Goal: Communication & Community: Answer question/provide support

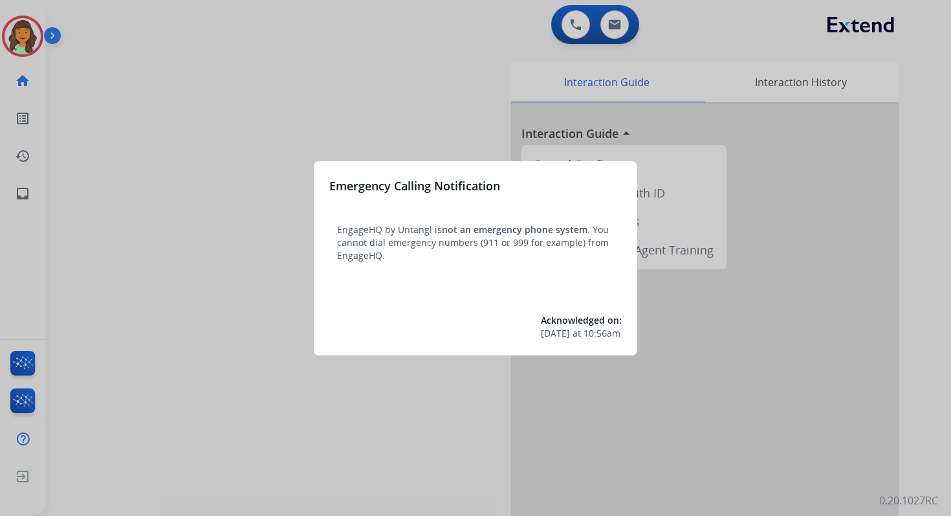
click at [480, 52] on div at bounding box center [475, 258] width 951 height 516
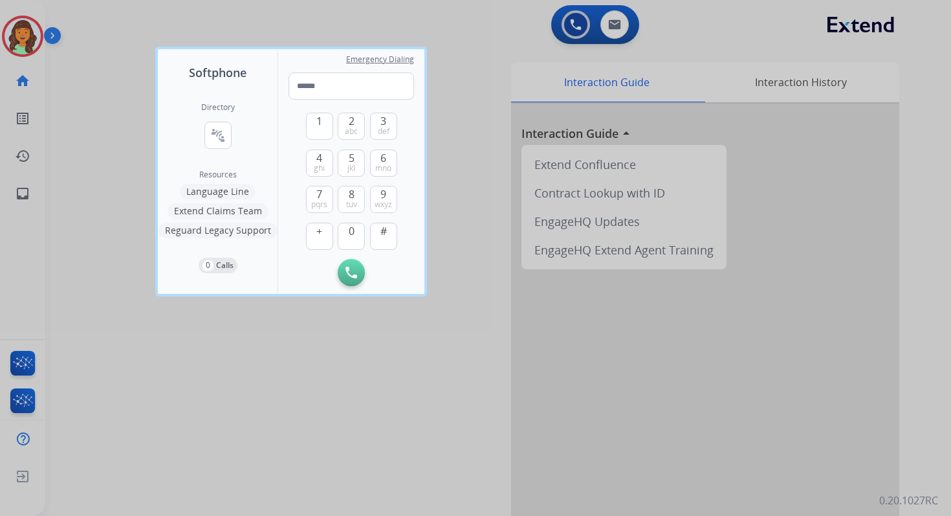
click at [486, 49] on div at bounding box center [475, 258] width 951 height 516
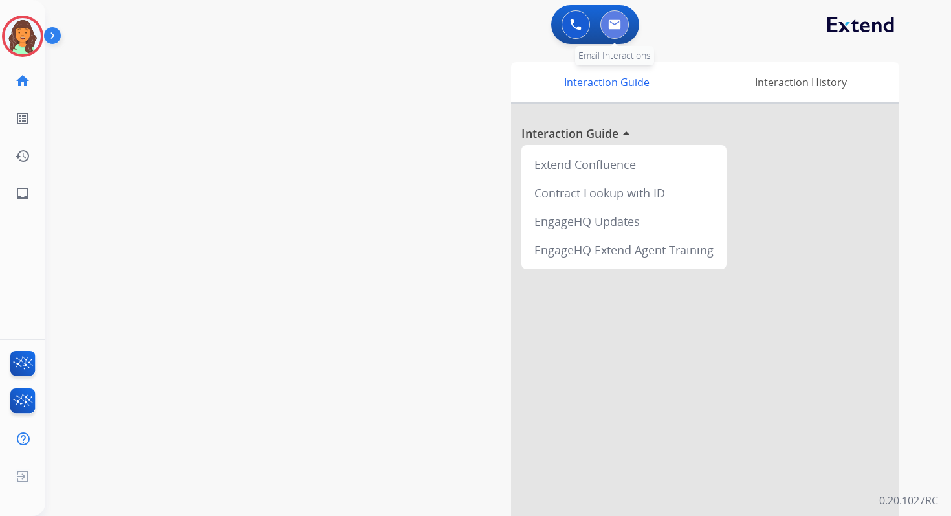
click at [609, 27] on img at bounding box center [614, 24] width 13 height 10
select select "**********"
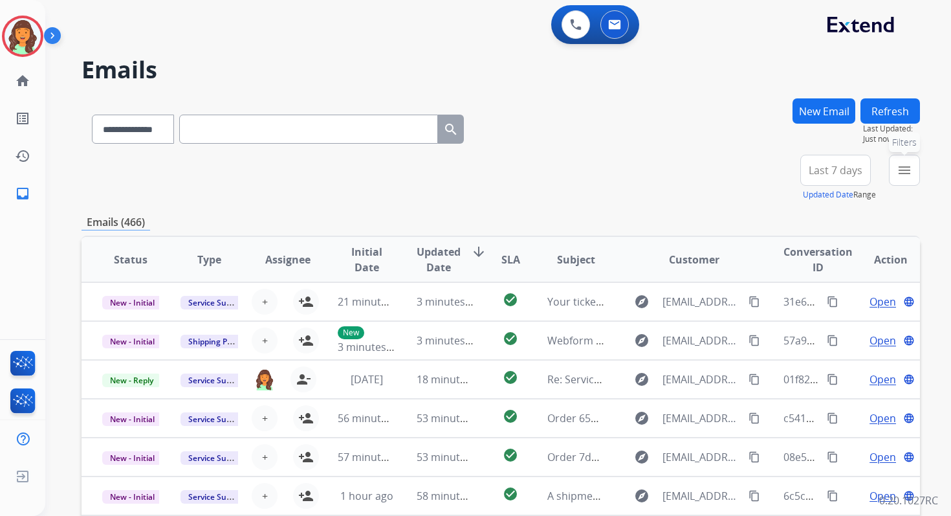
click at [906, 177] on mat-icon "menu" at bounding box center [905, 170] width 16 height 16
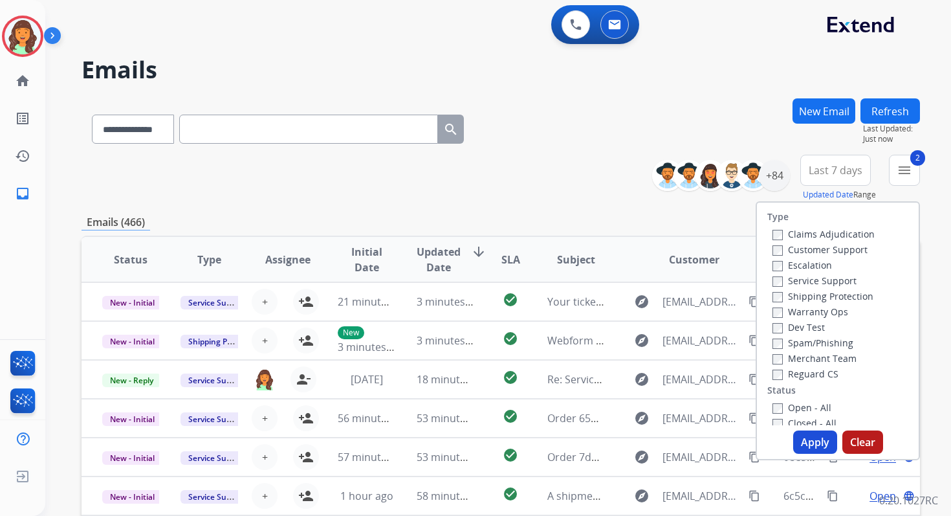
click at [806, 441] on button "Apply" at bounding box center [815, 441] width 44 height 23
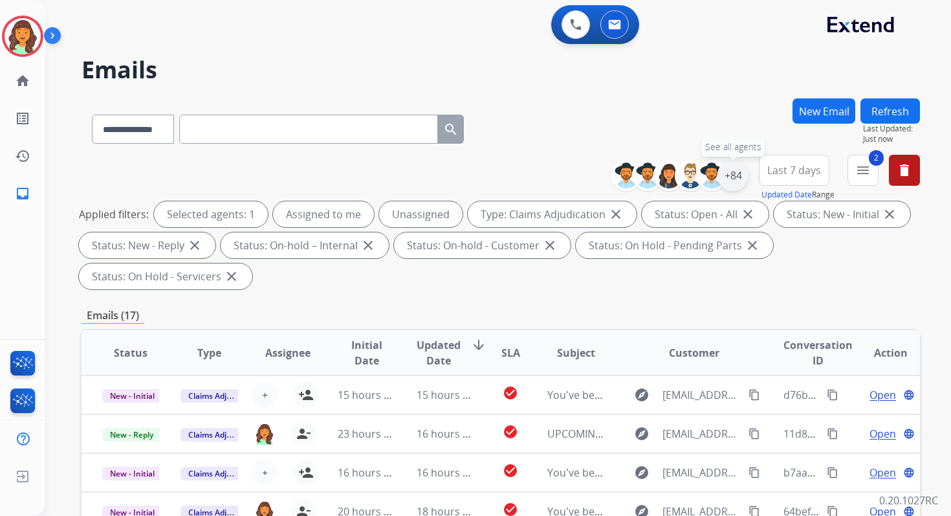
click at [734, 178] on div "+84" at bounding box center [733, 175] width 31 height 31
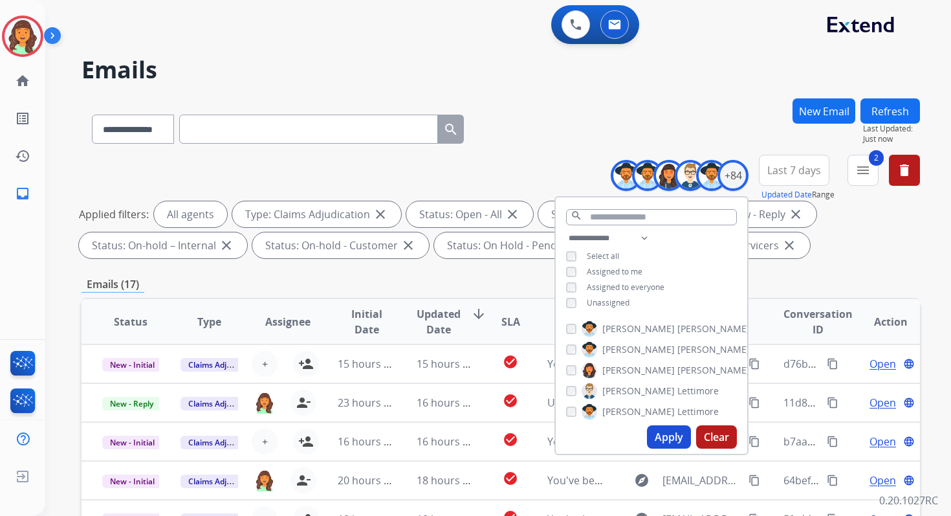
click at [655, 438] on button "Apply" at bounding box center [669, 436] width 44 height 23
click at [481, 276] on div "Emails (33)" at bounding box center [501, 284] width 839 height 16
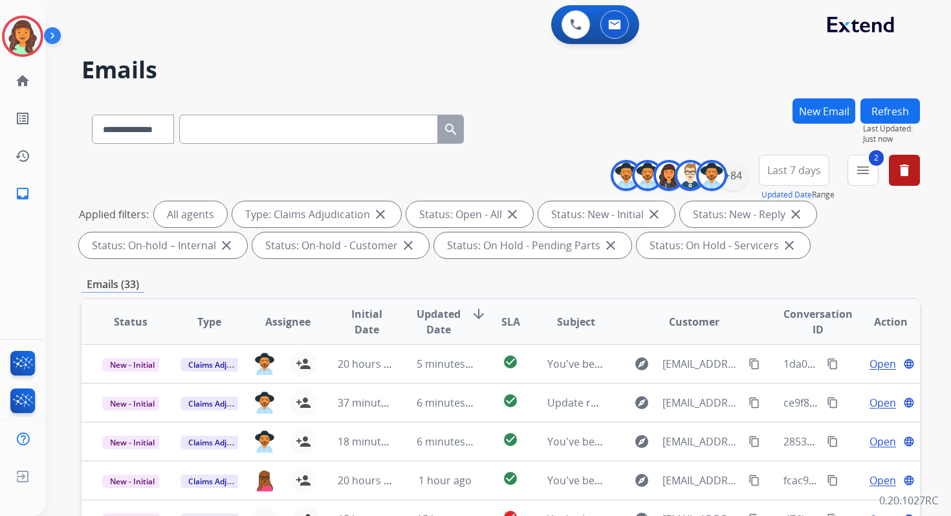
click at [888, 106] on button "Refresh" at bounding box center [891, 110] width 60 height 25
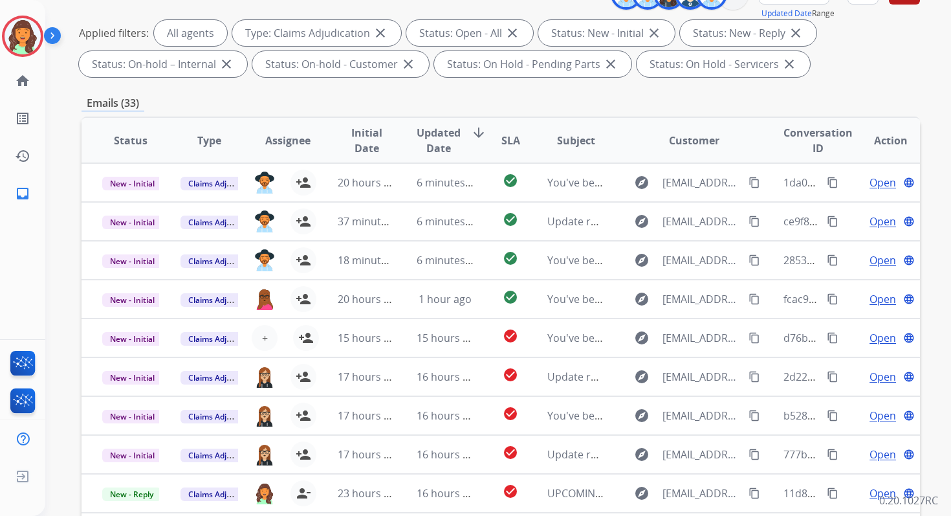
scroll to position [283, 0]
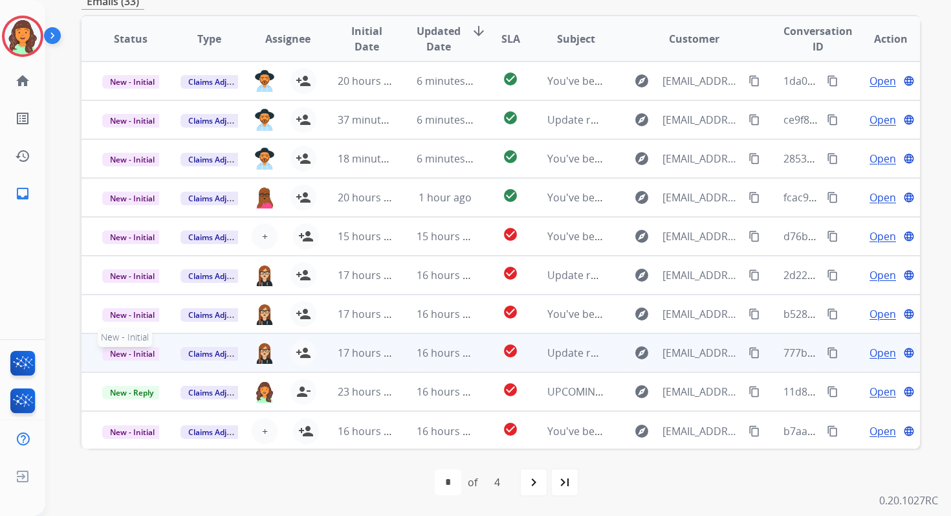
click at [143, 355] on span "New - Initial" at bounding box center [132, 354] width 60 height 14
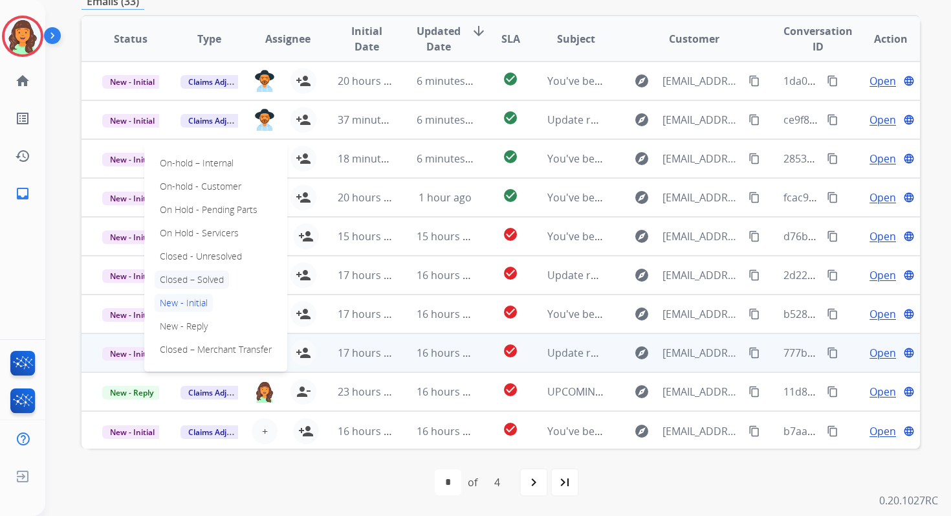
click at [176, 278] on p "Closed – Solved" at bounding box center [192, 280] width 74 height 18
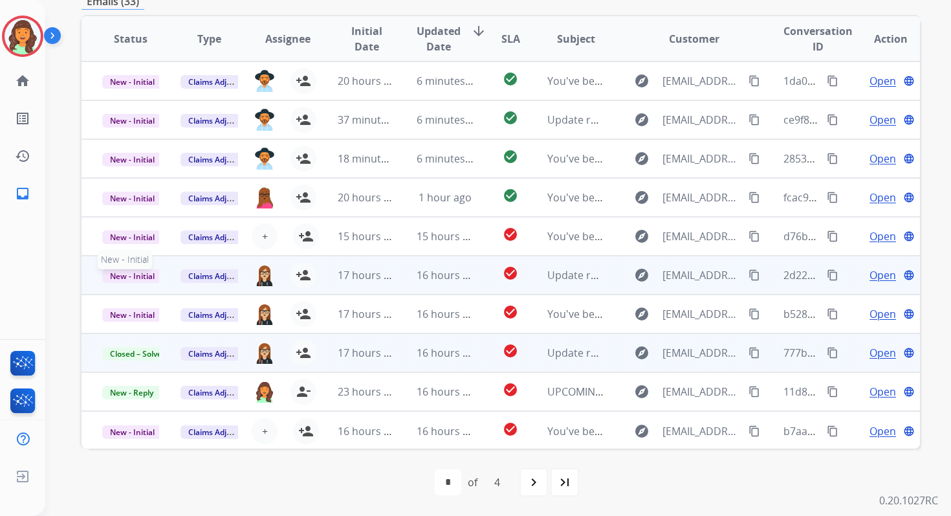
click at [139, 276] on span "New - Initial" at bounding box center [132, 276] width 60 height 14
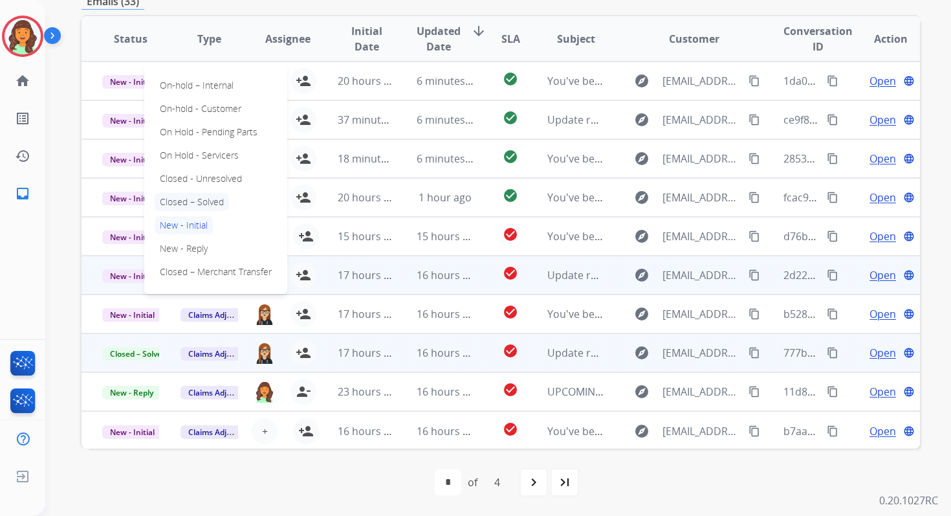
click at [179, 203] on p "Closed – Solved" at bounding box center [192, 202] width 74 height 18
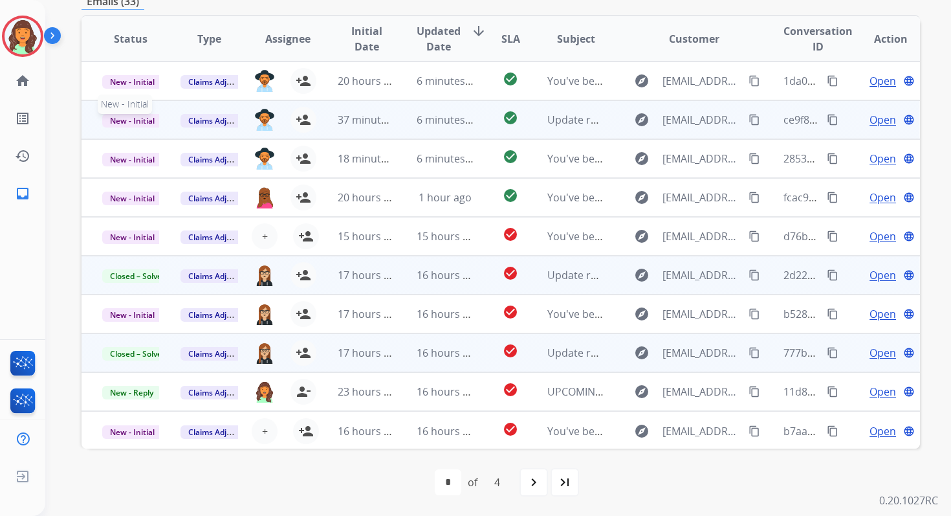
click at [126, 120] on span "New - Initial" at bounding box center [132, 121] width 60 height 14
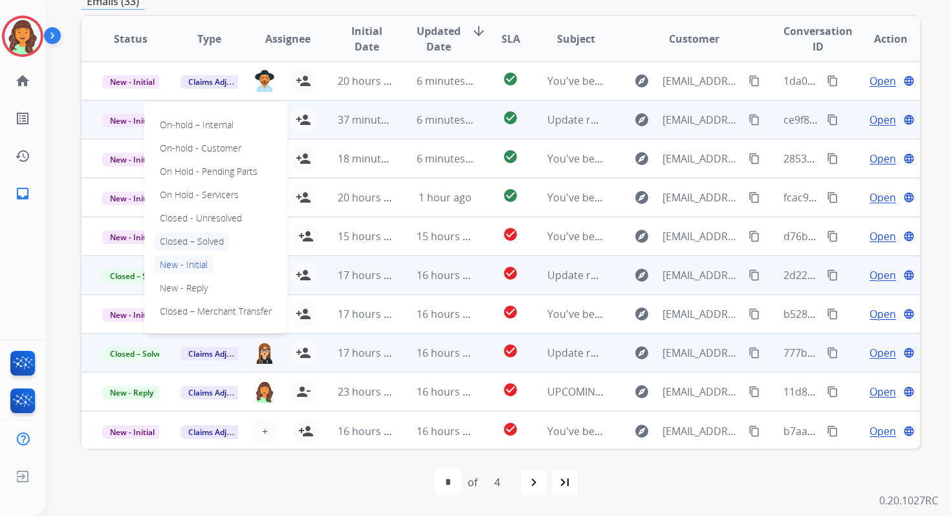
click at [177, 239] on p "Closed – Solved" at bounding box center [192, 241] width 74 height 18
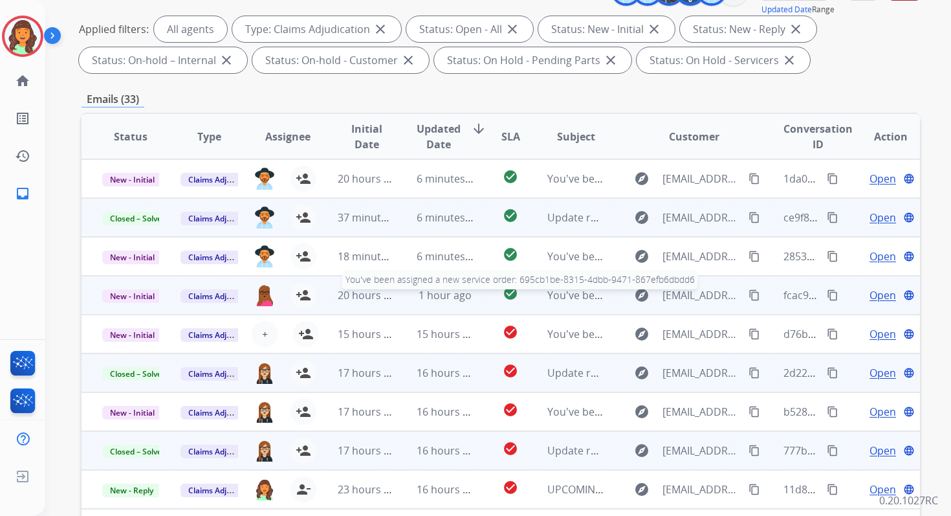
scroll to position [0, 0]
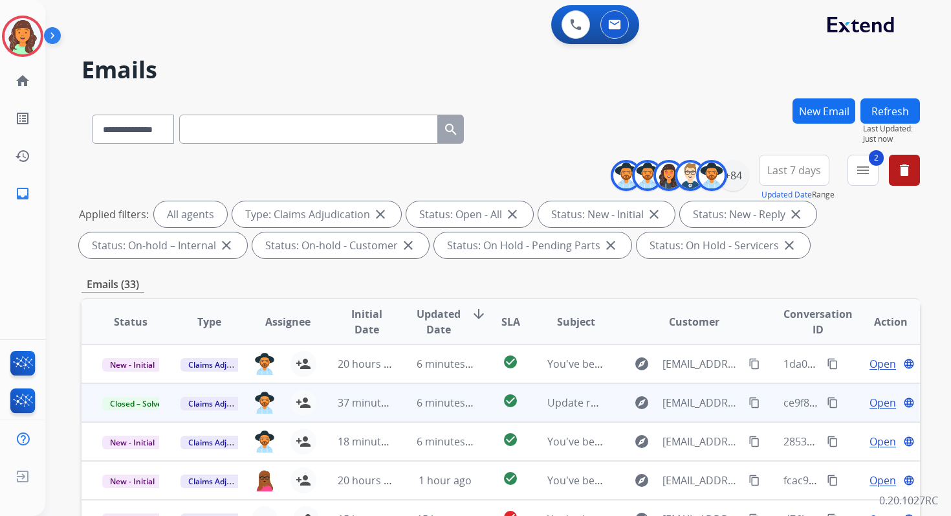
click at [900, 119] on button "Refresh" at bounding box center [891, 110] width 60 height 25
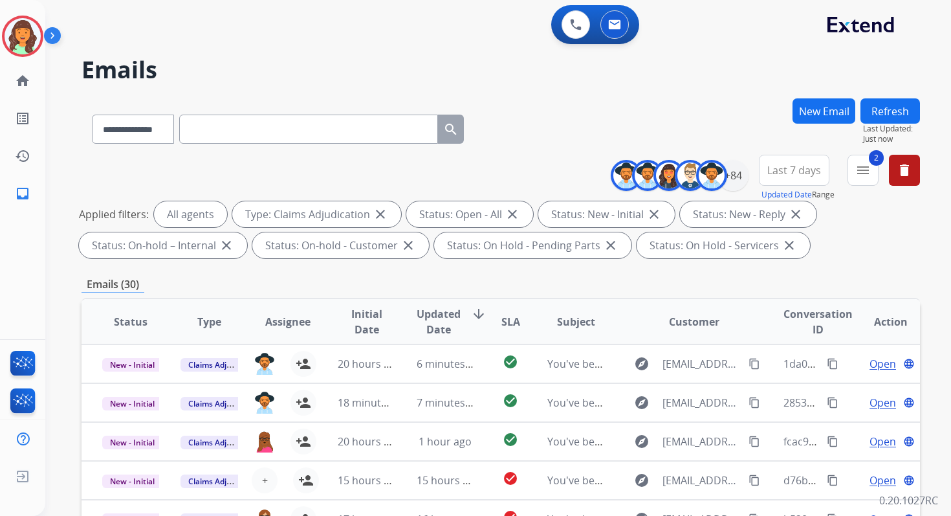
scroll to position [283, 0]
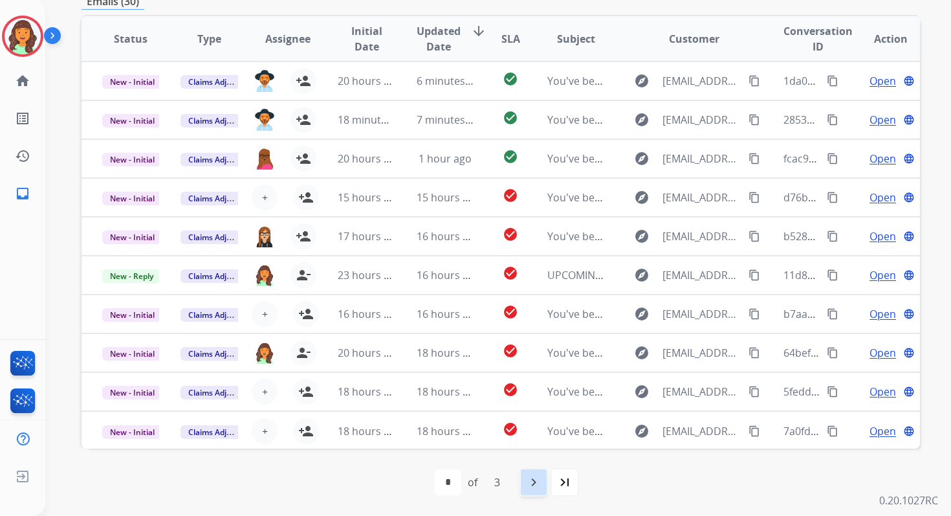
click at [540, 476] on mat-icon "navigate_next" at bounding box center [534, 482] width 16 height 16
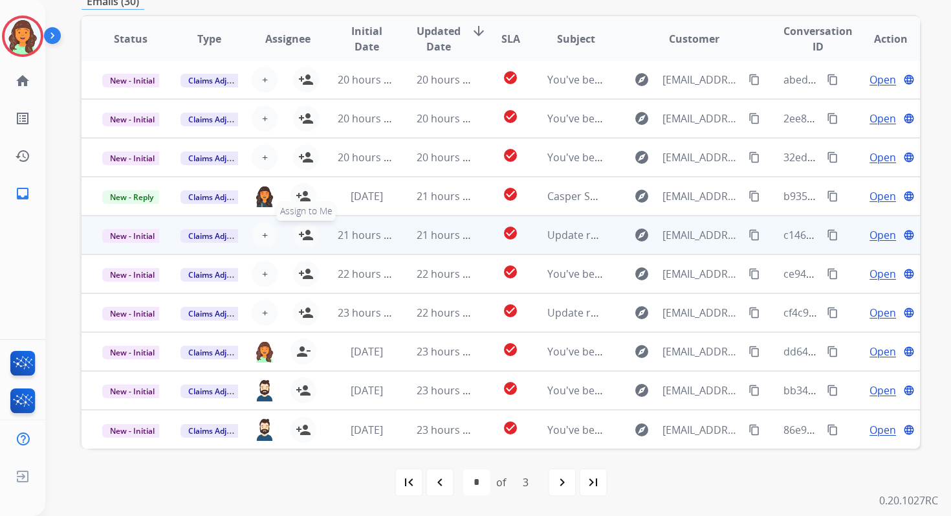
click at [305, 234] on mat-icon "person_add" at bounding box center [306, 235] width 16 height 16
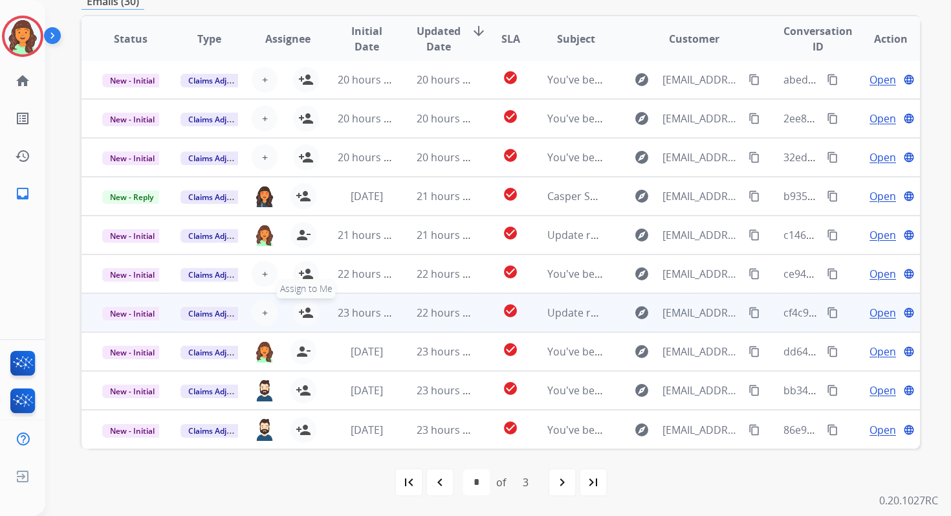
click at [306, 317] on mat-icon "person_add" at bounding box center [306, 313] width 16 height 16
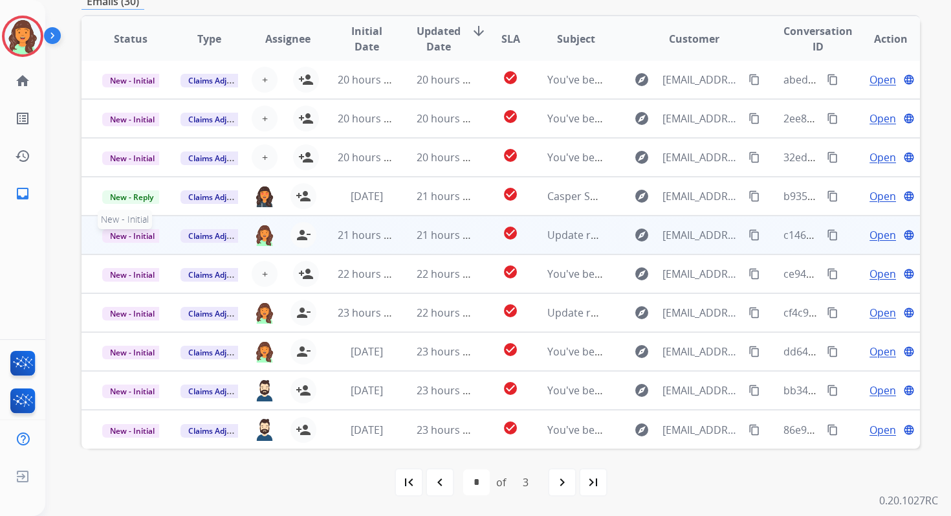
click at [142, 234] on span "New - Initial" at bounding box center [132, 236] width 60 height 14
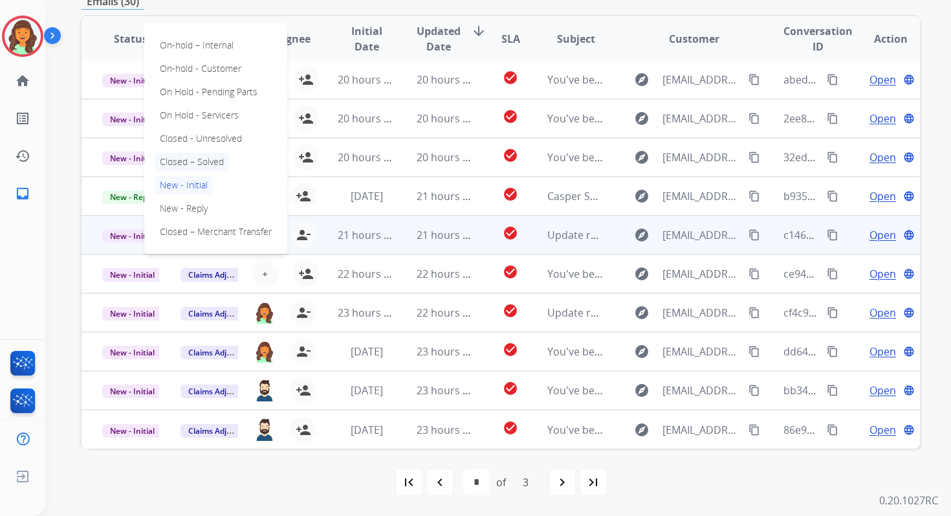
click at [183, 161] on p "Closed – Solved" at bounding box center [192, 162] width 74 height 18
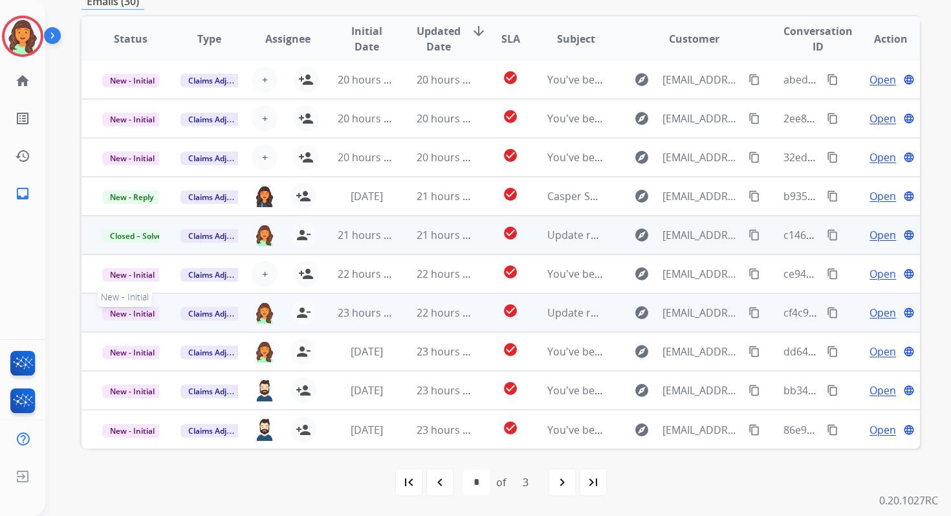
click at [137, 313] on span "New - Initial" at bounding box center [132, 314] width 60 height 14
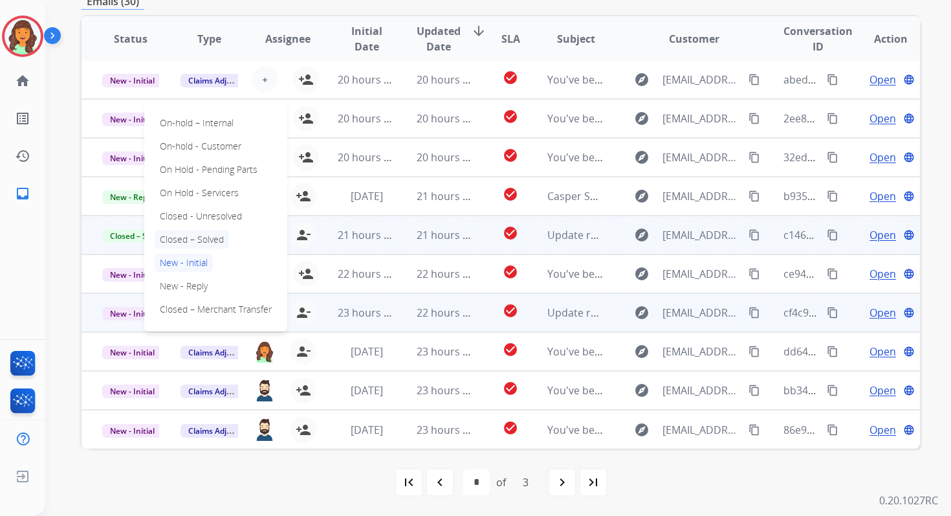
click at [172, 241] on p "Closed – Solved" at bounding box center [192, 239] width 74 height 18
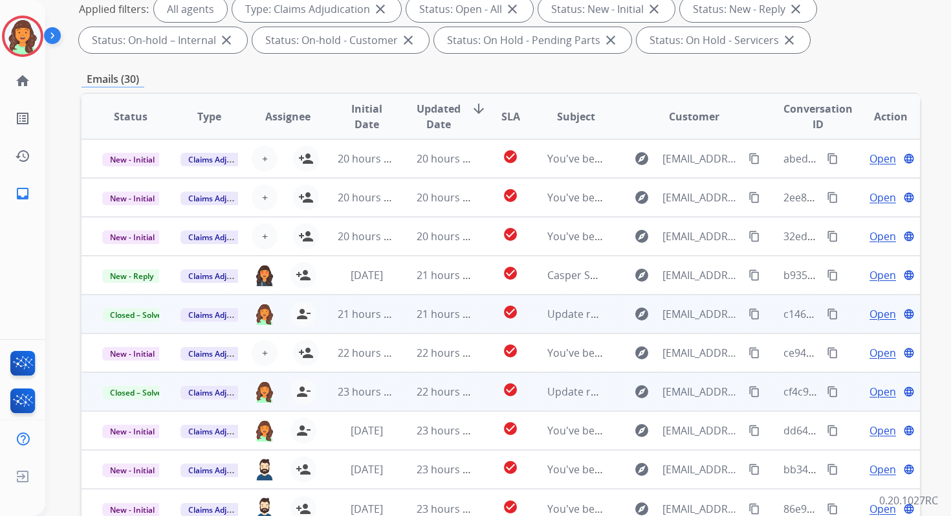
scroll to position [0, 0]
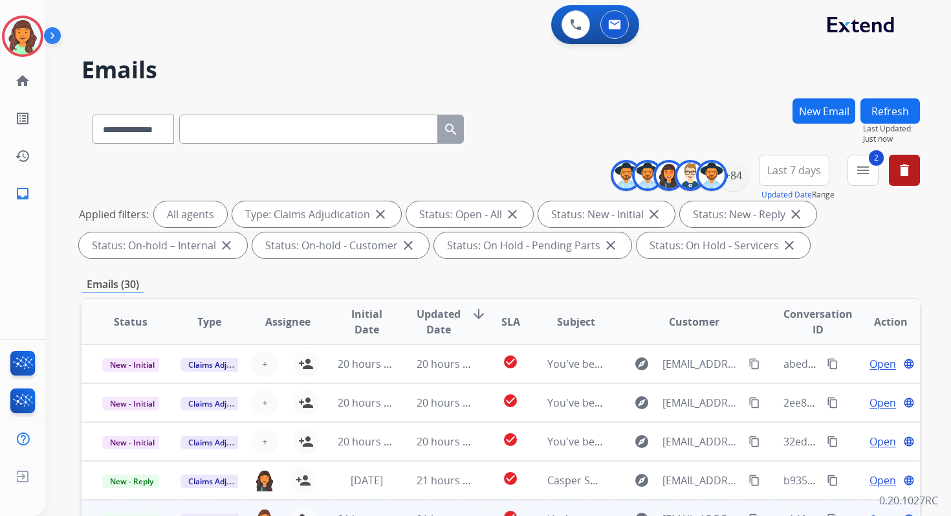
click at [874, 110] on button "Refresh" at bounding box center [891, 110] width 60 height 25
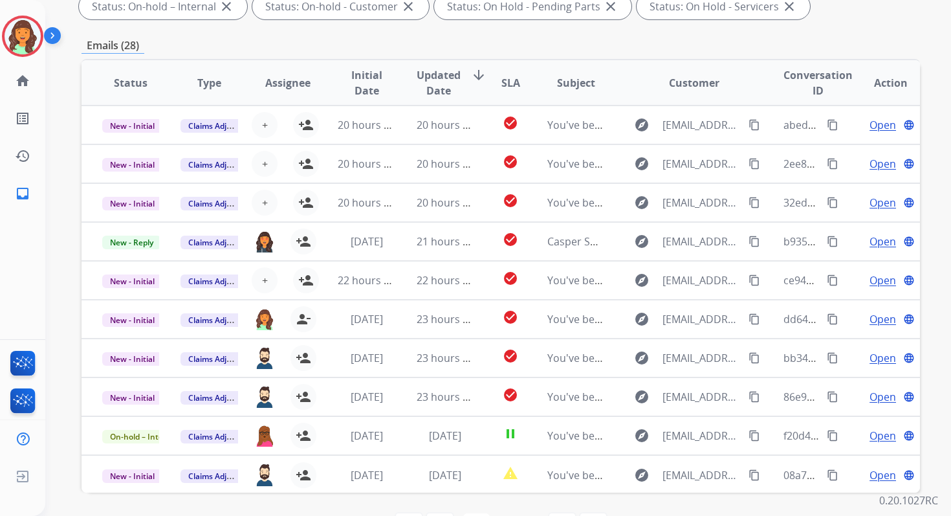
scroll to position [283, 0]
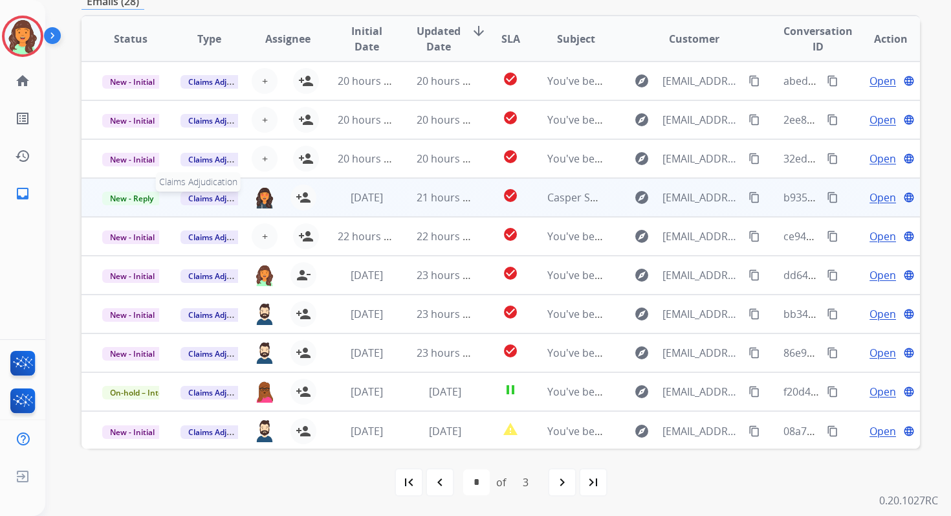
click at [212, 200] on span "Claims Adjudication" at bounding box center [225, 199] width 89 height 14
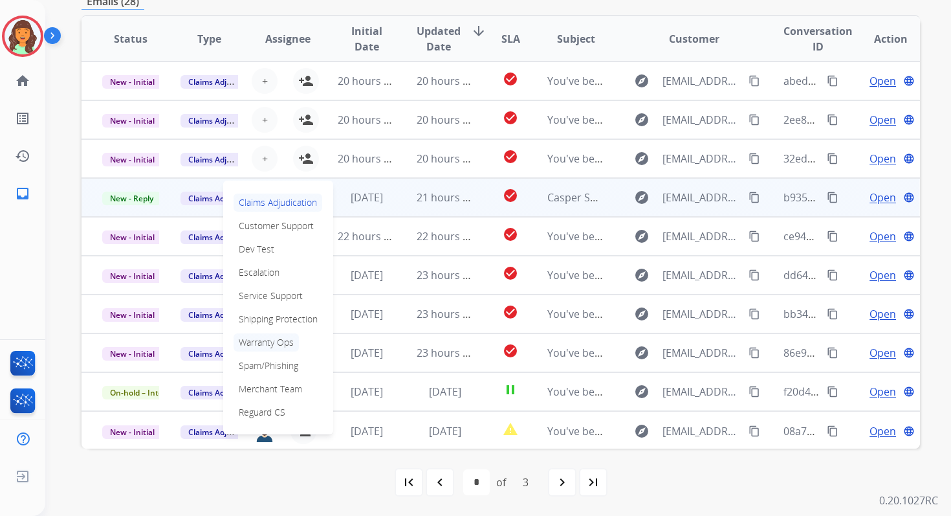
click at [266, 346] on p "Warranty Ops" at bounding box center [266, 342] width 65 height 18
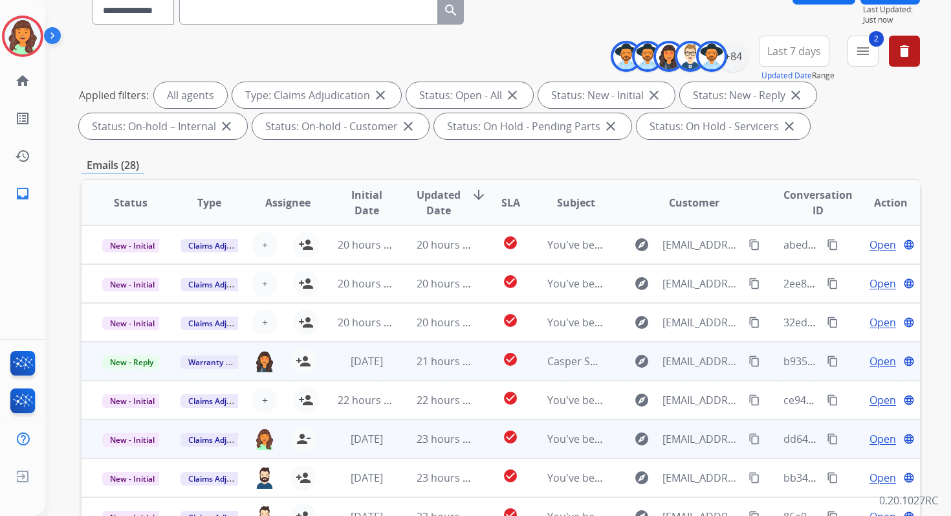
scroll to position [0, 0]
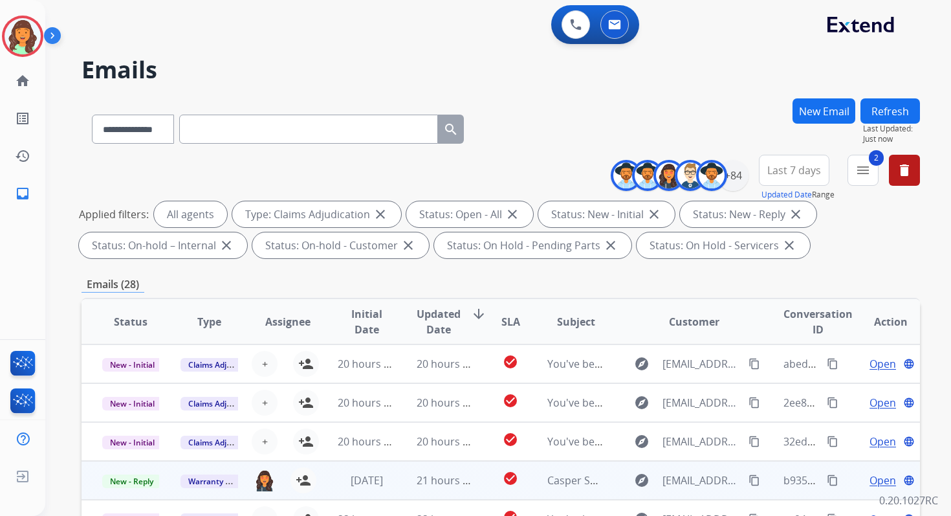
click at [894, 122] on button "Refresh" at bounding box center [891, 110] width 60 height 25
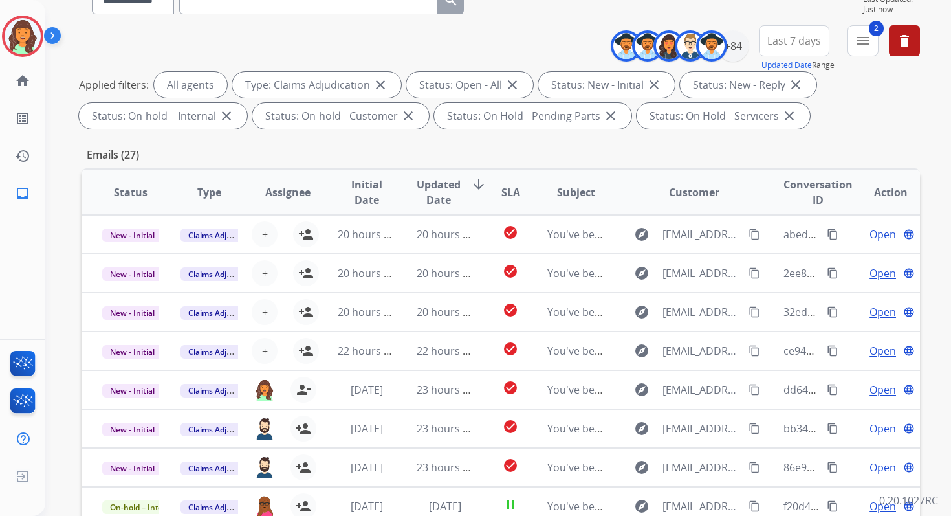
scroll to position [283, 0]
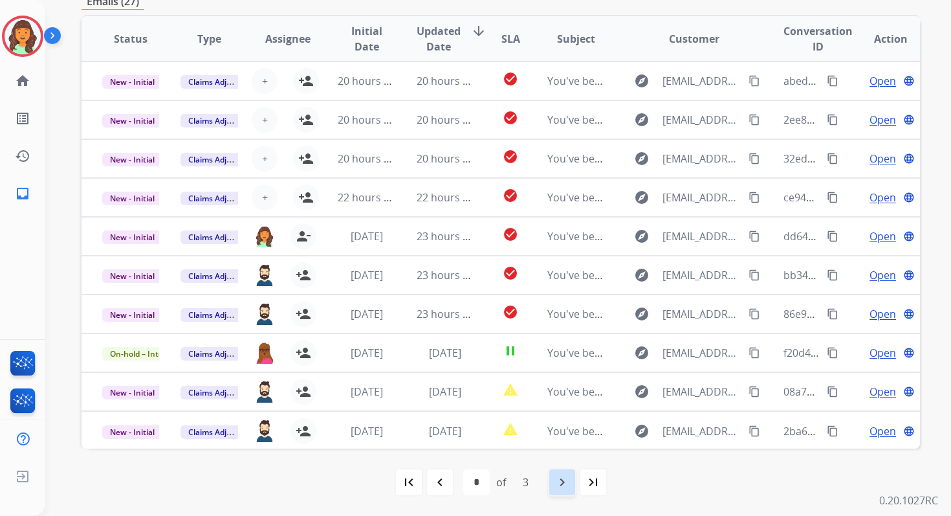
click at [559, 483] on mat-icon "navigate_next" at bounding box center [563, 482] width 16 height 16
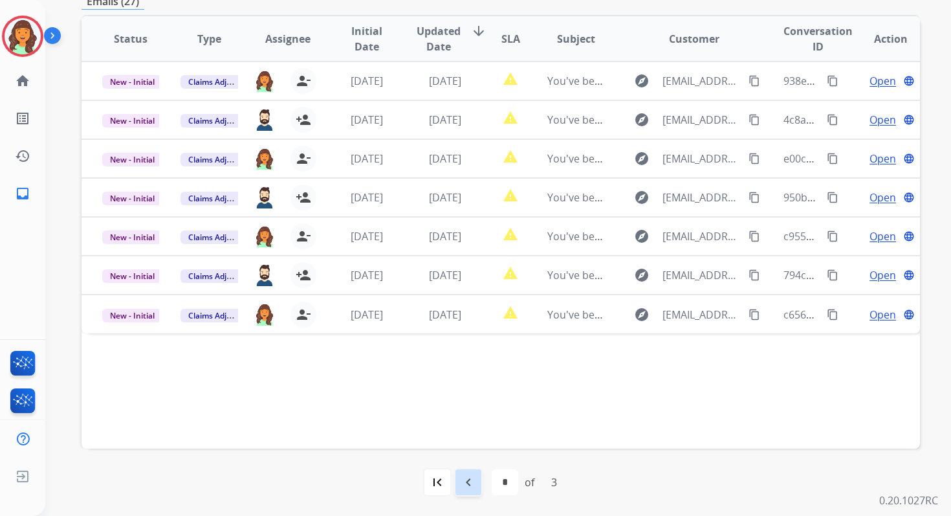
click at [471, 471] on div "navigate_before" at bounding box center [468, 482] width 28 height 28
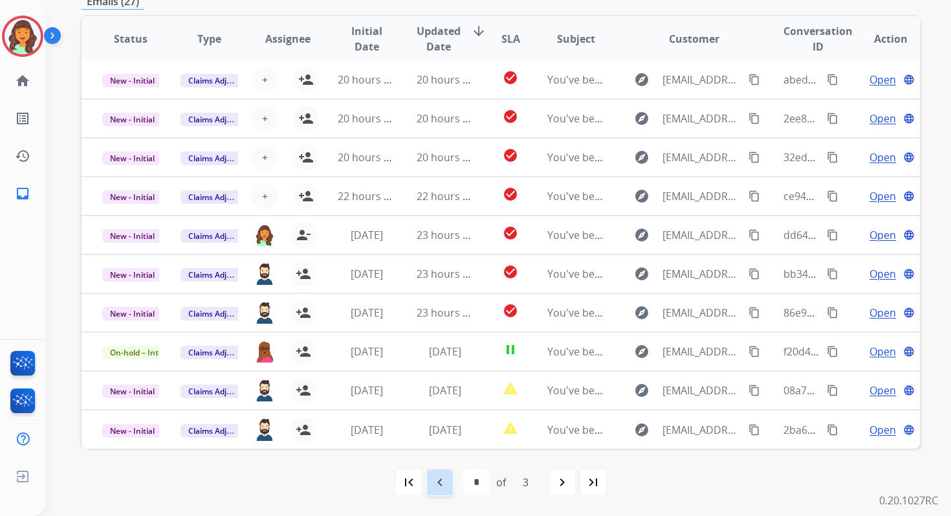
click at [444, 478] on mat-icon "navigate_before" at bounding box center [440, 482] width 16 height 16
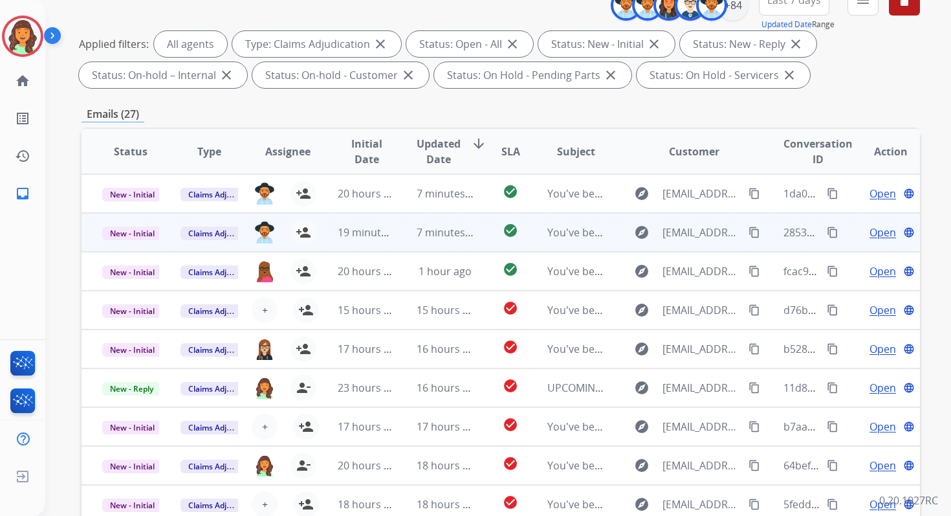
scroll to position [135, 0]
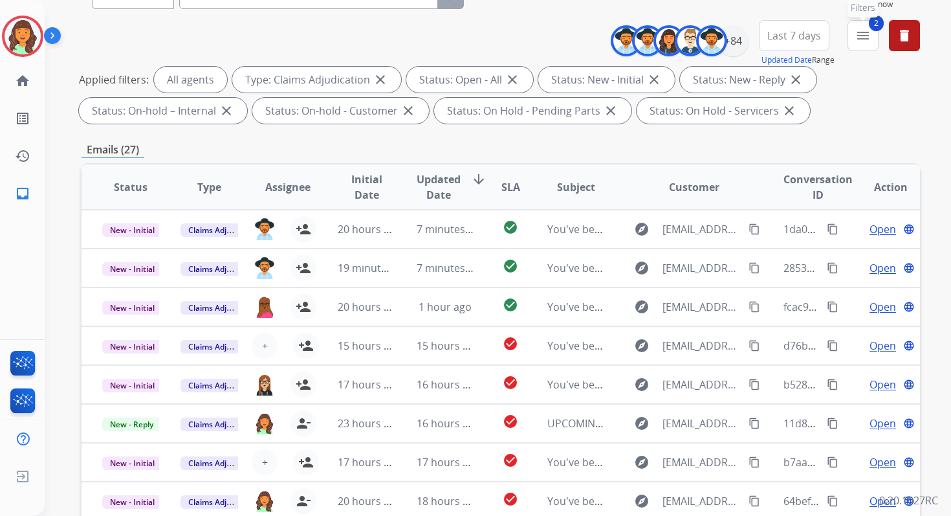
click at [867, 48] on button "2 menu Filters" at bounding box center [863, 35] width 31 height 31
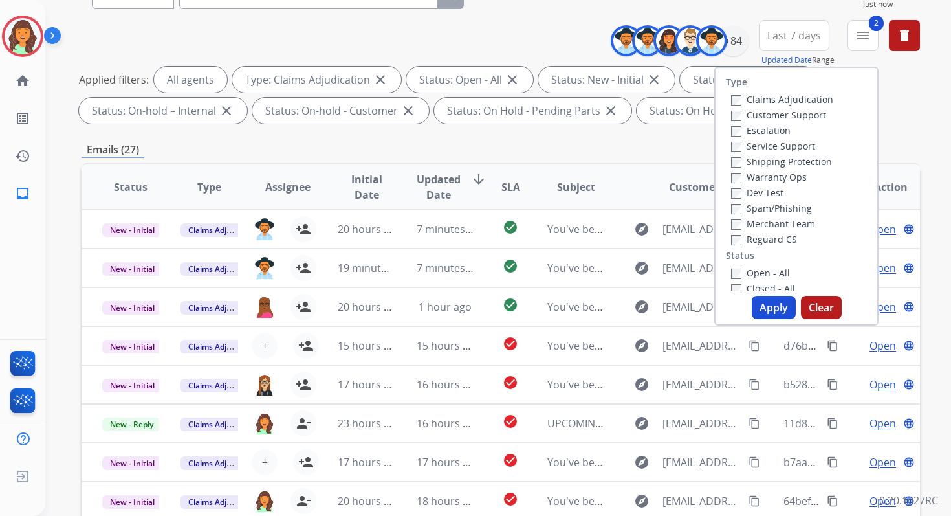
click at [765, 302] on button "Apply" at bounding box center [774, 307] width 44 height 23
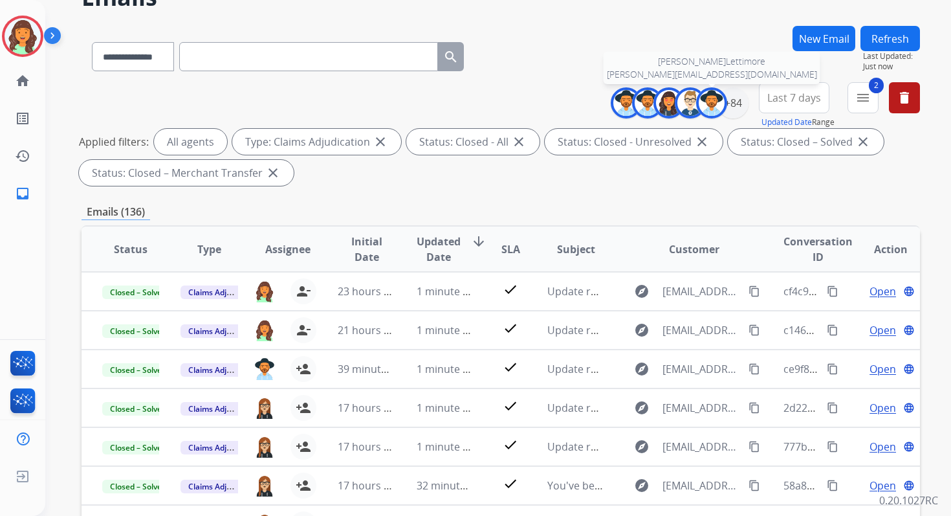
scroll to position [283, 0]
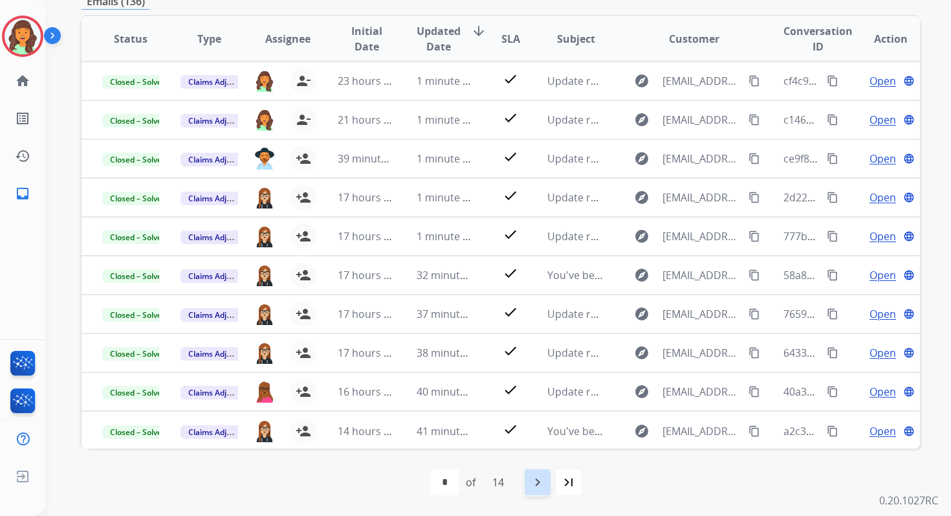
click at [540, 480] on mat-icon "navigate_next" at bounding box center [538, 482] width 16 height 16
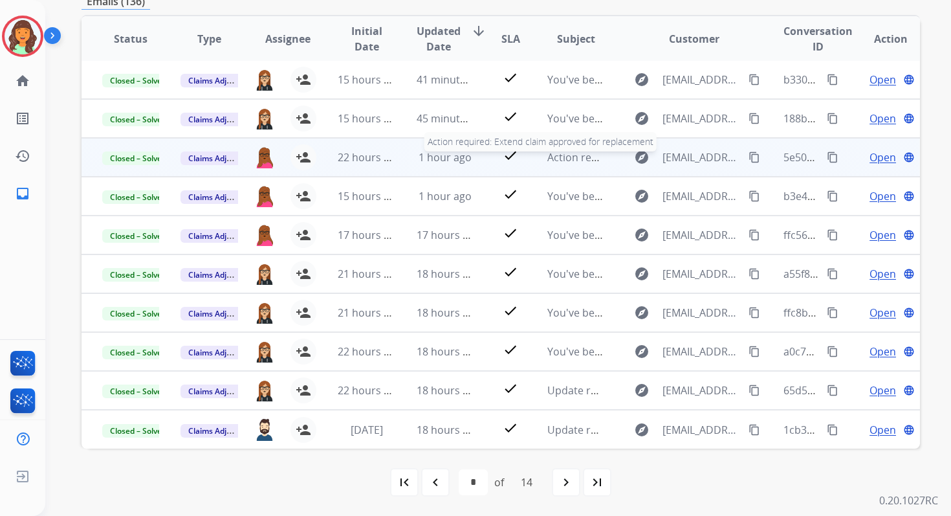
click at [563, 161] on span "Action required: Extend claim approved for replacement" at bounding box center [685, 157] width 275 height 14
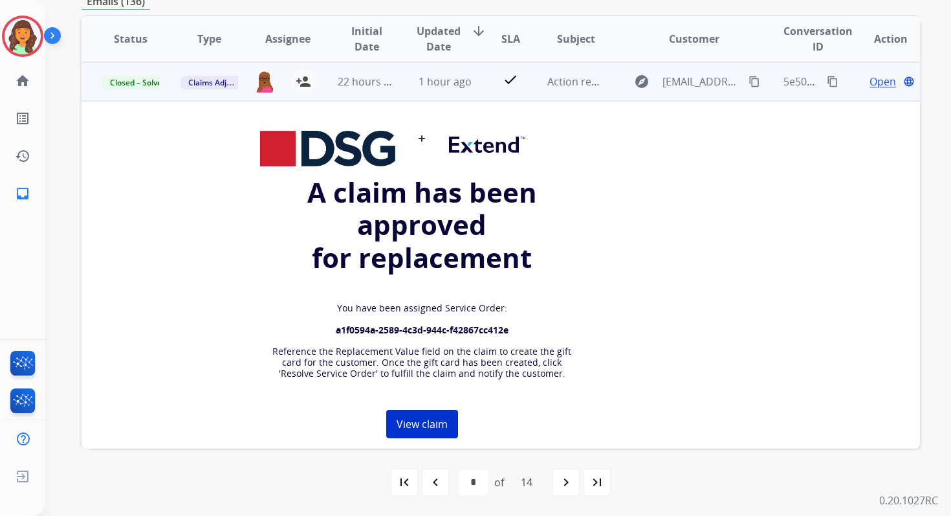
scroll to position [78, 0]
click at [466, 93] on td "1 hour ago" at bounding box center [435, 80] width 78 height 39
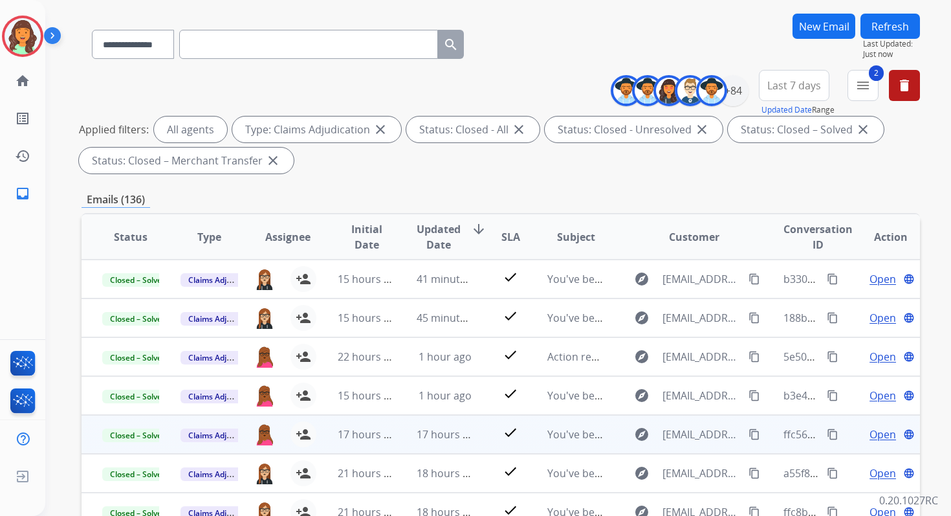
scroll to position [1, 0]
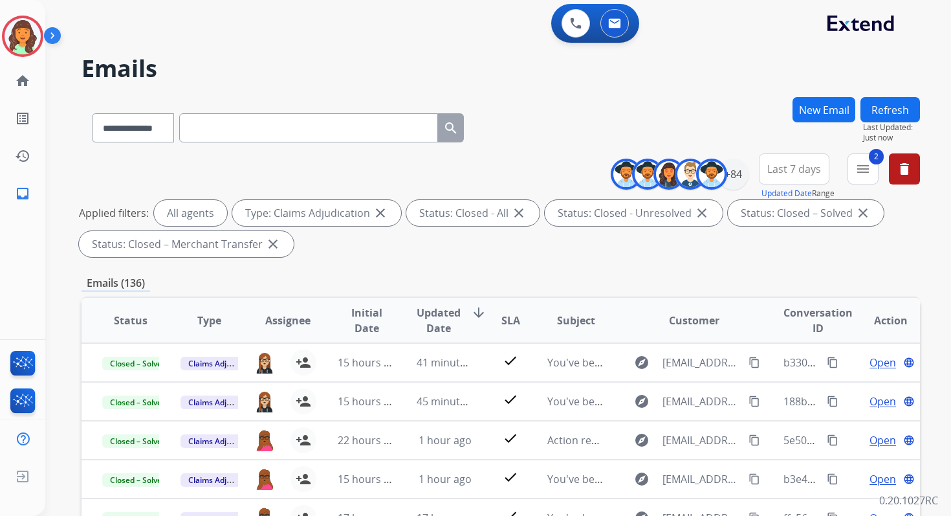
click at [889, 106] on button "Refresh" at bounding box center [891, 109] width 60 height 25
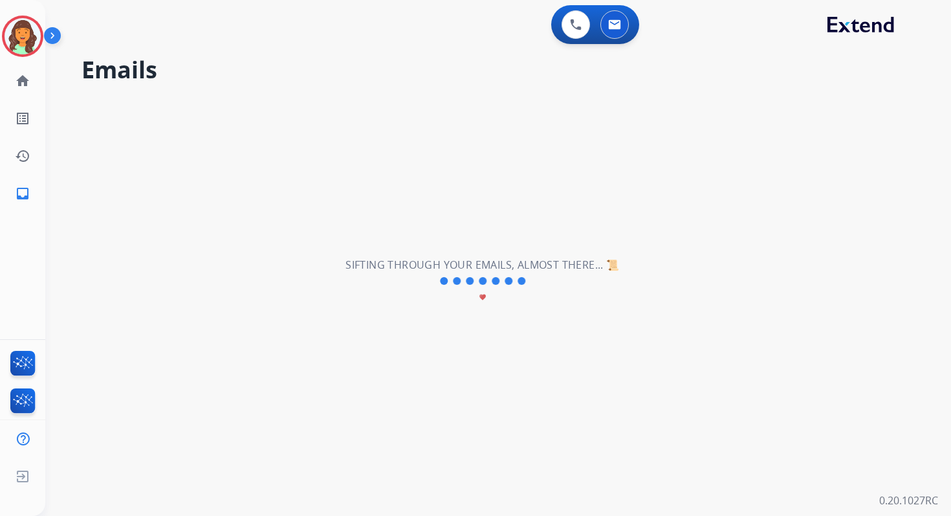
scroll to position [0, 0]
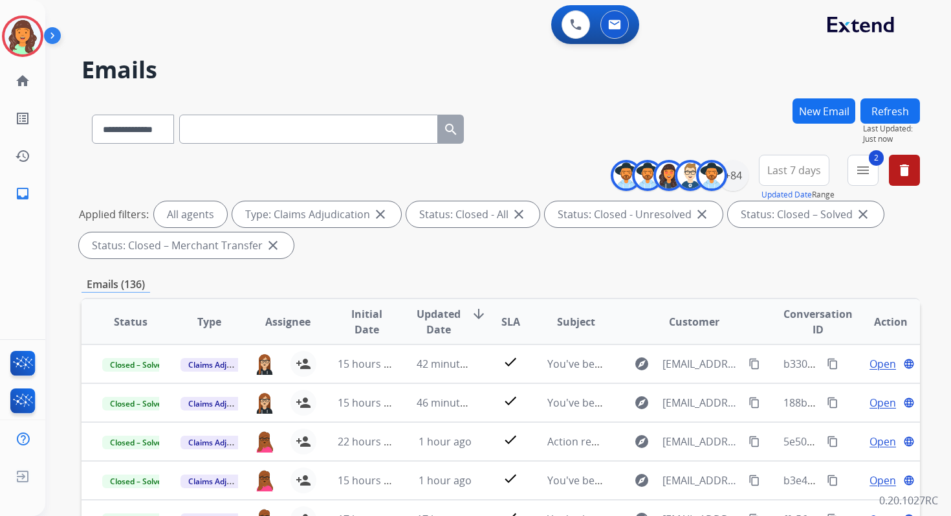
click at [808, 173] on span "Last 7 days" at bounding box center [795, 170] width 54 height 5
click at [771, 321] on div "Last 90 days" at bounding box center [790, 327] width 71 height 19
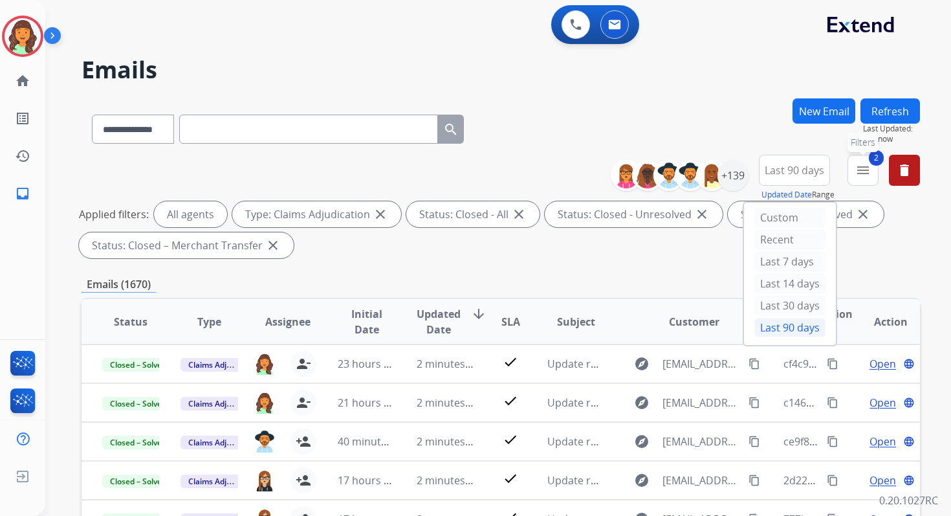
click at [864, 167] on mat-icon "menu" at bounding box center [864, 170] width 16 height 16
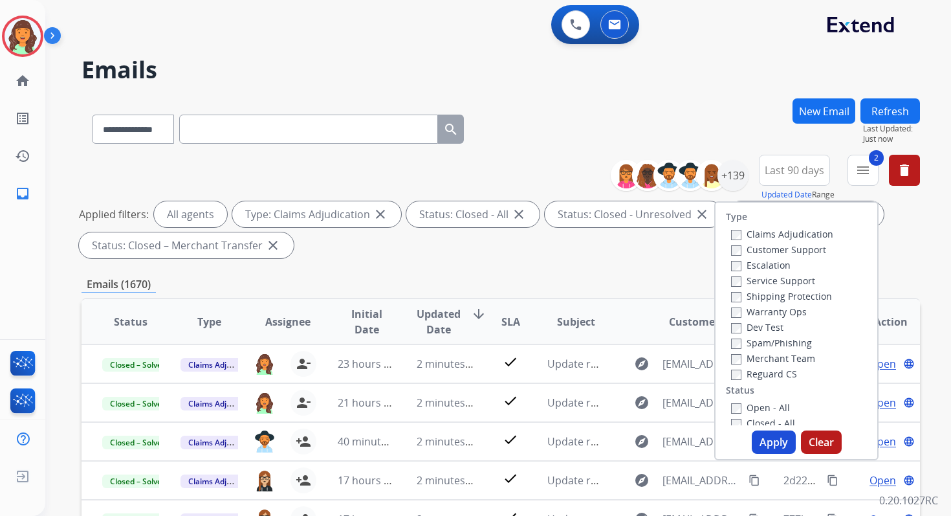
click at [764, 444] on button "Apply" at bounding box center [774, 441] width 44 height 23
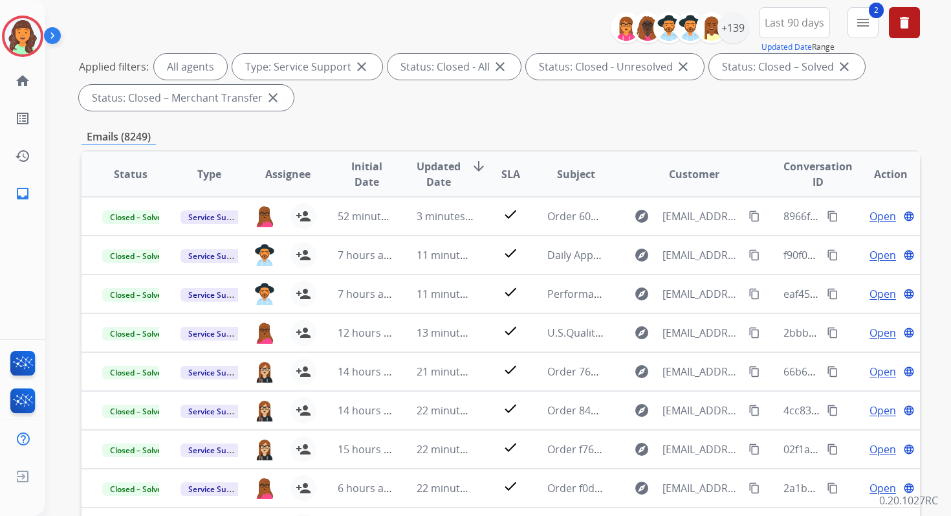
scroll to position [283, 0]
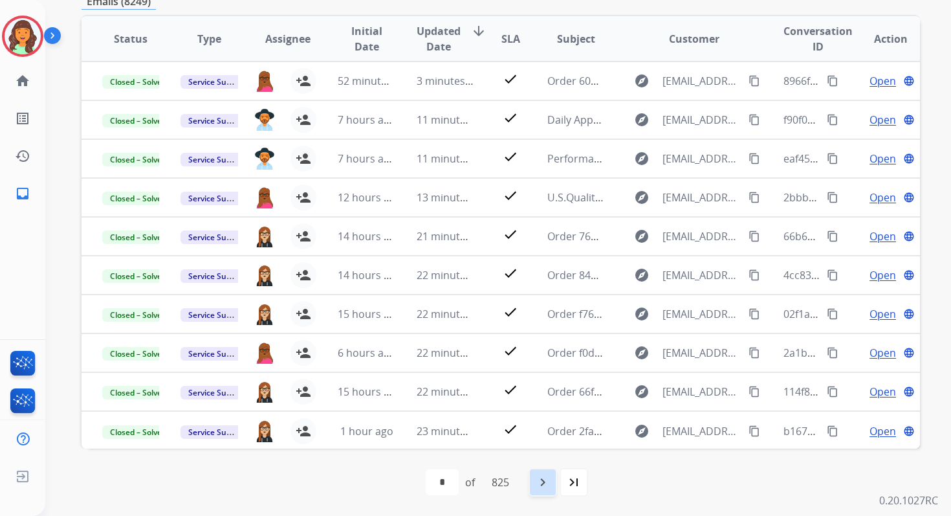
click at [546, 483] on mat-icon "navigate_next" at bounding box center [543, 482] width 16 height 16
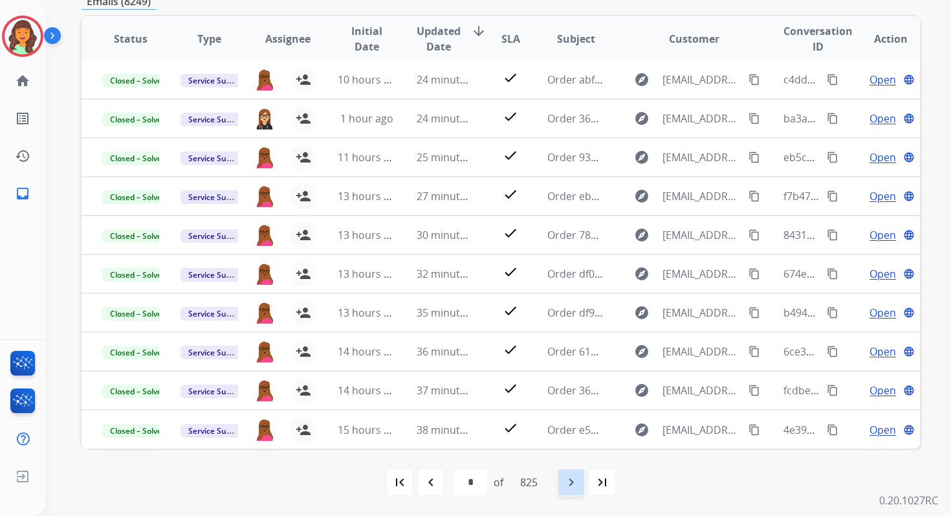
click at [575, 482] on mat-icon "navigate_next" at bounding box center [572, 482] width 16 height 16
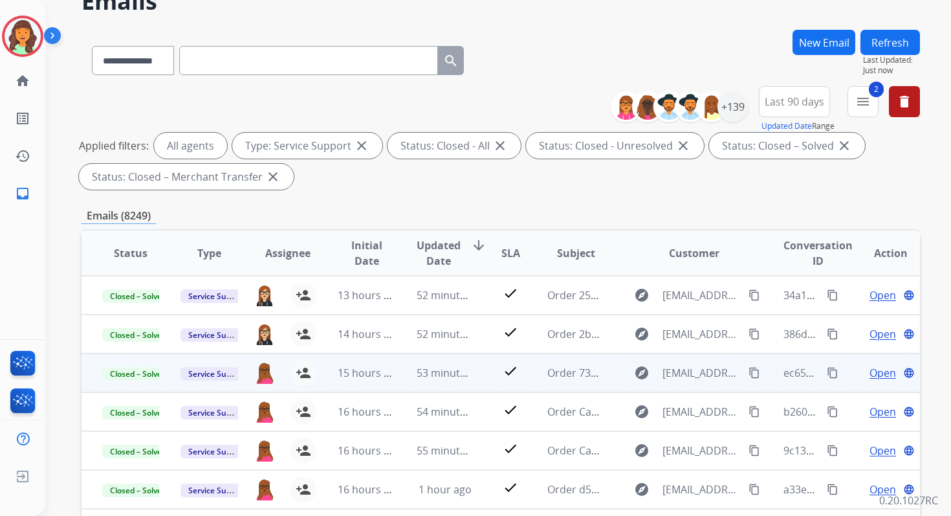
scroll to position [0, 0]
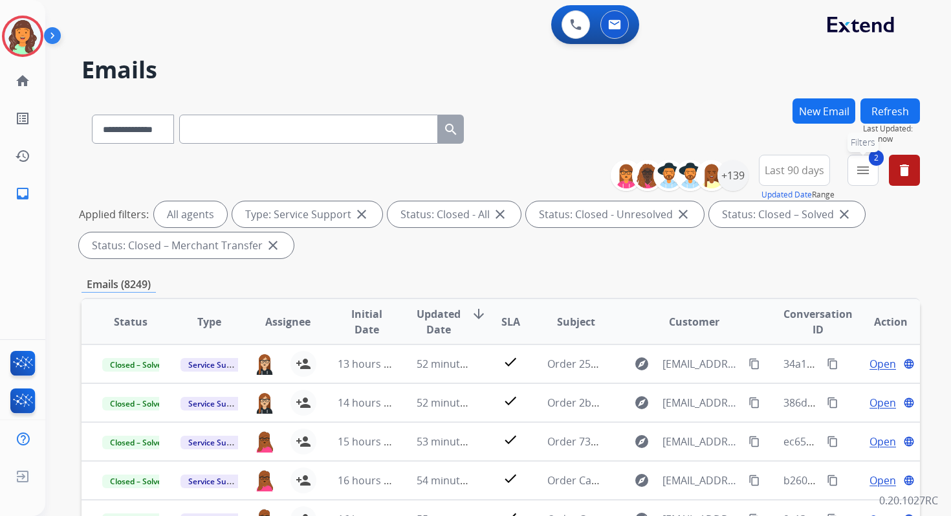
click at [859, 179] on button "2 menu Filters" at bounding box center [863, 170] width 31 height 31
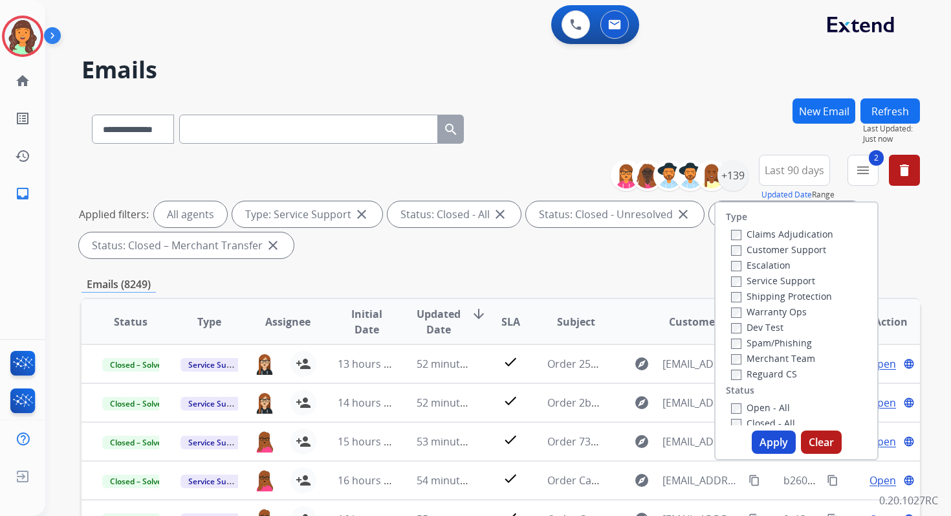
click at [764, 441] on button "Apply" at bounding box center [774, 441] width 44 height 23
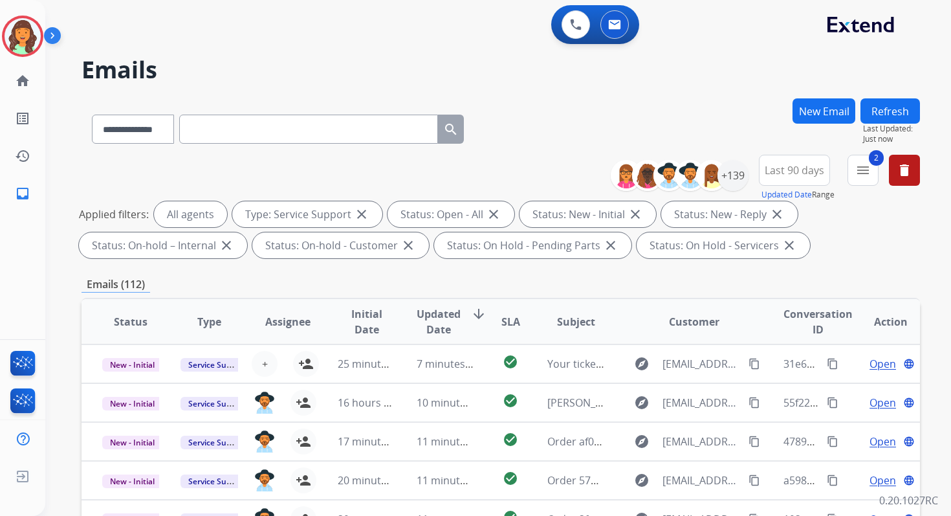
click at [483, 282] on div "Emails (112)" at bounding box center [501, 284] width 839 height 16
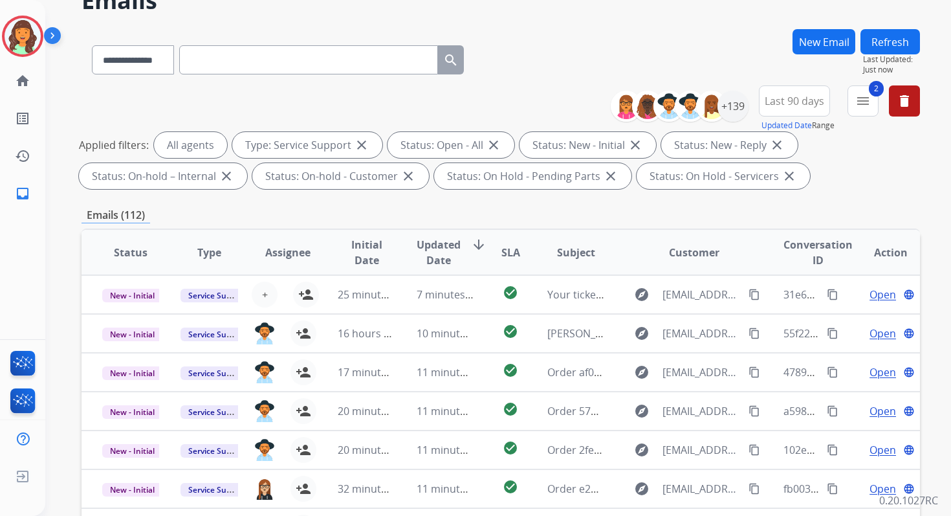
scroll to position [283, 0]
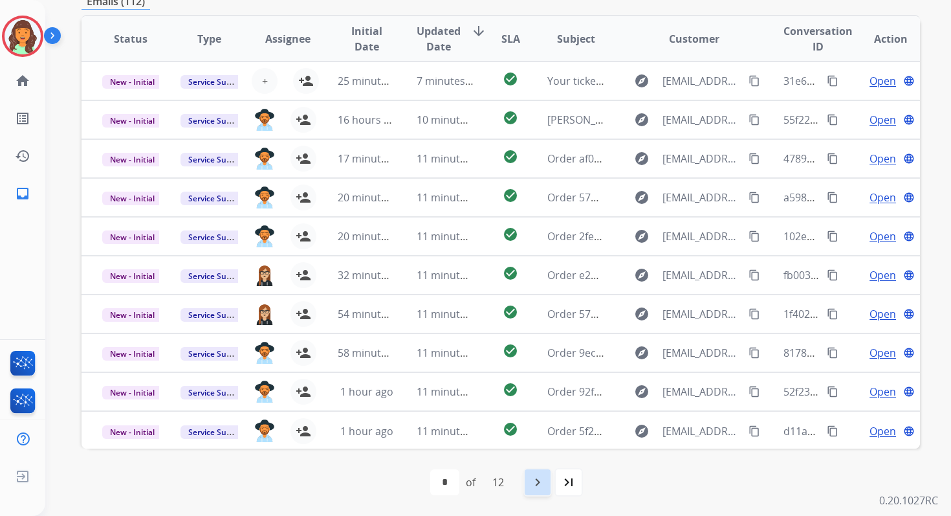
click at [542, 480] on mat-icon "navigate_next" at bounding box center [538, 482] width 16 height 16
select select "*"
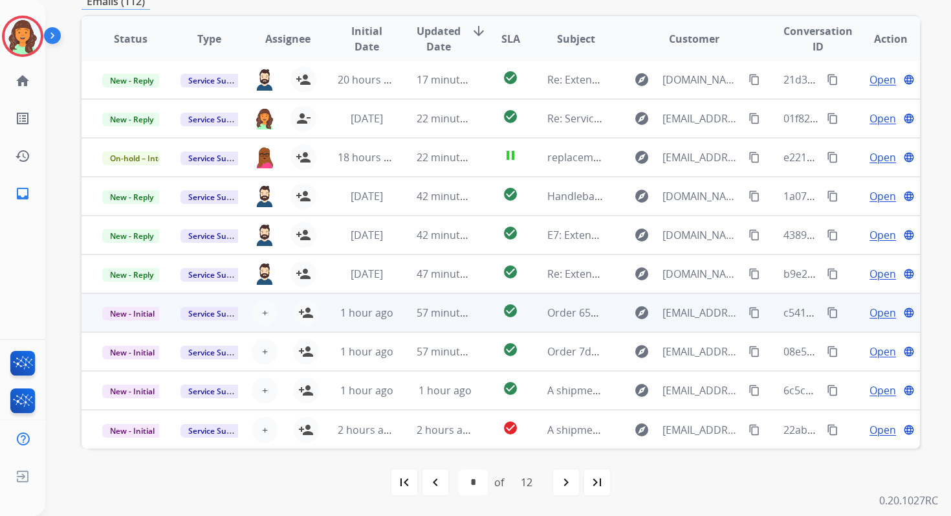
click at [450, 298] on td "57 minutes ago" at bounding box center [435, 312] width 78 height 39
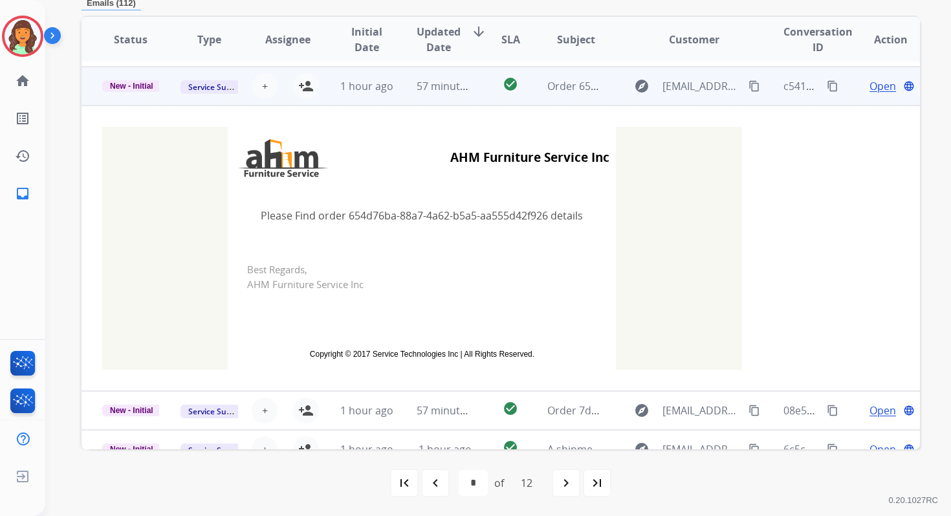
scroll to position [233, 0]
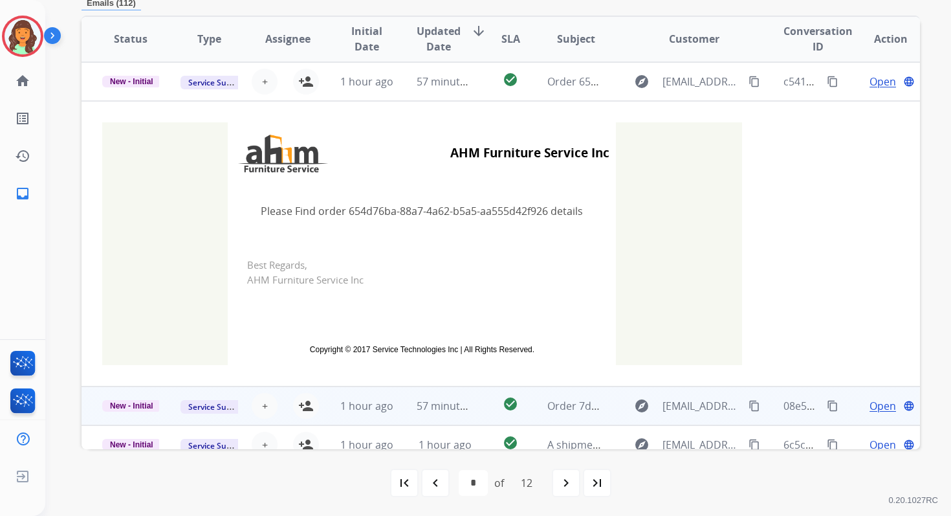
click at [442, 405] on span "57 minutes ago" at bounding box center [454, 406] width 75 height 14
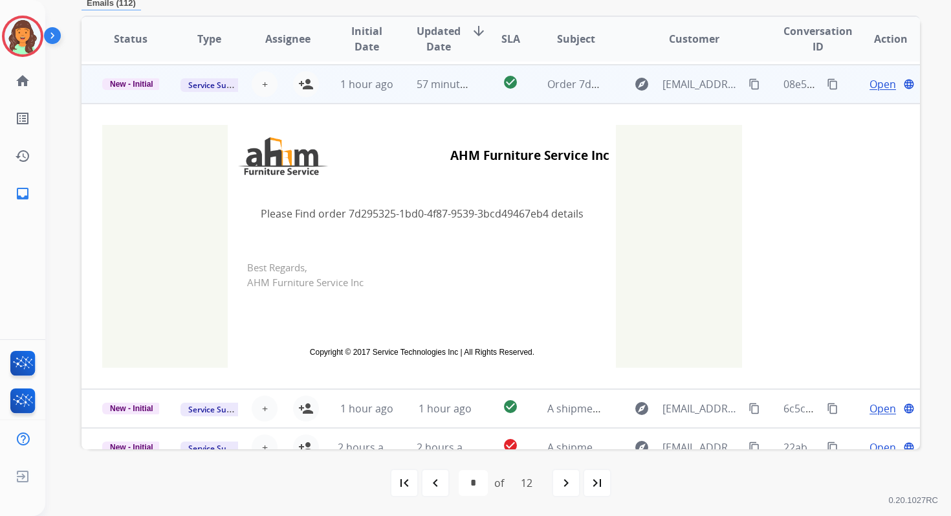
scroll to position [272, 0]
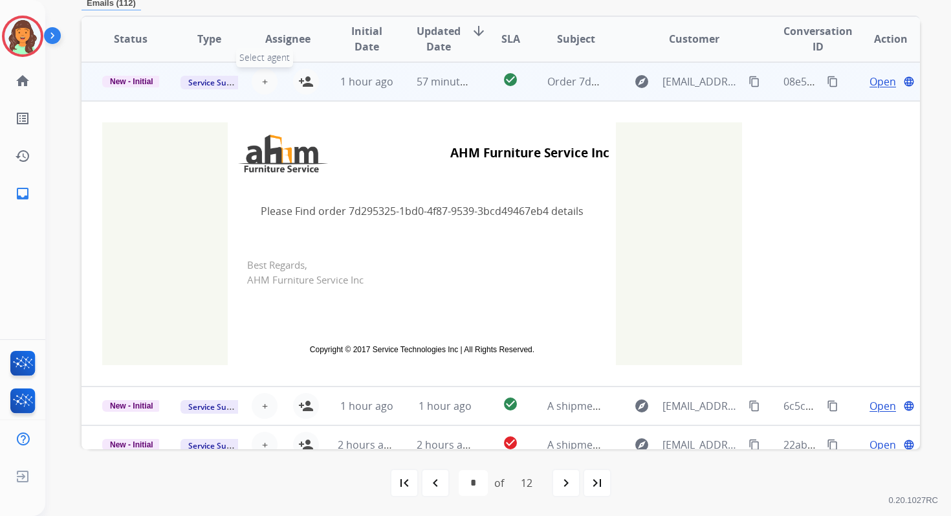
click at [262, 83] on span "+" at bounding box center [265, 82] width 6 height 16
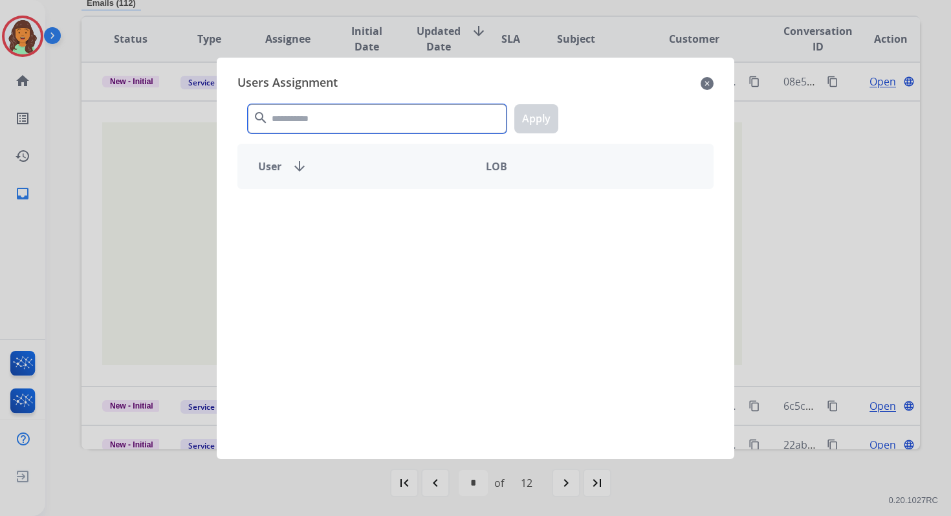
click at [297, 131] on input "text" at bounding box center [377, 118] width 259 height 29
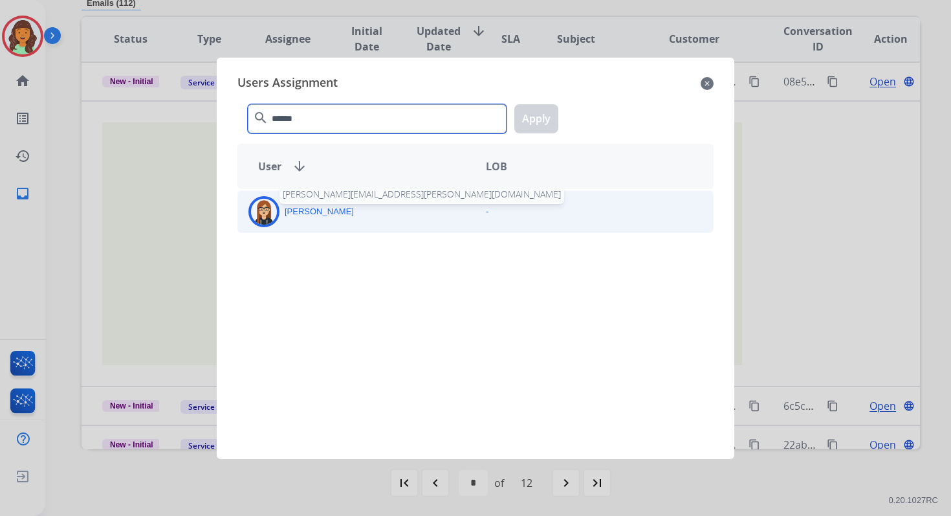
type input "******"
click at [318, 210] on p "[PERSON_NAME]" at bounding box center [319, 211] width 69 height 13
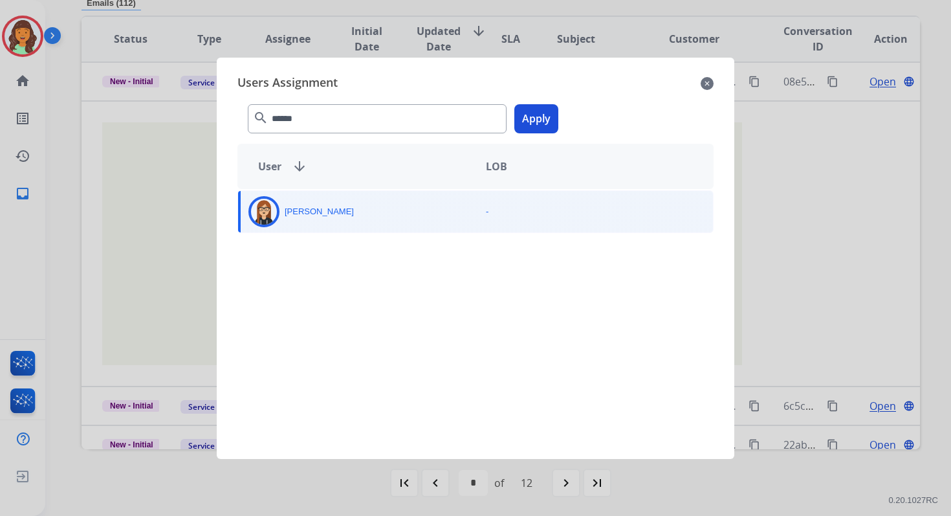
click at [538, 104] on button "Apply" at bounding box center [537, 118] width 44 height 29
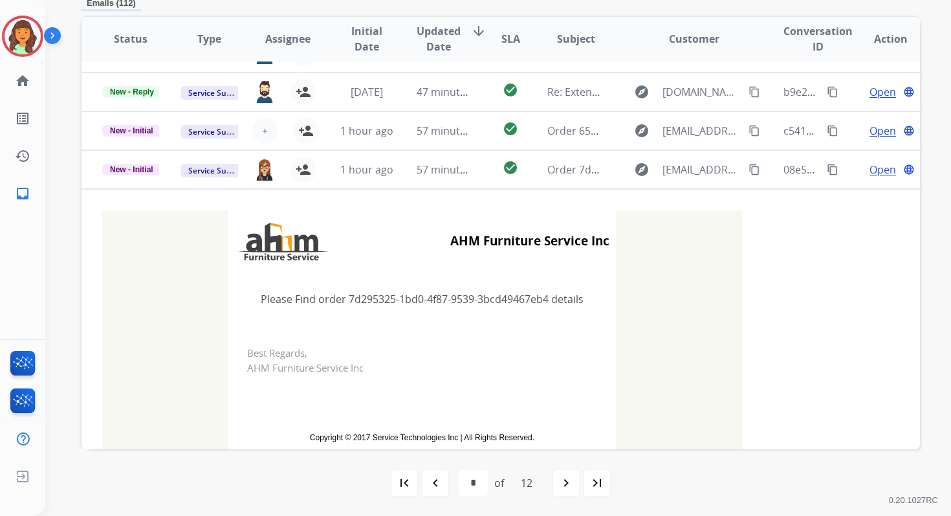
scroll to position [146, 0]
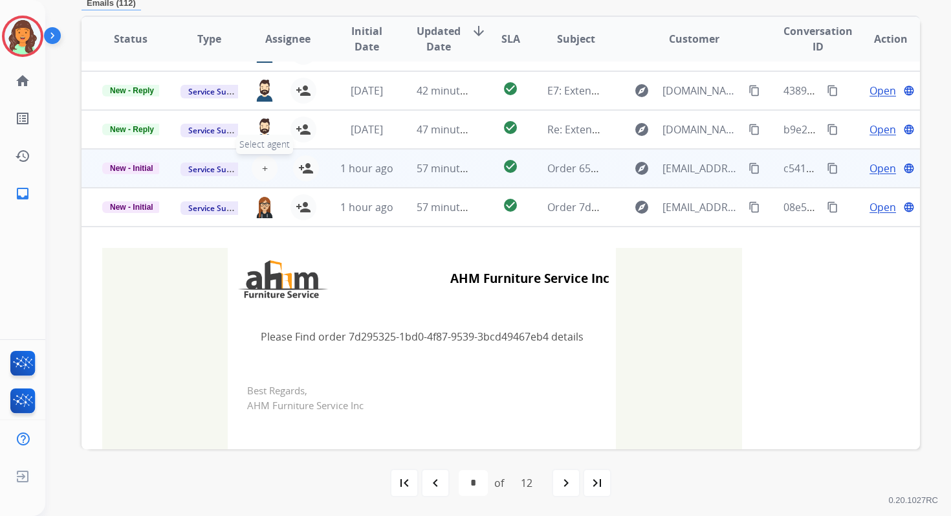
click at [262, 167] on span "+" at bounding box center [265, 169] width 6 height 16
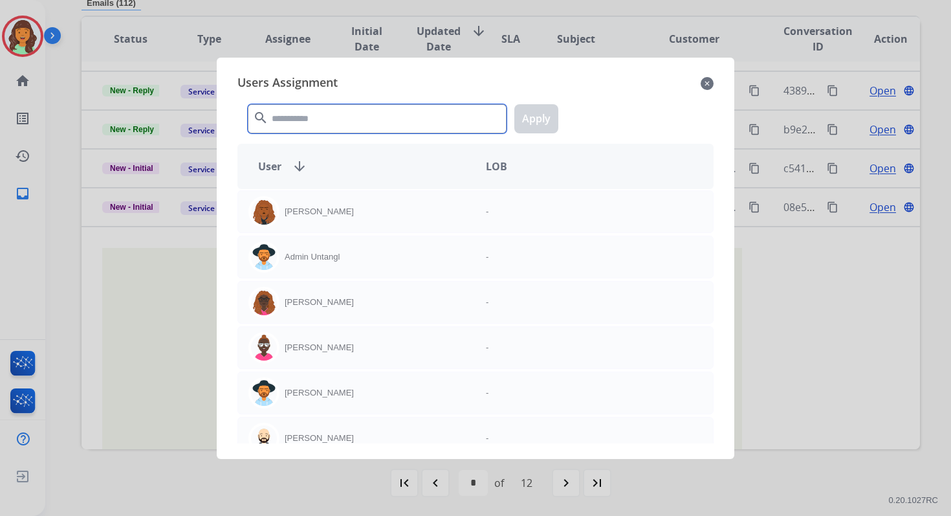
click at [298, 126] on input "text" at bounding box center [377, 118] width 259 height 29
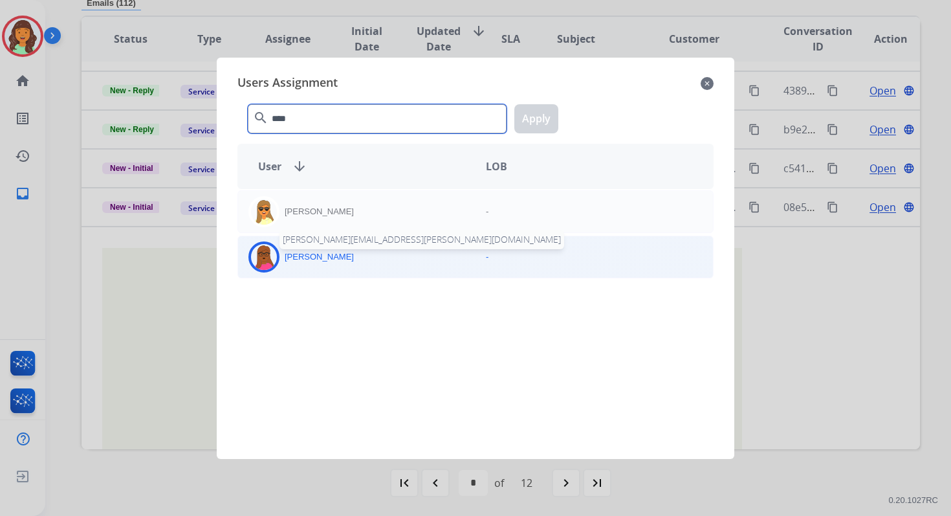
type input "****"
click at [331, 256] on p "[PERSON_NAME]" at bounding box center [319, 256] width 69 height 13
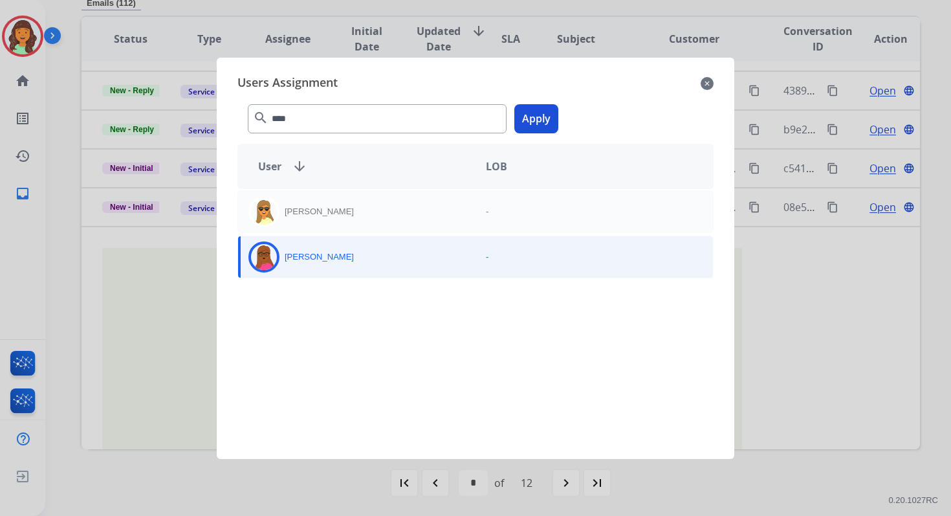
click at [538, 116] on button "Apply" at bounding box center [537, 118] width 44 height 29
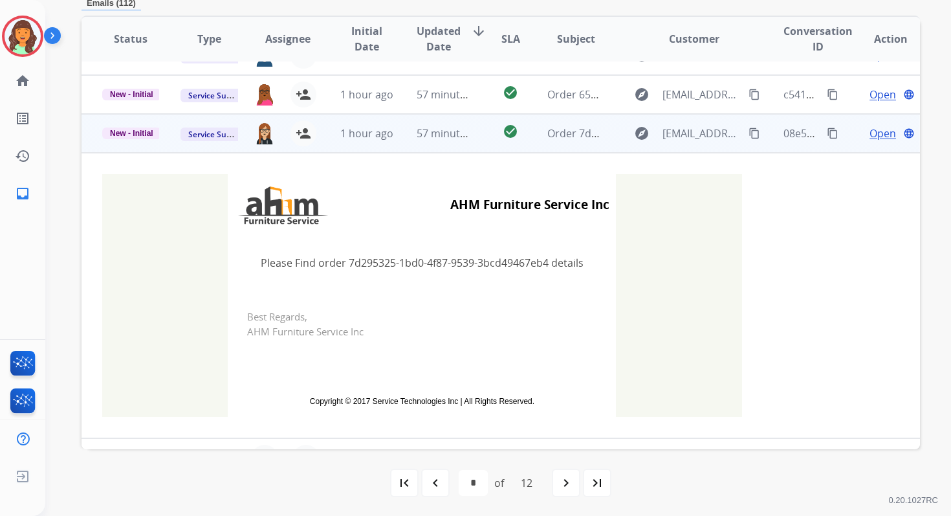
scroll to position [287, 0]
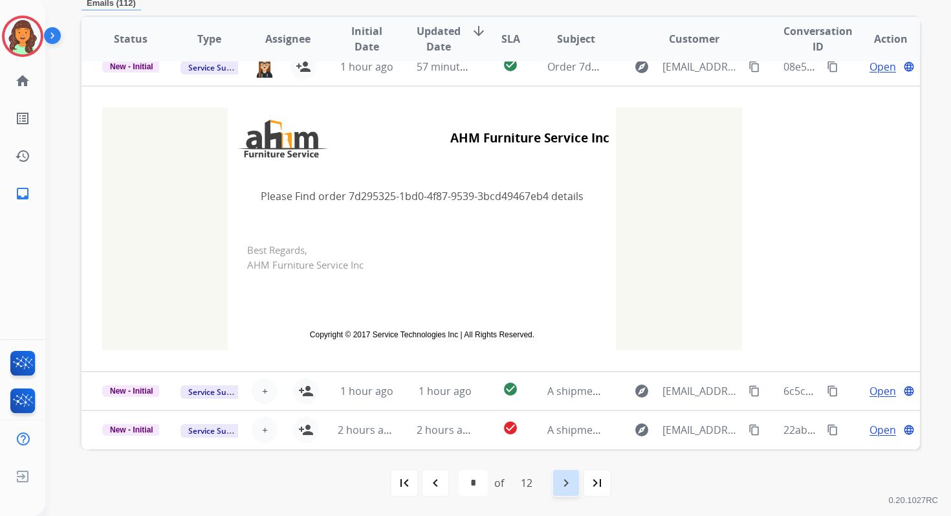
click at [565, 475] on mat-icon "navigate_next" at bounding box center [567, 483] width 16 height 16
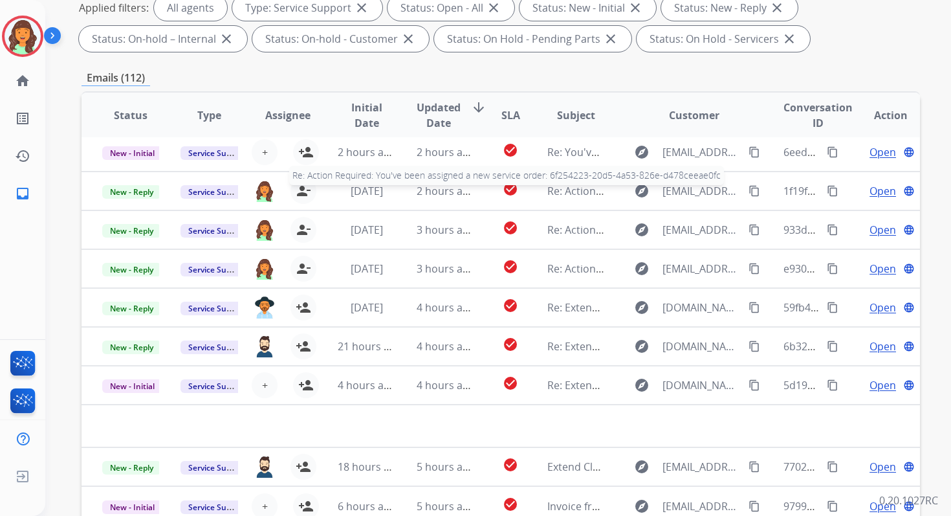
scroll to position [283, 0]
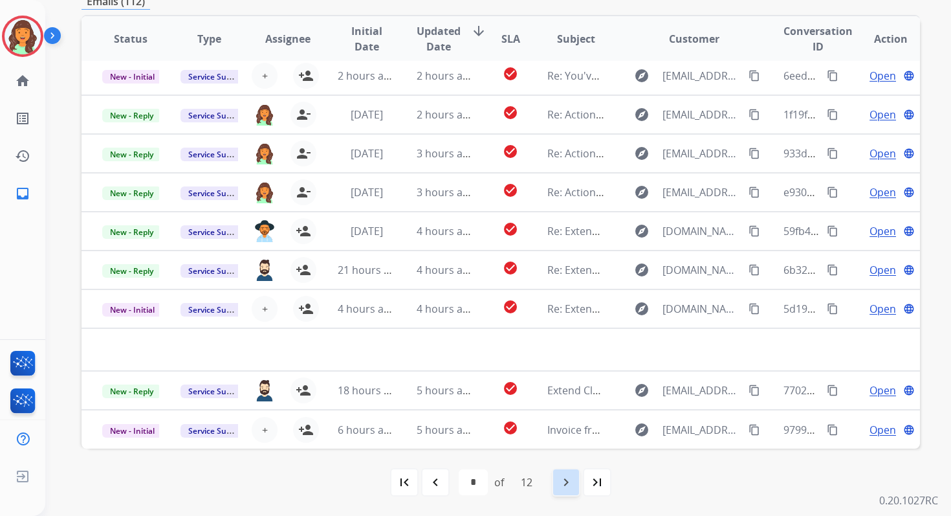
click at [568, 488] on mat-icon "navigate_next" at bounding box center [567, 482] width 16 height 16
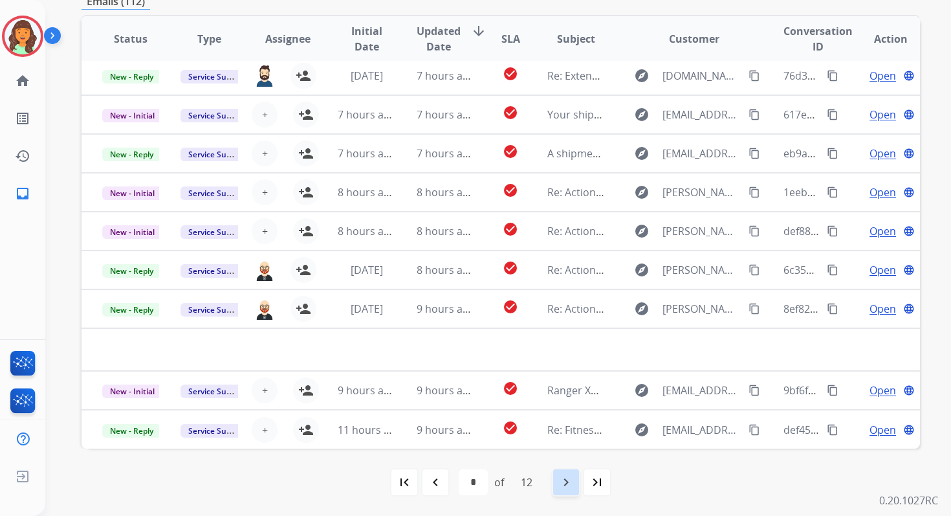
click at [568, 488] on mat-icon "navigate_next" at bounding box center [567, 482] width 16 height 16
select select "*"
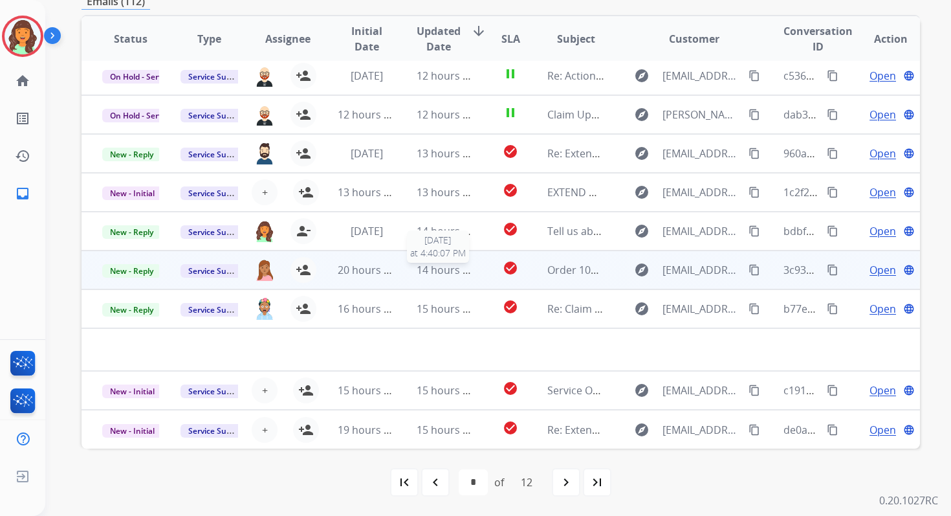
click at [465, 269] on span "14 hours ago" at bounding box center [449, 270] width 64 height 14
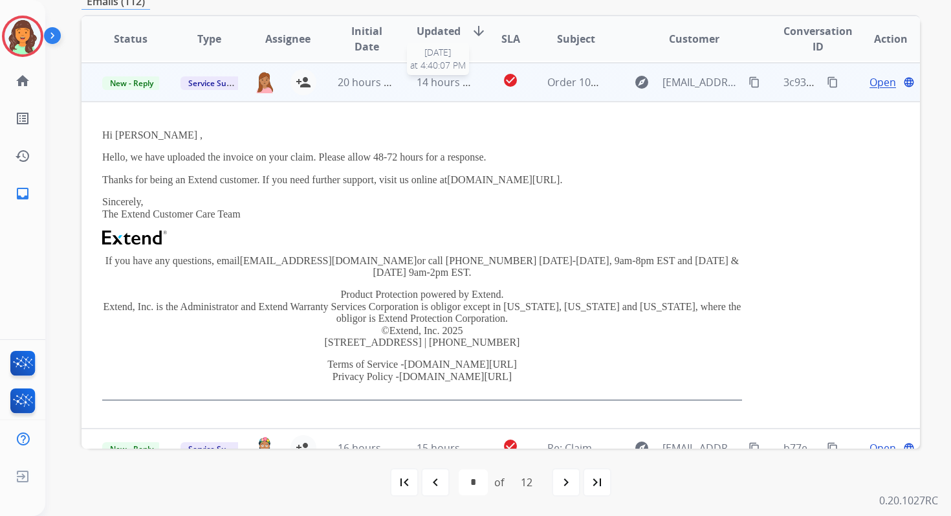
scroll to position [233, 0]
click at [198, 79] on span "Service Support" at bounding box center [218, 82] width 74 height 14
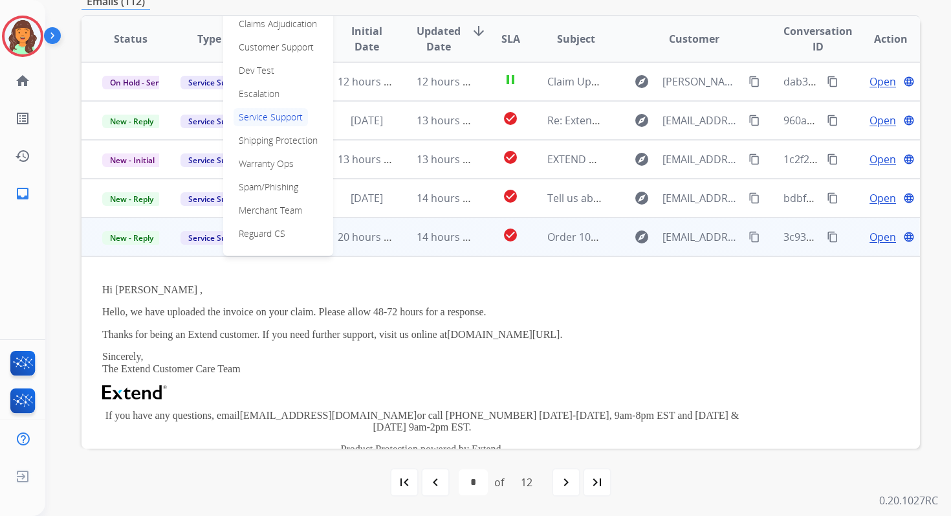
scroll to position [72, 0]
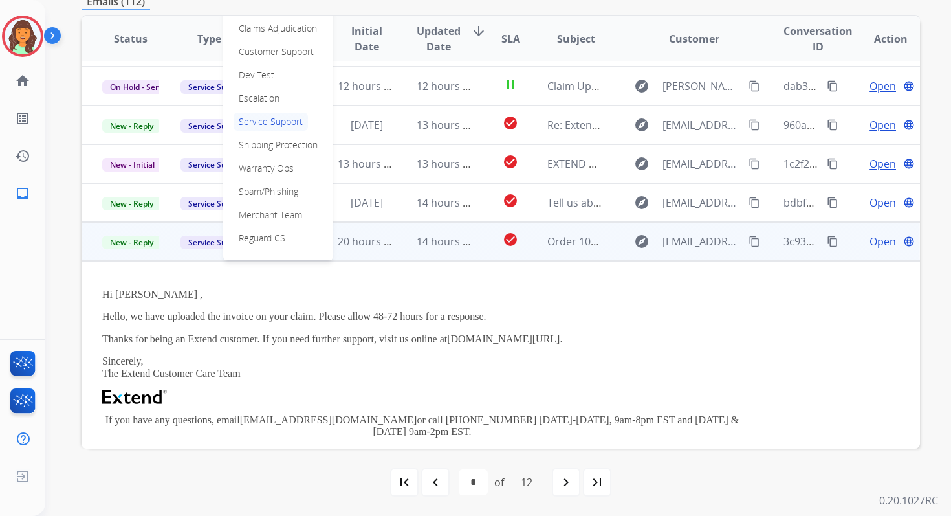
click at [256, 50] on p "Customer Support" at bounding box center [276, 52] width 85 height 18
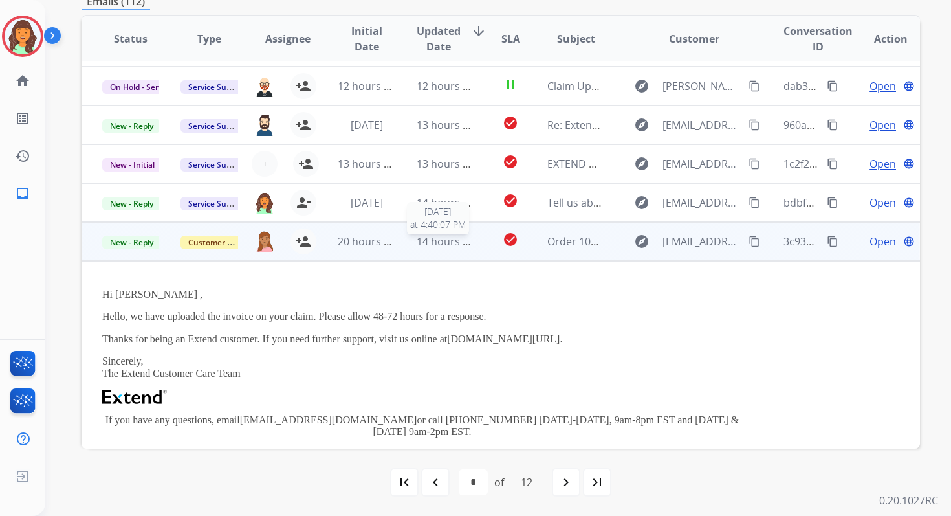
click at [443, 242] on span "14 hours ago" at bounding box center [449, 241] width 64 height 14
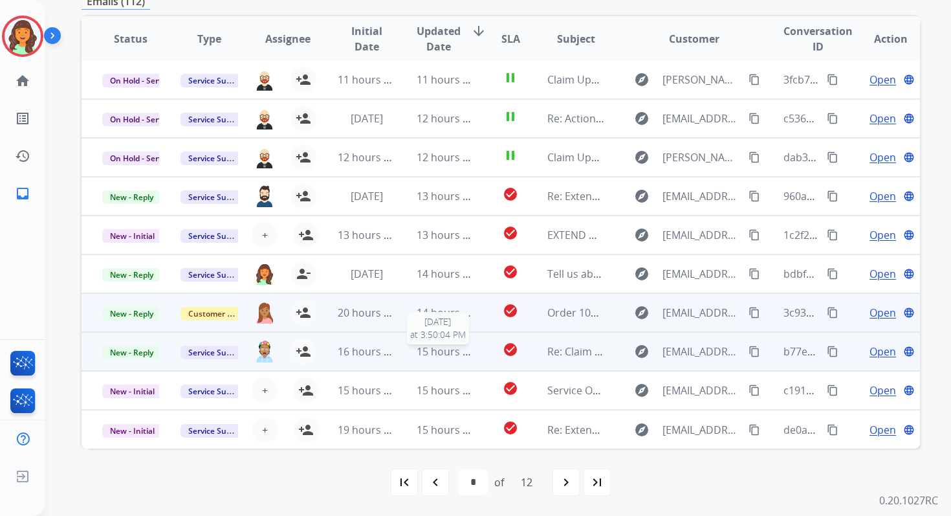
click at [453, 347] on span "15 hours ago" at bounding box center [449, 351] width 64 height 14
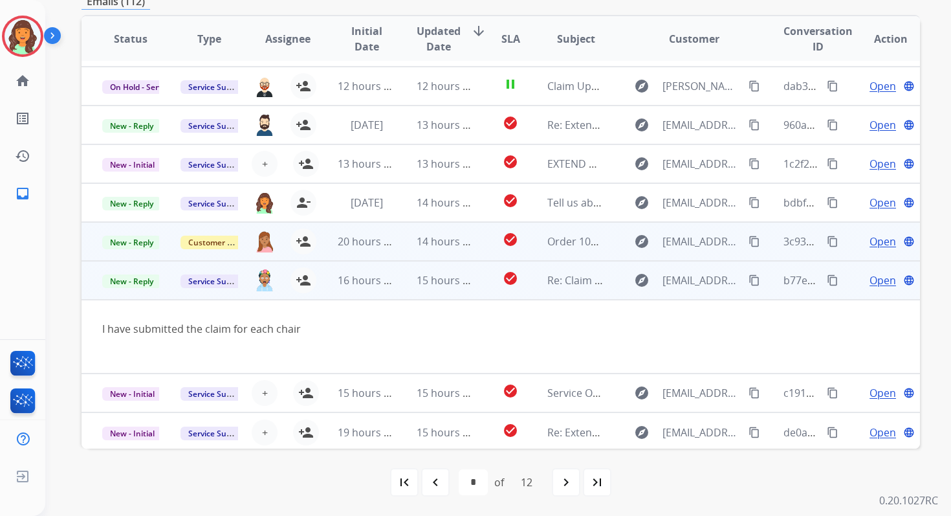
scroll to position [75, 0]
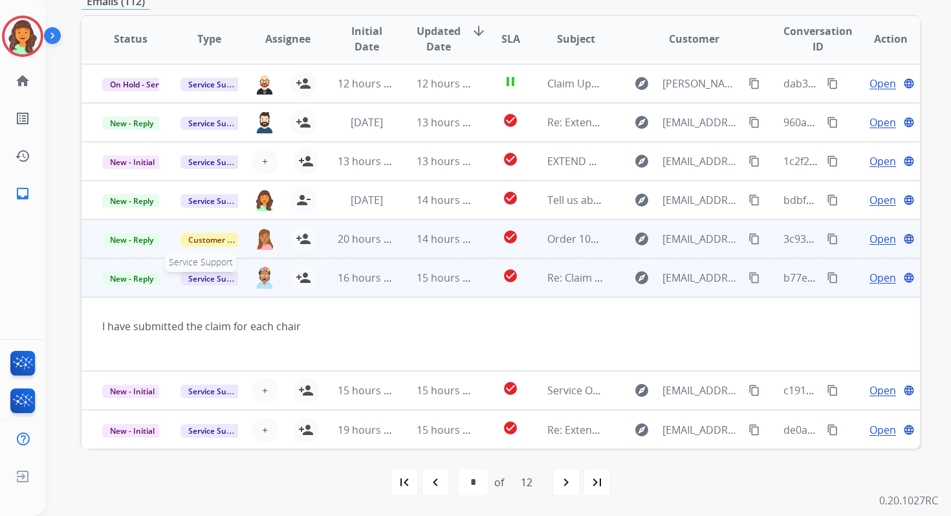
click at [217, 277] on span "Service Support" at bounding box center [218, 279] width 74 height 14
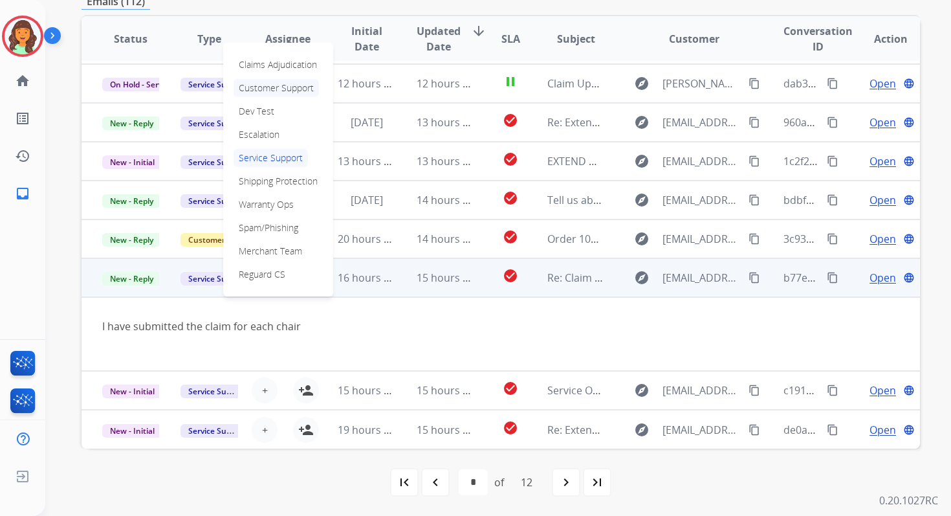
click at [273, 94] on p "Customer Support" at bounding box center [276, 88] width 85 height 18
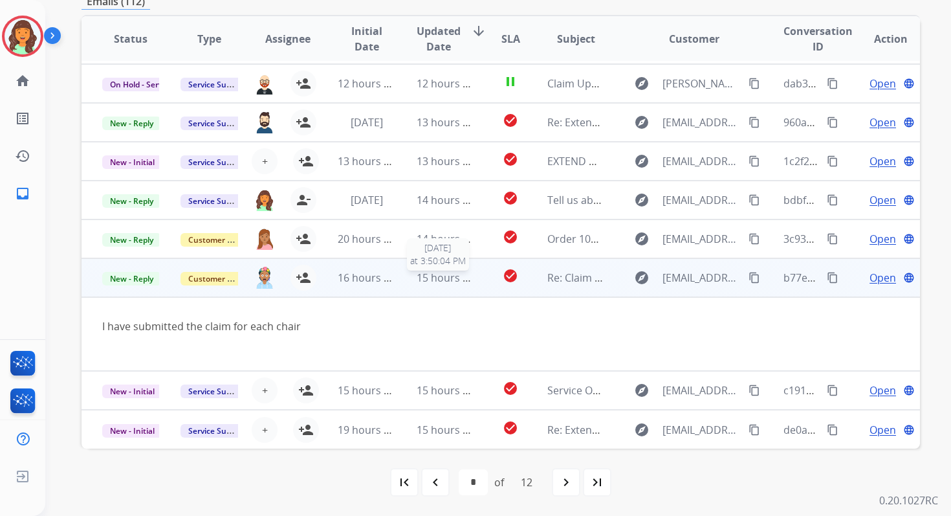
click at [452, 283] on span "15 hours ago" at bounding box center [449, 278] width 64 height 14
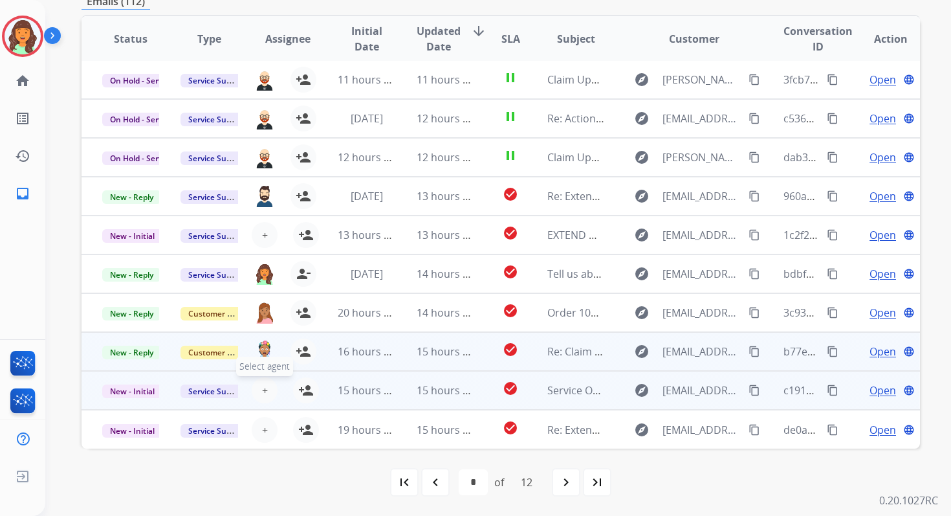
click at [258, 389] on button "+ Select agent" at bounding box center [265, 390] width 26 height 26
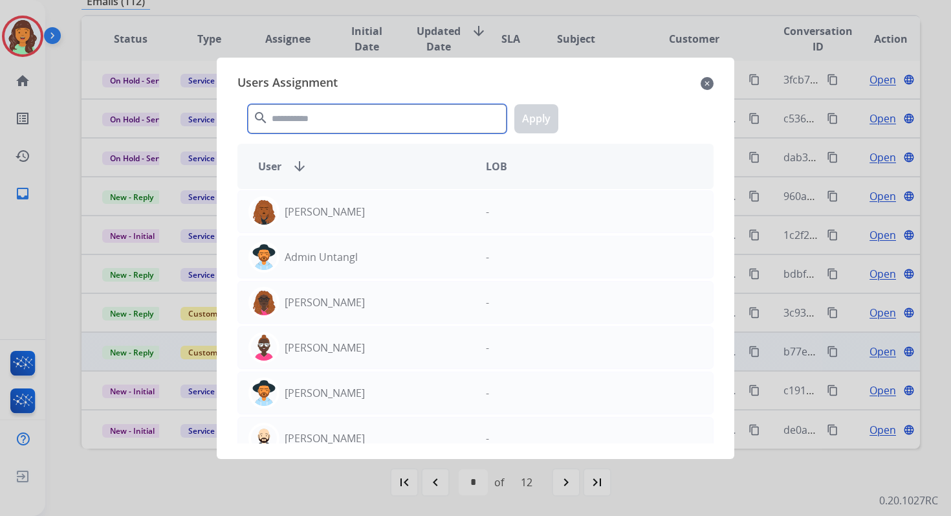
click at [329, 125] on input "text" at bounding box center [377, 118] width 259 height 29
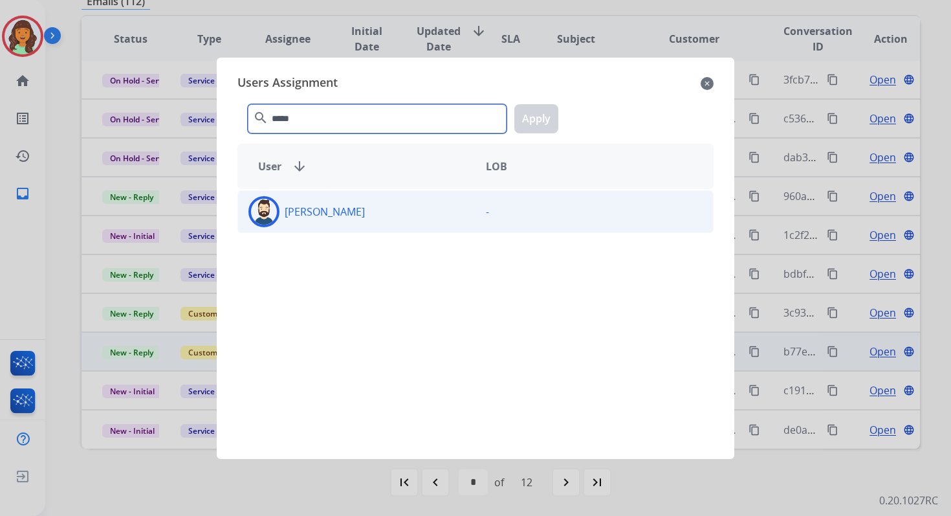
type input "*****"
click at [334, 207] on div "[PERSON_NAME]" at bounding box center [357, 211] width 238 height 31
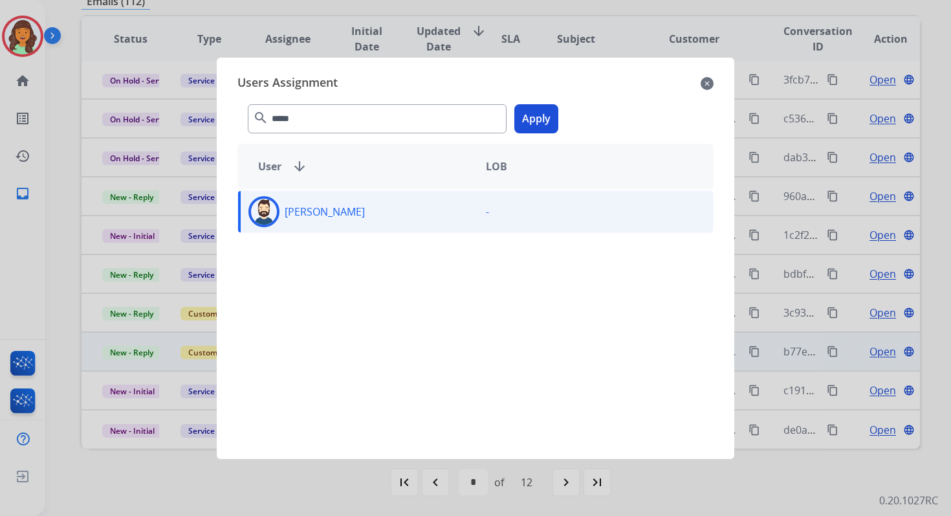
click at [542, 123] on button "Apply" at bounding box center [537, 118] width 44 height 29
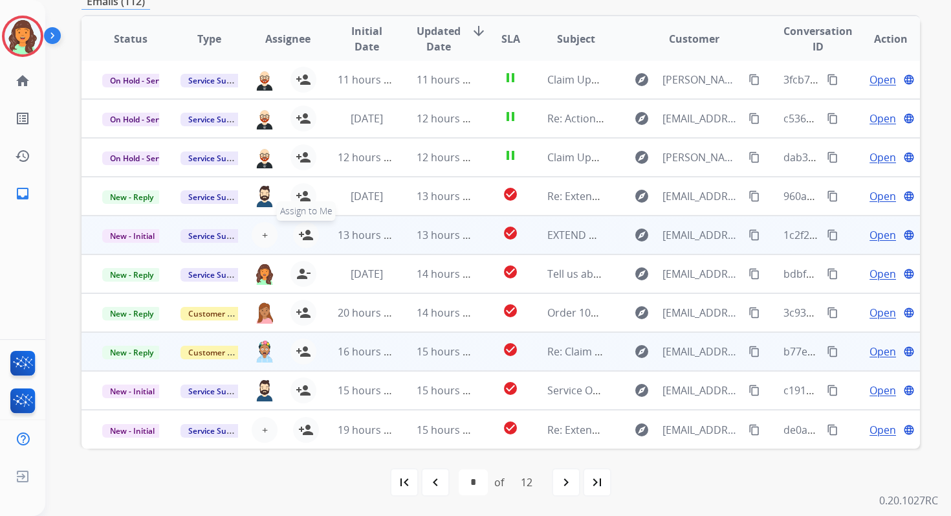
click at [298, 235] on mat-icon "person_add" at bounding box center [306, 235] width 16 height 16
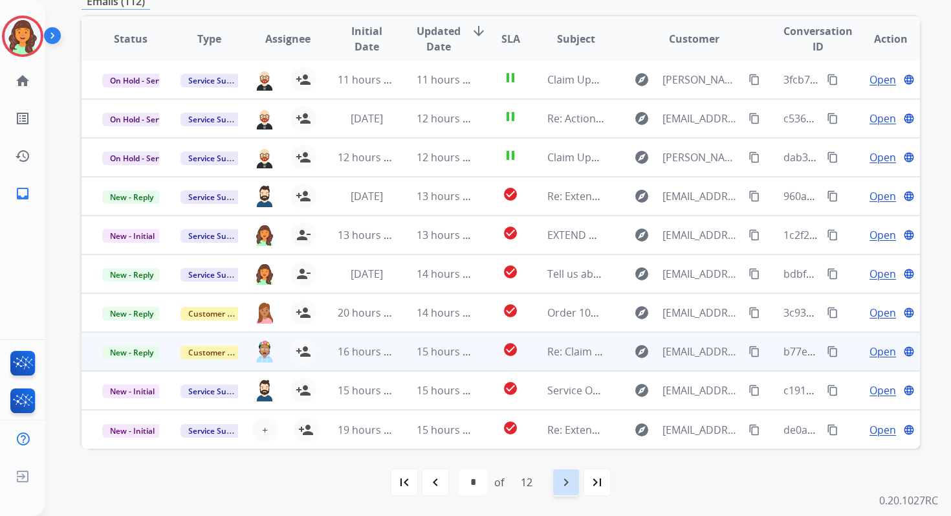
click at [568, 480] on mat-icon "navigate_next" at bounding box center [567, 482] width 16 height 16
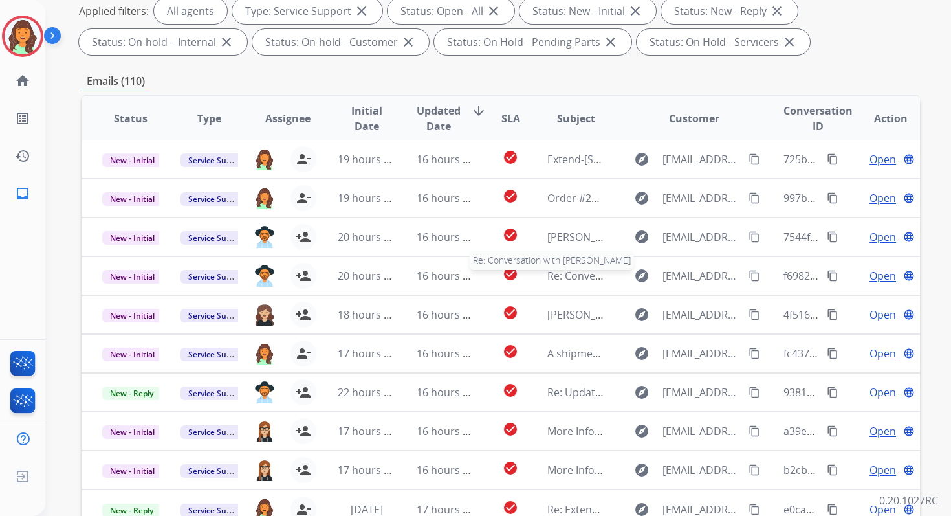
scroll to position [283, 0]
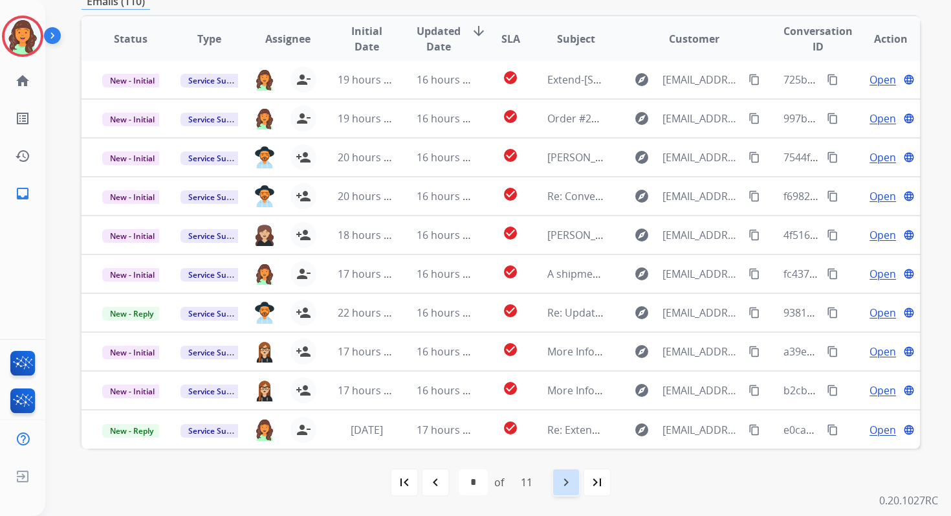
click at [570, 483] on mat-icon "navigate_next" at bounding box center [567, 482] width 16 height 16
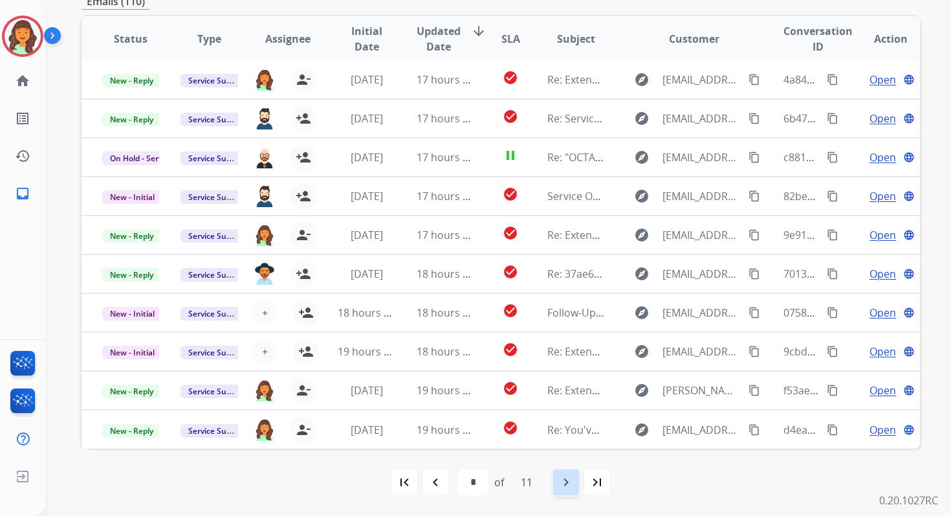
click at [570, 483] on mat-icon "navigate_next" at bounding box center [567, 482] width 16 height 16
select select "*"
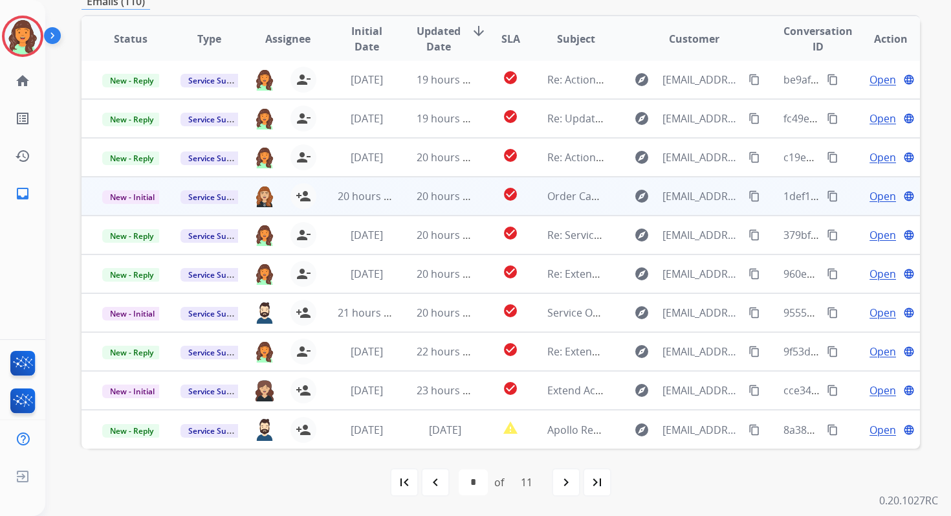
click at [469, 200] on td "20 hours ago" at bounding box center [435, 196] width 78 height 39
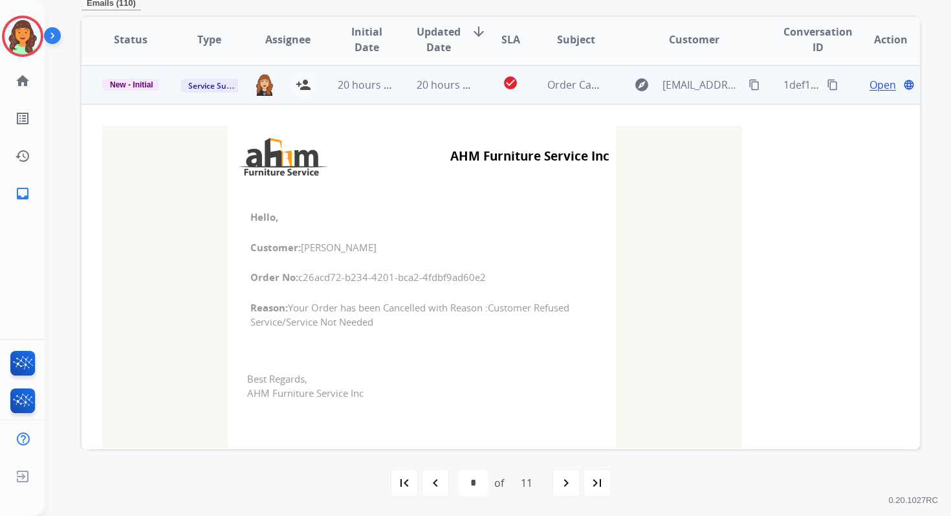
scroll to position [116, 0]
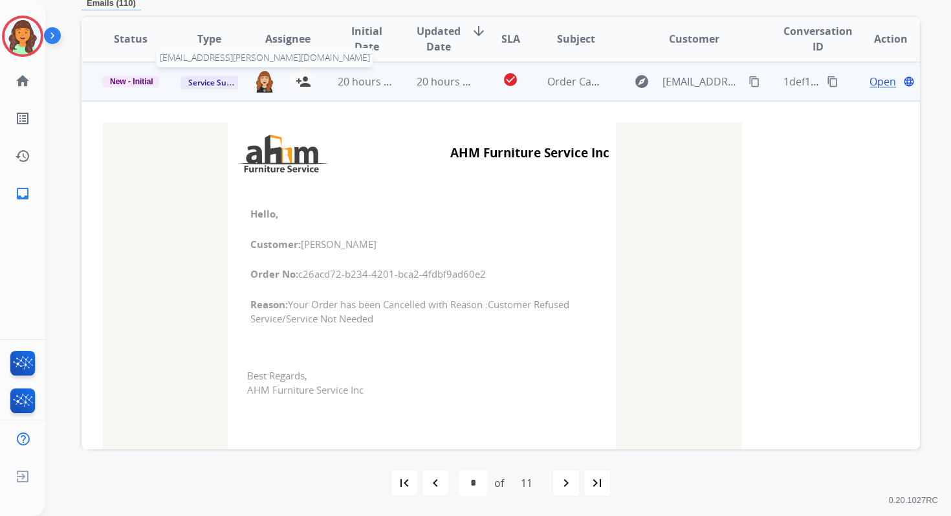
click at [263, 83] on img at bounding box center [264, 81] width 21 height 22
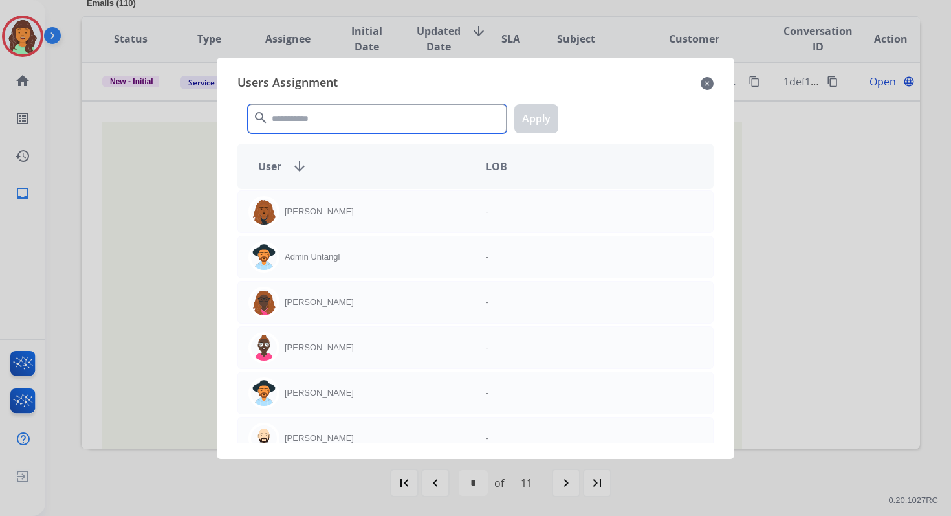
click at [305, 119] on input "text" at bounding box center [377, 118] width 259 height 29
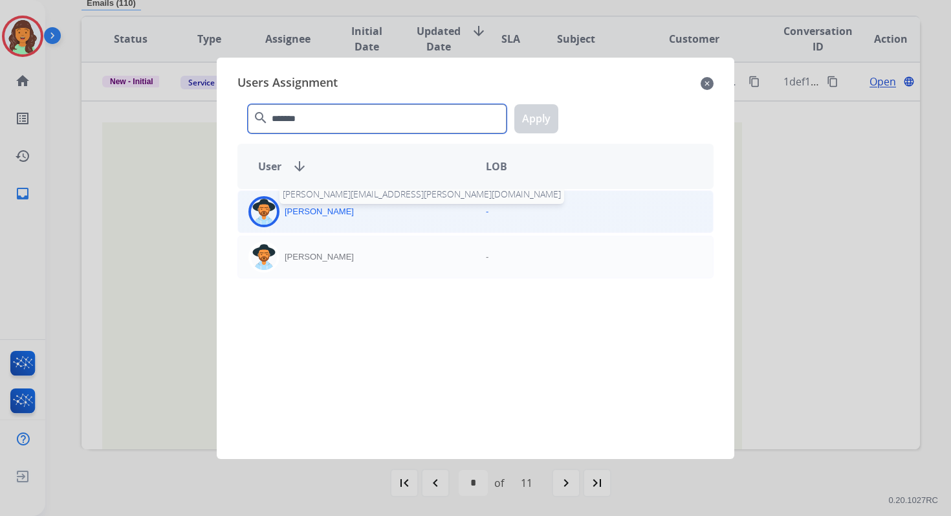
type input "*******"
click at [331, 214] on p "[PERSON_NAME]" at bounding box center [319, 211] width 69 height 13
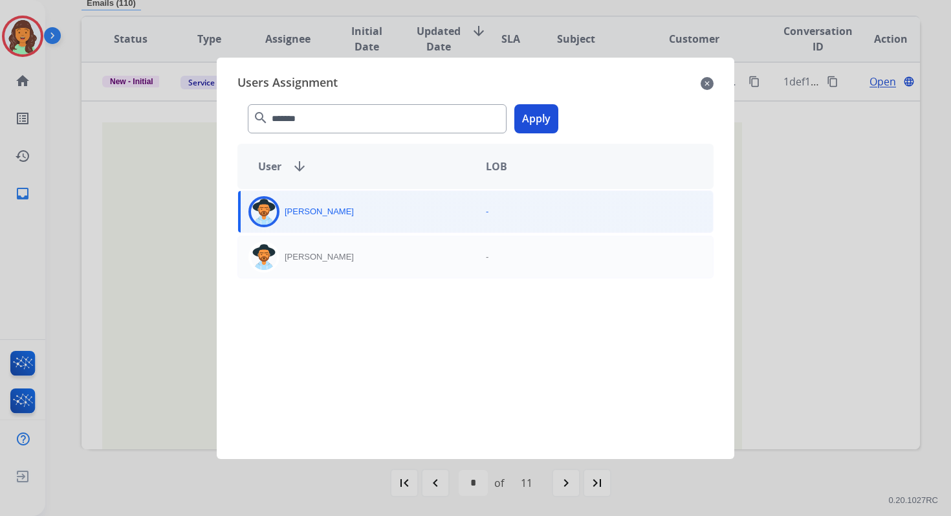
click at [532, 121] on button "Apply" at bounding box center [537, 118] width 44 height 29
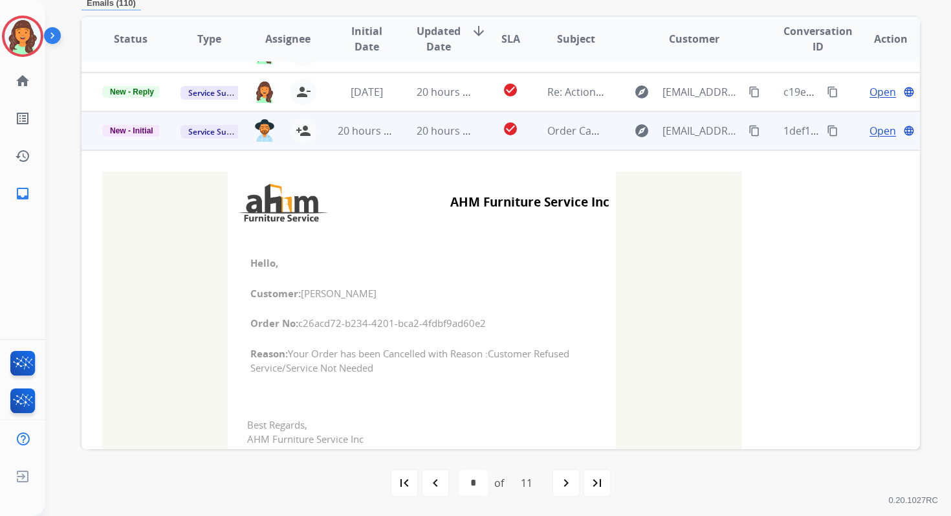
scroll to position [72, 0]
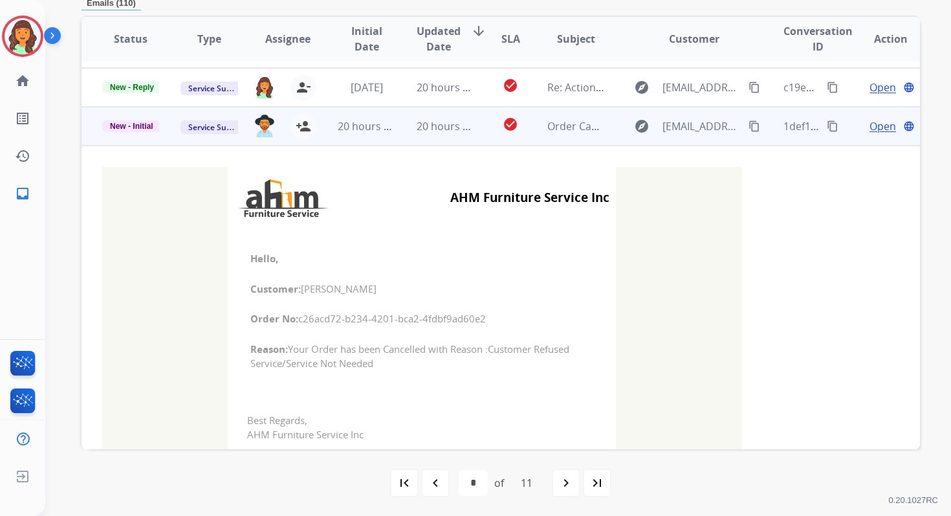
click at [827, 128] on mat-icon "content_copy" at bounding box center [833, 126] width 12 height 12
click at [417, 130] on span "20 hours ago" at bounding box center [449, 126] width 64 height 14
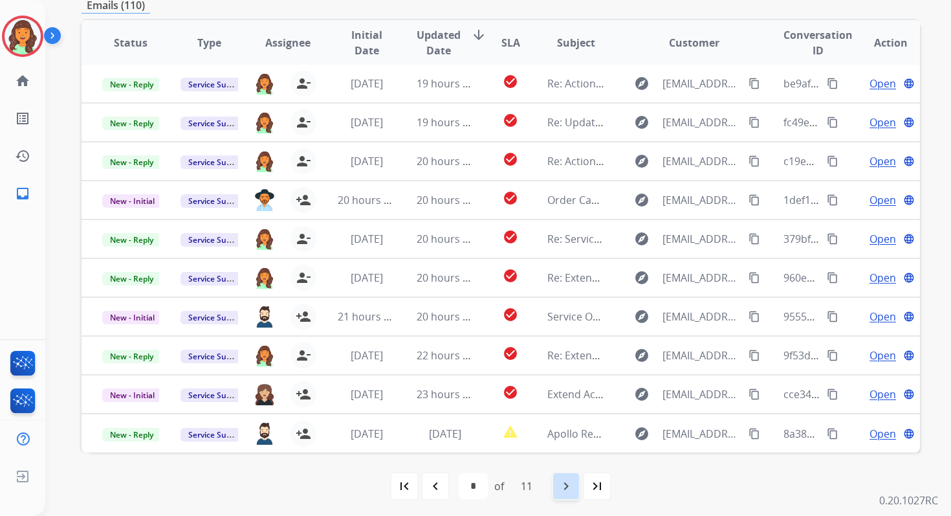
click at [563, 474] on div "navigate_next" at bounding box center [566, 486] width 28 height 28
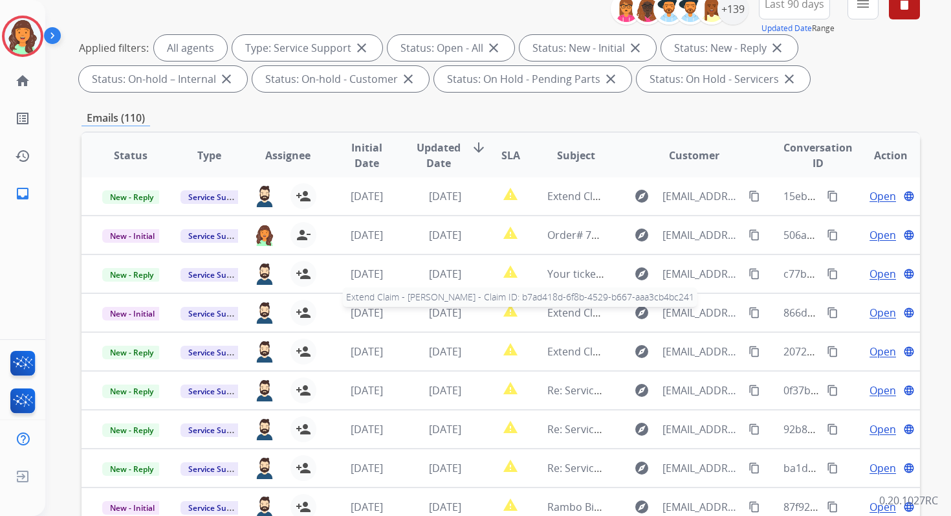
scroll to position [283, 0]
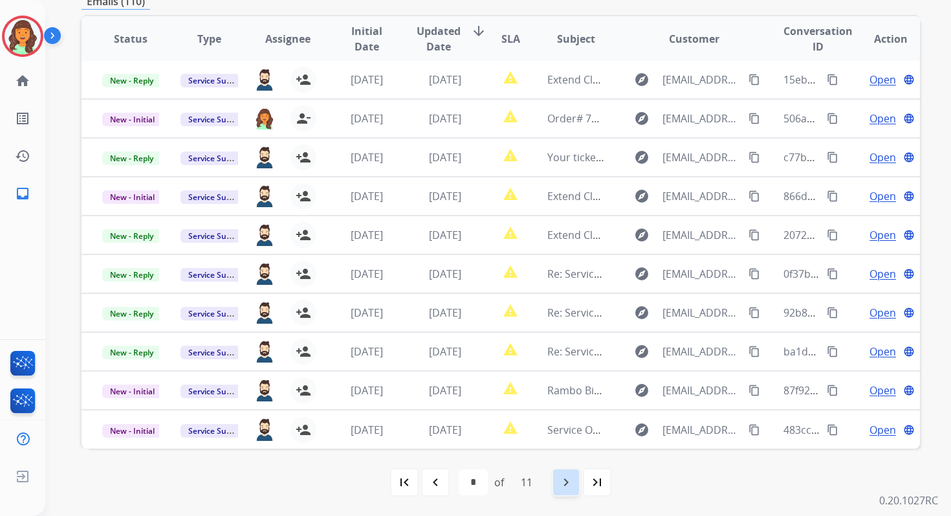
click at [563, 474] on mat-icon "navigate_next" at bounding box center [567, 482] width 16 height 16
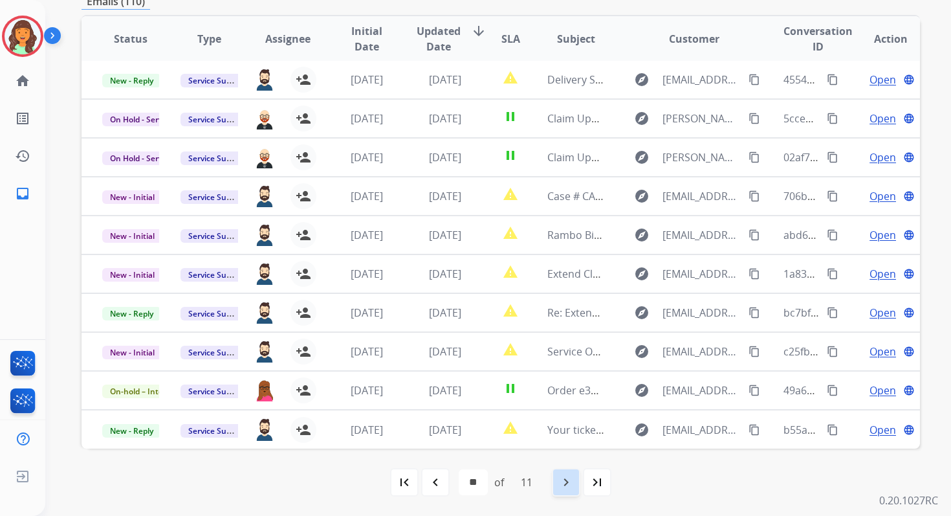
click at [563, 474] on mat-icon "navigate_next" at bounding box center [567, 482] width 16 height 16
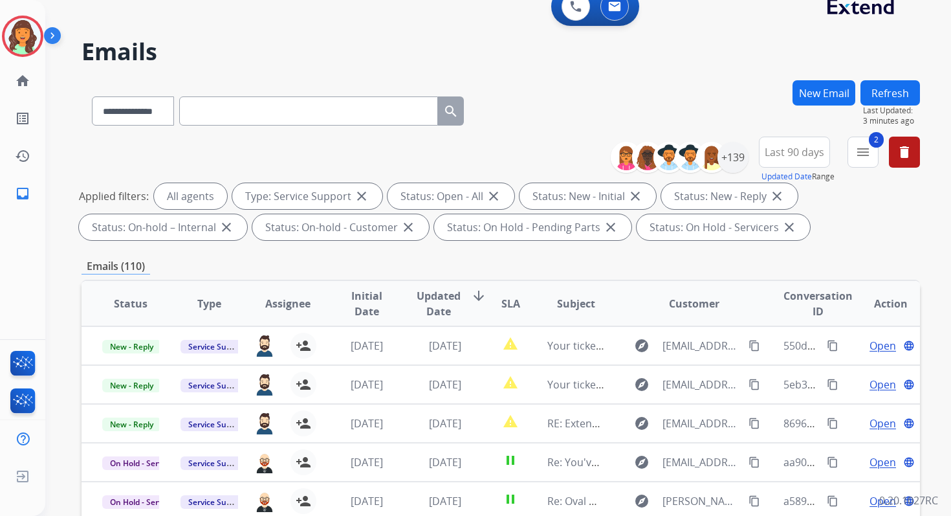
scroll to position [1, 0]
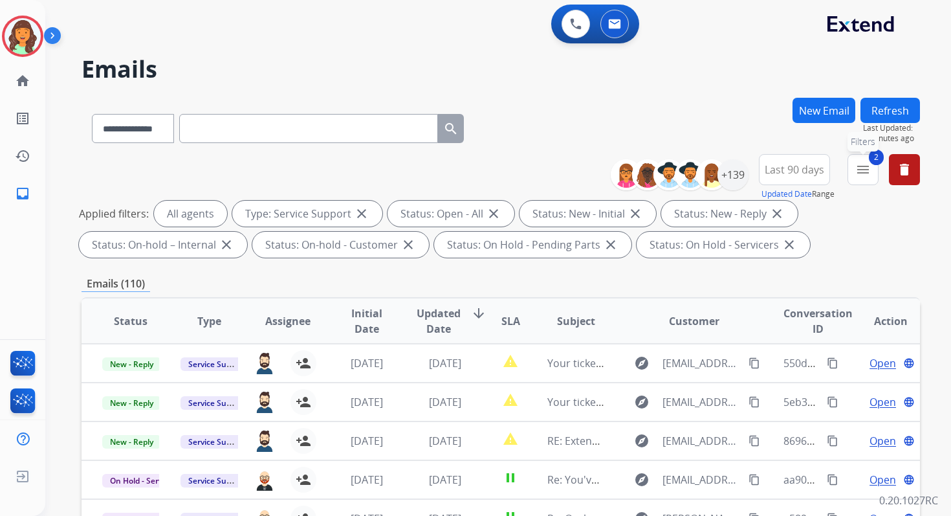
click at [869, 172] on mat-icon "menu" at bounding box center [864, 170] width 16 height 16
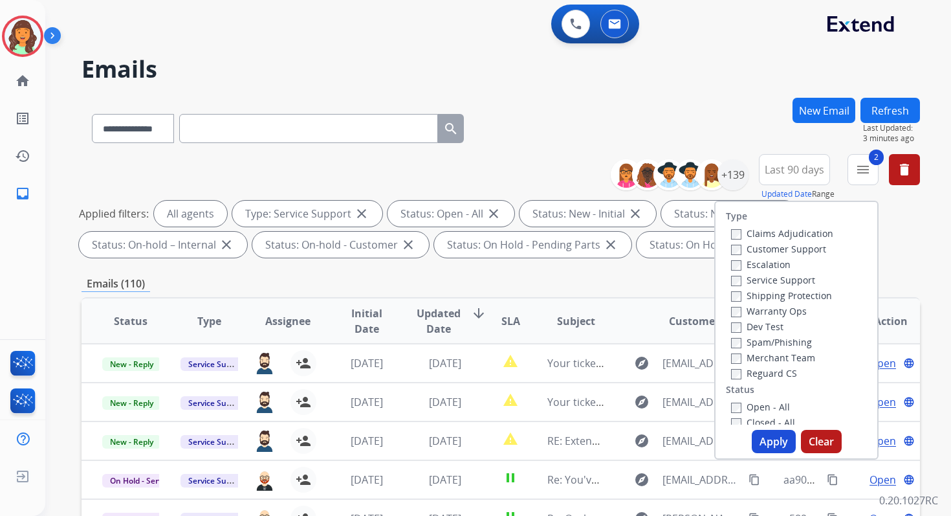
click at [777, 443] on button "Apply" at bounding box center [774, 441] width 44 height 23
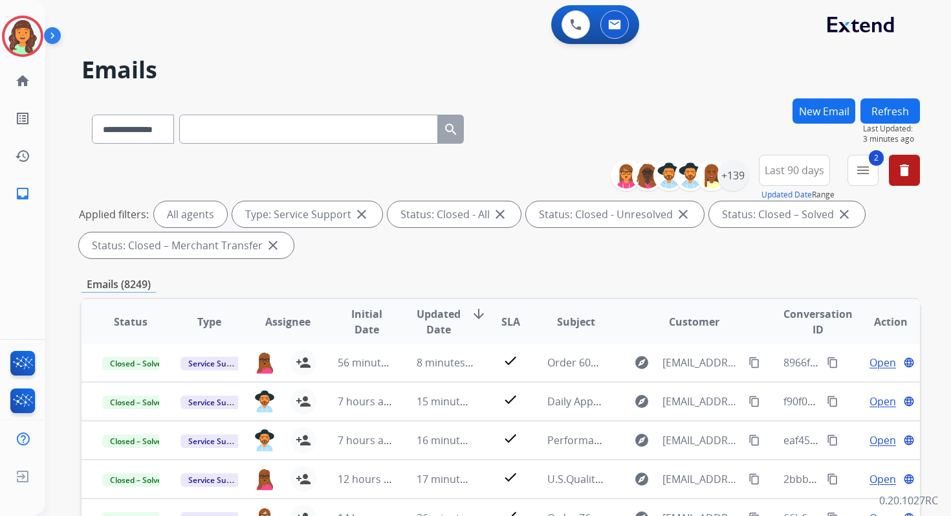
scroll to position [283, 0]
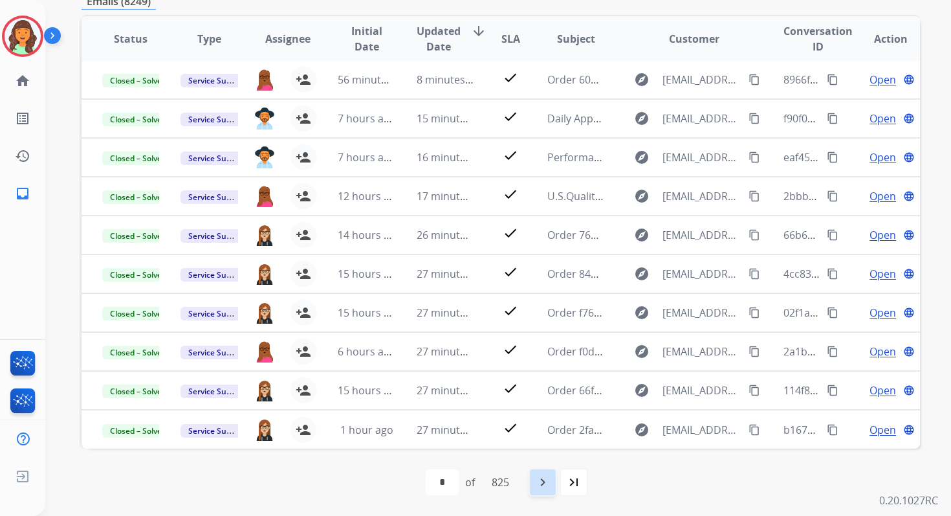
click at [548, 476] on mat-icon "navigate_next" at bounding box center [543, 482] width 16 height 16
click at [574, 478] on mat-icon "navigate_next" at bounding box center [572, 482] width 16 height 16
click at [573, 478] on mat-icon "navigate_next" at bounding box center [572, 482] width 16 height 16
select select "*"
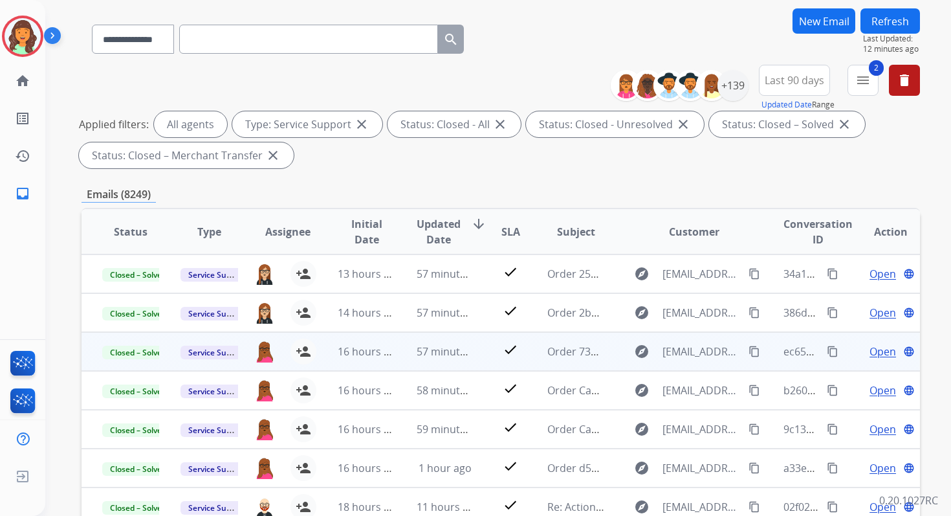
scroll to position [23, 0]
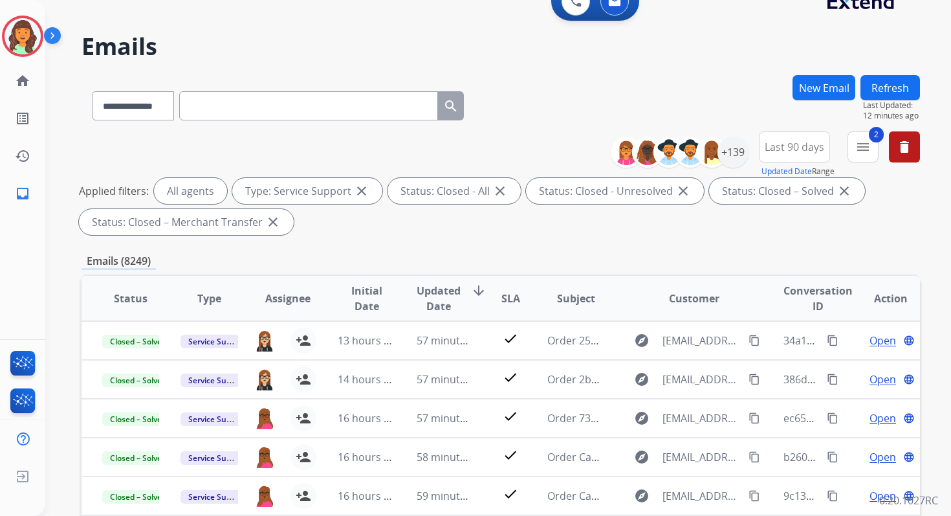
click at [858, 144] on mat-icon "menu" at bounding box center [864, 147] width 16 height 16
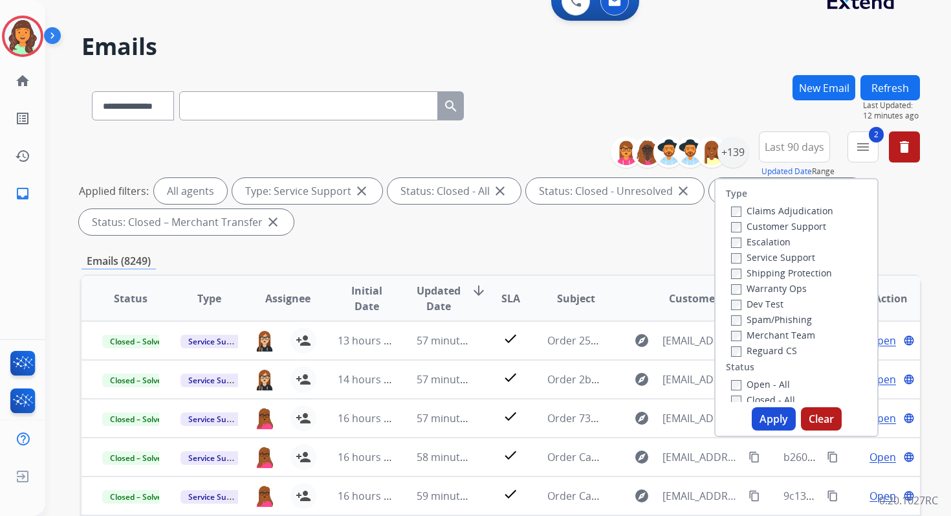
click at [771, 417] on button "Apply" at bounding box center [774, 418] width 44 height 23
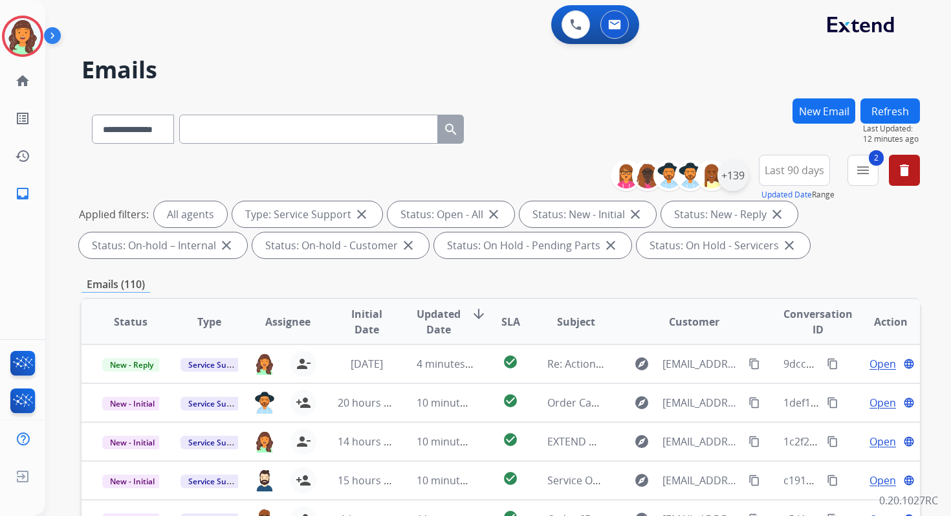
click at [737, 182] on div "+139" at bounding box center [733, 175] width 31 height 31
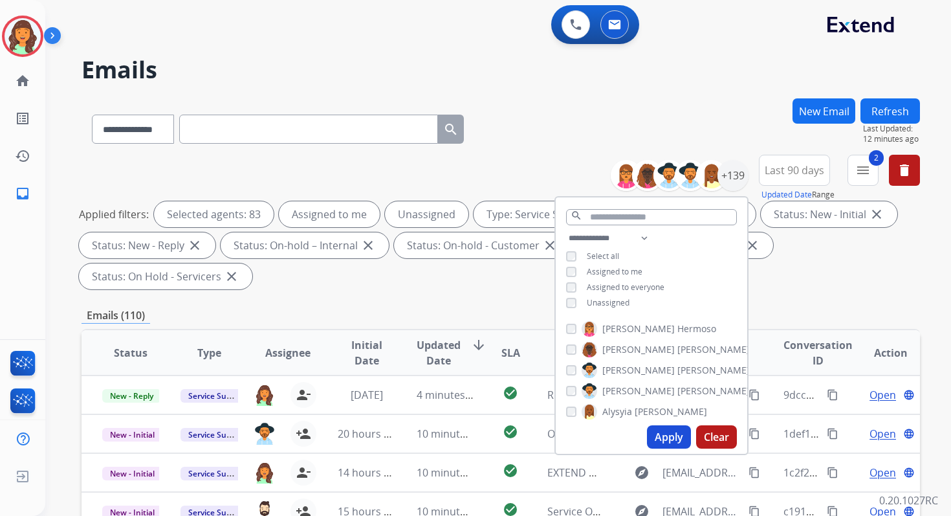
click at [662, 439] on button "Apply" at bounding box center [669, 436] width 44 height 23
click at [448, 294] on div "**********" at bounding box center [501, 463] width 839 height 731
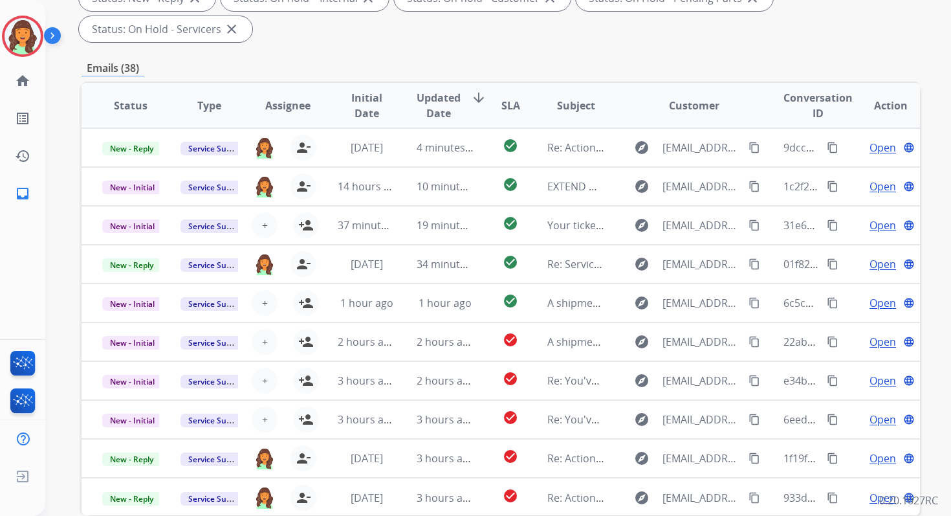
scroll to position [314, 0]
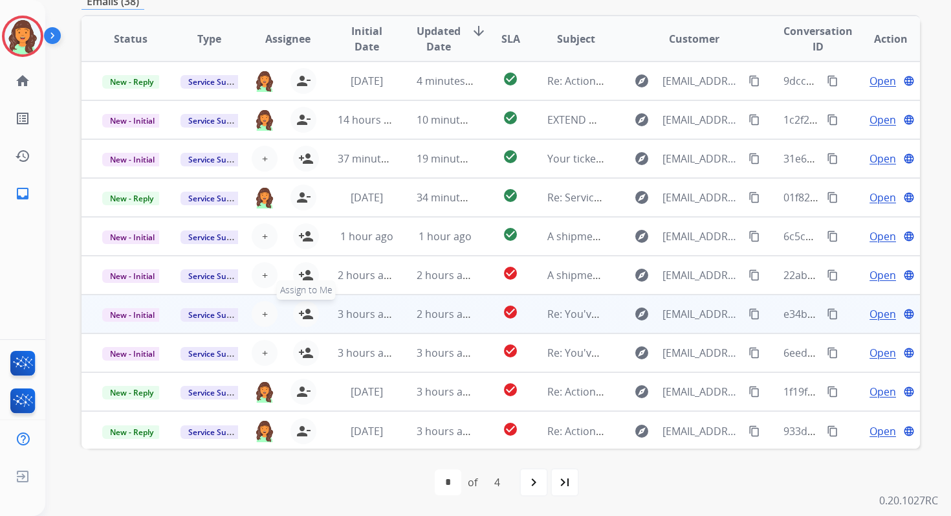
click at [302, 311] on mat-icon "person_add" at bounding box center [306, 314] width 16 height 16
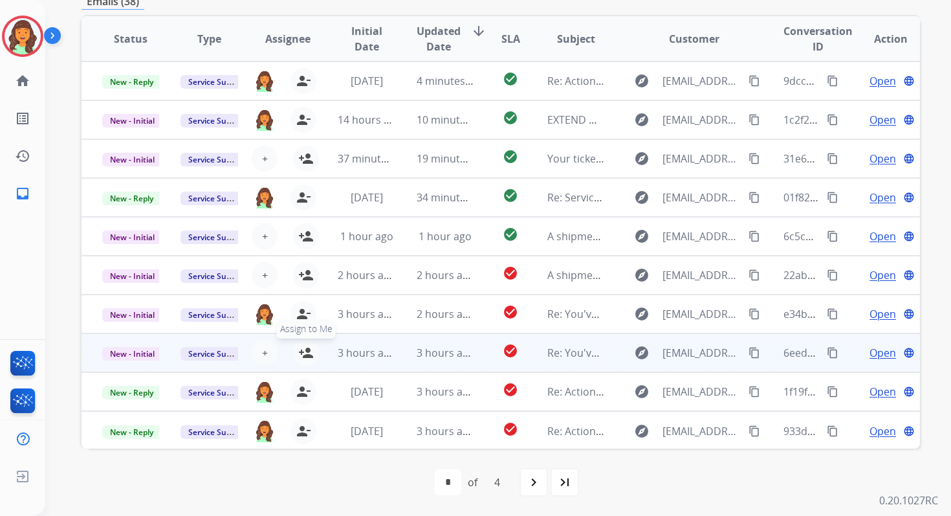
click at [304, 352] on mat-icon "person_add" at bounding box center [306, 353] width 16 height 16
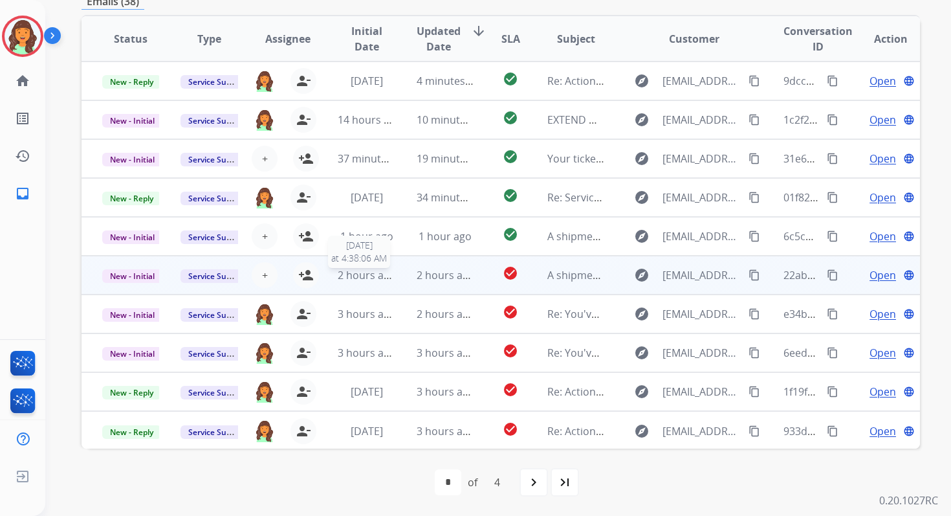
click at [367, 272] on span "2 hours ago" at bounding box center [367, 275] width 58 height 14
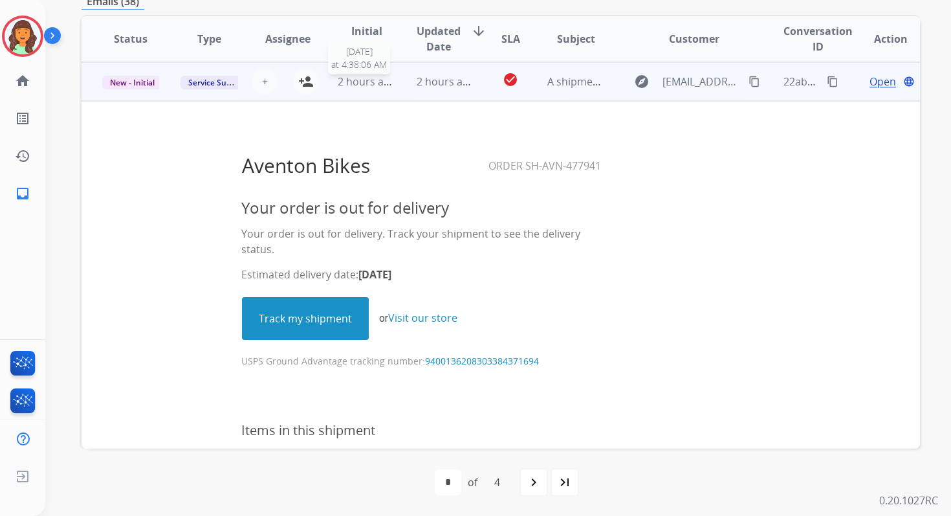
scroll to position [194, 0]
click at [312, 78] on button "person_add Assign to Me" at bounding box center [306, 81] width 26 height 26
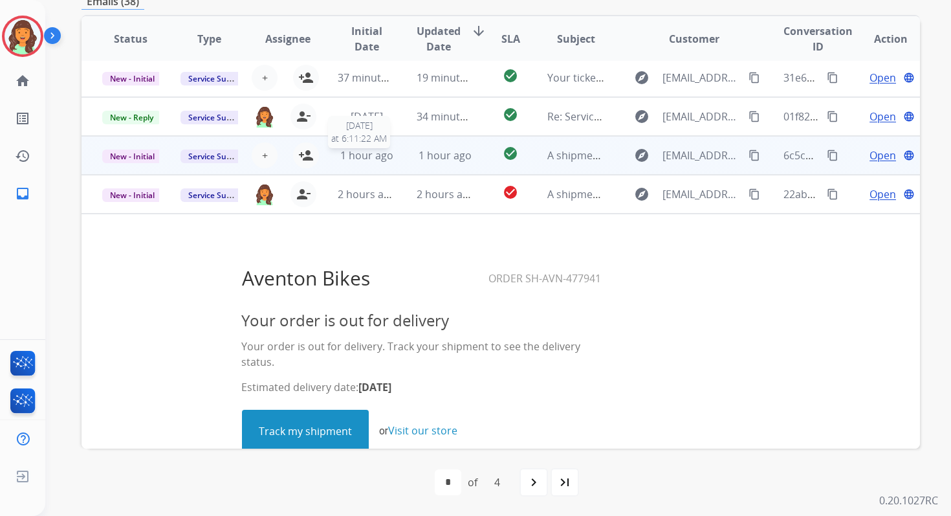
click at [366, 162] on span "1 hour ago" at bounding box center [366, 155] width 53 height 14
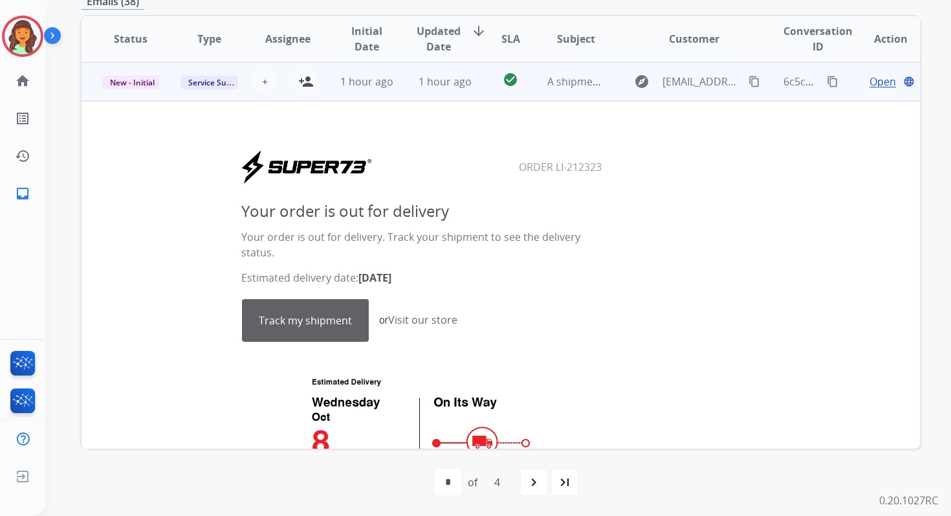
scroll to position [155, 0]
click at [307, 84] on mat-icon "person_add" at bounding box center [306, 81] width 16 height 16
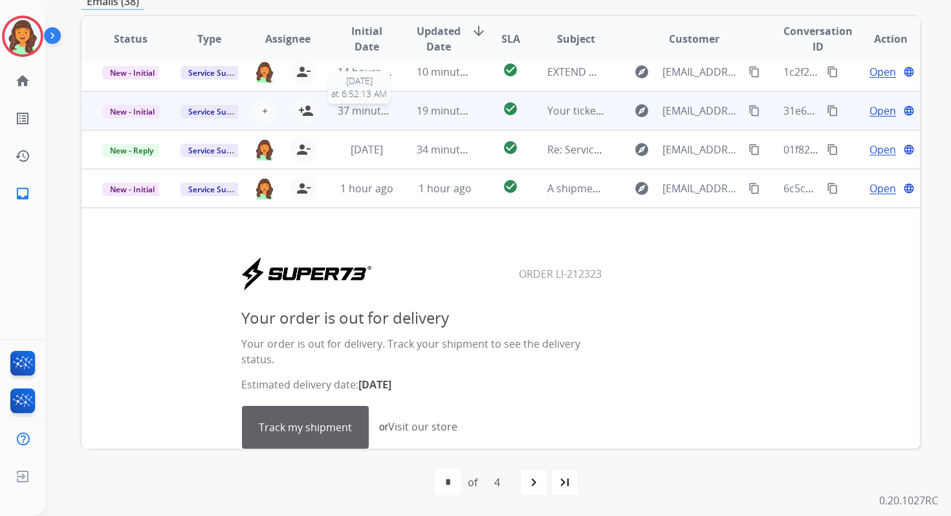
click at [375, 109] on span "37 minutes ago" at bounding box center [375, 111] width 75 height 14
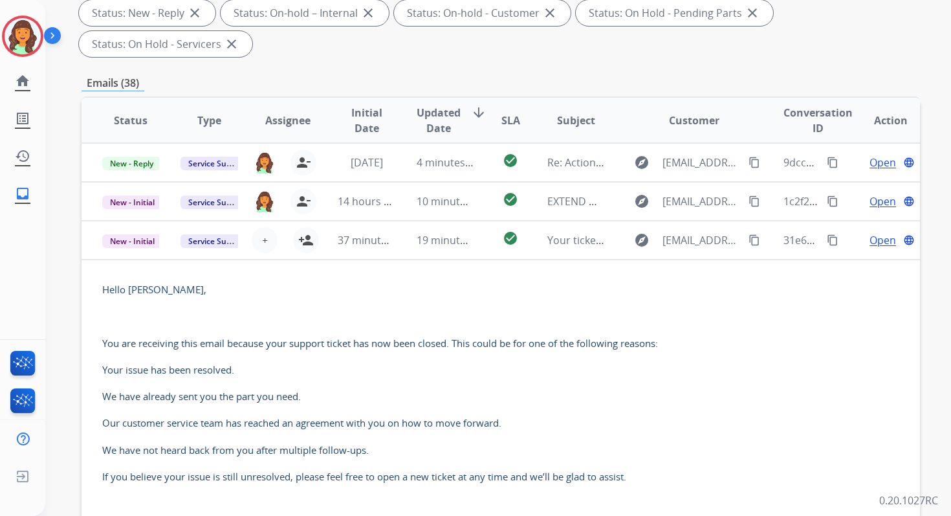
scroll to position [314, 0]
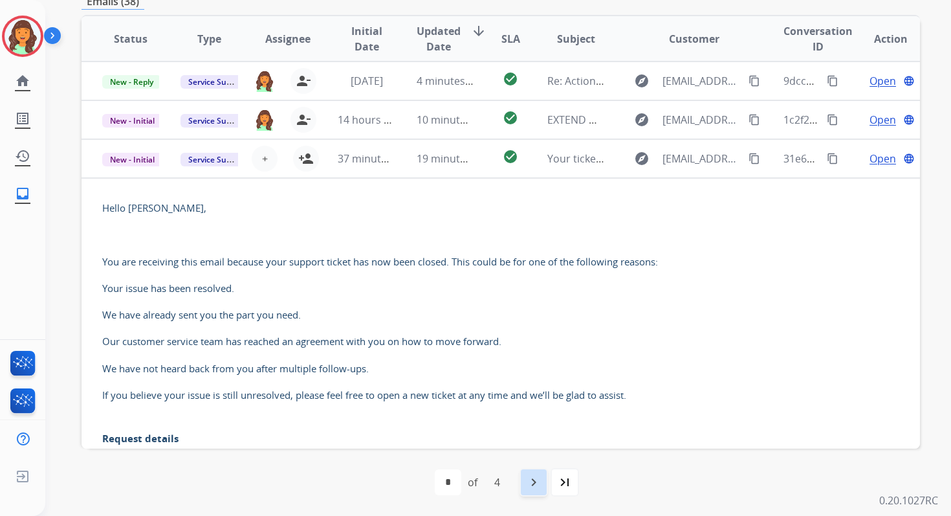
click at [540, 478] on mat-icon "navigate_next" at bounding box center [534, 482] width 16 height 16
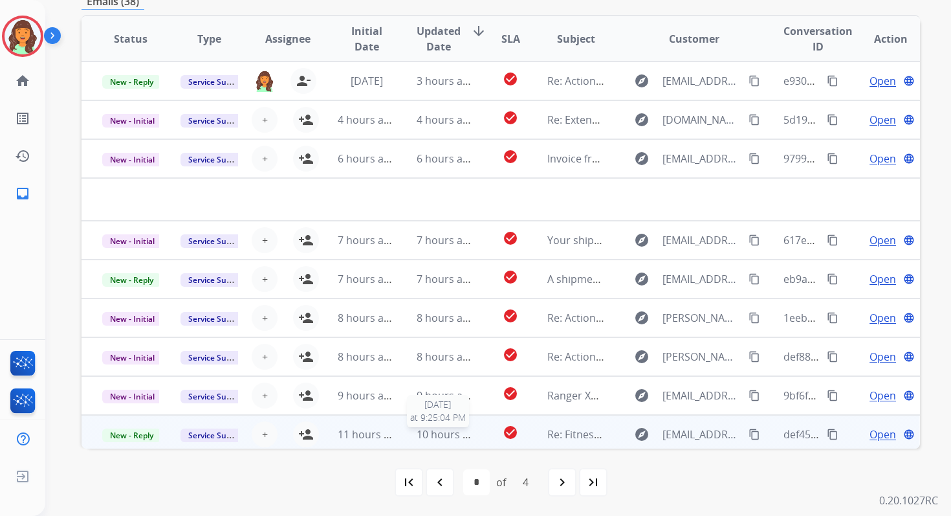
click at [458, 434] on span "10 hours ago" at bounding box center [449, 434] width 64 height 14
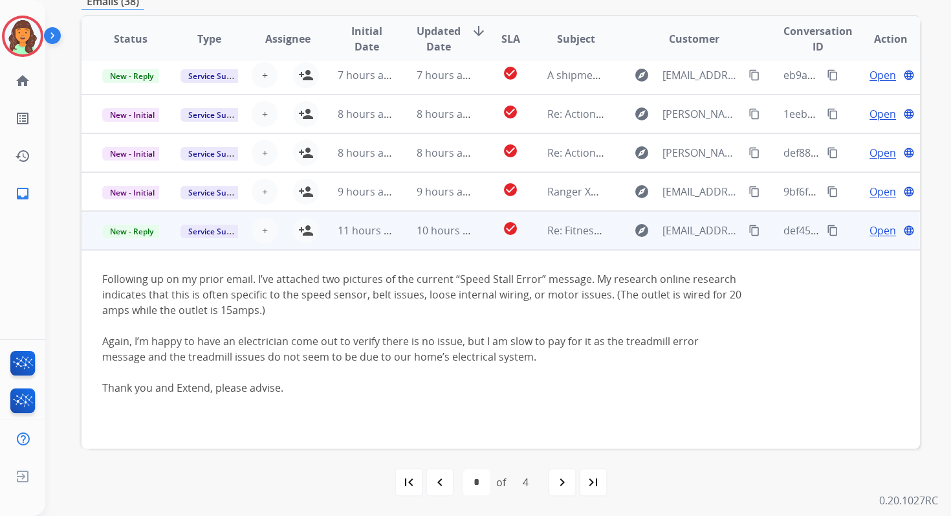
scroll to position [159, 0]
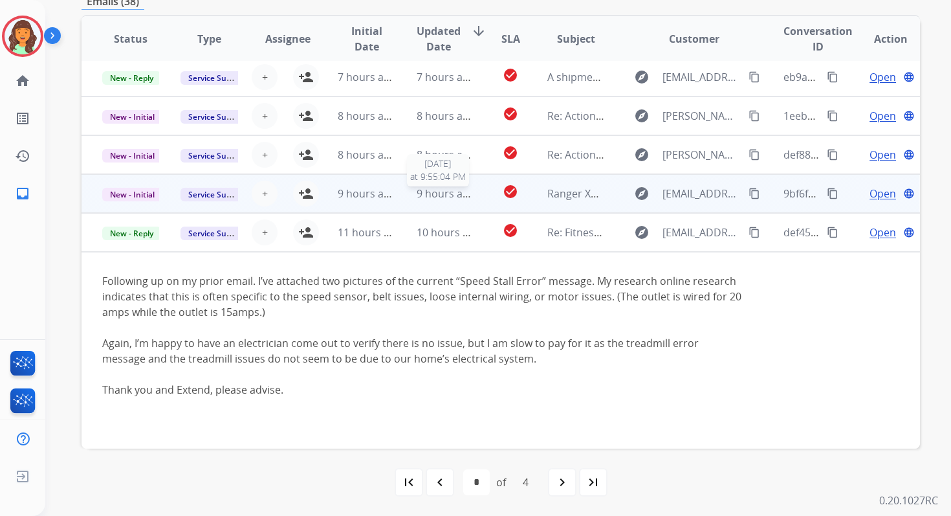
click at [439, 199] on span "9 hours ago" at bounding box center [446, 193] width 58 height 14
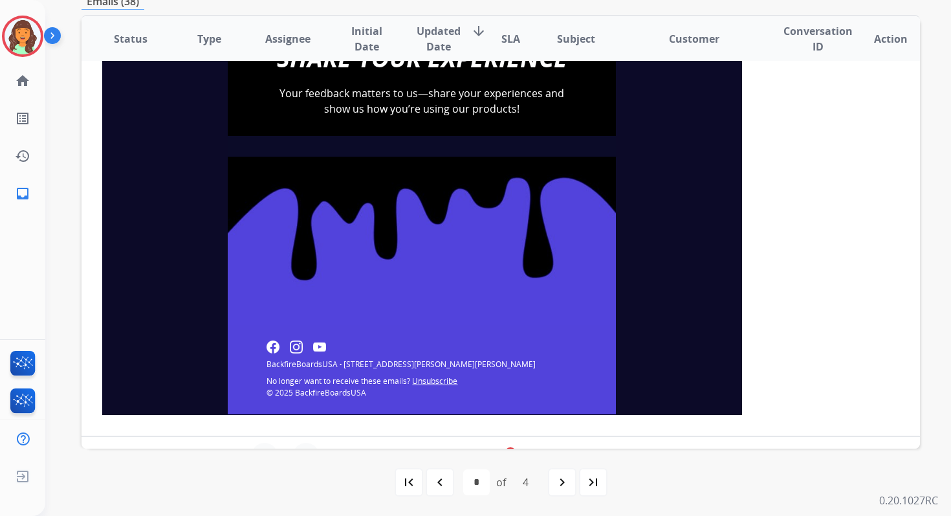
scroll to position [1976, 0]
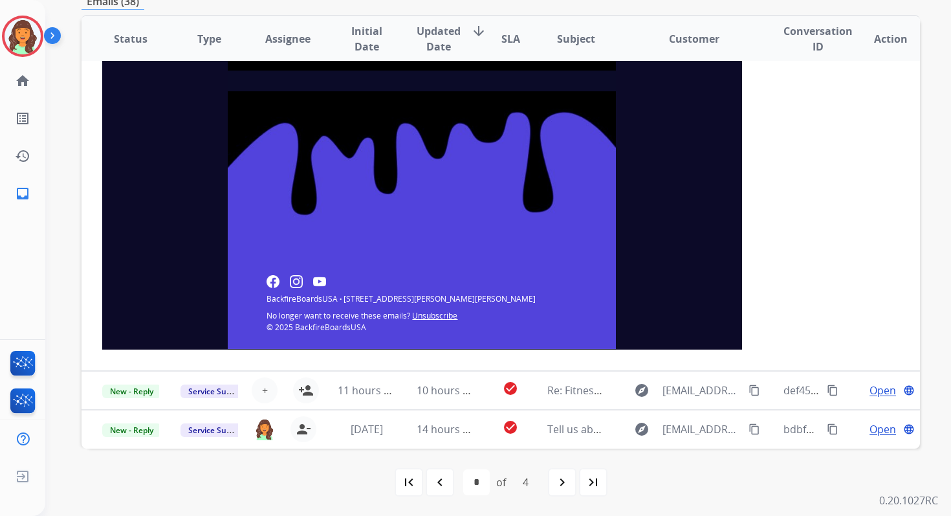
click at [437, 316] on link "Unsubscribe" at bounding box center [434, 315] width 45 height 11
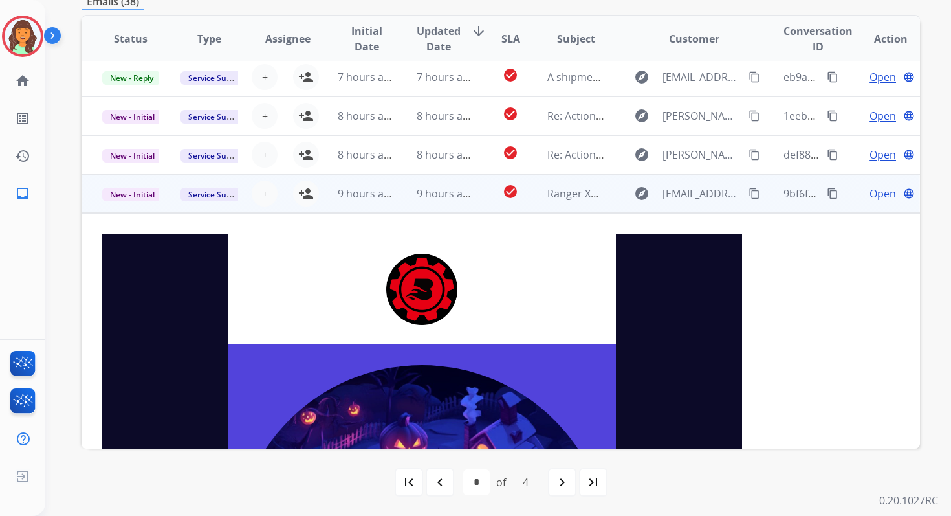
scroll to position [0, 0]
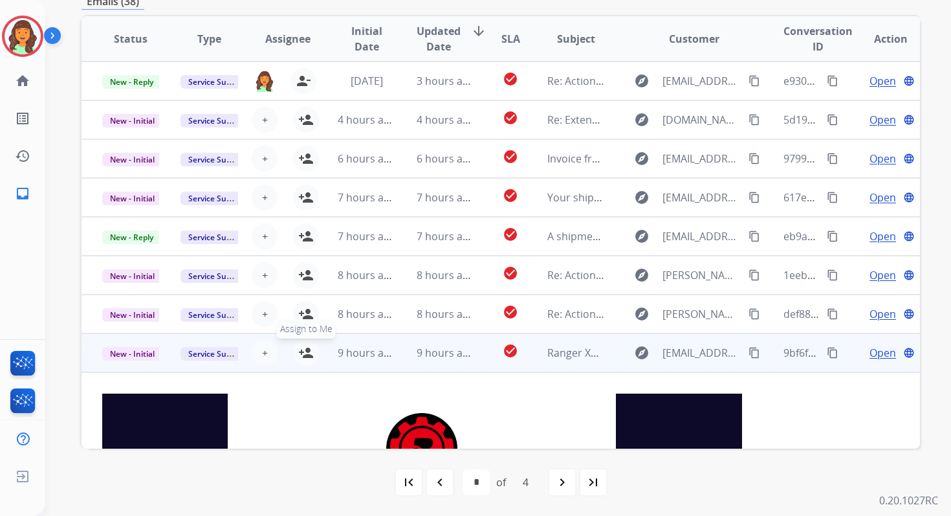
click at [310, 353] on mat-icon "person_add" at bounding box center [306, 353] width 16 height 16
click at [138, 352] on span "New - Initial" at bounding box center [132, 354] width 60 height 14
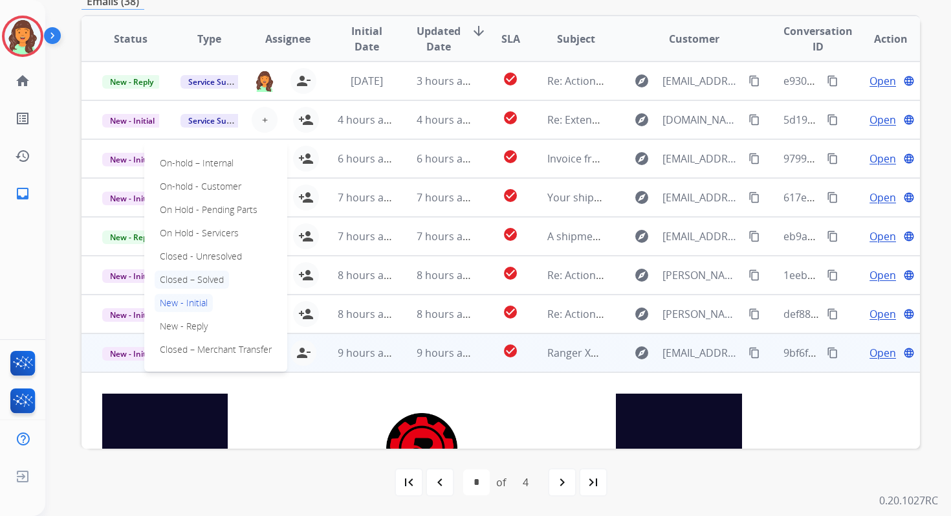
click at [177, 277] on p "Closed – Solved" at bounding box center [192, 280] width 74 height 18
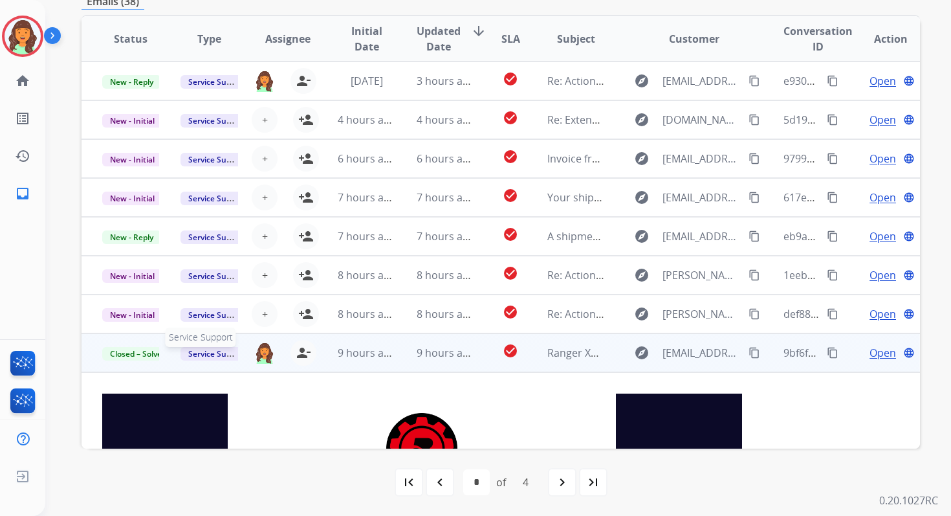
click at [207, 354] on span "Service Support" at bounding box center [218, 354] width 74 height 14
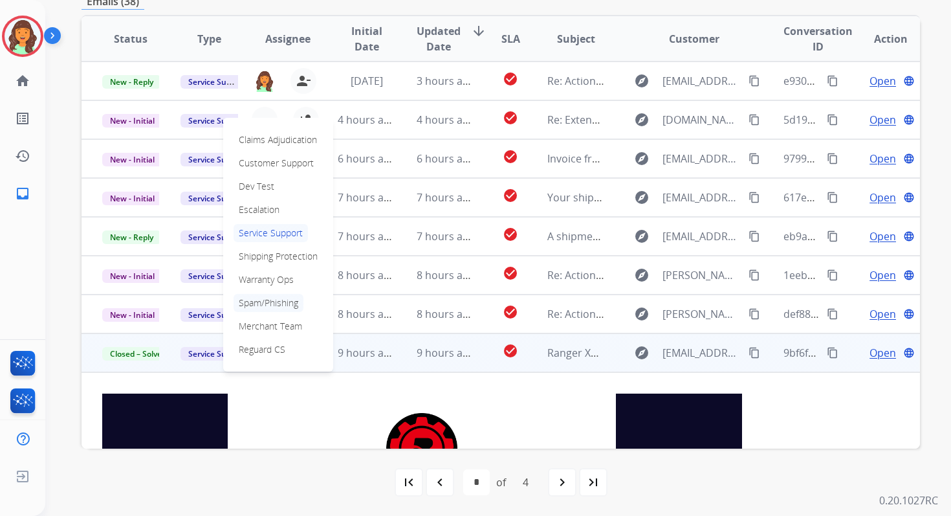
click at [254, 304] on p "Spam/Phishing" at bounding box center [269, 303] width 70 height 18
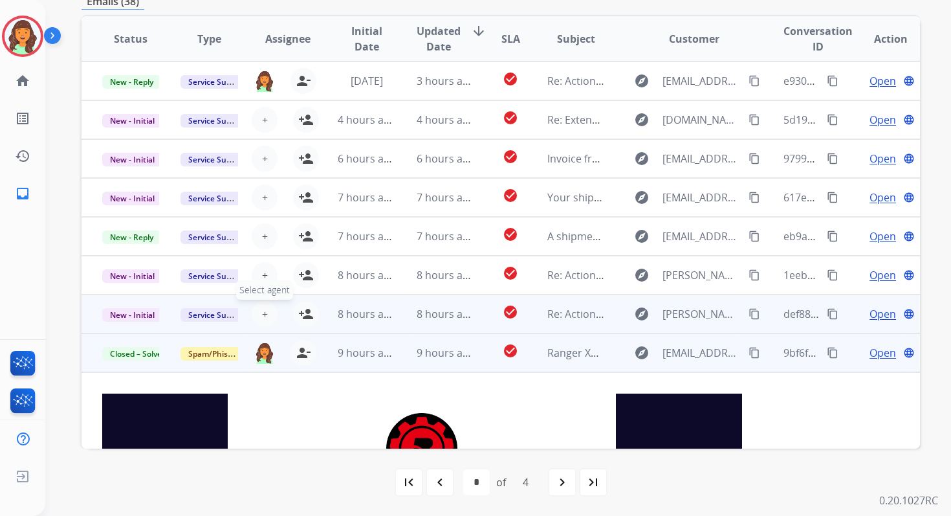
click at [263, 313] on span "+" at bounding box center [265, 314] width 6 height 16
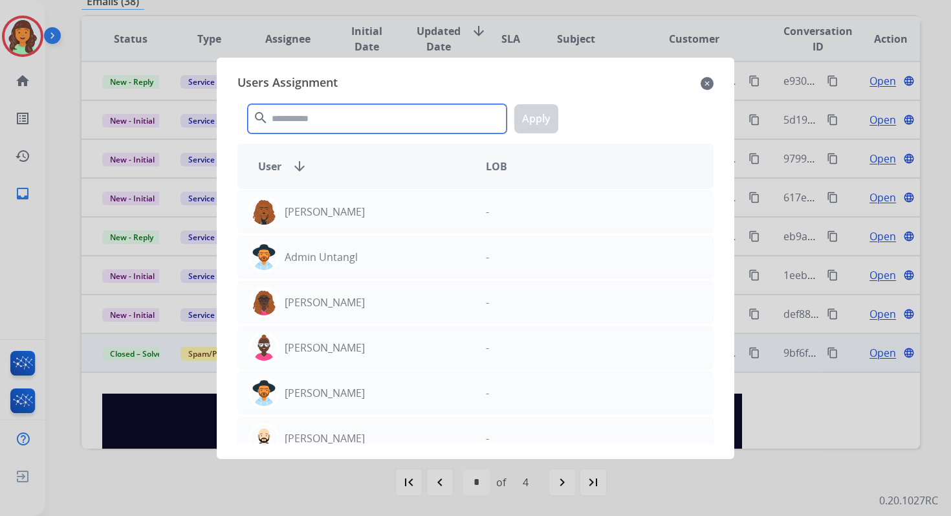
click at [313, 127] on input "text" at bounding box center [377, 118] width 259 height 29
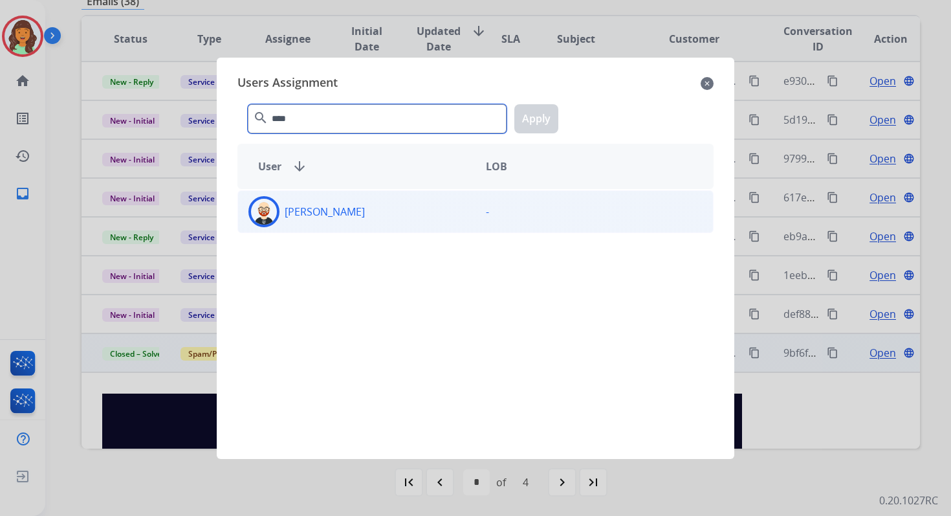
type input "****"
click at [341, 214] on p "[PERSON_NAME]" at bounding box center [325, 212] width 80 height 16
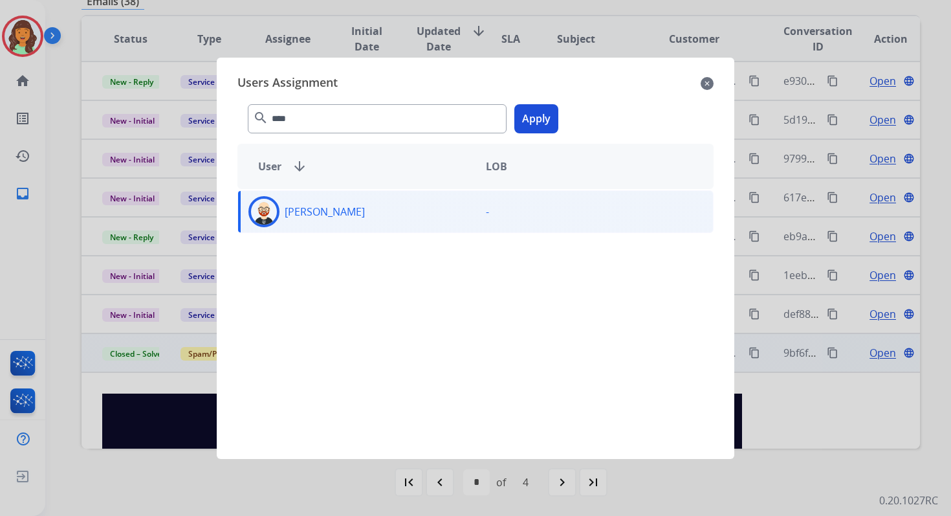
click at [535, 118] on button "Apply" at bounding box center [537, 118] width 44 height 29
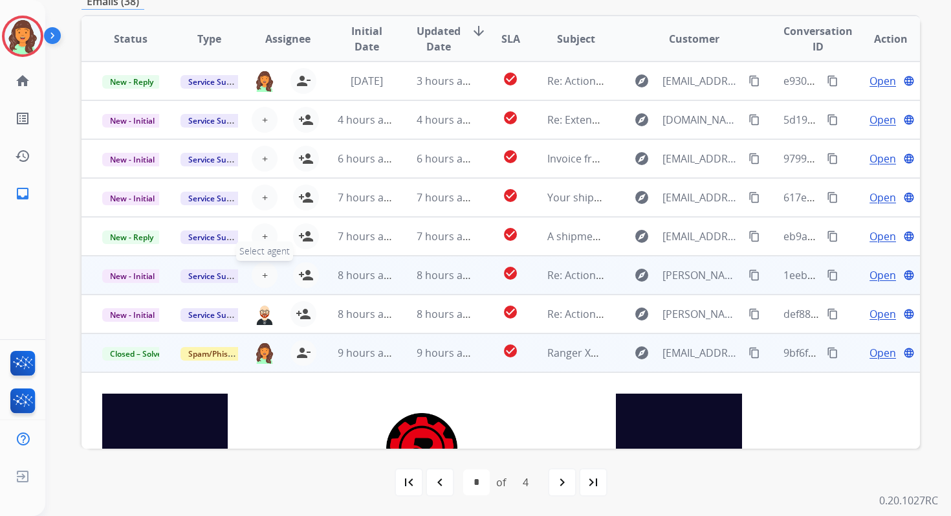
click at [263, 273] on span "+" at bounding box center [265, 275] width 6 height 16
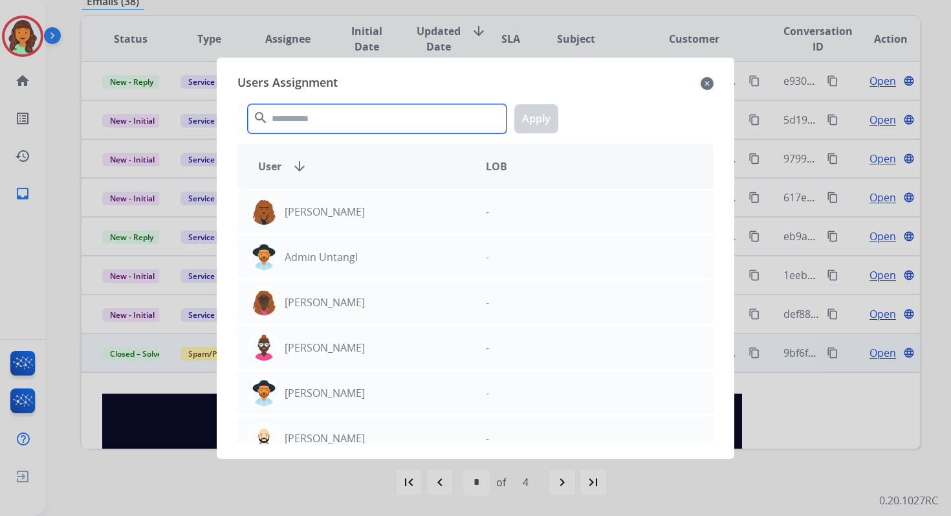
click at [302, 119] on input "text" at bounding box center [377, 118] width 259 height 29
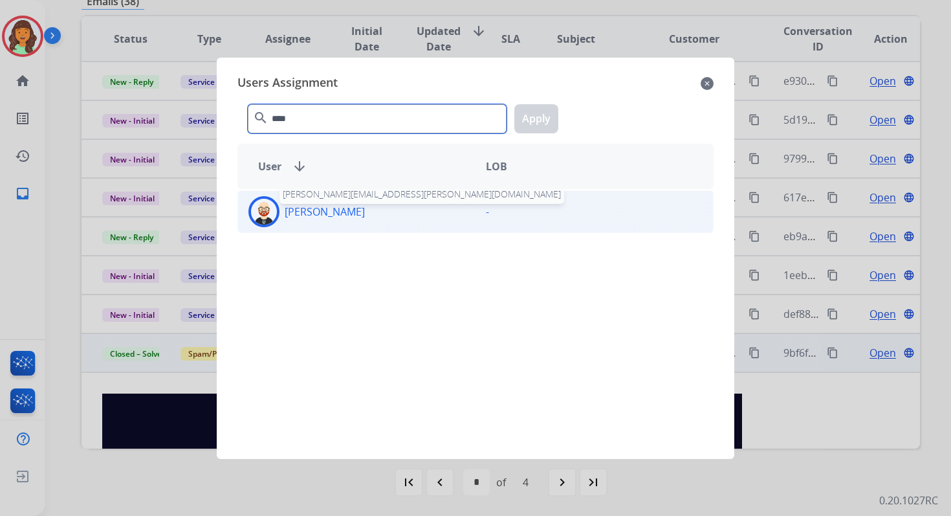
type input "****"
click at [320, 217] on p "[PERSON_NAME]" at bounding box center [325, 212] width 80 height 16
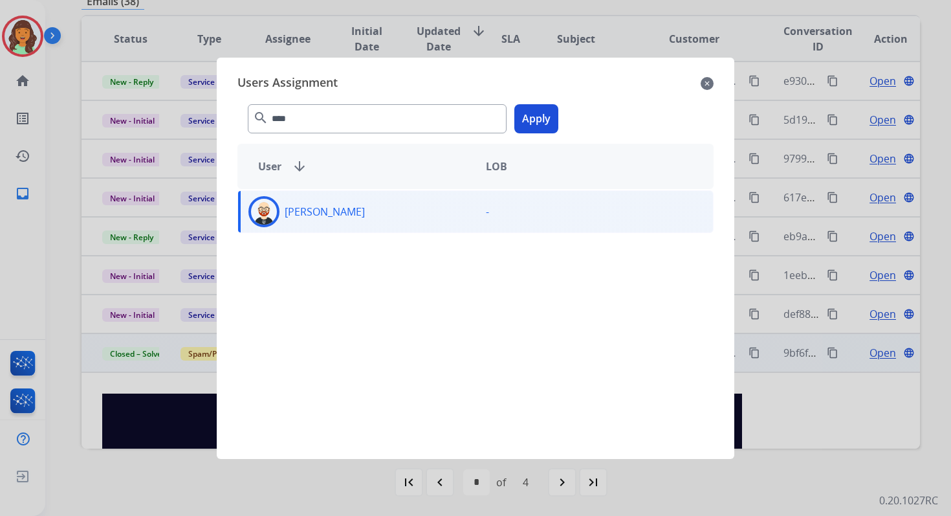
click at [542, 114] on button "Apply" at bounding box center [537, 118] width 44 height 29
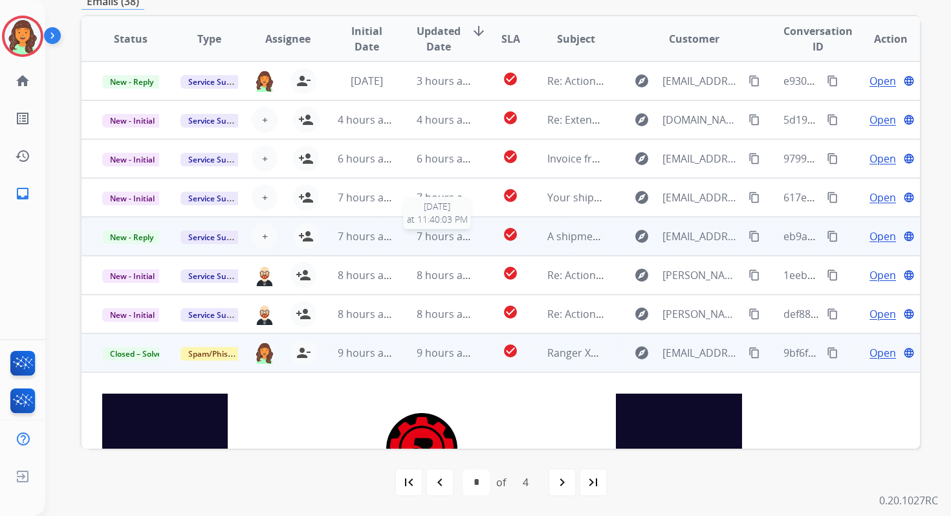
click at [419, 238] on span "7 hours ago" at bounding box center [446, 236] width 58 height 14
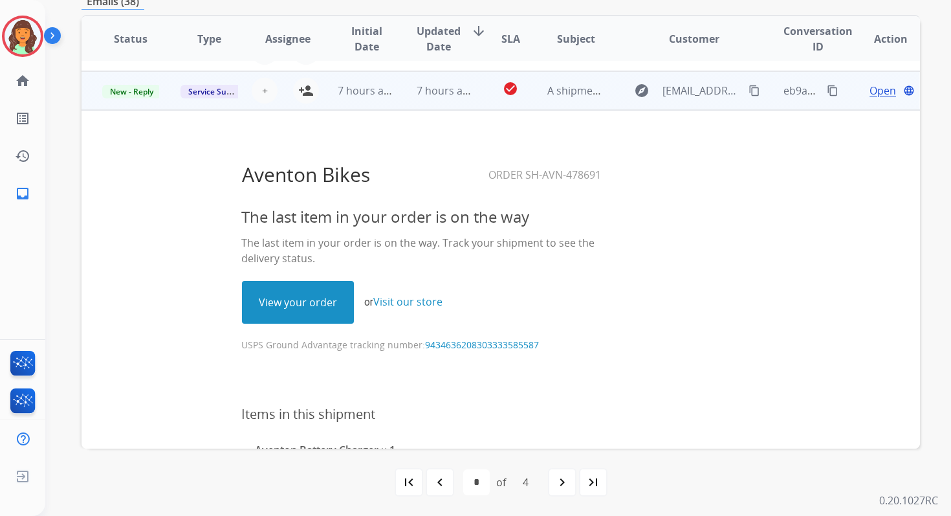
scroll to position [155, 0]
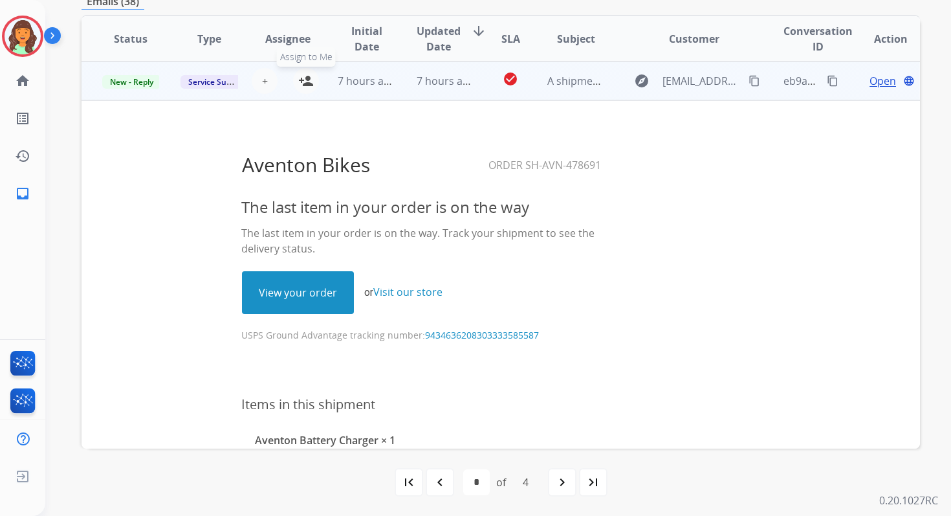
click at [306, 84] on mat-icon "person_add" at bounding box center [306, 81] width 16 height 16
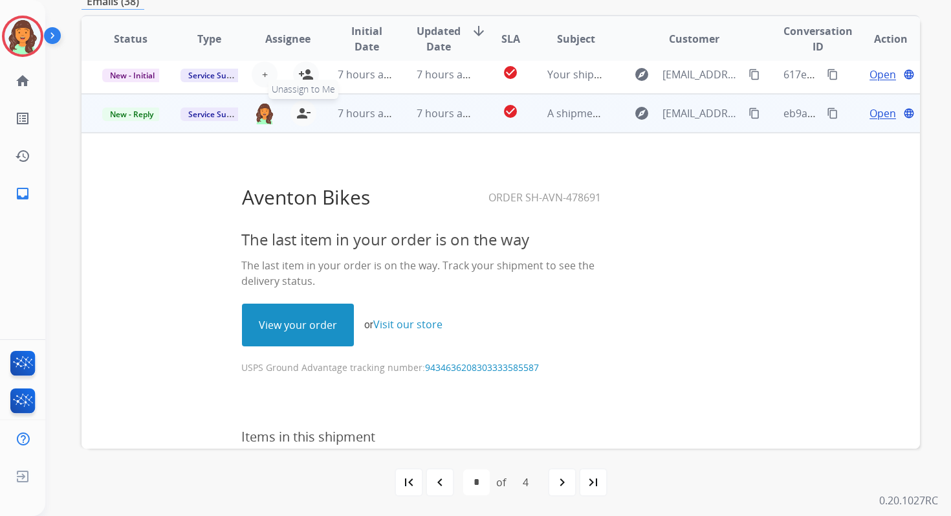
scroll to position [62, 0]
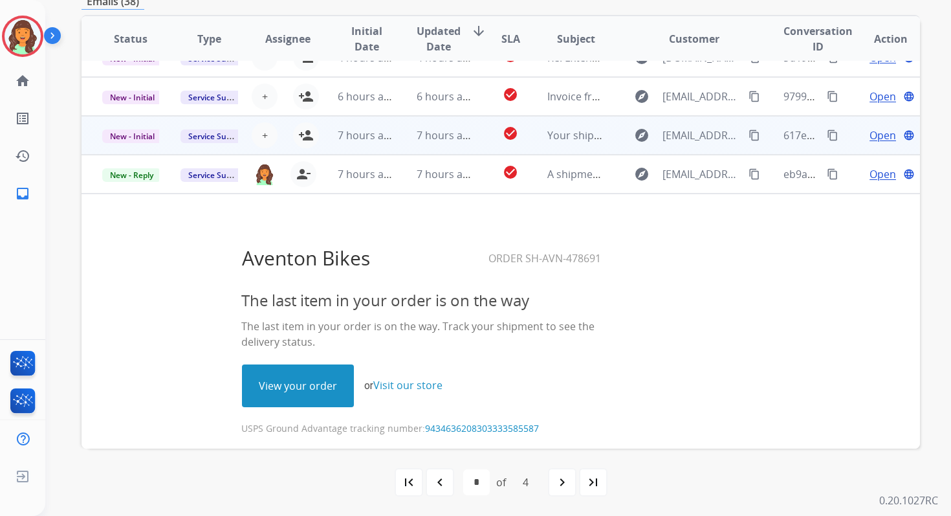
click at [371, 145] on td "7 hours ago" at bounding box center [356, 135] width 78 height 39
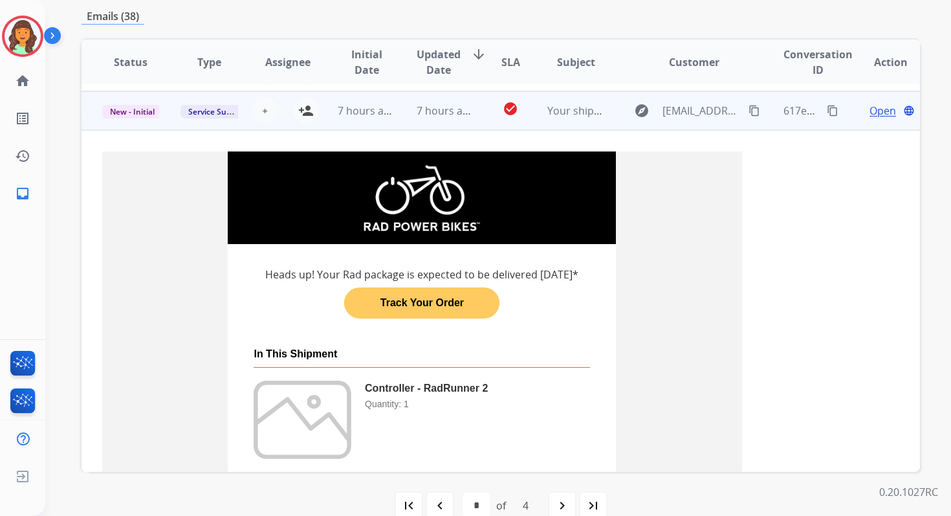
scroll to position [116, 0]
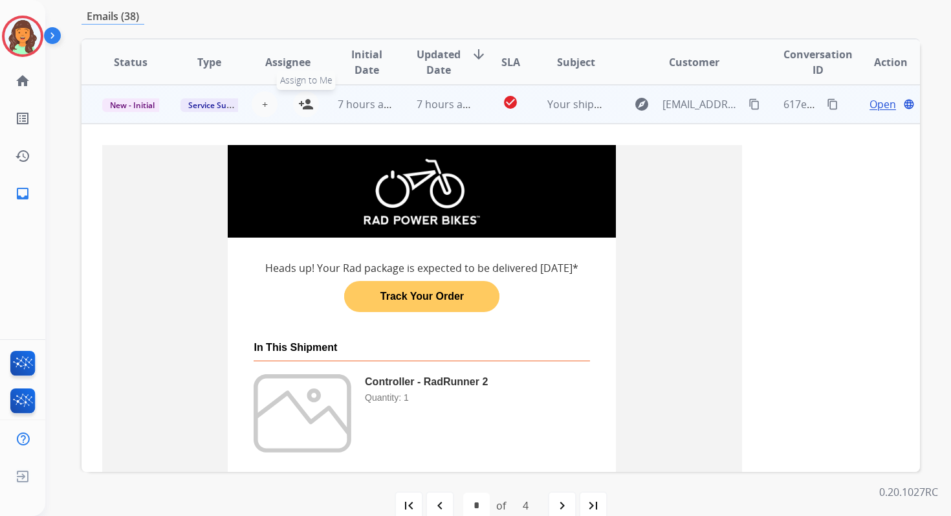
click at [302, 104] on mat-icon "person_add" at bounding box center [306, 104] width 16 height 16
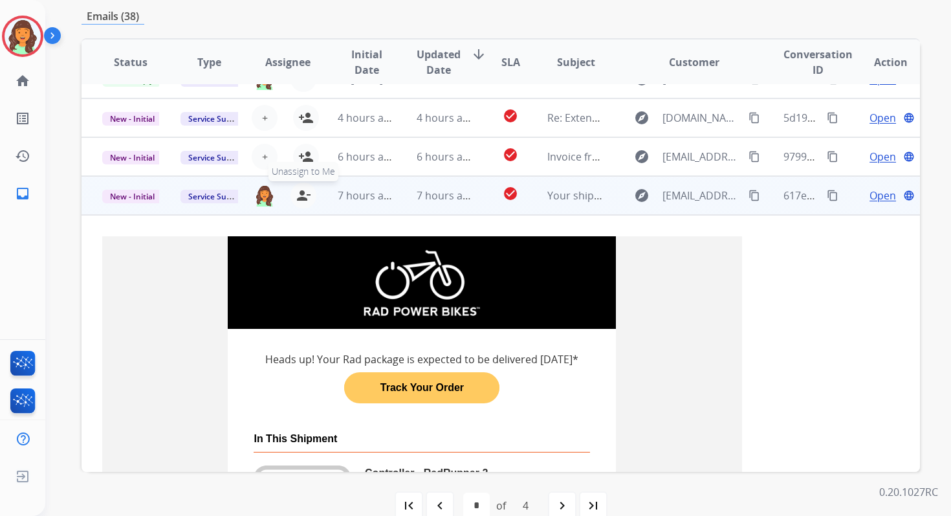
scroll to position [0, 0]
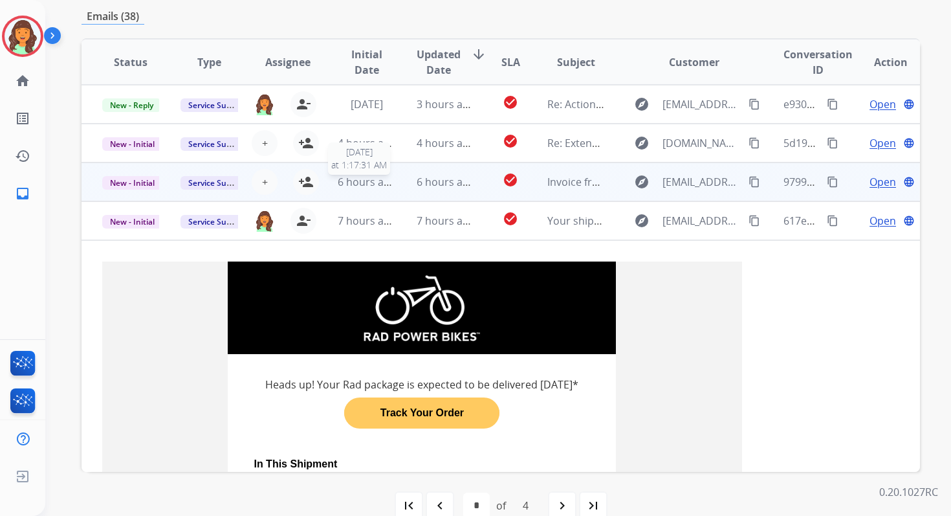
click at [382, 181] on span "6 hours ago" at bounding box center [367, 182] width 58 height 14
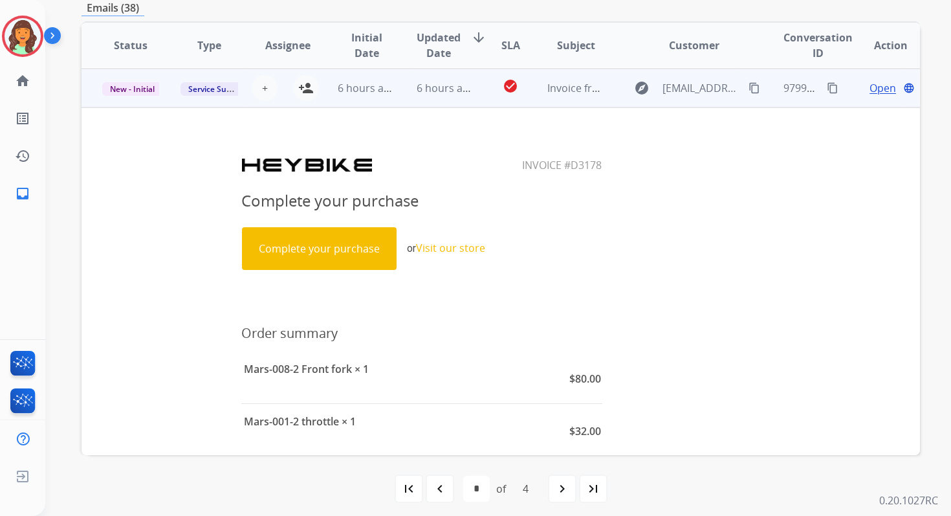
scroll to position [78, 0]
click at [306, 89] on mat-icon "person_add" at bounding box center [306, 88] width 16 height 16
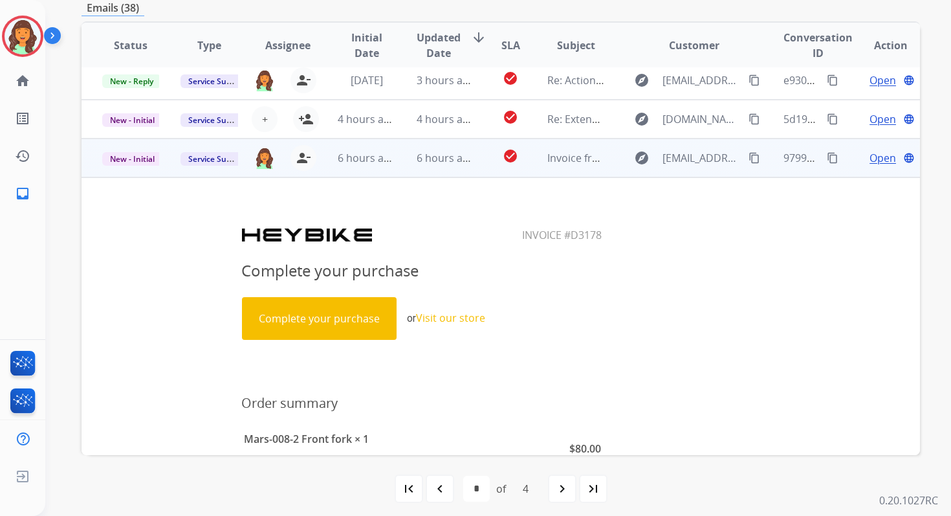
scroll to position [0, 0]
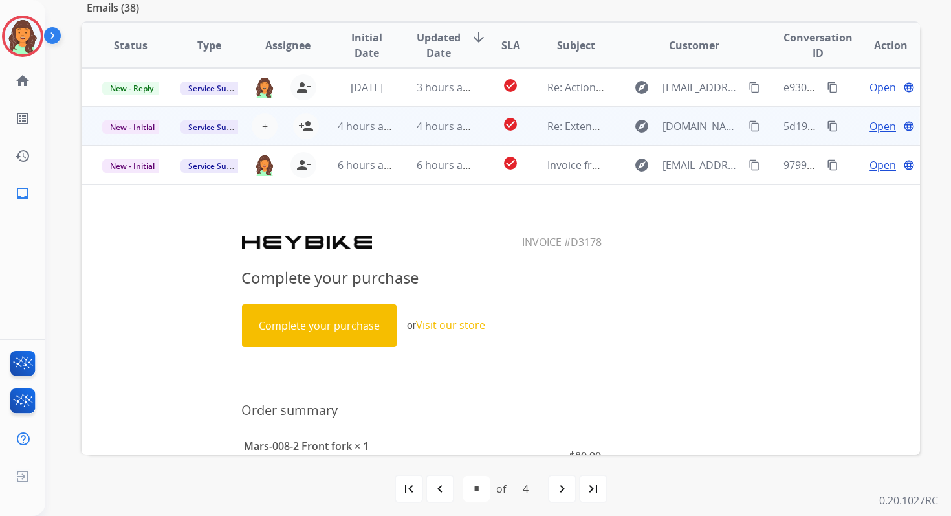
click at [379, 135] on td "4 hours ago" at bounding box center [356, 126] width 78 height 39
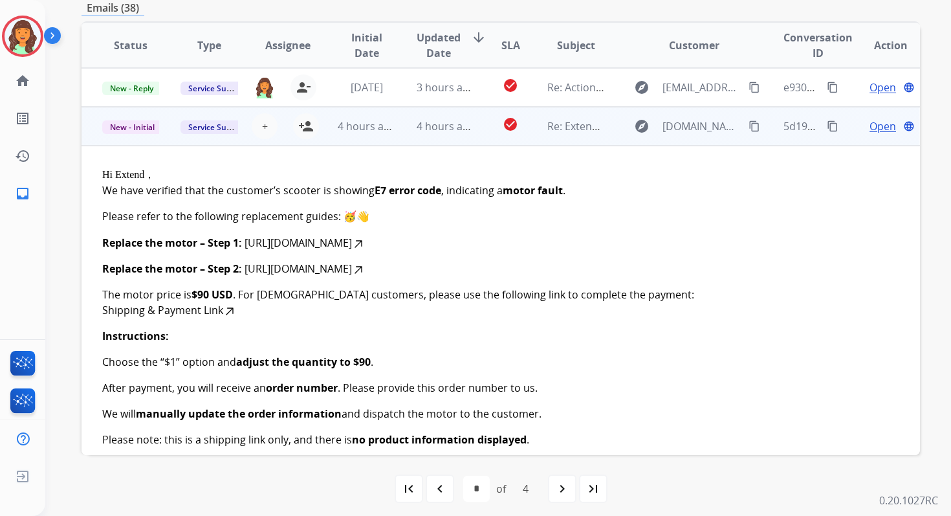
scroll to position [39, 0]
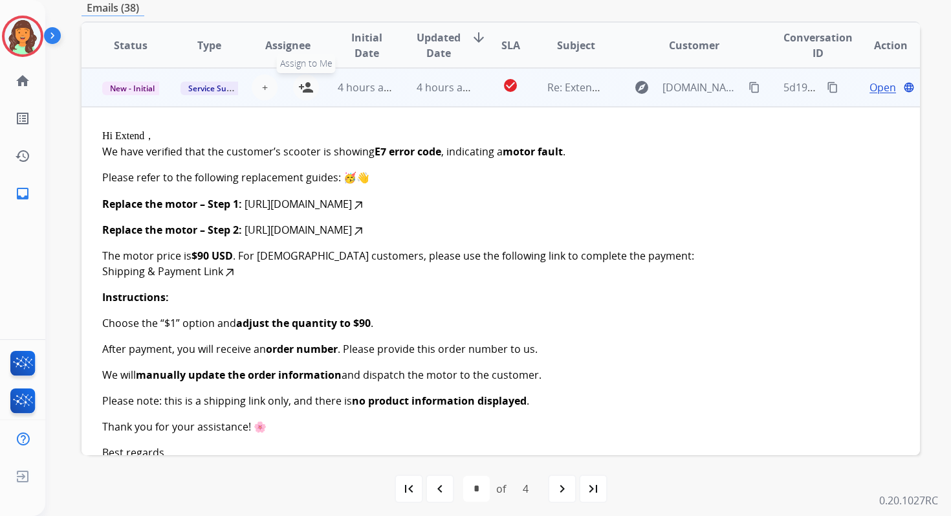
click at [309, 91] on mat-icon "person_add" at bounding box center [306, 88] width 16 height 16
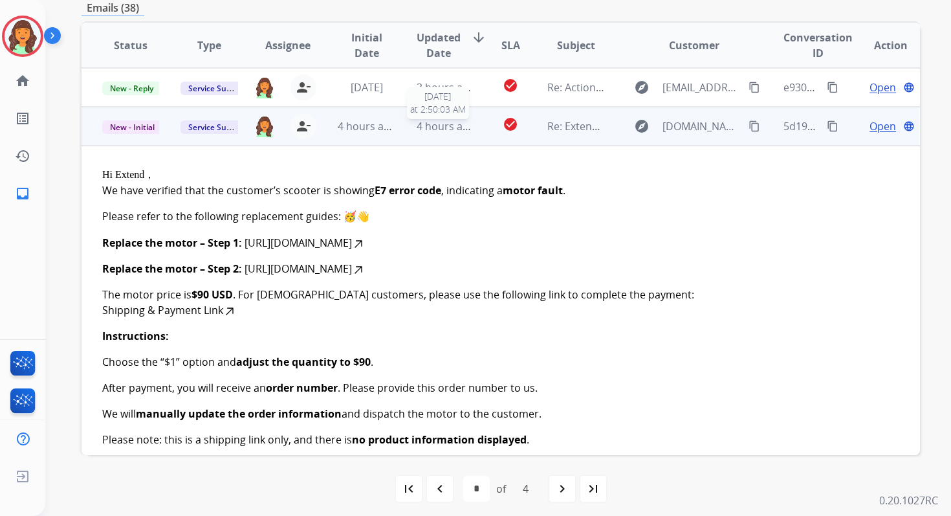
click at [423, 128] on span "4 hours ago" at bounding box center [446, 126] width 58 height 14
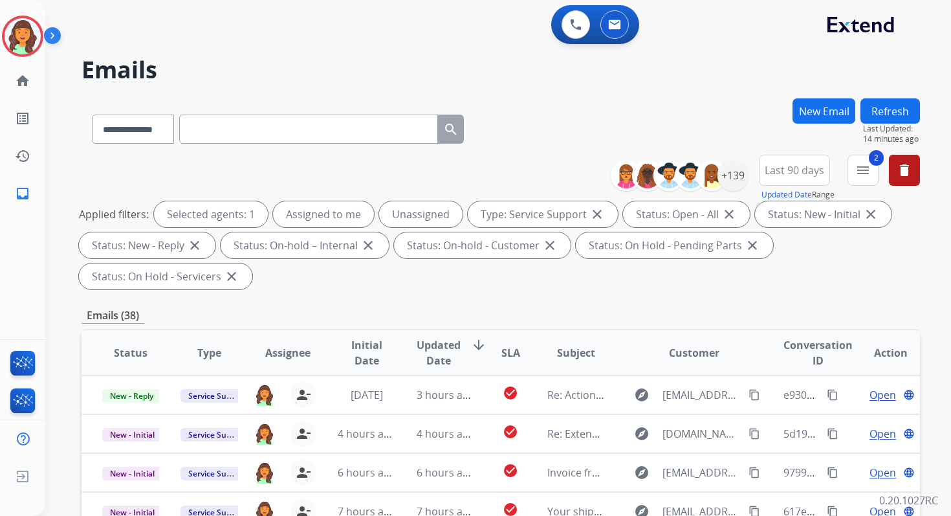
click at [889, 98] on div "Refresh Last Updated: 14 minutes ago" at bounding box center [891, 121] width 60 height 46
click at [887, 113] on button "Refresh" at bounding box center [891, 110] width 60 height 25
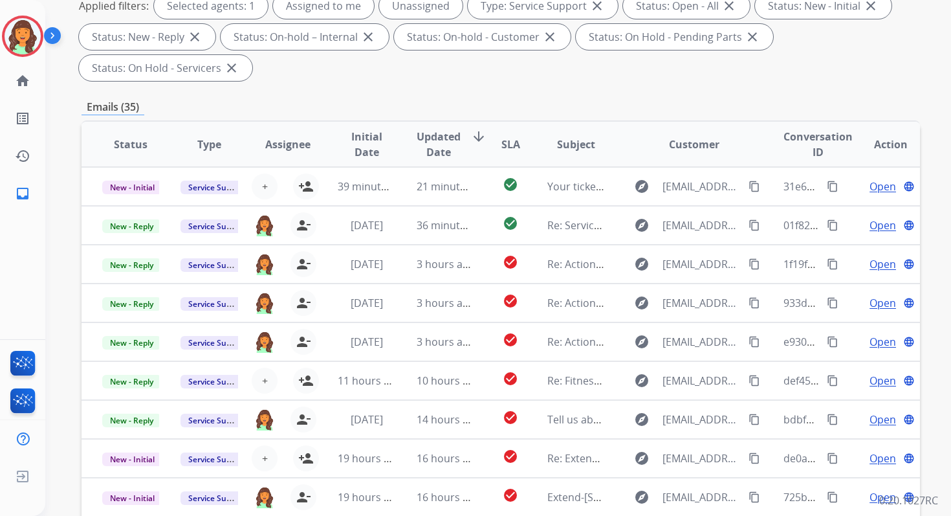
scroll to position [314, 0]
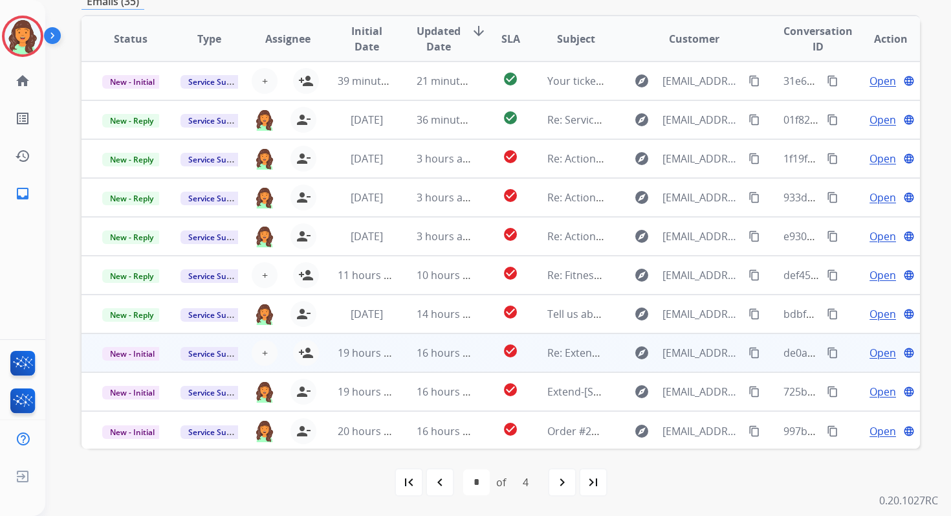
click at [429, 360] on td "16 hours ago" at bounding box center [435, 352] width 78 height 39
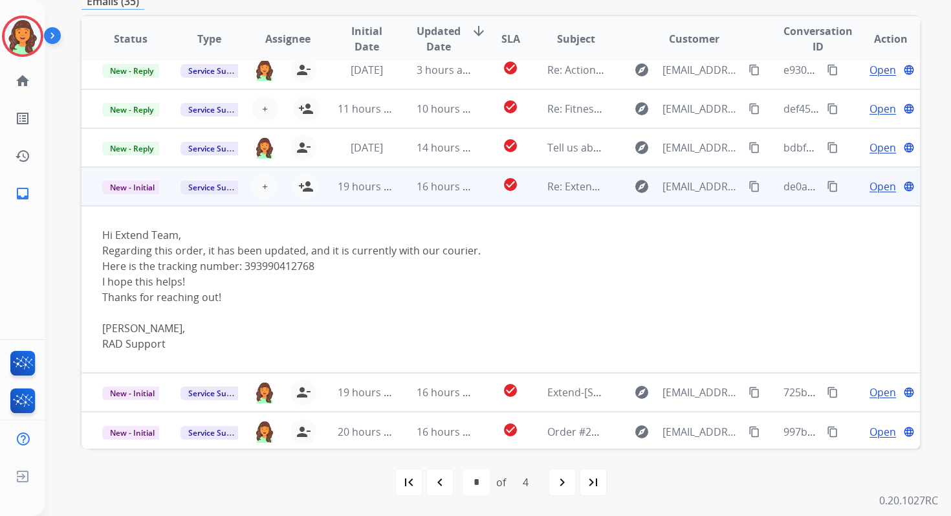
scroll to position [168, 0]
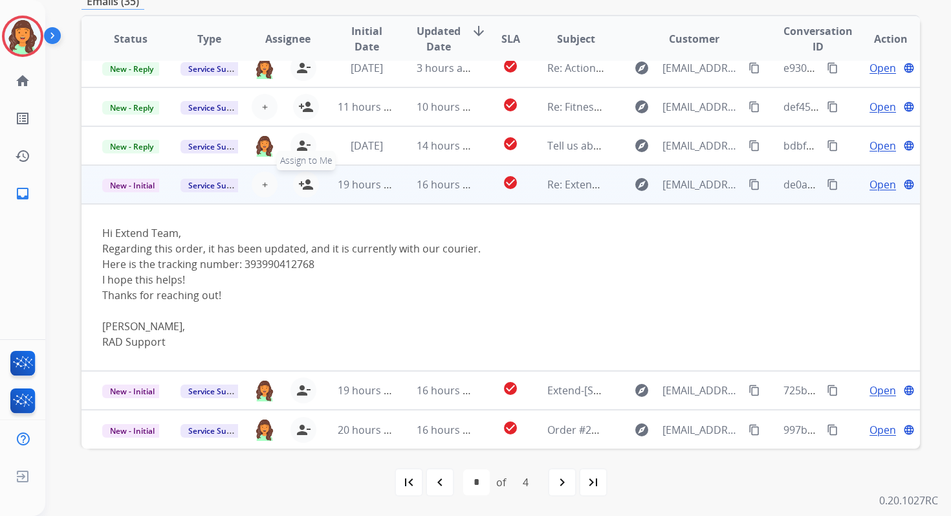
click at [302, 186] on mat-icon "person_add" at bounding box center [306, 185] width 16 height 16
click at [403, 186] on td "16 hours ago" at bounding box center [435, 184] width 78 height 39
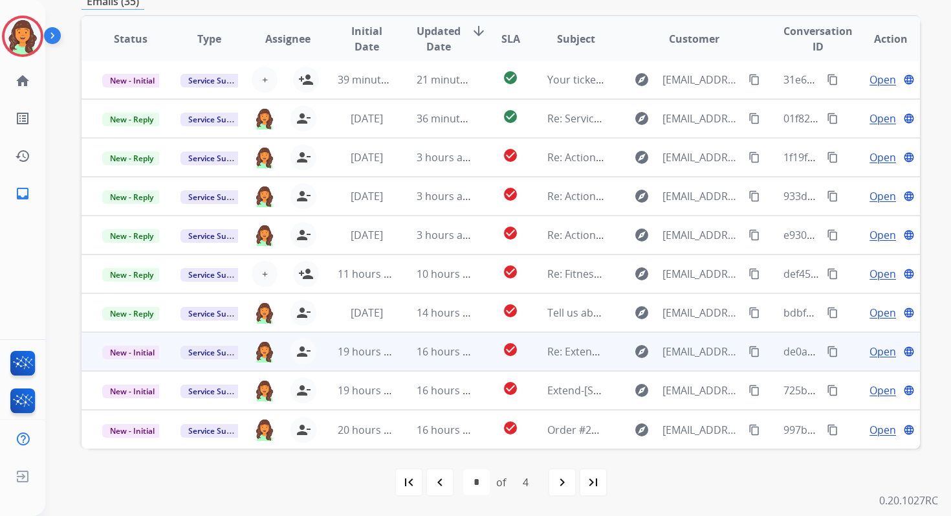
scroll to position [1, 0]
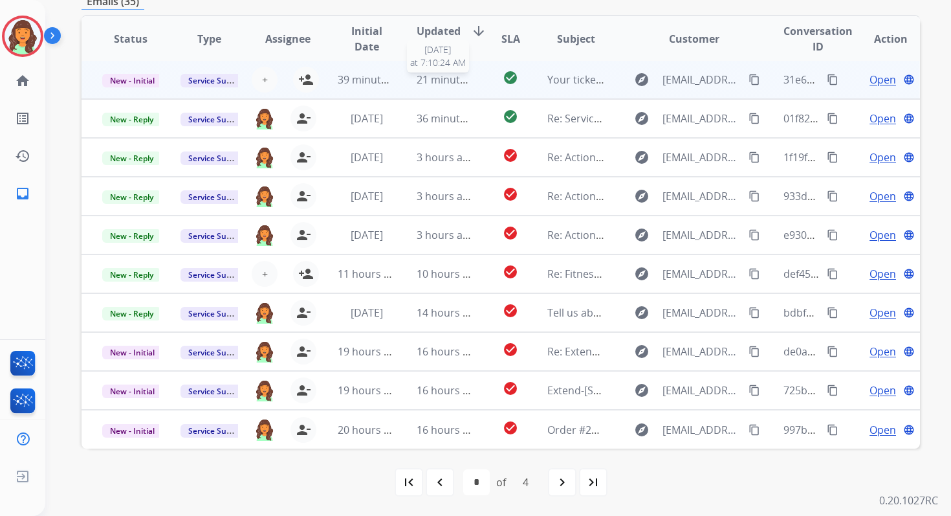
click at [434, 80] on span "21 minutes ago" at bounding box center [454, 79] width 75 height 14
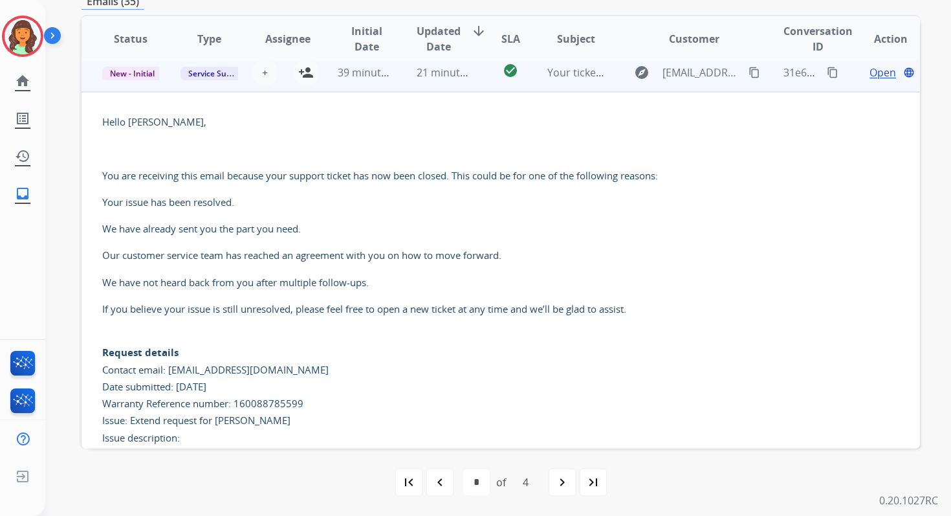
scroll to position [0, 0]
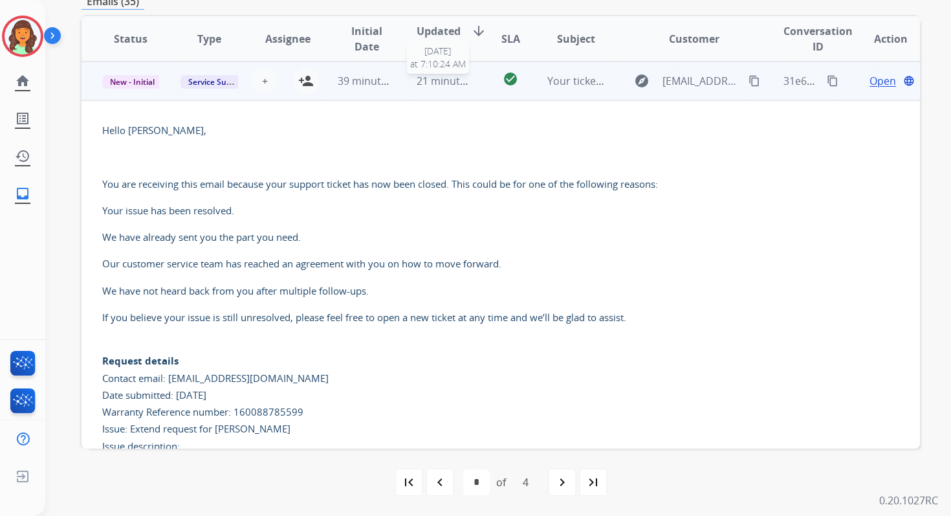
click at [434, 83] on span "21 minutes ago" at bounding box center [454, 81] width 75 height 14
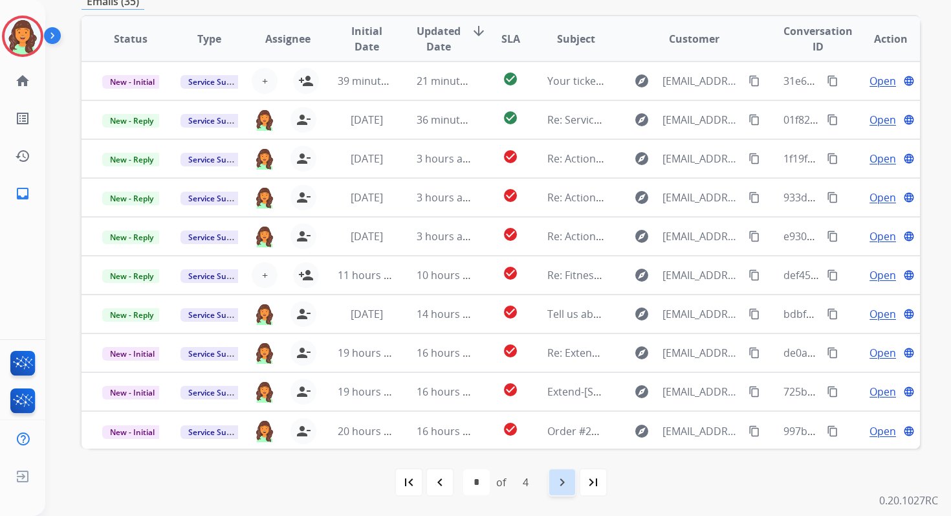
click at [559, 480] on mat-icon "navigate_next" at bounding box center [563, 482] width 16 height 16
select select "*"
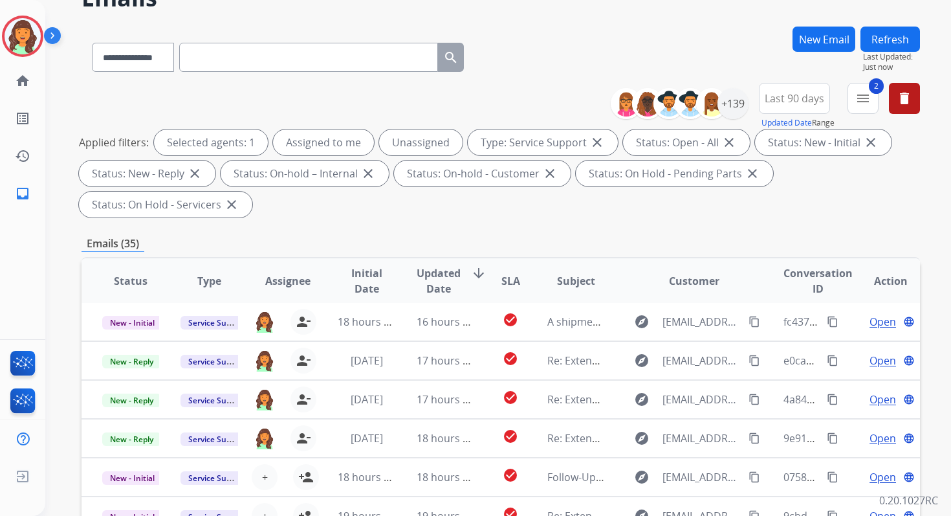
scroll to position [314, 0]
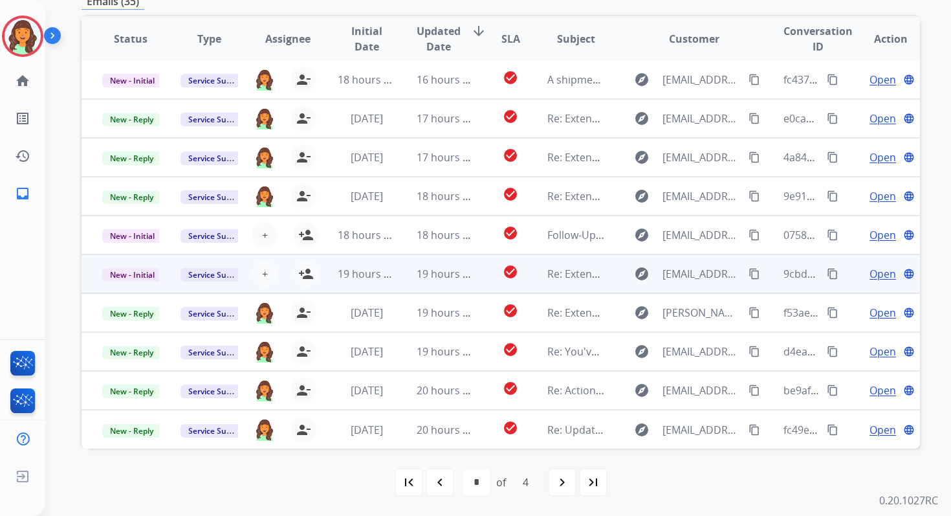
click at [440, 283] on td "19 hours ago" at bounding box center [435, 273] width 78 height 39
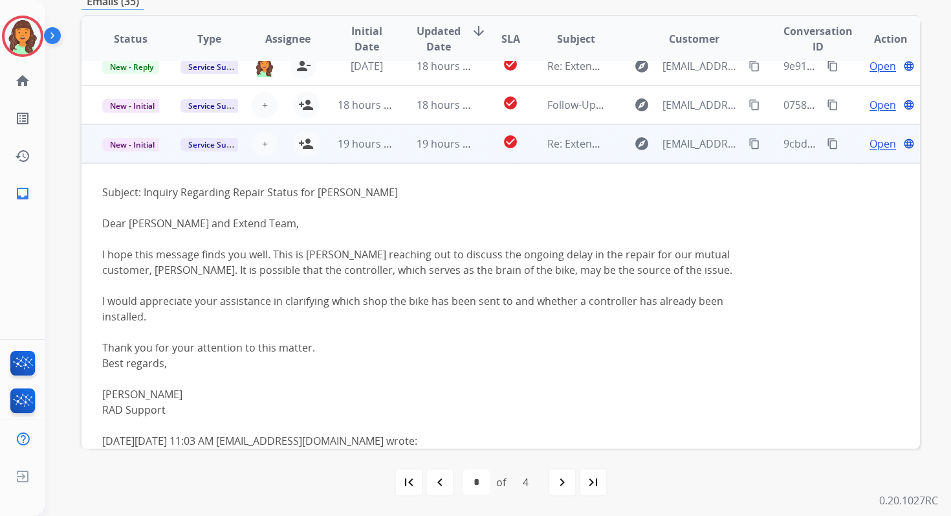
scroll to position [117, 0]
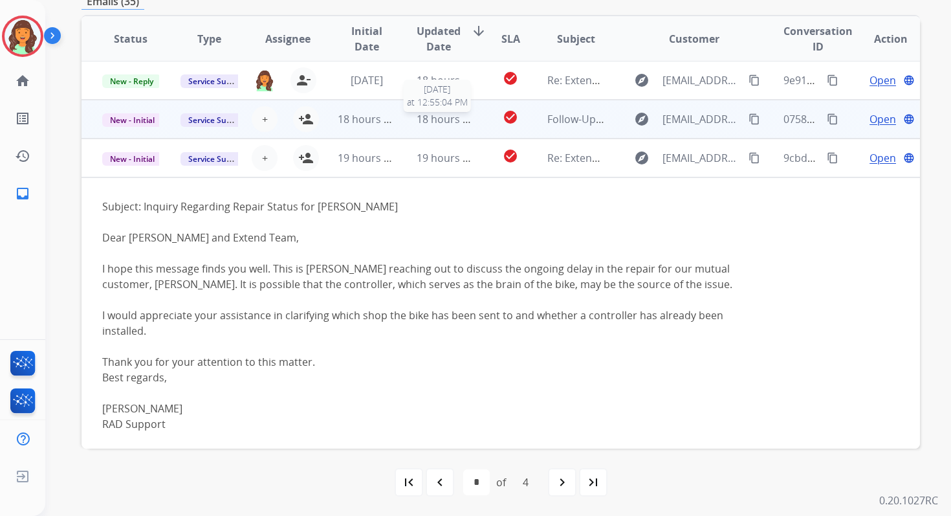
click at [425, 120] on span "18 hours ago" at bounding box center [449, 119] width 64 height 14
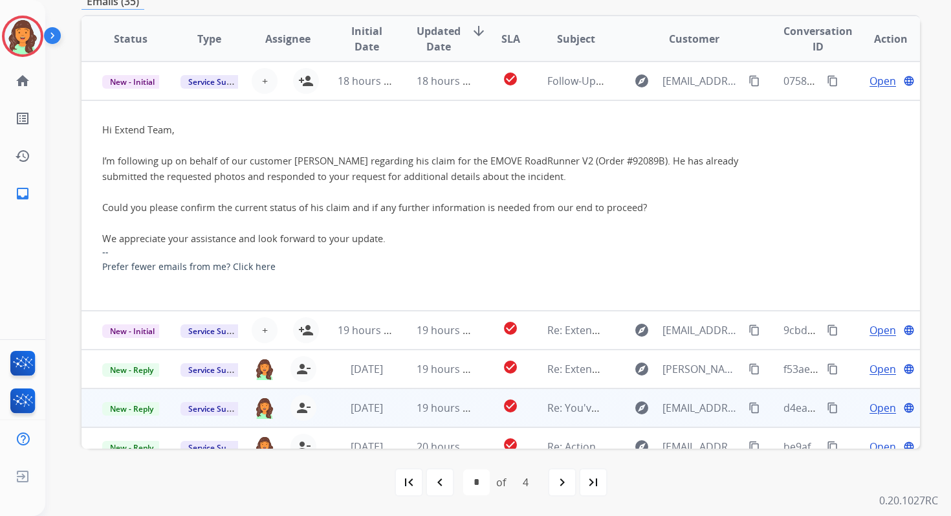
scroll to position [211, 0]
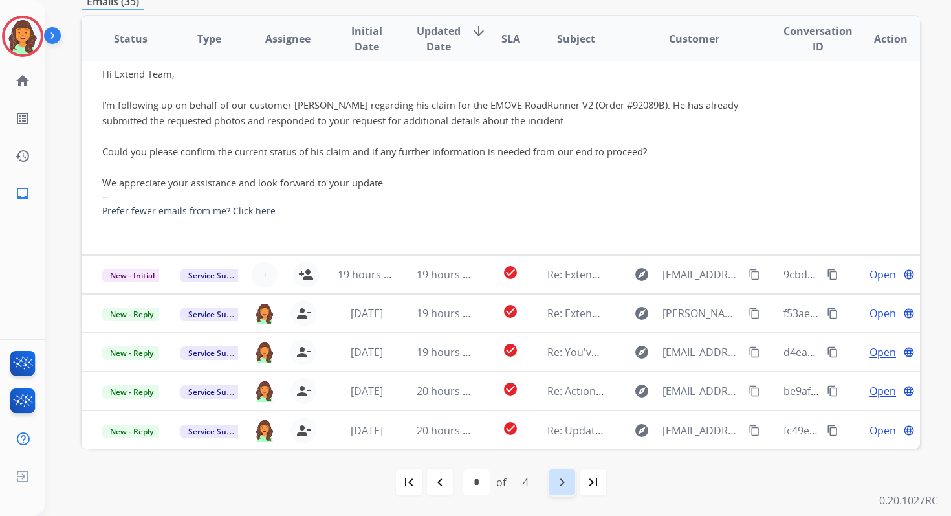
click at [570, 480] on mat-icon "navigate_next" at bounding box center [563, 482] width 16 height 16
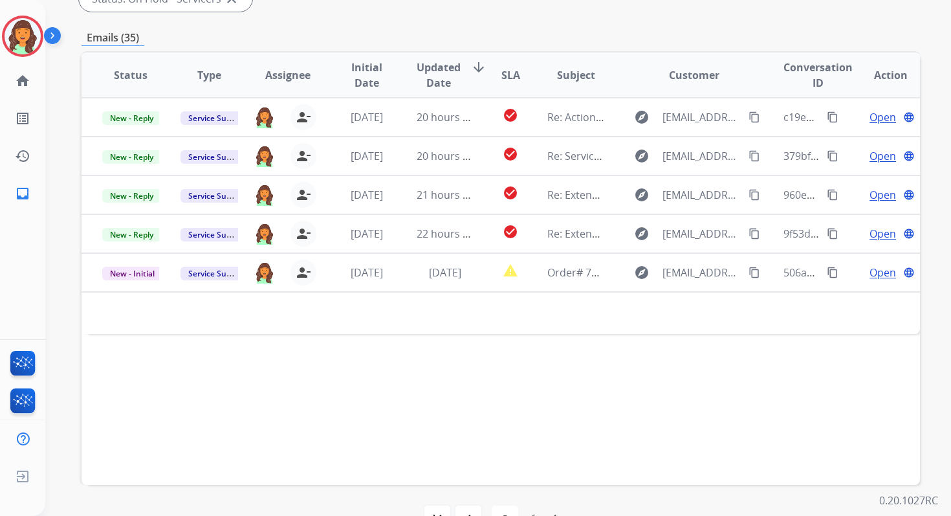
scroll to position [314, 0]
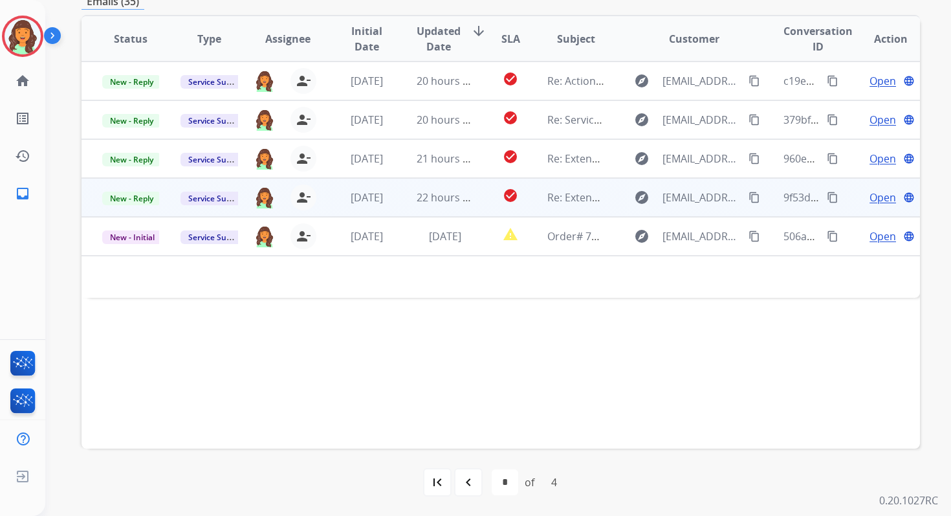
click at [416, 208] on td "22 hours ago" at bounding box center [435, 197] width 78 height 39
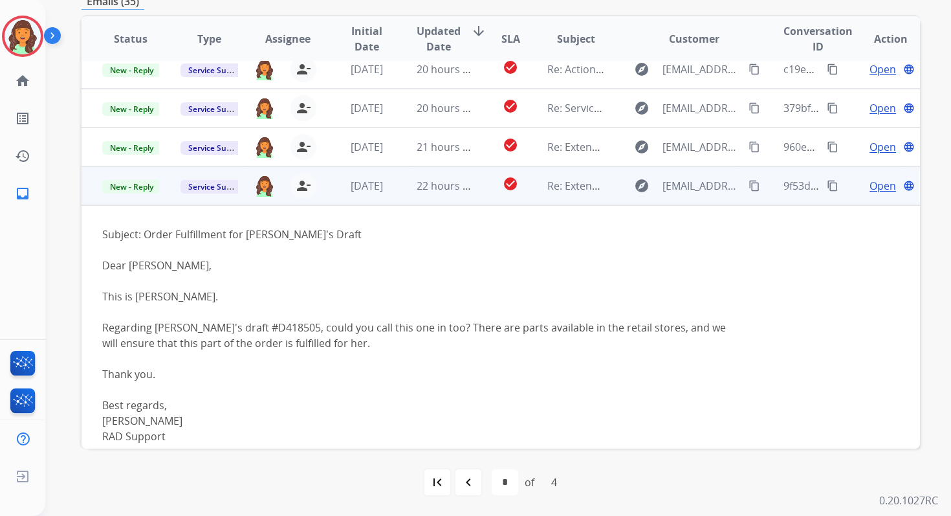
scroll to position [0, 0]
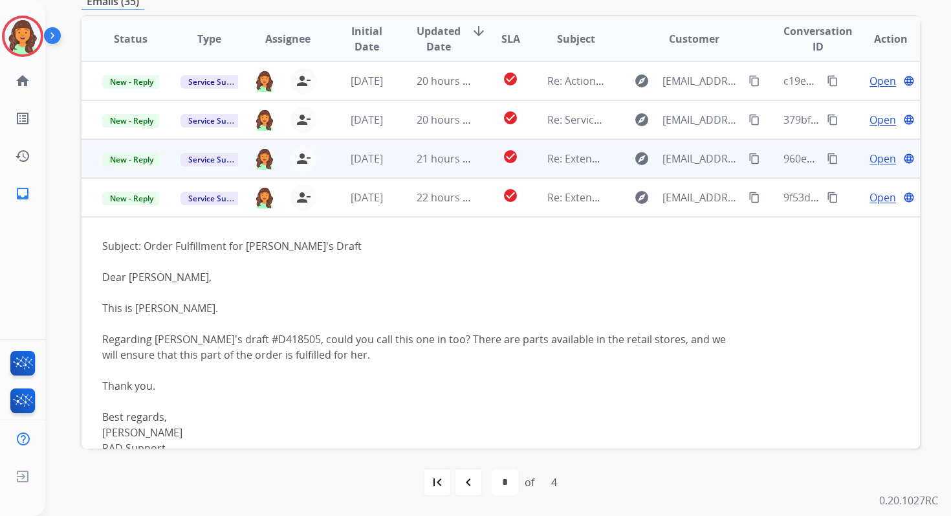
click at [426, 159] on span "21 hours ago" at bounding box center [449, 158] width 64 height 14
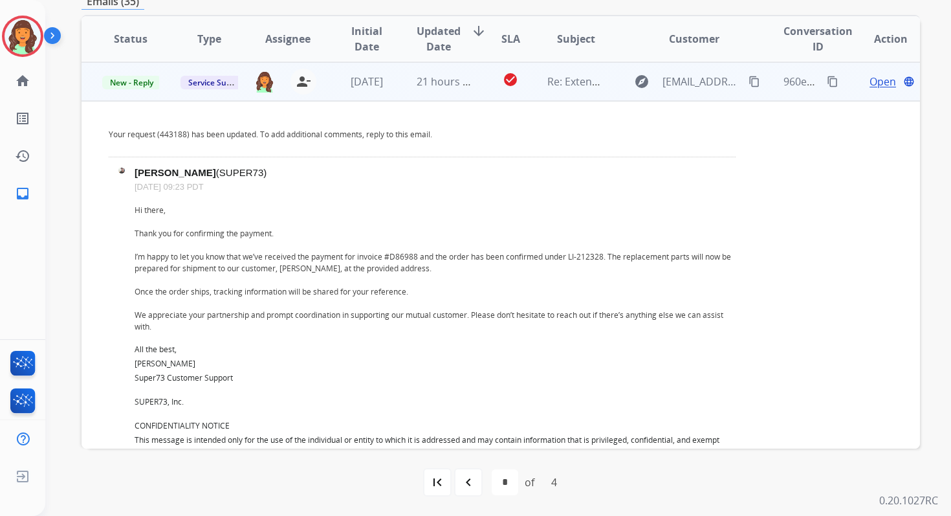
scroll to position [78, 0]
click at [872, 83] on span "Open" at bounding box center [883, 81] width 27 height 16
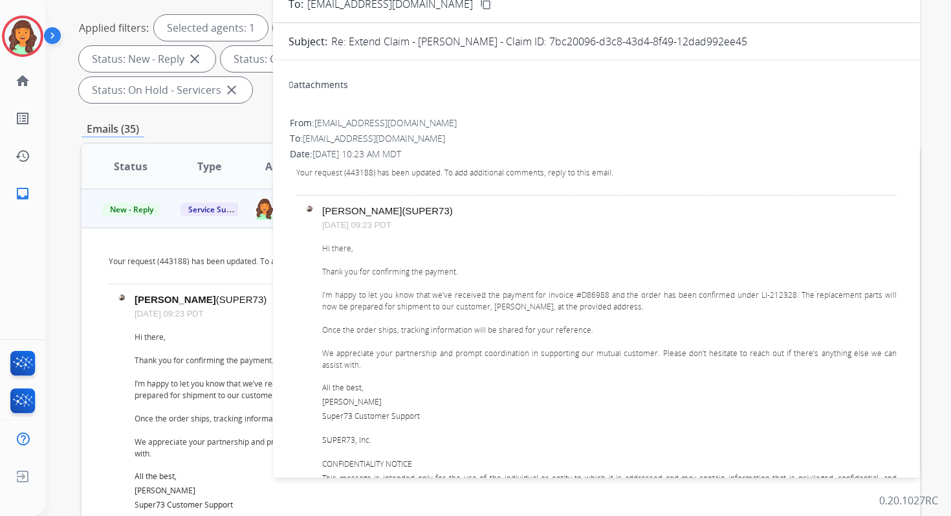
scroll to position [100, 0]
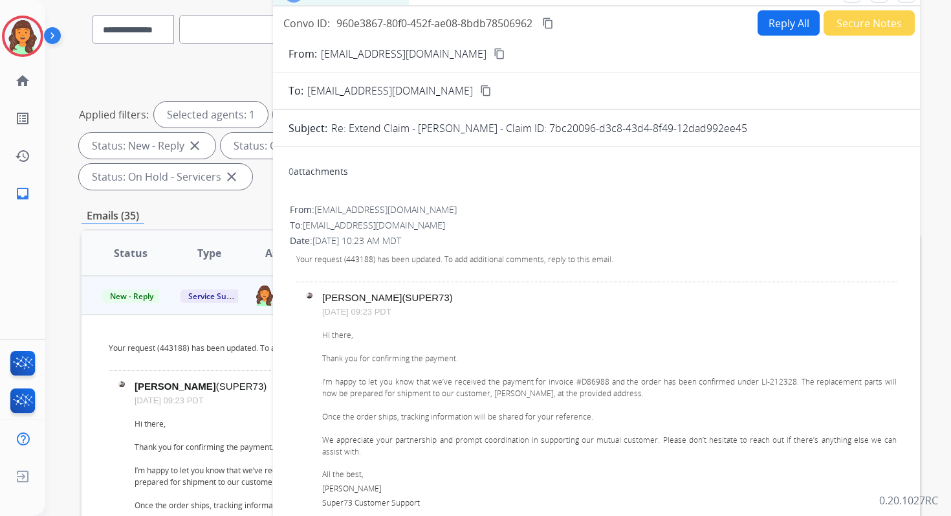
drag, startPoint x: 545, startPoint y: 129, endPoint x: 750, endPoint y: 137, distance: 205.3
copy p "7bc20096-d3c8-43d4-8f49-12dad992ee45"
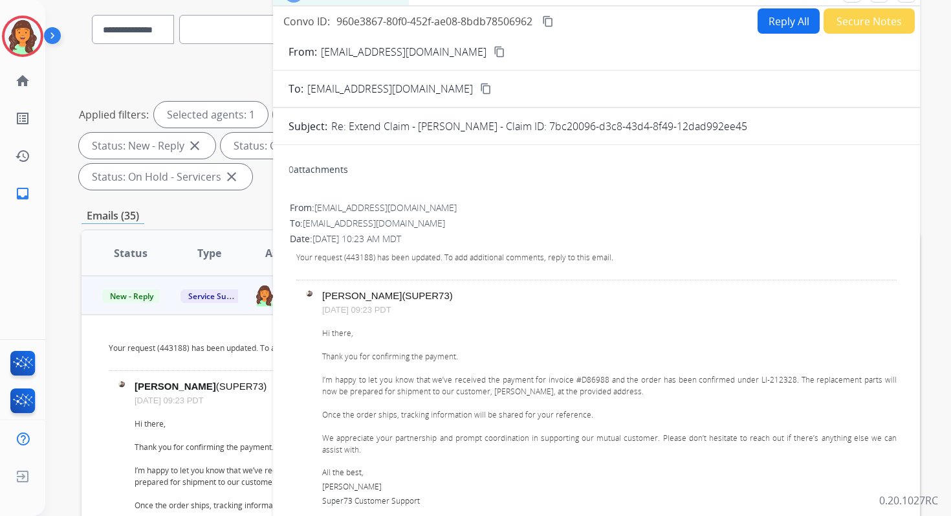
scroll to position [0, 0]
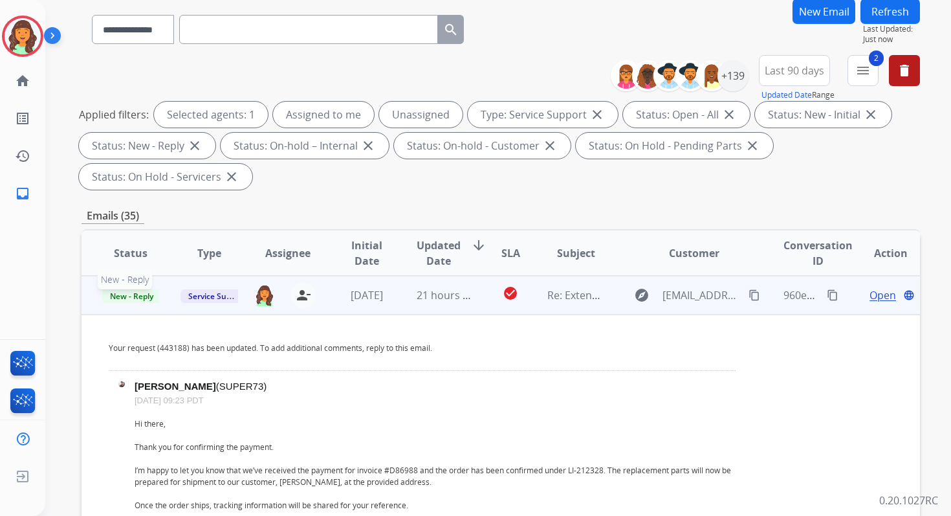
click at [144, 296] on span "New - Reply" at bounding box center [131, 296] width 59 height 14
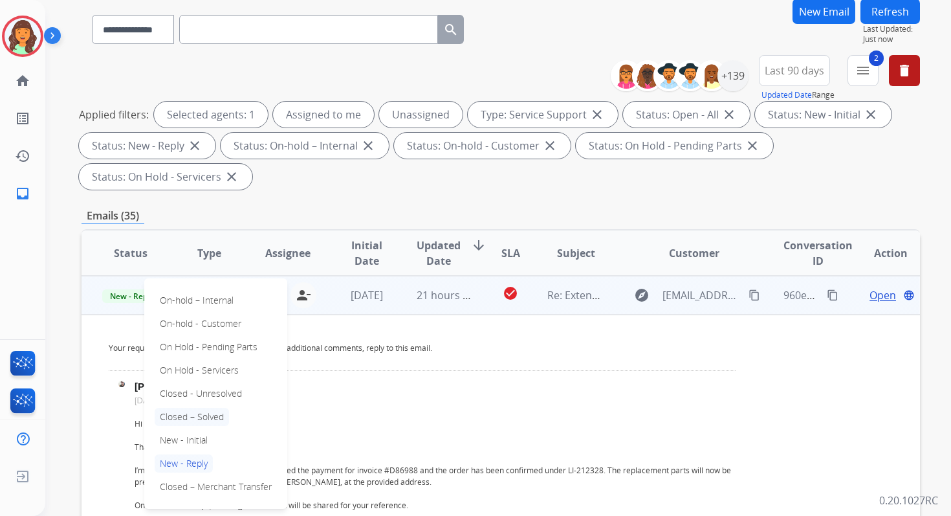
click at [179, 417] on p "Closed – Solved" at bounding box center [192, 417] width 74 height 18
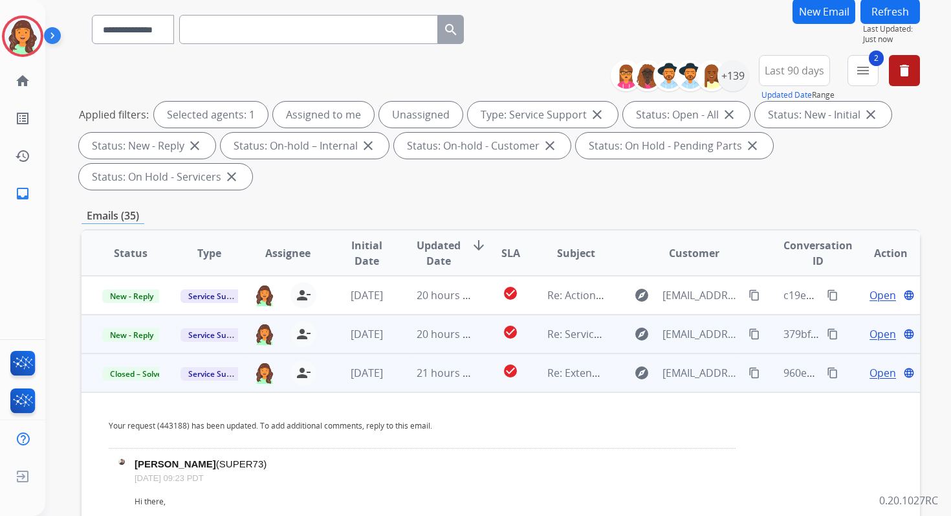
click at [405, 346] on td "20 hours ago" at bounding box center [435, 334] width 78 height 39
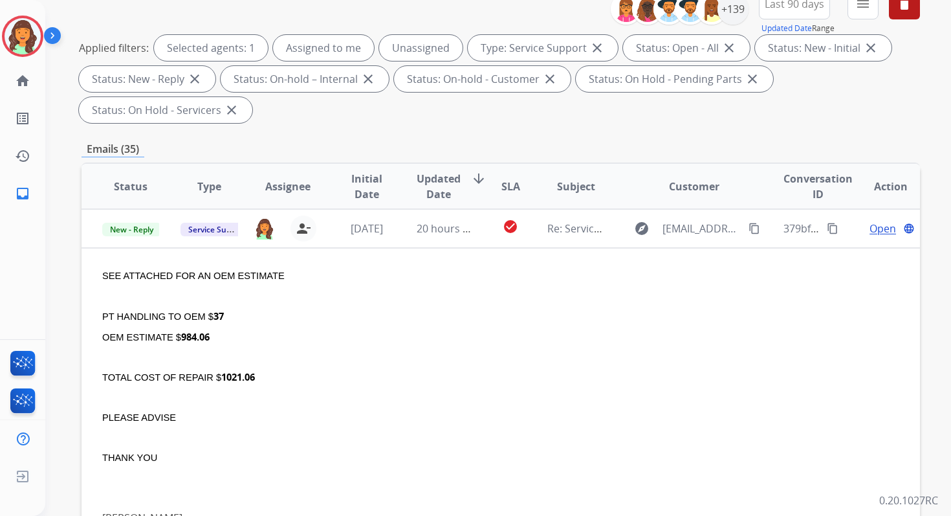
scroll to position [314, 0]
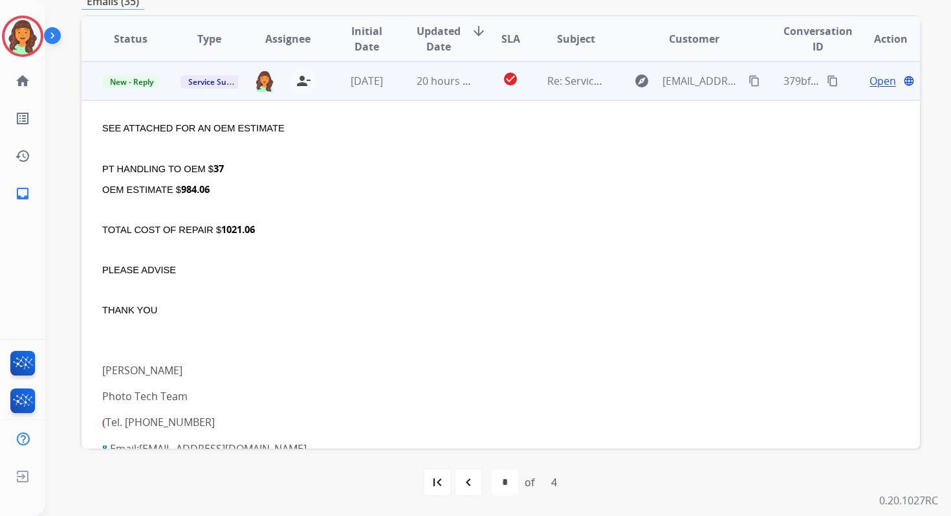
click at [874, 82] on span "Open" at bounding box center [883, 81] width 27 height 16
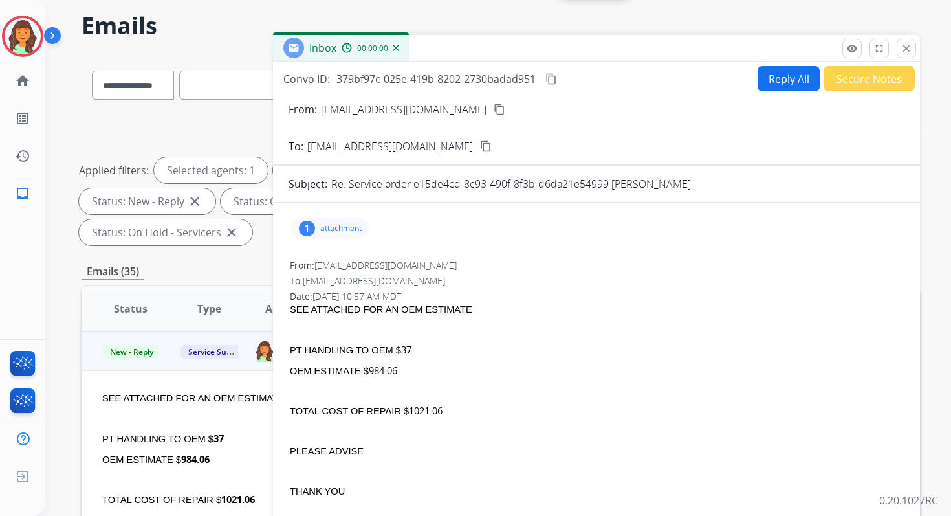
scroll to position [8, 0]
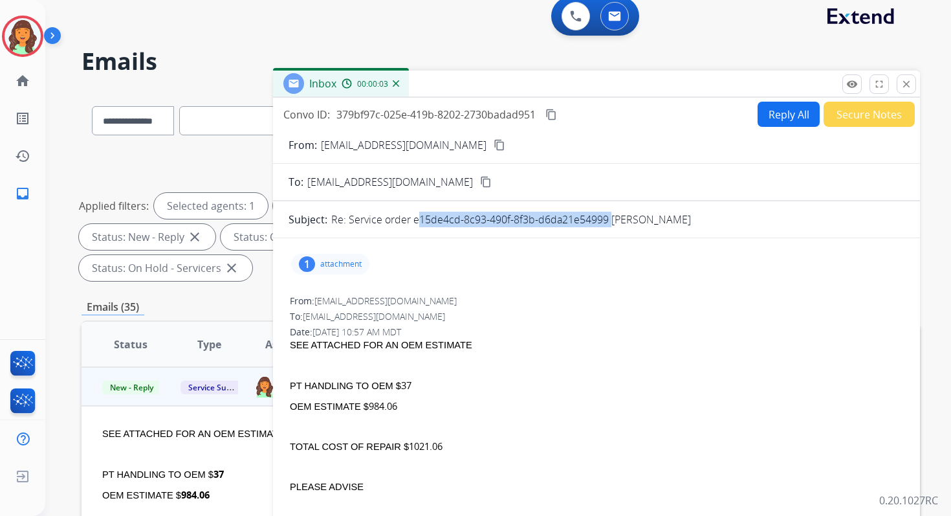
copy p "e15de4cd-8c93-490f-8f3b-d6da21e54999"
drag, startPoint x: 413, startPoint y: 221, endPoint x: 608, endPoint y: 219, distance: 194.8
click at [608, 219] on p "Re: Service order e15de4cd-8c93-490f-8f3b-d6da21e54999 [PERSON_NAME]" at bounding box center [511, 220] width 360 height 16
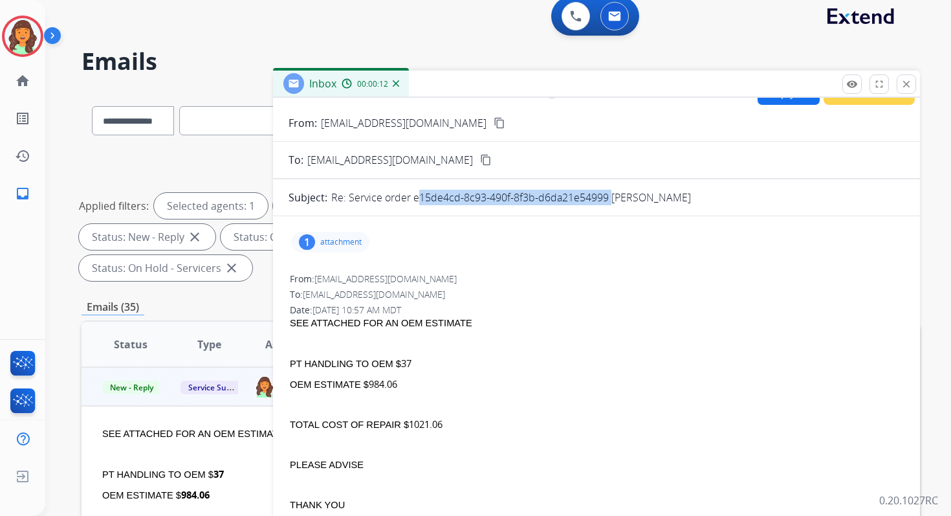
scroll to position [27, 0]
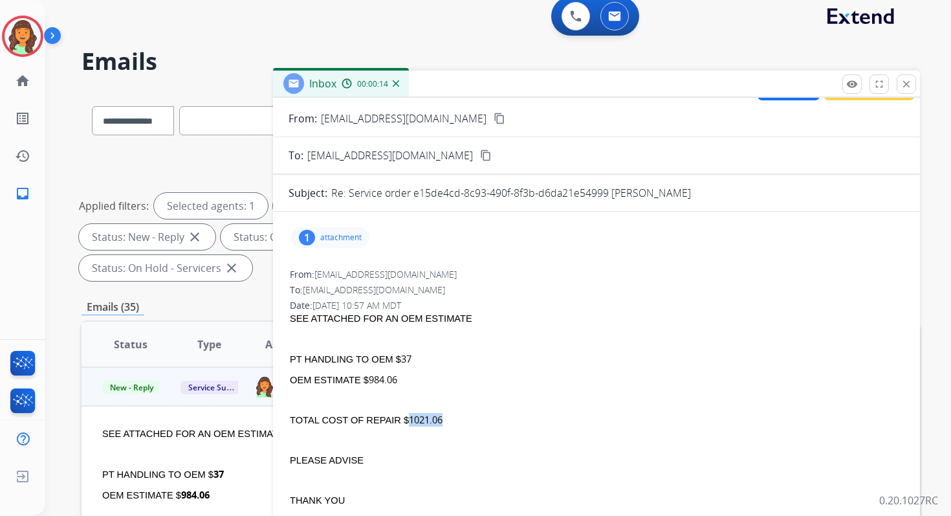
drag, startPoint x: 408, startPoint y: 418, endPoint x: 449, endPoint y: 419, distance: 40.1
click at [449, 419] on div "TOTAL COST OF REPAIR $ 1021.06" at bounding box center [597, 420] width 614 height 14
copy b "1021.06"
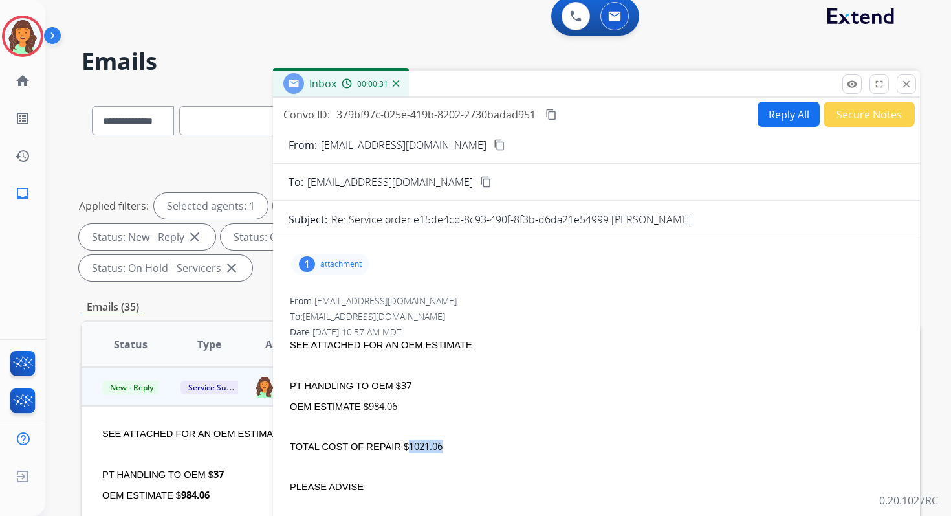
click at [552, 112] on mat-icon "content_copy" at bounding box center [552, 115] width 12 height 12
click at [777, 111] on button "Reply All" at bounding box center [789, 114] width 62 height 25
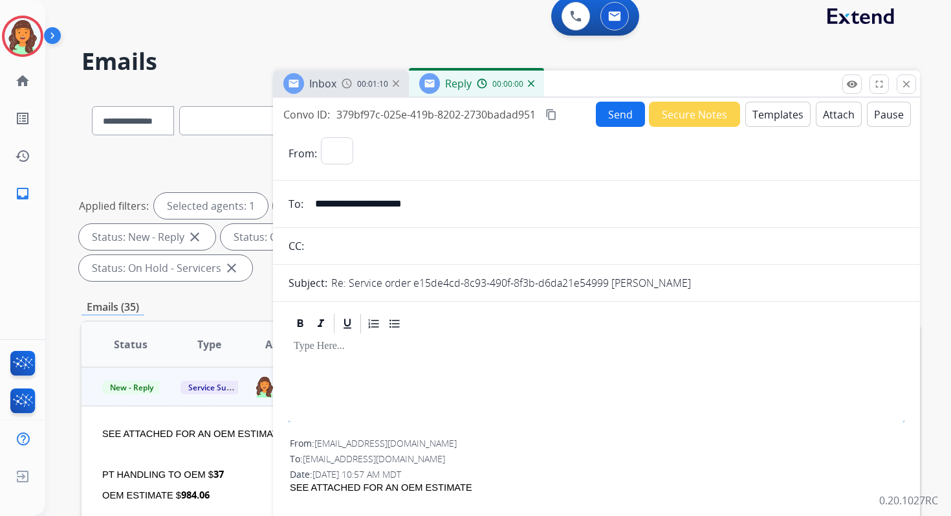
click at [777, 111] on button "Templates" at bounding box center [778, 114] width 65 height 25
select select "**********"
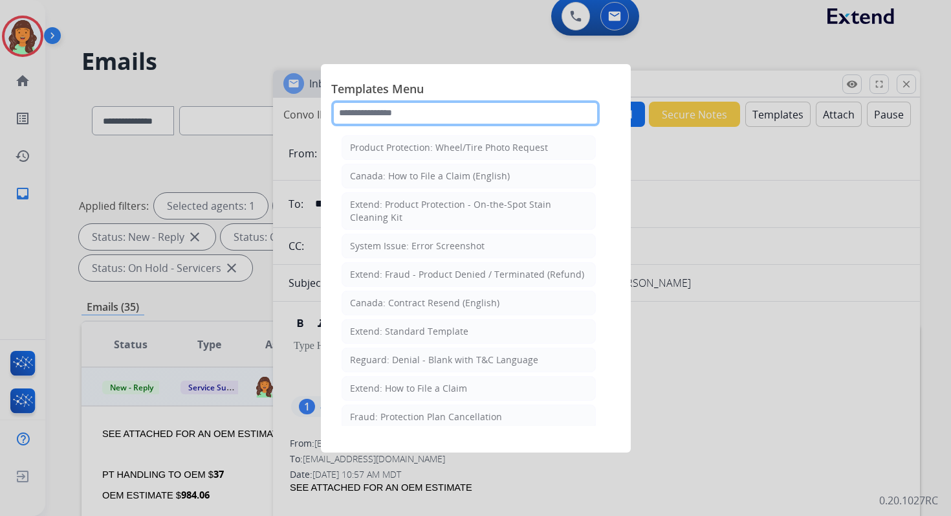
click at [462, 109] on input "text" at bounding box center [465, 113] width 269 height 26
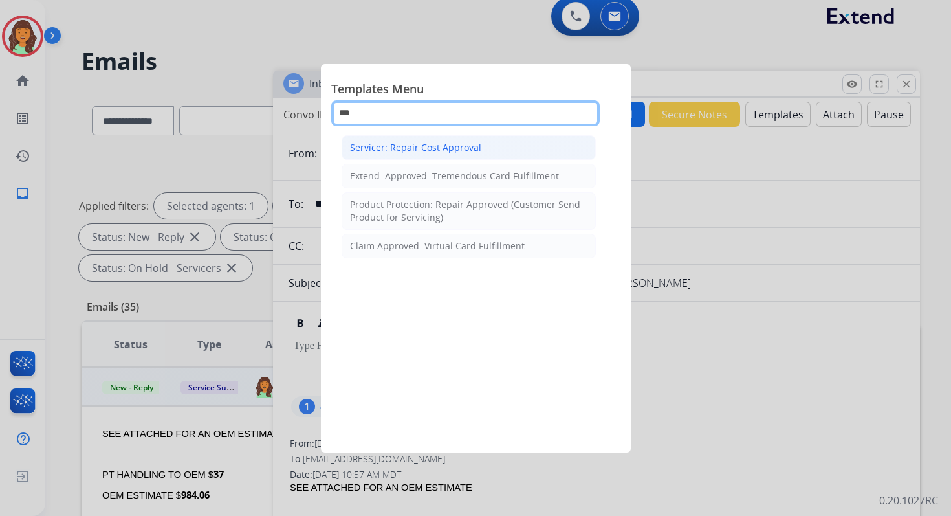
type input "***"
click at [427, 141] on div "Servicer: Repair Cost Approval" at bounding box center [415, 147] width 131 height 13
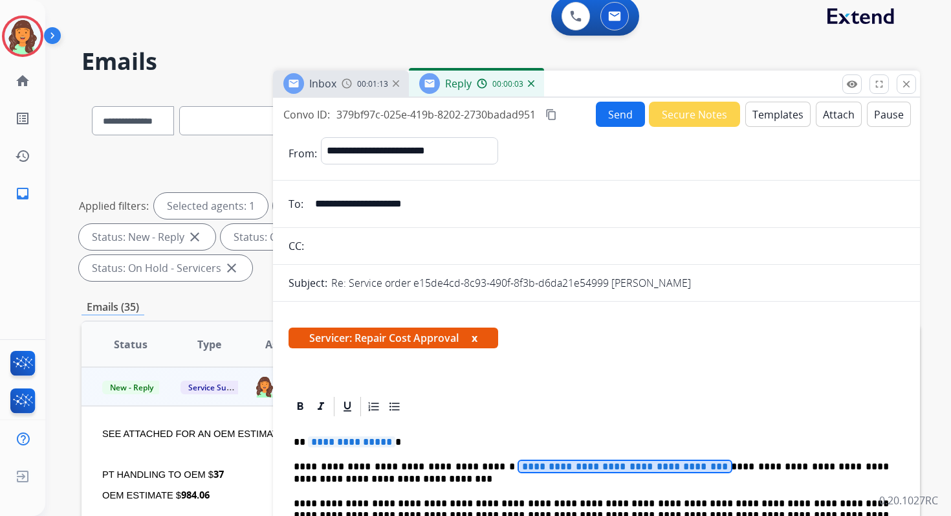
click at [558, 467] on span "**********" at bounding box center [625, 466] width 212 height 11
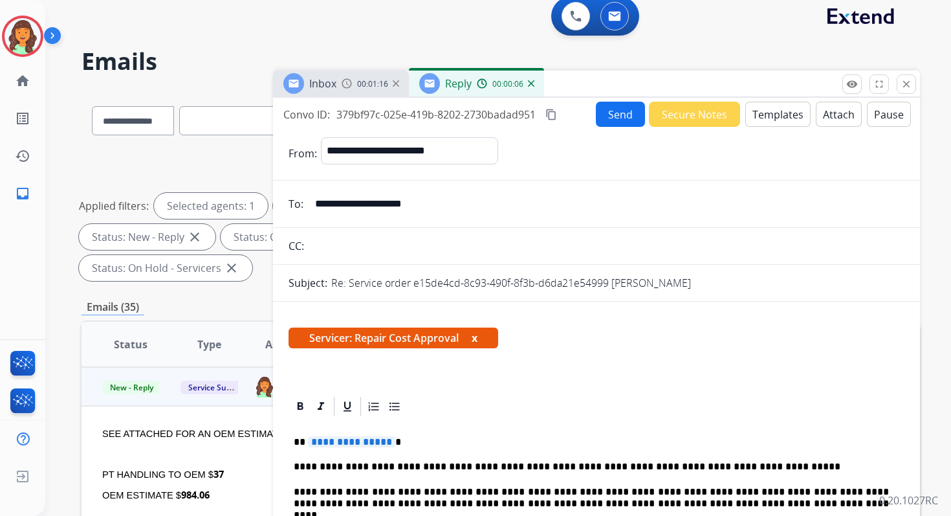
click at [368, 443] on span "**********" at bounding box center [351, 441] width 87 height 11
click at [557, 113] on mat-icon "content_copy" at bounding box center [552, 115] width 12 height 12
click at [610, 112] on button "Send" at bounding box center [620, 114] width 49 height 25
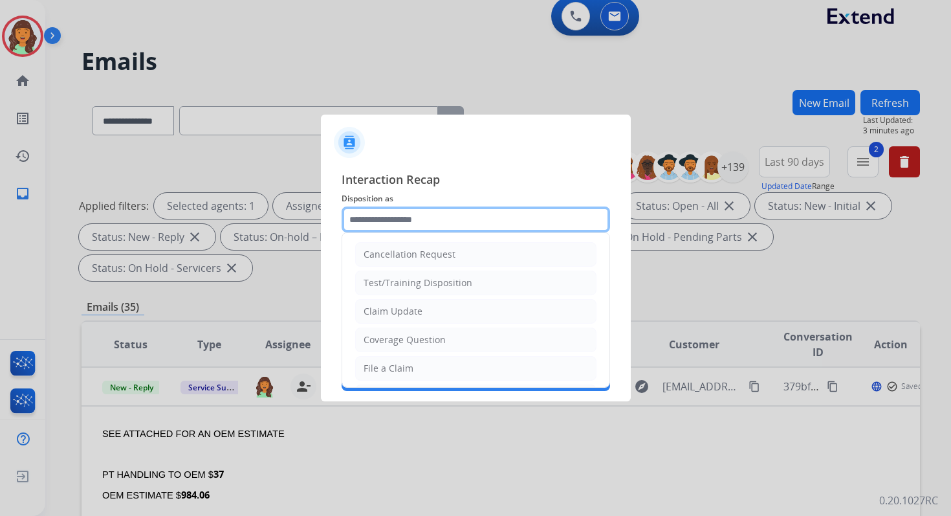
click at [428, 223] on input "text" at bounding box center [476, 219] width 269 height 26
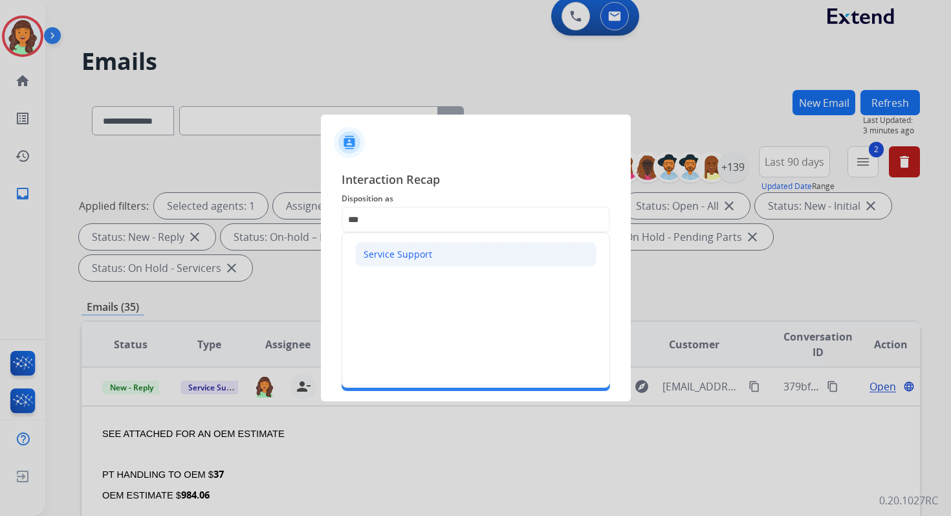
click at [430, 262] on li "Service Support" at bounding box center [475, 254] width 241 height 25
type input "**********"
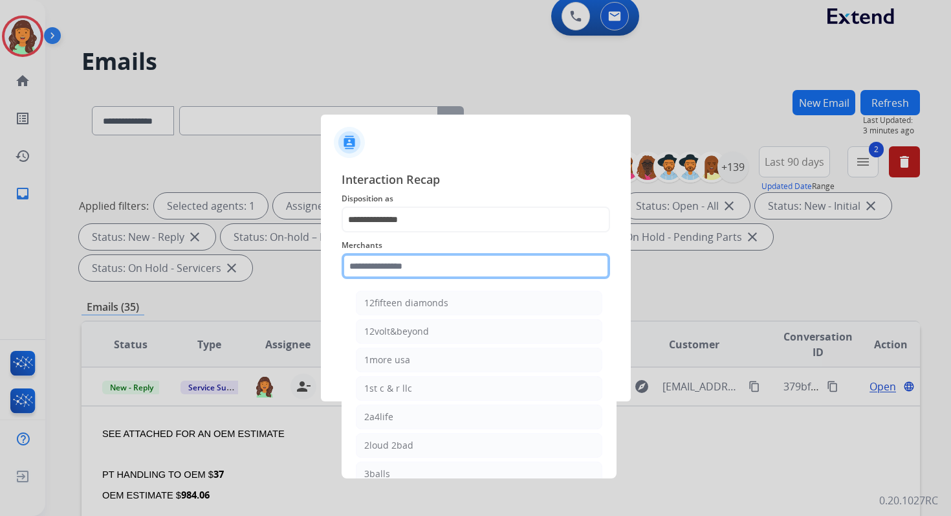
click at [407, 263] on input "text" at bounding box center [476, 266] width 269 height 26
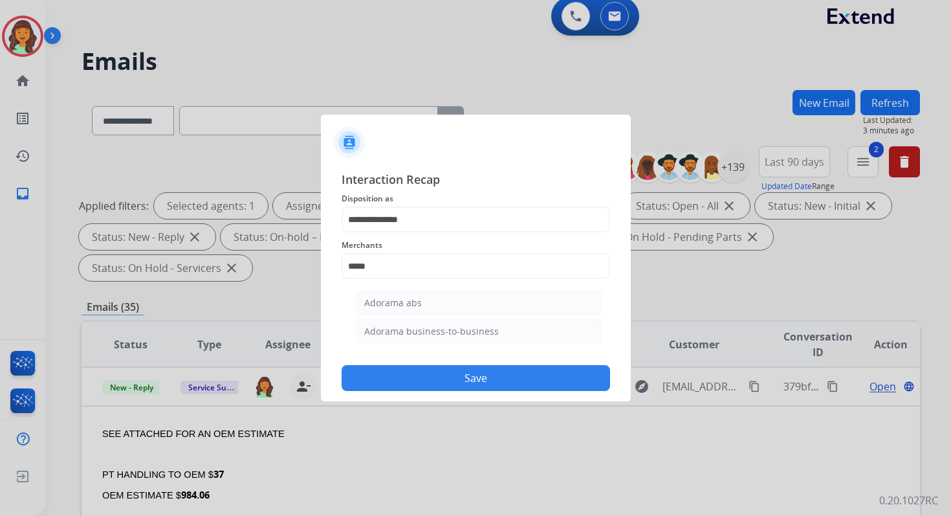
click at [412, 297] on div "Adorama abs" at bounding box center [393, 302] width 58 height 13
type input "**********"
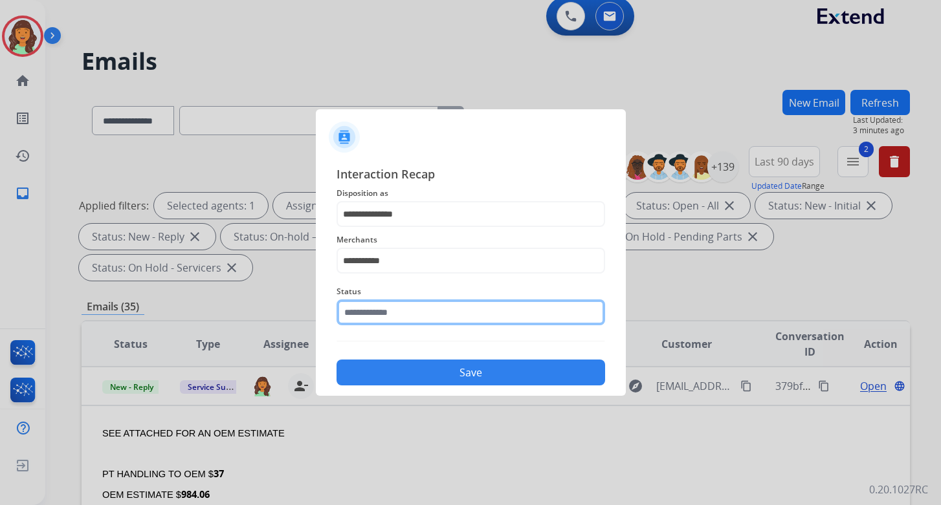
click at [417, 316] on input "text" at bounding box center [471, 313] width 269 height 26
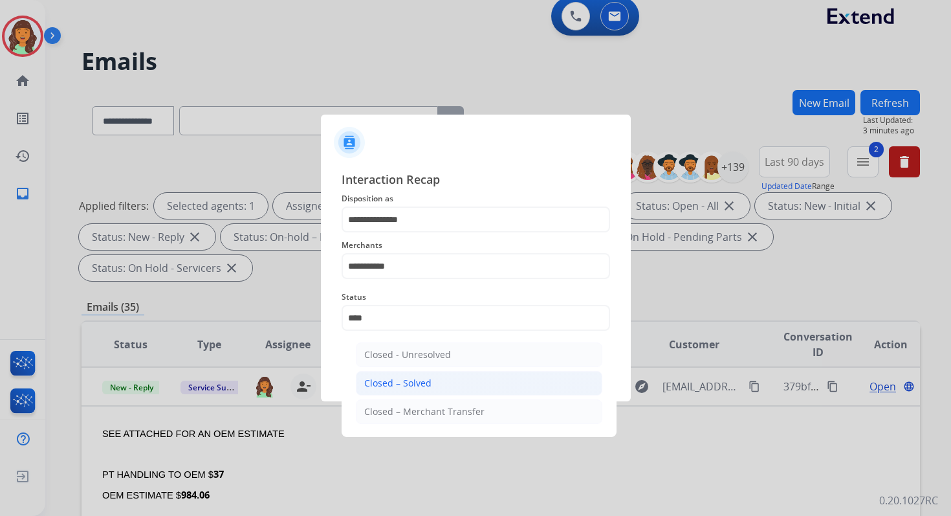
click at [442, 383] on li "Closed – Solved" at bounding box center [479, 383] width 247 height 25
type input "**********"
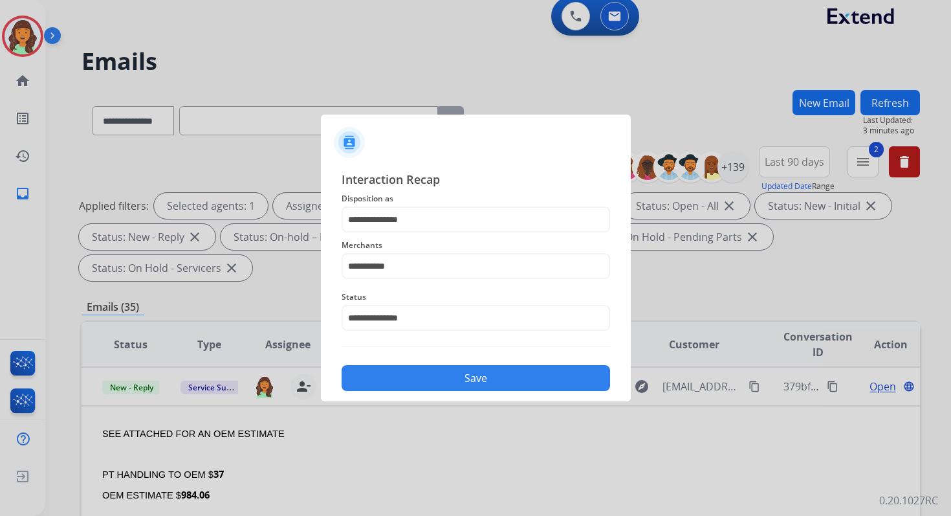
click at [442, 383] on button "Save" at bounding box center [476, 378] width 269 height 26
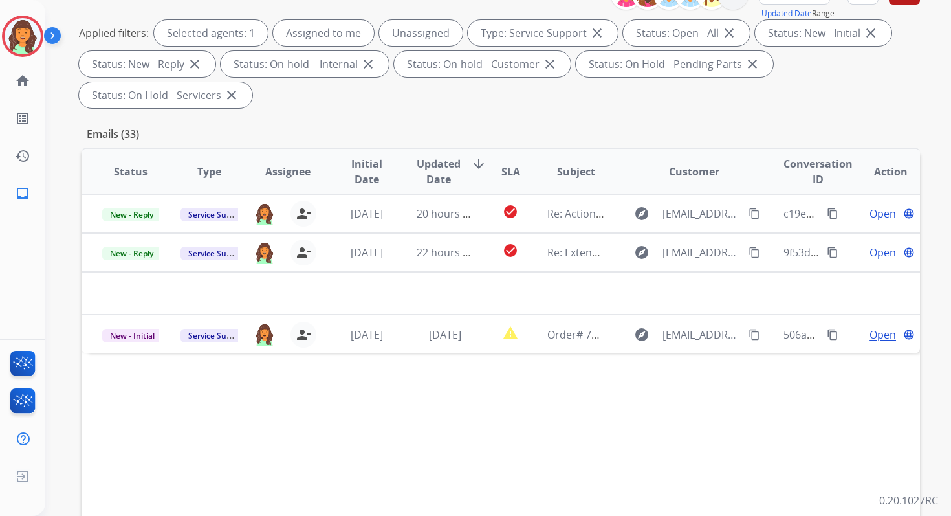
scroll to position [314, 0]
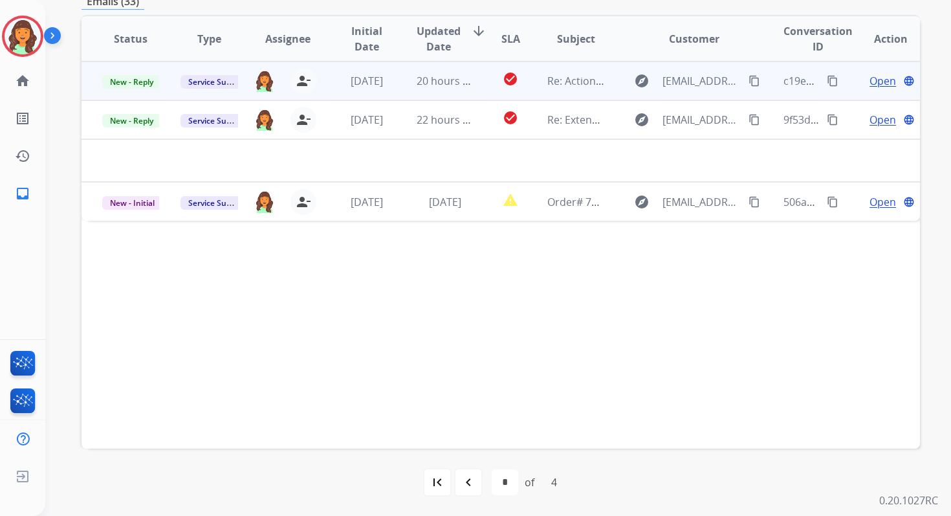
click at [445, 94] on td "20 hours ago" at bounding box center [435, 80] width 78 height 39
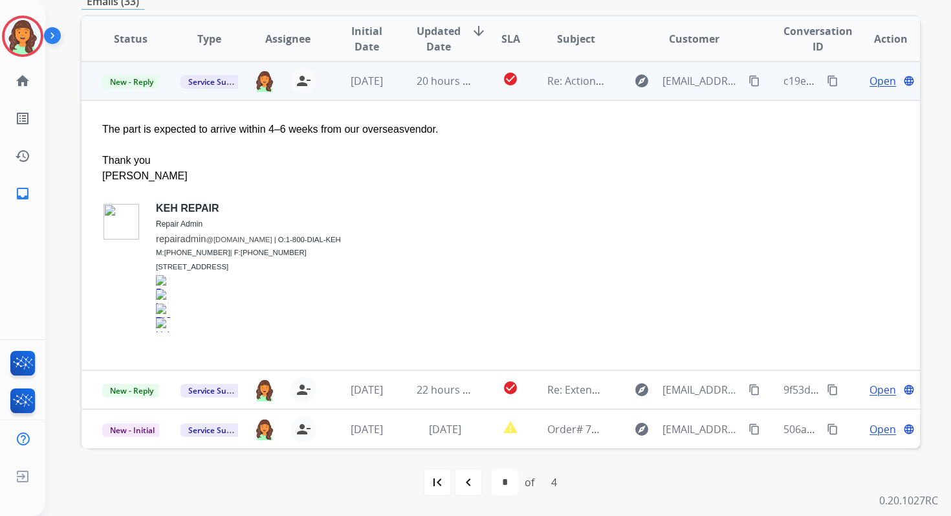
click at [875, 73] on span "Open" at bounding box center [883, 81] width 27 height 16
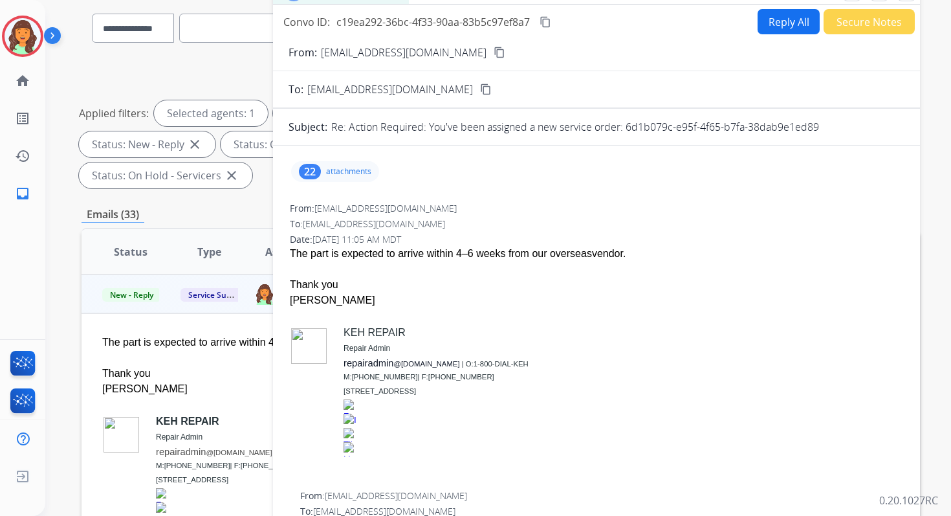
scroll to position [99, 0]
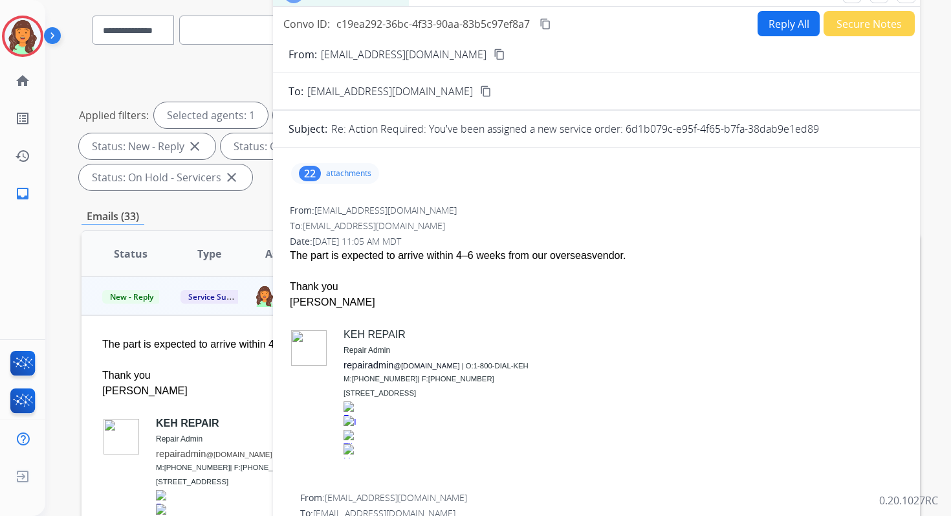
drag, startPoint x: 625, startPoint y: 129, endPoint x: 836, endPoint y: 130, distance: 211.6
click at [836, 130] on div "Re: Action Required: You've been assigned a new service order: 6d1b079c-e95f-4f…" at bounding box center [617, 129] width 573 height 16
copy p "6d1b079c-e95f-4f65-b7fa-38dab9e1ed89"
click at [412, 256] on div "The part is expected to arrive within 4–6 weeks from our overseas vendor." at bounding box center [597, 256] width 614 height 16
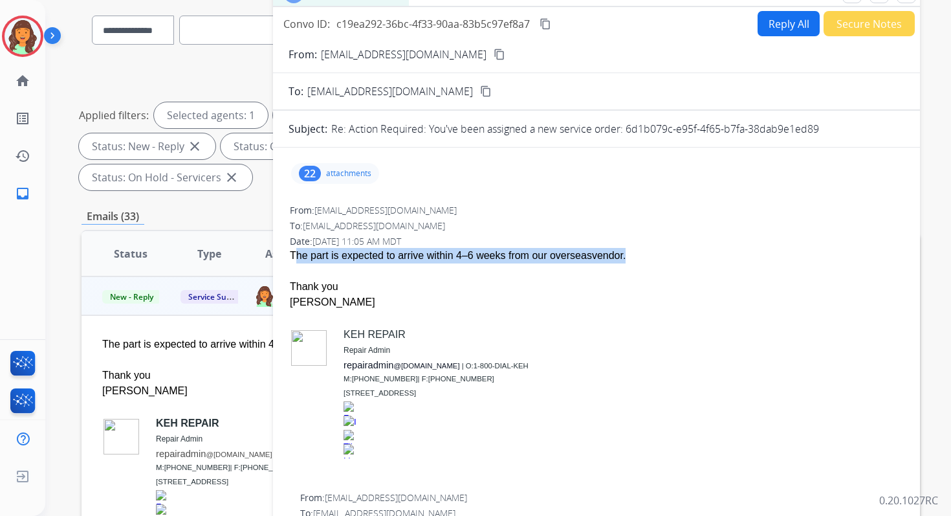
click at [412, 256] on div "The part is expected to arrive within 4–6 weeks from our overseas vendor." at bounding box center [597, 256] width 614 height 16
copy span "The part is expected to arrive within 4–6 weeks from our overseas vendor."
click at [542, 27] on mat-icon "content_copy" at bounding box center [546, 24] width 12 height 12
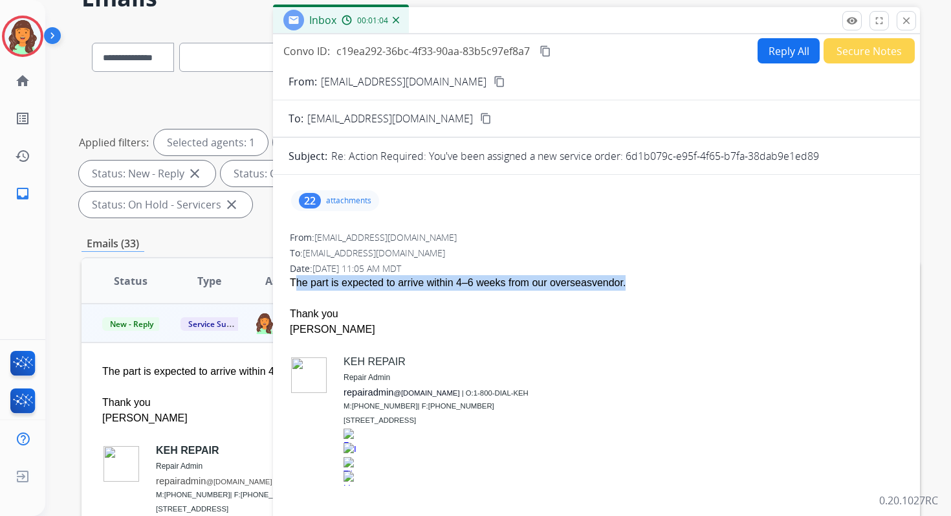
scroll to position [26, 0]
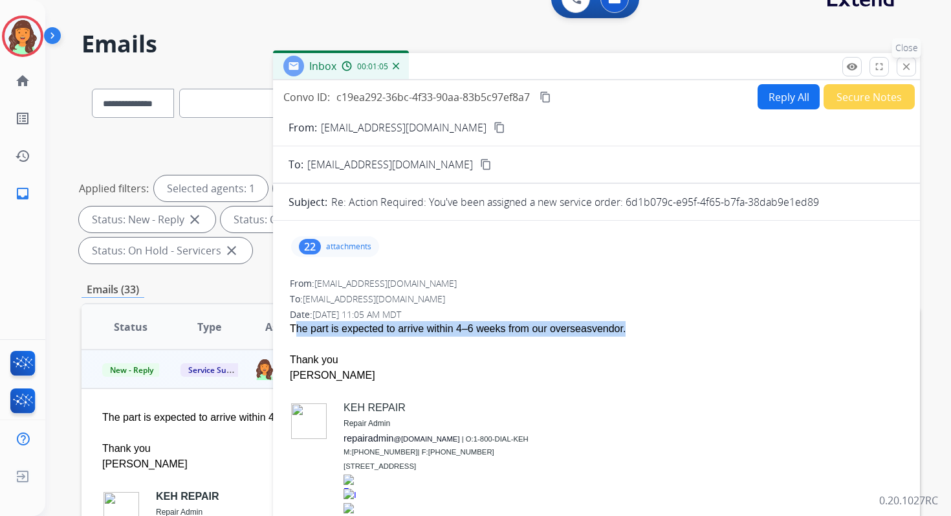
click at [909, 65] on mat-icon "close" at bounding box center [907, 67] width 12 height 12
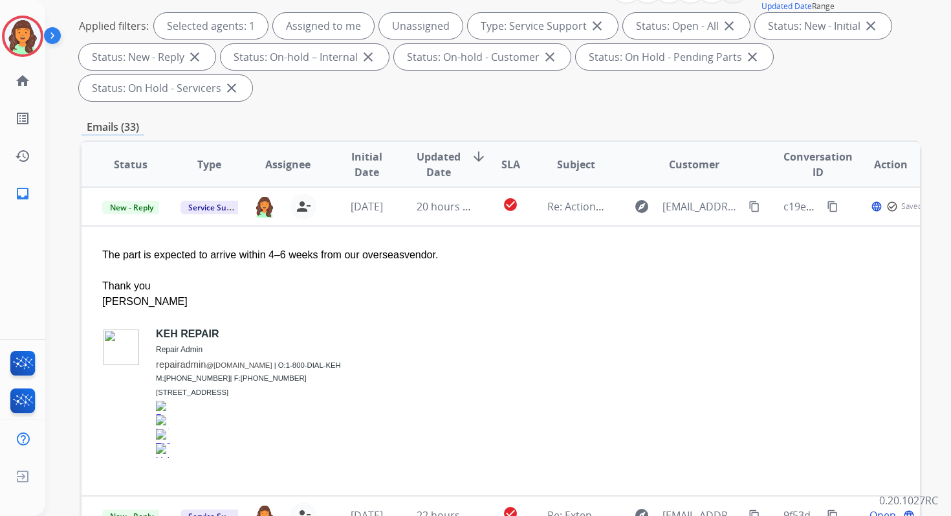
scroll to position [254, 0]
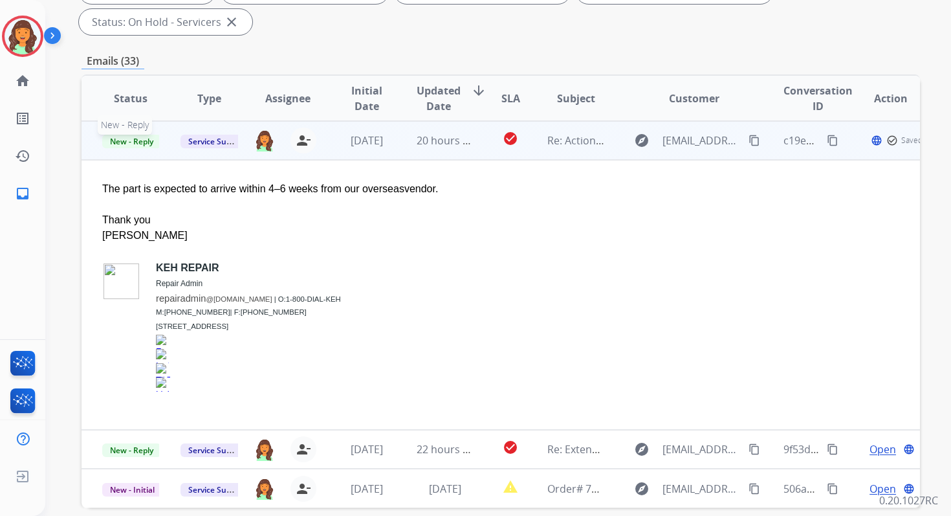
click at [148, 141] on span "New - Reply" at bounding box center [131, 142] width 59 height 14
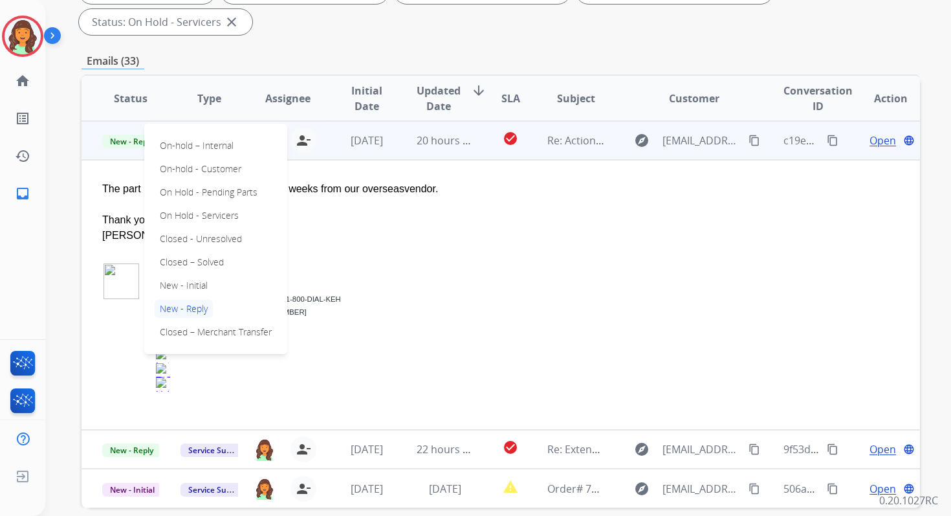
click at [876, 137] on span "Open" at bounding box center [883, 141] width 27 height 16
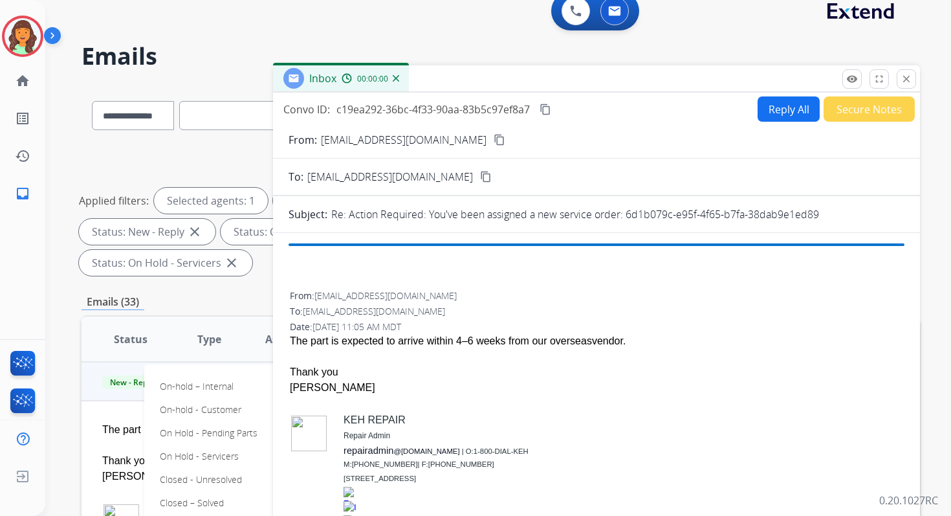
scroll to position [0, 0]
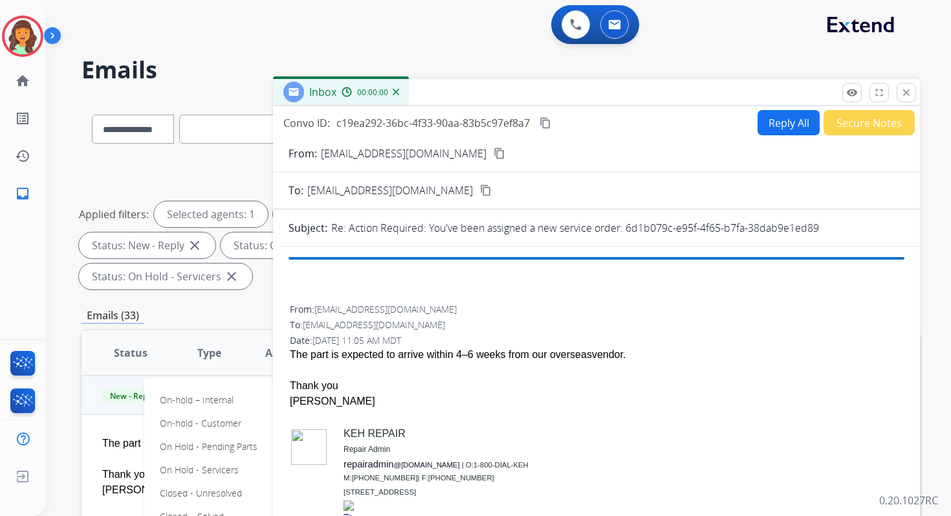
click at [791, 124] on button "Reply All" at bounding box center [789, 122] width 62 height 25
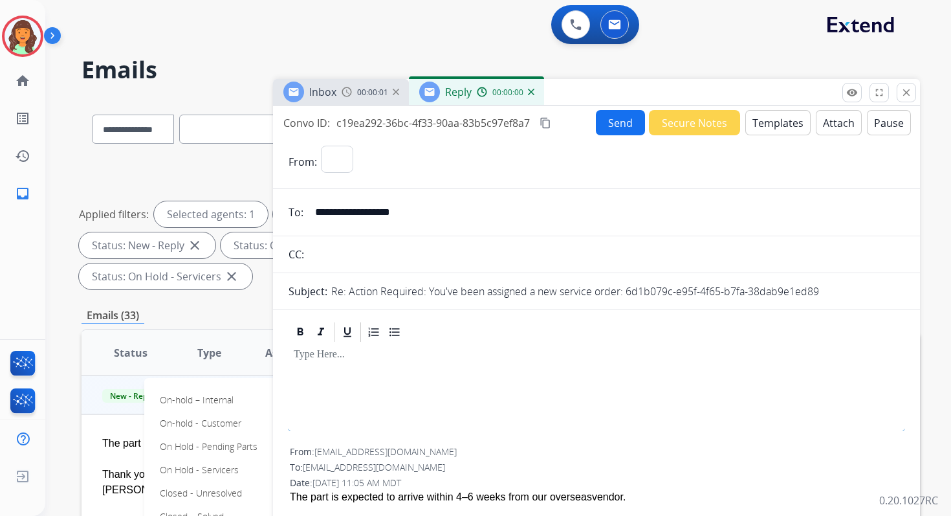
click at [779, 126] on button "Templates" at bounding box center [778, 122] width 65 height 25
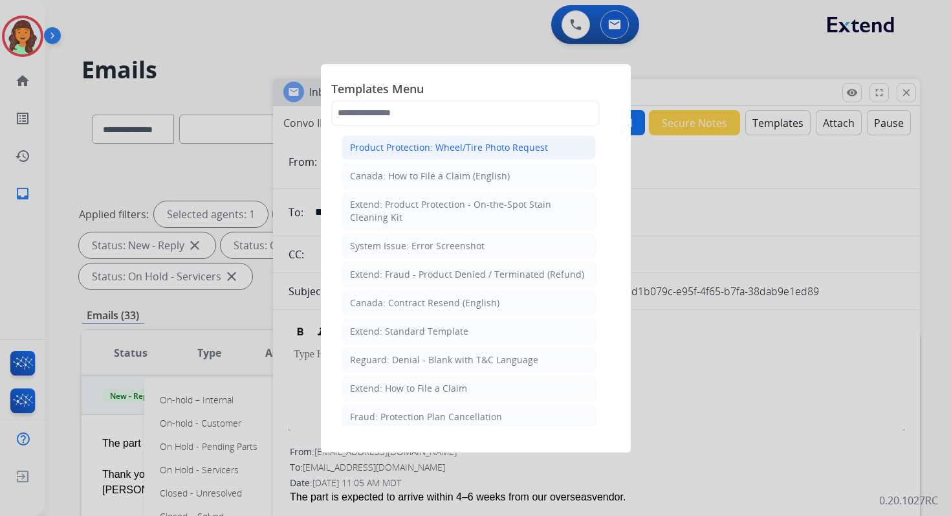
select select "**********"
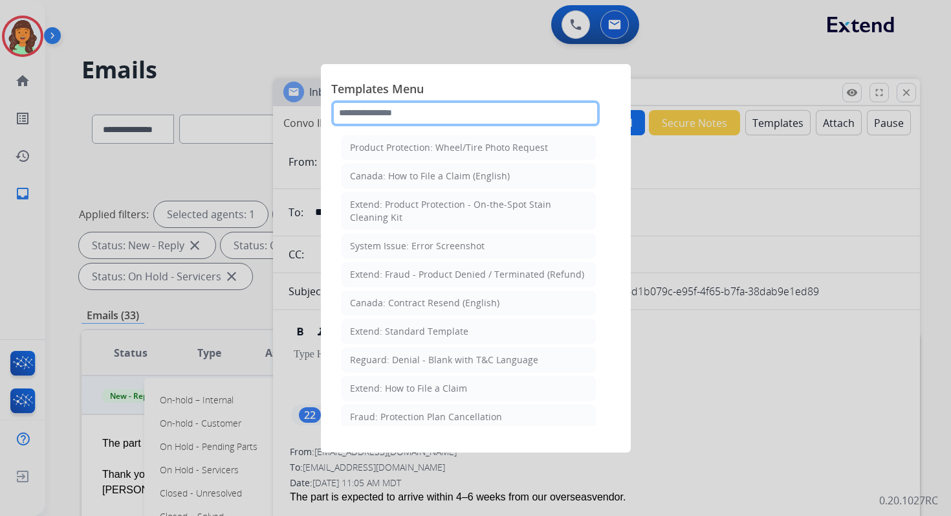
click at [425, 113] on input "text" at bounding box center [465, 113] width 269 height 26
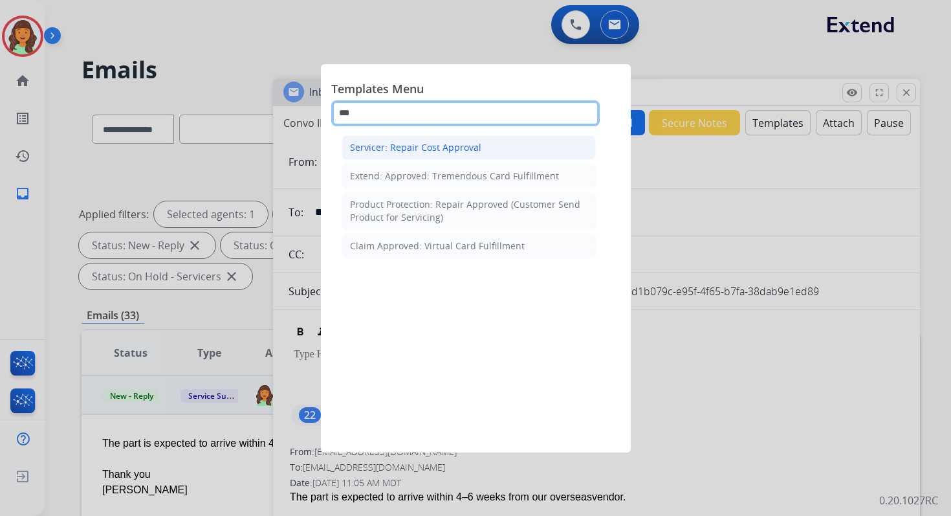
type input "***"
click at [427, 146] on div "Servicer: Repair Cost Approval" at bounding box center [415, 147] width 131 height 13
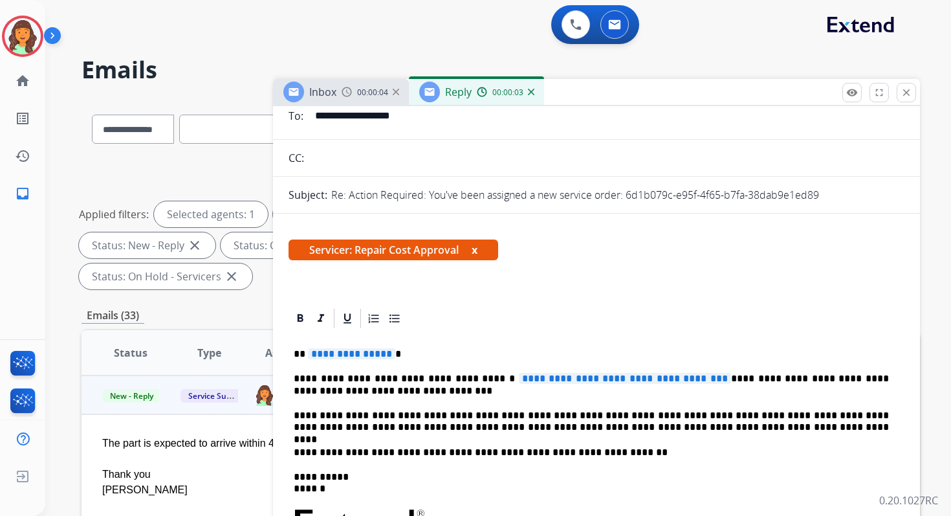
scroll to position [107, 0]
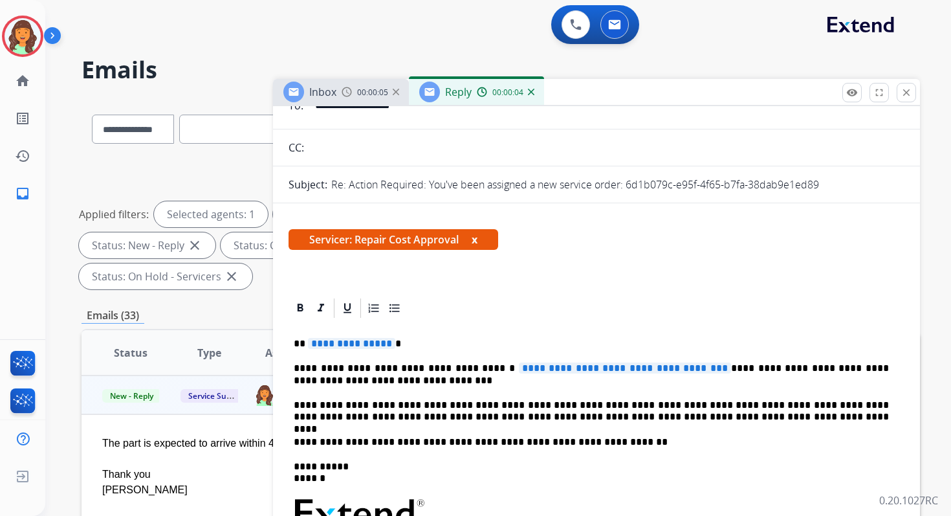
click at [340, 341] on span "**********" at bounding box center [351, 343] width 87 height 11
click at [540, 366] on span "**********" at bounding box center [625, 367] width 212 height 11
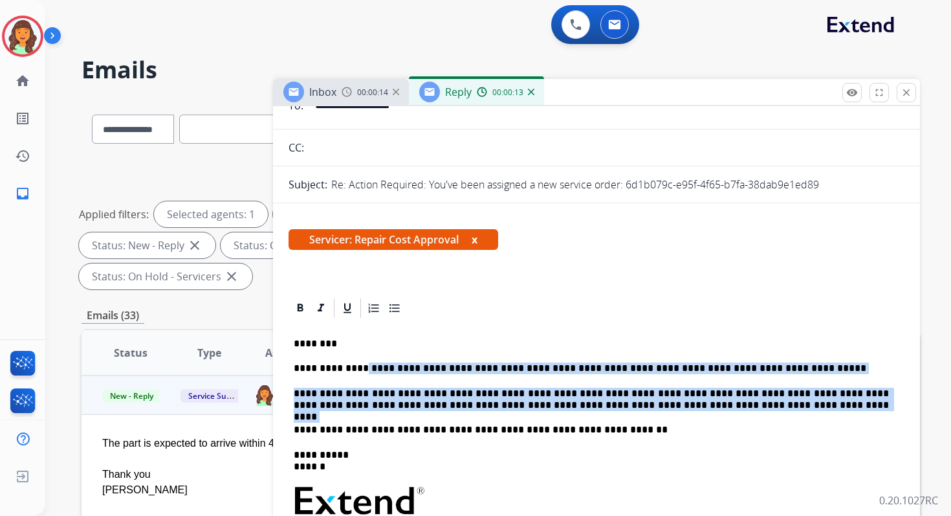
drag, startPoint x: 357, startPoint y: 368, endPoint x: 693, endPoint y: 414, distance: 339.0
click at [693, 414] on div "**********" at bounding box center [597, 501] width 616 height 362
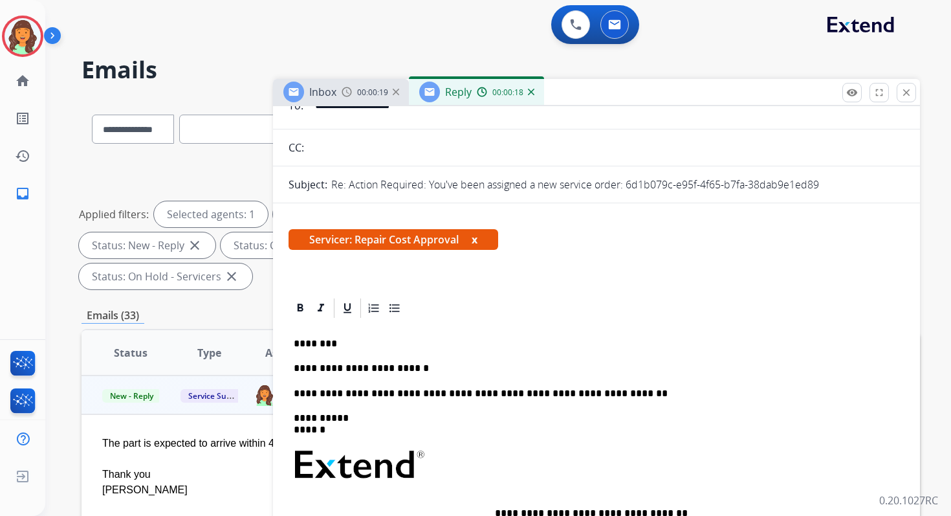
scroll to position [0, 0]
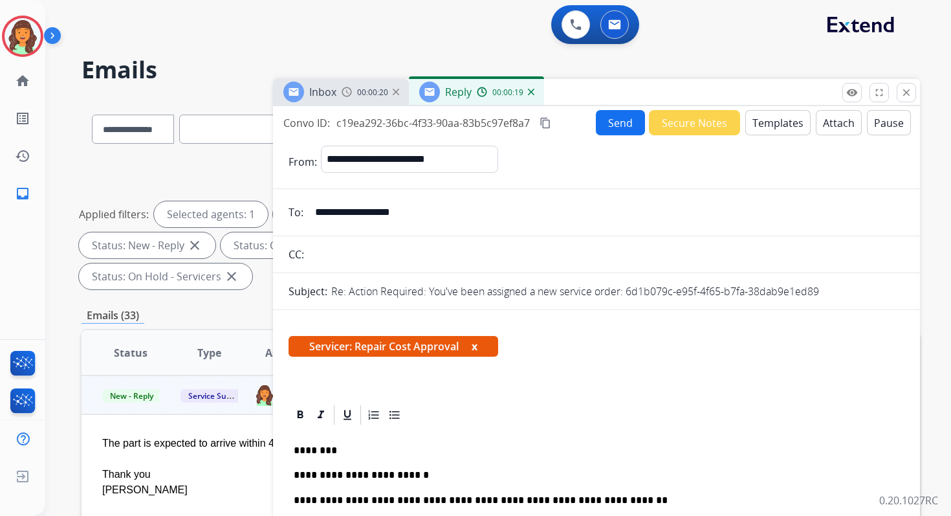
click at [614, 124] on button "Send" at bounding box center [620, 122] width 49 height 25
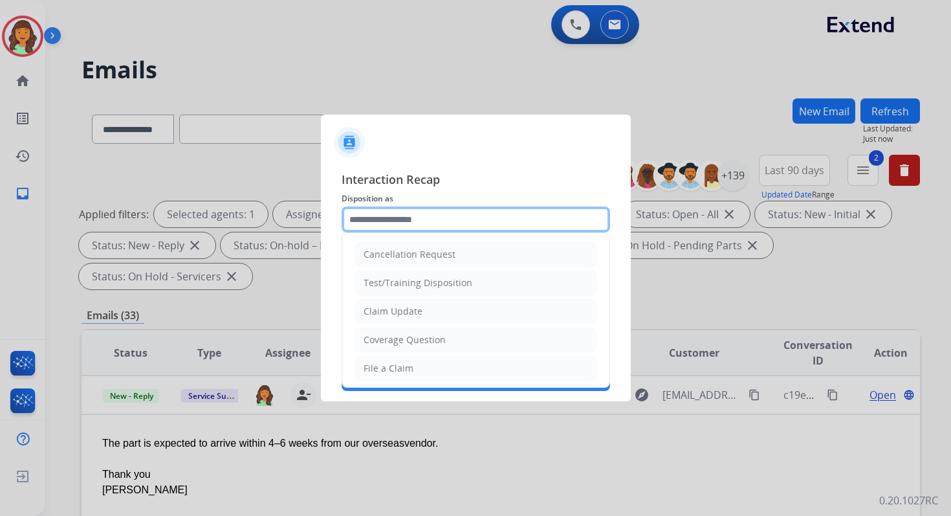
click at [523, 212] on input "text" at bounding box center [476, 219] width 269 height 26
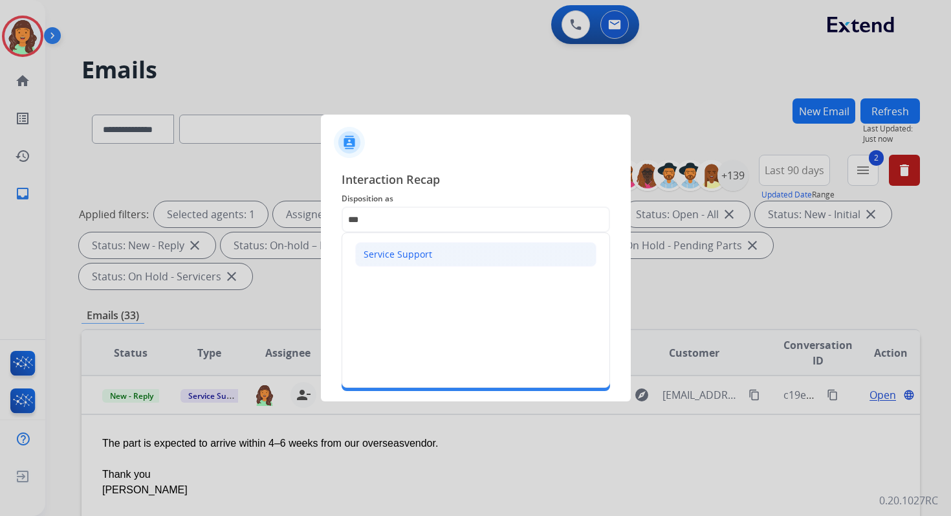
click at [421, 253] on div "Service Support" at bounding box center [398, 254] width 69 height 13
type input "**********"
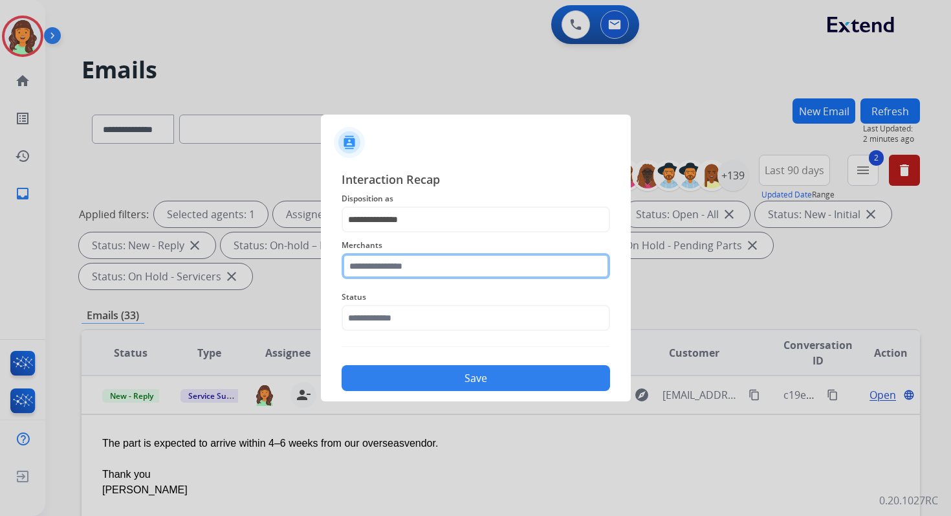
click at [386, 277] on input "text" at bounding box center [476, 266] width 269 height 26
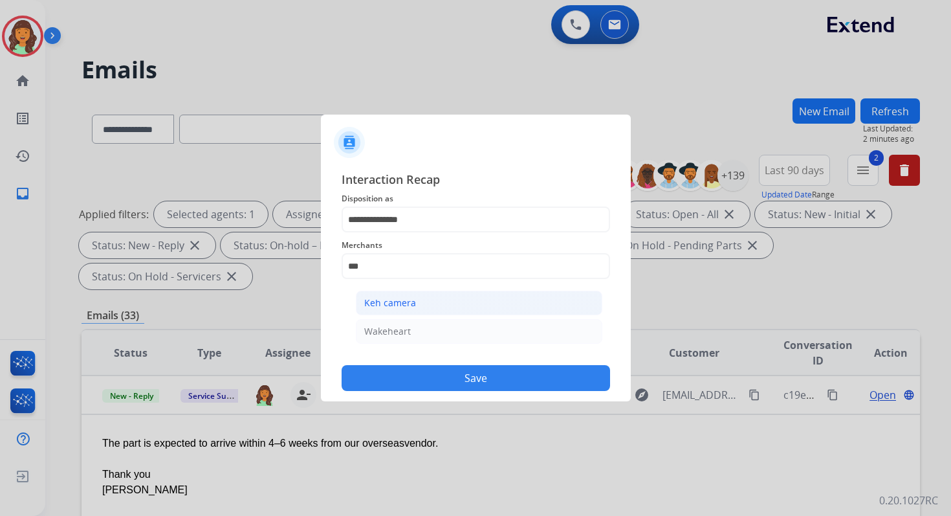
click at [394, 296] on div "Keh camera" at bounding box center [390, 302] width 52 height 13
type input "**********"
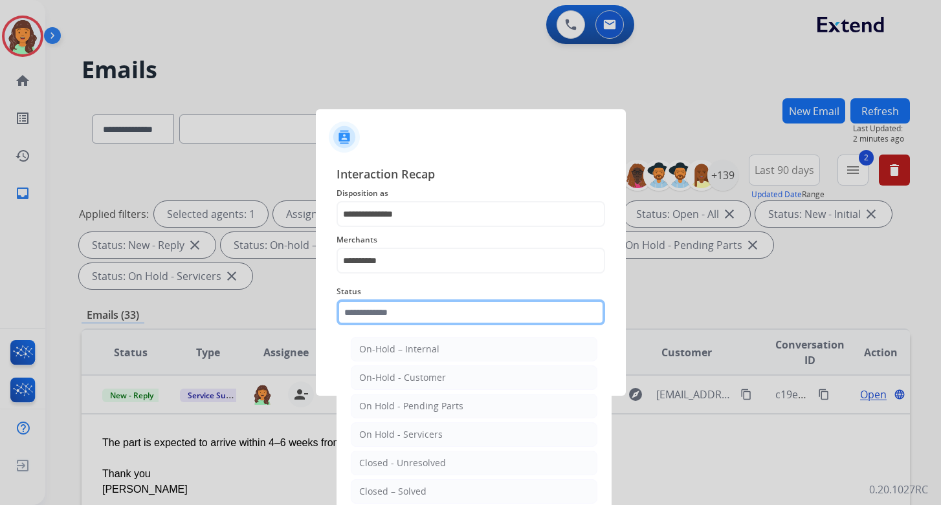
click at [399, 309] on input "text" at bounding box center [471, 313] width 269 height 26
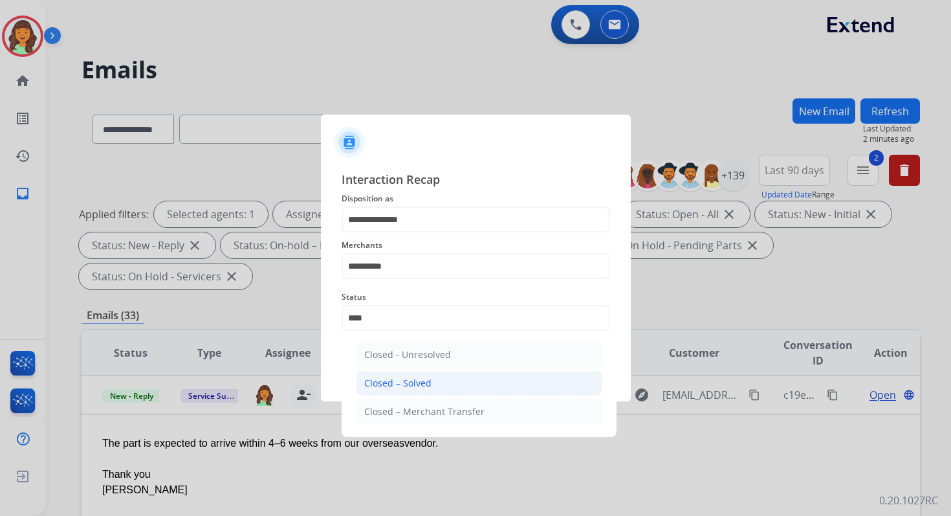
click at [410, 381] on div "Closed – Solved" at bounding box center [397, 383] width 67 height 13
type input "**********"
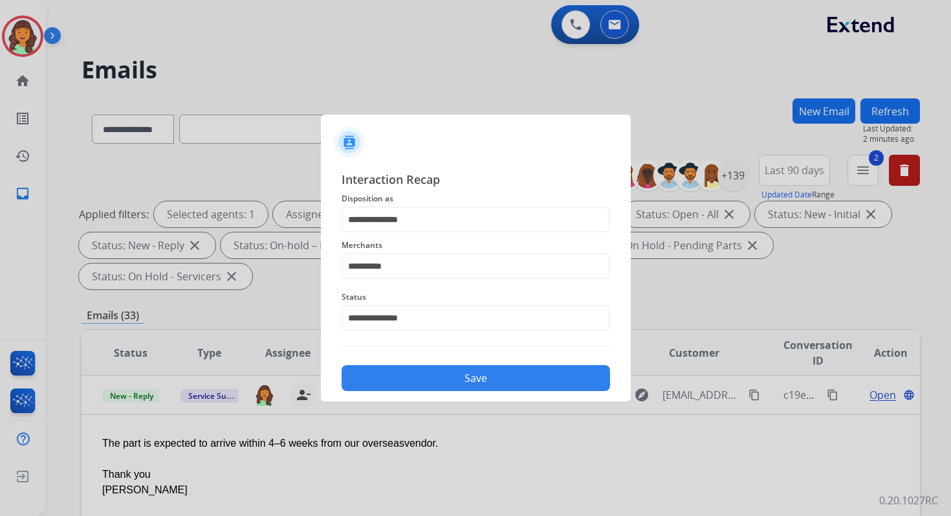
click at [437, 379] on button "Save" at bounding box center [476, 378] width 269 height 26
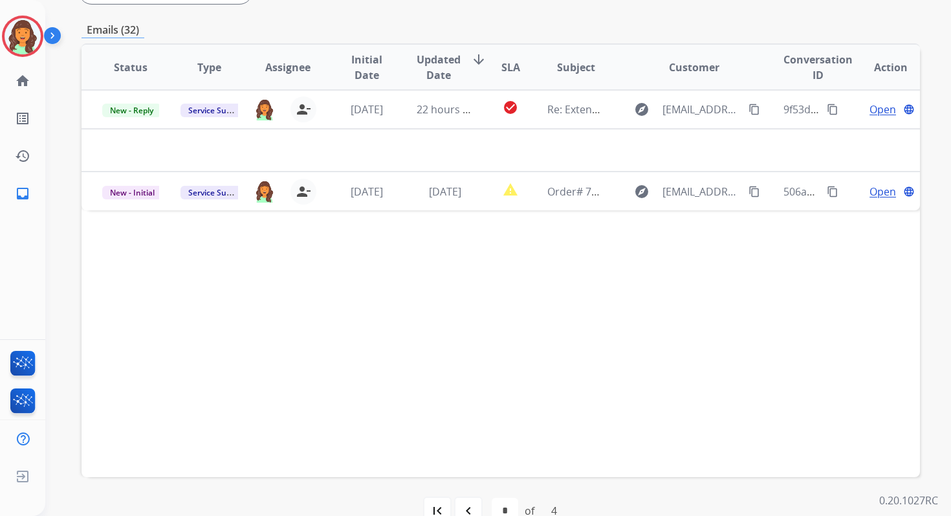
scroll to position [314, 0]
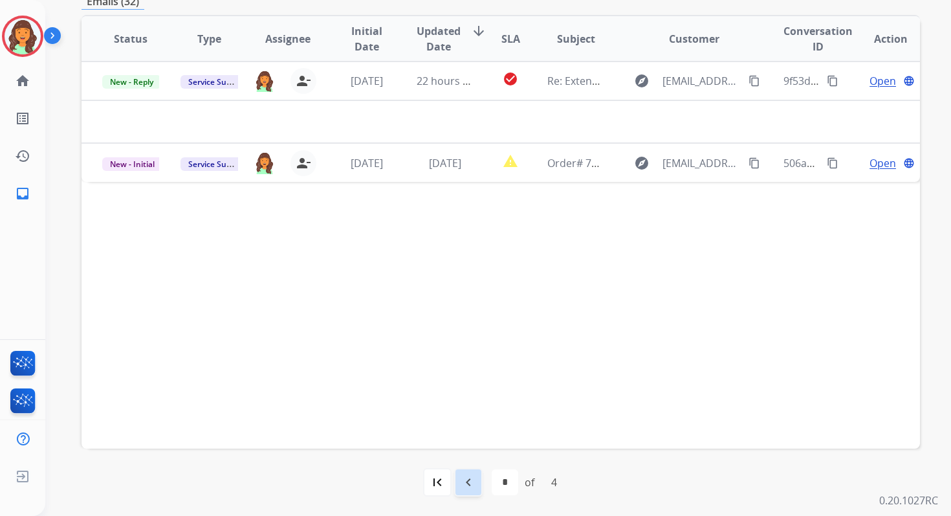
click at [466, 474] on mat-icon "navigate_before" at bounding box center [469, 482] width 16 height 16
select select "*"
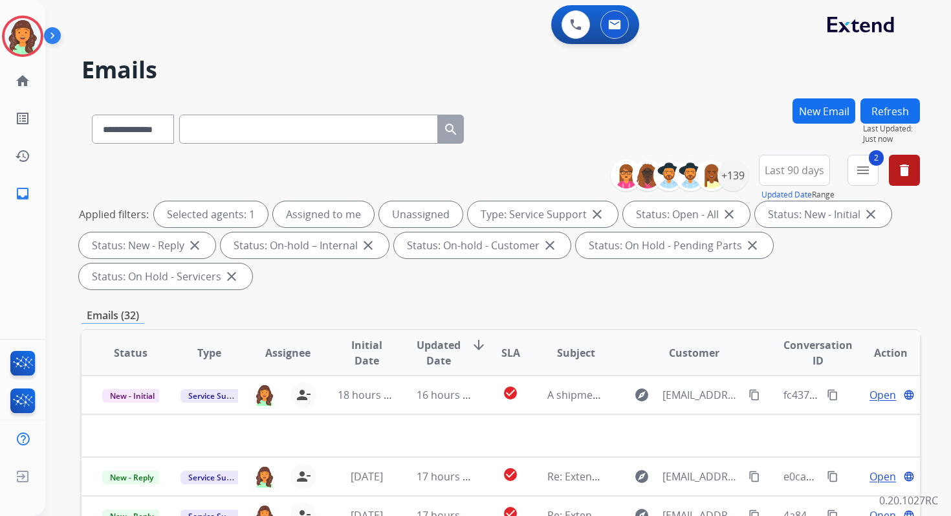
click at [454, 282] on div "Applied filters: Selected agents: 1 Assigned to me Unassigned Type: Service Sup…" at bounding box center [498, 245] width 839 height 88
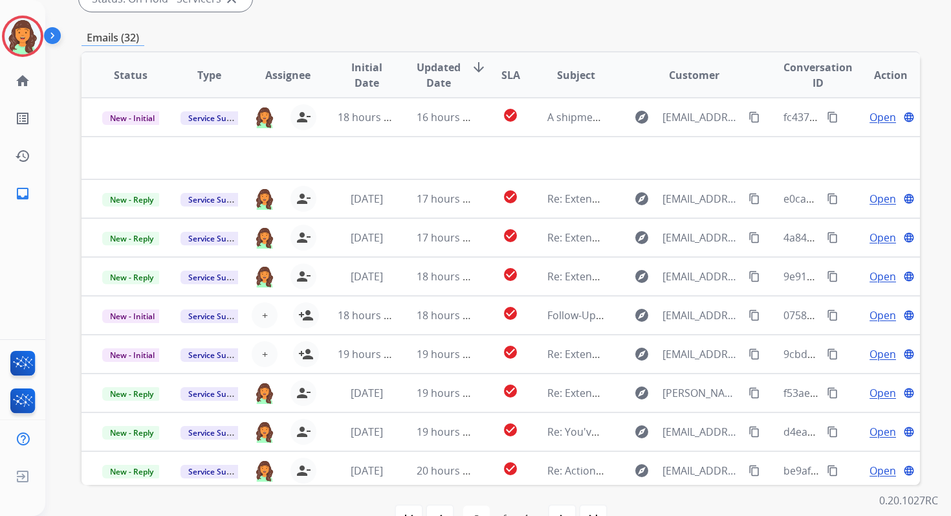
scroll to position [314, 0]
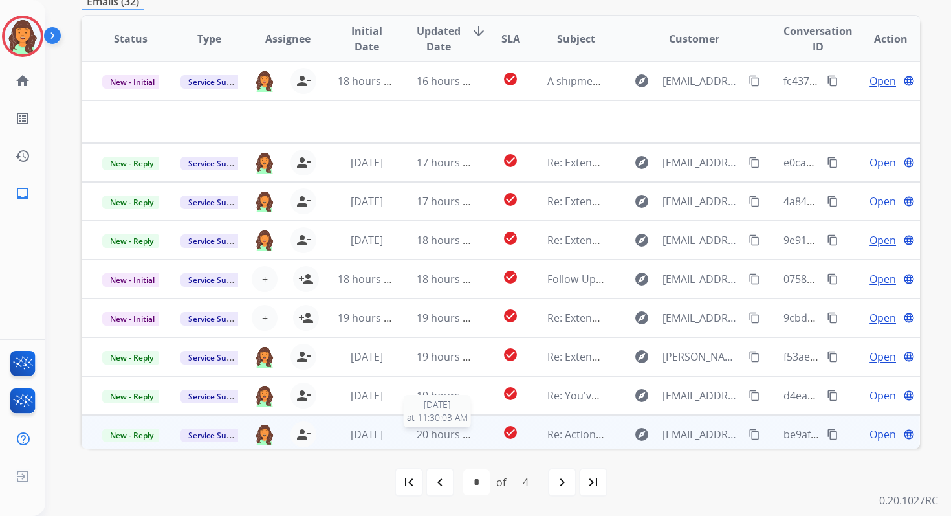
click at [436, 430] on span "20 hours ago" at bounding box center [449, 434] width 64 height 14
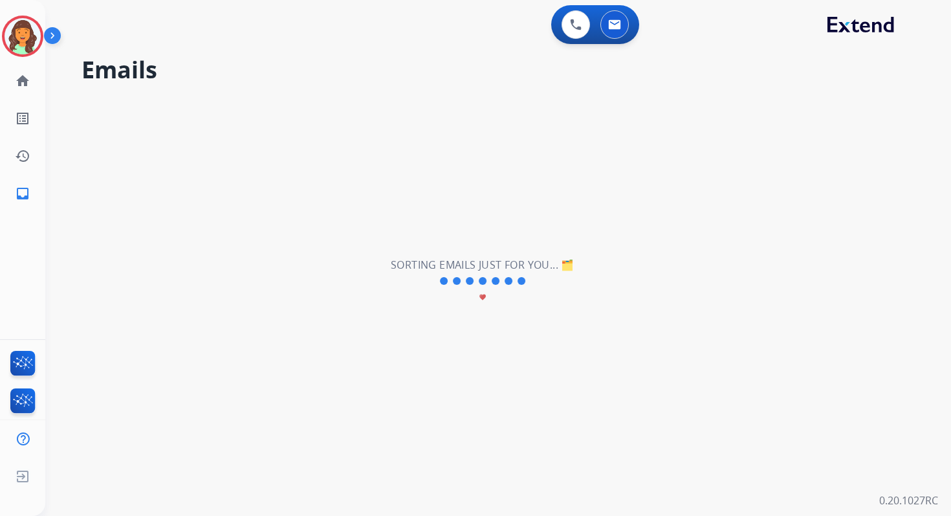
scroll to position [0, 0]
click at [29, 38] on img at bounding box center [23, 36] width 36 height 36
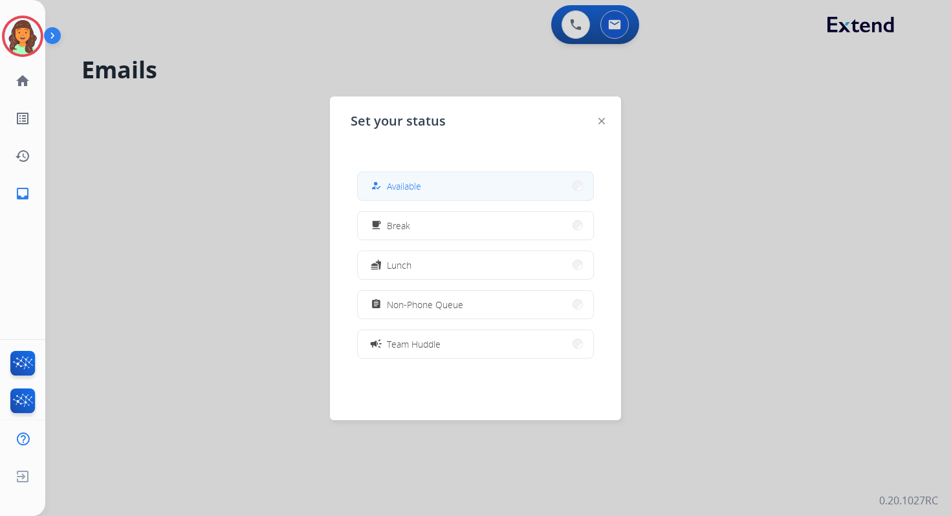
click at [392, 182] on span "Available" at bounding box center [404, 186] width 34 height 14
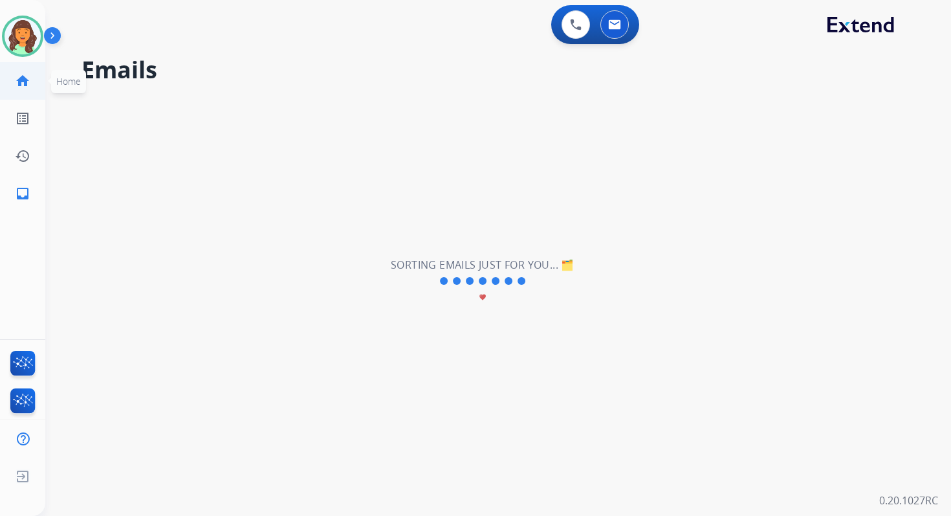
click at [14, 74] on link "home Home" at bounding box center [23, 81] width 36 height 36
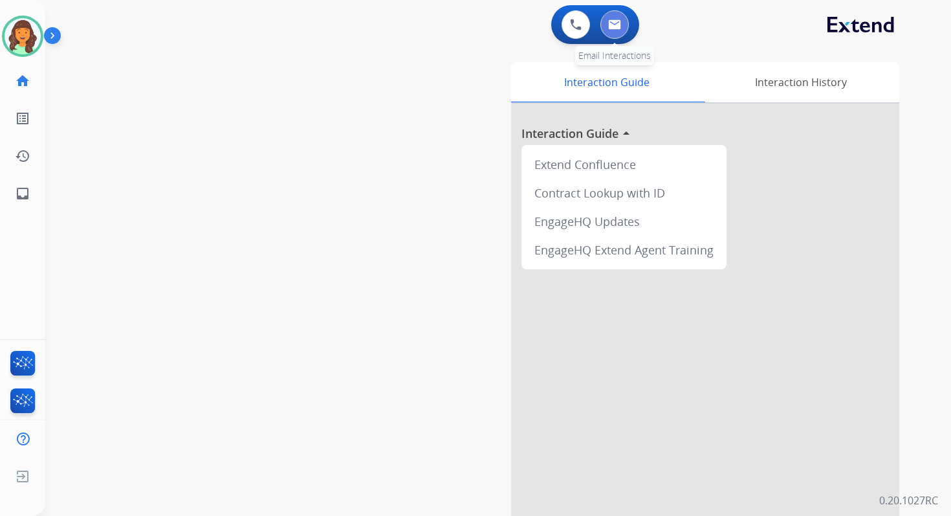
click at [619, 27] on img at bounding box center [614, 24] width 13 height 10
select select "**********"
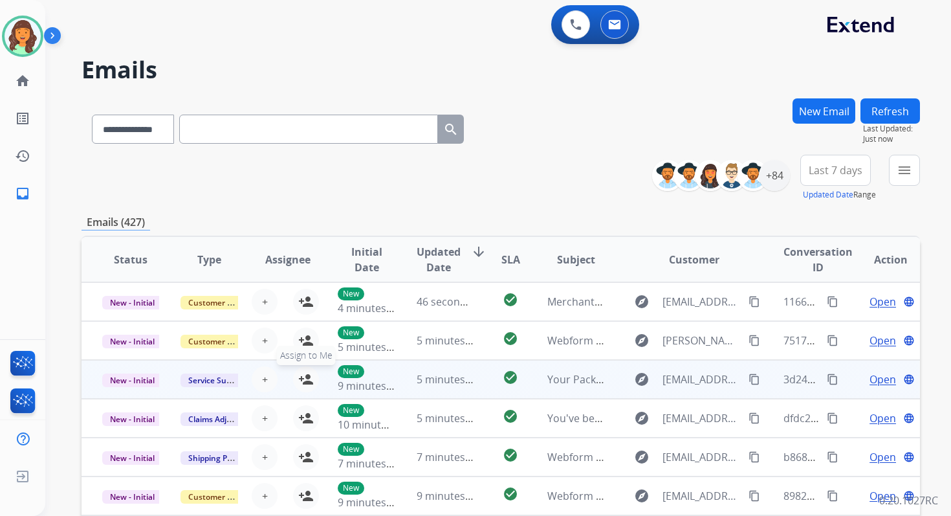
click at [311, 373] on button "person_add Assign to Me" at bounding box center [306, 379] width 26 height 26
click at [128, 378] on span "New - Initial" at bounding box center [132, 380] width 60 height 14
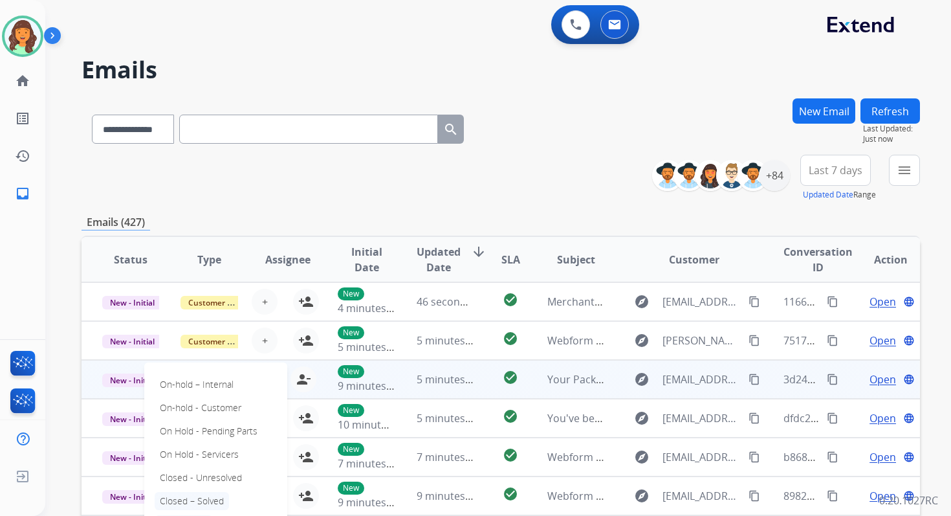
click at [193, 494] on p "Closed – Solved" at bounding box center [192, 501] width 74 height 18
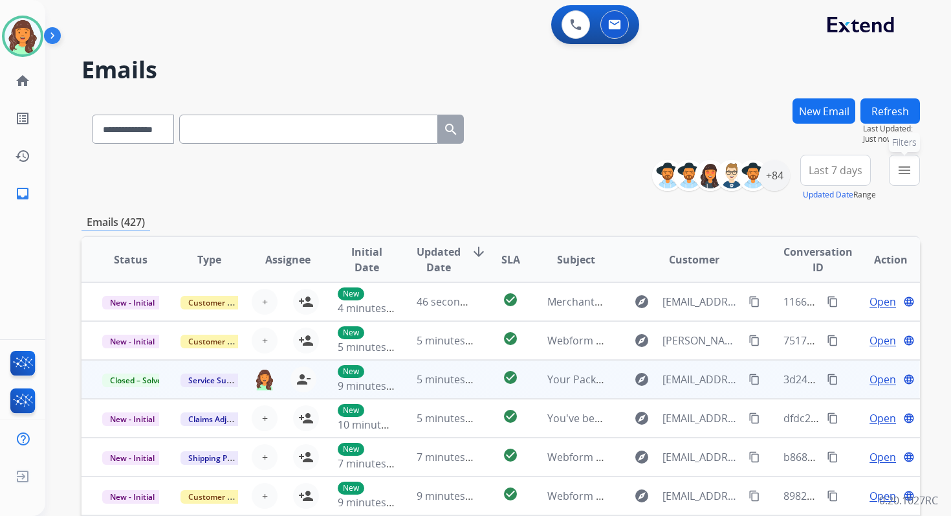
click at [911, 174] on mat-icon "menu" at bounding box center [905, 170] width 16 height 16
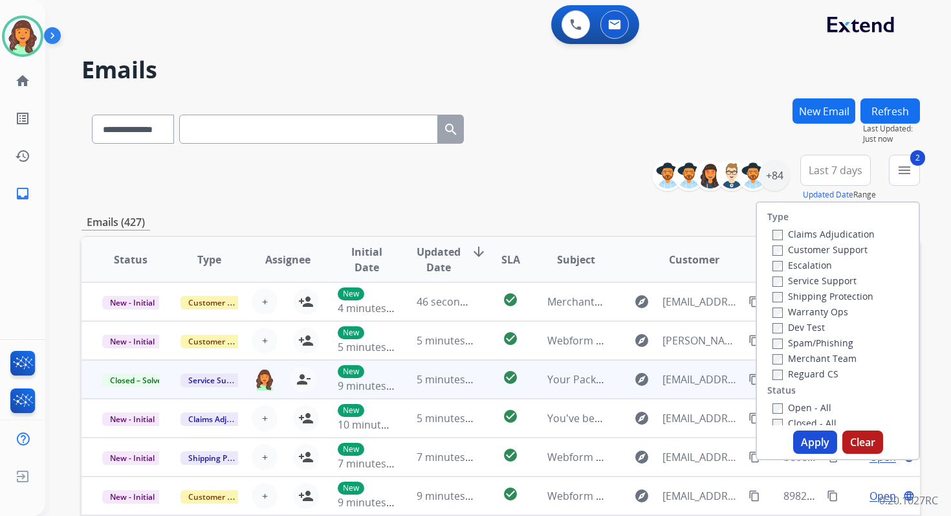
click at [800, 438] on button "Apply" at bounding box center [815, 441] width 44 height 23
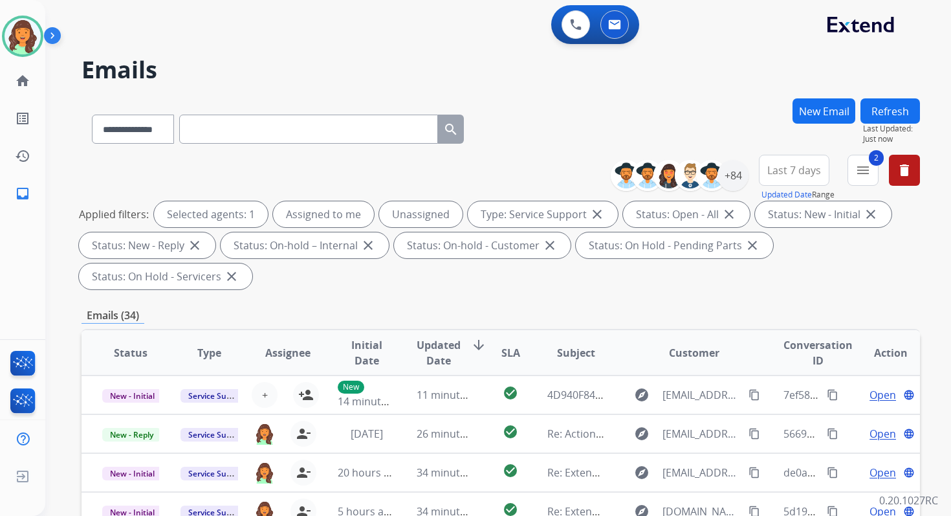
scroll to position [314, 0]
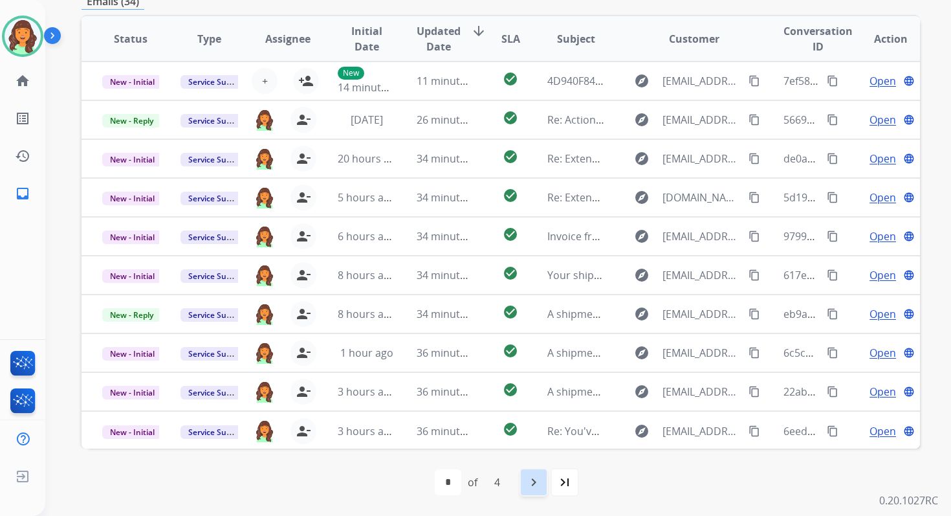
click at [542, 485] on div "navigate_next" at bounding box center [534, 482] width 28 height 28
select select "*"
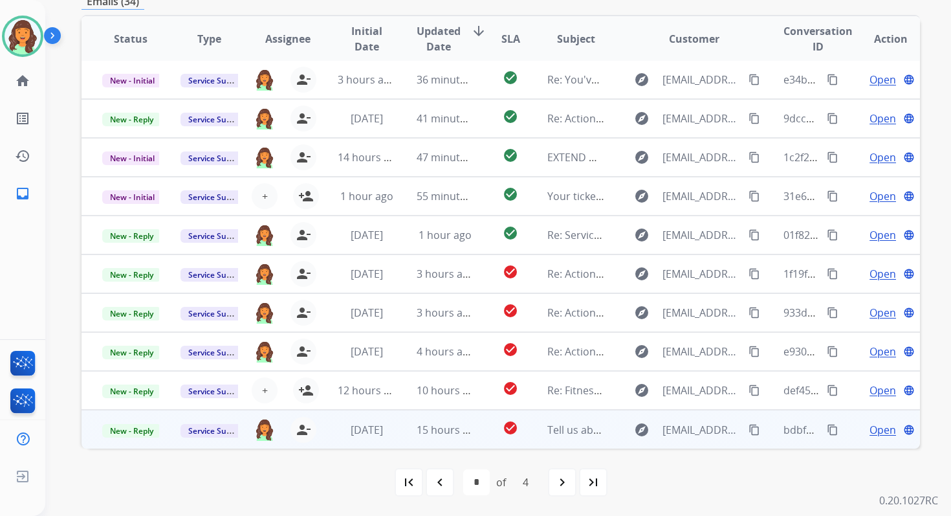
click at [447, 414] on td "15 hours ago" at bounding box center [435, 429] width 78 height 39
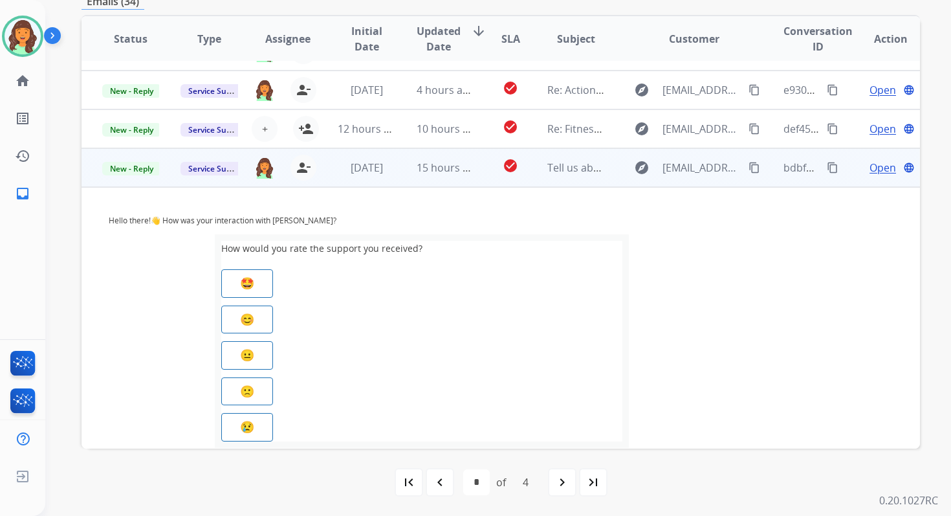
click at [447, 424] on div "Hello there!👋 How was your interaction with [PERSON_NAME]? How would you rate t…" at bounding box center [422, 359] width 640 height 302
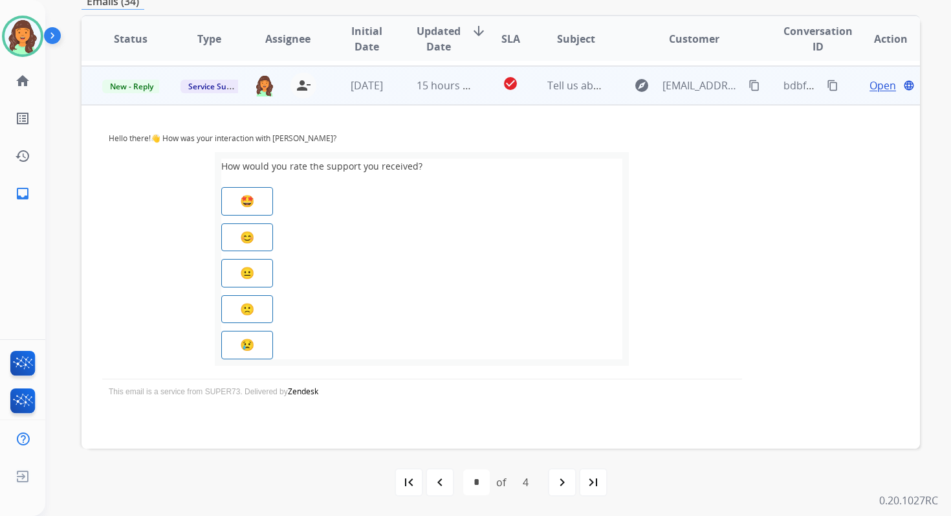
scroll to position [346, 0]
click at [882, 86] on span "Open" at bounding box center [883, 85] width 27 height 16
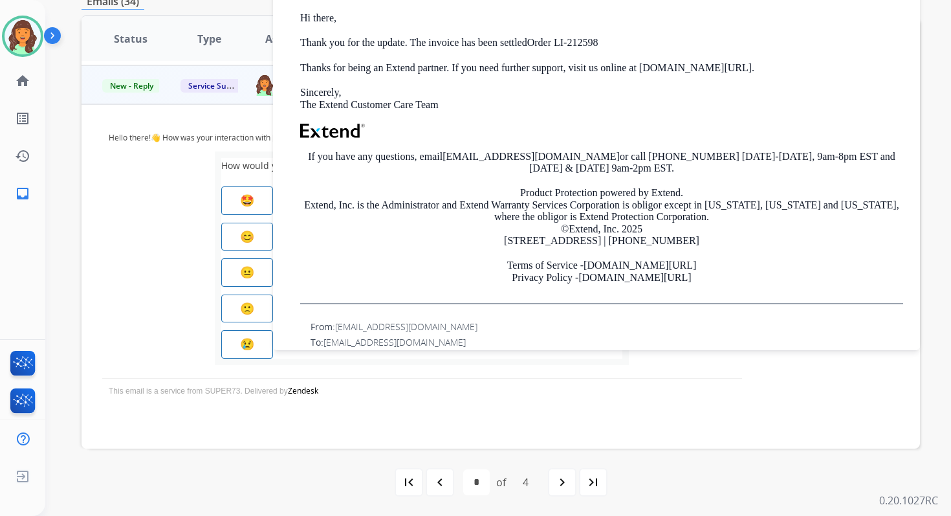
scroll to position [337, 0]
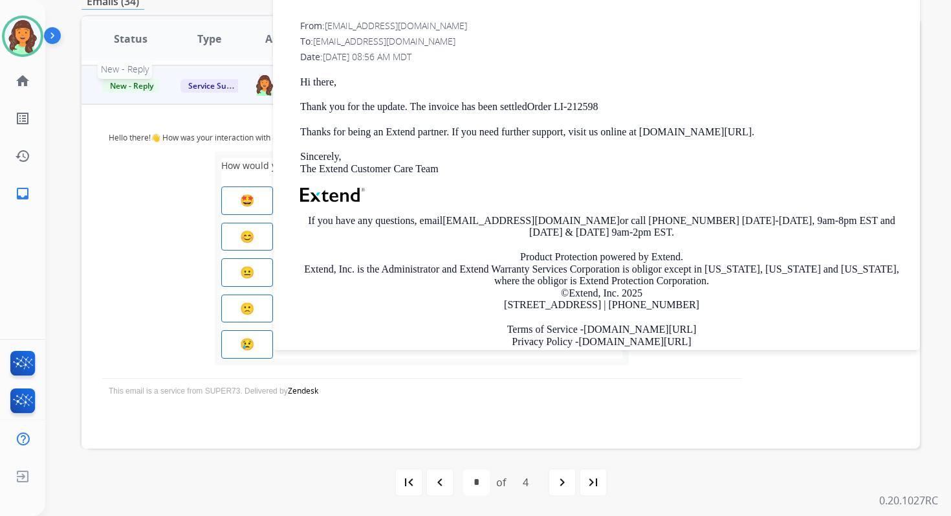
click at [133, 82] on span "New - Reply" at bounding box center [131, 86] width 59 height 14
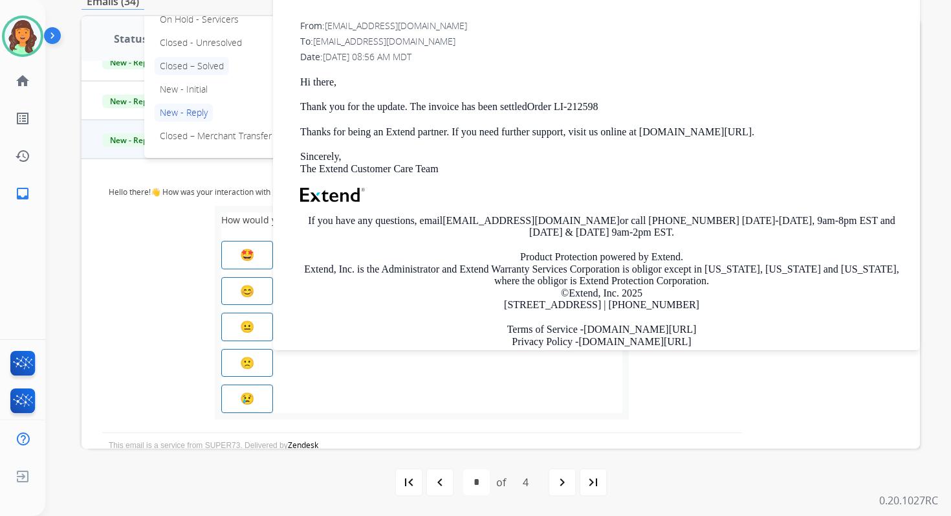
click at [186, 66] on p "Closed – Solved" at bounding box center [192, 66] width 74 height 18
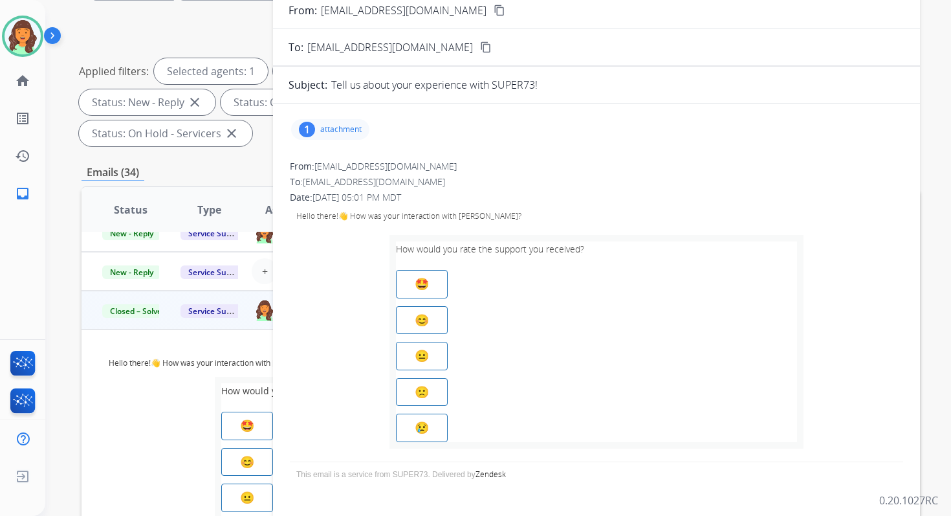
scroll to position [88, 0]
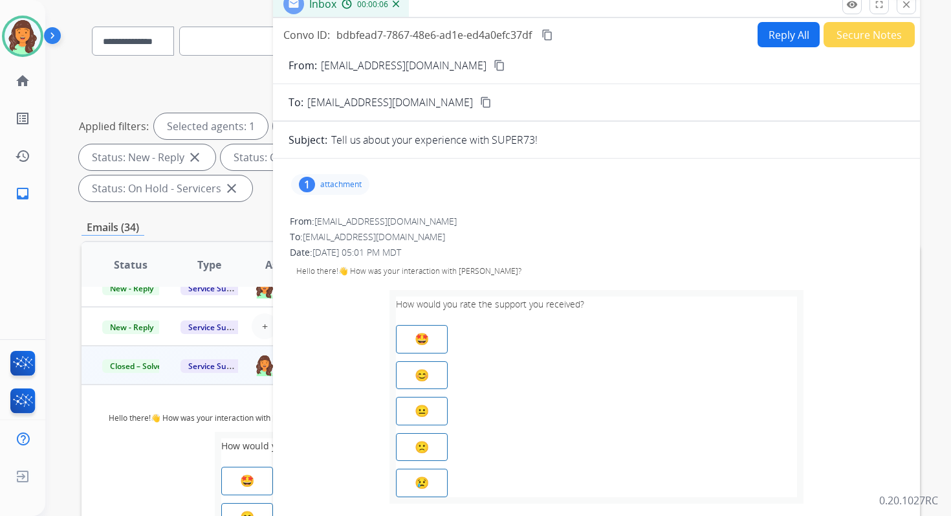
click at [907, 8] on mat-icon "close" at bounding box center [907, 5] width 12 height 12
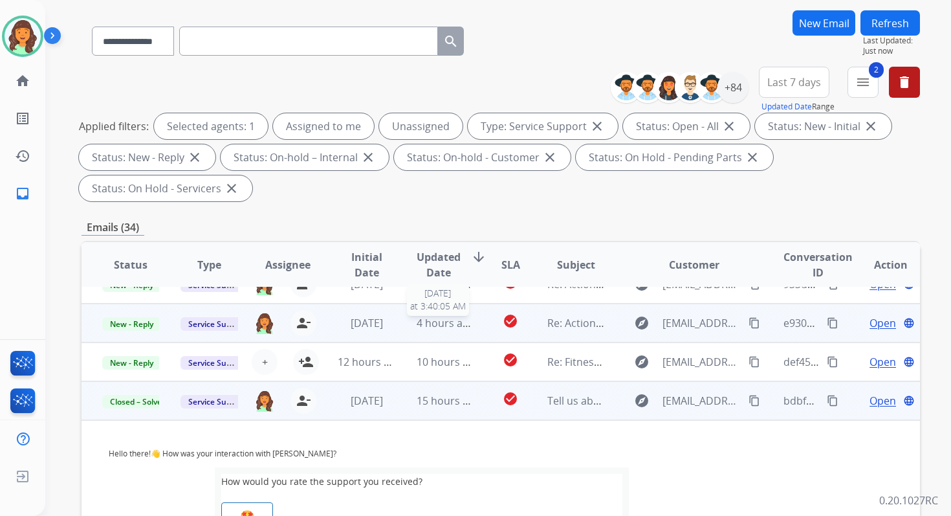
click at [465, 320] on span "4 hours ago" at bounding box center [446, 323] width 58 height 14
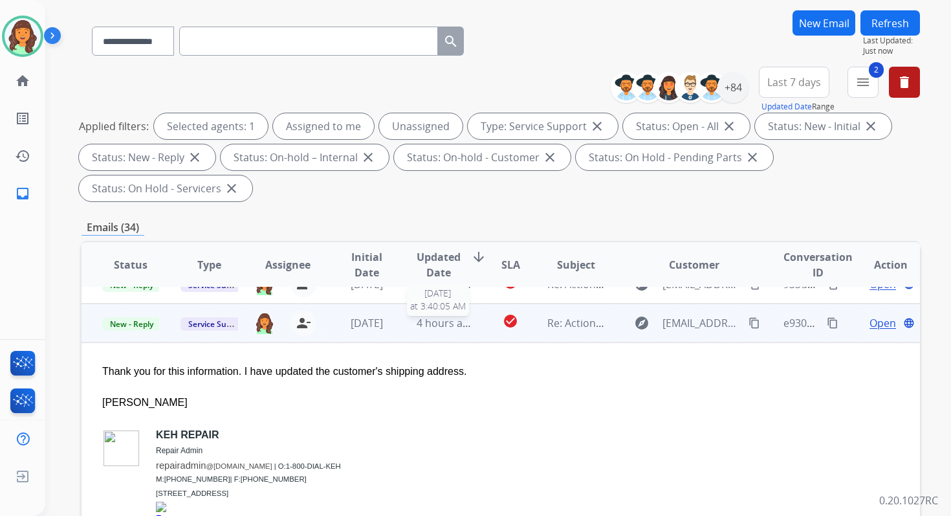
scroll to position [257, 0]
click at [870, 323] on span "Open" at bounding box center [883, 323] width 27 height 16
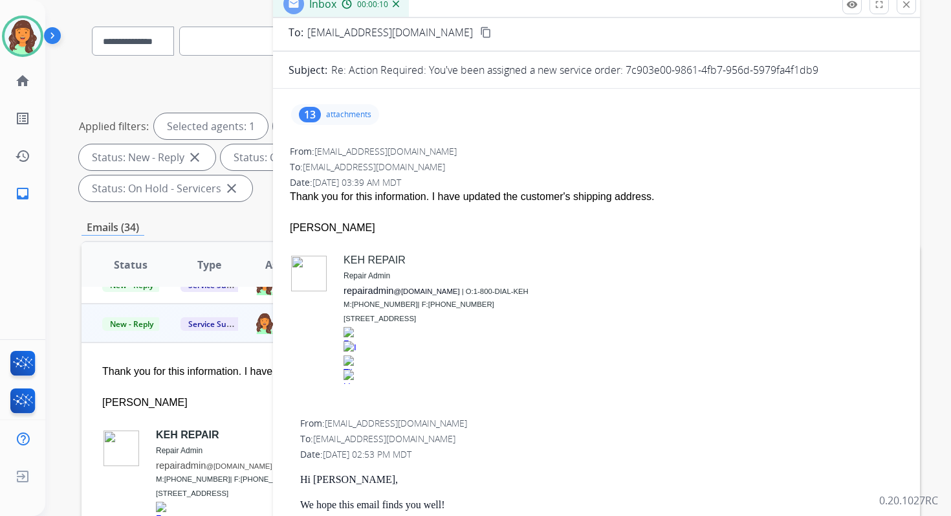
scroll to position [0, 0]
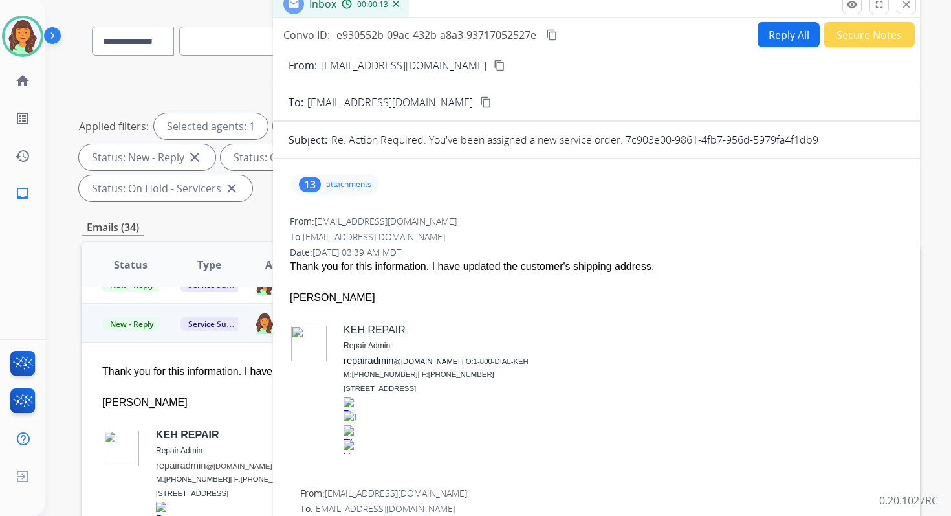
drag, startPoint x: 625, startPoint y: 135, endPoint x: 889, endPoint y: 137, distance: 263.4
click at [889, 137] on div "Re: Action Required: You've been assigned a new service order: 7c903e00-9861-4f…" at bounding box center [617, 140] width 573 height 16
copy p "7c903e00-9861-4fb7-956d-5979fa4f1db9"
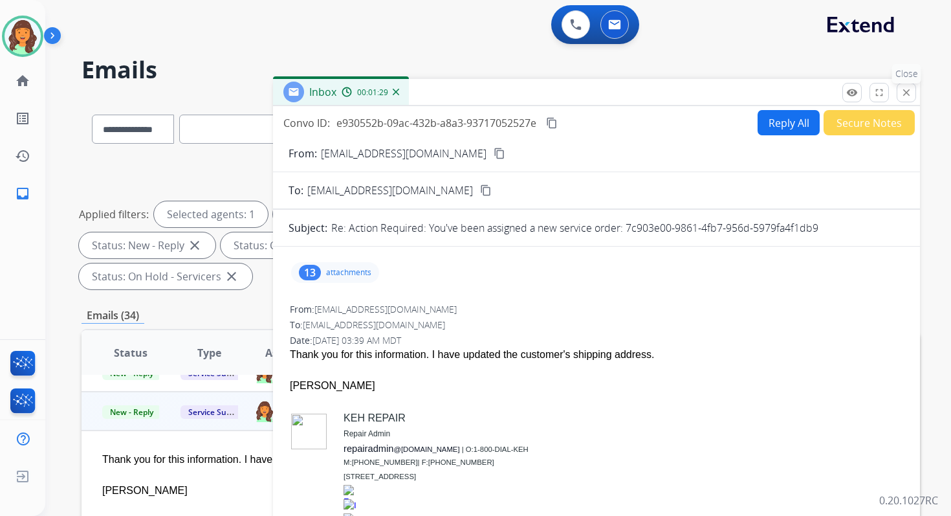
click at [904, 80] on p "Close" at bounding box center [907, 73] width 29 height 19
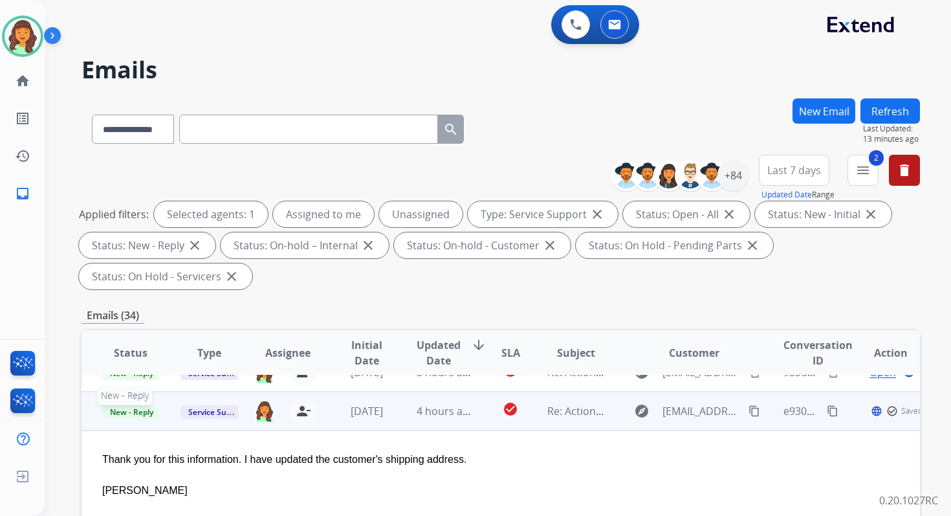
click at [142, 412] on span "New - Reply" at bounding box center [131, 412] width 59 height 14
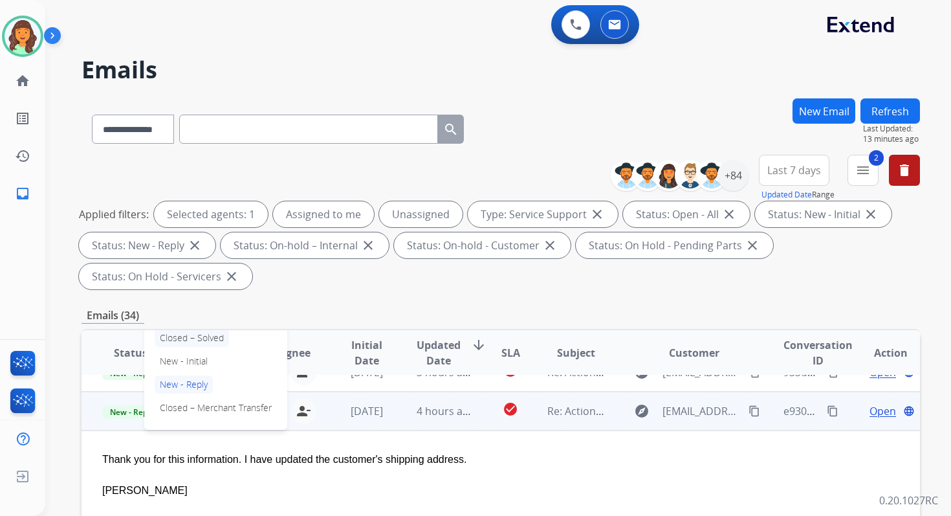
click at [184, 337] on p "Closed – Solved" at bounding box center [192, 338] width 74 height 18
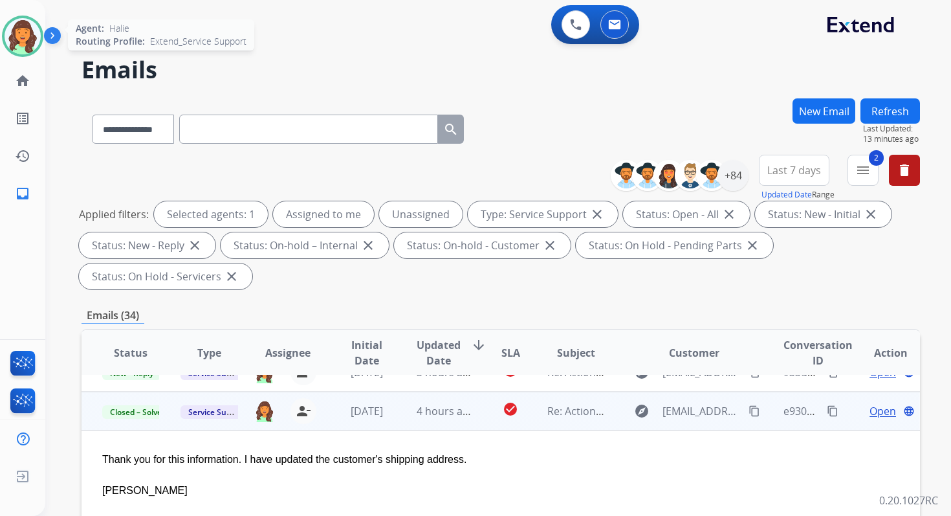
click at [27, 25] on img at bounding box center [23, 36] width 36 height 36
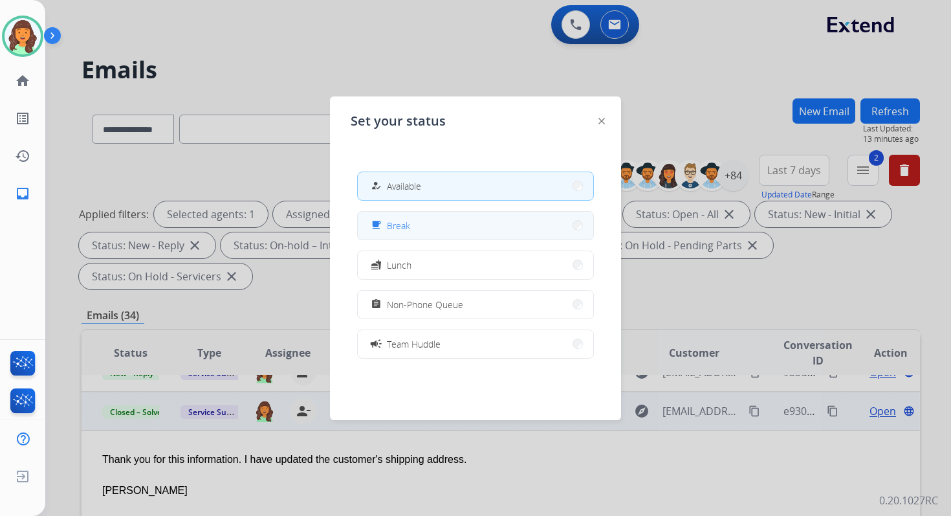
click at [381, 227] on div "free_breakfast" at bounding box center [377, 225] width 19 height 16
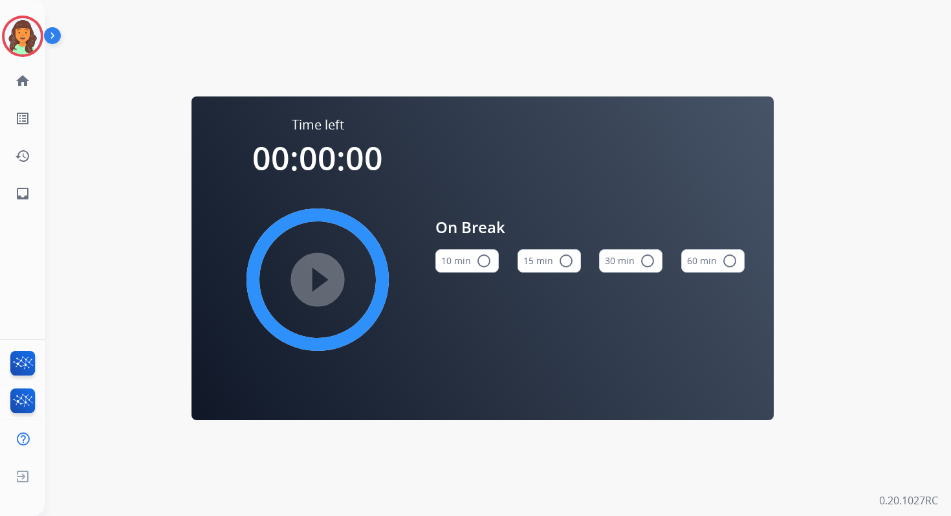
click at [487, 257] on mat-icon "radio_button_unchecked" at bounding box center [484, 261] width 16 height 16
click at [322, 283] on mat-icon "play_circle_filled" at bounding box center [318, 280] width 16 height 16
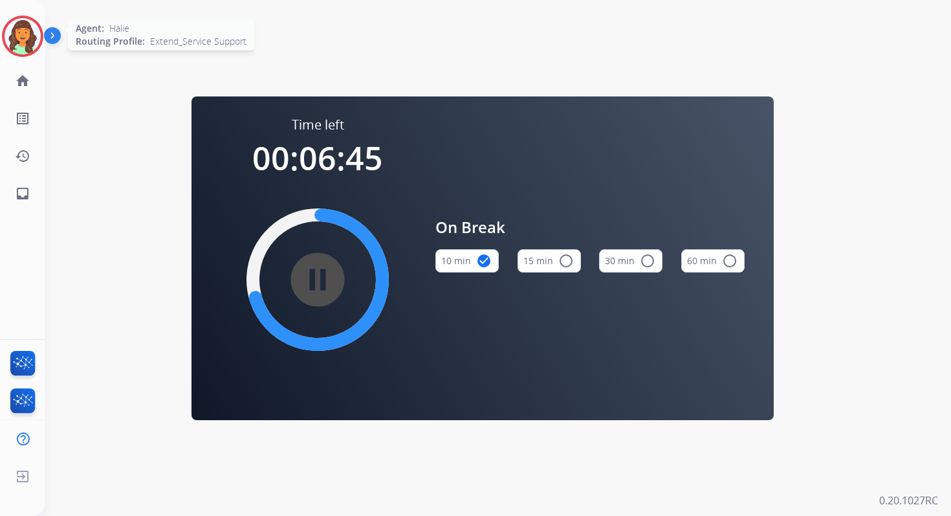
click at [14, 41] on img at bounding box center [23, 36] width 36 height 36
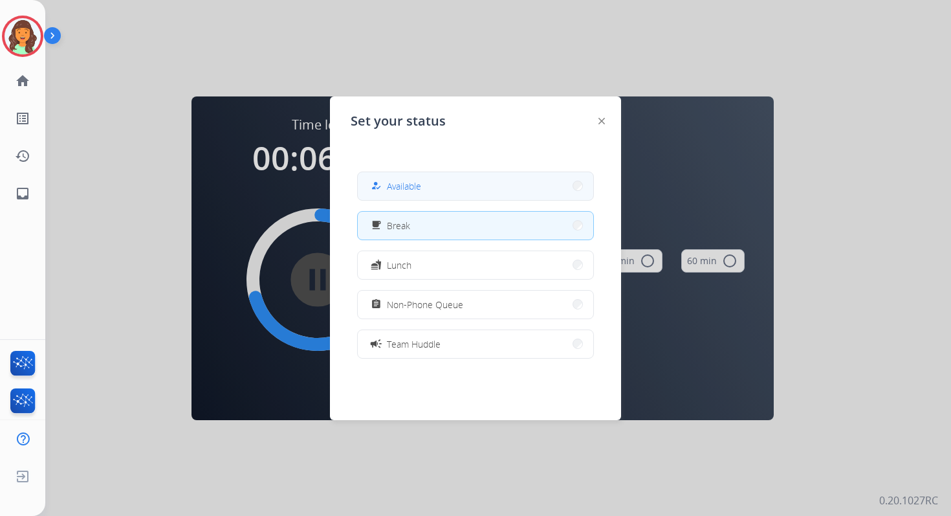
click at [432, 185] on button "how_to_reg Available" at bounding box center [476, 186] width 236 height 28
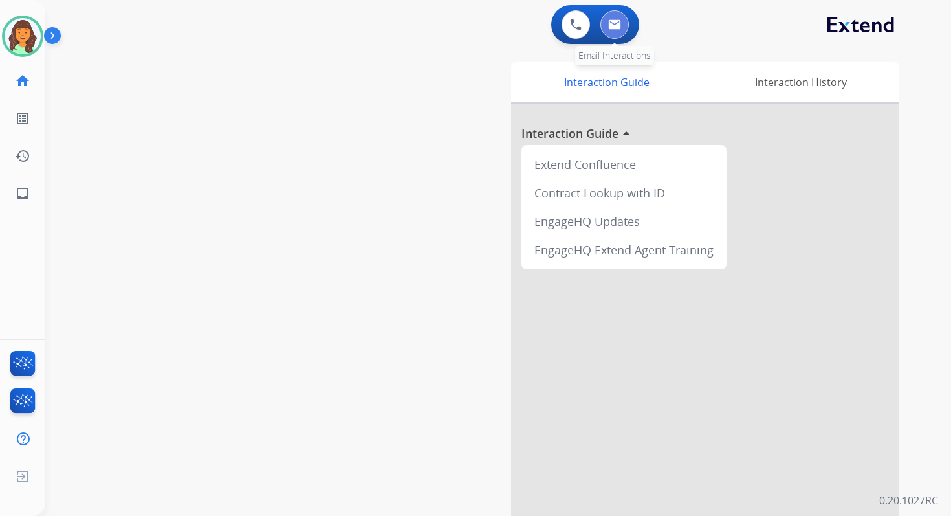
click at [616, 15] on button at bounding box center [615, 24] width 28 height 28
select select "**********"
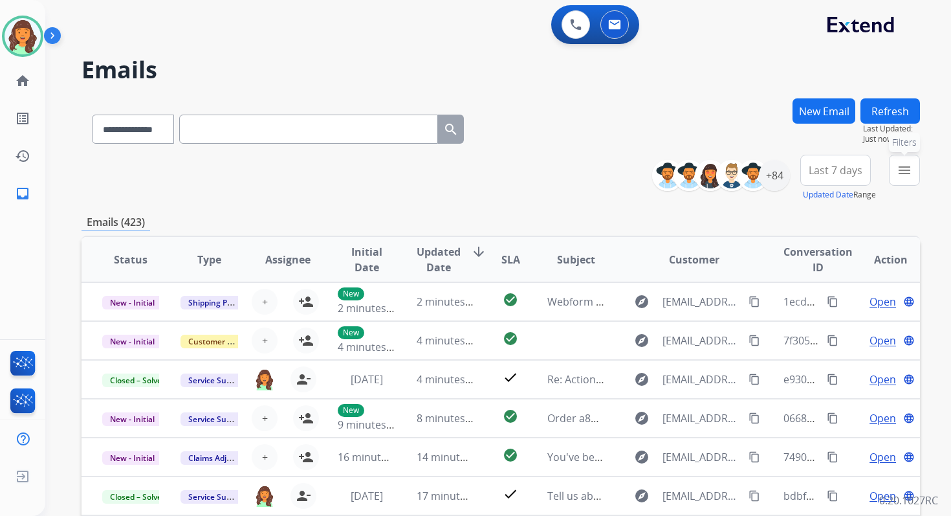
click at [905, 166] on mat-icon "menu" at bounding box center [905, 170] width 16 height 16
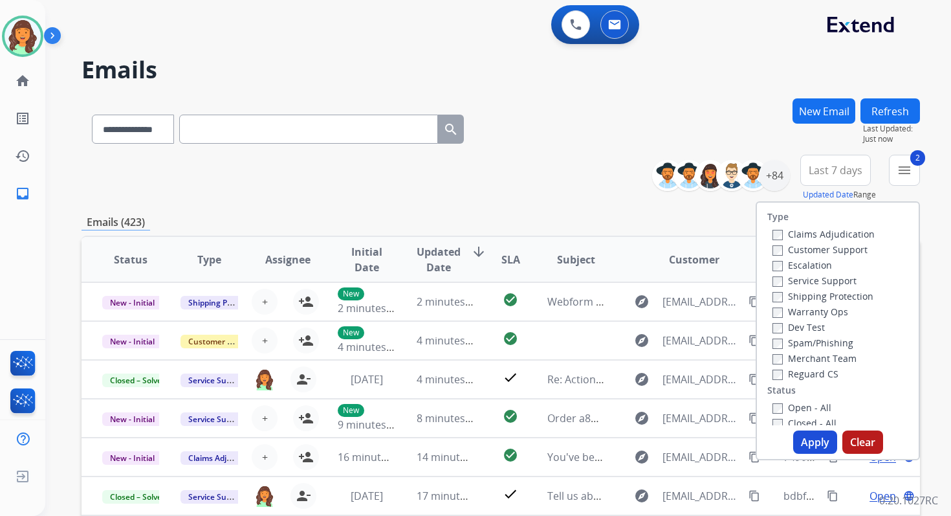
click at [806, 443] on button "Apply" at bounding box center [815, 441] width 44 height 23
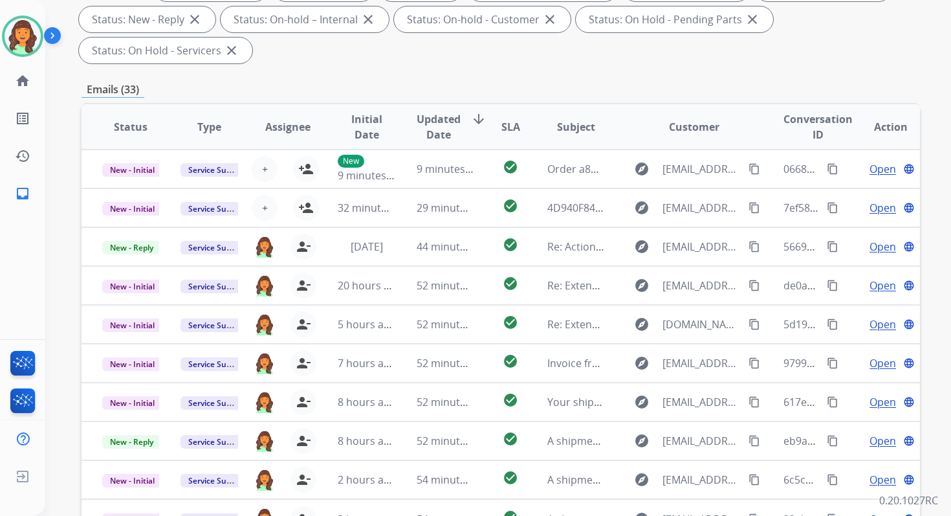
scroll to position [314, 0]
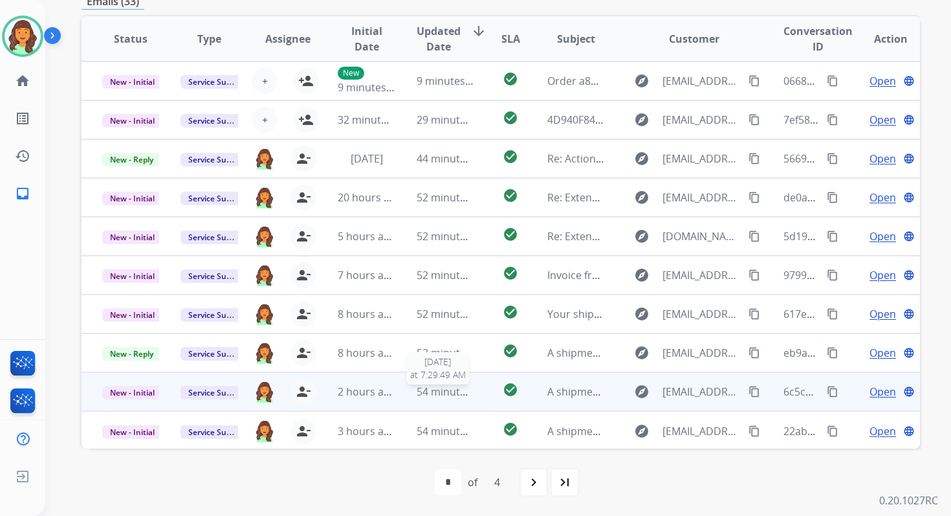
click at [438, 392] on span "54 minutes ago" at bounding box center [454, 391] width 75 height 14
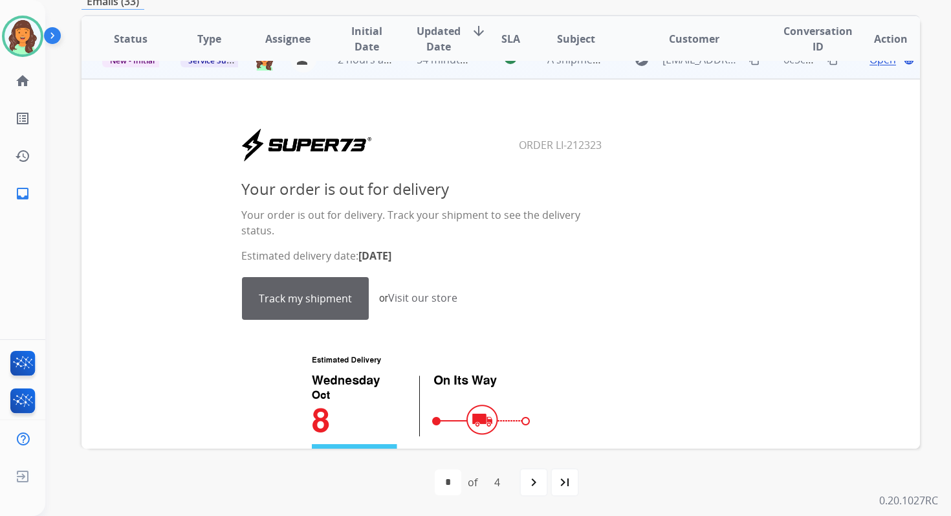
scroll to position [327, 0]
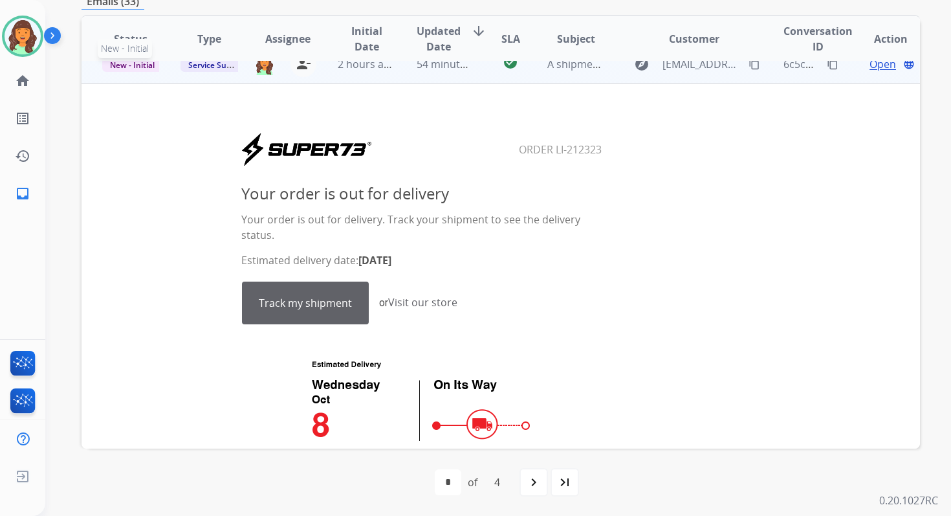
click at [130, 65] on span "New - Initial" at bounding box center [132, 65] width 60 height 14
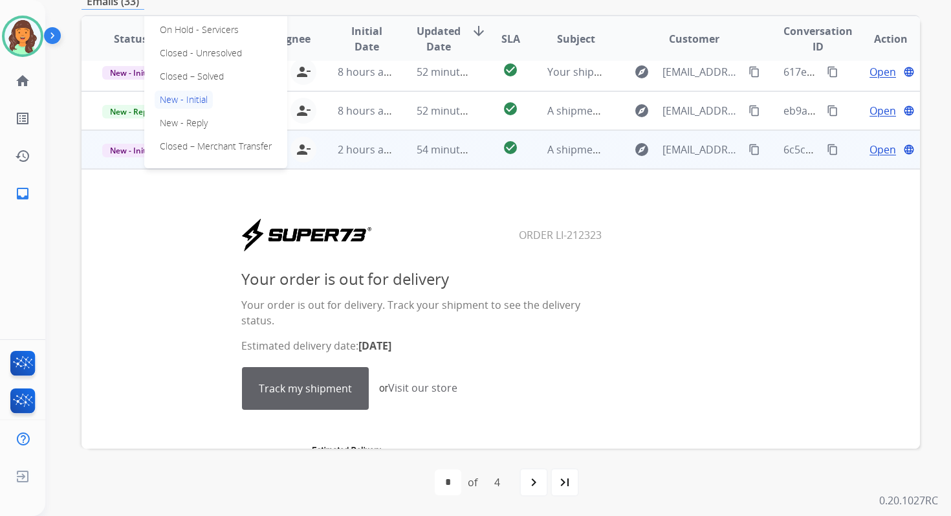
scroll to position [234, 0]
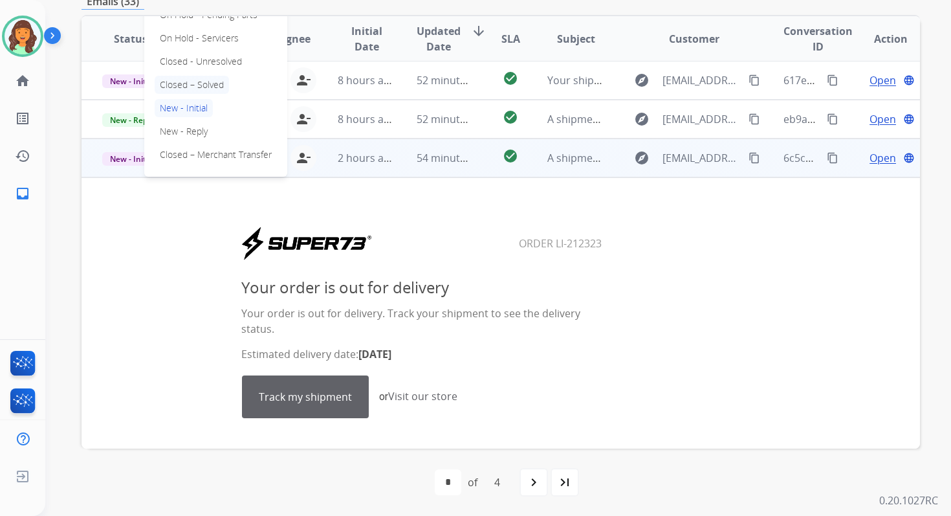
click at [179, 87] on p "Closed – Solved" at bounding box center [192, 85] width 74 height 18
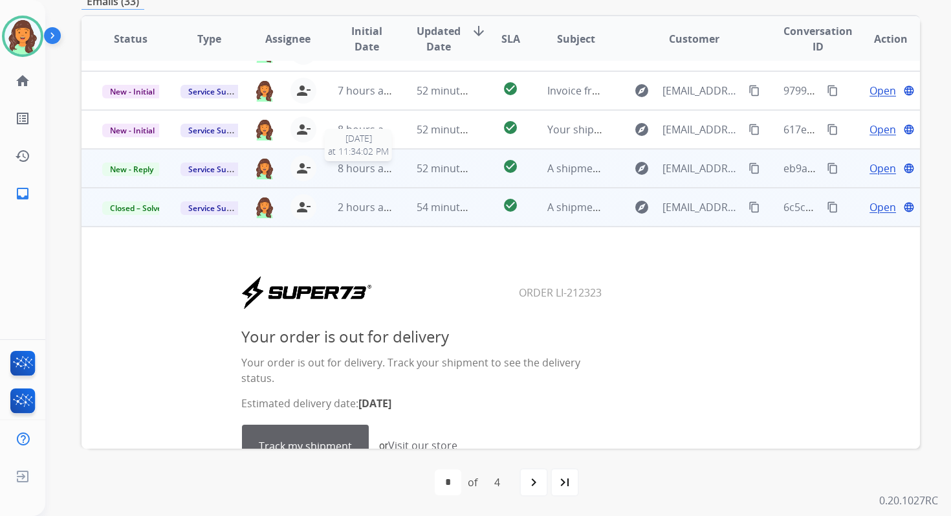
click at [384, 164] on span "8 hours ago" at bounding box center [367, 168] width 58 height 14
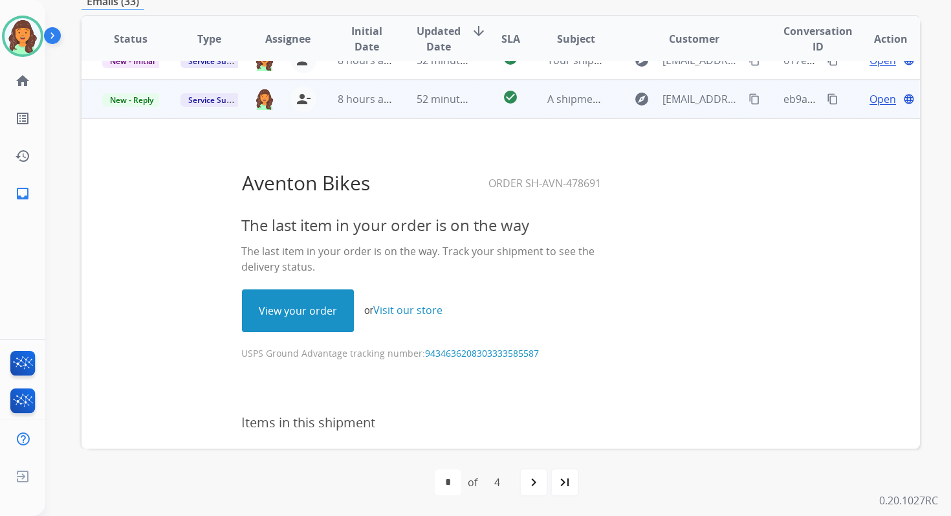
scroll to position [272, 0]
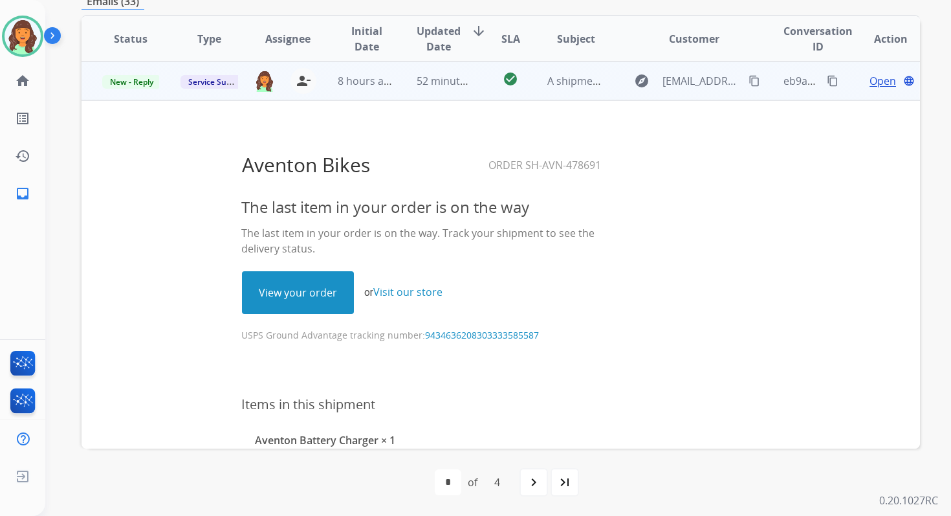
click at [307, 298] on link "View your order" at bounding box center [298, 292] width 111 height 41
click at [150, 81] on span "New - Reply" at bounding box center [131, 82] width 59 height 14
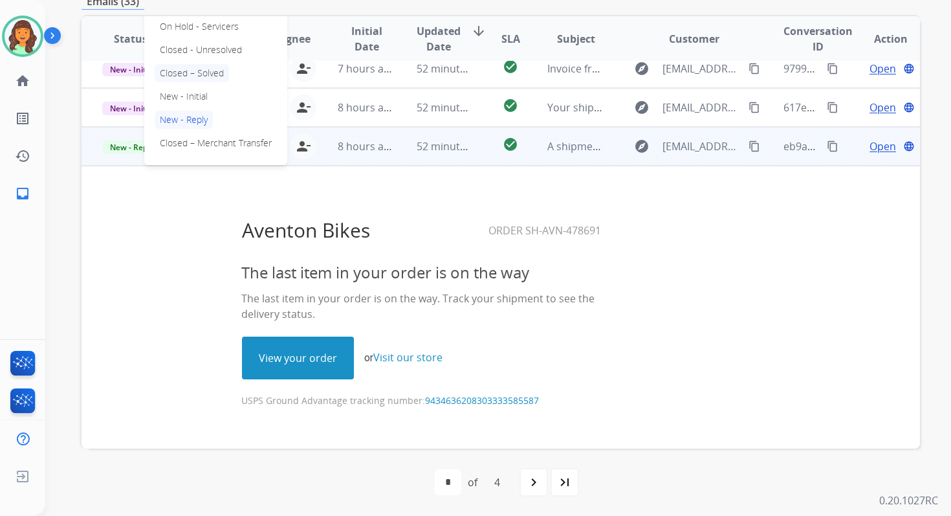
click at [196, 77] on p "Closed – Solved" at bounding box center [192, 73] width 74 height 18
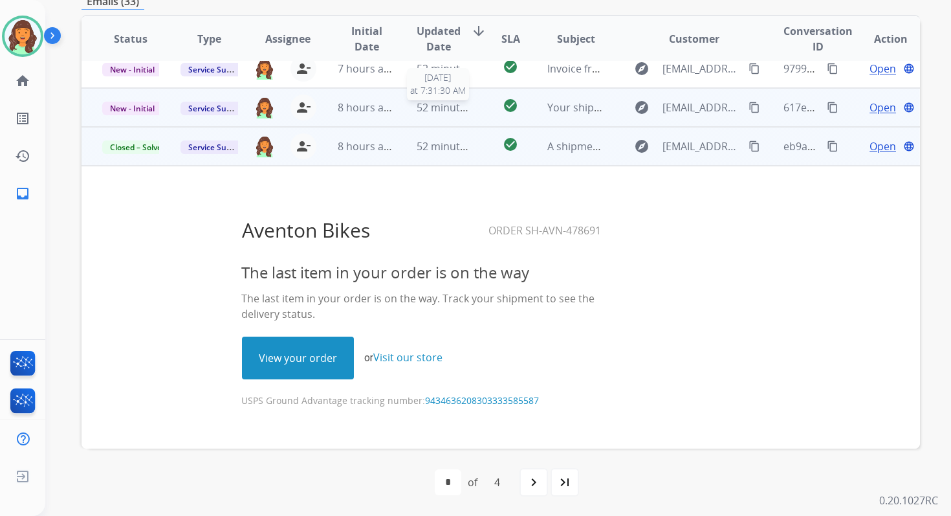
click at [418, 103] on span "52 minutes ago" at bounding box center [454, 107] width 75 height 14
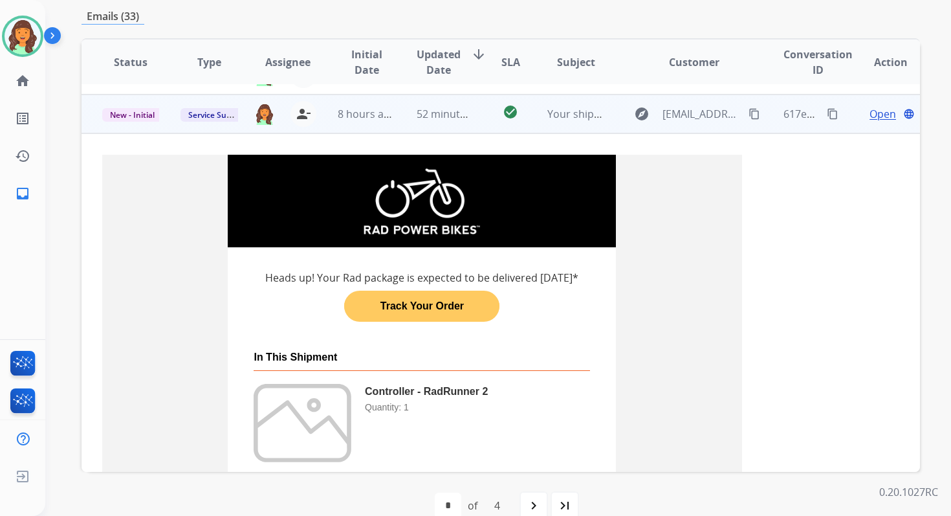
scroll to position [233, 0]
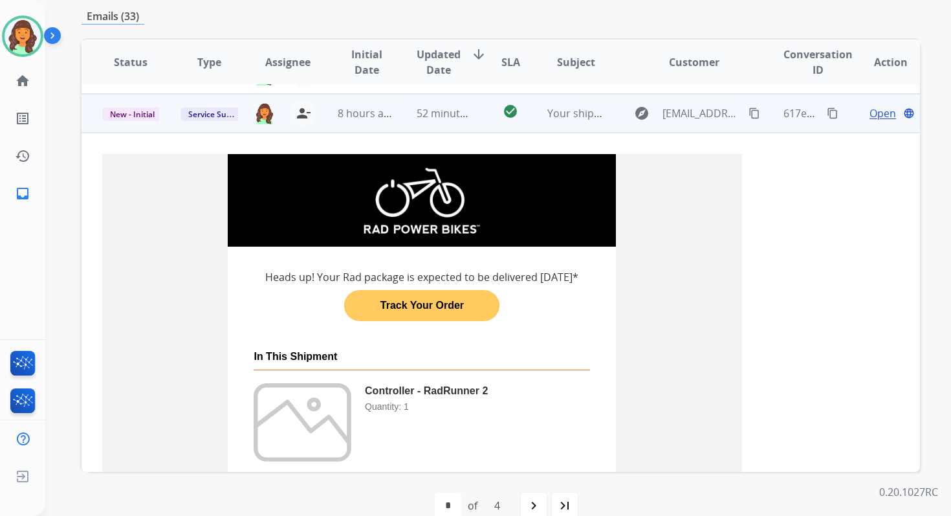
click at [446, 315] on link "Track Your Order" at bounding box center [421, 305] width 155 height 25
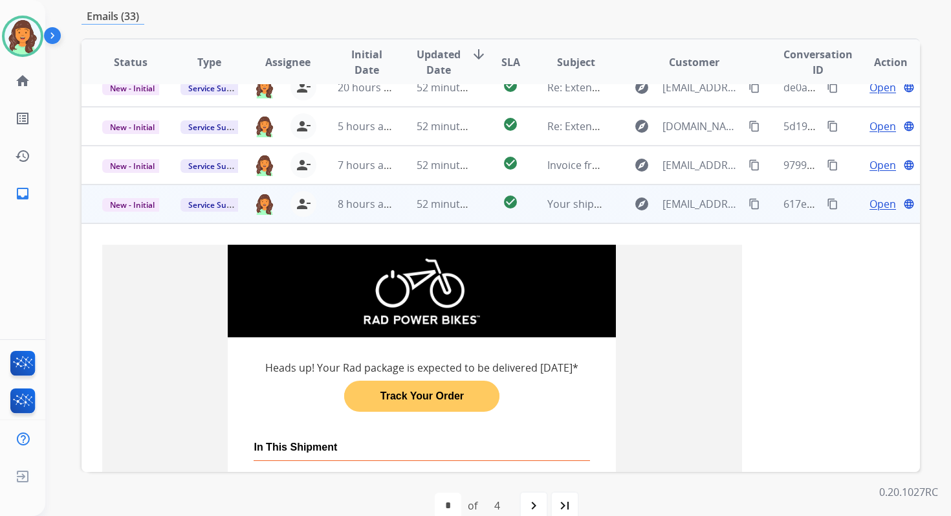
scroll to position [127, 0]
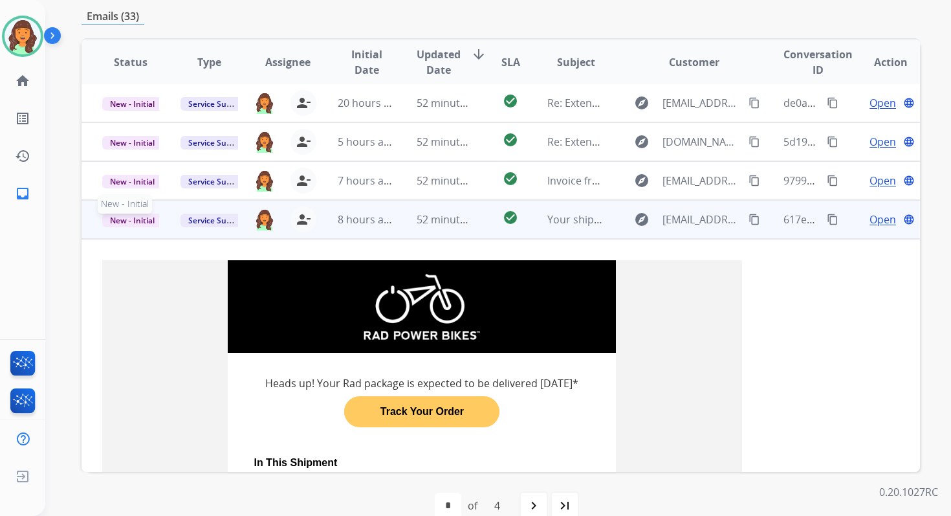
click at [128, 217] on span "New - Initial" at bounding box center [132, 221] width 60 height 14
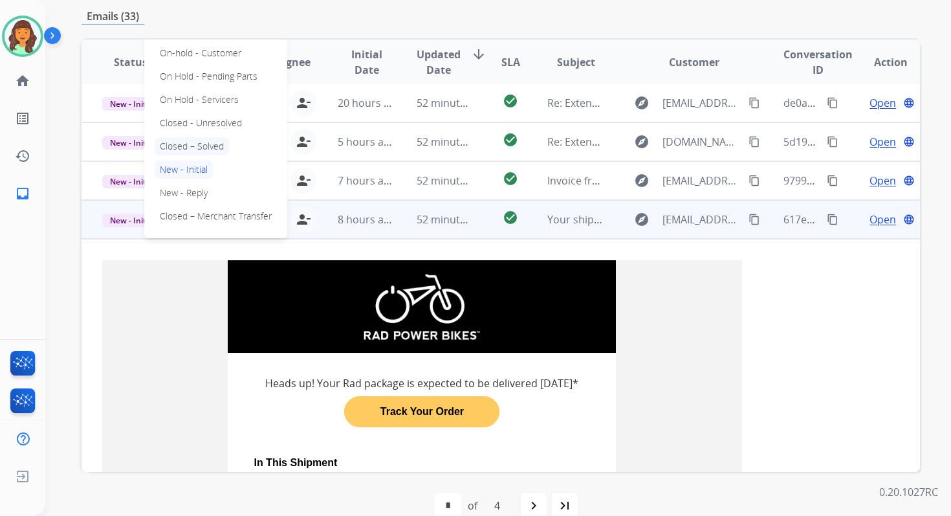
click at [178, 148] on p "Closed – Solved" at bounding box center [192, 146] width 74 height 18
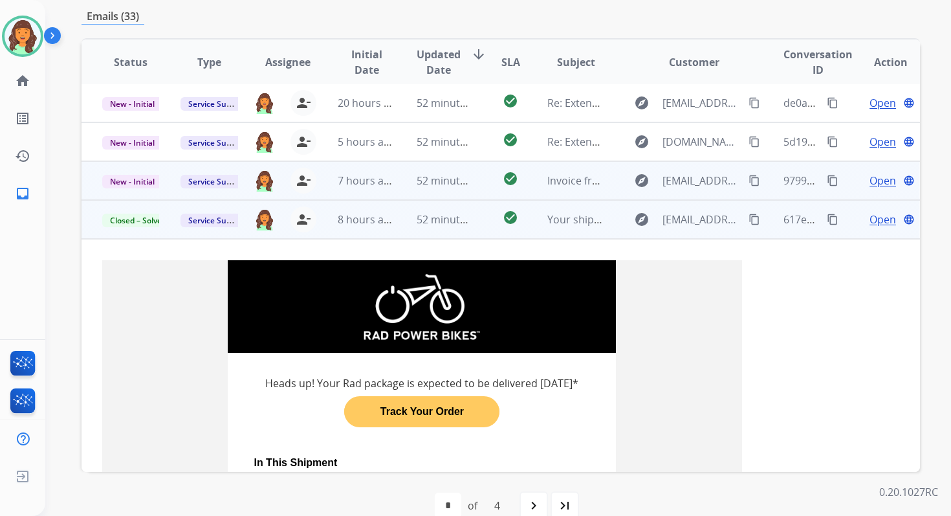
click at [405, 181] on td "52 minutes ago" at bounding box center [435, 180] width 78 height 39
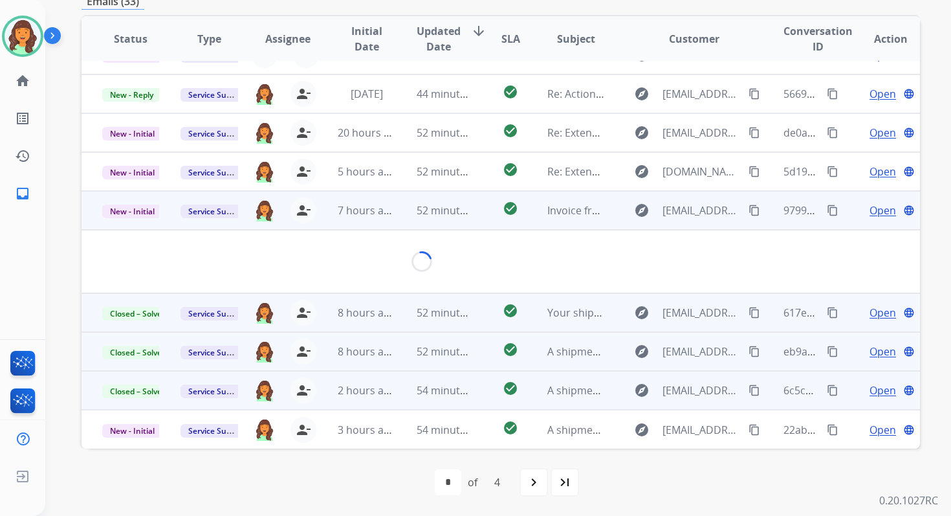
scroll to position [307, 0]
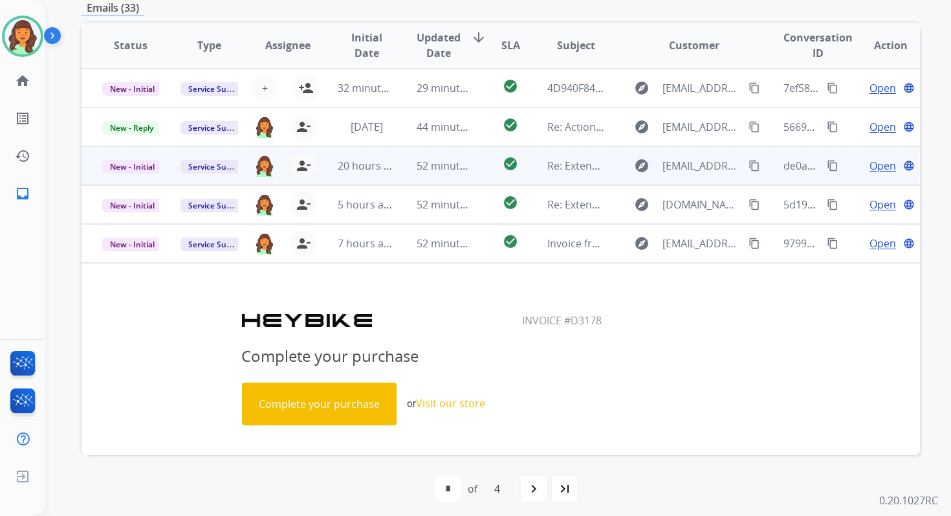
click at [408, 177] on td "52 minutes ago" at bounding box center [435, 165] width 78 height 39
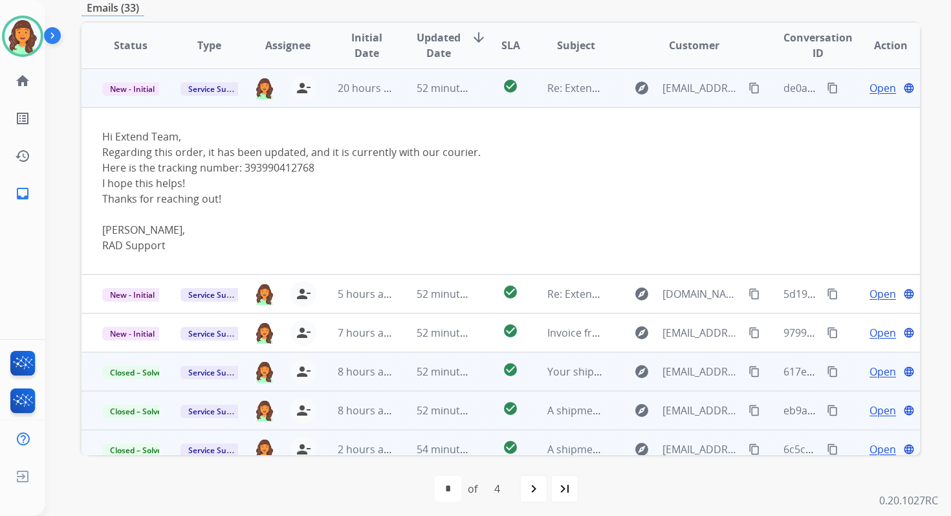
scroll to position [116, 0]
click at [876, 87] on span "Open" at bounding box center [883, 88] width 27 height 16
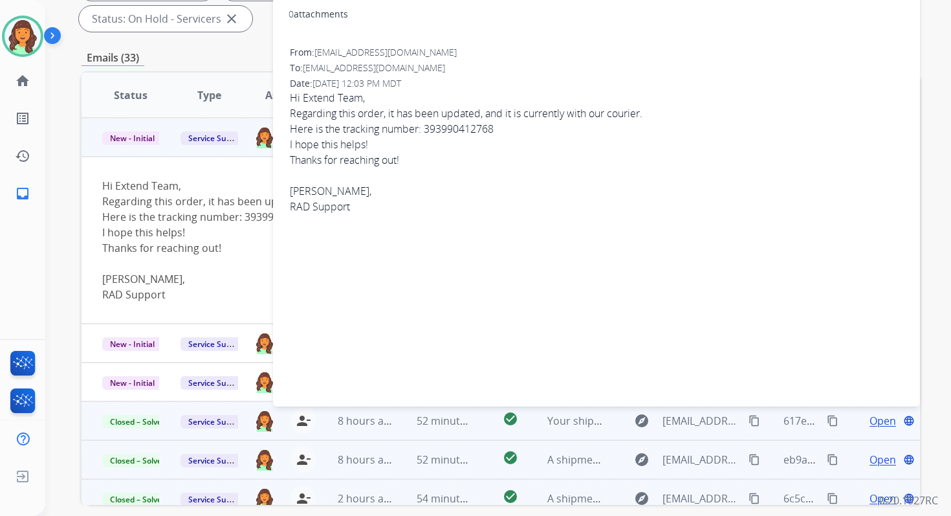
scroll to position [136, 0]
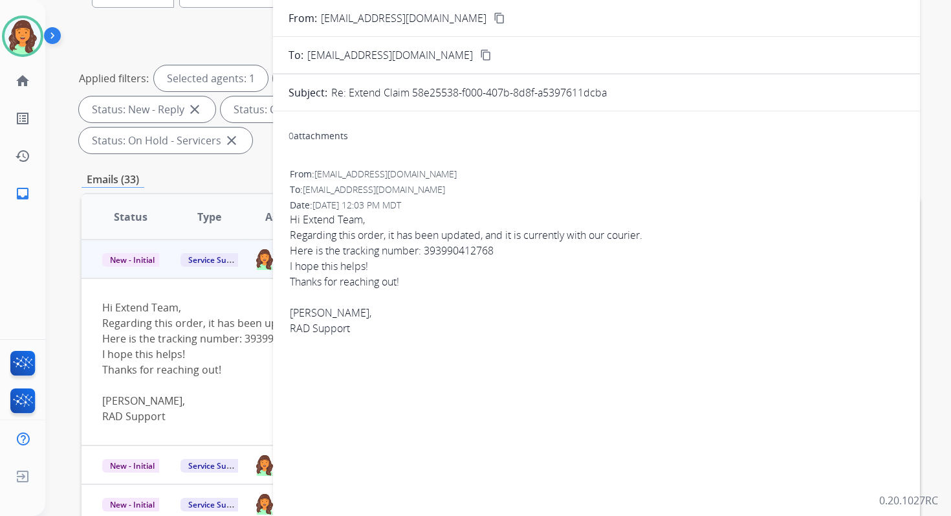
drag, startPoint x: 412, startPoint y: 92, endPoint x: 656, endPoint y: 91, distance: 244.0
click at [656, 91] on div "Re: Extend Claim 58e25538-f000-407b-8d8f-a5397611dcba" at bounding box center [617, 93] width 573 height 16
copy p "58e25538-f000-407b-8d8f-a5397611dcba"
drag, startPoint x: 291, startPoint y: 249, endPoint x: 538, endPoint y: 249, distance: 247.2
click at [538, 249] on div "Here is the tracking number: 393990412768" at bounding box center [597, 251] width 614 height 16
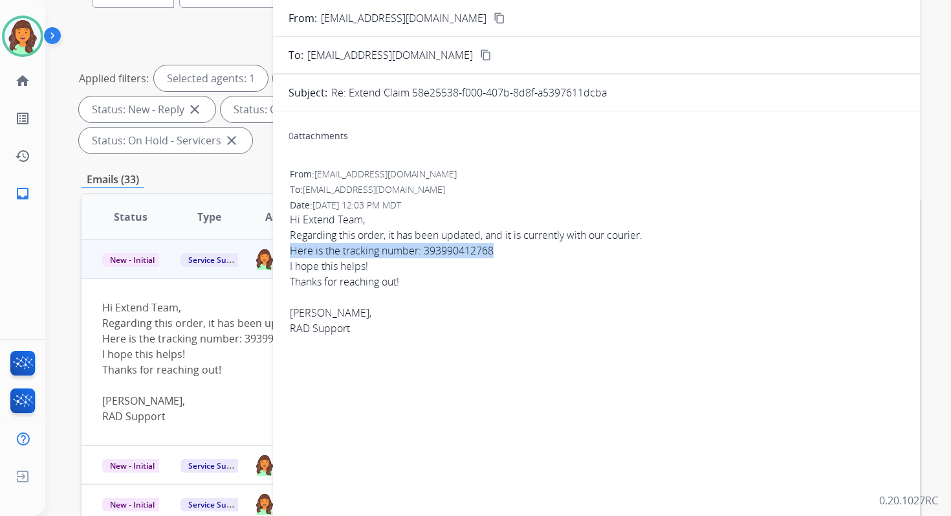
copy div "Here is the tracking number: 393990412768"
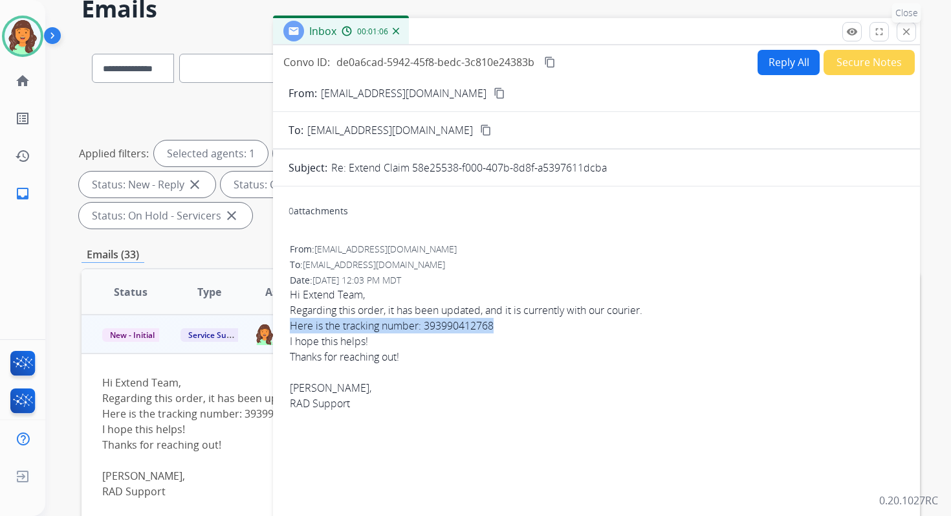
click at [907, 28] on mat-icon "close" at bounding box center [907, 32] width 12 height 12
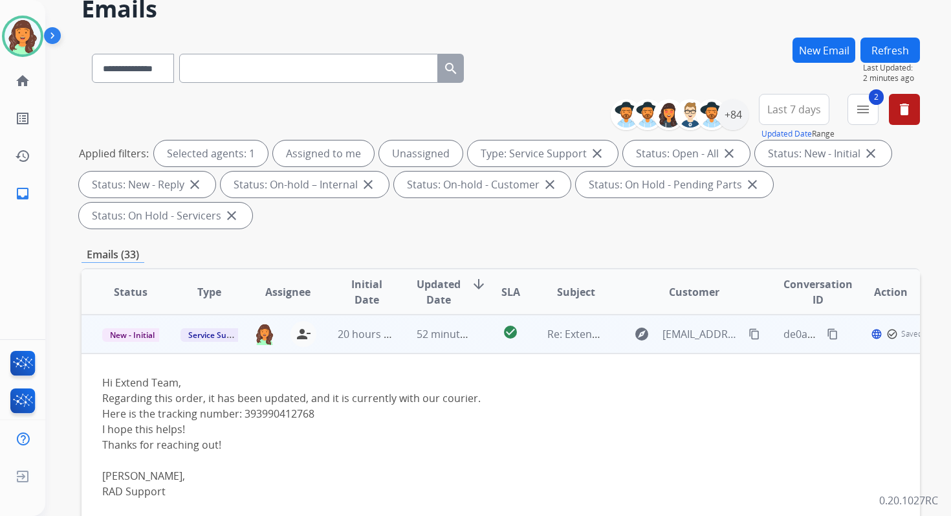
click at [129, 342] on td "New - Initial" at bounding box center [121, 334] width 78 height 39
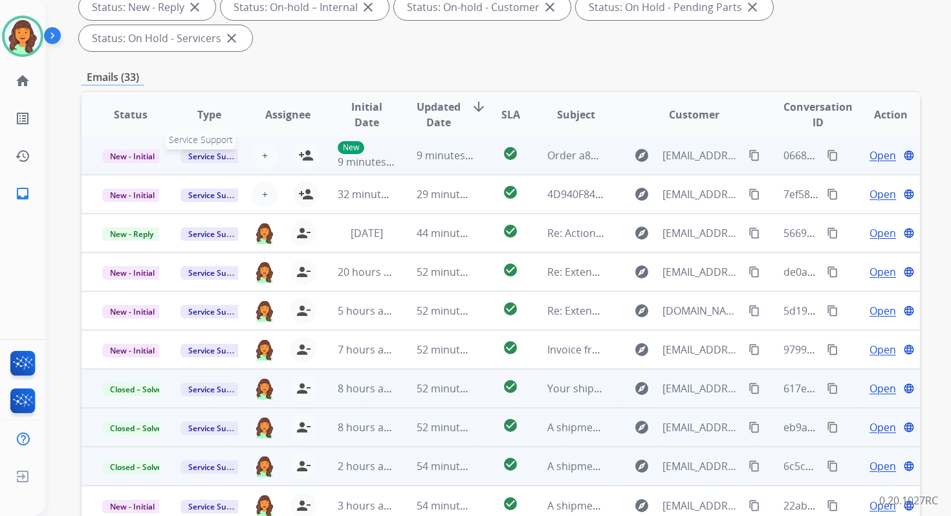
scroll to position [285, 0]
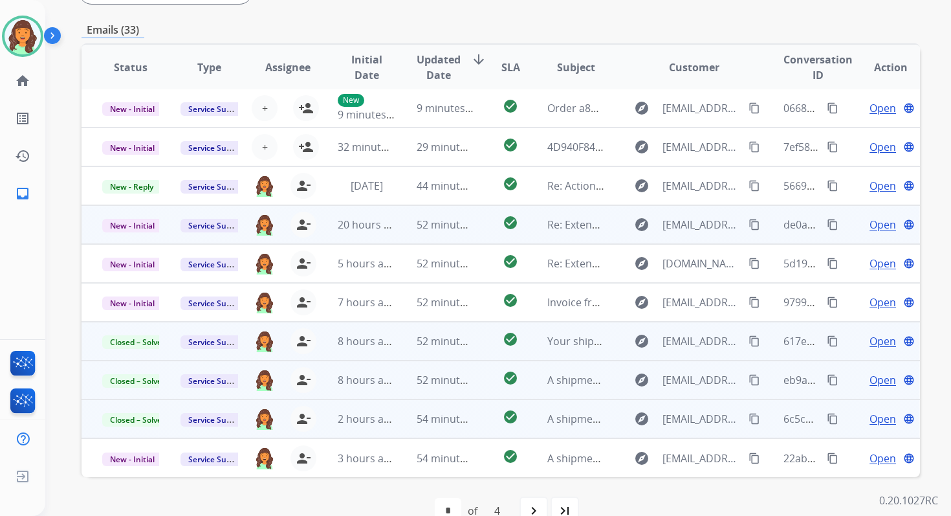
click at [317, 225] on td "20 hours ago" at bounding box center [356, 224] width 78 height 39
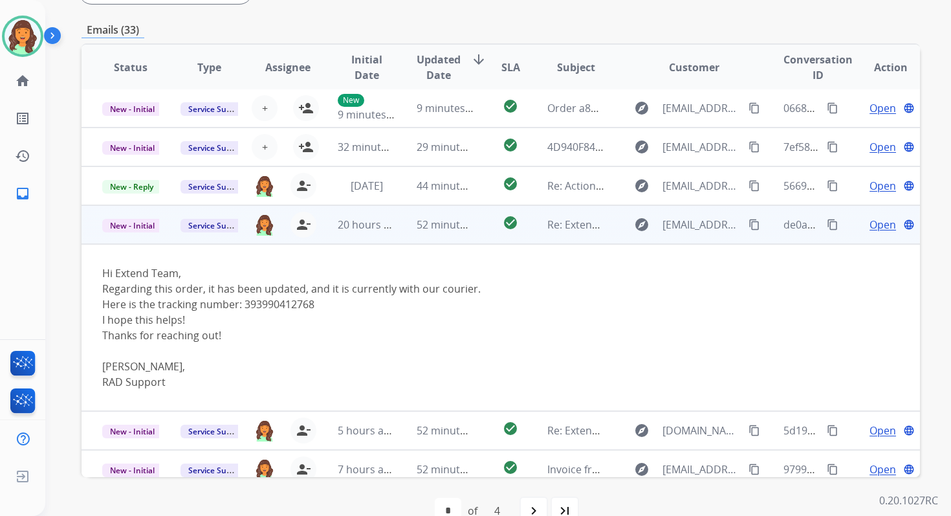
scroll to position [116, 0]
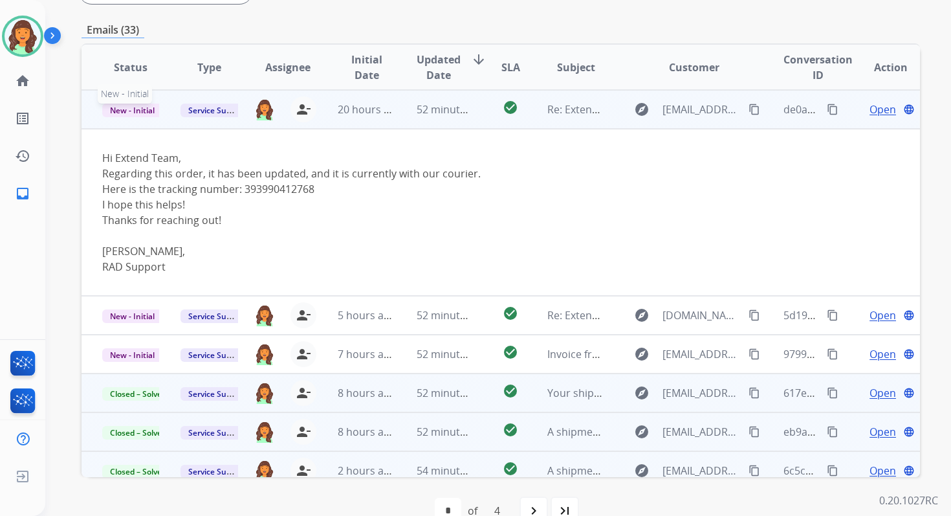
click at [131, 107] on span "New - Initial" at bounding box center [132, 111] width 60 height 14
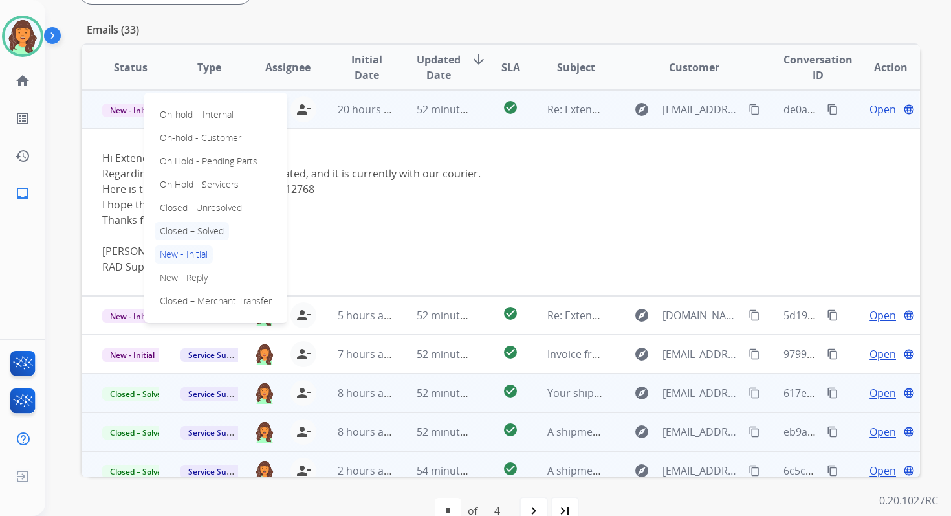
click at [181, 232] on p "Closed – Solved" at bounding box center [192, 231] width 74 height 18
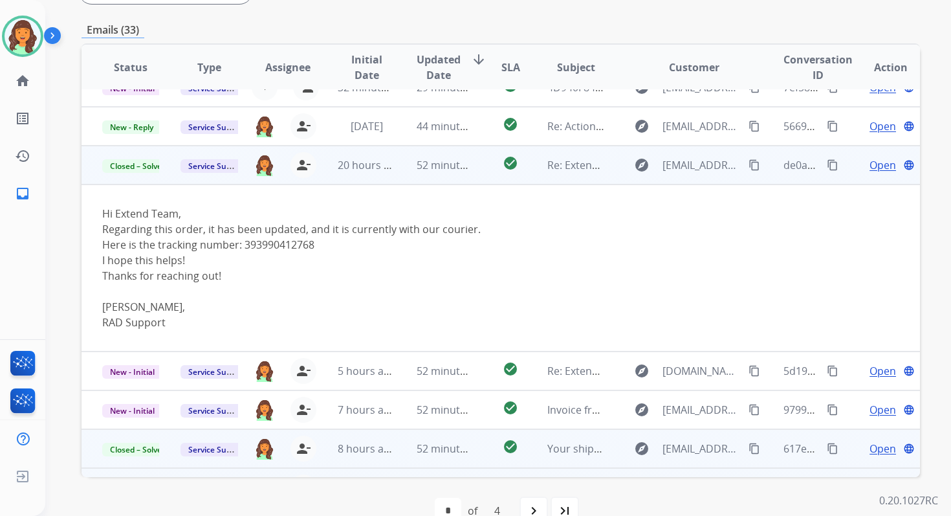
scroll to position [0, 0]
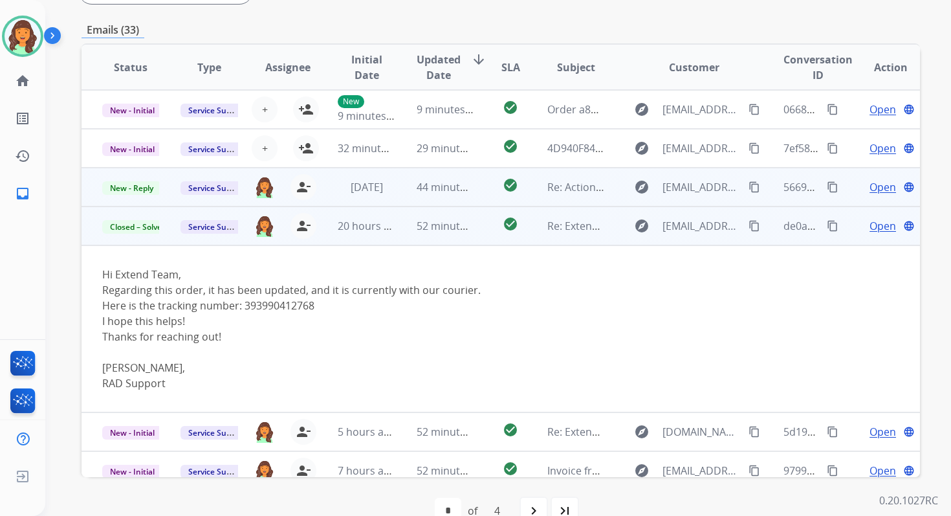
click at [417, 190] on span "44 minutes ago" at bounding box center [454, 187] width 75 height 14
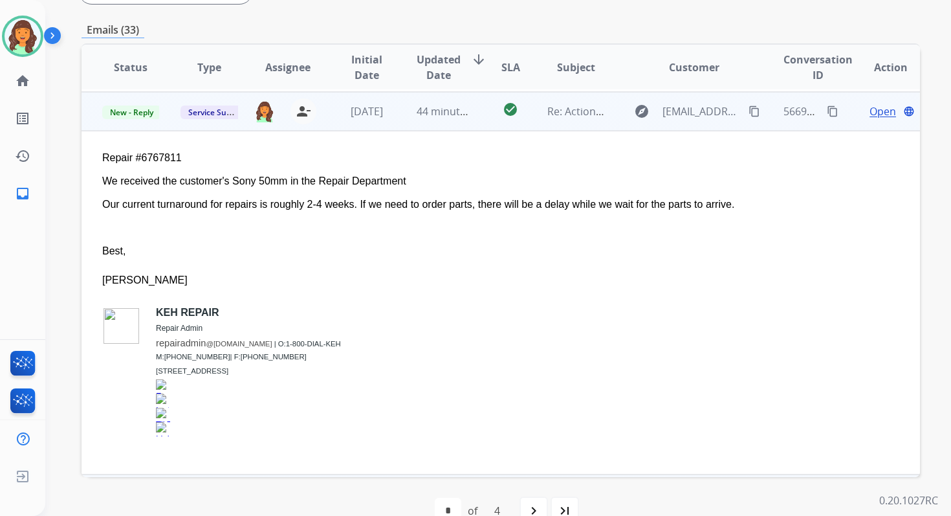
scroll to position [78, 0]
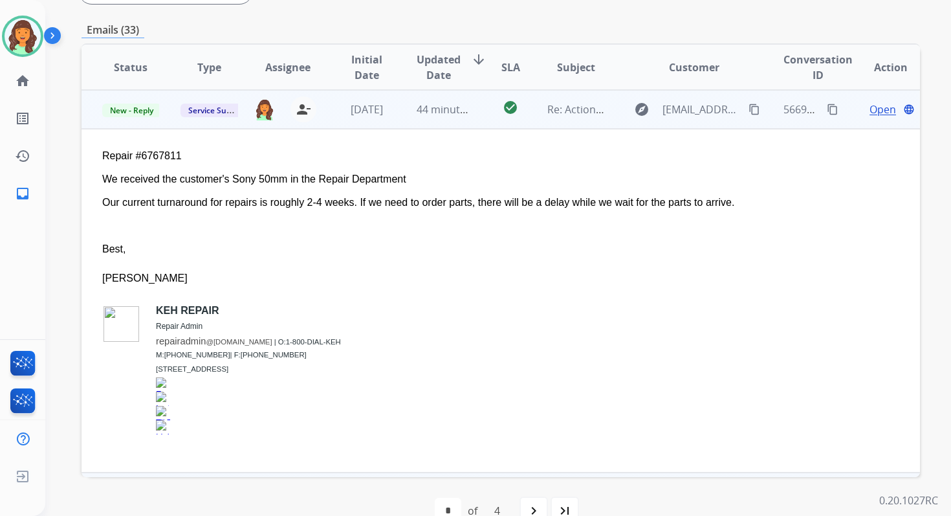
click at [880, 107] on span "Open" at bounding box center [883, 110] width 27 height 16
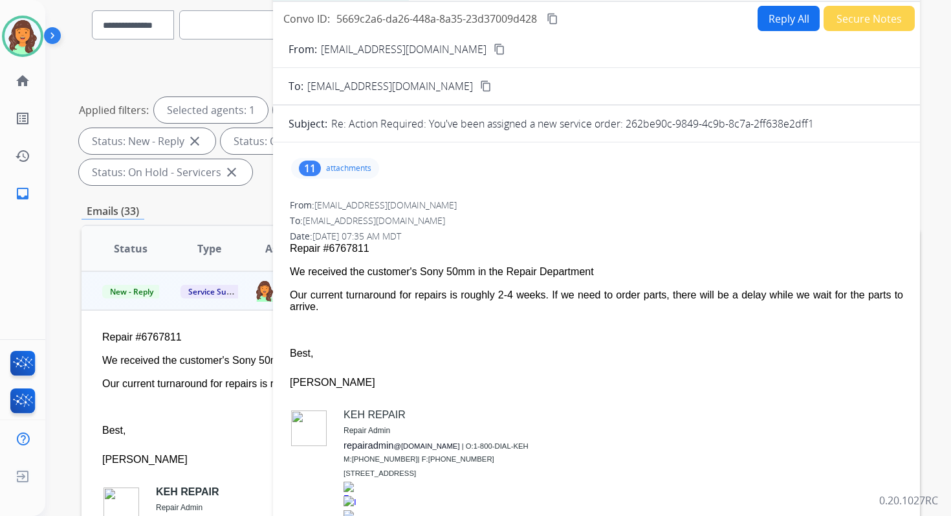
scroll to position [98, 0]
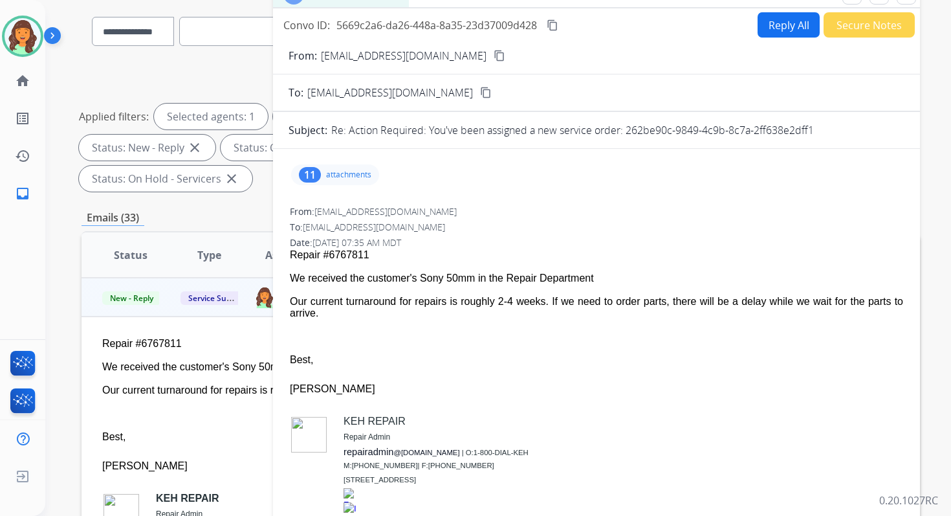
drag, startPoint x: 627, startPoint y: 128, endPoint x: 822, endPoint y: 140, distance: 195.8
copy p "262be90c-9849-4c9b-8c7a-2ff638e2dff1"
drag, startPoint x: 289, startPoint y: 277, endPoint x: 348, endPoint y: 317, distance: 71.3
click at [348, 317] on span "Repair #6767811 We received the customer's Sony 50mm in the Repair Department O…" at bounding box center [597, 405] width 614 height 313
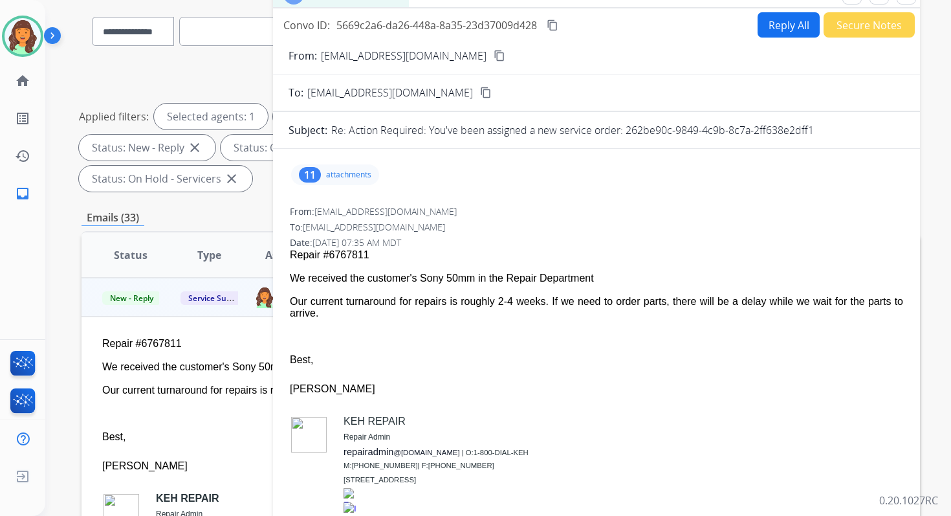
copy span "We received the customer's Sony 50mm in the Repair Department Our current turna…"
click at [555, 26] on mat-icon "content_copy" at bounding box center [553, 25] width 12 height 12
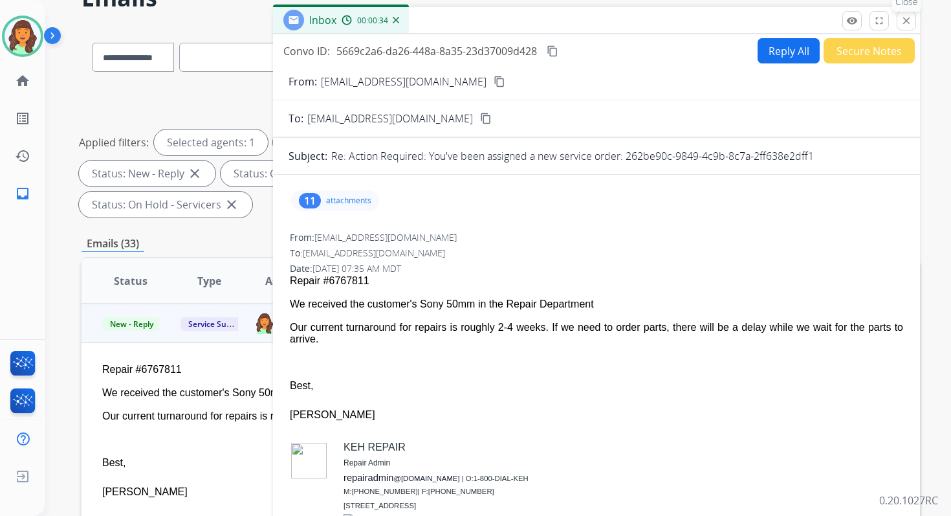
click at [905, 19] on mat-icon "close" at bounding box center [907, 21] width 12 height 12
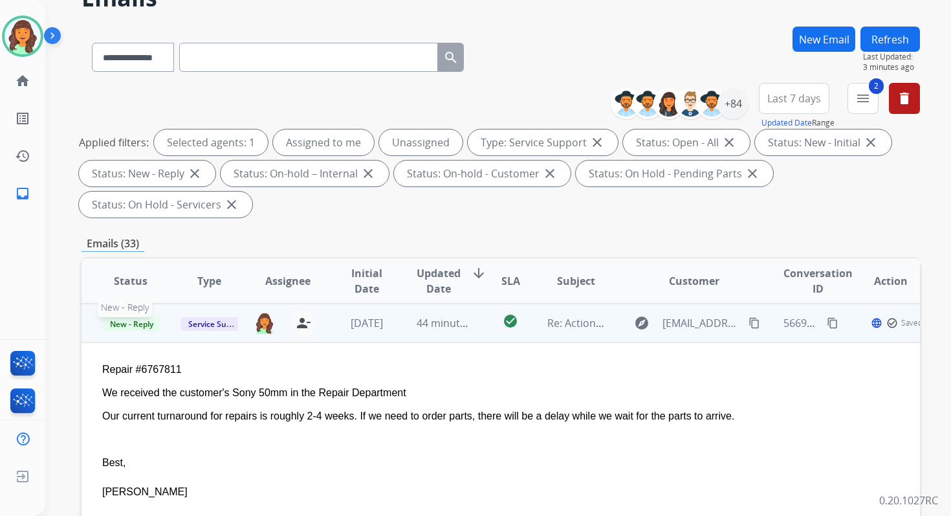
click at [140, 326] on span "New - Reply" at bounding box center [131, 324] width 59 height 14
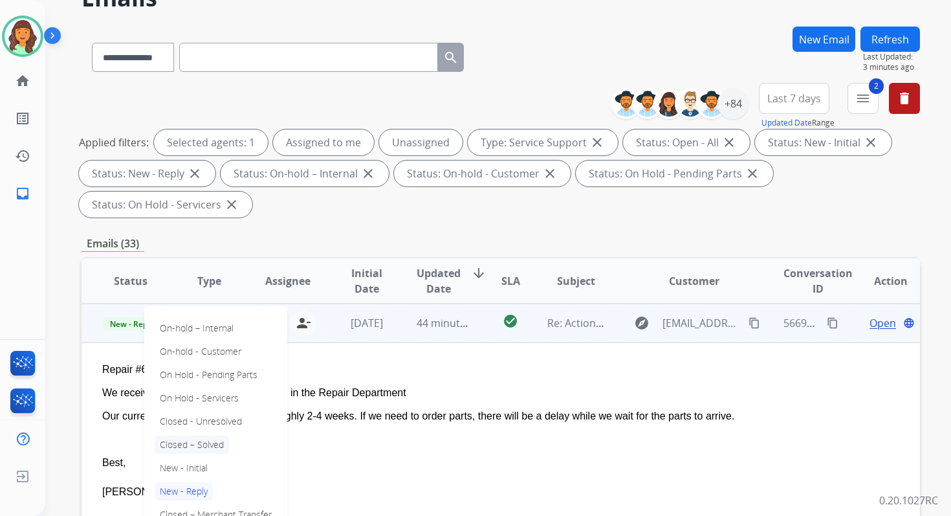
click at [190, 441] on p "Closed – Solved" at bounding box center [192, 445] width 74 height 18
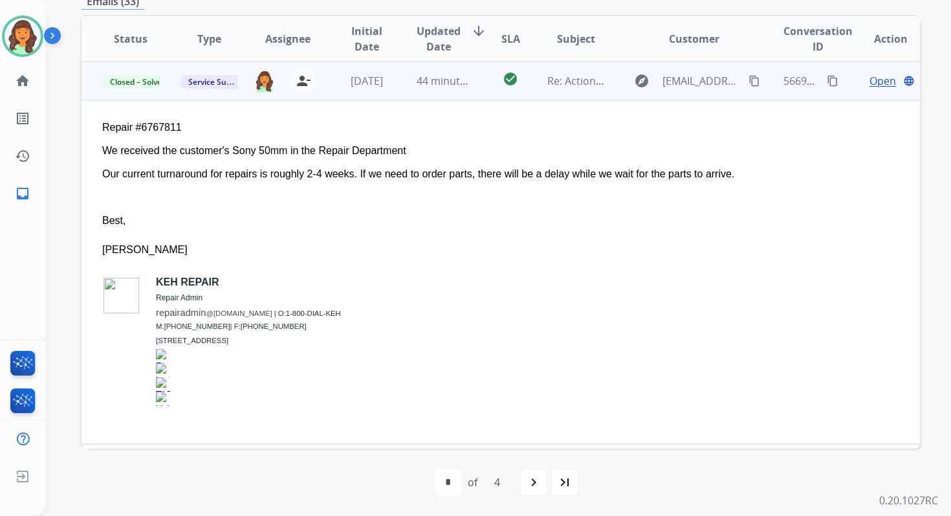
scroll to position [0, 0]
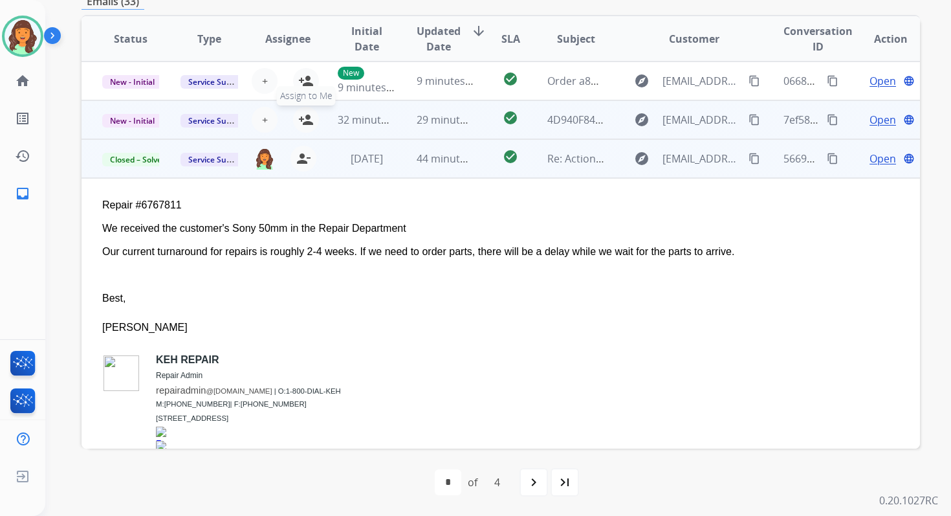
click at [305, 120] on mat-icon "person_add" at bounding box center [306, 120] width 16 height 16
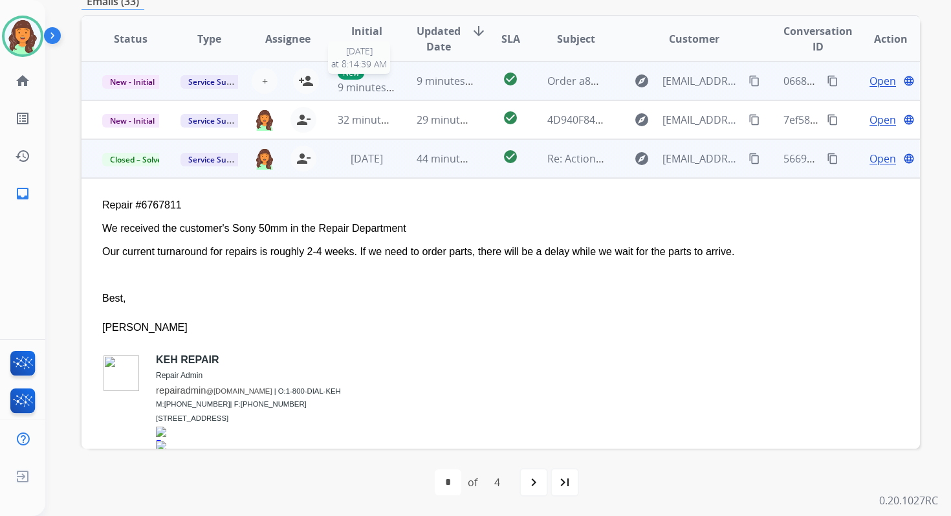
click at [384, 83] on span "9 minutes ago" at bounding box center [372, 87] width 69 height 14
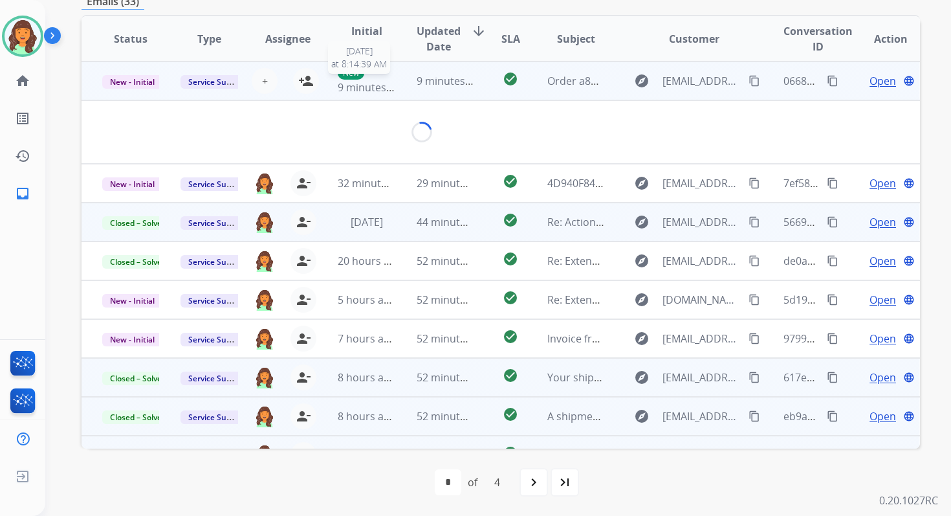
scroll to position [311, 0]
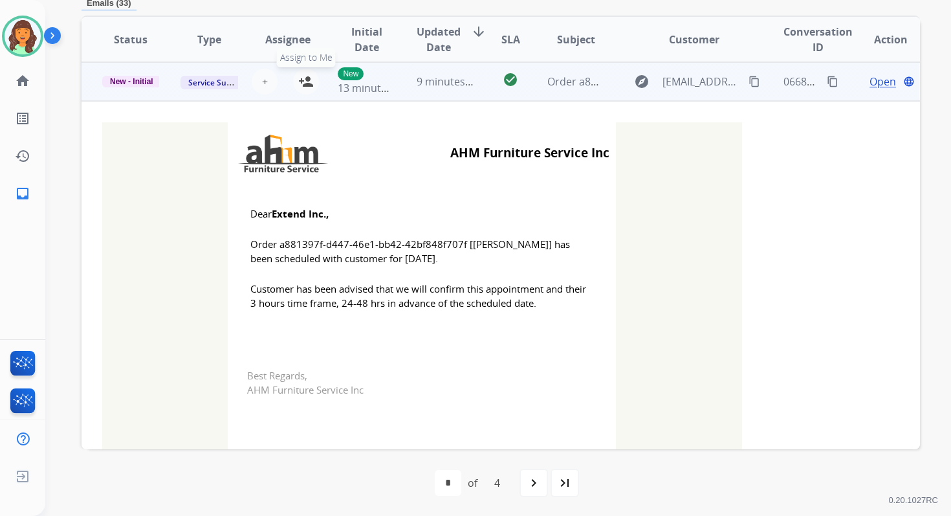
click at [309, 80] on mat-icon "person_add" at bounding box center [306, 82] width 16 height 16
click at [146, 77] on span "New - Initial" at bounding box center [131, 82] width 59 height 12
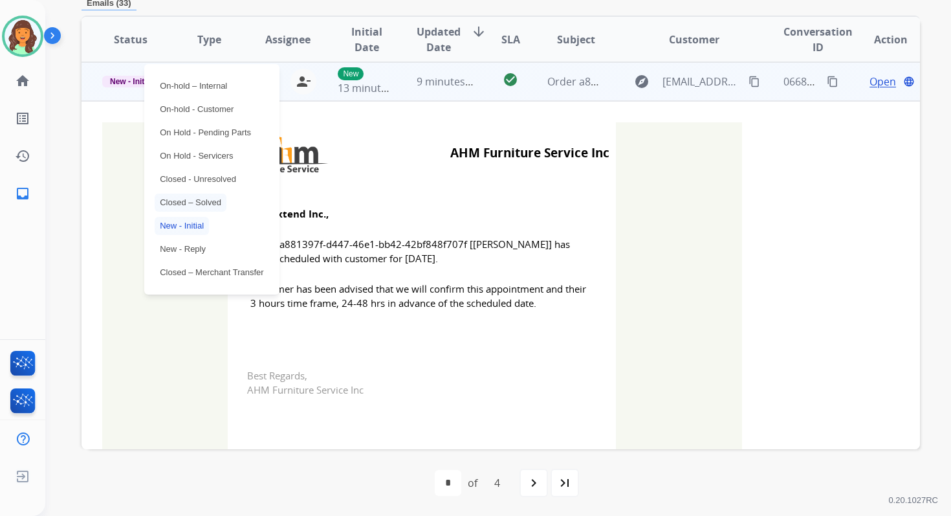
click at [196, 202] on p "Closed – Solved" at bounding box center [191, 203] width 72 height 18
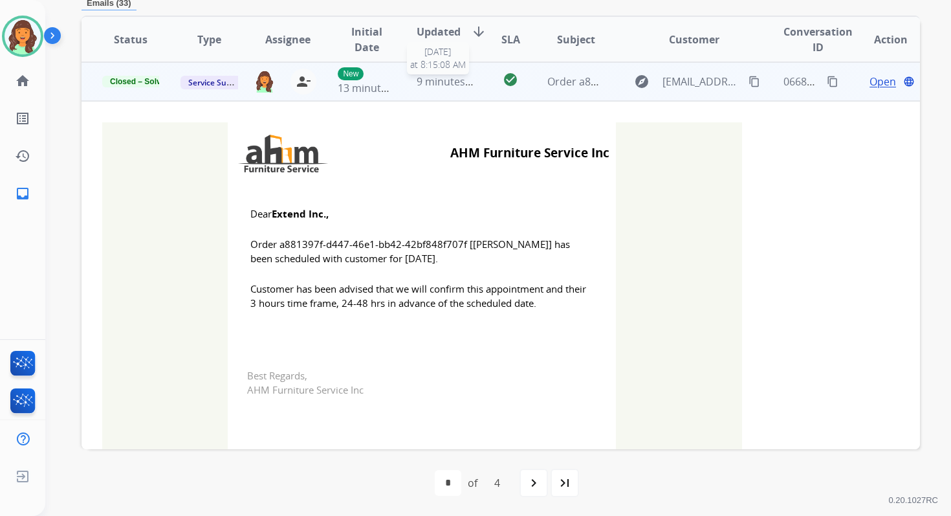
click at [454, 81] on span "9 minutes ago" at bounding box center [451, 81] width 69 height 14
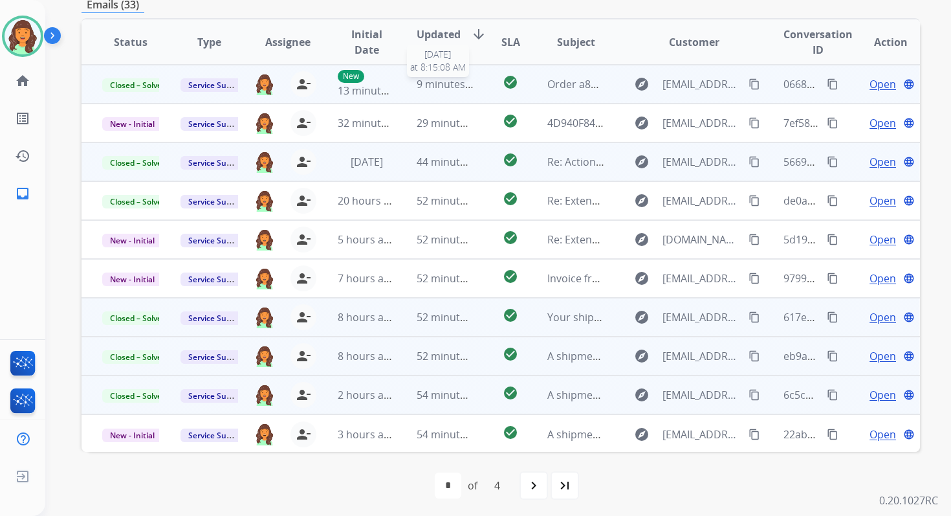
scroll to position [310, 0]
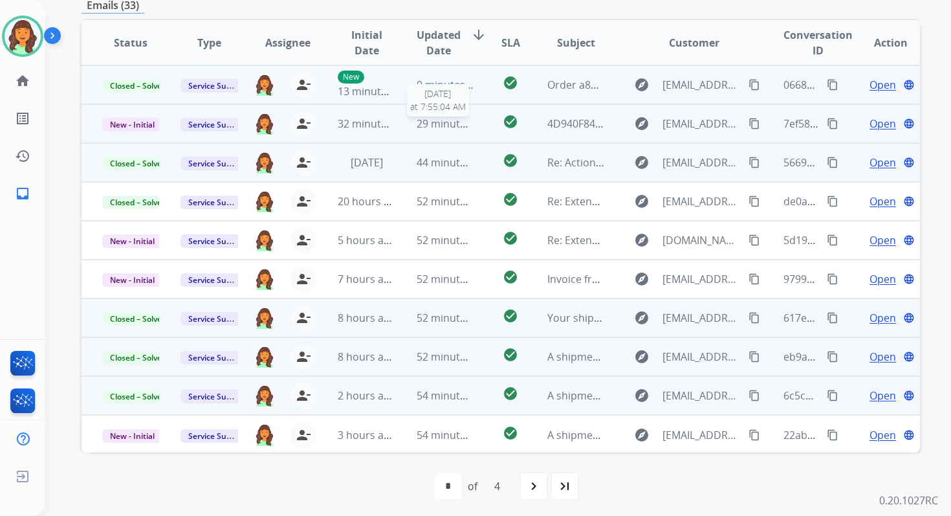
click at [455, 121] on span "29 minutes ago" at bounding box center [454, 123] width 75 height 14
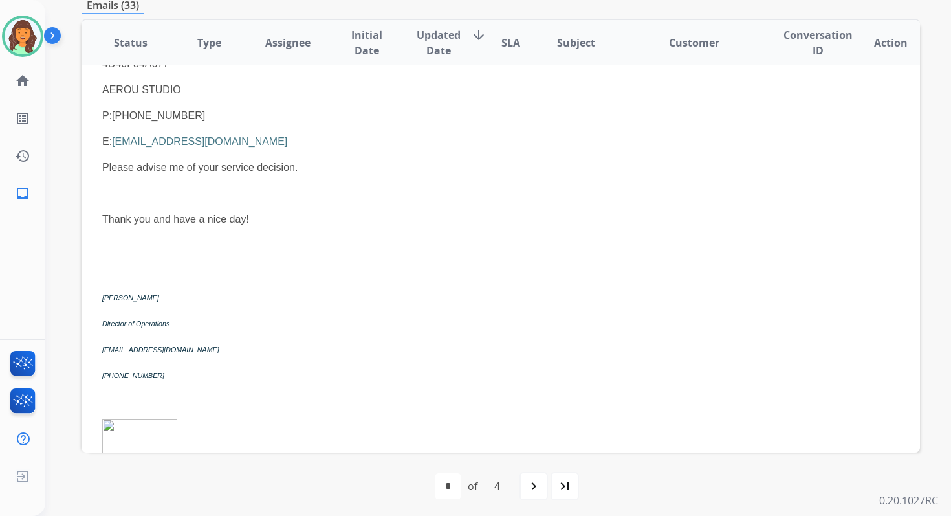
scroll to position [0, 0]
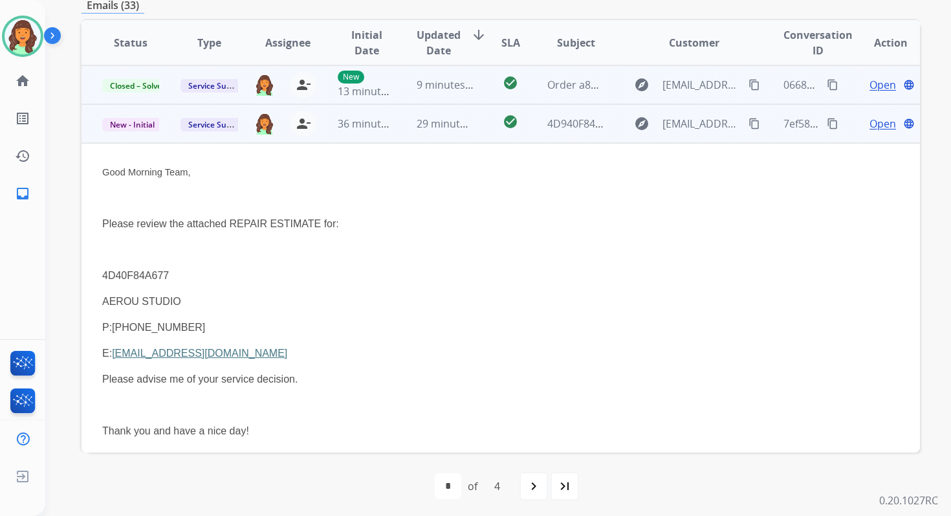
click at [872, 125] on span "Open" at bounding box center [883, 124] width 27 height 16
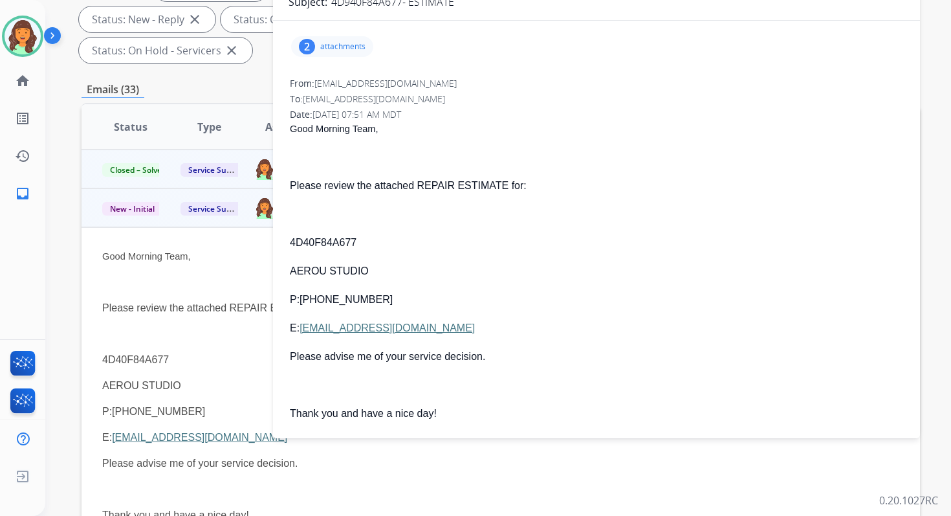
scroll to position [177, 0]
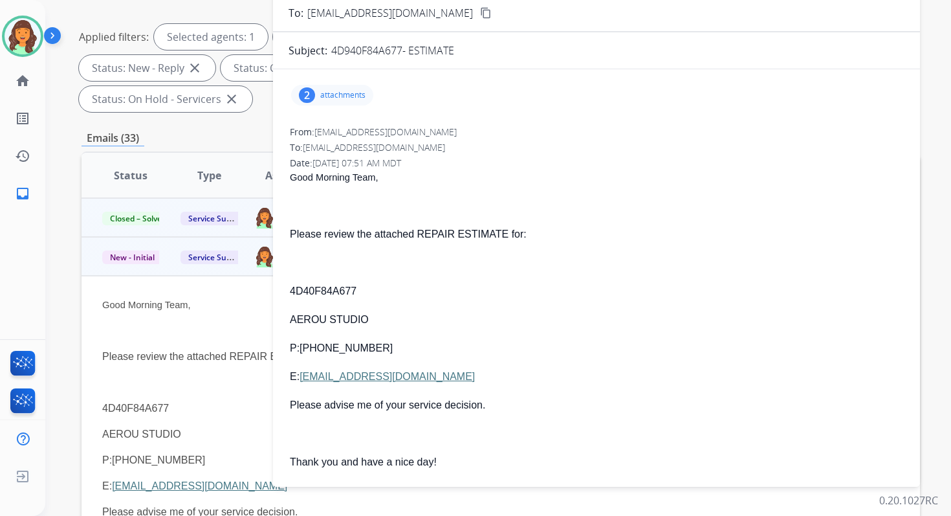
click at [334, 92] on p "attachments" at bounding box center [342, 95] width 45 height 10
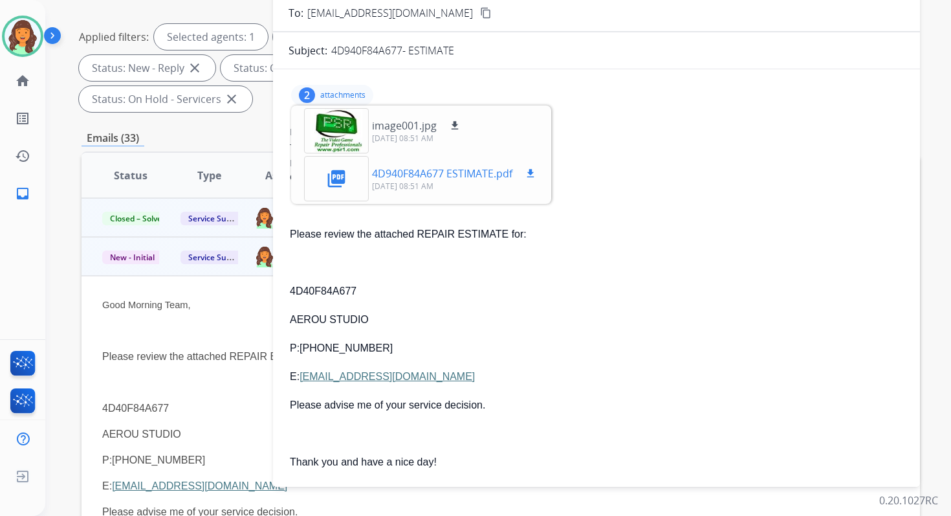
click at [532, 170] on mat-icon "download" at bounding box center [531, 174] width 12 height 12
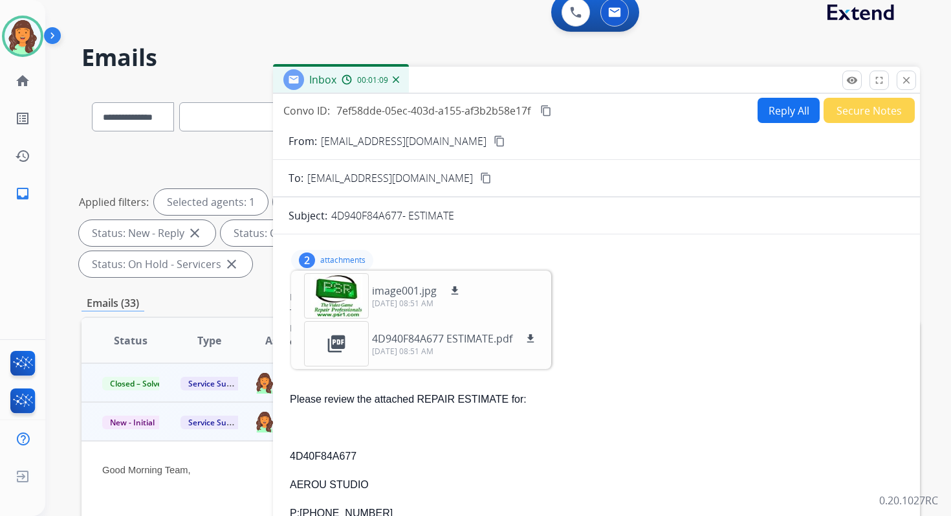
scroll to position [0, 0]
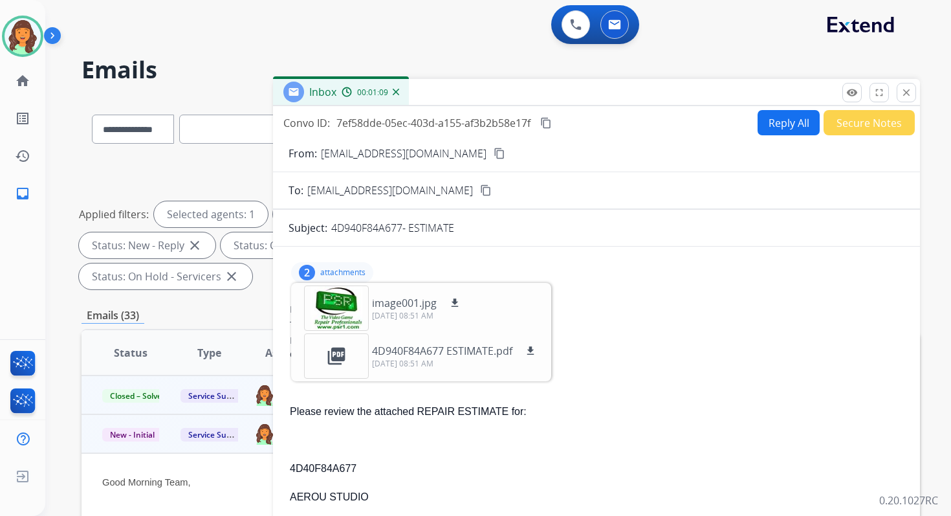
click at [548, 126] on mat-icon "content_copy" at bounding box center [546, 123] width 12 height 12
click at [777, 122] on button "Reply All" at bounding box center [789, 122] width 62 height 25
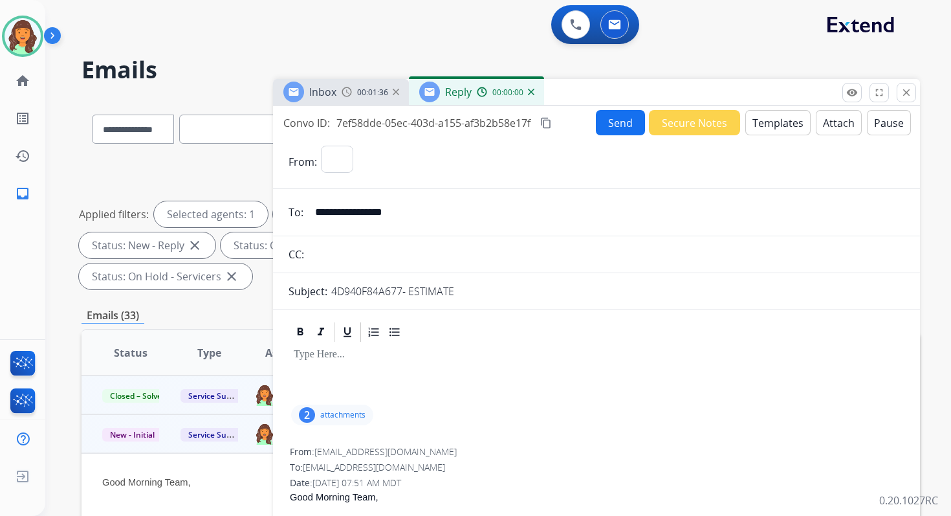
click at [777, 122] on button "Templates" at bounding box center [778, 122] width 65 height 25
select select "**********"
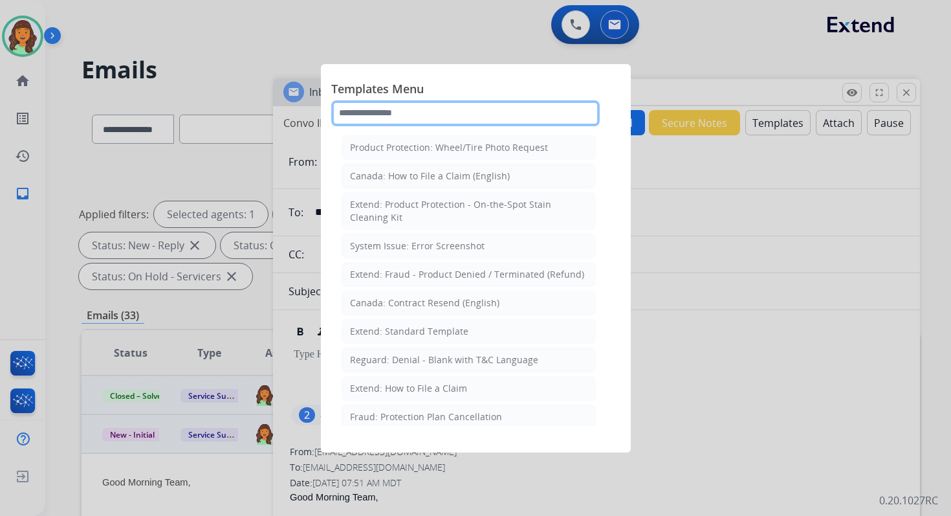
click at [410, 111] on input "text" at bounding box center [465, 113] width 269 height 26
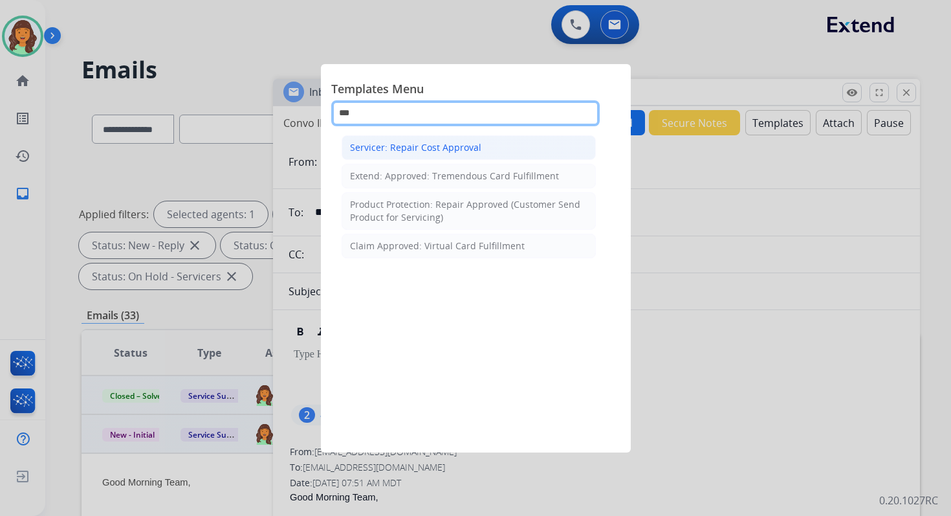
type input "***"
click at [432, 145] on div "Servicer: Repair Cost Approval" at bounding box center [415, 147] width 131 height 13
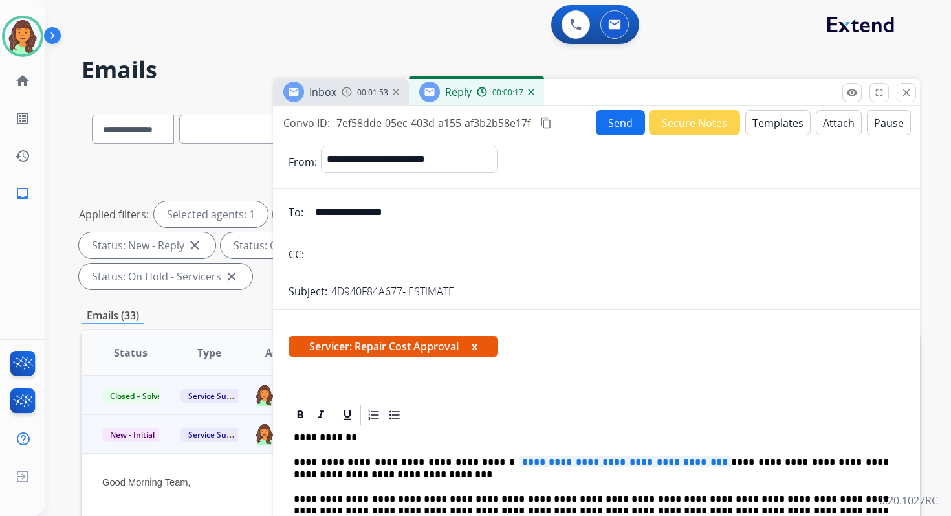
click at [294, 438] on p "**********" at bounding box center [591, 438] width 595 height 12
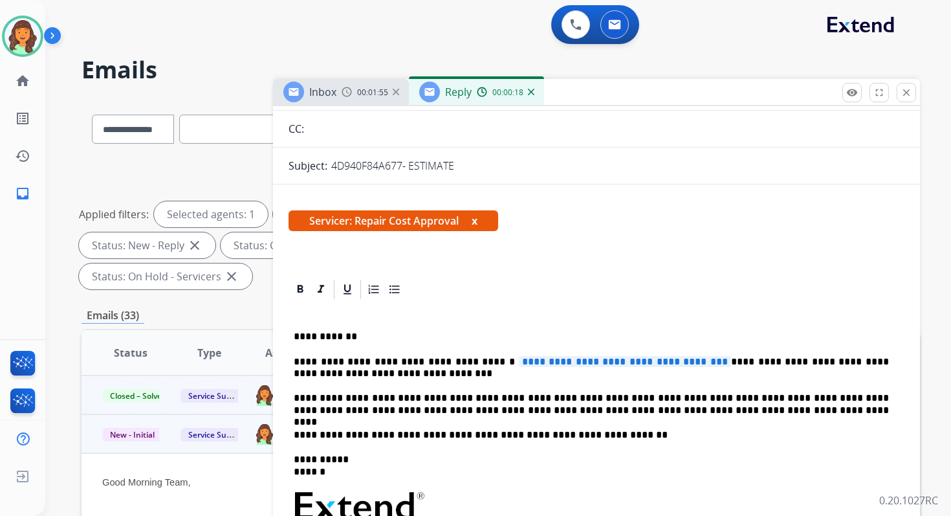
scroll to position [139, 0]
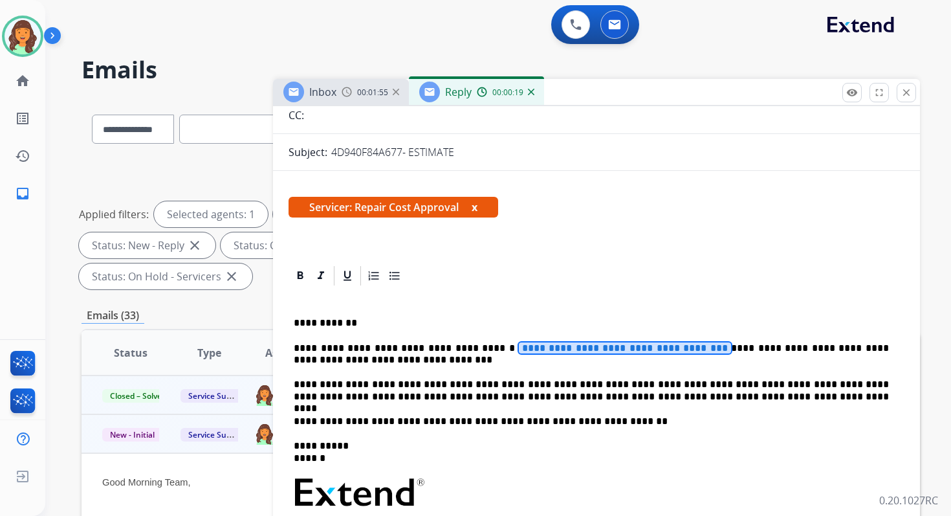
click at [583, 347] on span "**********" at bounding box center [625, 347] width 212 height 11
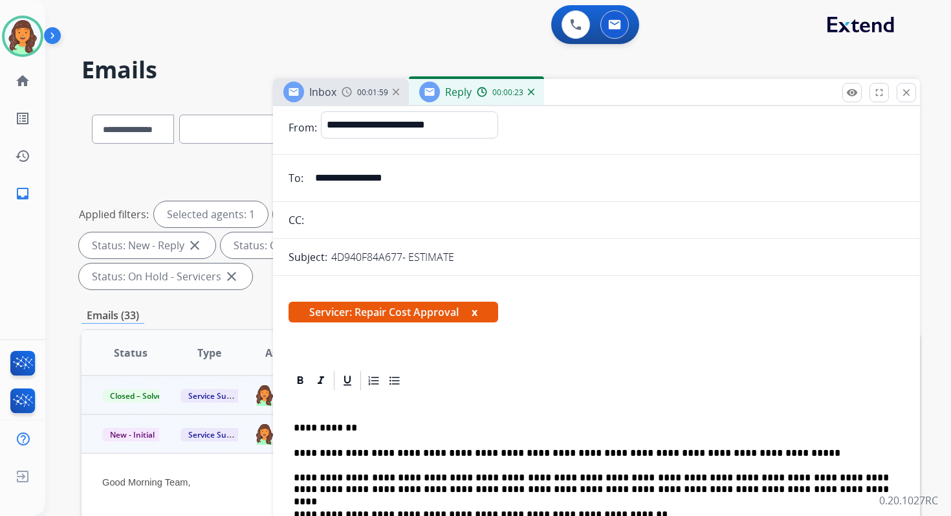
scroll to position [0, 0]
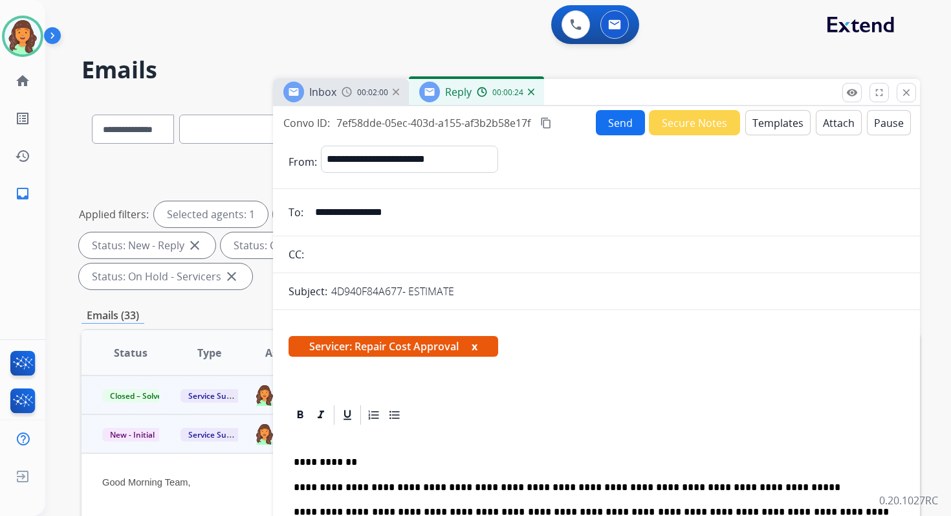
click at [550, 124] on mat-icon "content_copy" at bounding box center [546, 123] width 12 height 12
click at [621, 125] on button "Send" at bounding box center [620, 122] width 49 height 25
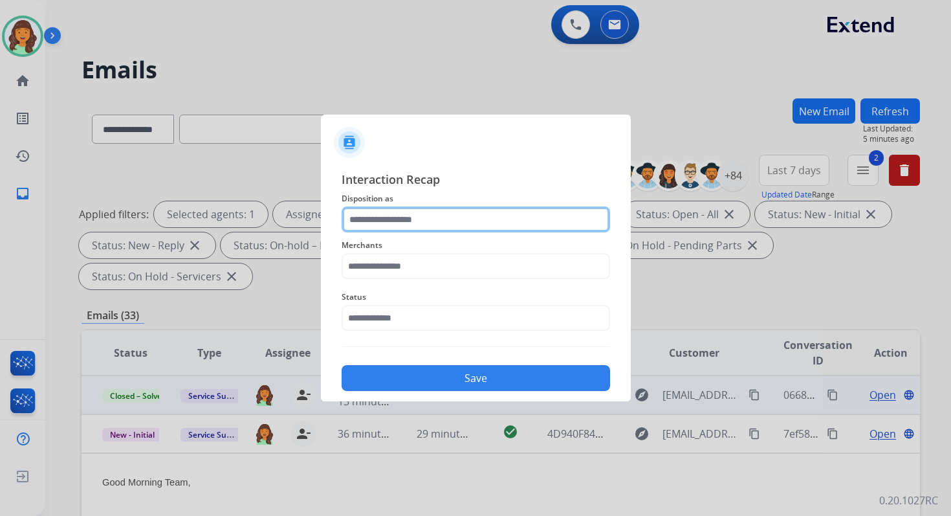
click at [392, 221] on input "text" at bounding box center [476, 219] width 269 height 26
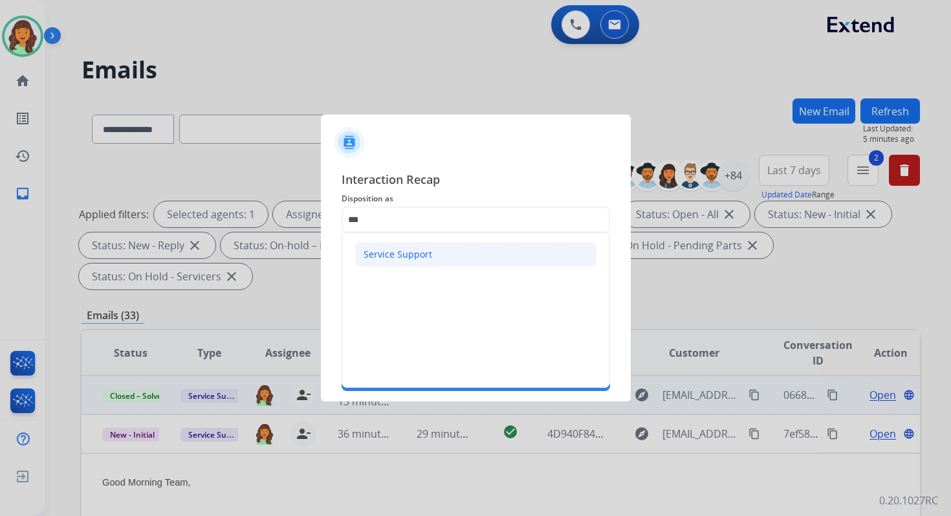
click at [388, 257] on div "Service Support" at bounding box center [398, 254] width 69 height 13
type input "**********"
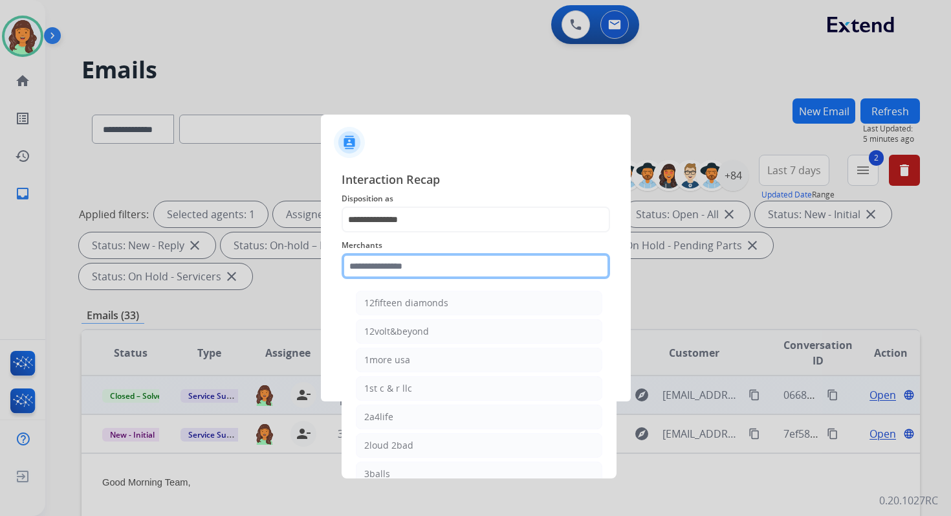
click at [406, 273] on input "text" at bounding box center [476, 266] width 269 height 26
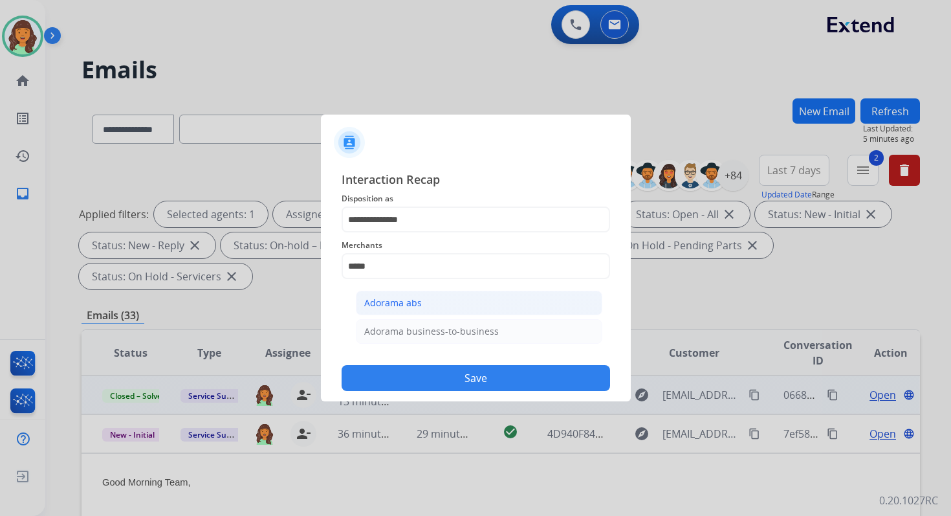
click at [396, 308] on div "Adorama abs" at bounding box center [393, 302] width 58 height 13
type input "**********"
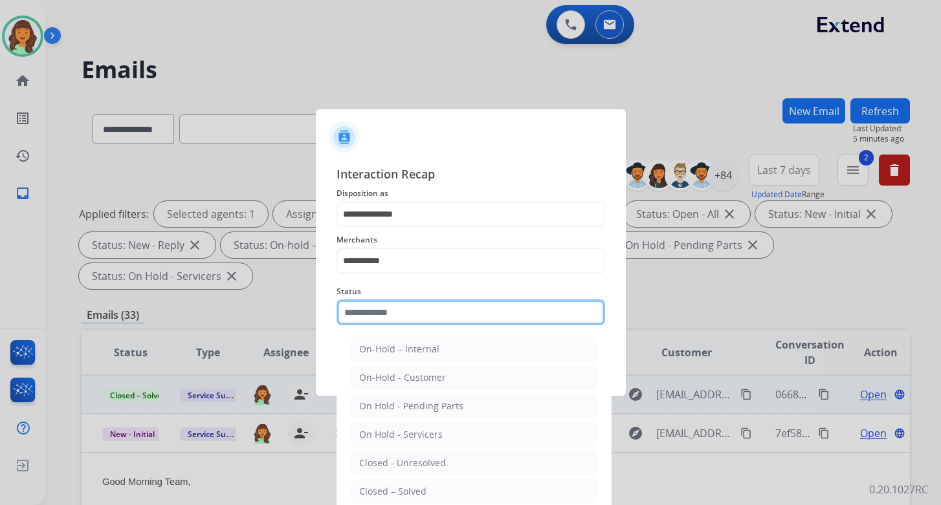
click at [401, 314] on input "text" at bounding box center [471, 313] width 269 height 26
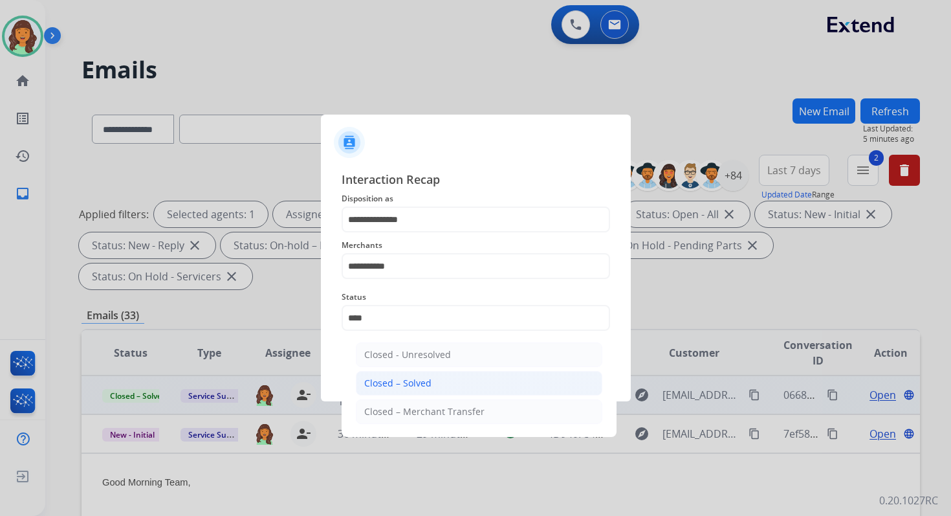
click at [400, 381] on div "Closed – Solved" at bounding box center [397, 383] width 67 height 13
type input "**********"
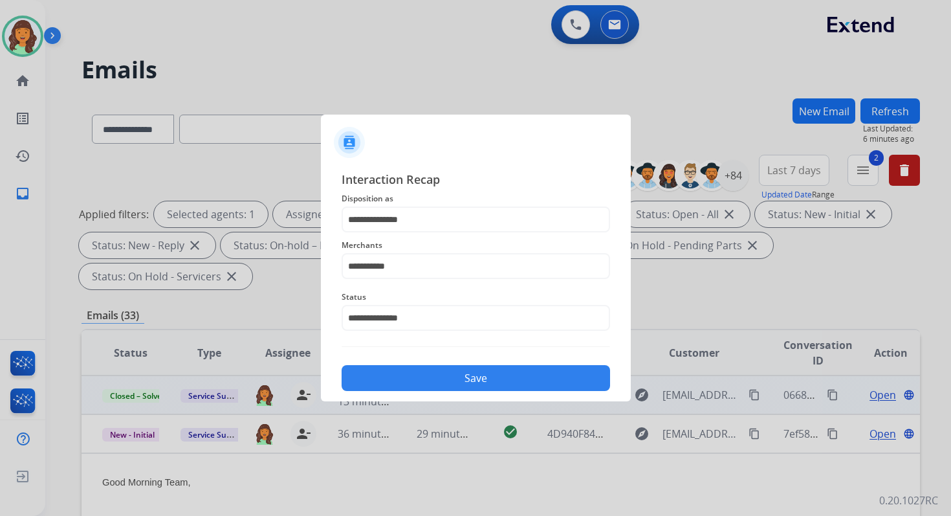
click at [400, 381] on button "Save" at bounding box center [476, 378] width 269 height 26
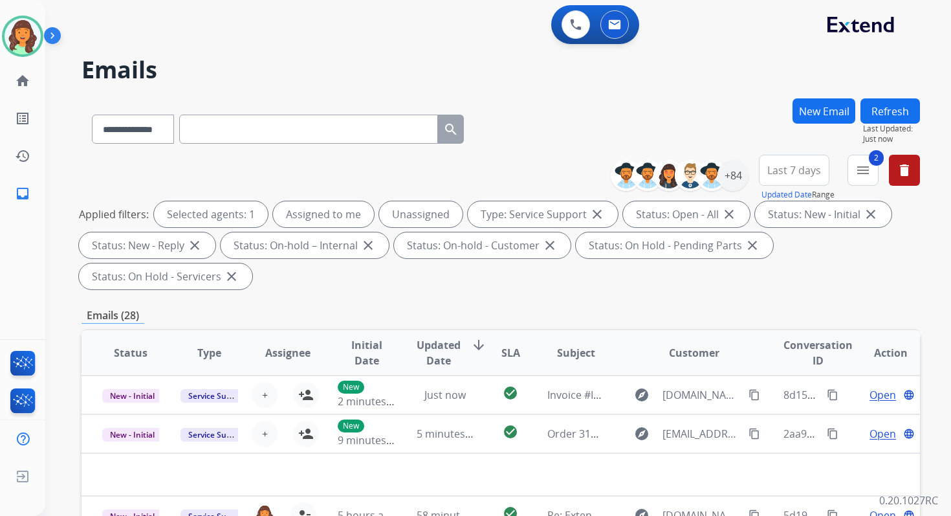
scroll to position [314, 0]
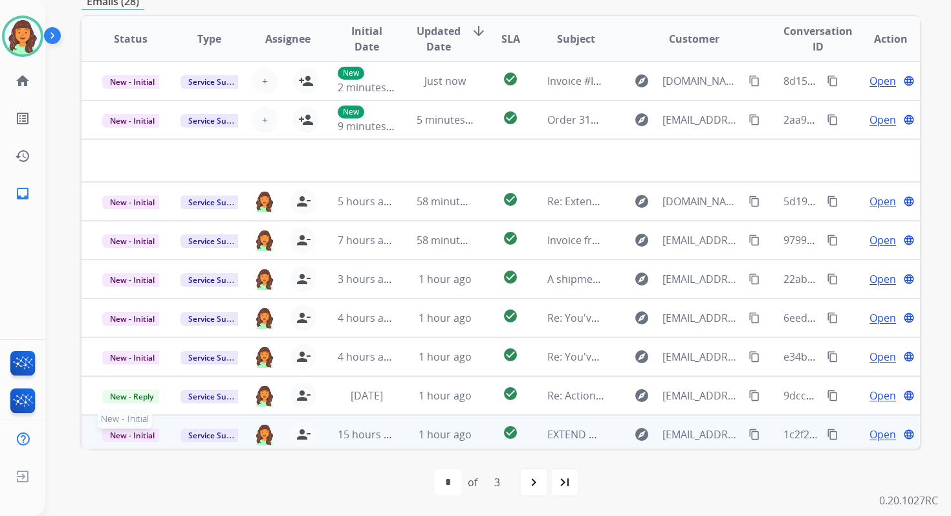
click at [135, 432] on span "New - Initial" at bounding box center [132, 435] width 60 height 14
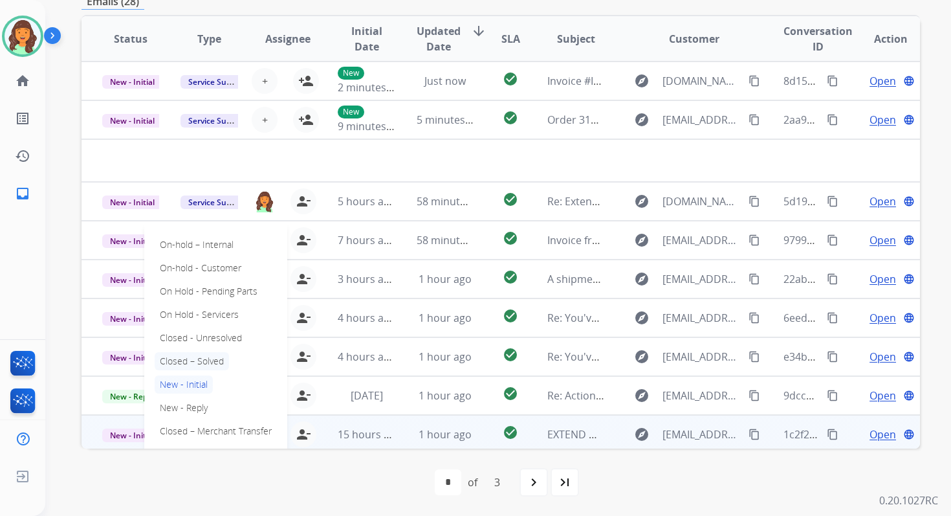
click at [194, 359] on p "Closed – Solved" at bounding box center [192, 361] width 74 height 18
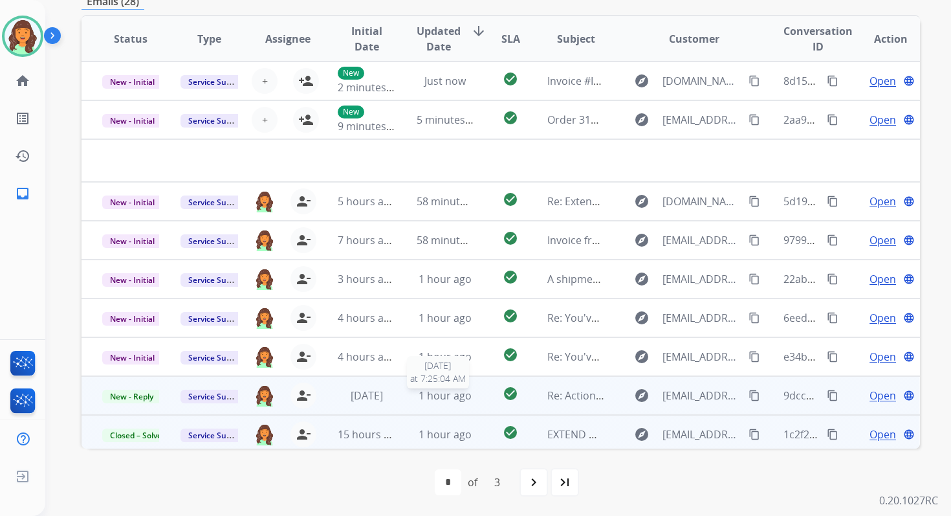
click at [419, 395] on span "1 hour ago" at bounding box center [445, 395] width 53 height 14
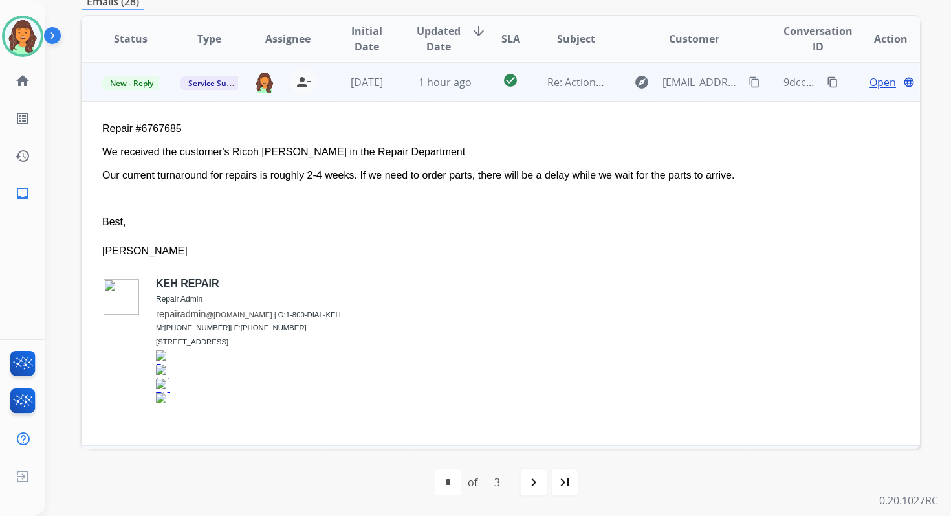
scroll to position [272, 0]
click at [870, 82] on span "Open" at bounding box center [883, 81] width 27 height 16
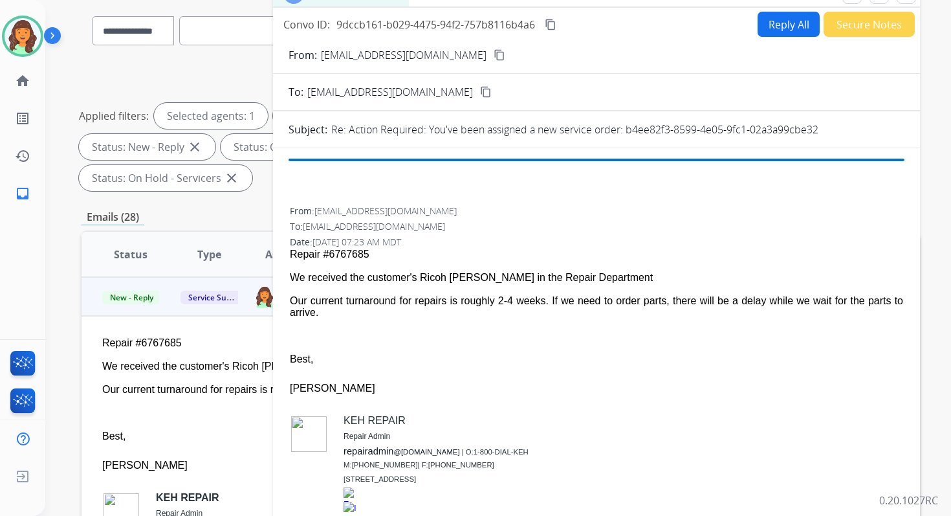
scroll to position [32, 0]
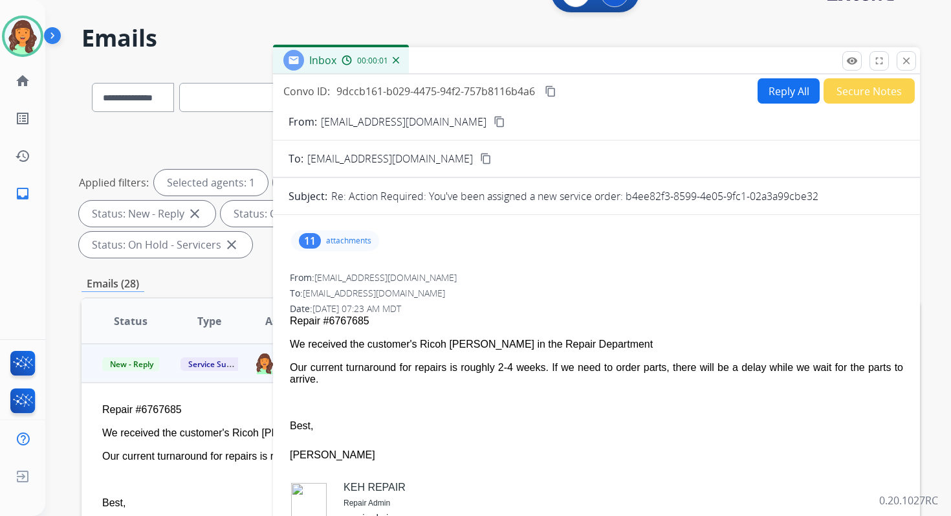
drag, startPoint x: 624, startPoint y: 197, endPoint x: 865, endPoint y: 206, distance: 241.0
drag, startPoint x: 626, startPoint y: 195, endPoint x: 820, endPoint y: 193, distance: 194.2
click at [820, 193] on div "Re: Action Required: You've been assigned a new service order: b4ee82f3-8599-4e…" at bounding box center [617, 196] width 573 height 16
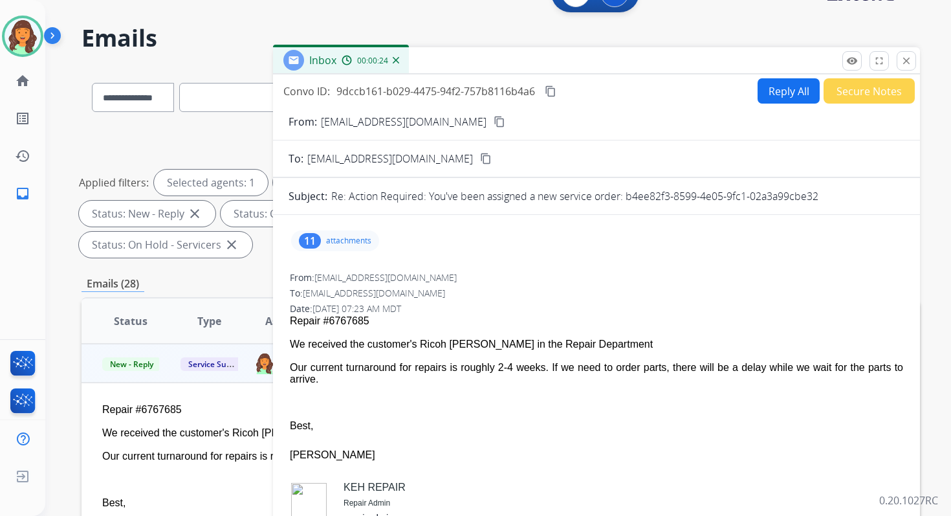
drag, startPoint x: 291, startPoint y: 342, endPoint x: 335, endPoint y: 384, distance: 61.8
click at [335, 384] on span "Repair #6767685 We received the customer's Ricoh [PERSON_NAME] in the Repair De…" at bounding box center [597, 471] width 614 height 313
click at [557, 91] on mat-icon "content_copy" at bounding box center [551, 91] width 12 height 12
click at [900, 61] on button "close Close" at bounding box center [906, 60] width 19 height 19
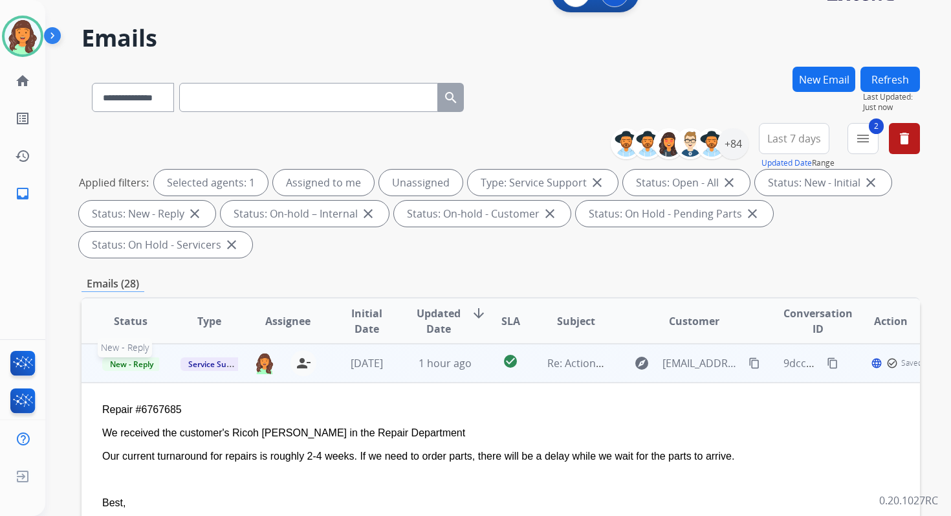
click at [135, 364] on span "New - Reply" at bounding box center [131, 364] width 59 height 14
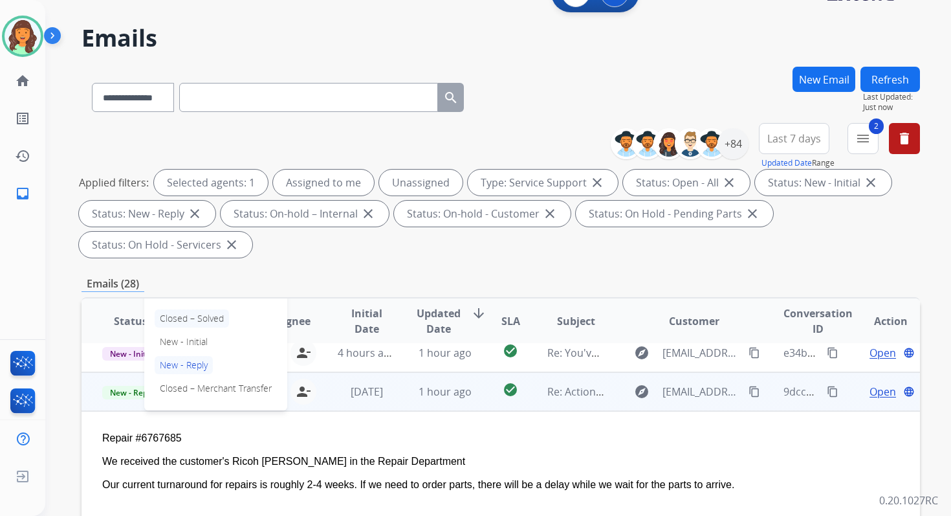
click at [183, 318] on p "Closed – Solved" at bounding box center [192, 318] width 74 height 18
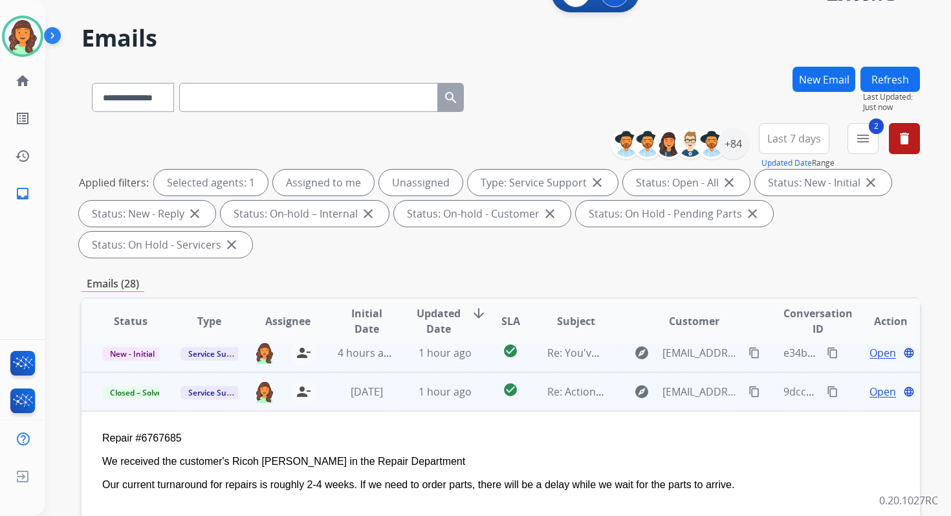
click at [410, 360] on td "1 hour ago" at bounding box center [435, 352] width 78 height 39
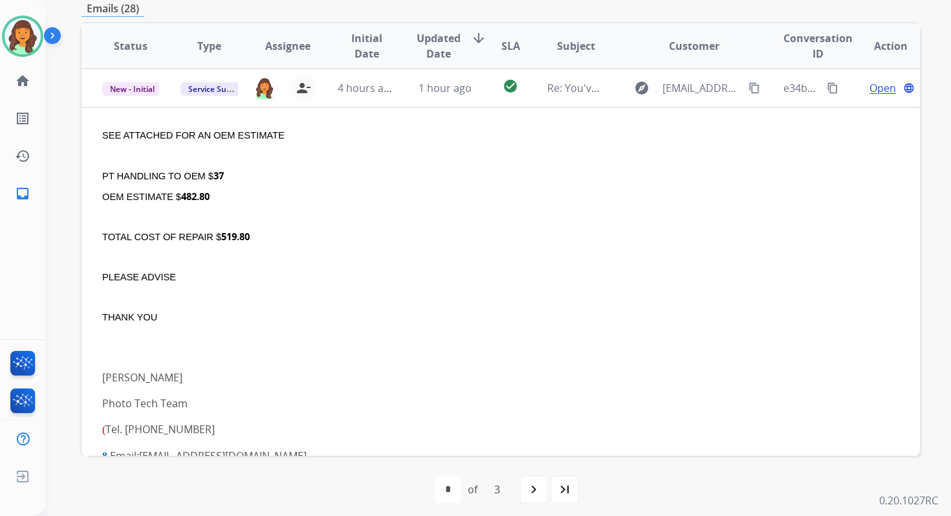
scroll to position [314, 0]
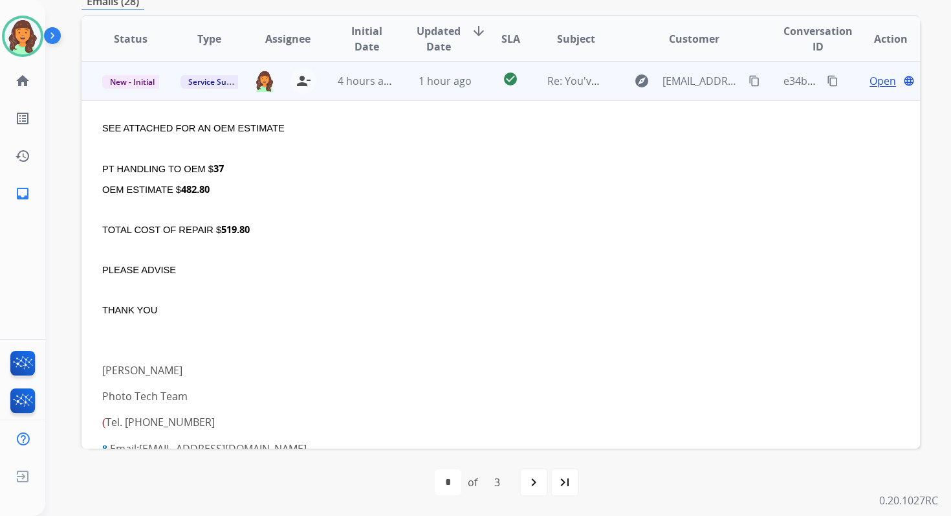
click at [878, 80] on span "Open" at bounding box center [883, 81] width 27 height 16
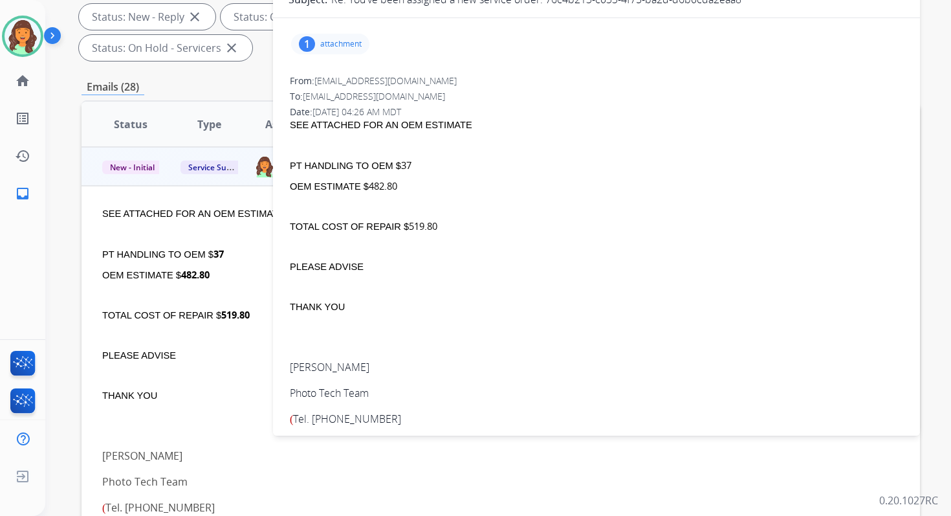
scroll to position [185, 0]
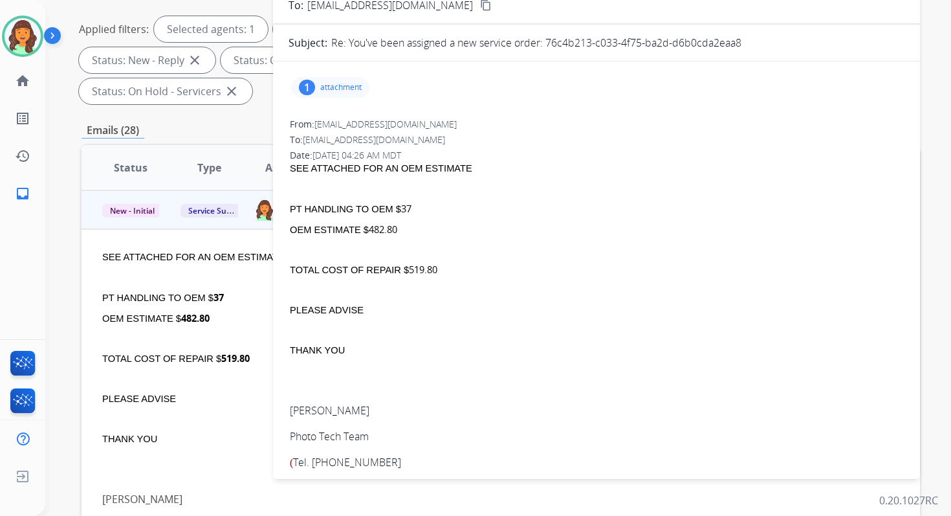
drag, startPoint x: 548, startPoint y: 43, endPoint x: 746, endPoint y: 47, distance: 198.1
click at [746, 47] on div "Re: You've been assigned a new service order: 76c4b213-c033-4f75-ba2d-d6b0cda2e…" at bounding box center [617, 43] width 573 height 16
drag, startPoint x: 408, startPoint y: 268, endPoint x: 453, endPoint y: 268, distance: 45.3
click at [453, 268] on div "TOTAL COST OF REPAIR $ 519.80" at bounding box center [597, 270] width 614 height 14
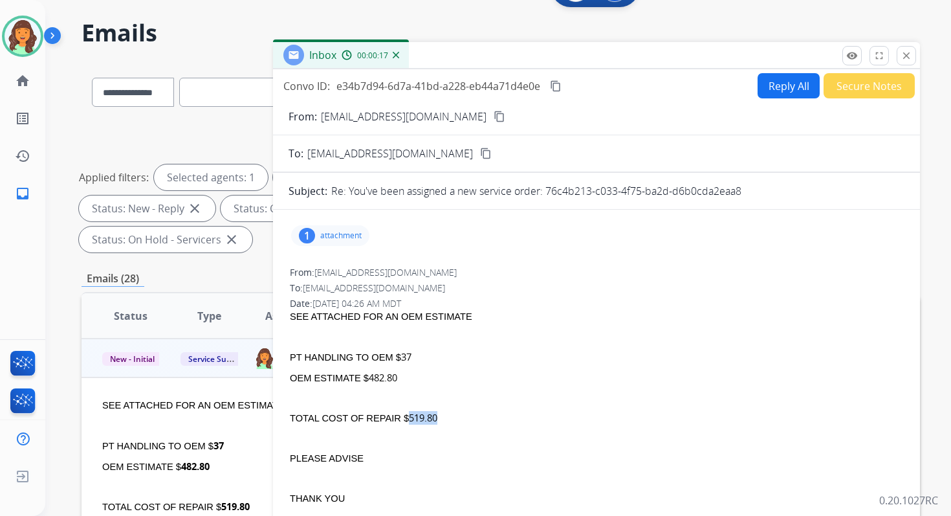
scroll to position [0, 0]
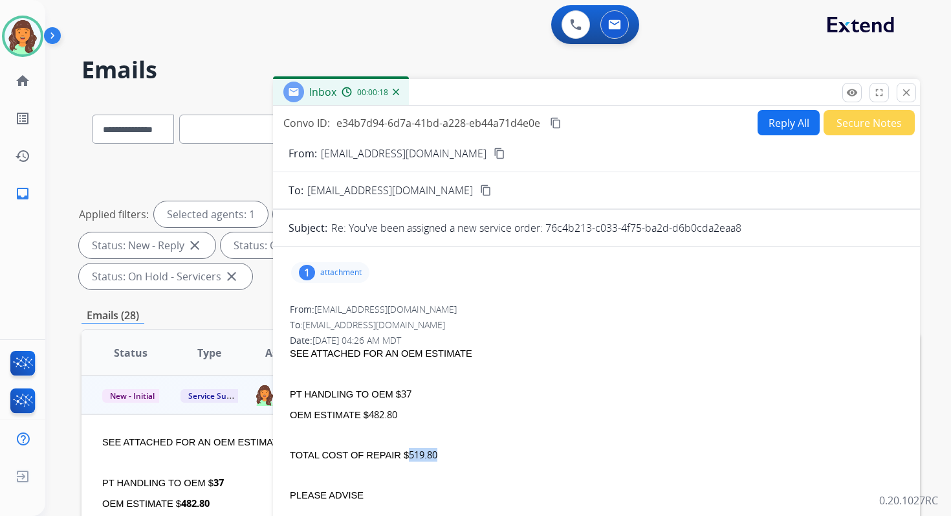
click at [554, 126] on mat-icon "content_copy" at bounding box center [556, 123] width 12 height 12
click at [910, 89] on mat-icon "close" at bounding box center [907, 93] width 12 height 12
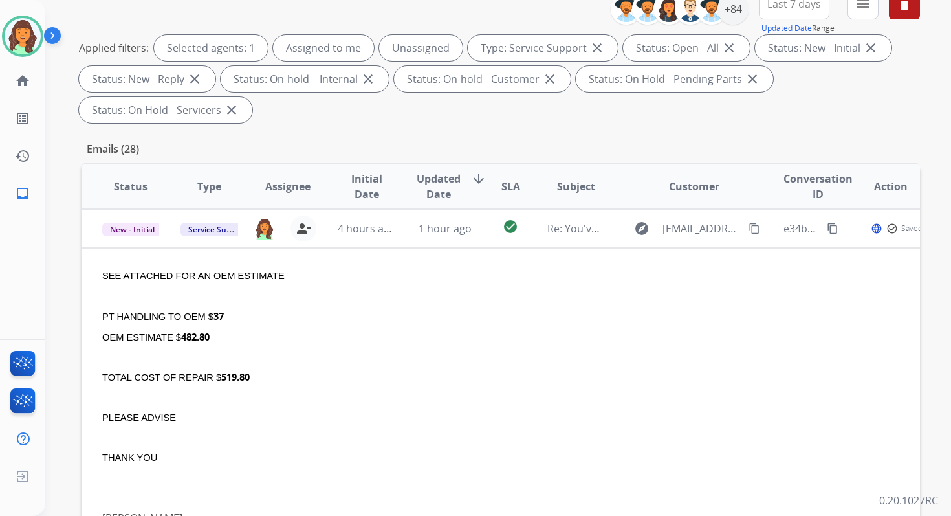
scroll to position [314, 0]
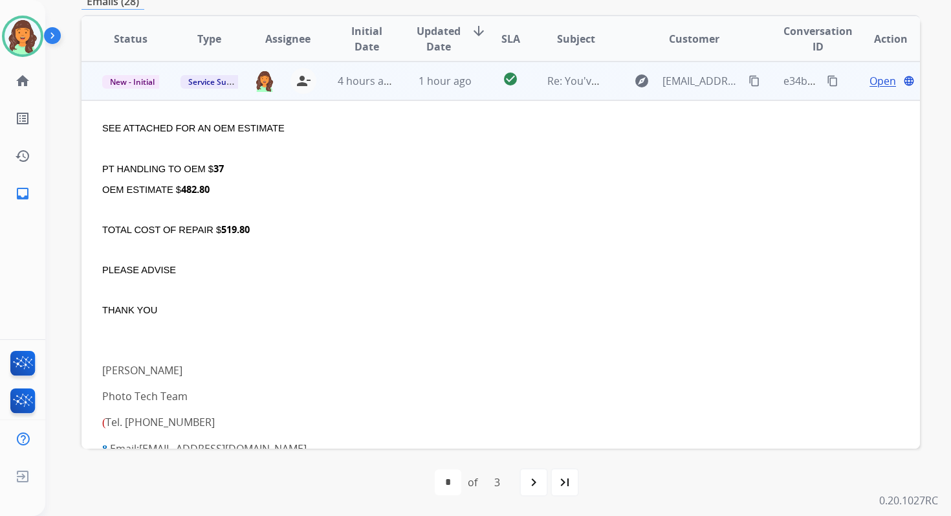
click at [870, 81] on span "Open" at bounding box center [883, 81] width 27 height 16
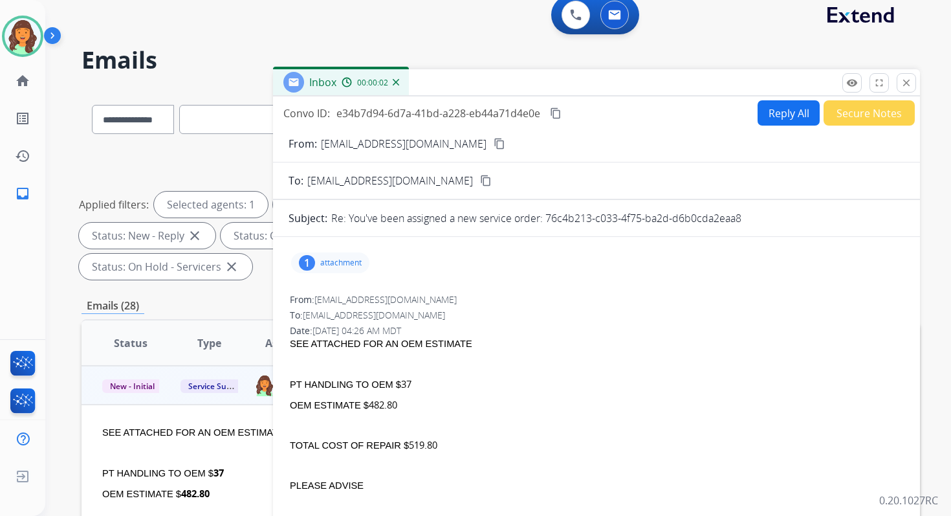
scroll to position [0, 0]
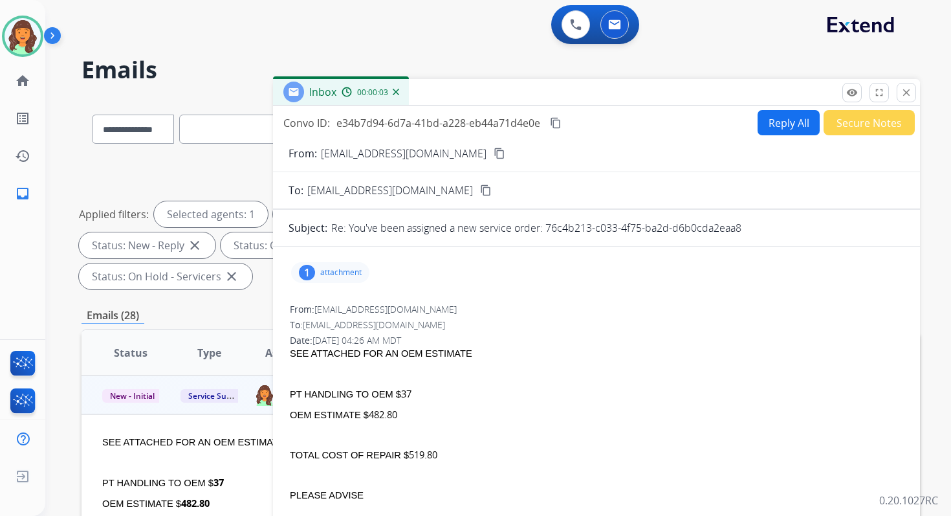
click at [787, 126] on button "Reply All" at bounding box center [789, 122] width 62 height 25
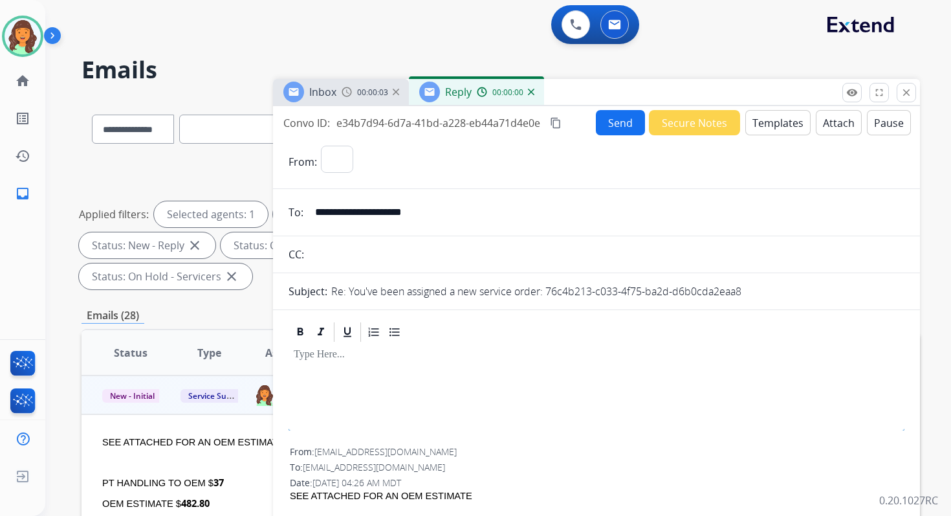
select select "**********"
click at [779, 124] on button "Templates" at bounding box center [778, 122] width 65 height 25
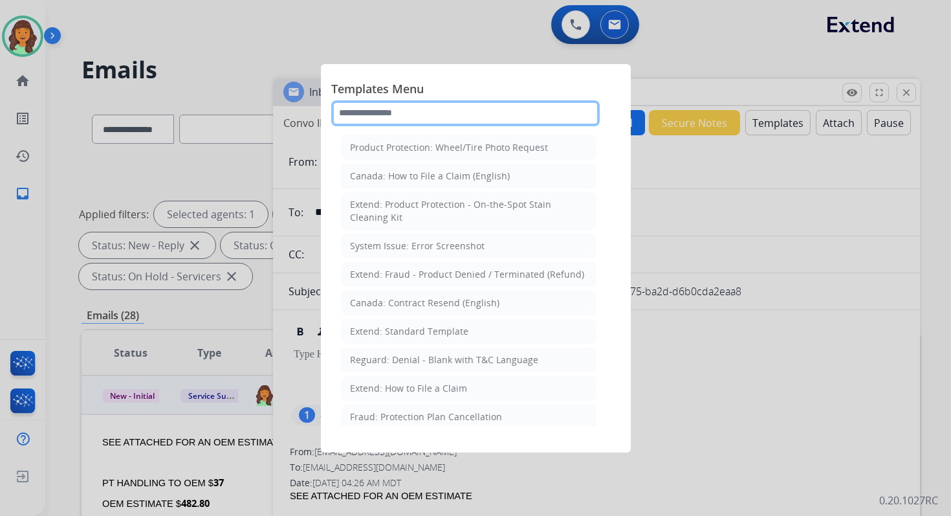
click at [433, 111] on input "text" at bounding box center [465, 113] width 269 height 26
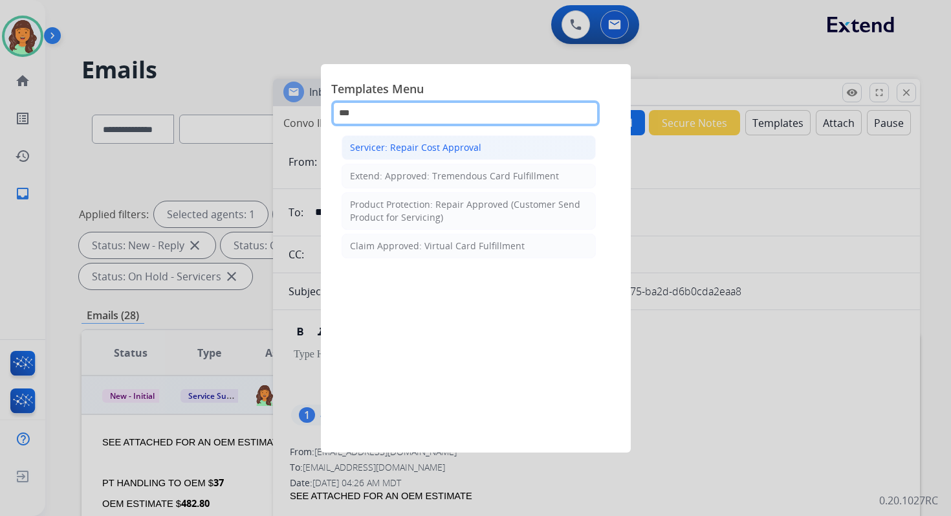
type input "***"
click at [422, 143] on div "Servicer: Repair Cost Approval" at bounding box center [415, 147] width 131 height 13
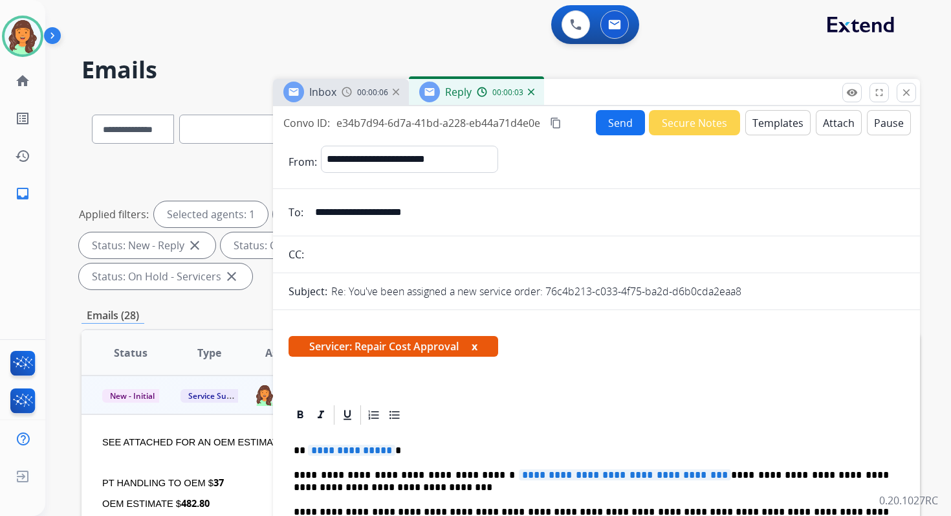
click at [346, 447] on span "**********" at bounding box center [351, 450] width 87 height 11
click at [546, 476] on span "**********" at bounding box center [625, 474] width 212 height 11
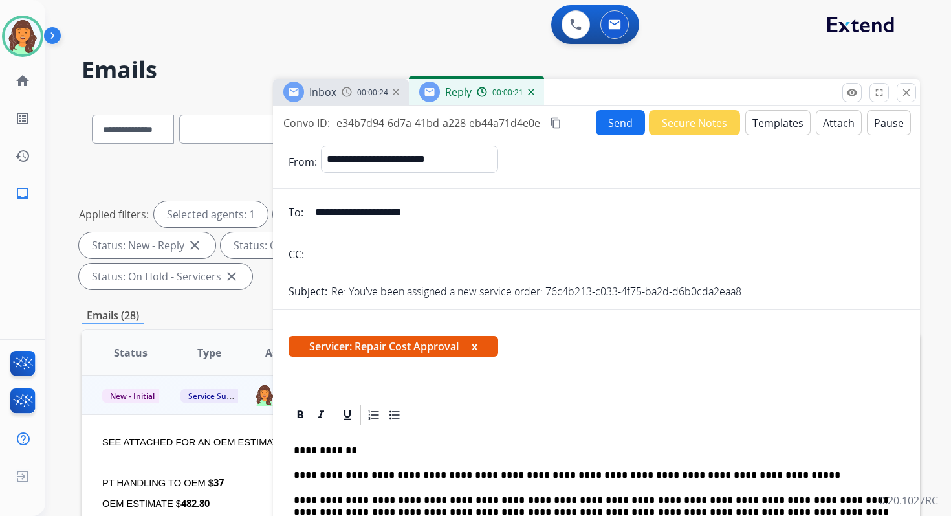
click at [558, 120] on mat-icon "content_copy" at bounding box center [556, 123] width 12 height 12
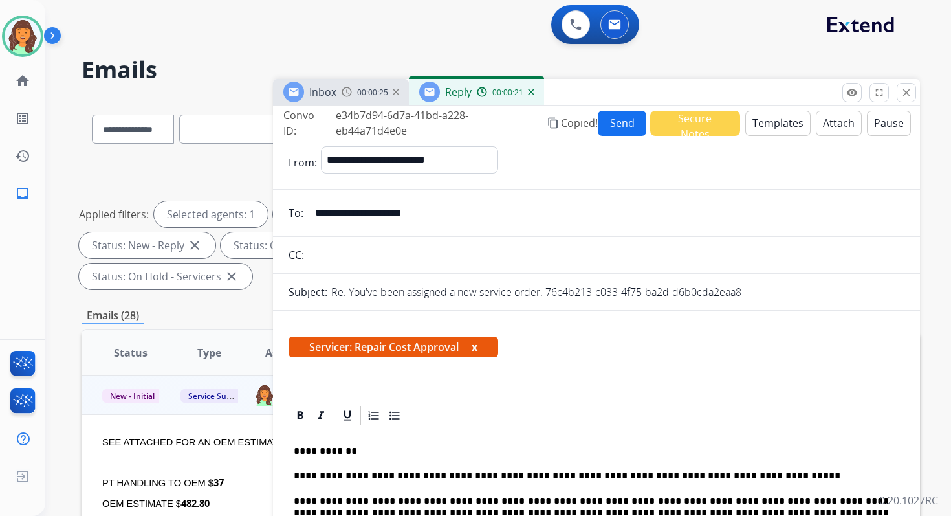
click at [610, 122] on button "Send" at bounding box center [622, 123] width 49 height 25
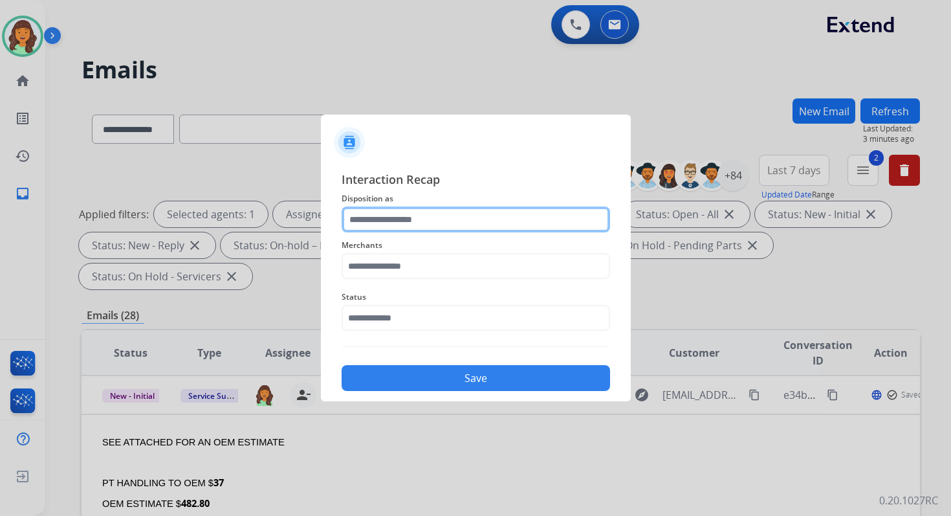
click at [388, 222] on input "text" at bounding box center [476, 219] width 269 height 26
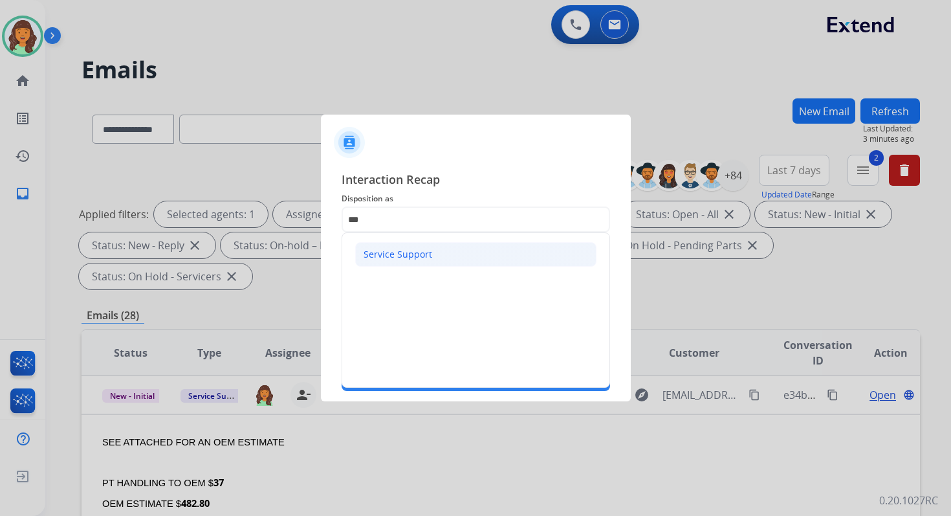
click at [388, 252] on div "Service Support" at bounding box center [398, 254] width 69 height 13
type input "**********"
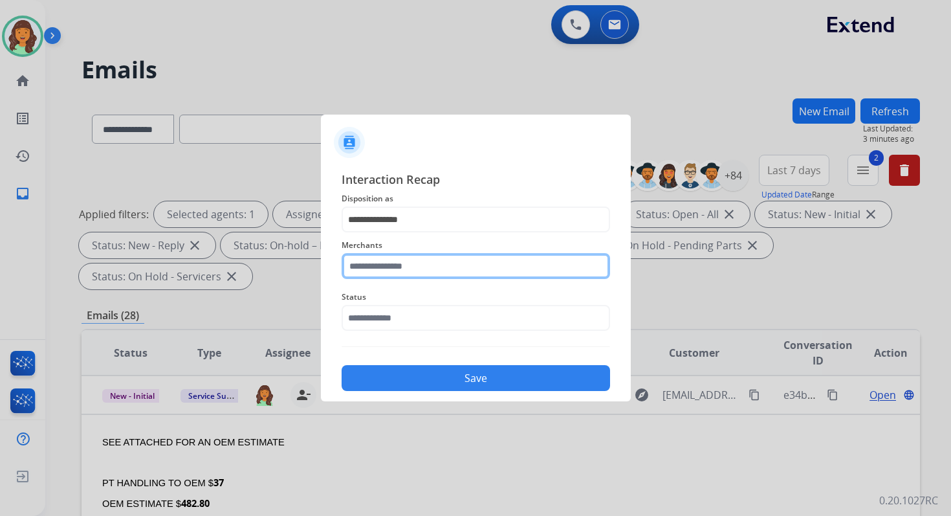
click at [395, 265] on input "text" at bounding box center [476, 266] width 269 height 26
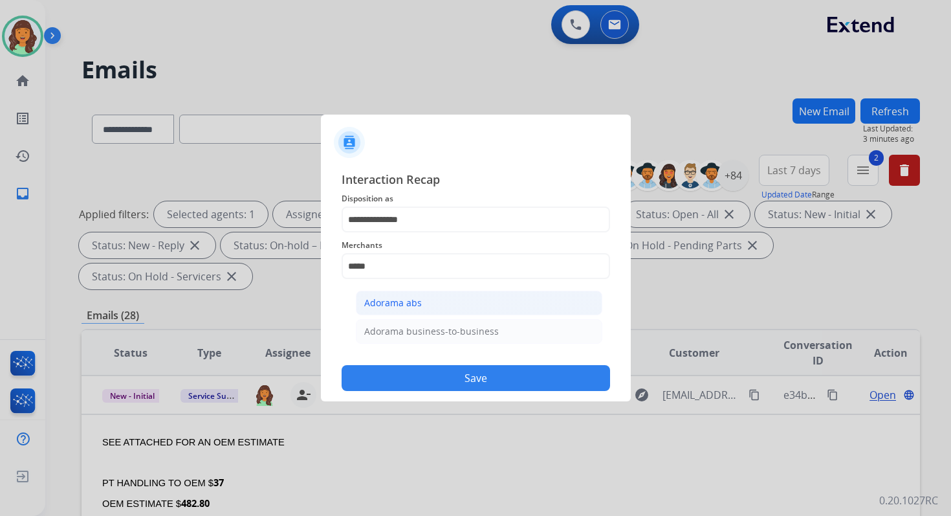
click at [410, 300] on div "Adorama abs" at bounding box center [393, 302] width 58 height 13
type input "**********"
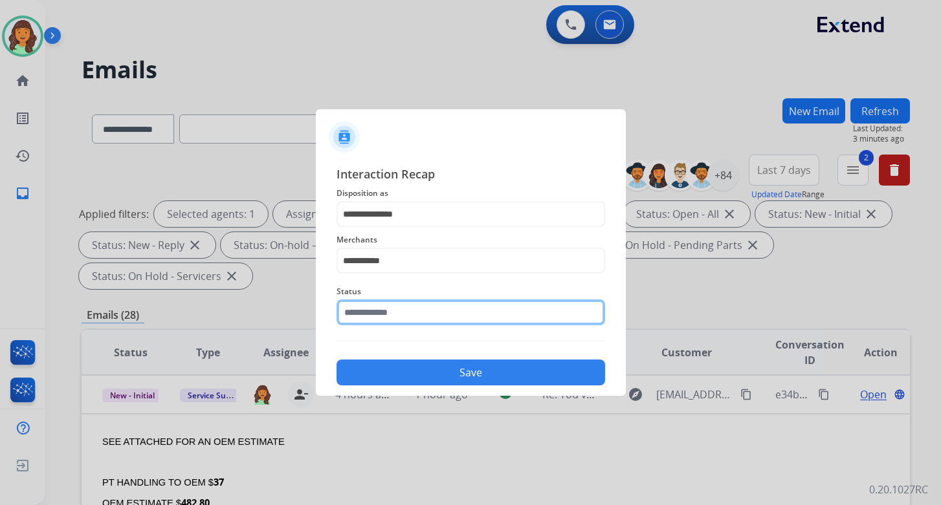
click at [410, 309] on input "text" at bounding box center [471, 313] width 269 height 26
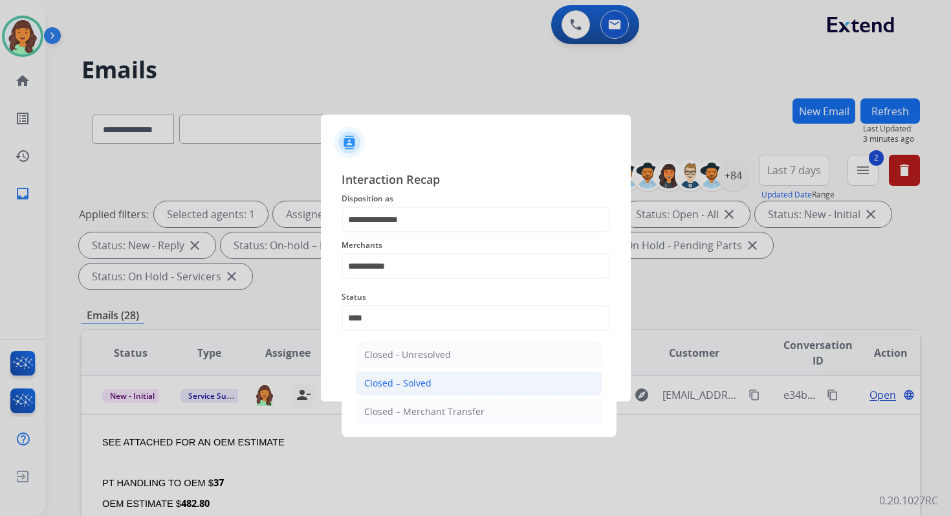
click at [414, 381] on div "Closed – Solved" at bounding box center [397, 383] width 67 height 13
type input "**********"
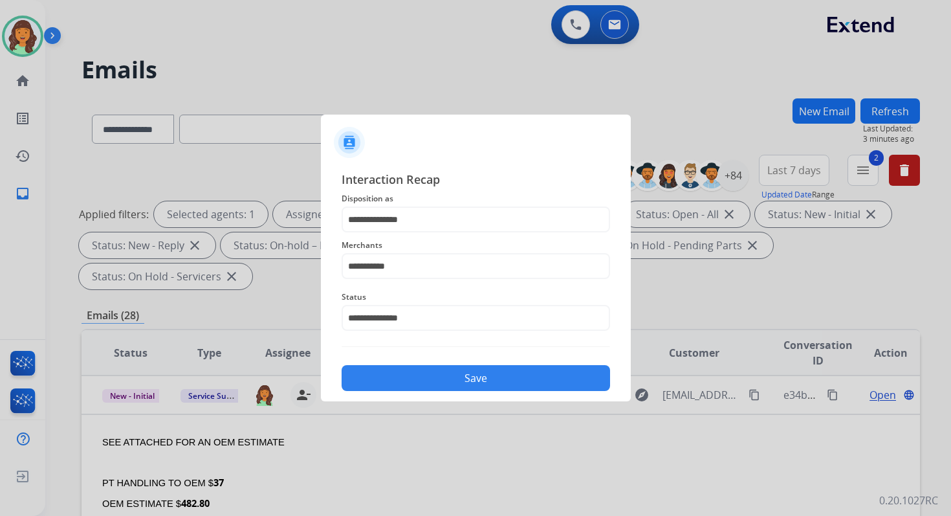
click at [414, 381] on button "Save" at bounding box center [476, 378] width 269 height 26
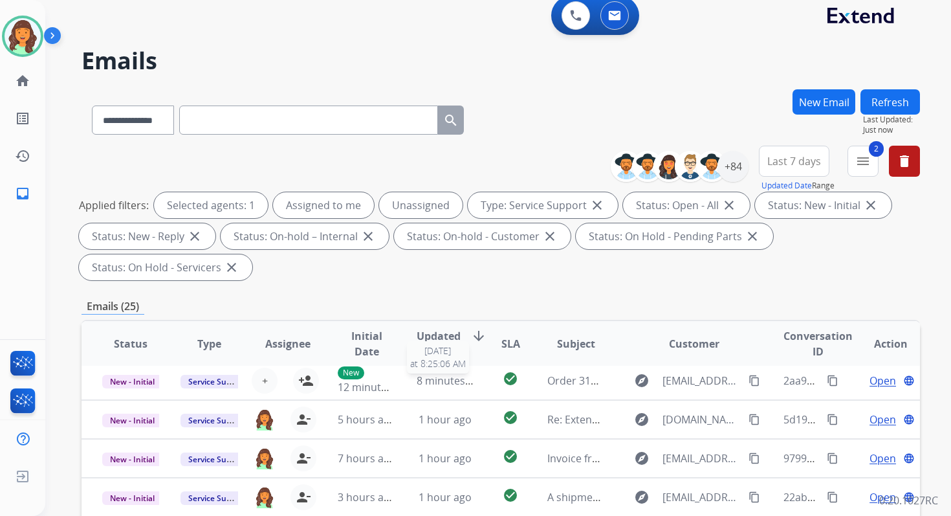
scroll to position [314, 0]
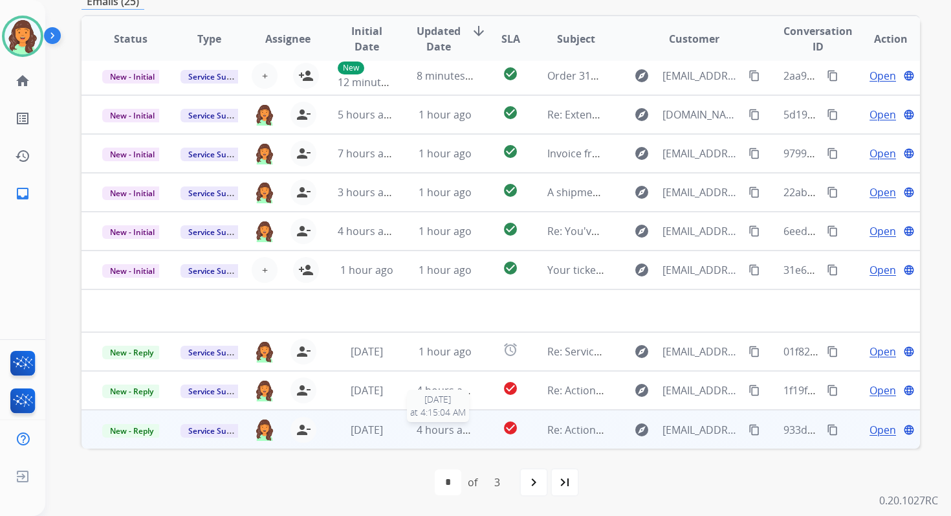
click at [427, 429] on span "4 hours ago" at bounding box center [446, 430] width 58 height 14
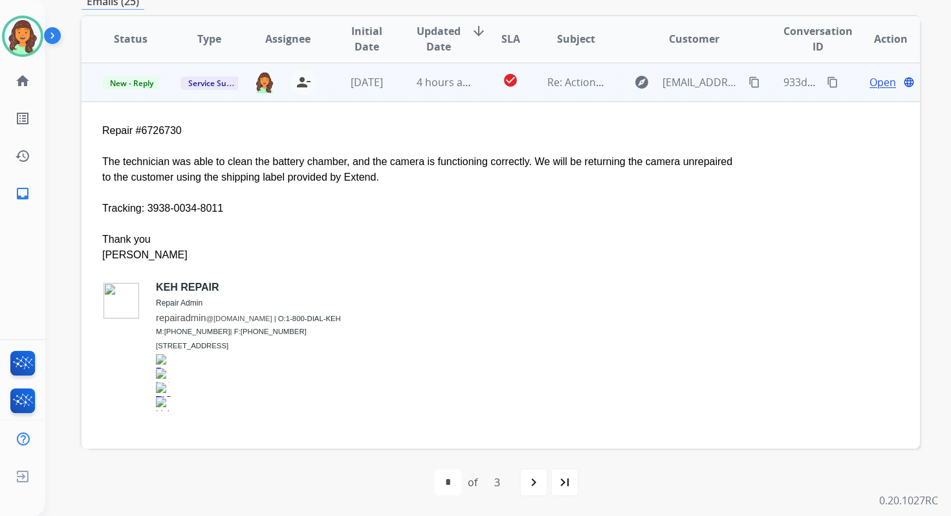
scroll to position [349, 0]
click at [876, 78] on span "Open" at bounding box center [883, 82] width 27 height 16
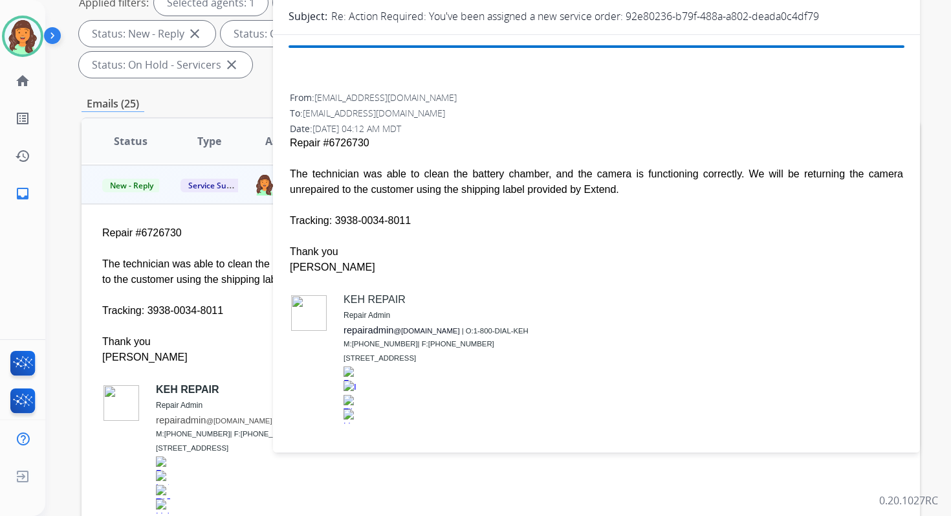
scroll to position [99, 0]
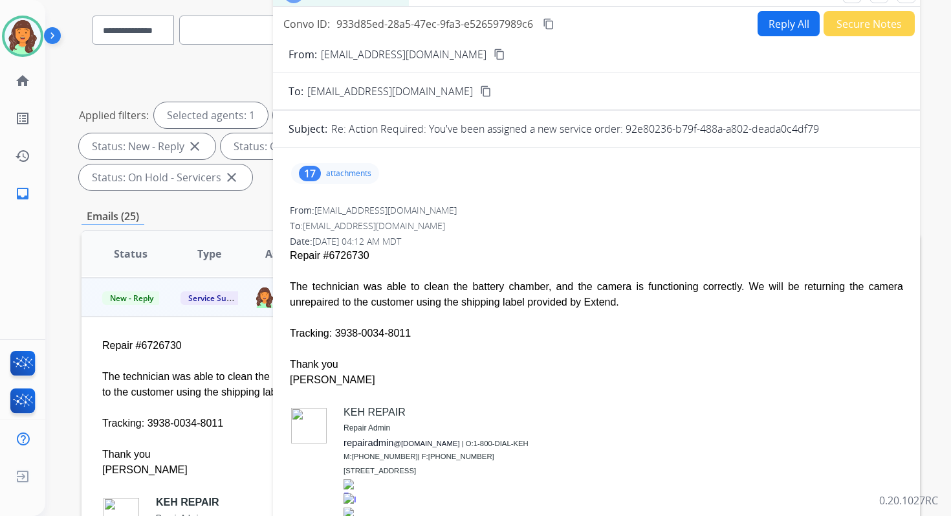
drag, startPoint x: 625, startPoint y: 127, endPoint x: 861, endPoint y: 126, distance: 236.2
click at [861, 126] on div "Re: Action Required: You've been assigned a new service order: 92e80236-b79f-48…" at bounding box center [617, 129] width 573 height 16
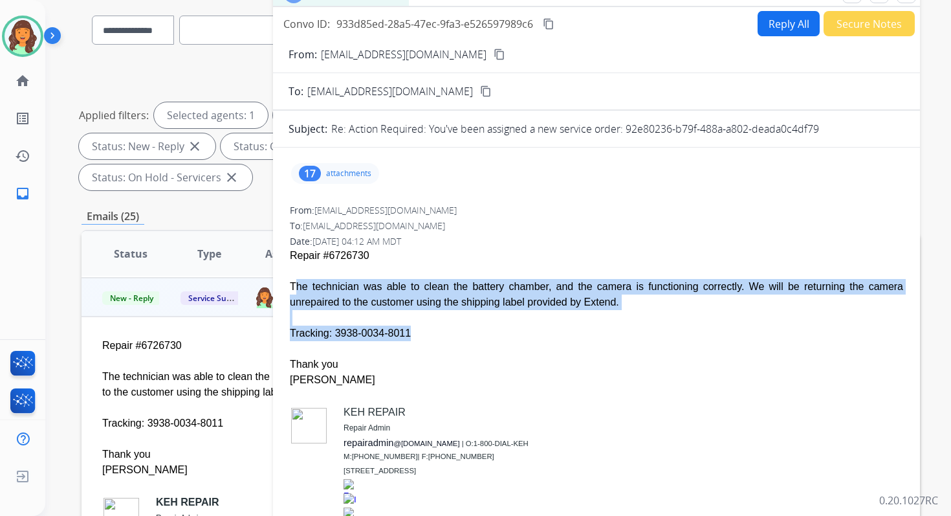
drag, startPoint x: 289, startPoint y: 283, endPoint x: 454, endPoint y: 350, distance: 178.8
click at [454, 351] on div "From: [EMAIL_ADDRESS][DOMAIN_NAME] To: [EMAIL_ADDRESS][DOMAIN_NAME] Date: [DATE…" at bounding box center [597, 384] width 616 height 362
click at [550, 18] on mat-icon "content_copy" at bounding box center [549, 24] width 12 height 12
click at [772, 14] on button "Reply All" at bounding box center [789, 23] width 62 height 25
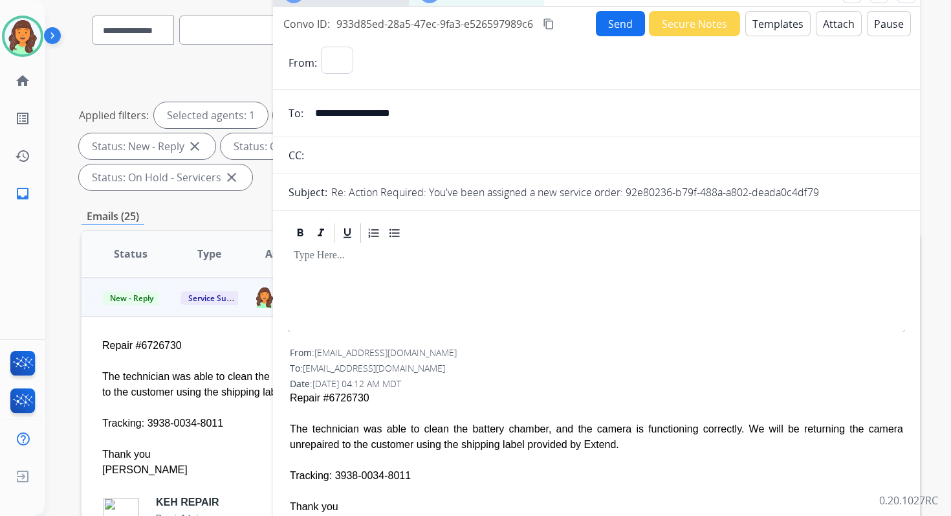
click at [772, 20] on button "Templates" at bounding box center [778, 23] width 65 height 25
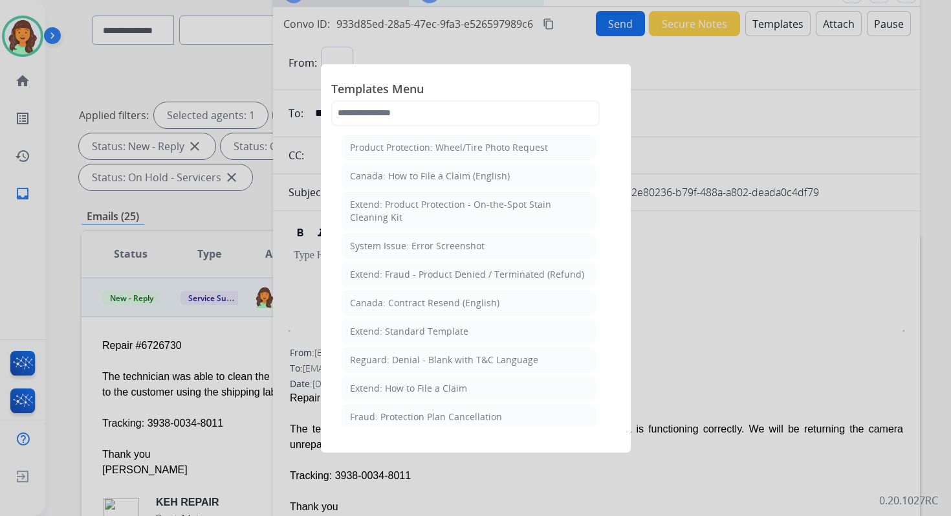
select select "**********"
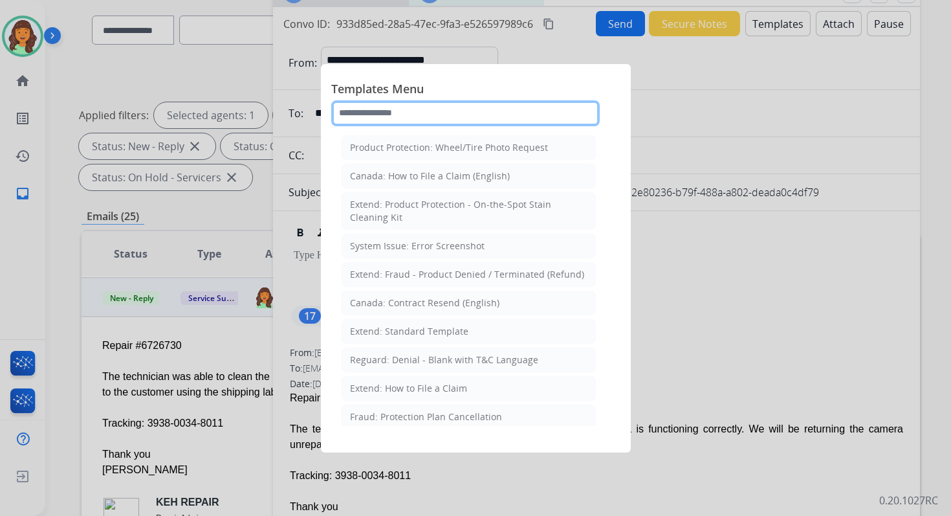
click at [415, 108] on input "text" at bounding box center [465, 113] width 269 height 26
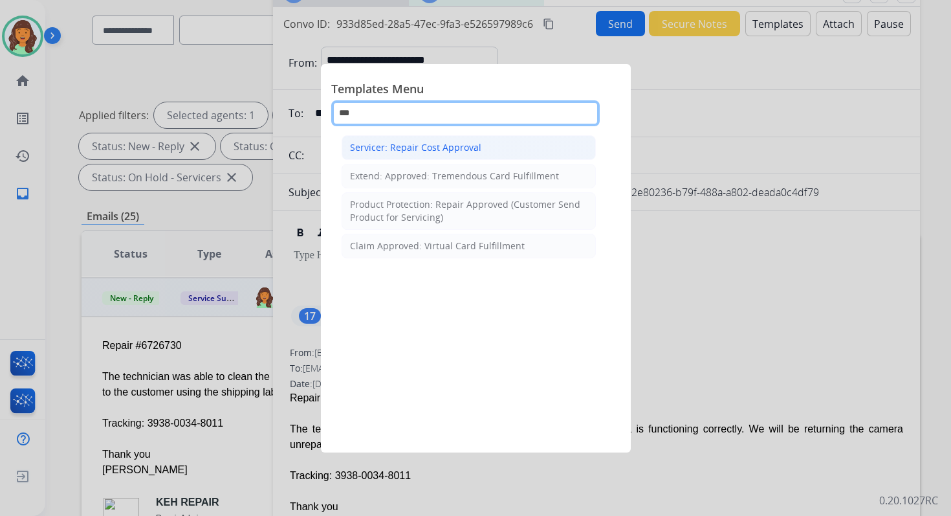
type input "***"
click at [432, 147] on div "Servicer: Repair Cost Approval" at bounding box center [415, 147] width 131 height 13
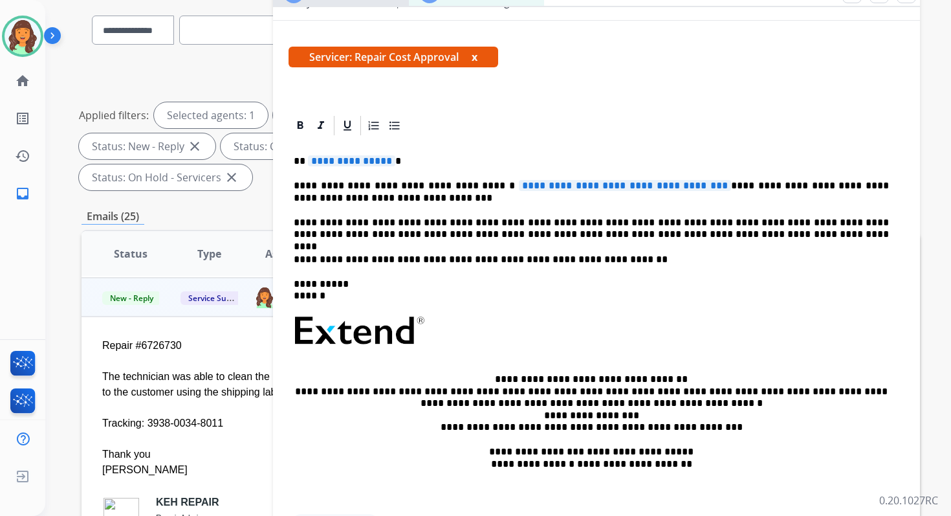
scroll to position [94, 0]
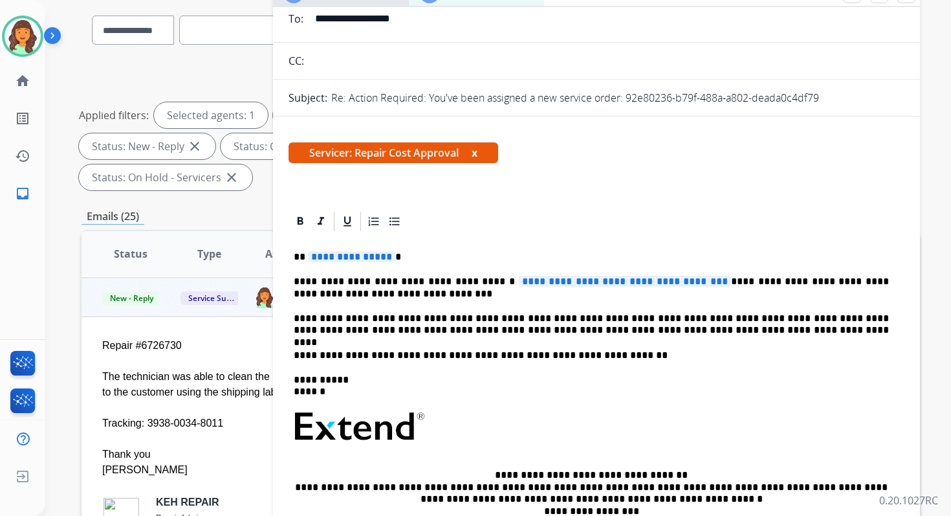
click at [338, 261] on span "**********" at bounding box center [351, 256] width 87 height 11
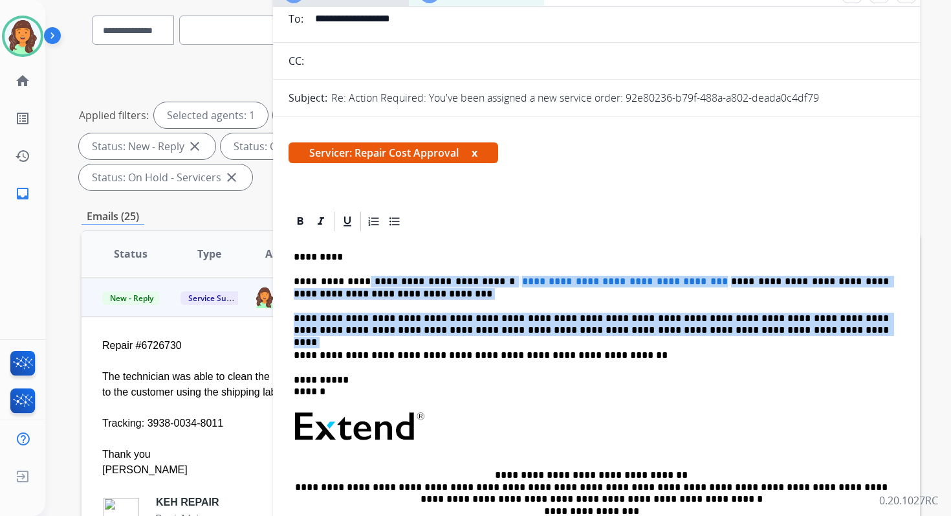
drag, startPoint x: 359, startPoint y: 282, endPoint x: 712, endPoint y: 338, distance: 357.8
click at [712, 338] on div "**********" at bounding box center [597, 420] width 616 height 374
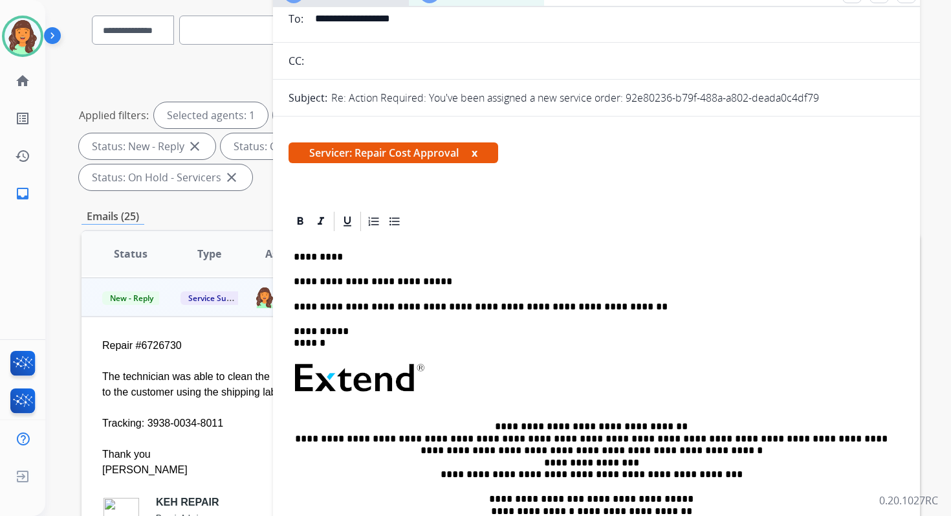
scroll to position [0, 0]
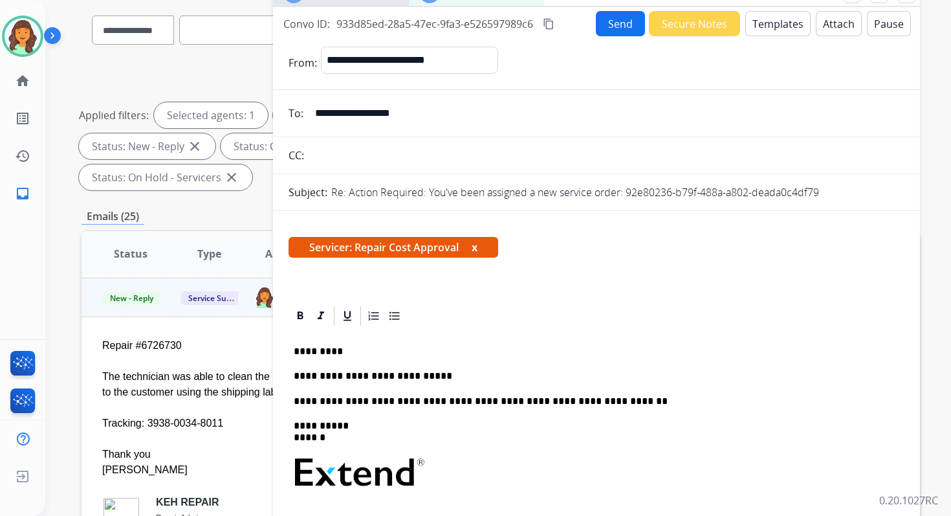
click at [613, 19] on button "Send" at bounding box center [620, 23] width 49 height 25
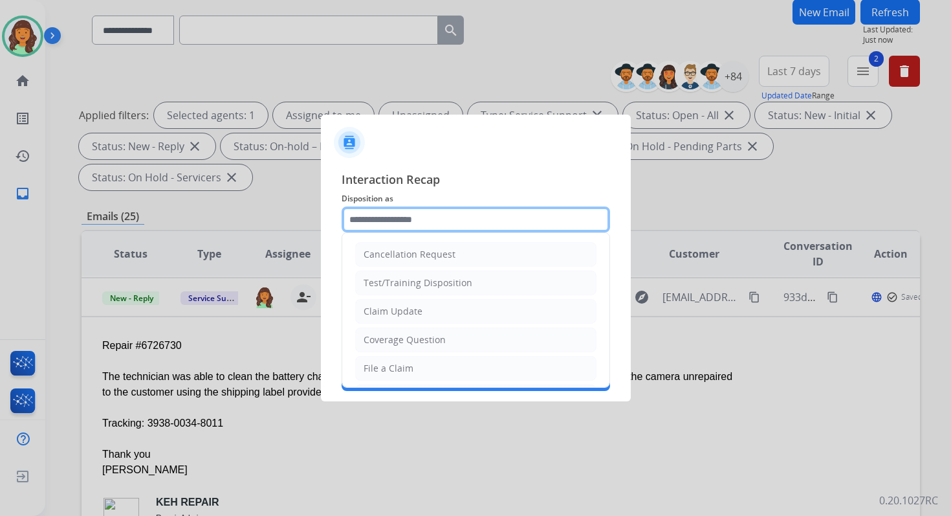
click at [423, 216] on input "text" at bounding box center [476, 219] width 269 height 26
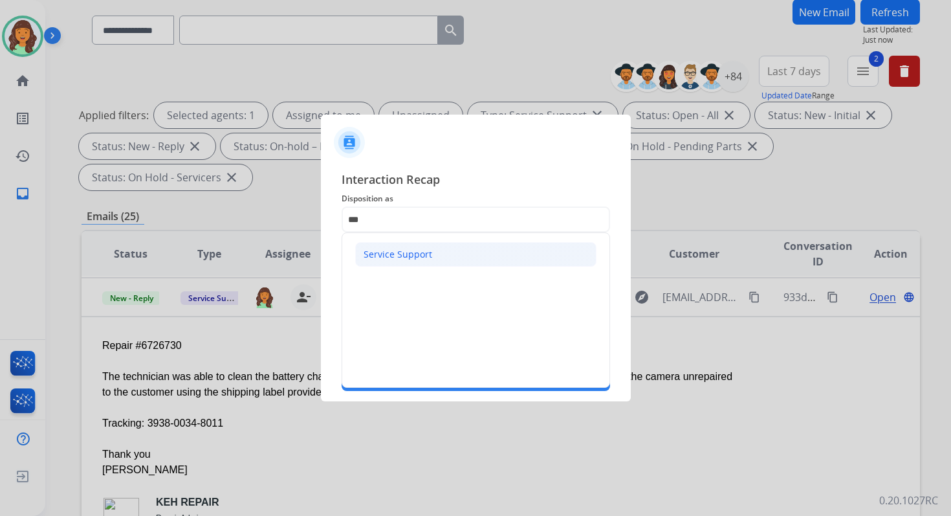
click at [425, 258] on div "Service Support" at bounding box center [398, 254] width 69 height 13
type input "**********"
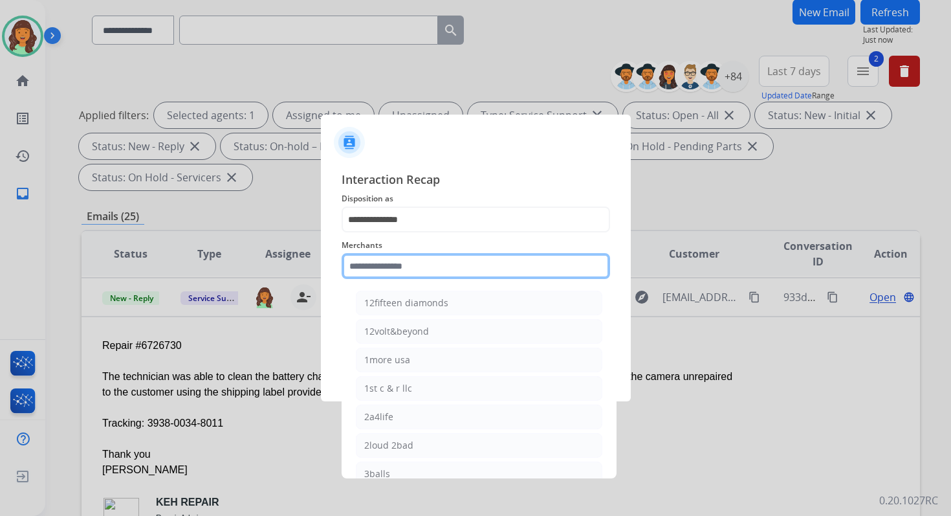
click at [424, 270] on input "text" at bounding box center [476, 266] width 269 height 26
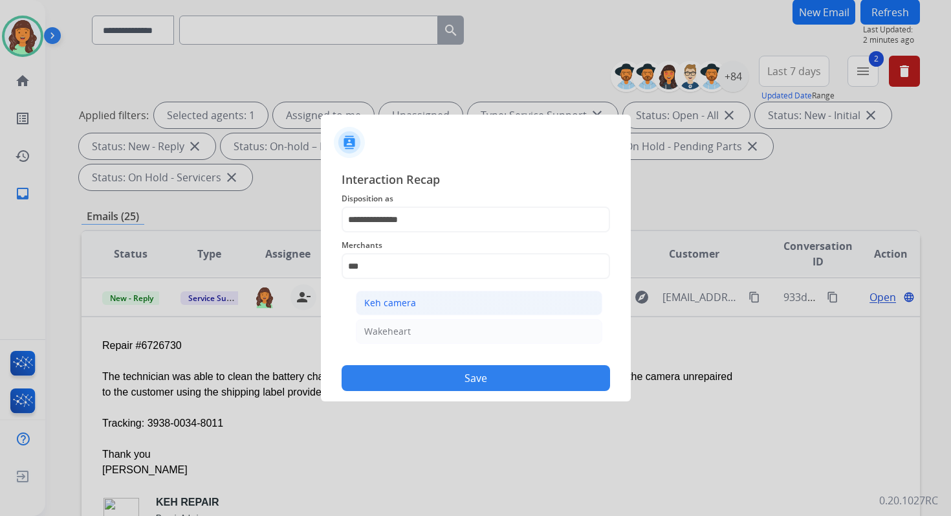
click at [421, 308] on li "Keh camera" at bounding box center [479, 303] width 247 height 25
type input "**********"
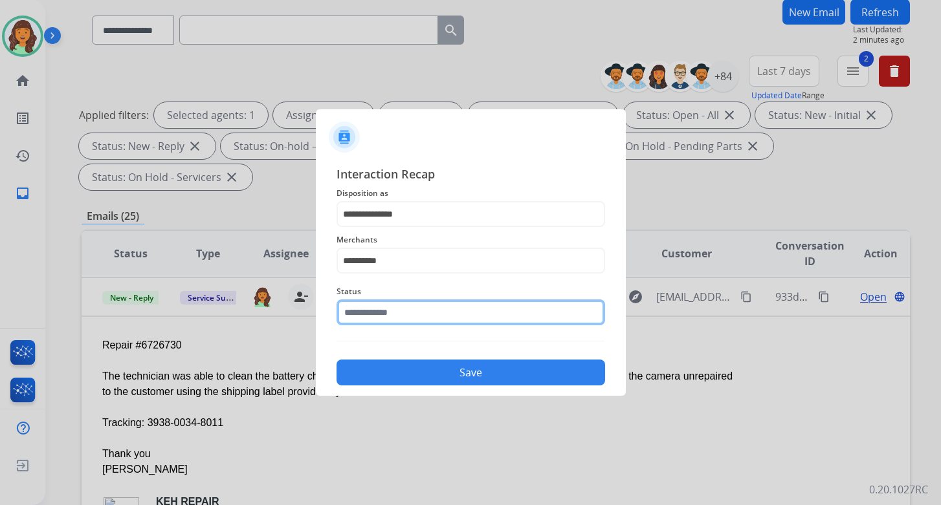
click at [421, 326] on div "Status" at bounding box center [471, 305] width 269 height 52
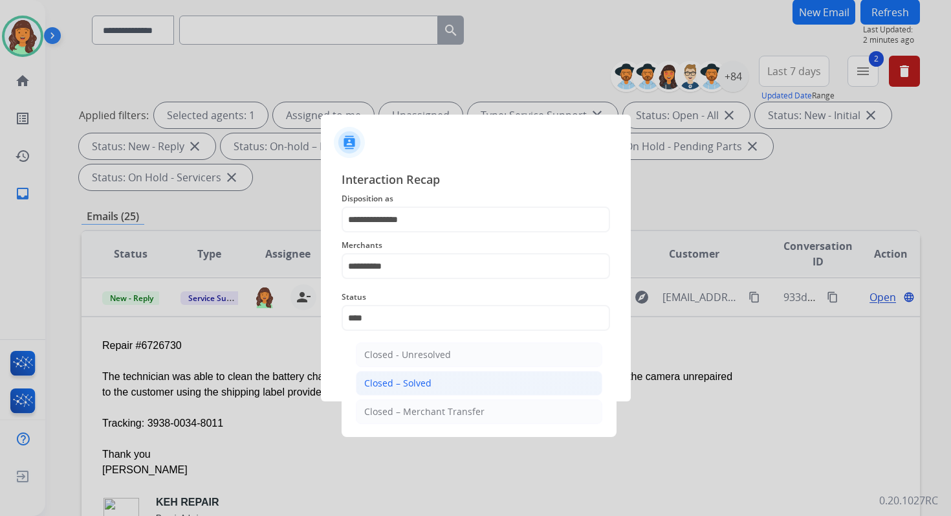
click at [432, 381] on li "Closed – Solved" at bounding box center [479, 383] width 247 height 25
type input "**********"
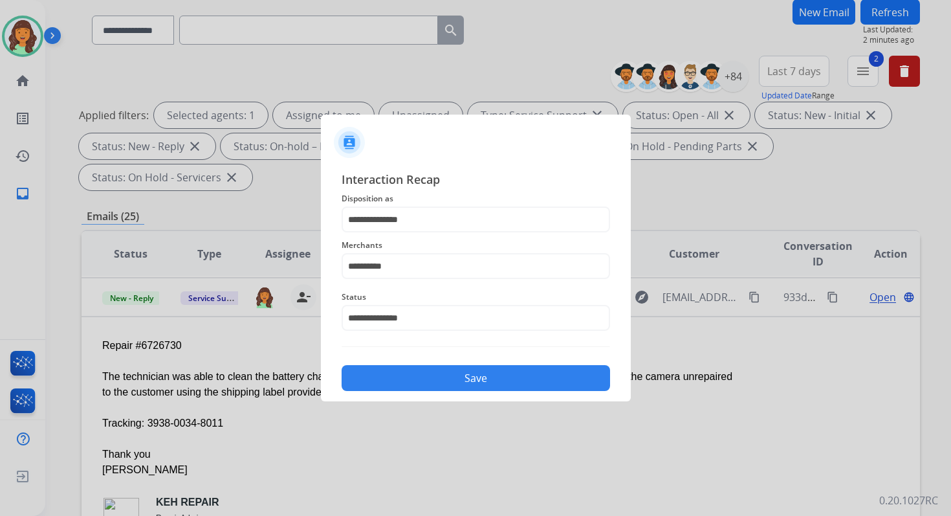
click at [432, 381] on button "Save" at bounding box center [476, 378] width 269 height 26
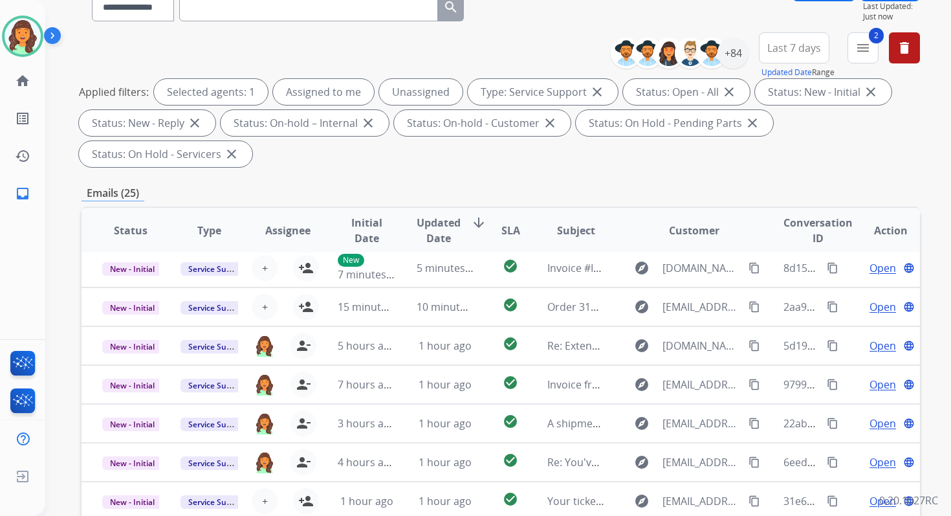
scroll to position [314, 0]
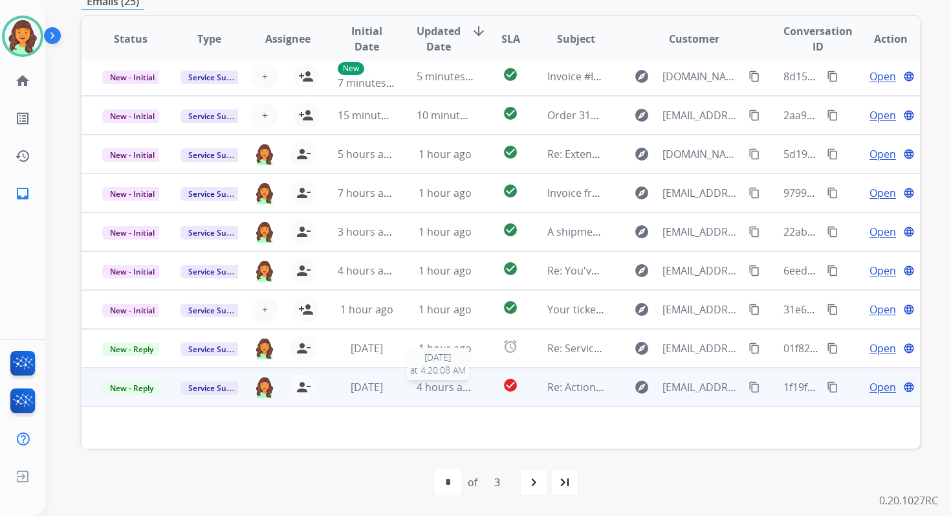
click at [431, 389] on span "4 hours ago" at bounding box center [446, 387] width 58 height 14
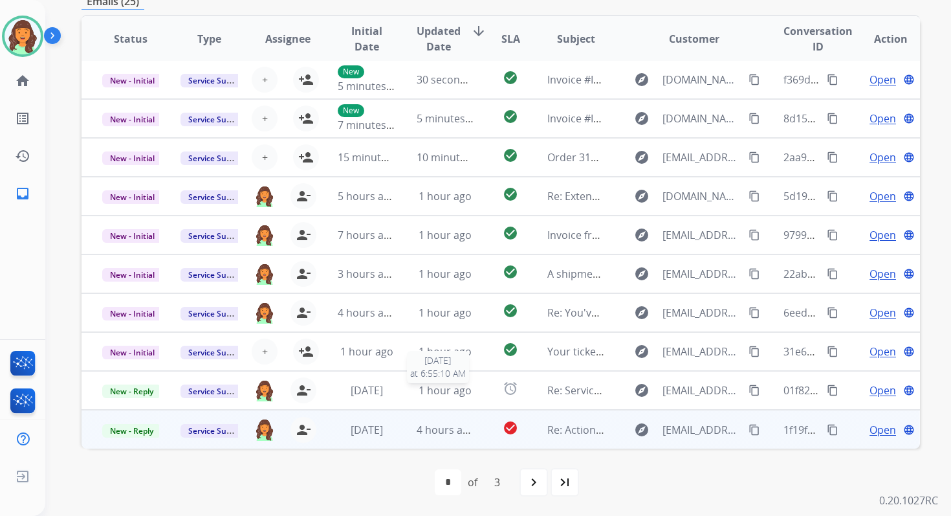
scroll to position [1, 0]
click at [444, 432] on span "4 hours ago" at bounding box center [446, 430] width 58 height 14
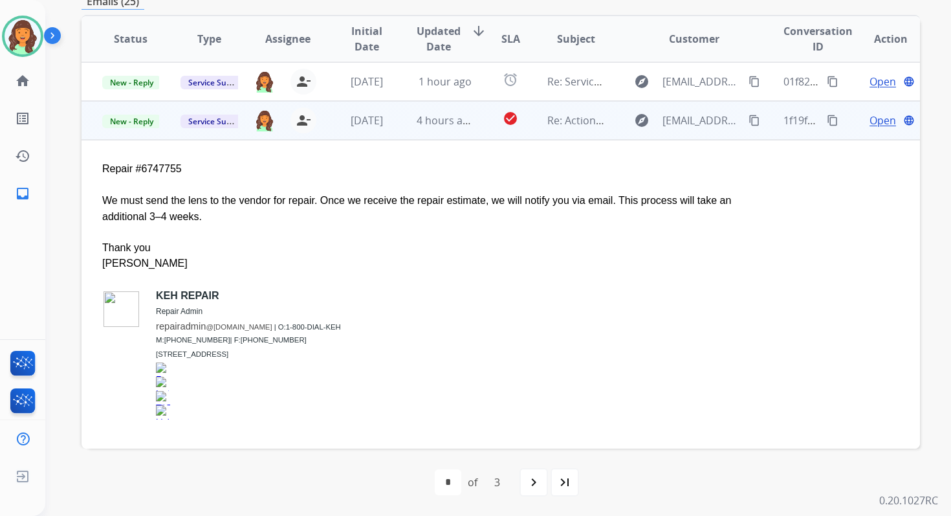
scroll to position [319, 0]
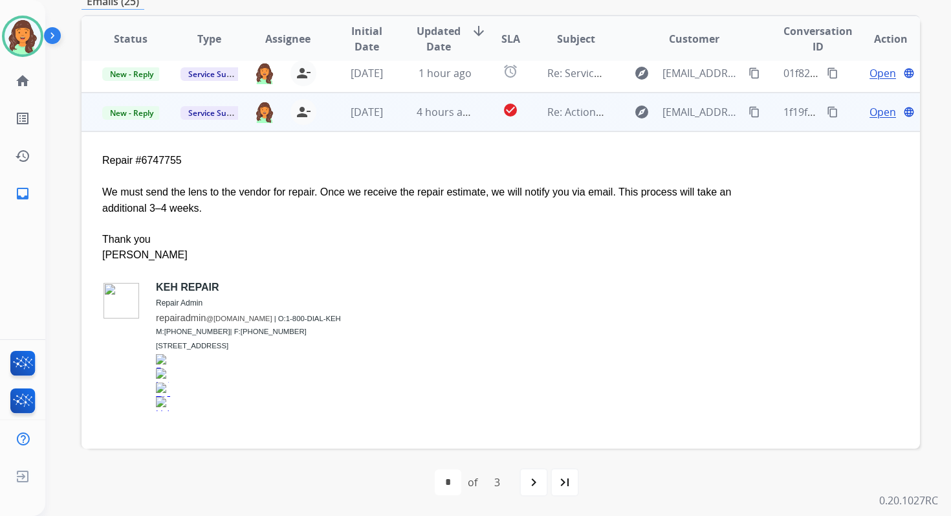
click at [870, 111] on span "Open" at bounding box center [883, 112] width 27 height 16
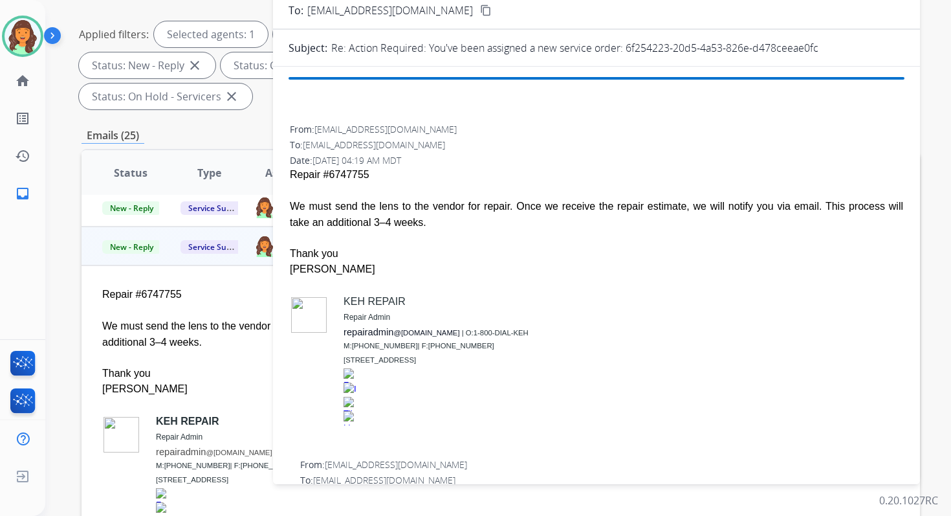
scroll to position [78, 0]
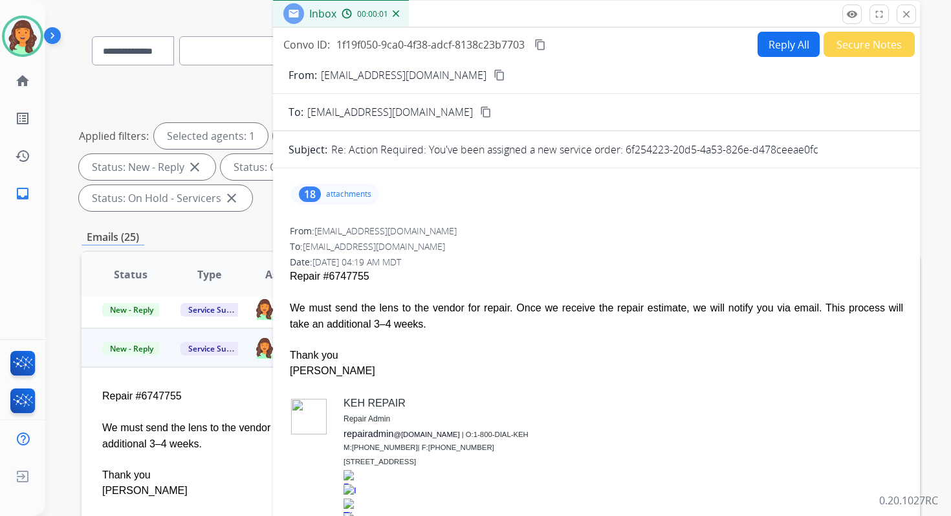
drag, startPoint x: 625, startPoint y: 150, endPoint x: 836, endPoint y: 150, distance: 211.6
click at [836, 150] on div "Re: Action Required: You've been assigned a new service order: 6f254223-20d5-4a…" at bounding box center [617, 150] width 573 height 16
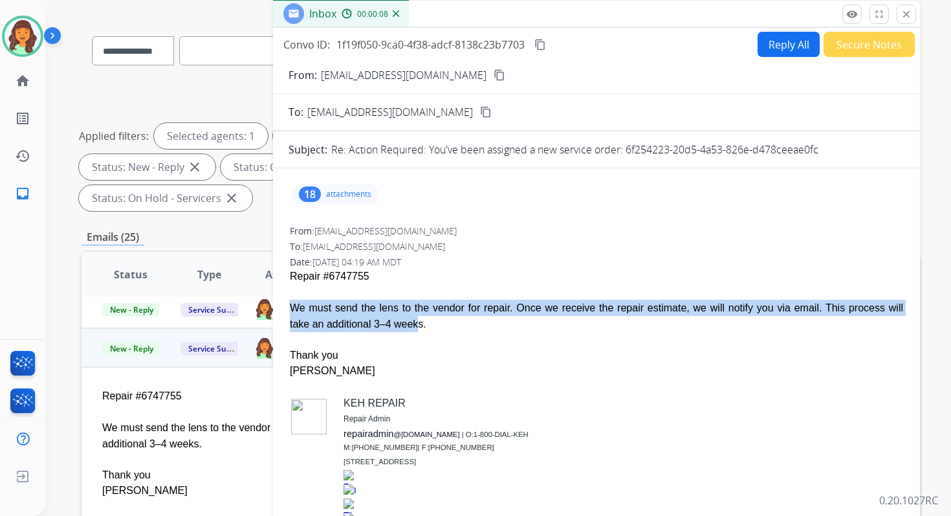
drag, startPoint x: 291, startPoint y: 307, endPoint x: 419, endPoint y: 327, distance: 129.7
click at [419, 327] on span "We must send the lens to the vendor for repair. Once we receive the repair esti…" at bounding box center [597, 315] width 614 height 27
click at [542, 39] on mat-icon "content_copy" at bounding box center [541, 45] width 12 height 12
click at [907, 13] on mat-icon "close" at bounding box center [907, 14] width 12 height 12
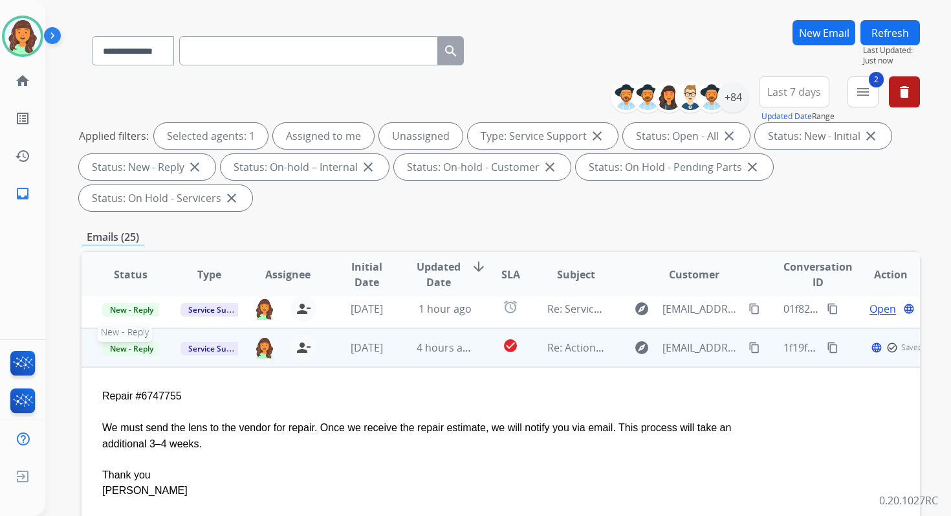
click at [142, 347] on span "New - Reply" at bounding box center [131, 349] width 59 height 14
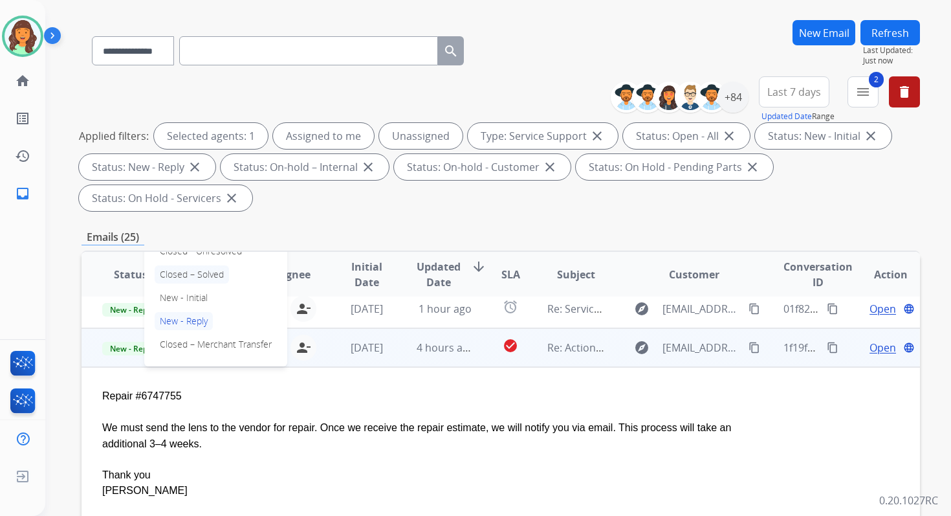
click at [188, 271] on p "Closed – Solved" at bounding box center [192, 274] width 74 height 18
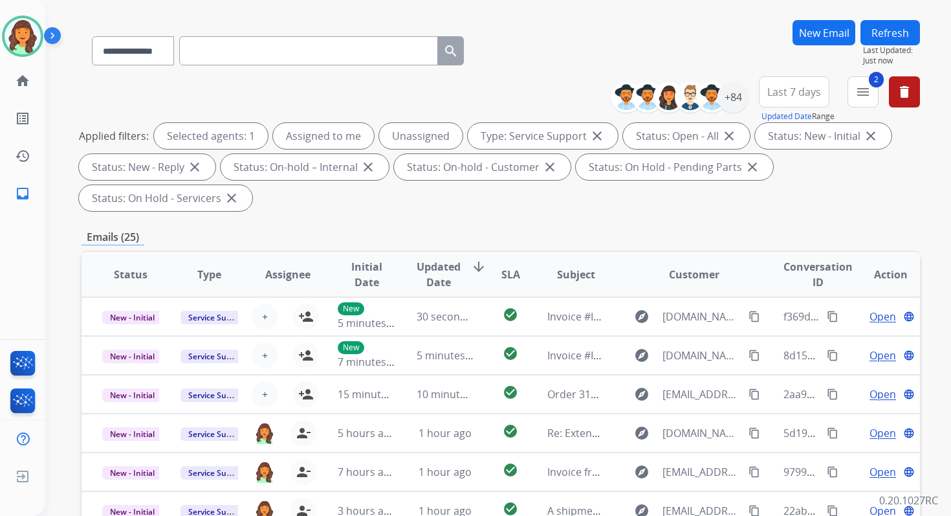
scroll to position [314, 0]
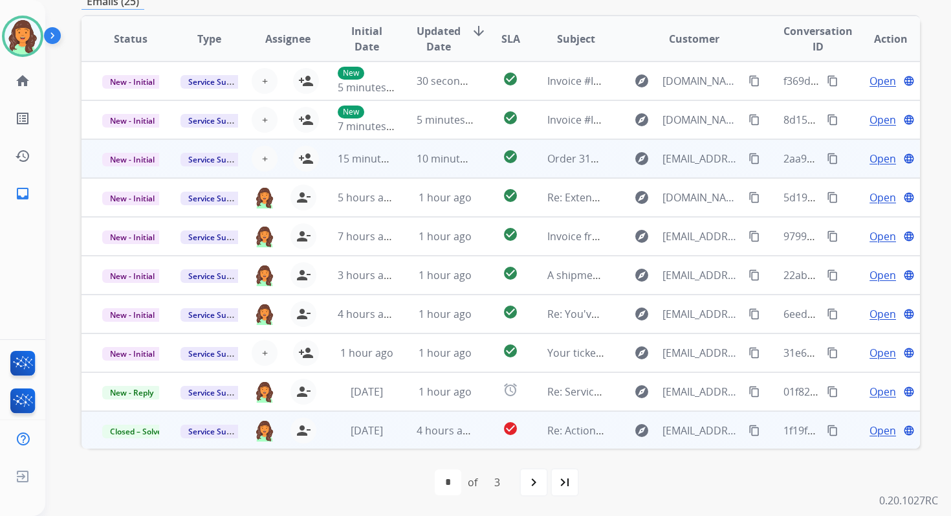
click at [458, 172] on td "10 minutes ago" at bounding box center [435, 158] width 78 height 39
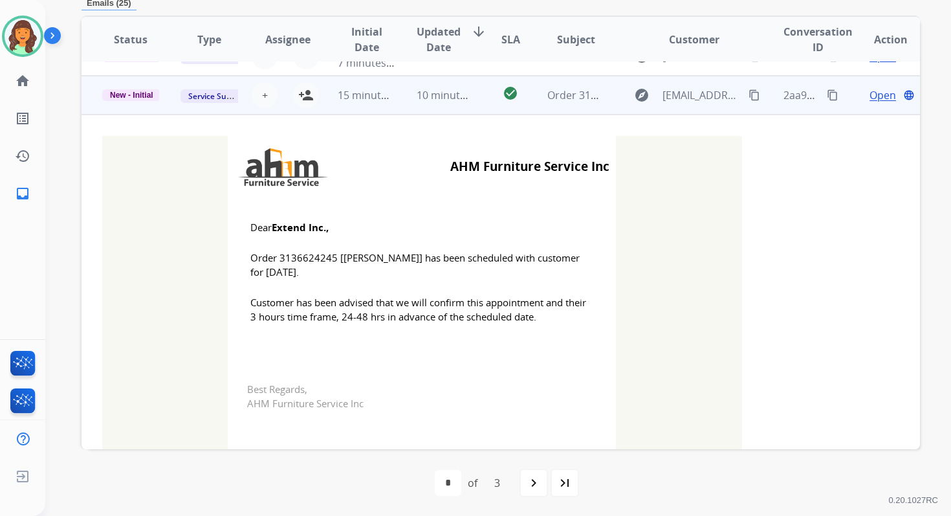
scroll to position [78, 0]
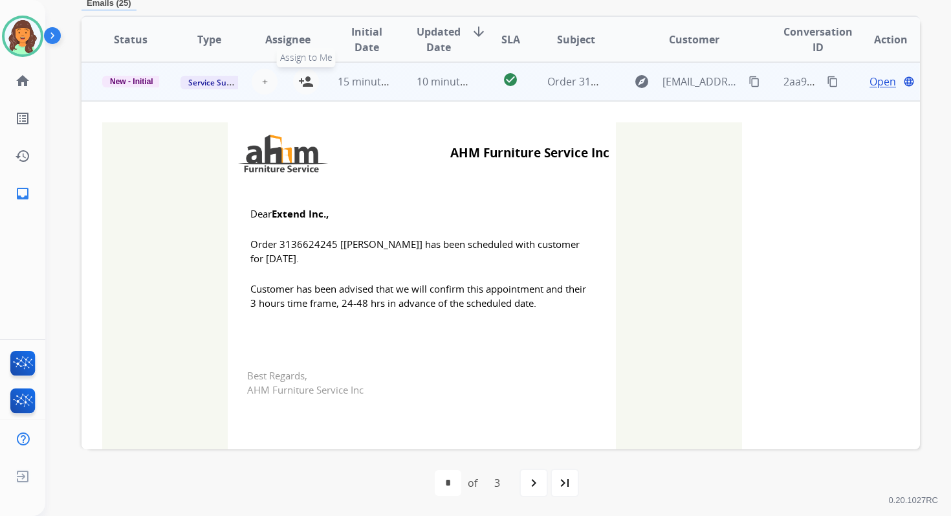
click at [303, 81] on mat-icon "person_add" at bounding box center [306, 82] width 16 height 16
click at [145, 80] on span "New - Initial" at bounding box center [131, 82] width 59 height 12
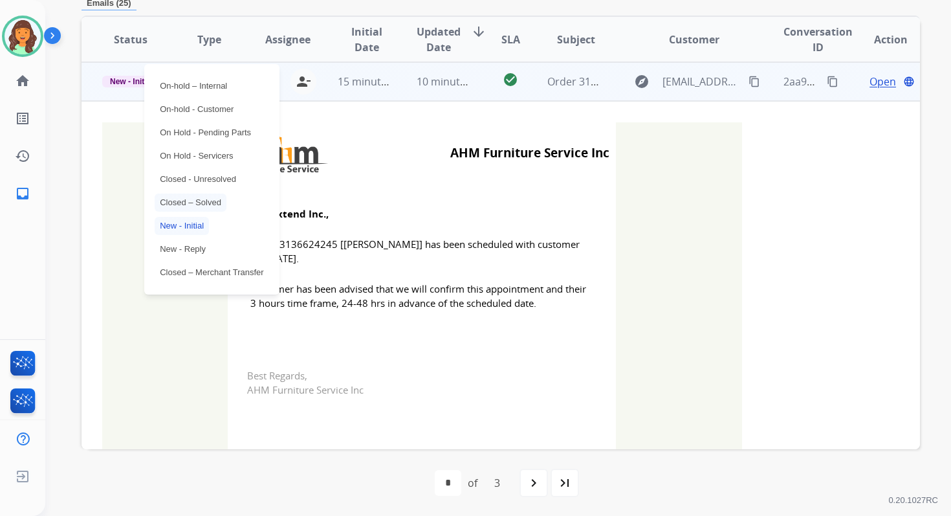
click at [188, 197] on p "Closed – Solved" at bounding box center [191, 203] width 72 height 18
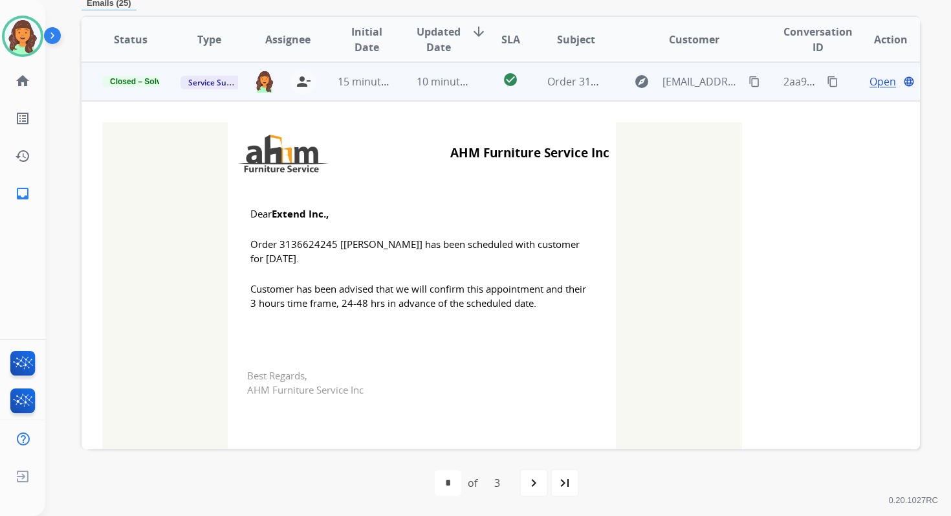
scroll to position [0, 0]
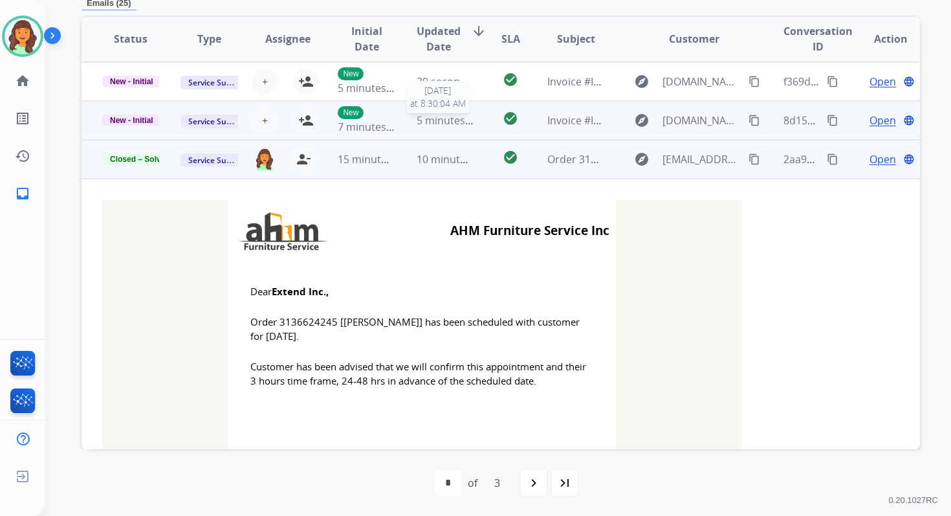
click at [436, 126] on span "5 minutes ago" at bounding box center [451, 120] width 69 height 14
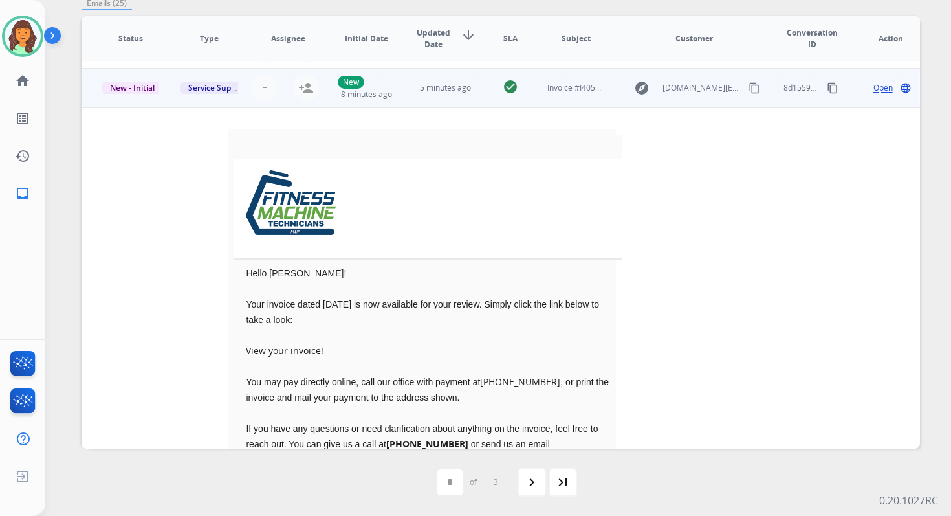
scroll to position [39, 0]
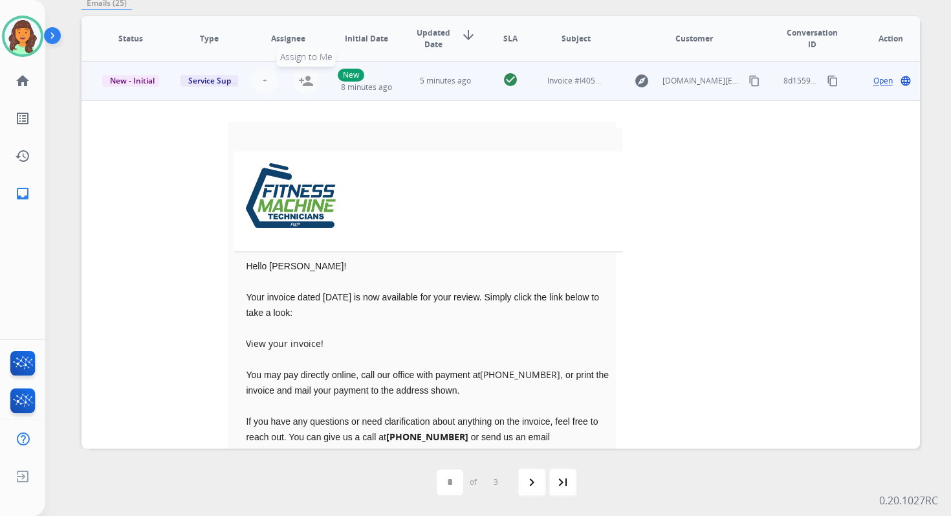
click at [309, 82] on mat-icon "person_add" at bounding box center [306, 81] width 16 height 16
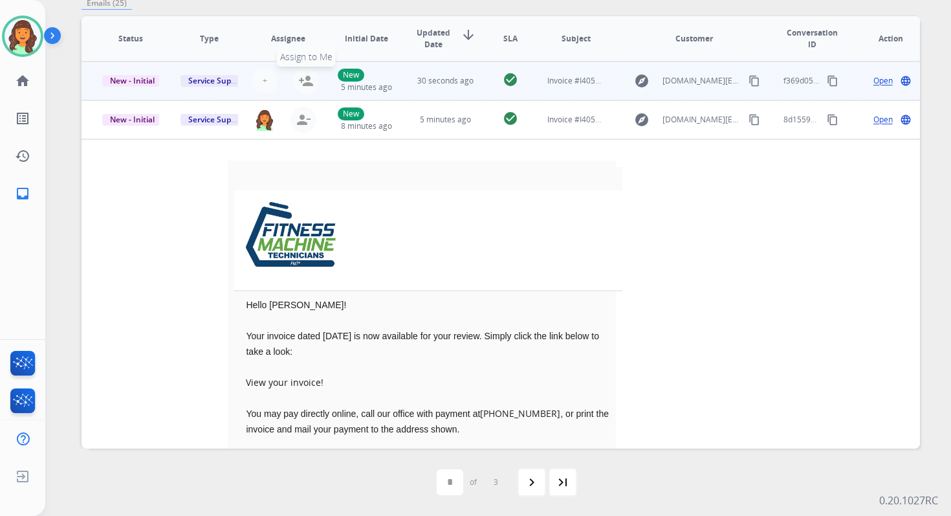
click at [305, 83] on mat-icon "person_add" at bounding box center [306, 81] width 16 height 16
click at [443, 93] on td "30 seconds ago" at bounding box center [435, 80] width 78 height 39
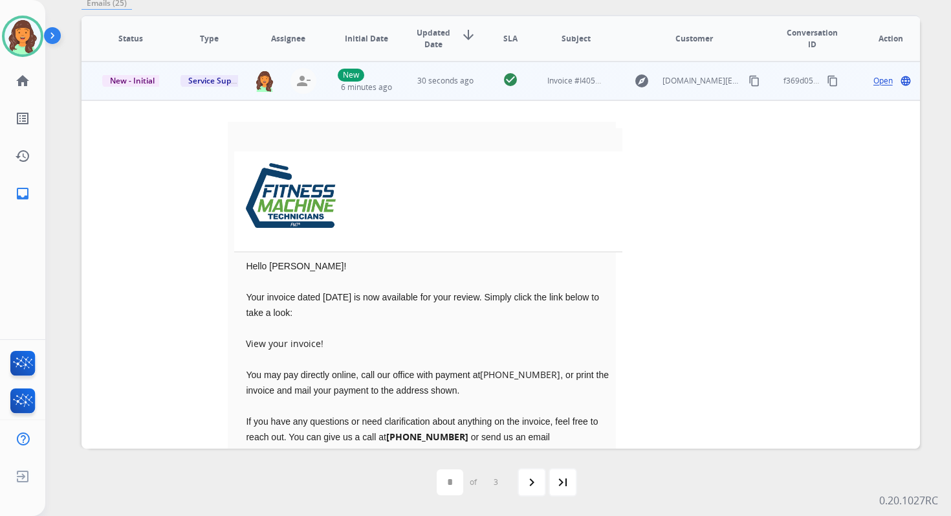
click at [443, 93] on td "30 seconds ago" at bounding box center [435, 80] width 78 height 39
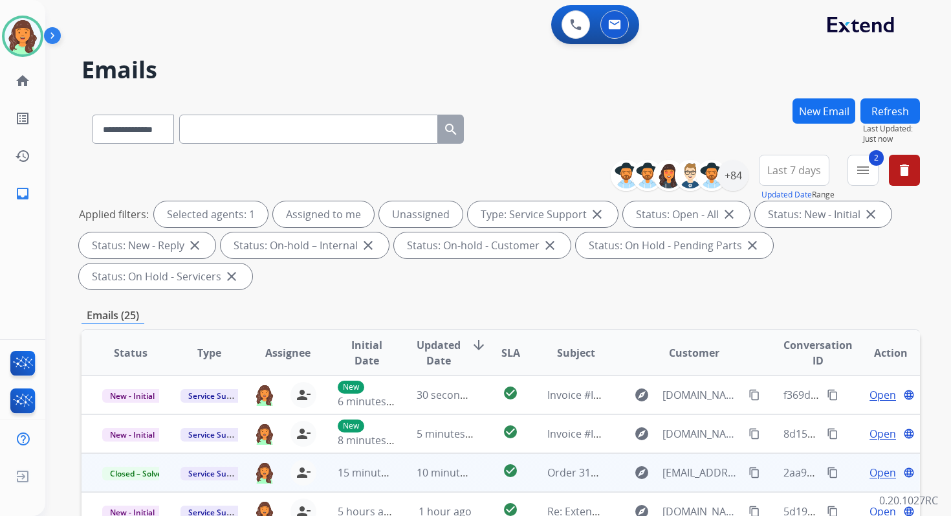
click at [908, 116] on button "Refresh" at bounding box center [891, 110] width 60 height 25
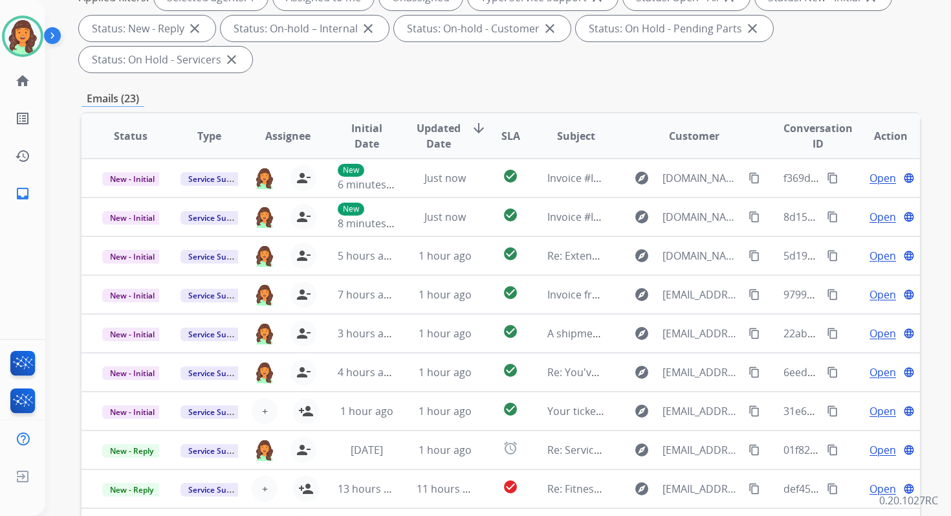
scroll to position [314, 0]
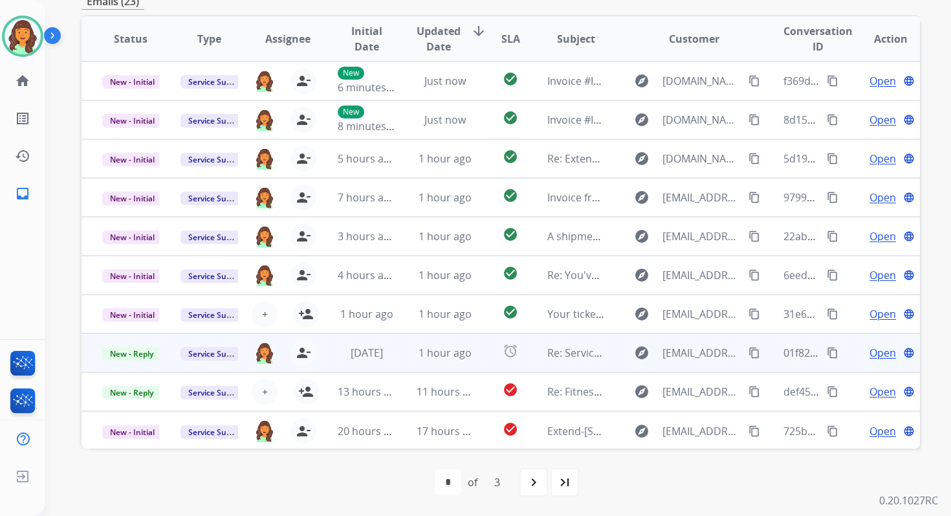
click at [454, 360] on td "1 hour ago" at bounding box center [435, 352] width 78 height 39
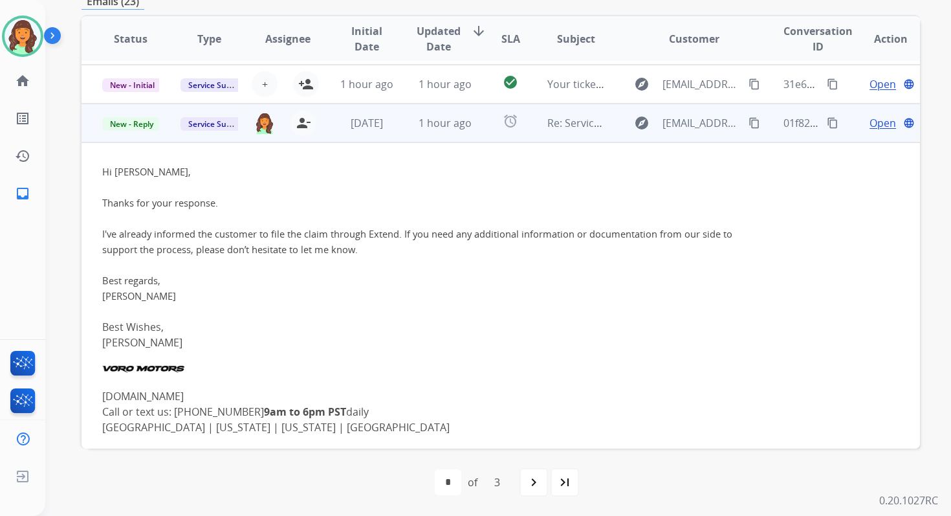
scroll to position [272, 0]
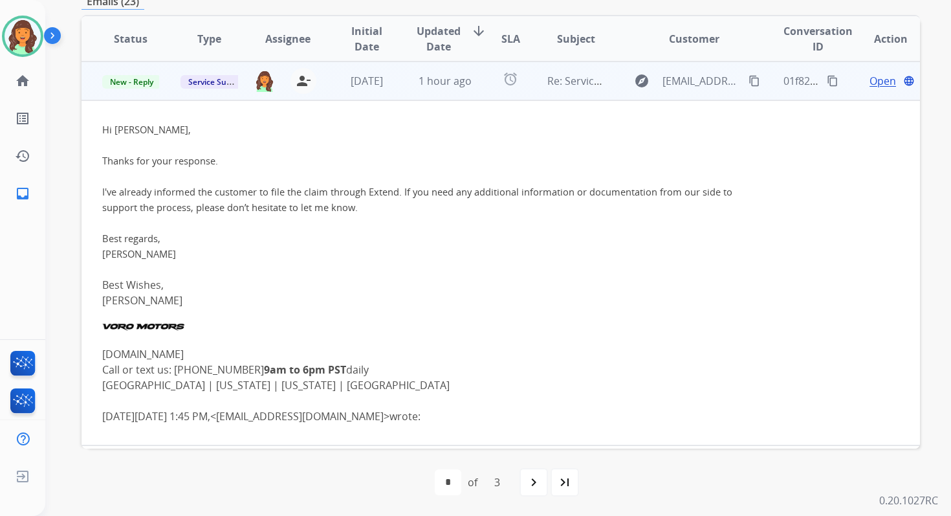
click at [870, 80] on span "Open" at bounding box center [883, 81] width 27 height 16
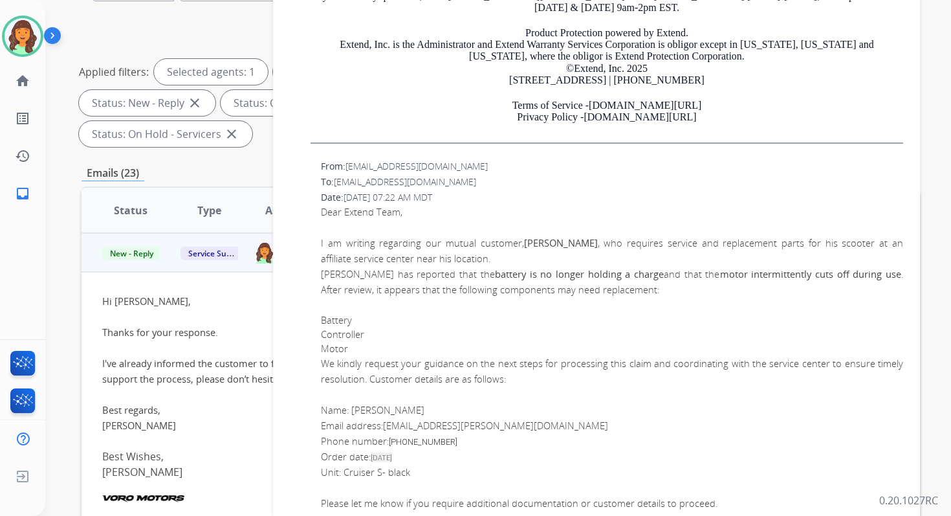
scroll to position [1388, 0]
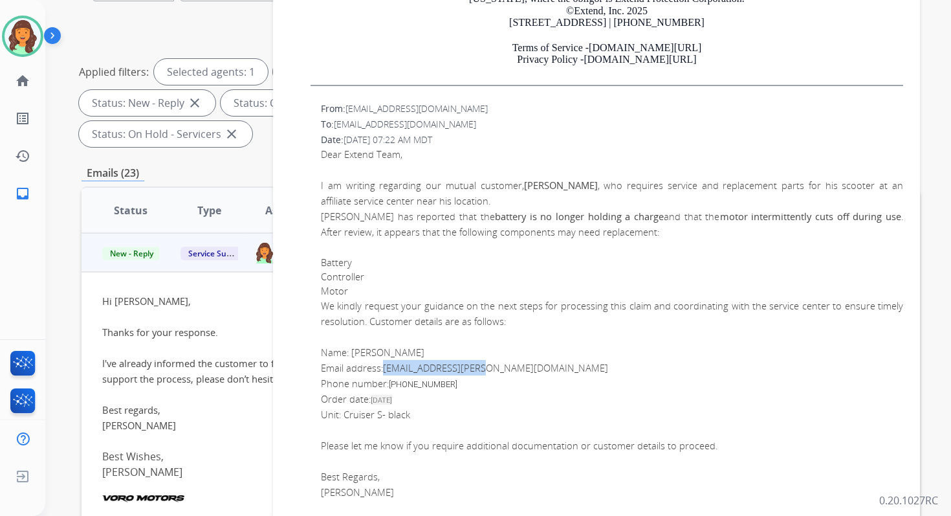
drag, startPoint x: 489, startPoint y: 368, endPoint x: 390, endPoint y: 368, distance: 99.7
click at [389, 368] on p "Email address: [EMAIL_ADDRESS][PERSON_NAME][DOMAIN_NAME]" at bounding box center [612, 368] width 582 height 16
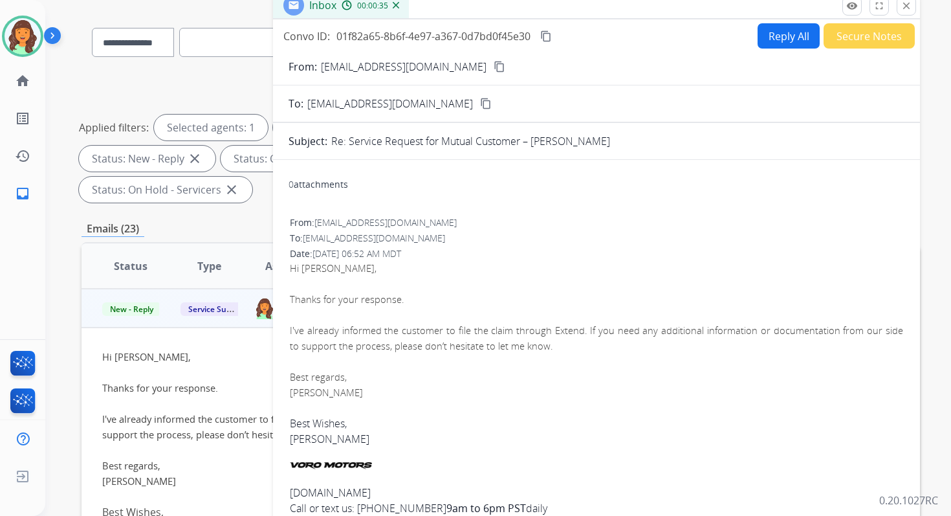
scroll to position [0, 0]
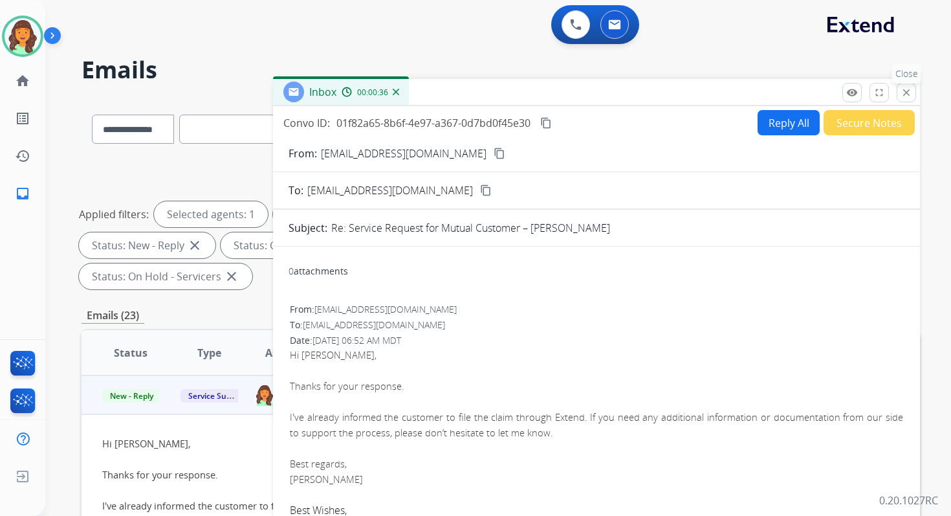
click at [905, 89] on mat-icon "close" at bounding box center [907, 93] width 12 height 12
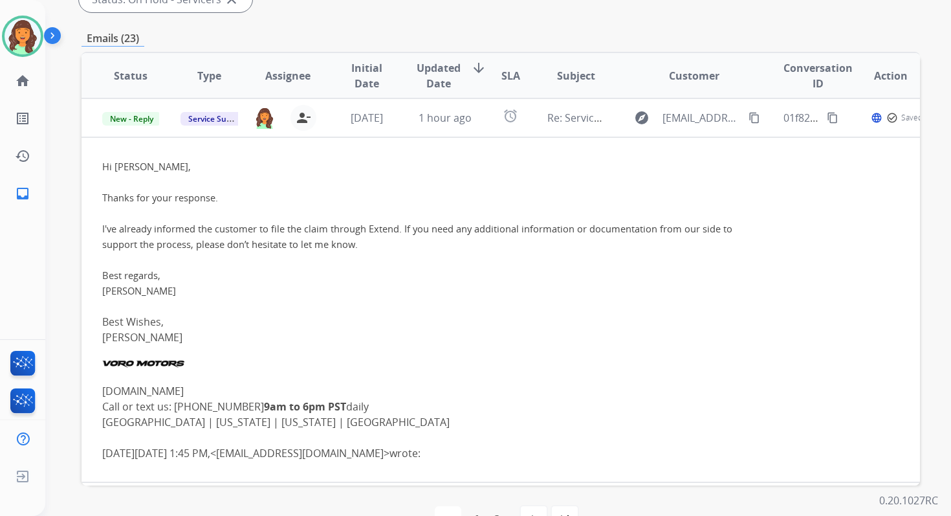
scroll to position [314, 0]
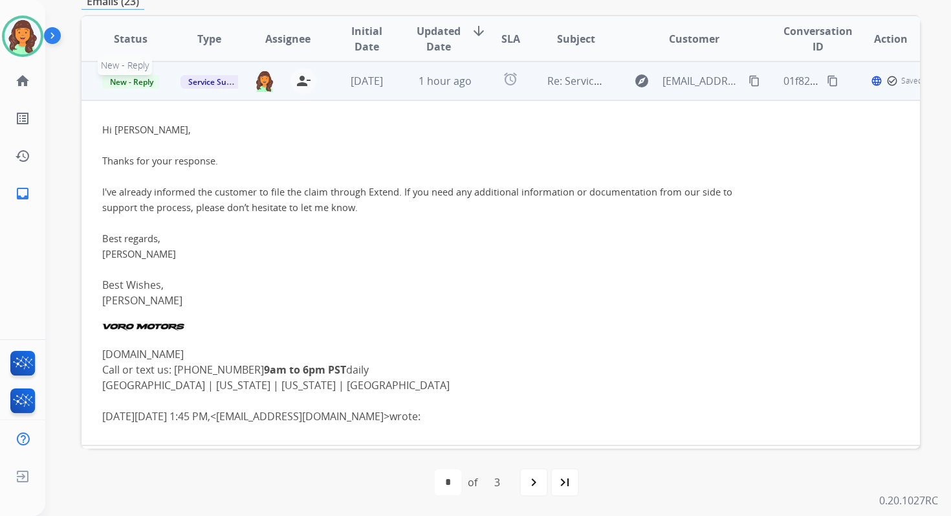
click at [135, 78] on span "New - Reply" at bounding box center [131, 82] width 59 height 14
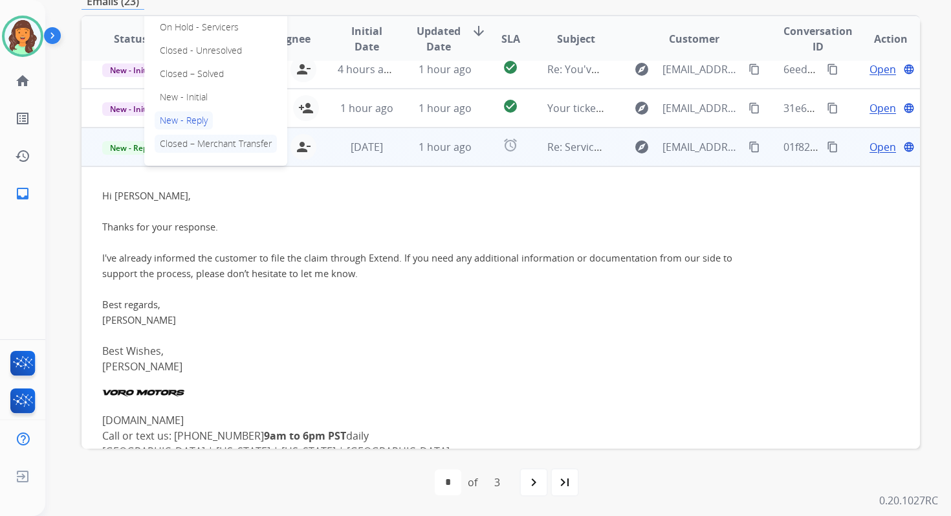
scroll to position [201, 0]
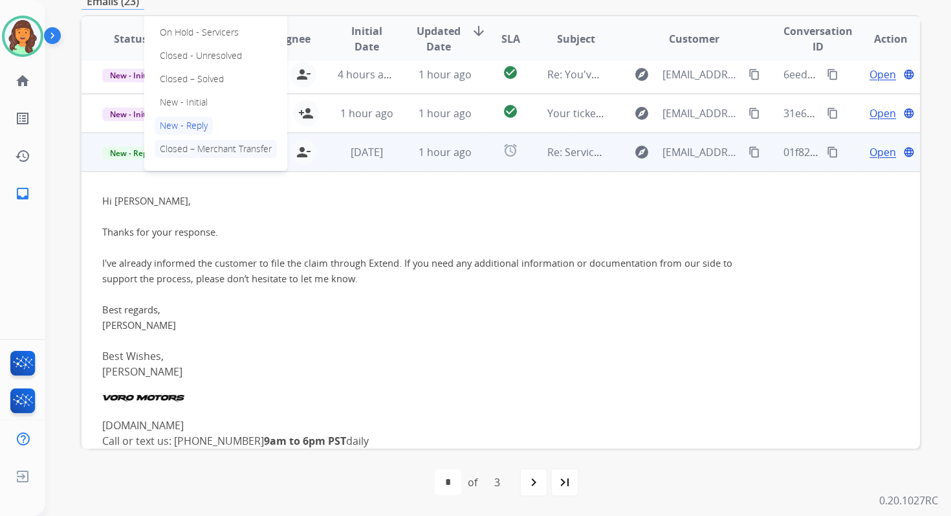
click at [168, 76] on p "Closed – Solved" at bounding box center [192, 79] width 74 height 18
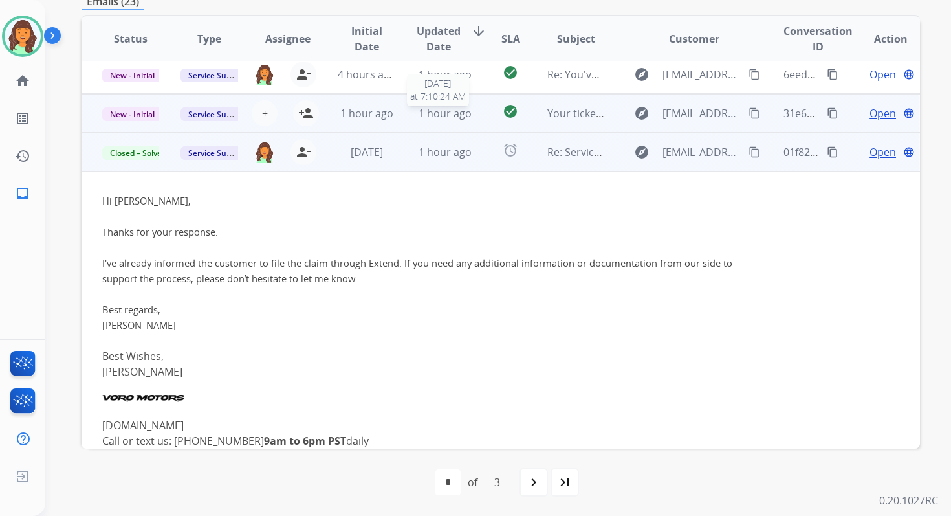
click at [429, 115] on span "1 hour ago" at bounding box center [445, 113] width 53 height 14
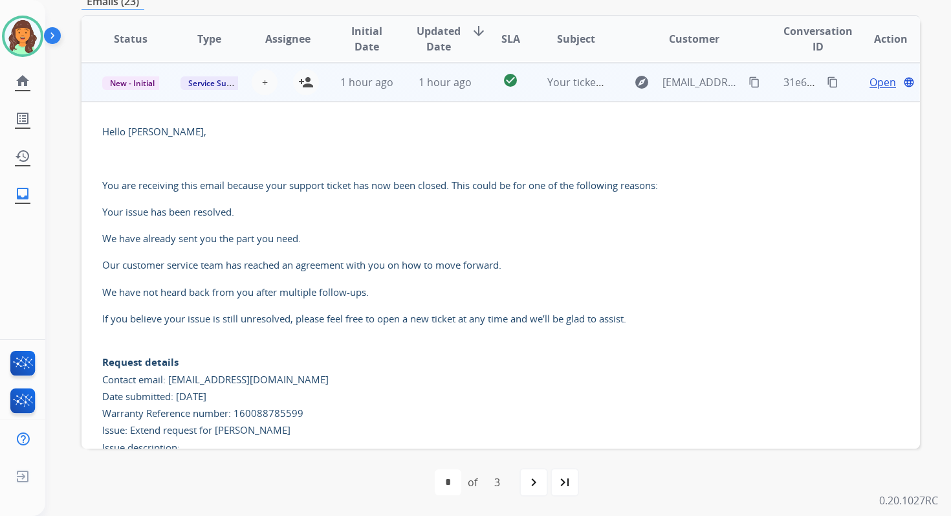
scroll to position [233, 0]
click at [883, 78] on span "Open" at bounding box center [883, 81] width 27 height 16
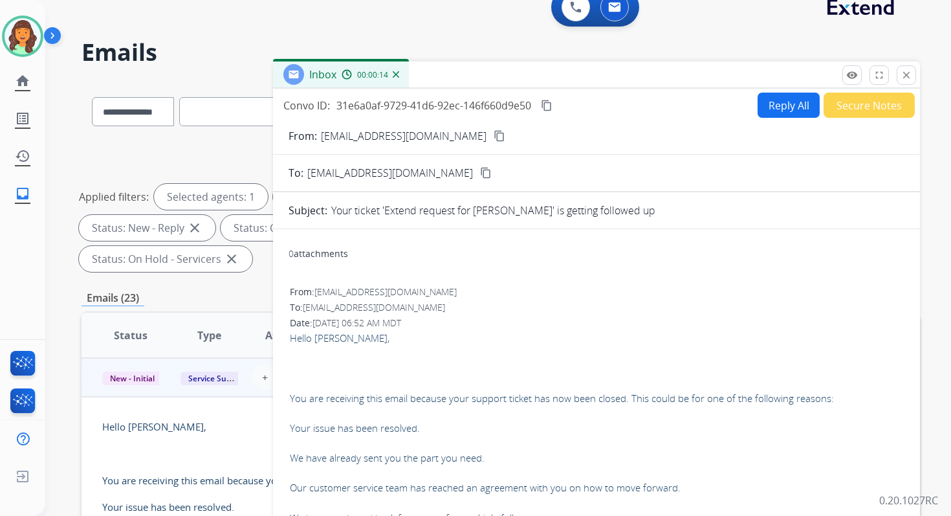
scroll to position [11, 0]
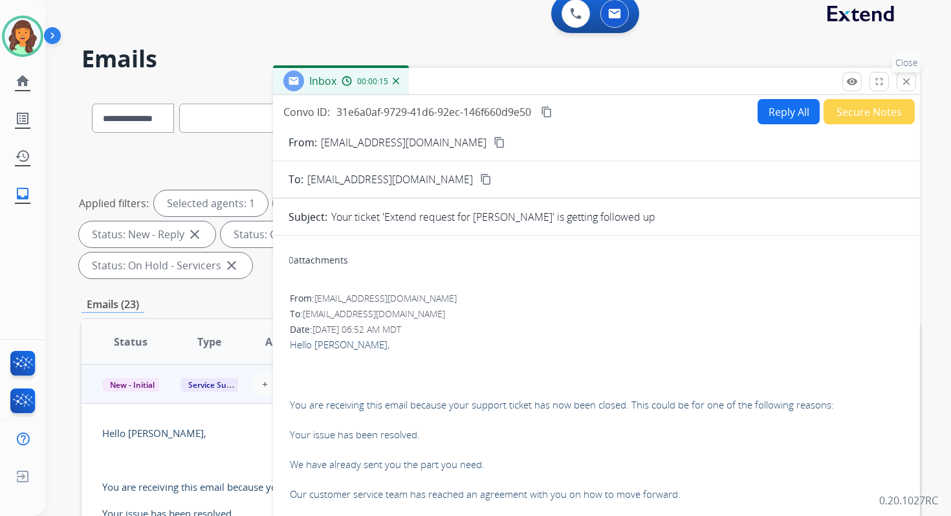
click at [907, 88] on button "close Close" at bounding box center [906, 81] width 19 height 19
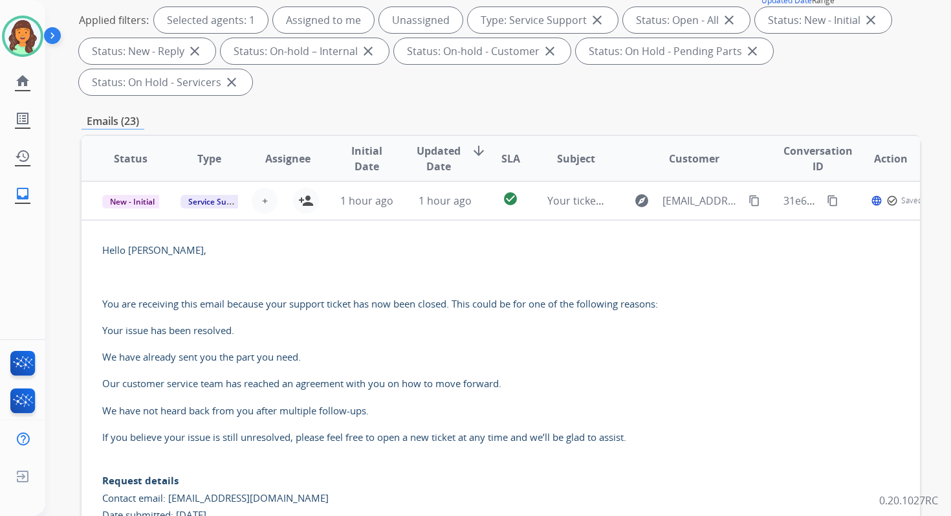
scroll to position [280, 0]
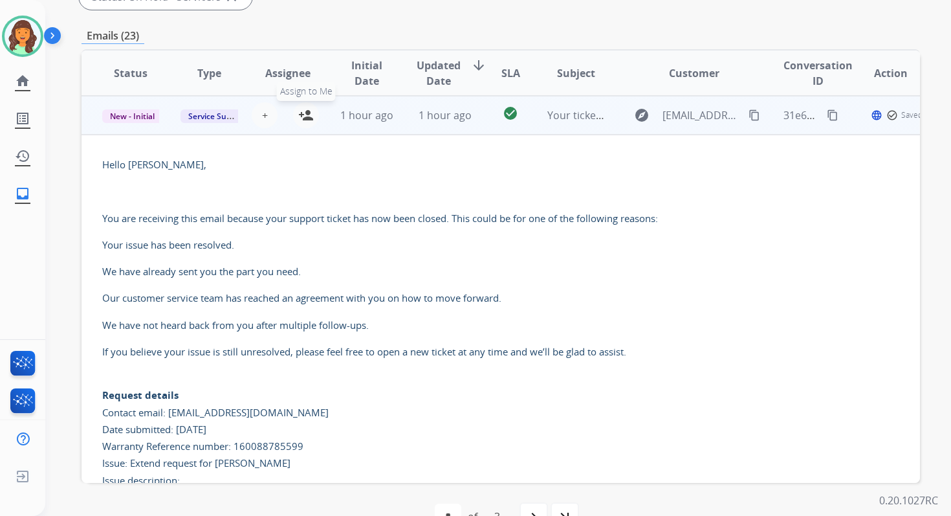
click at [304, 115] on mat-icon "person_add" at bounding box center [306, 115] width 16 height 16
click at [122, 116] on span "New - Initial" at bounding box center [132, 116] width 60 height 14
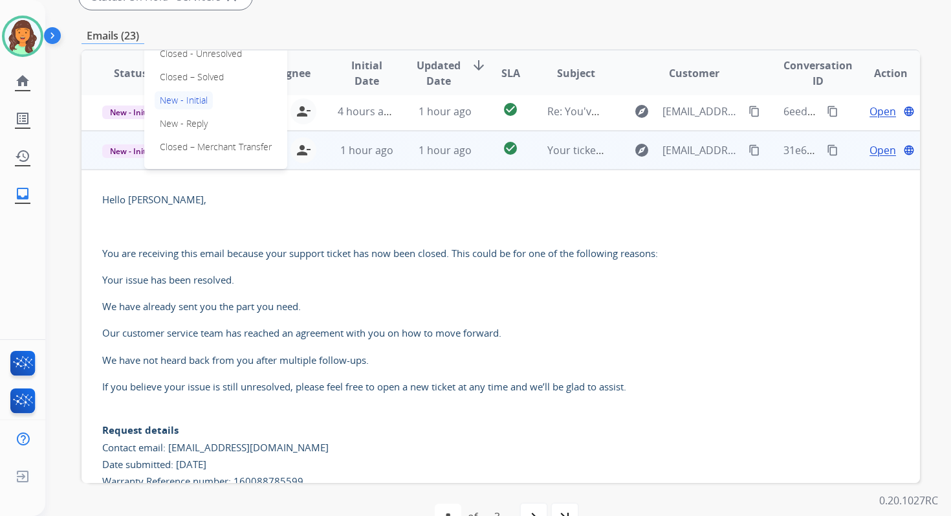
scroll to position [185, 0]
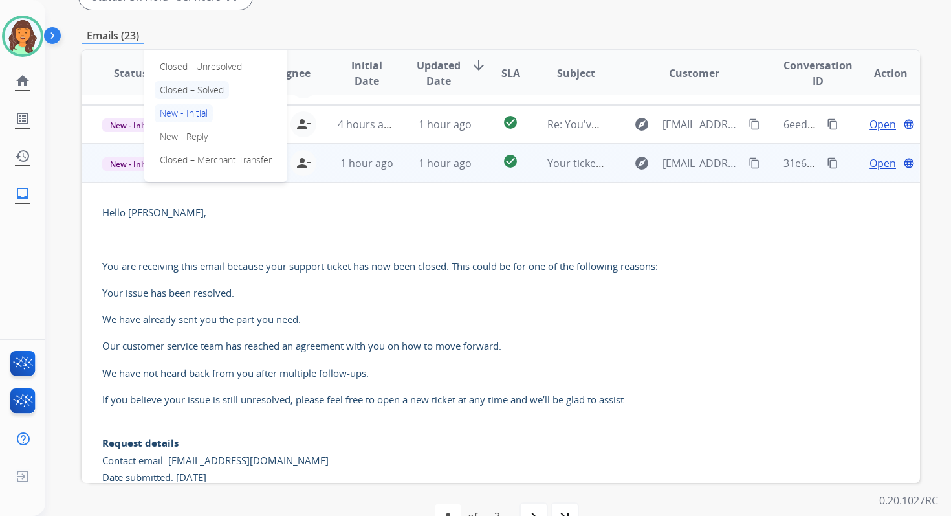
click at [182, 89] on p "Closed – Solved" at bounding box center [192, 90] width 74 height 18
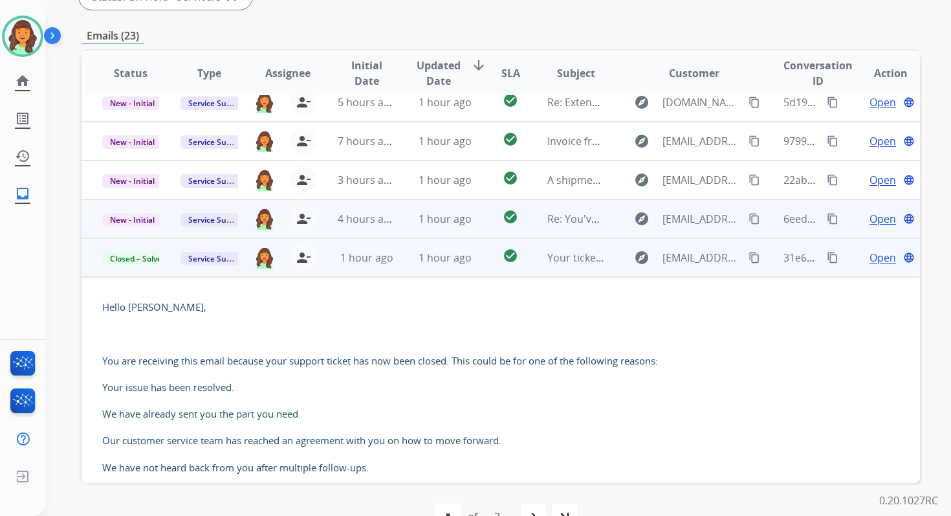
click at [410, 228] on td "1 hour ago" at bounding box center [435, 218] width 78 height 39
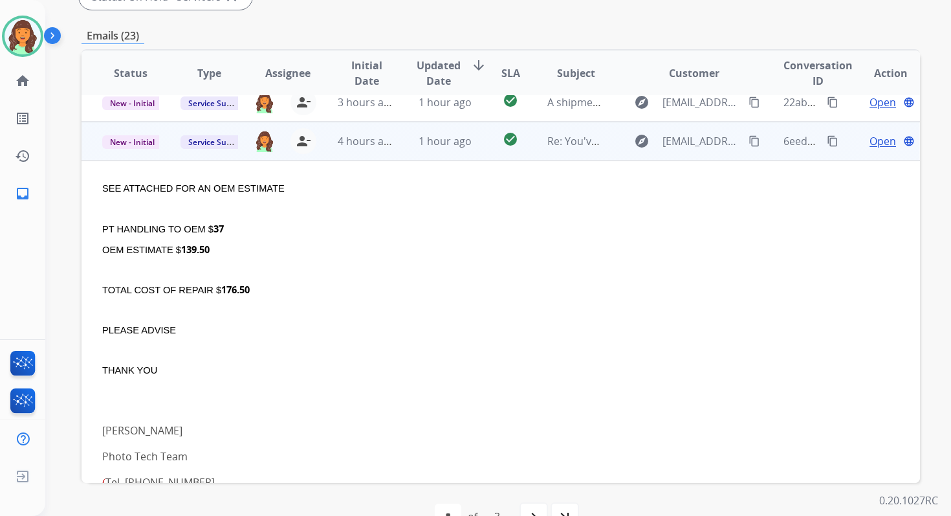
scroll to position [194, 0]
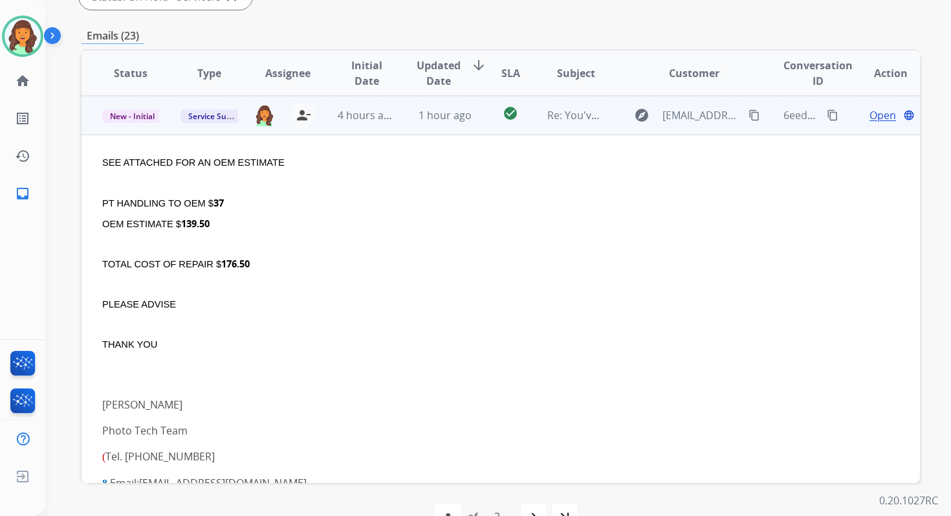
click at [890, 112] on div "Open language" at bounding box center [891, 115] width 58 height 16
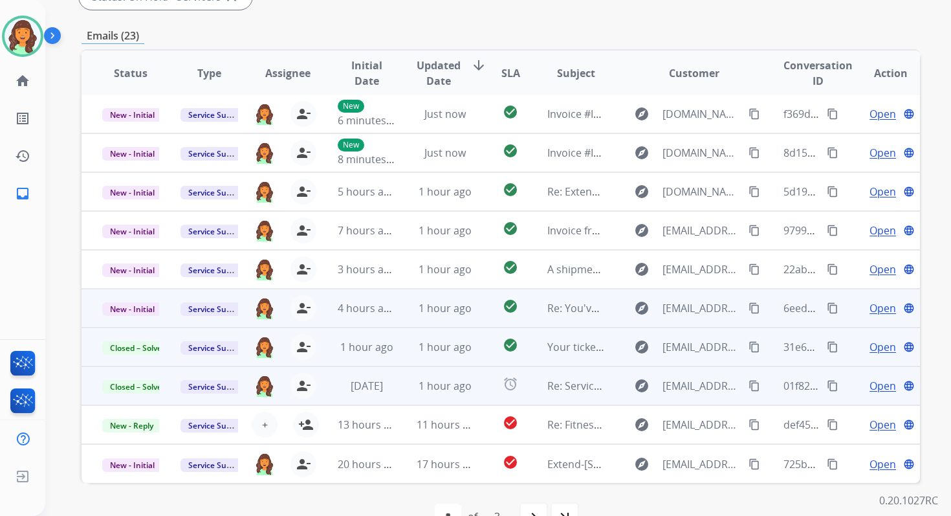
scroll to position [1, 0]
click at [875, 311] on span "Open" at bounding box center [883, 308] width 27 height 16
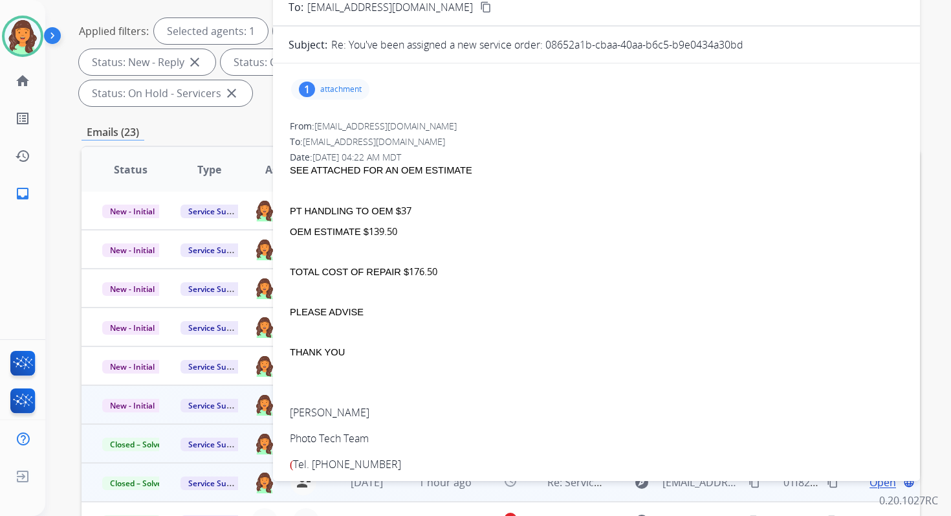
scroll to position [0, 0]
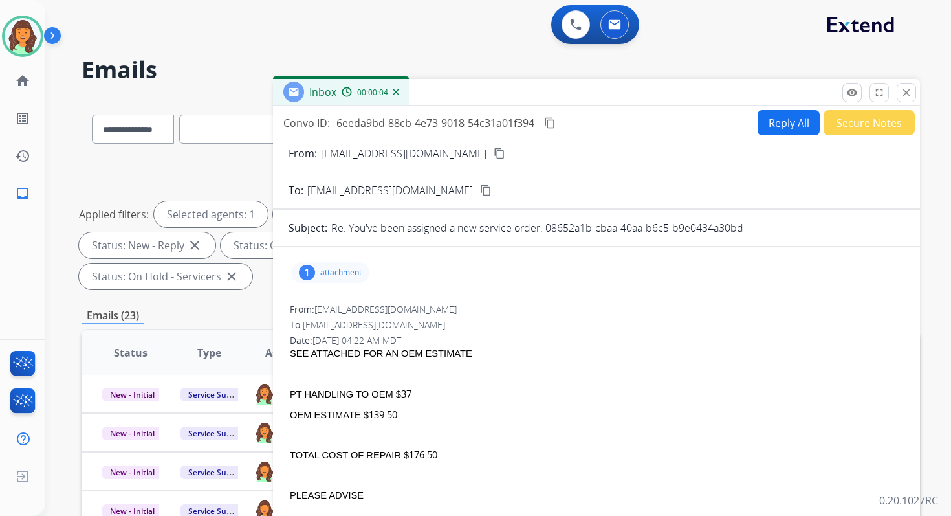
drag, startPoint x: 545, startPoint y: 228, endPoint x: 777, endPoint y: 231, distance: 231.7
click at [777, 231] on div "Re: You've been assigned a new service order: 08652a1b-cbaa-40aa-b6c5-b9e0434a3…" at bounding box center [617, 228] width 573 height 16
drag, startPoint x: 410, startPoint y: 454, endPoint x: 445, endPoint y: 454, distance: 35.6
click at [445, 454] on div "TOTAL COST OF REPAIR $ 176.50" at bounding box center [597, 455] width 614 height 14
click at [551, 122] on mat-icon "content_copy" at bounding box center [550, 123] width 12 height 12
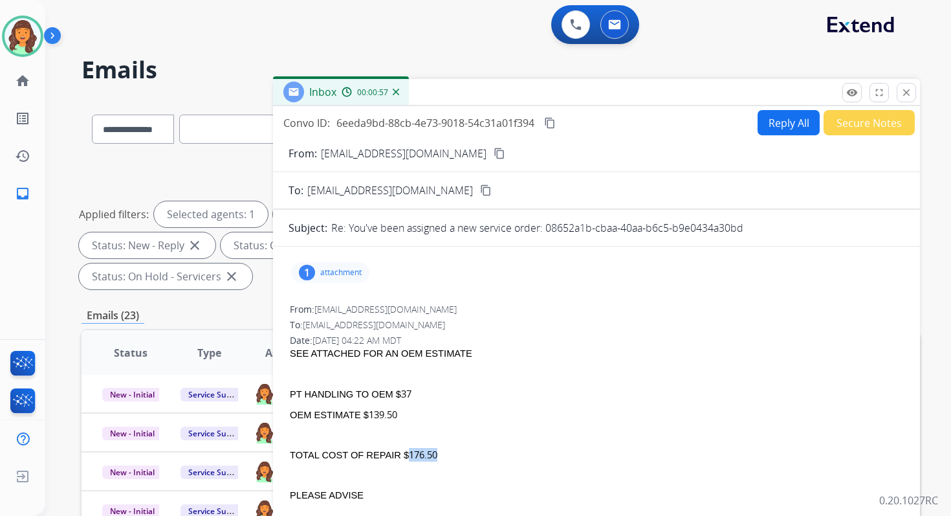
click at [793, 126] on button "Reply All" at bounding box center [789, 122] width 62 height 25
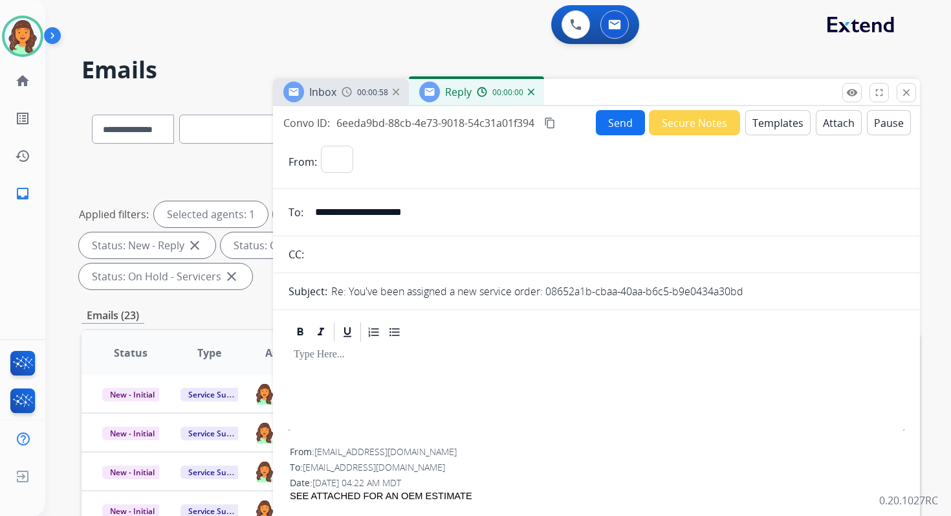
click at [793, 126] on button "Templates" at bounding box center [778, 122] width 65 height 25
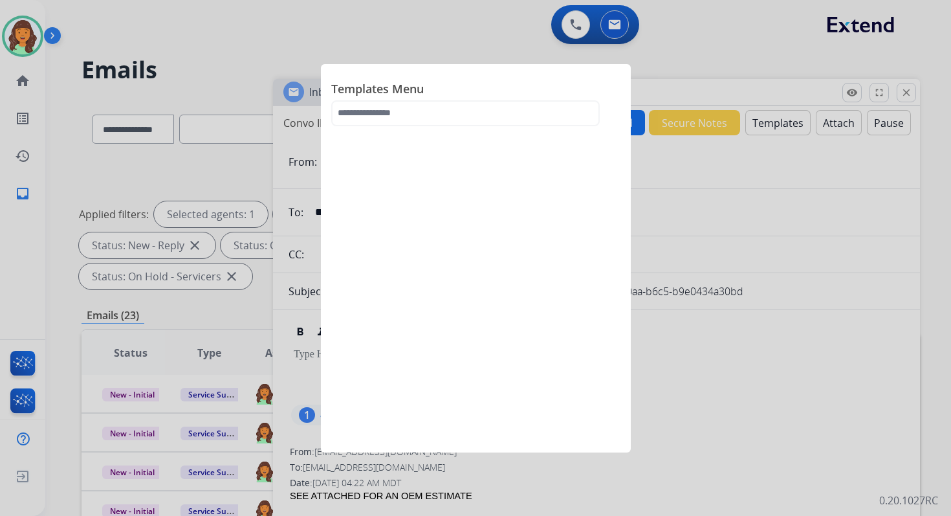
select select "**********"
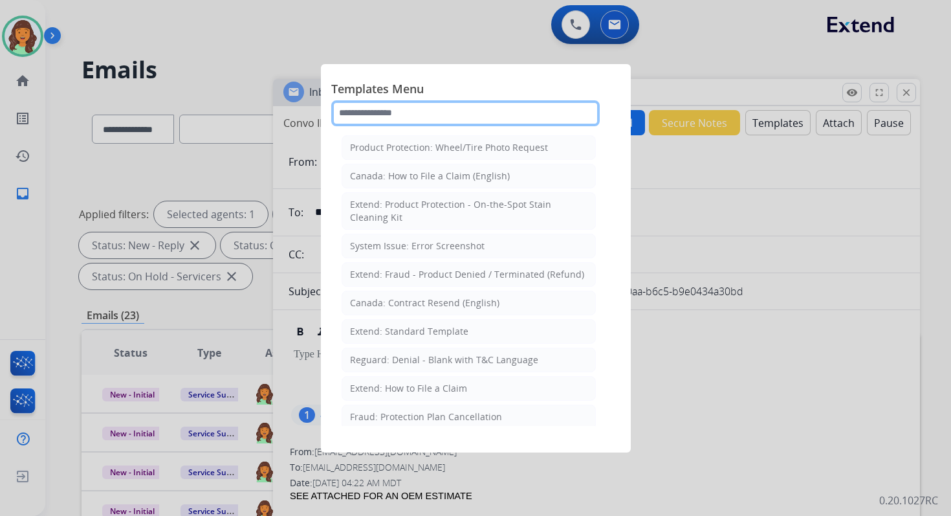
click at [424, 111] on input "text" at bounding box center [465, 113] width 269 height 26
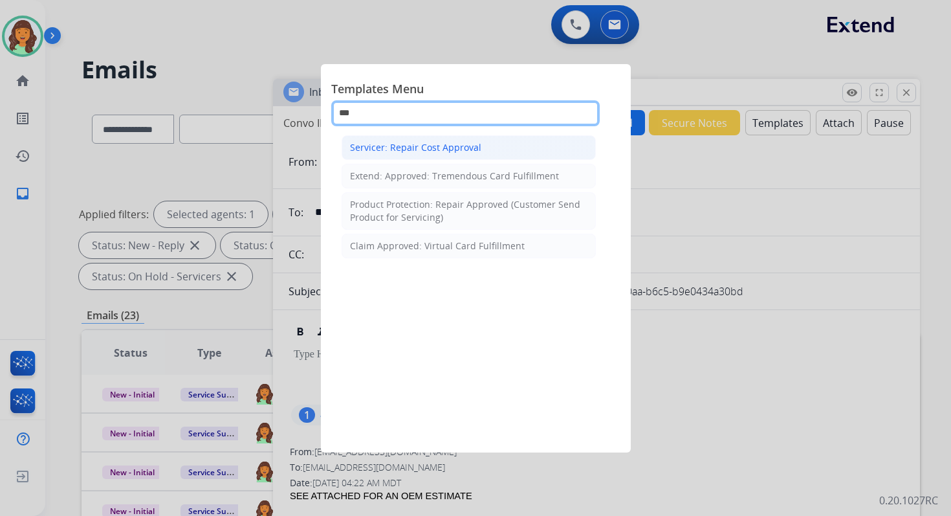
type input "***"
click at [433, 146] on div "Servicer: Repair Cost Approval" at bounding box center [415, 147] width 131 height 13
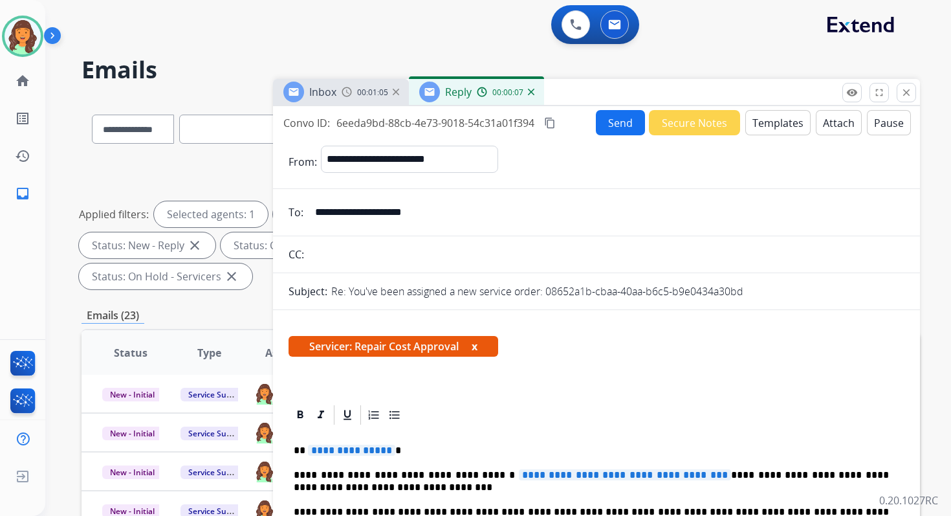
click at [347, 452] on span "**********" at bounding box center [351, 450] width 87 height 11
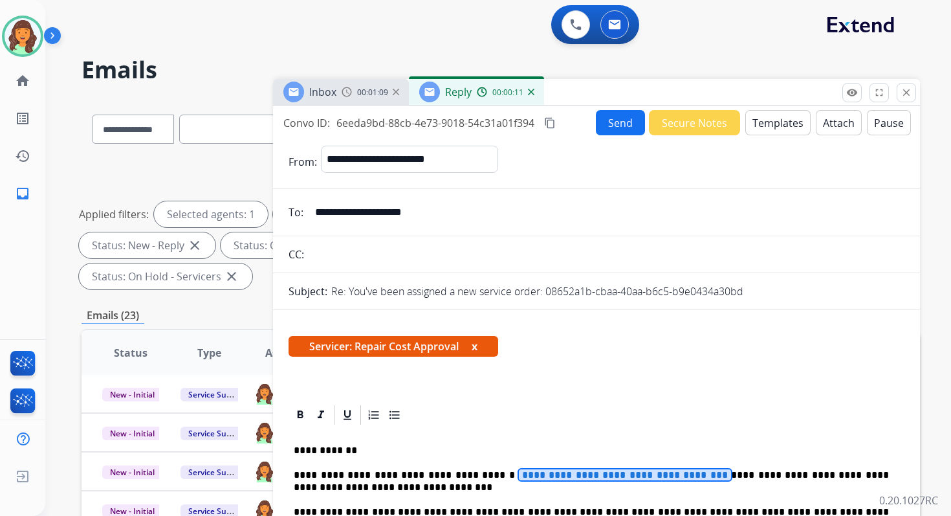
click at [524, 472] on span "**********" at bounding box center [625, 474] width 212 height 11
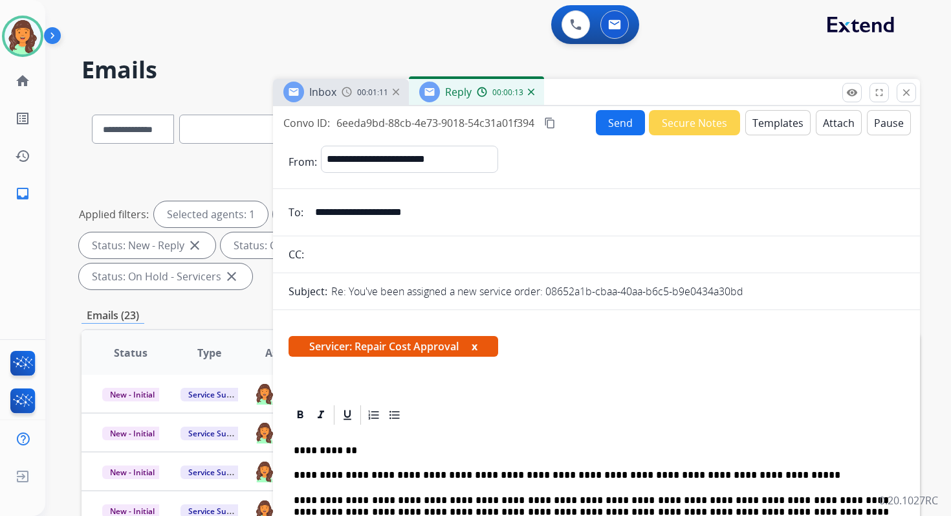
click at [617, 116] on button "Send" at bounding box center [620, 122] width 49 height 25
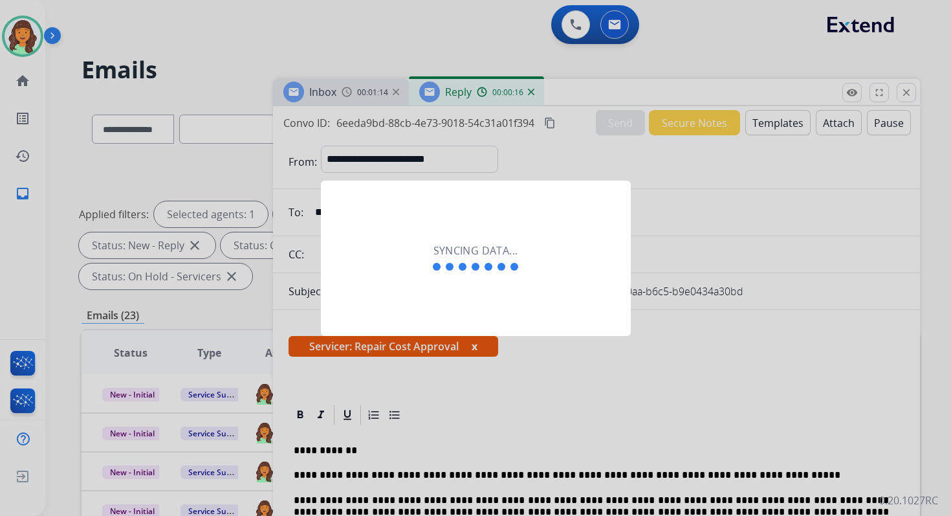
scroll to position [12, 0]
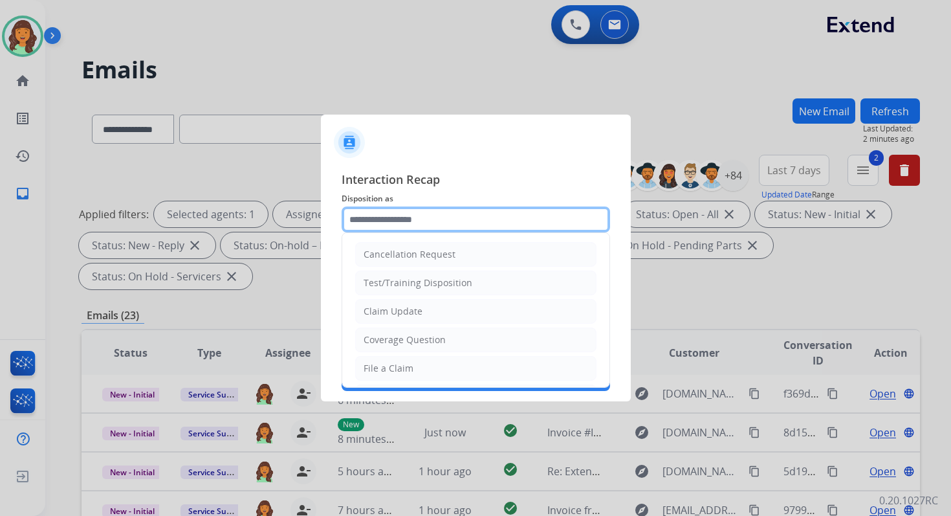
click at [375, 228] on input "text" at bounding box center [476, 219] width 269 height 26
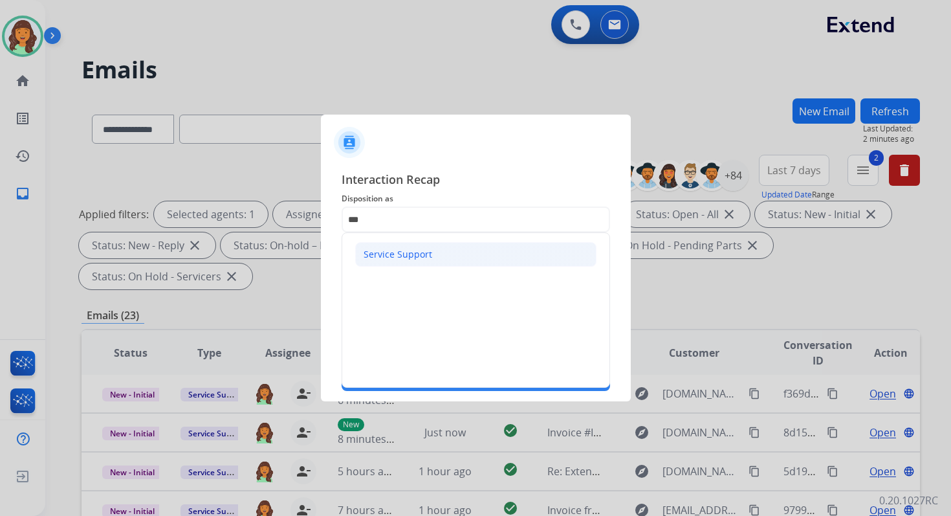
click at [377, 265] on li "Service Support" at bounding box center [475, 254] width 241 height 25
type input "**********"
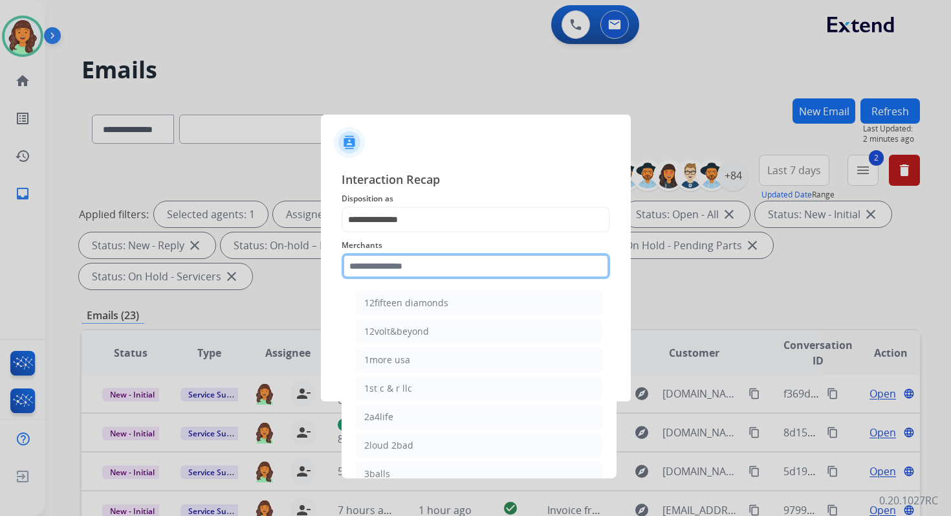
click at [378, 270] on input "text" at bounding box center [476, 266] width 269 height 26
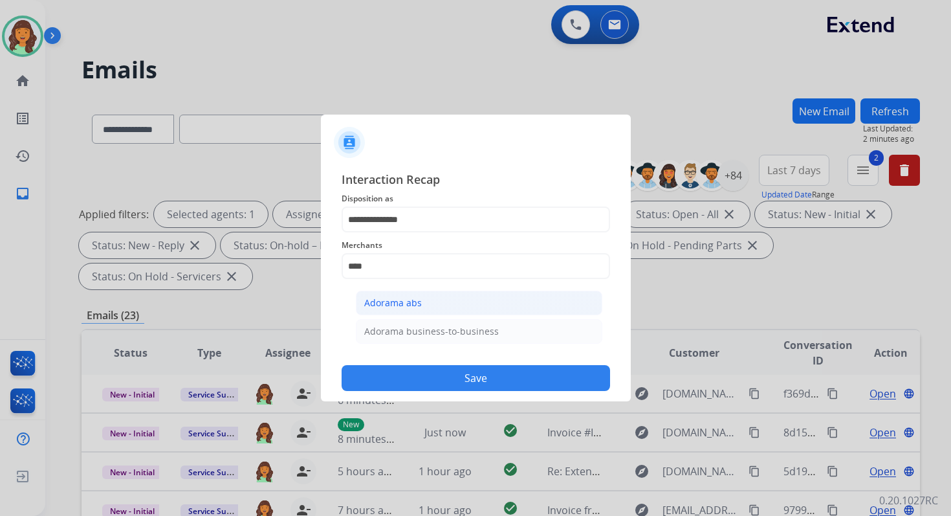
click at [387, 311] on li "Adorama abs" at bounding box center [479, 303] width 247 height 25
type input "**********"
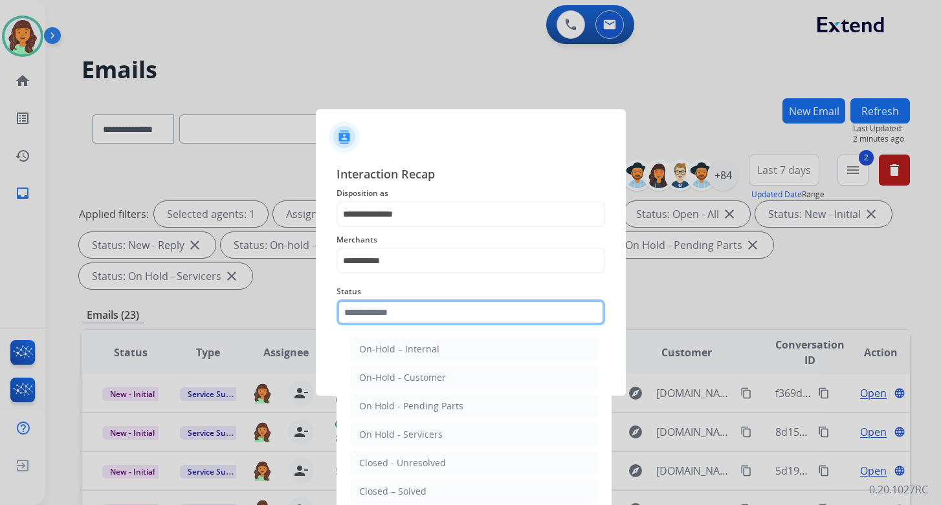
click at [387, 311] on input "text" at bounding box center [471, 313] width 269 height 26
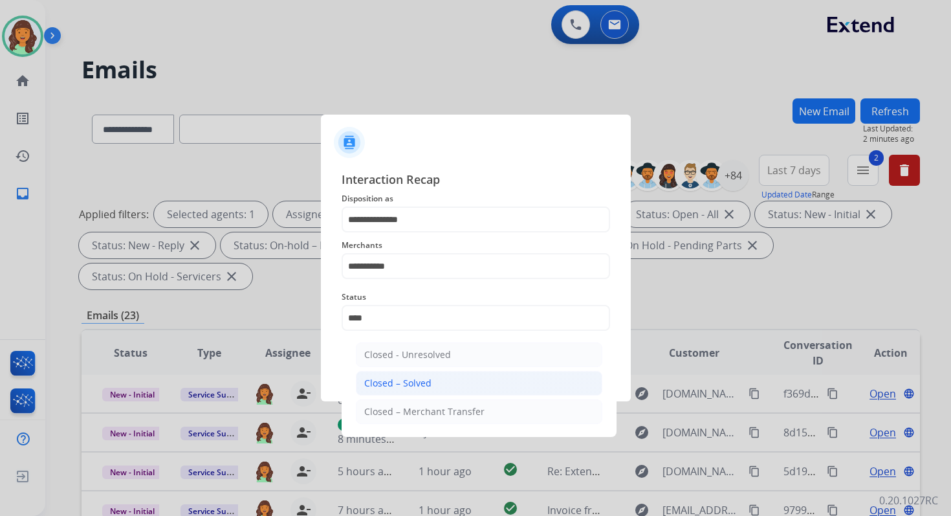
click at [423, 378] on div "Closed – Solved" at bounding box center [397, 383] width 67 height 13
type input "**********"
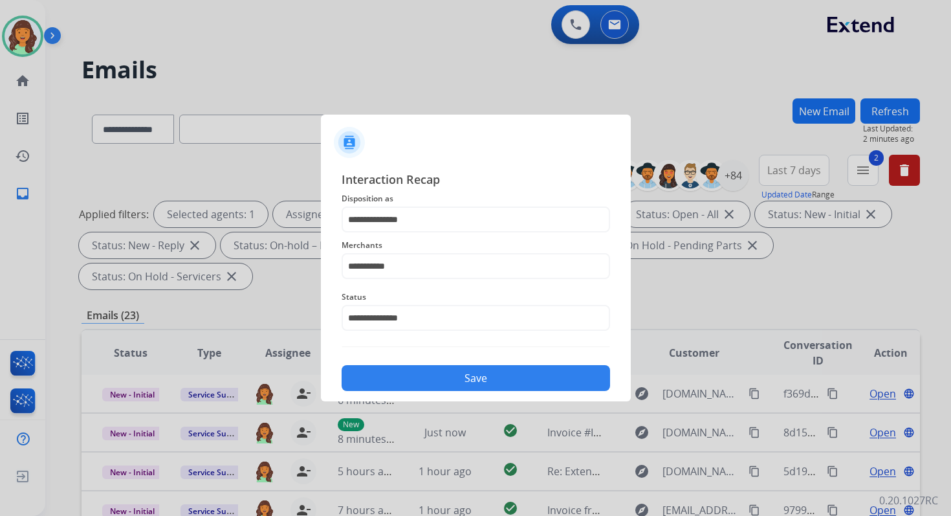
click at [423, 378] on button "Save" at bounding box center [476, 378] width 269 height 26
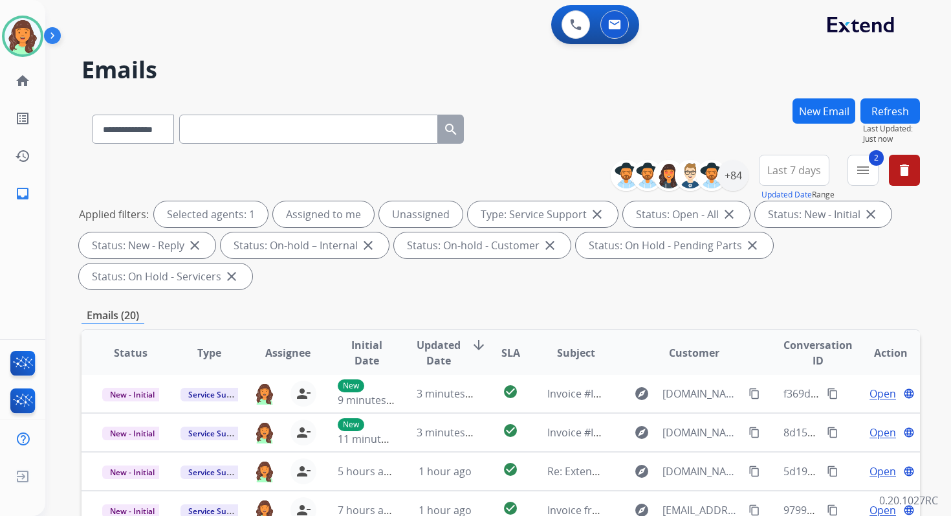
scroll to position [314, 0]
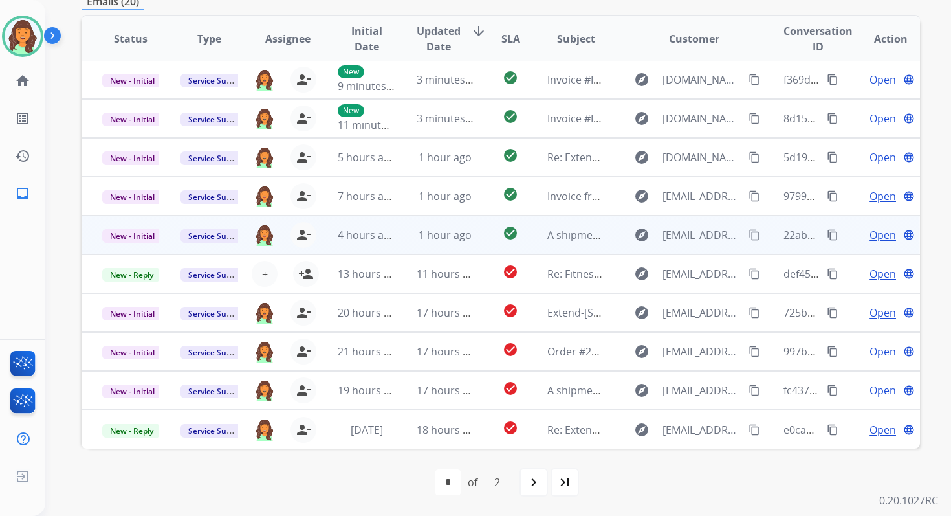
click at [437, 243] on td "1 hour ago" at bounding box center [435, 235] width 78 height 39
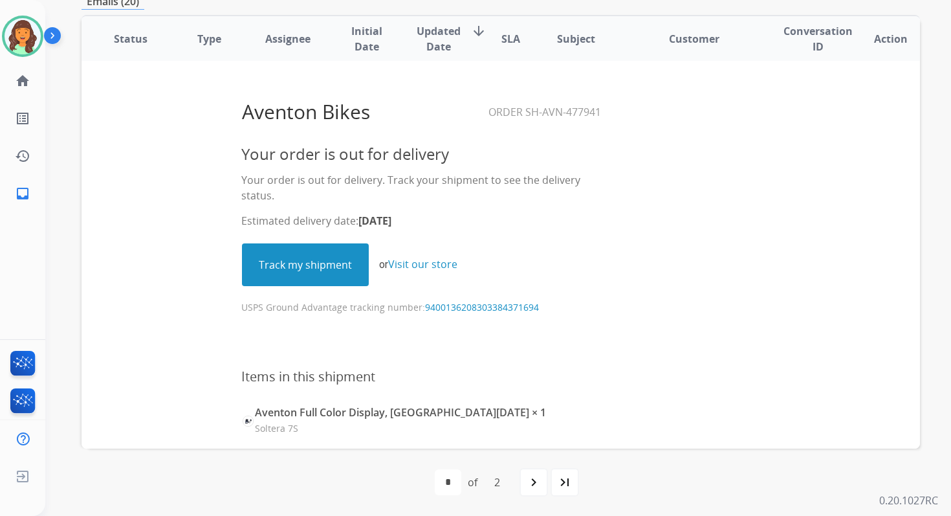
scroll to position [155, 0]
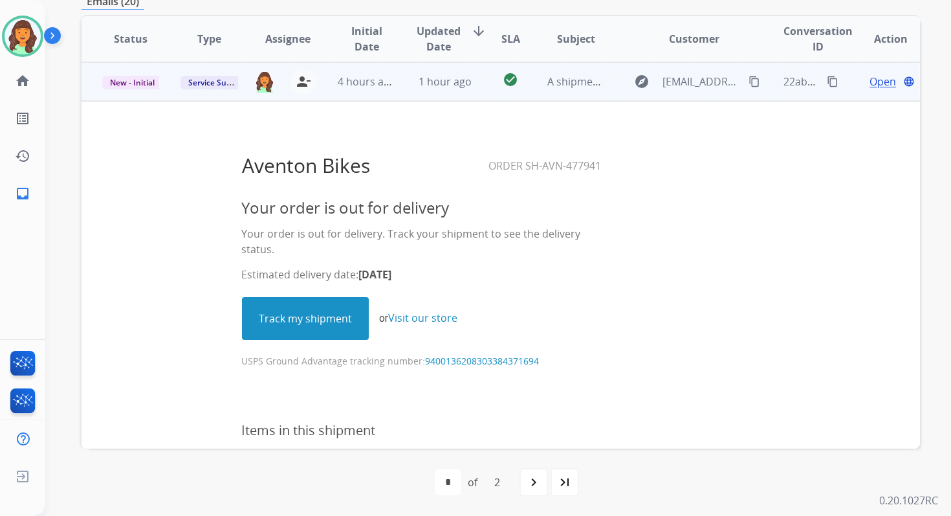
click at [870, 82] on span "Open" at bounding box center [883, 82] width 27 height 16
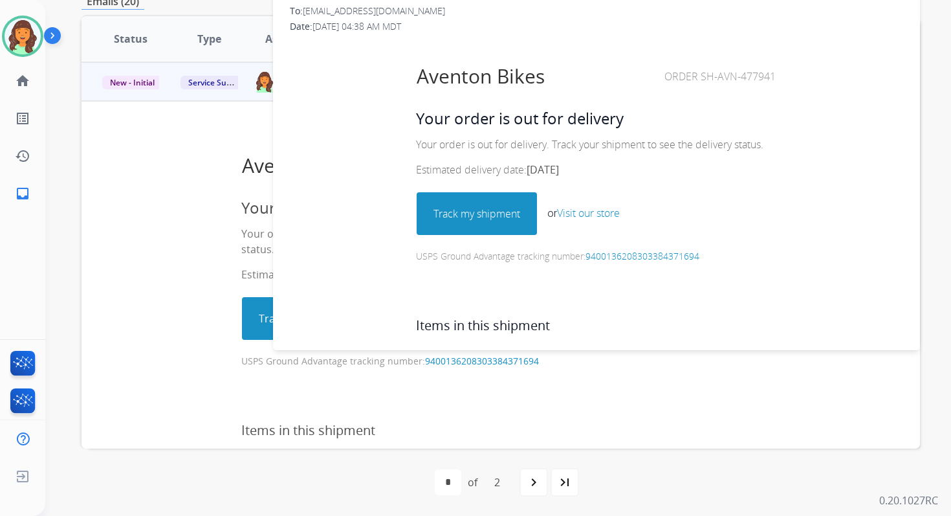
click at [493, 203] on link "Track my shipment" at bounding box center [476, 213] width 119 height 41
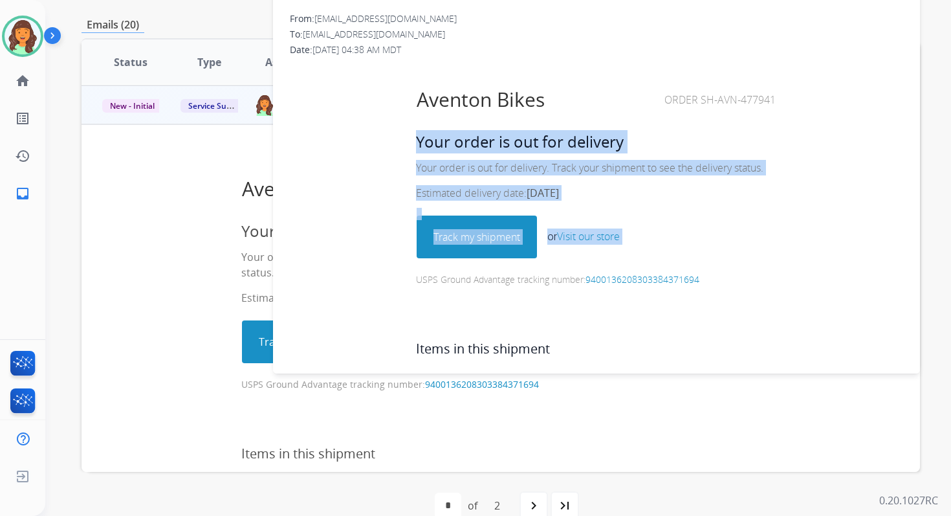
drag, startPoint x: 410, startPoint y: 280, endPoint x: 716, endPoint y: 272, distance: 306.2
click at [716, 272] on center "Your order is out for delivery Your order is out for delivery. Track your shipm…" at bounding box center [596, 207] width 611 height 157
click at [716, 272] on p "USPS Ground Advantage tracking number: 9400136208303384371694" at bounding box center [596, 272] width 361 height 27
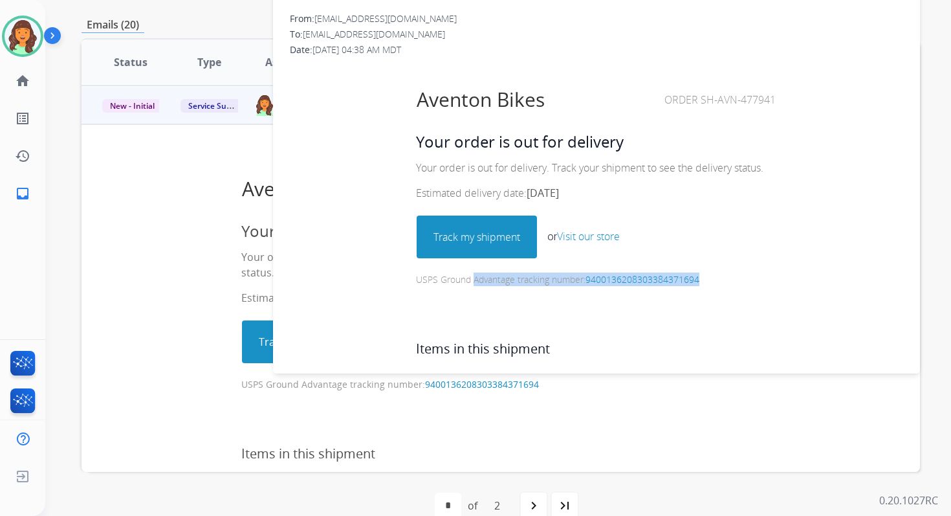
drag, startPoint x: 704, startPoint y: 279, endPoint x: 414, endPoint y: 285, distance: 290.0
click at [416, 285] on p "USPS Ground Advantage tracking number: 9400136208303384371694" at bounding box center [596, 272] width 361 height 27
click at [148, 105] on span "New - Initial" at bounding box center [132, 106] width 60 height 14
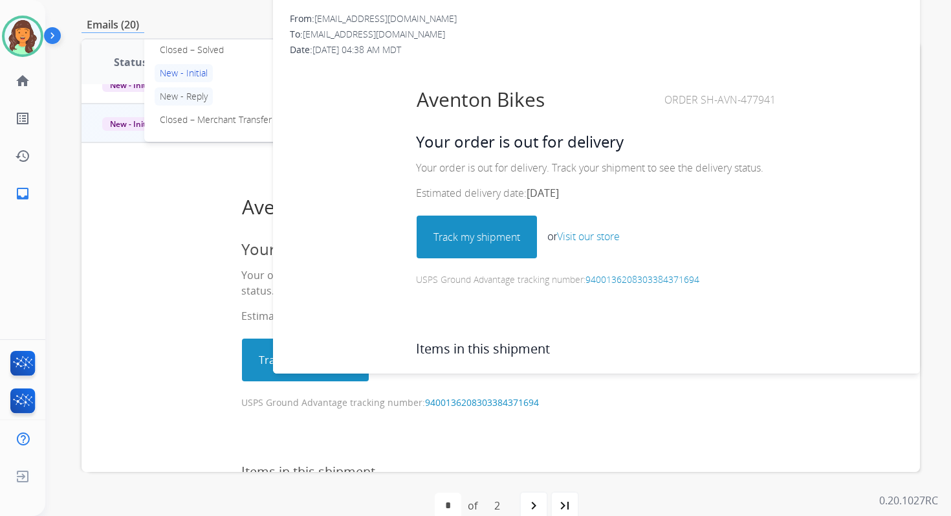
scroll to position [121, 0]
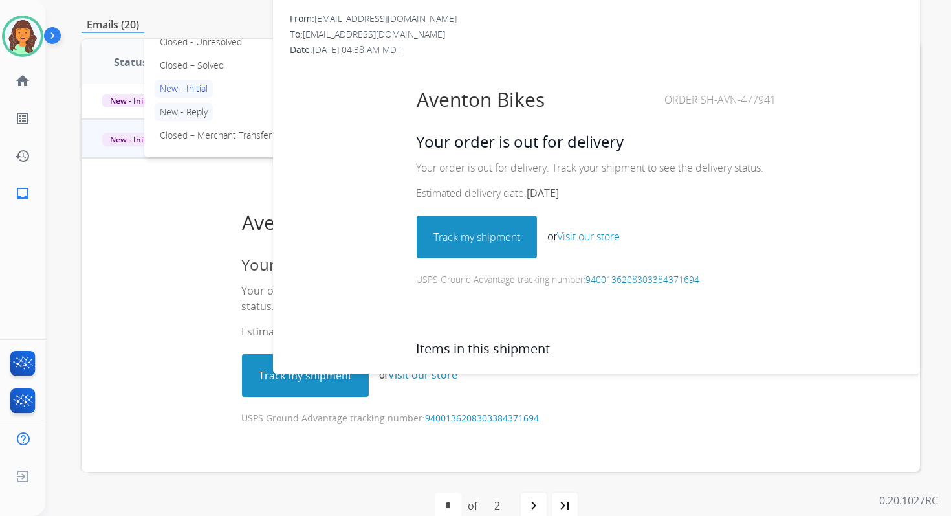
click at [181, 71] on p "Closed – Solved" at bounding box center [192, 65] width 74 height 18
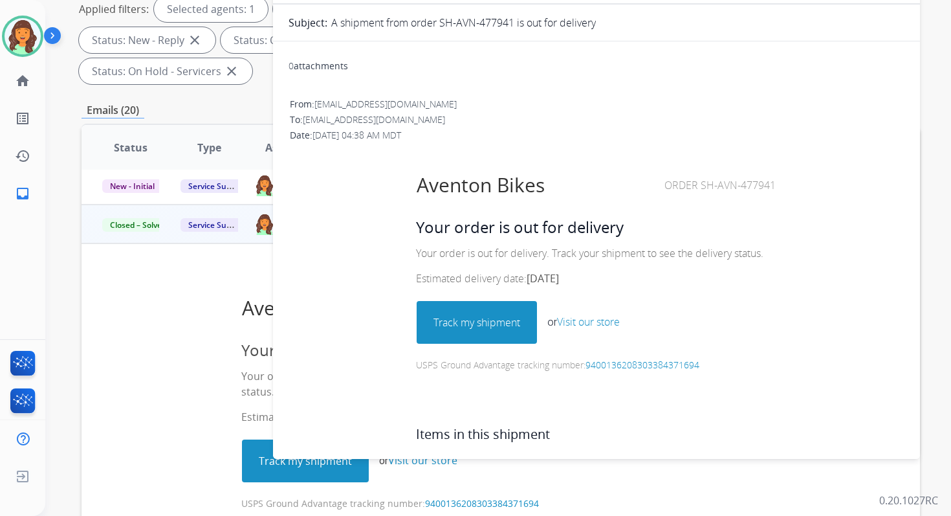
scroll to position [0, 0]
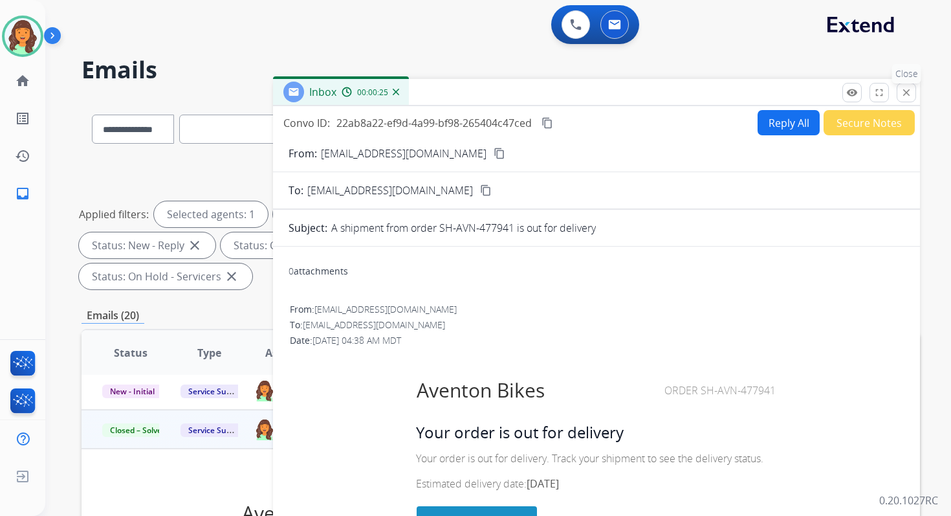
click at [911, 93] on mat-icon "close" at bounding box center [907, 93] width 12 height 12
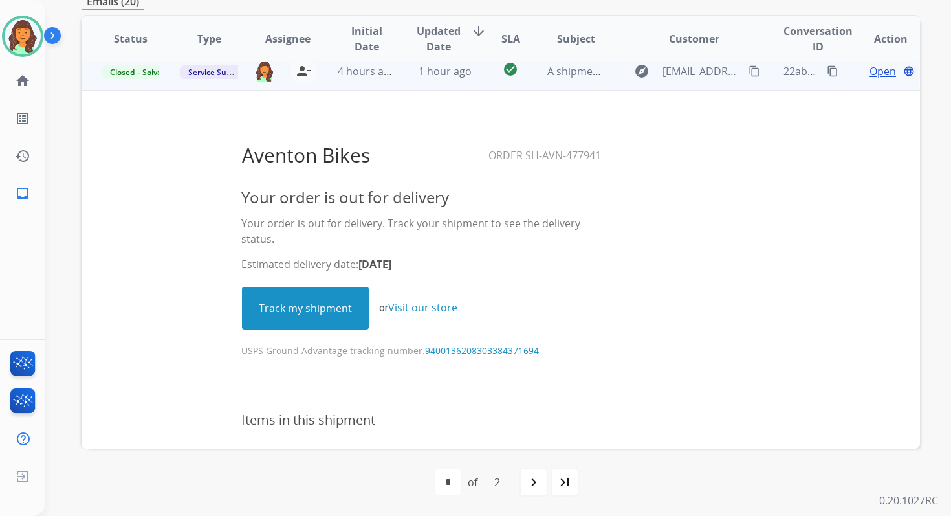
scroll to position [501, 0]
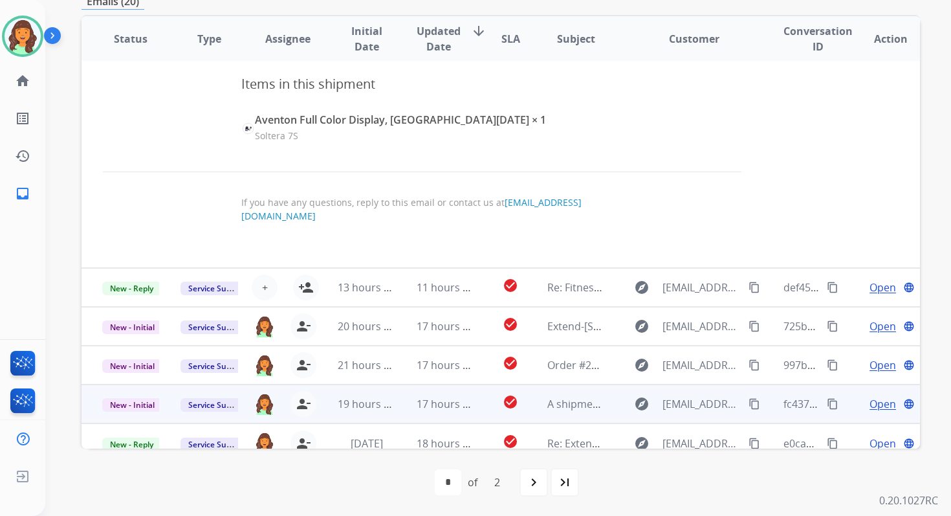
click at [474, 390] on td "check_circle" at bounding box center [500, 403] width 52 height 39
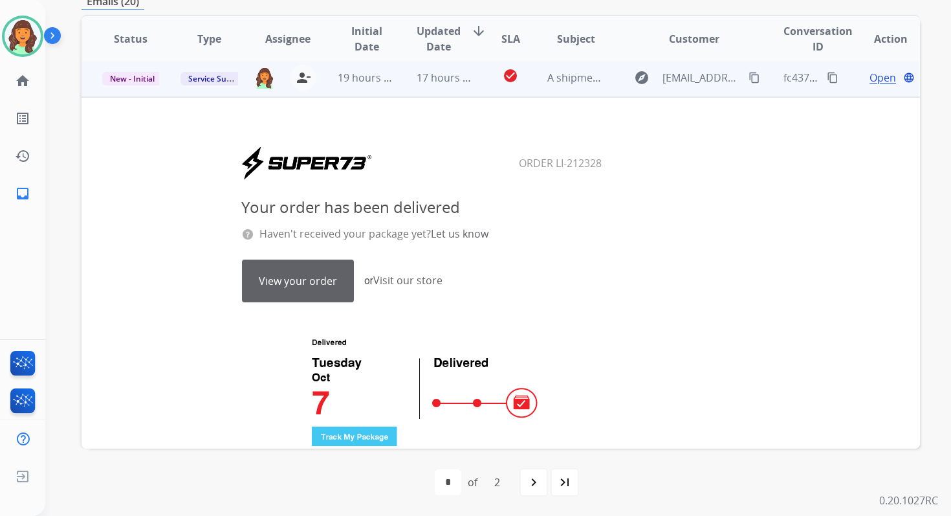
scroll to position [311, 0]
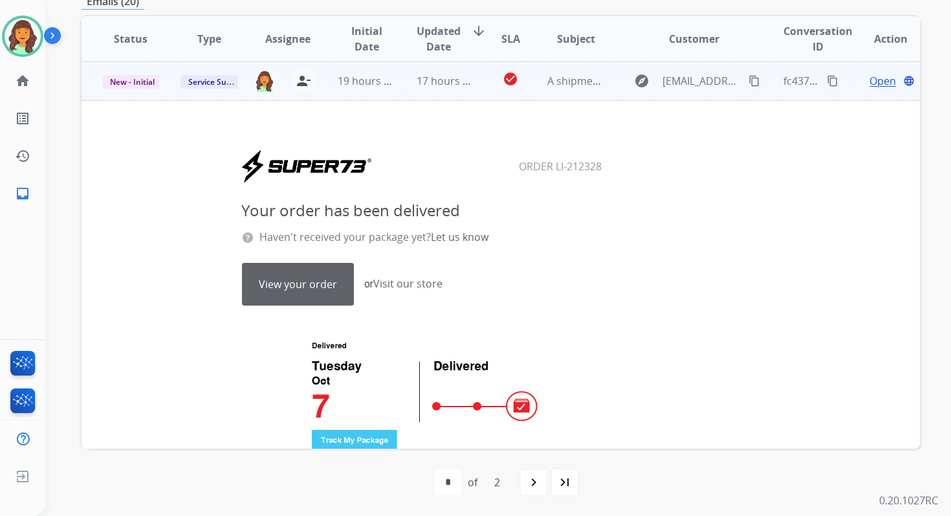
click at [318, 293] on link "View your order" at bounding box center [298, 283] width 111 height 41
click at [139, 78] on span "New - Initial" at bounding box center [132, 82] width 60 height 14
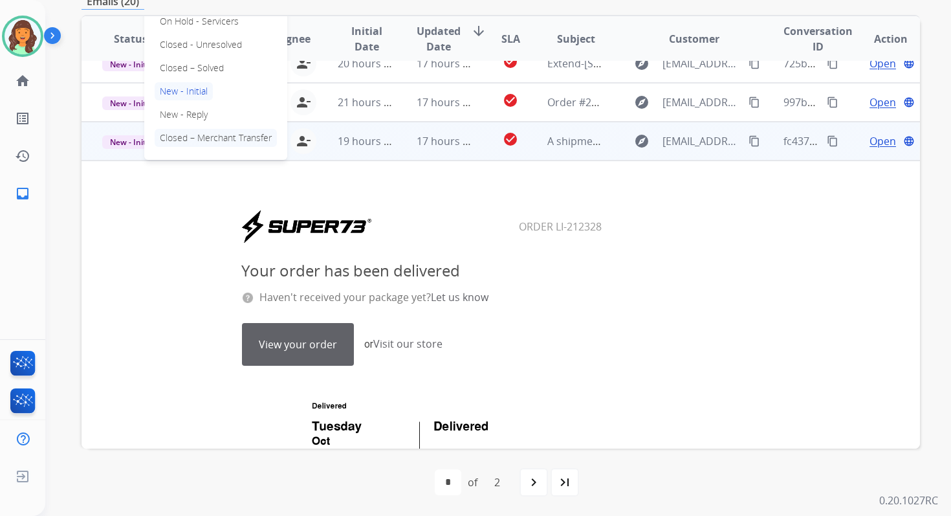
scroll to position [247, 0]
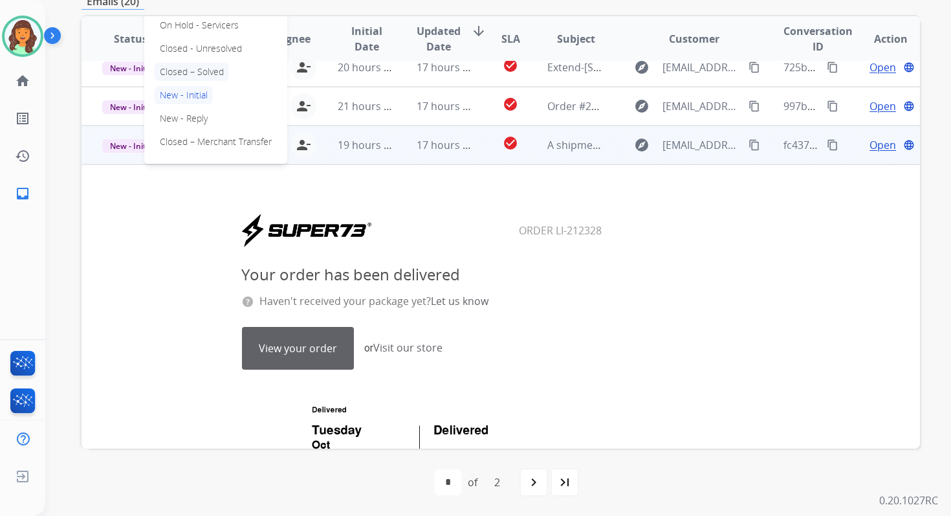
click at [179, 72] on p "Closed – Solved" at bounding box center [192, 72] width 74 height 18
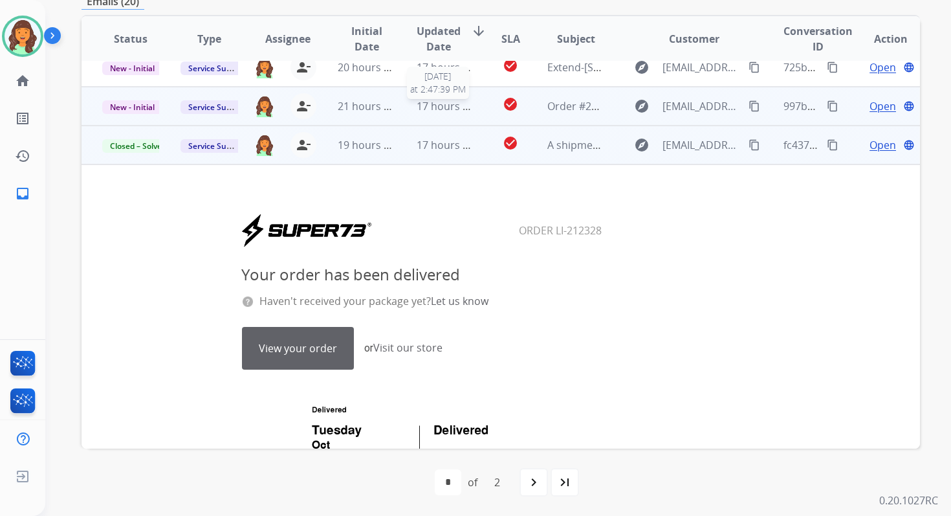
click at [443, 107] on span "17 hours ago" at bounding box center [449, 106] width 64 height 14
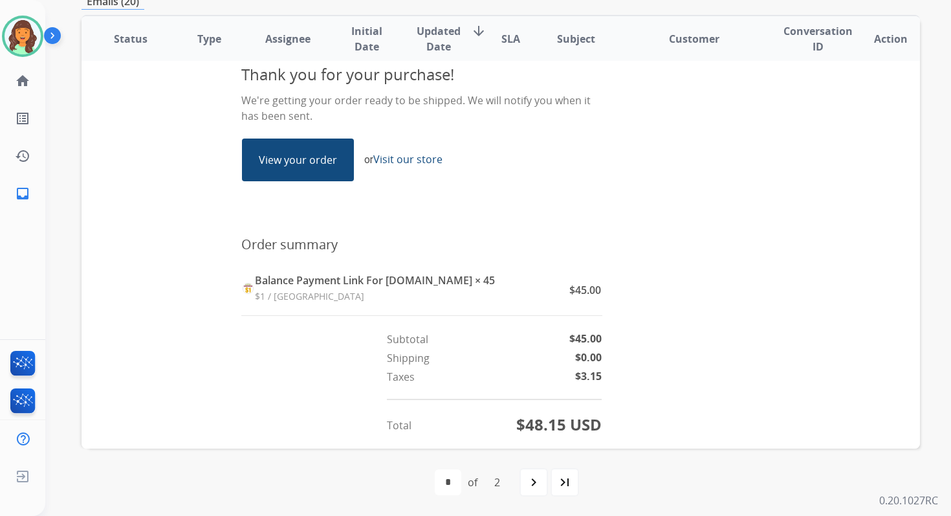
scroll to position [461, 0]
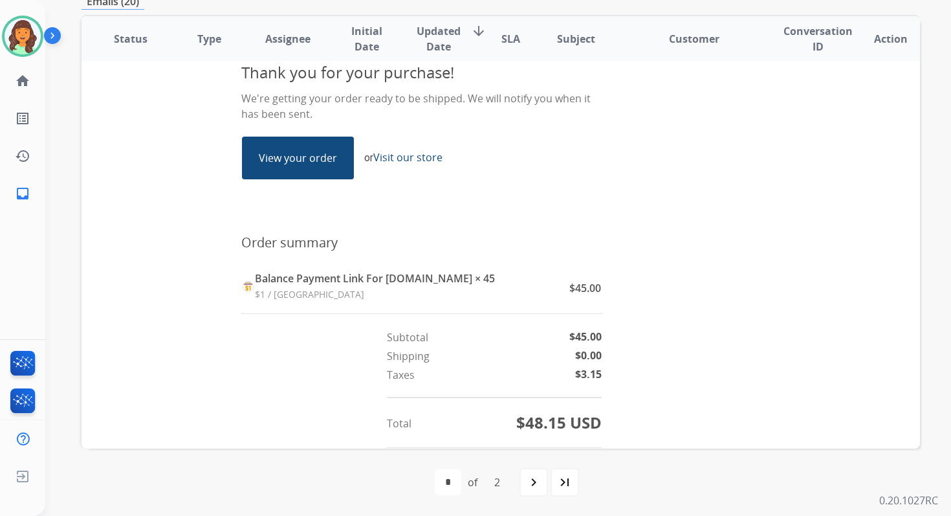
click at [286, 160] on link "View your order" at bounding box center [298, 157] width 111 height 41
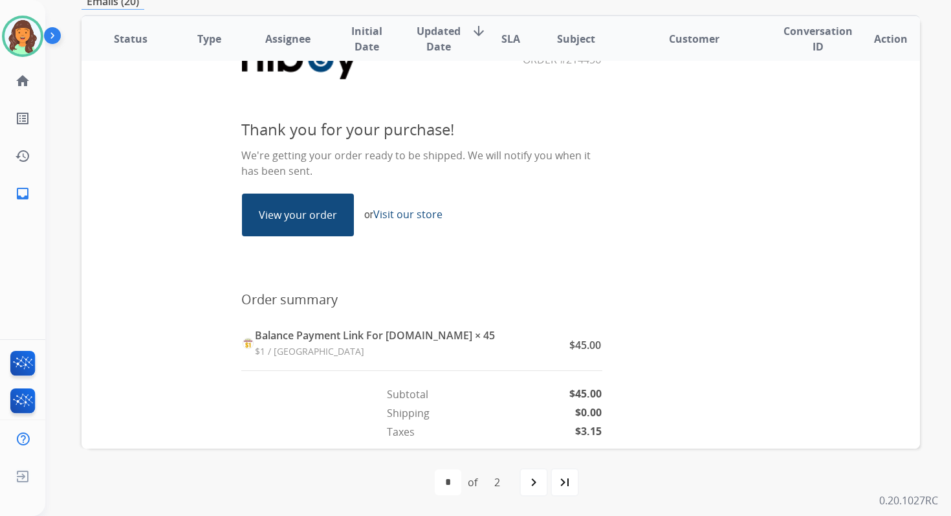
scroll to position [403, 0]
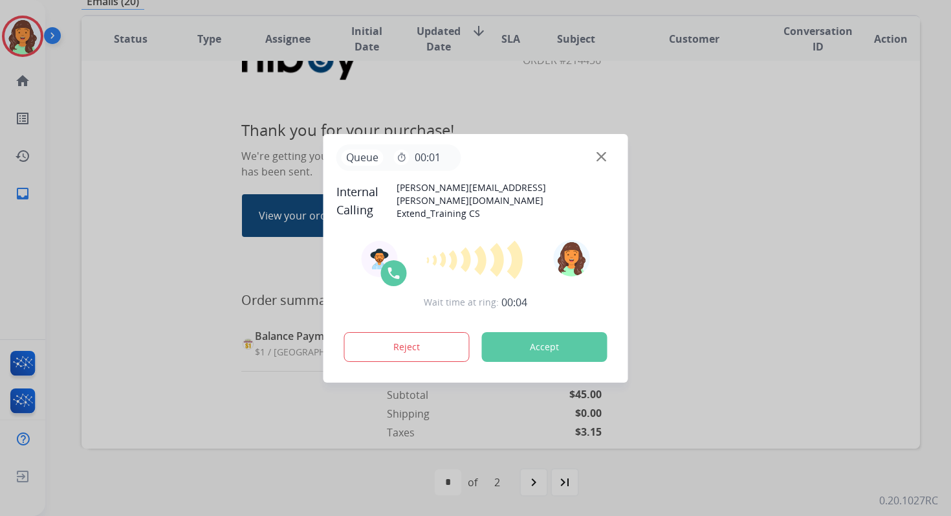
click at [577, 347] on button "Accept" at bounding box center [545, 347] width 126 height 30
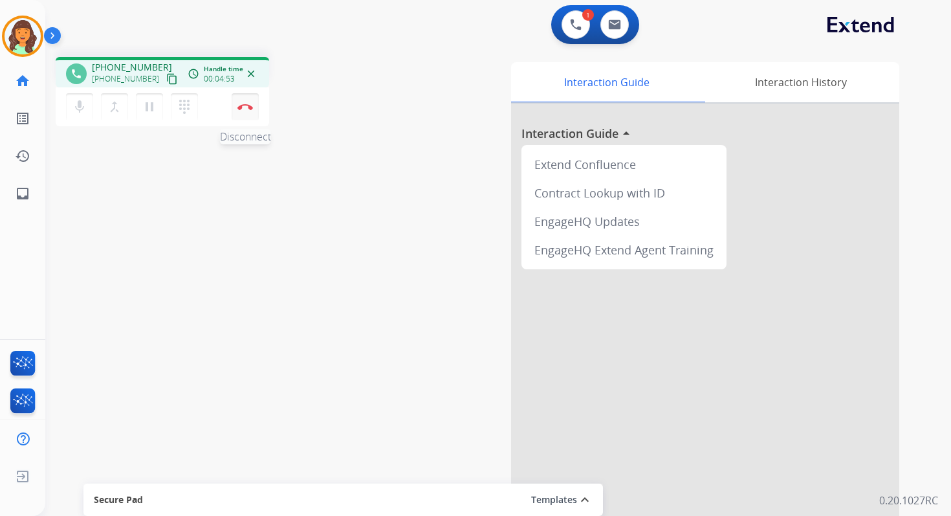
click at [245, 102] on button "Disconnect" at bounding box center [245, 106] width 27 height 27
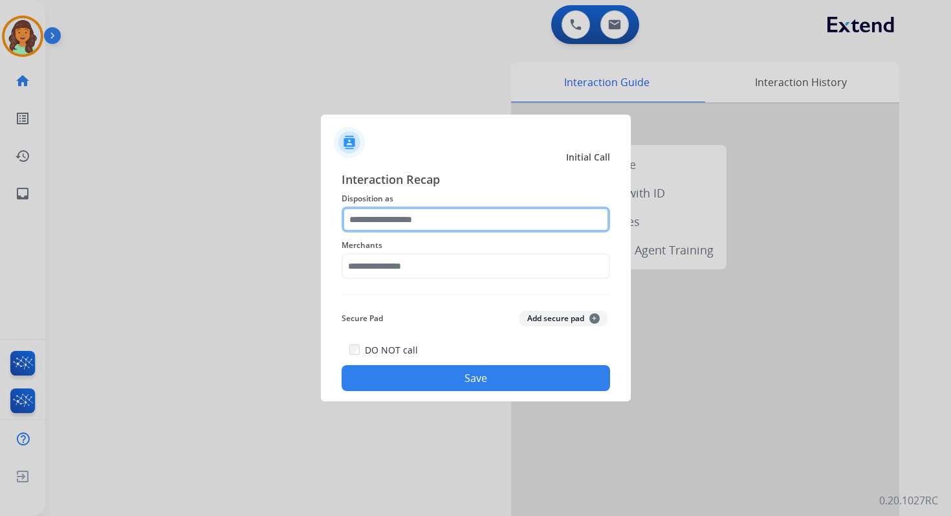
click at [434, 219] on input "text" at bounding box center [476, 219] width 269 height 26
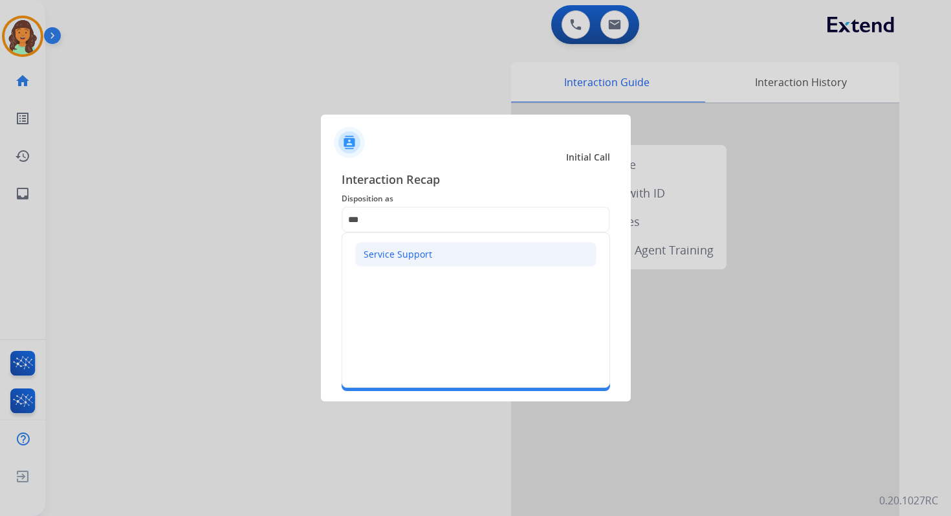
click at [439, 254] on li "Service Support" at bounding box center [475, 254] width 241 height 25
type input "**********"
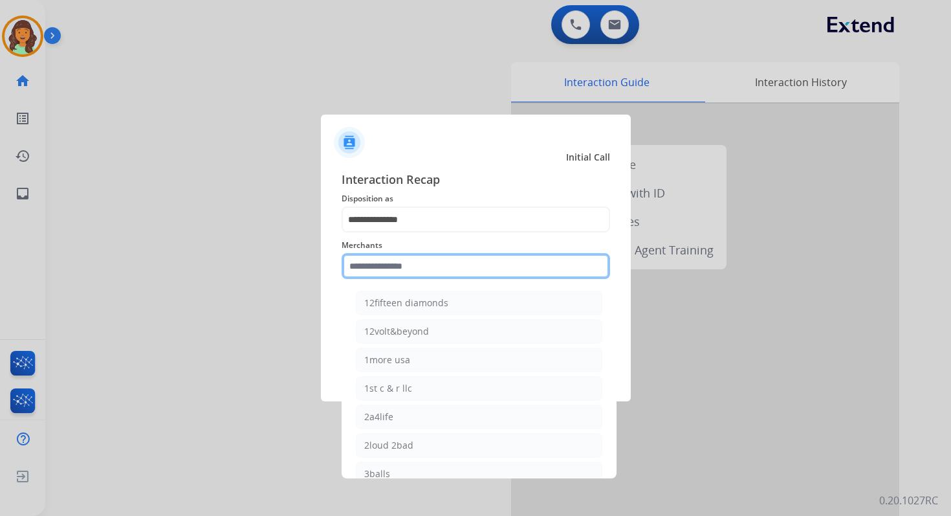
click at [411, 274] on input "text" at bounding box center [476, 266] width 269 height 26
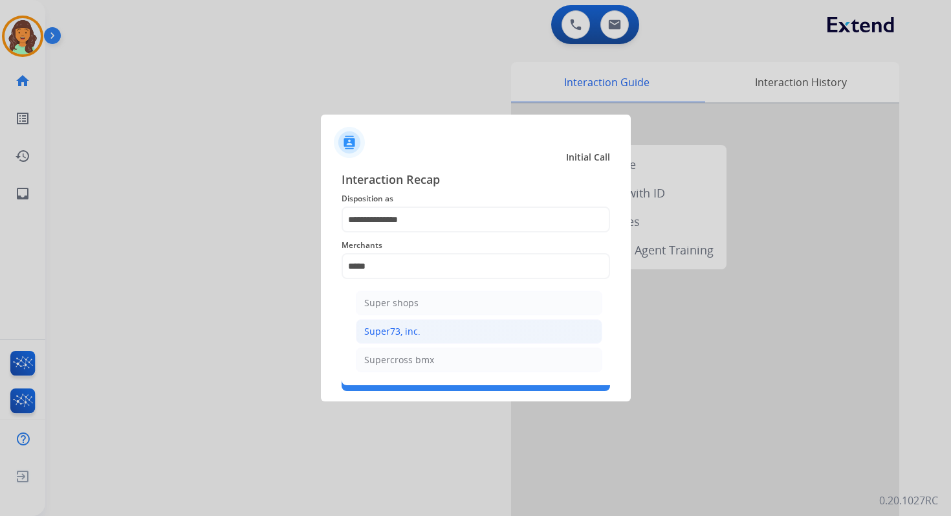
click at [417, 335] on div "Super73, inc." at bounding box center [392, 331] width 56 height 13
type input "**********"
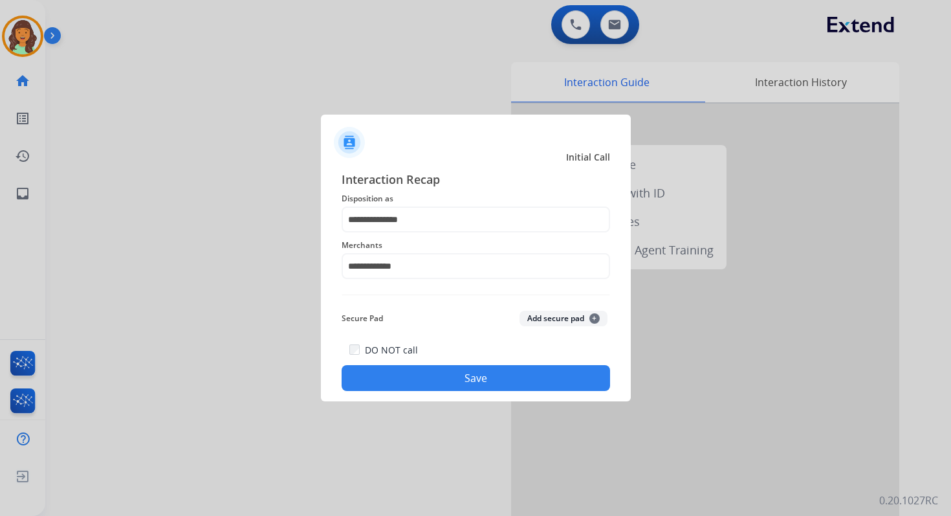
click at [480, 379] on button "Save" at bounding box center [476, 378] width 269 height 26
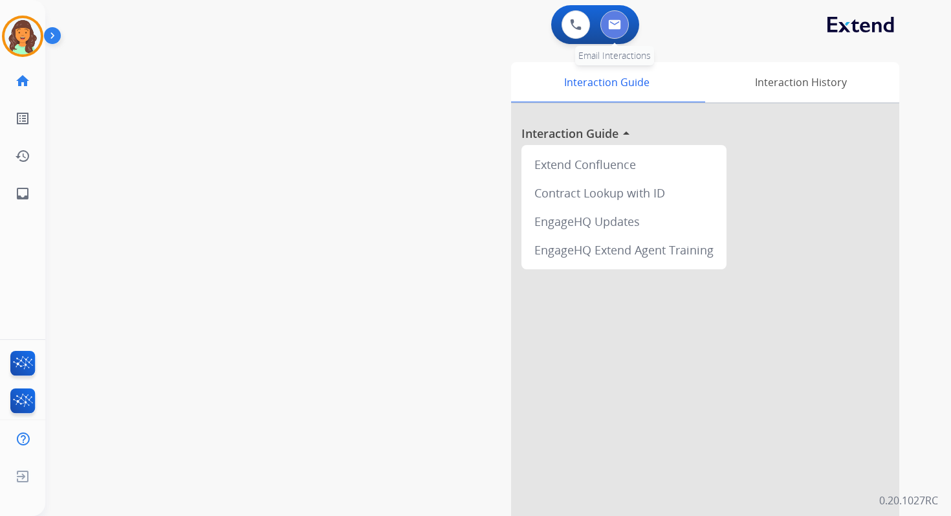
click at [615, 22] on img at bounding box center [614, 24] width 13 height 10
select select "**********"
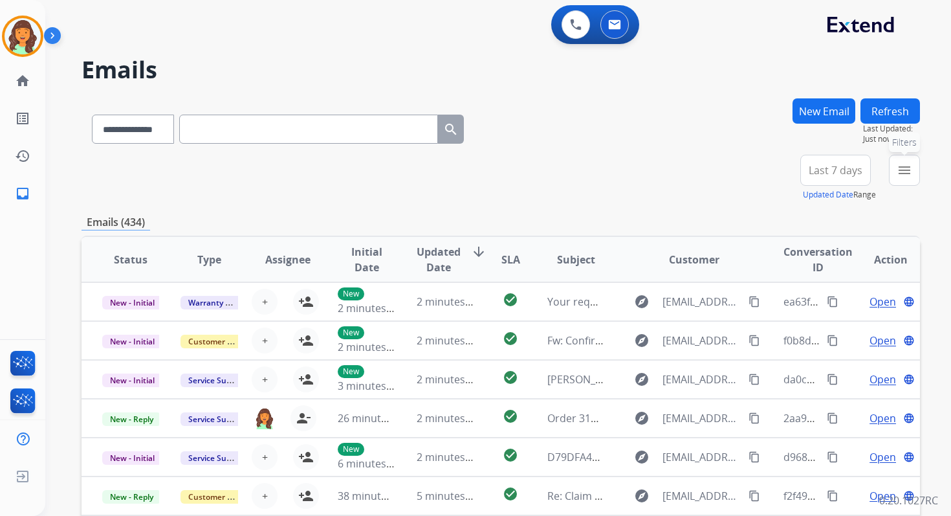
click at [898, 168] on mat-icon "menu" at bounding box center [905, 170] width 16 height 16
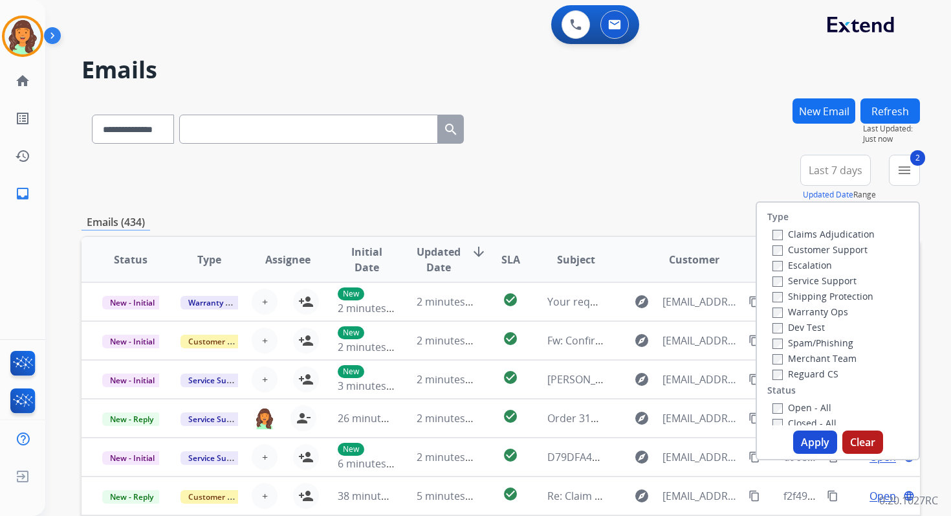
click at [810, 455] on div "Type Claims Adjudication Customer Support Escalation Service Support Shipping P…" at bounding box center [838, 330] width 164 height 259
click at [810, 447] on button "Apply" at bounding box center [815, 441] width 44 height 23
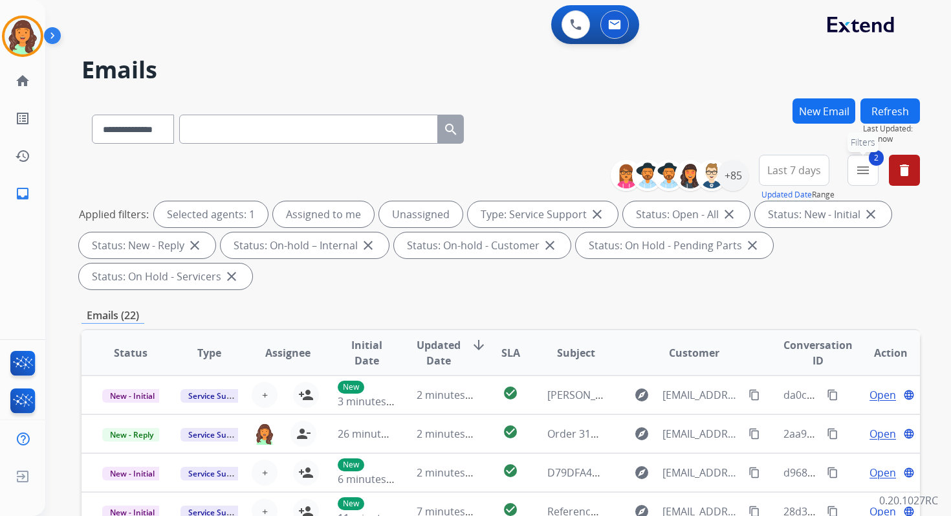
click at [859, 167] on mat-icon "menu" at bounding box center [864, 170] width 16 height 16
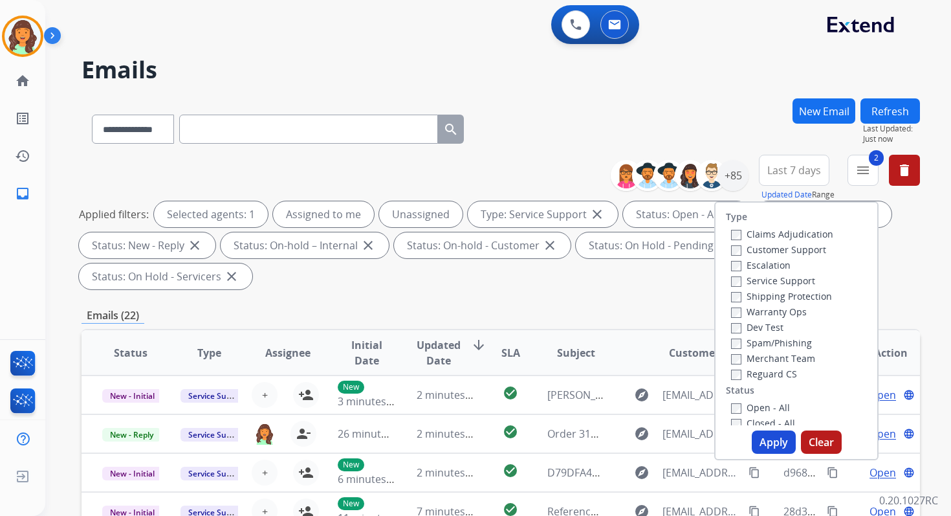
click at [638, 312] on div "Emails (22)" at bounding box center [501, 315] width 839 height 16
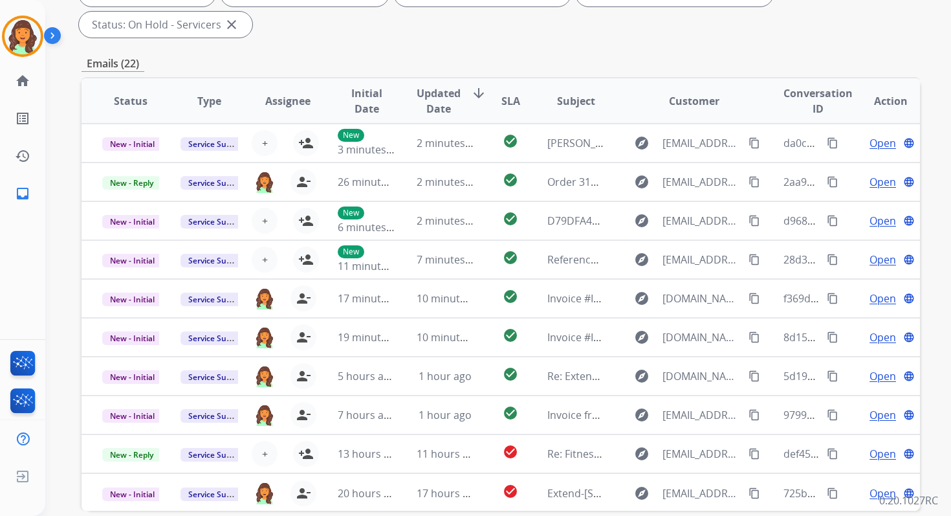
scroll to position [314, 0]
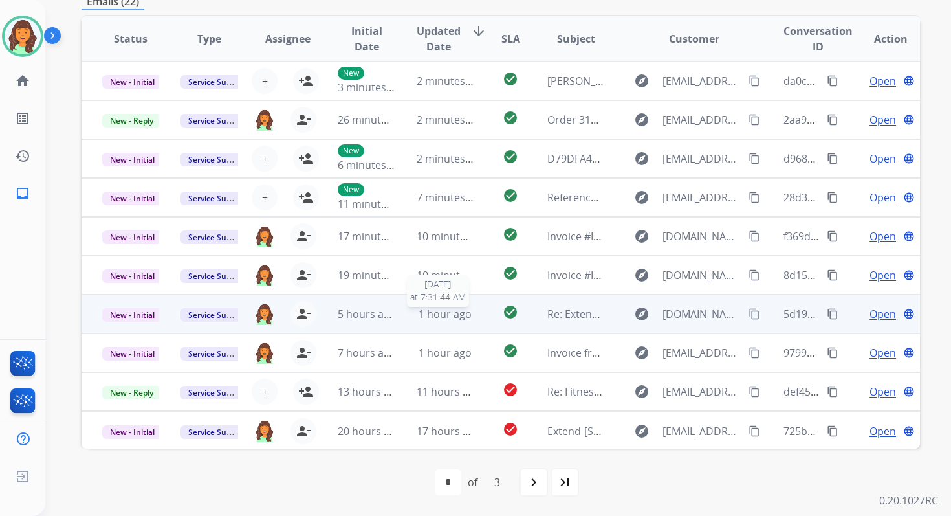
click at [435, 315] on span "1 hour ago" at bounding box center [445, 314] width 53 height 14
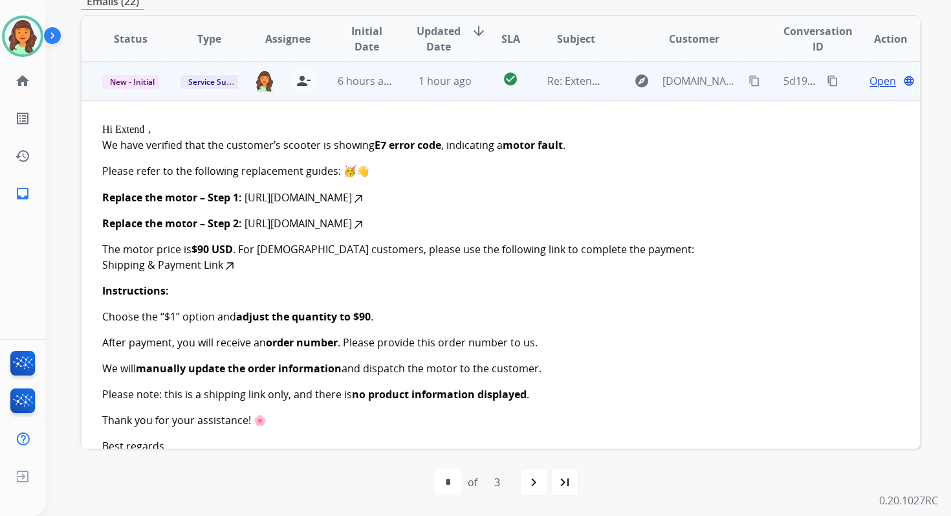
click at [449, 89] on td "1 hour ago" at bounding box center [435, 80] width 78 height 39
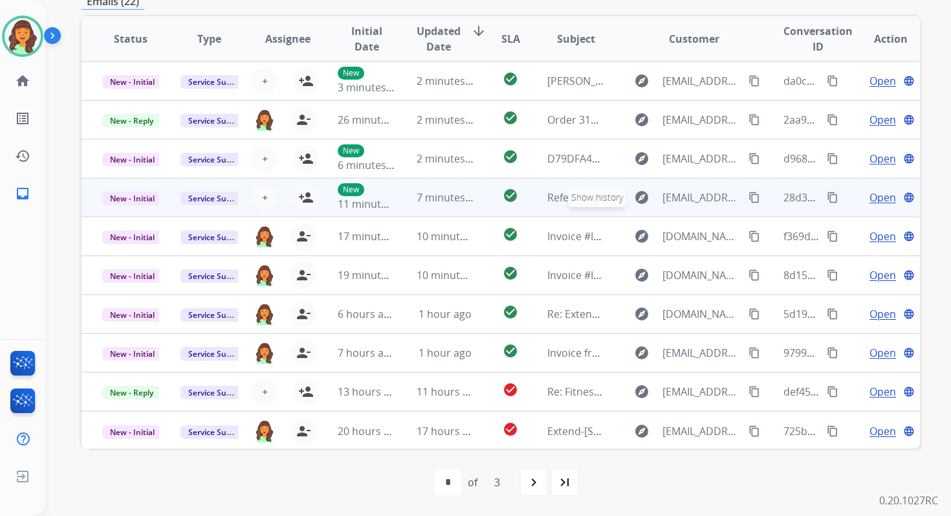
scroll to position [41, 0]
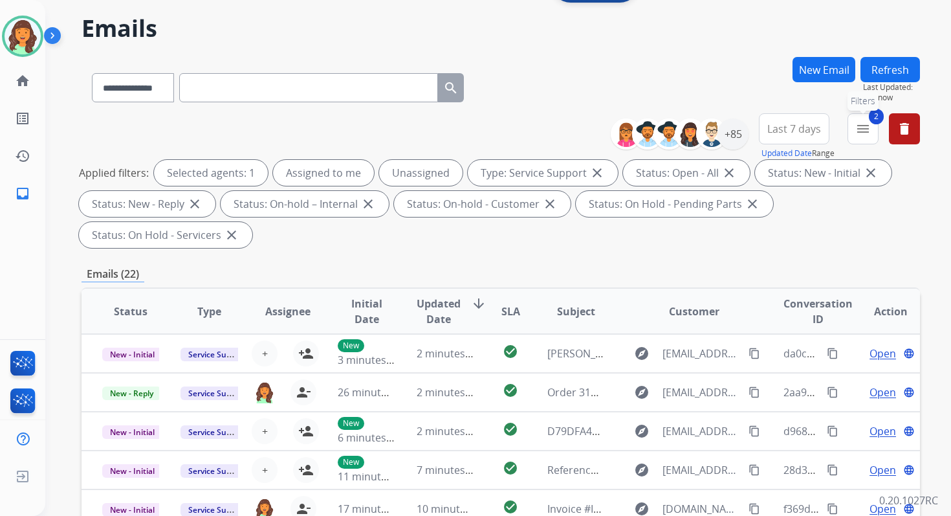
click at [877, 121] on span "2" at bounding box center [876, 117] width 15 height 16
click at [859, 140] on button "2 menu Filters" at bounding box center [863, 128] width 31 height 31
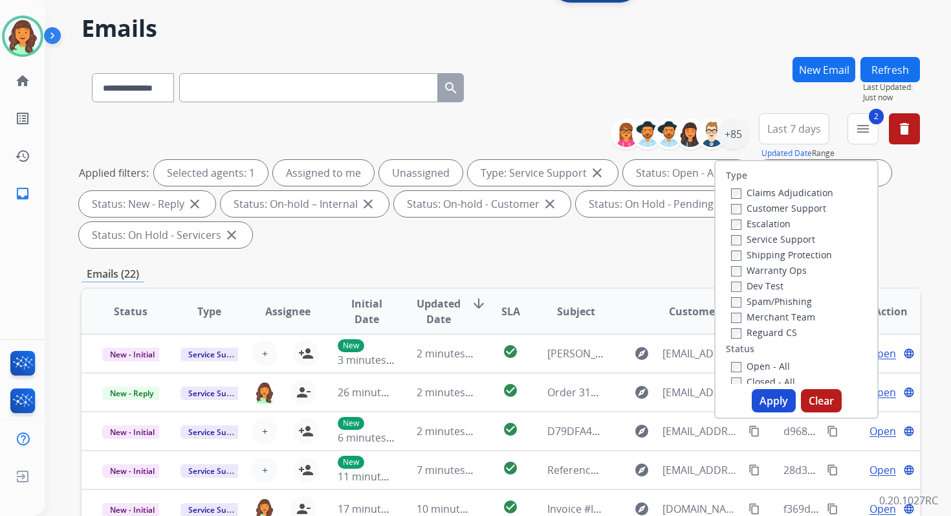
click at [733, 380] on label "Closed - All" at bounding box center [763, 381] width 64 height 12
click at [762, 403] on button "Apply" at bounding box center [774, 400] width 44 height 23
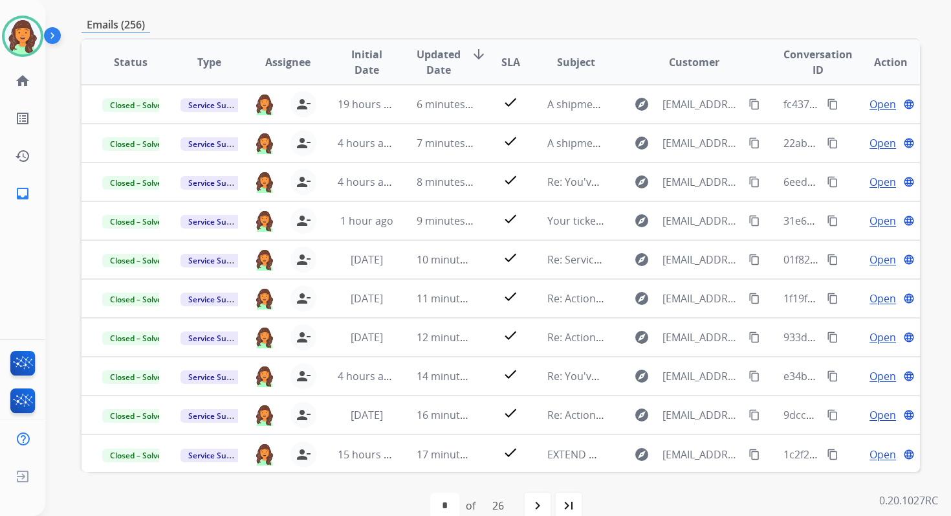
scroll to position [283, 0]
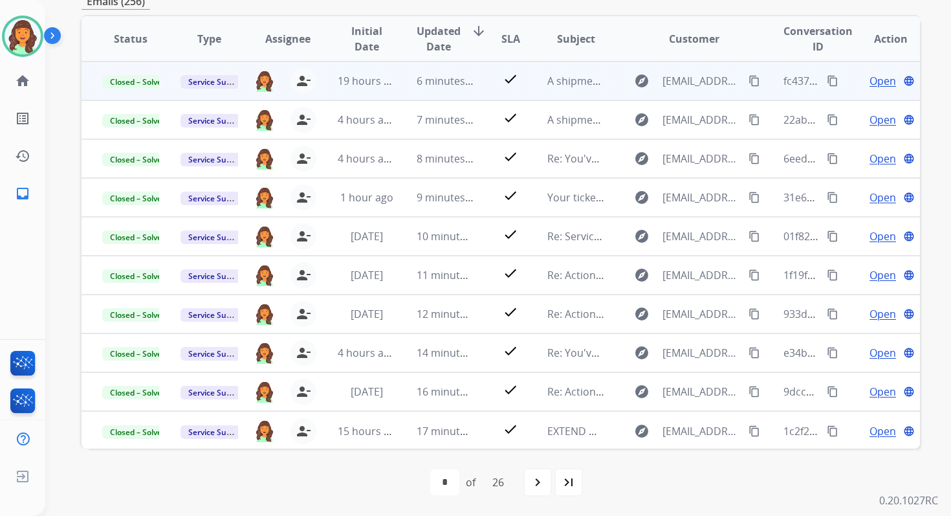
click at [412, 89] on td "6 minutes ago" at bounding box center [435, 80] width 78 height 39
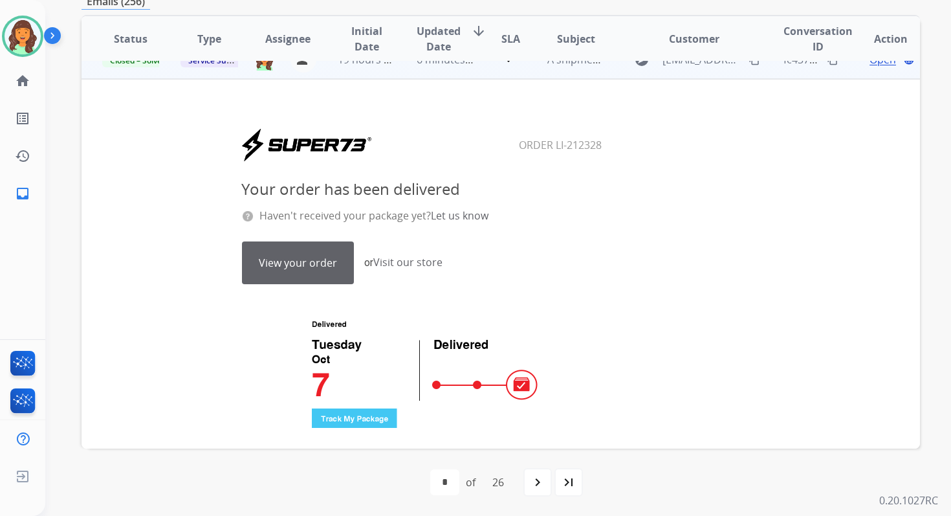
scroll to position [0, 0]
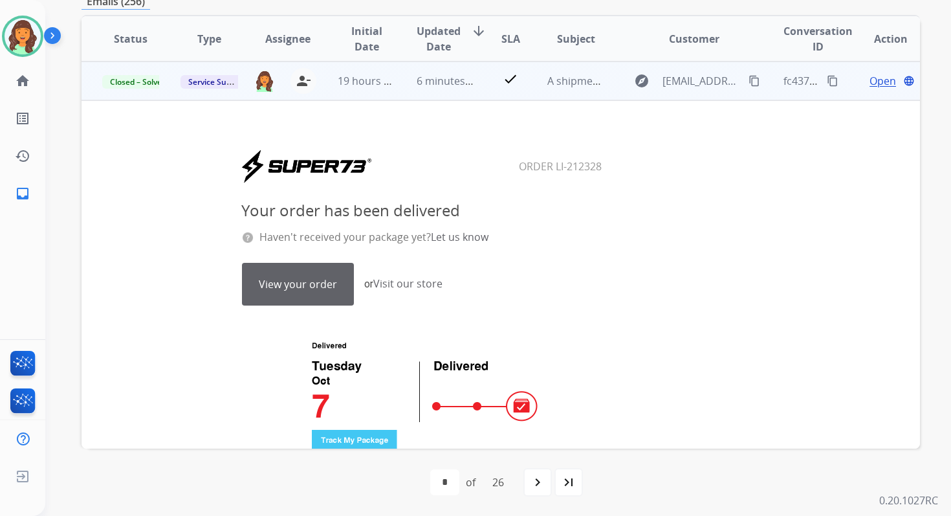
click at [419, 91] on td "6 minutes ago" at bounding box center [435, 80] width 78 height 39
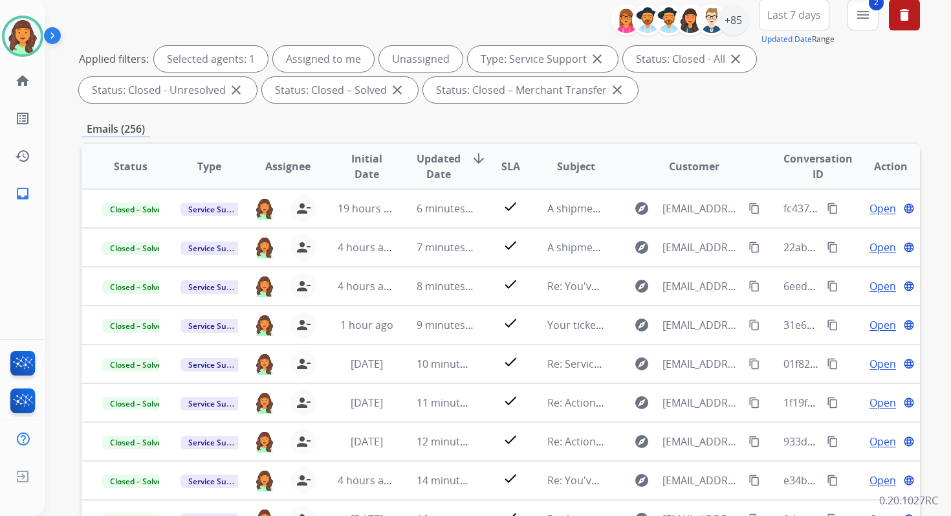
click at [856, 21] on mat-icon "menu" at bounding box center [864, 15] width 16 height 16
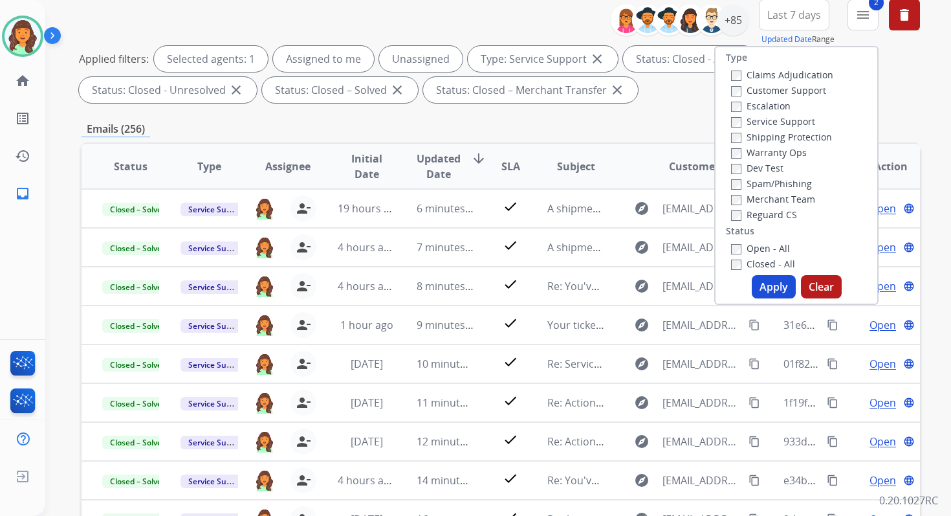
click at [764, 282] on button "Apply" at bounding box center [774, 286] width 44 height 23
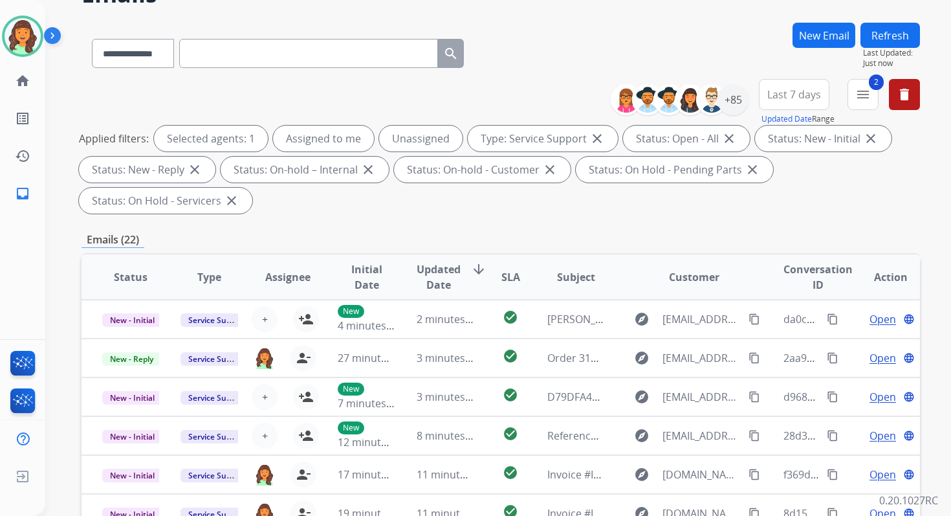
scroll to position [314, 0]
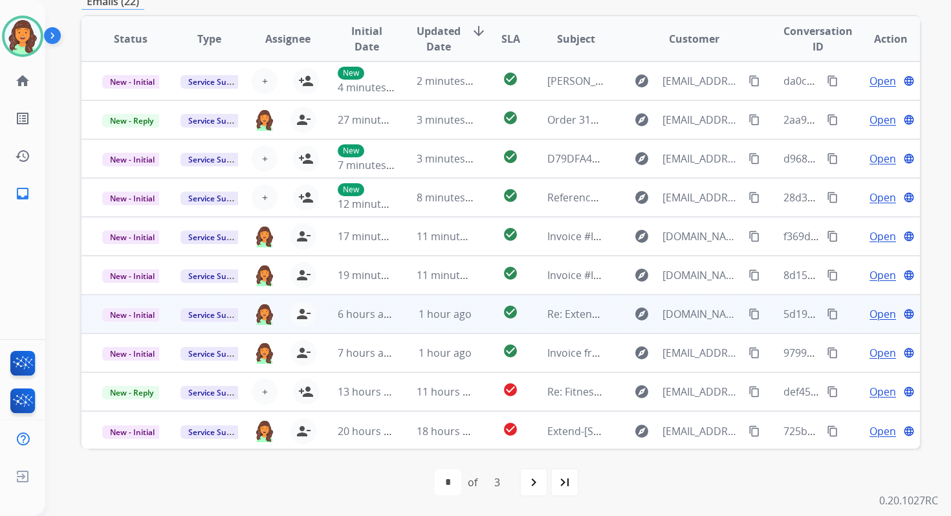
click at [475, 316] on td "check_circle" at bounding box center [500, 313] width 52 height 39
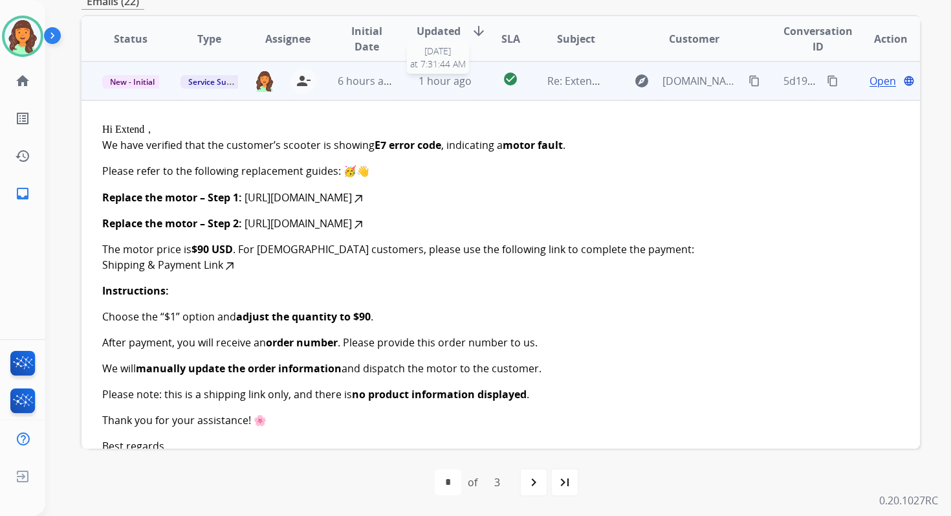
click at [456, 87] on span "1 hour ago" at bounding box center [445, 81] width 53 height 14
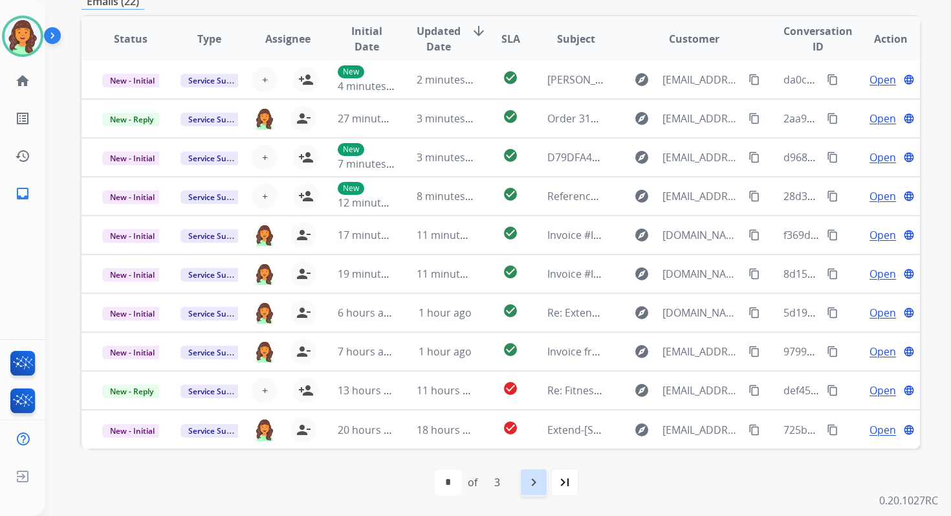
click at [537, 478] on mat-icon "navigate_next" at bounding box center [534, 482] width 16 height 16
select select "*"
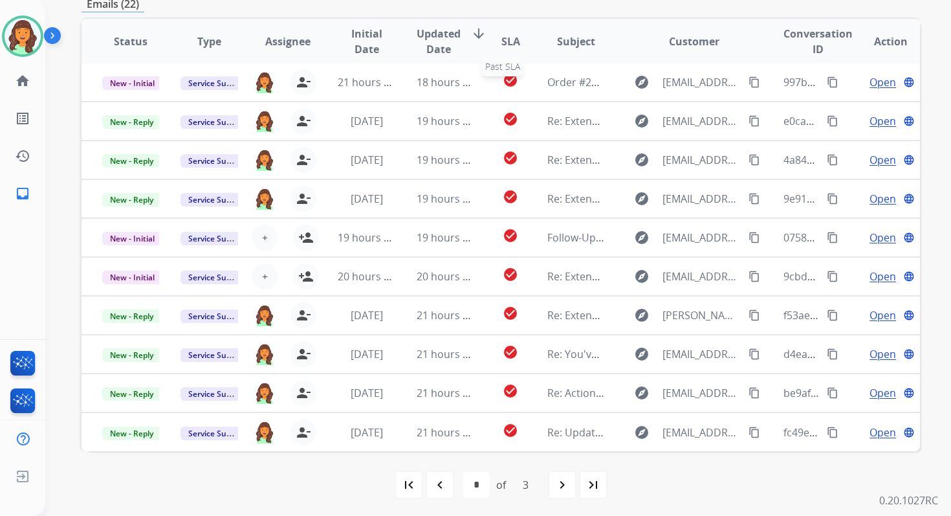
scroll to position [314, 0]
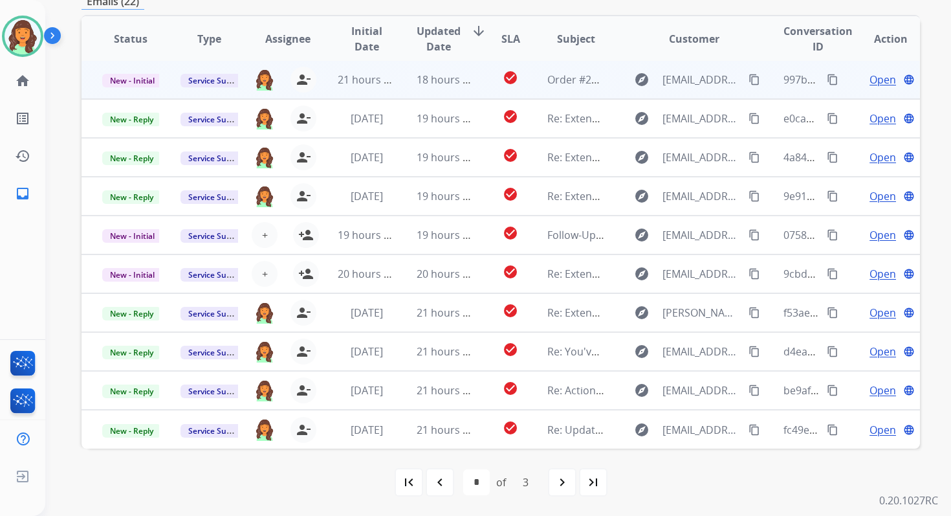
click at [428, 92] on td "18 hours ago" at bounding box center [435, 79] width 78 height 39
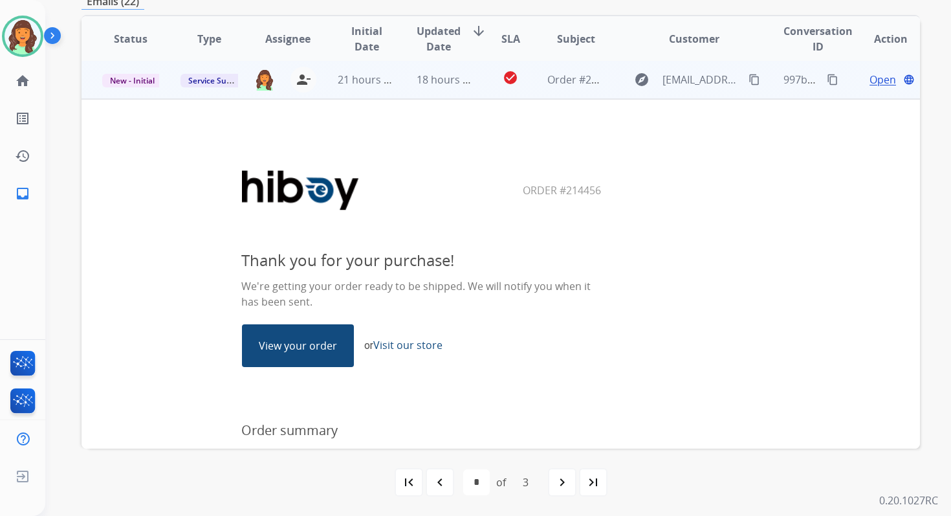
scroll to position [0, 0]
click at [827, 81] on mat-icon "content_copy" at bounding box center [833, 81] width 12 height 12
click at [126, 79] on span "New - Initial" at bounding box center [132, 82] width 60 height 14
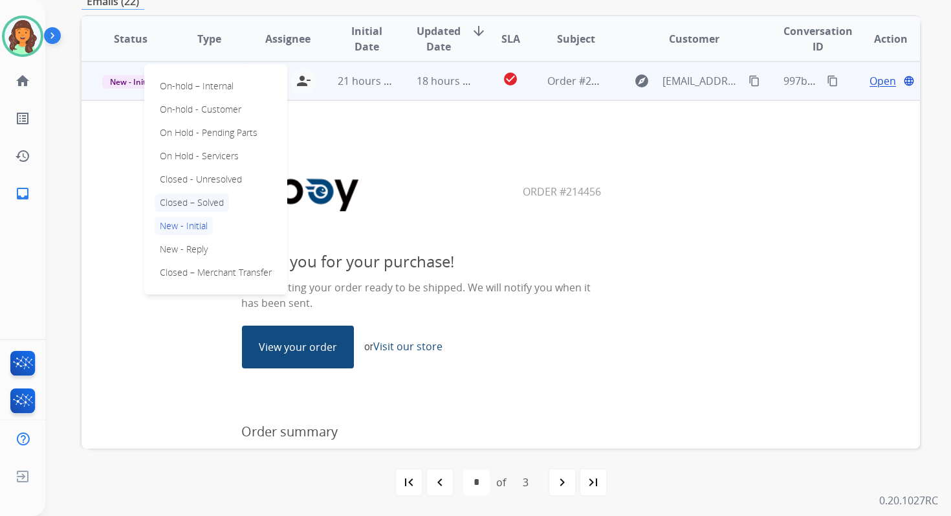
click at [184, 205] on p "Closed – Solved" at bounding box center [192, 203] width 74 height 18
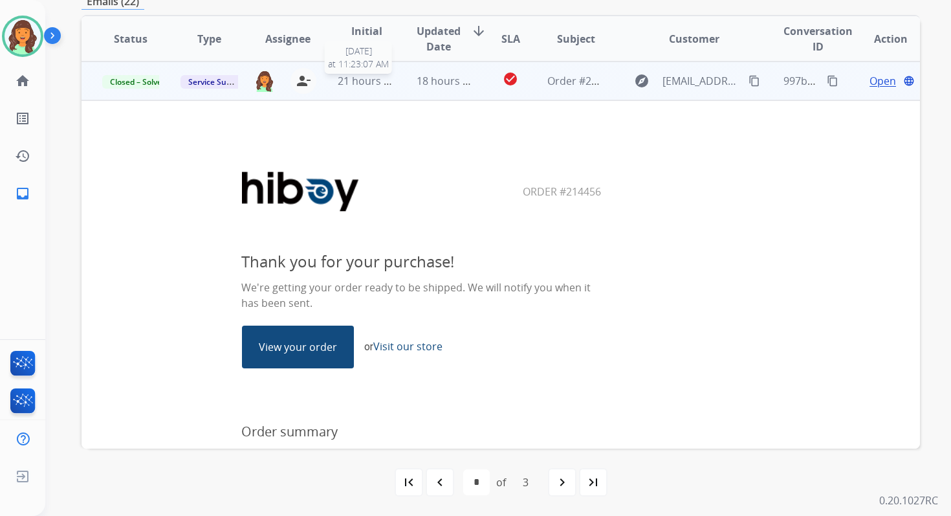
click at [390, 82] on span "21 hours ago" at bounding box center [370, 81] width 64 height 14
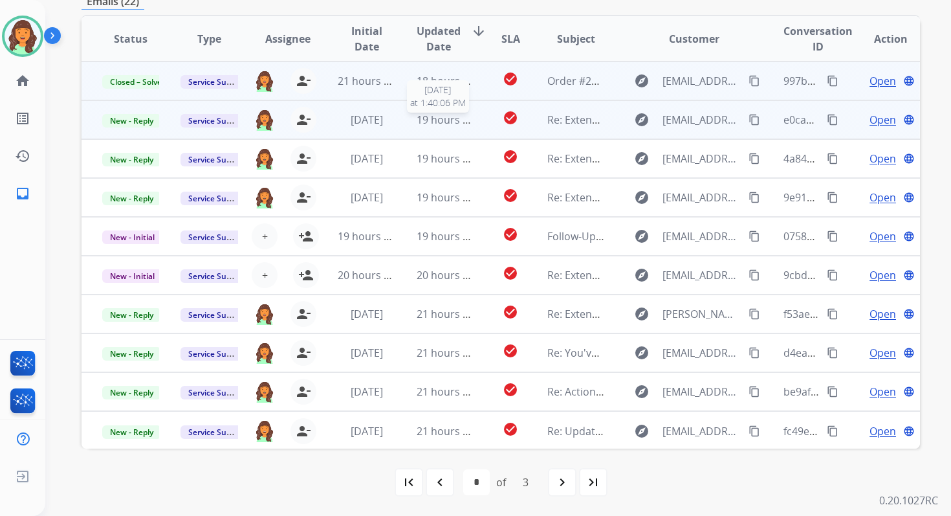
click at [421, 116] on span "19 hours ago" at bounding box center [449, 120] width 64 height 14
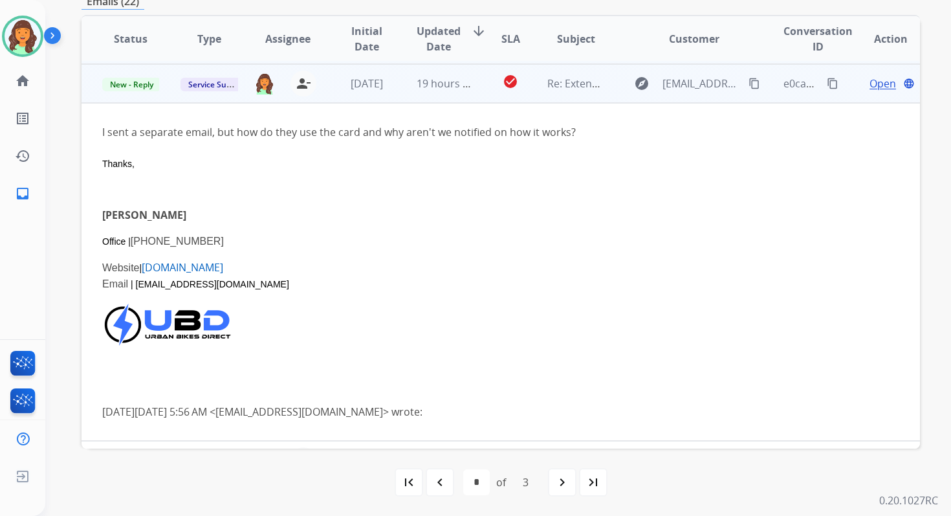
scroll to position [39, 0]
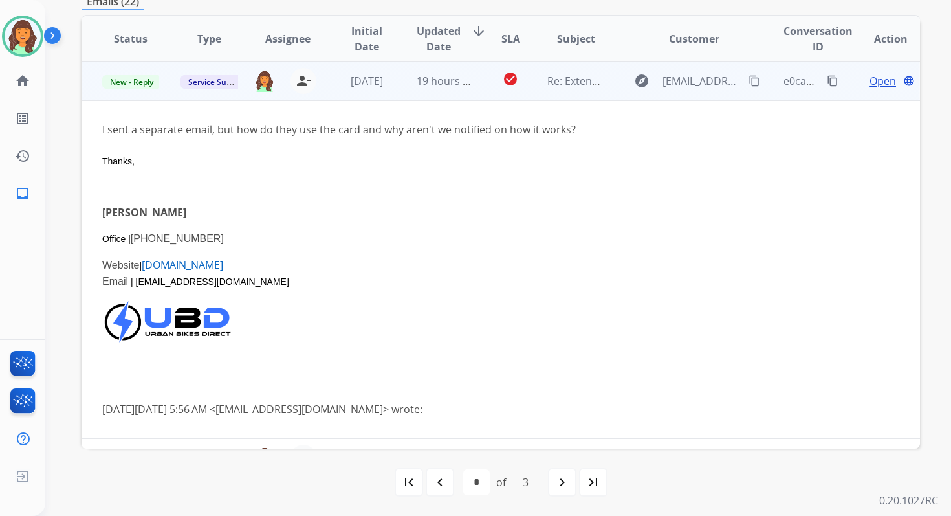
click at [873, 83] on span "Open" at bounding box center [883, 81] width 27 height 16
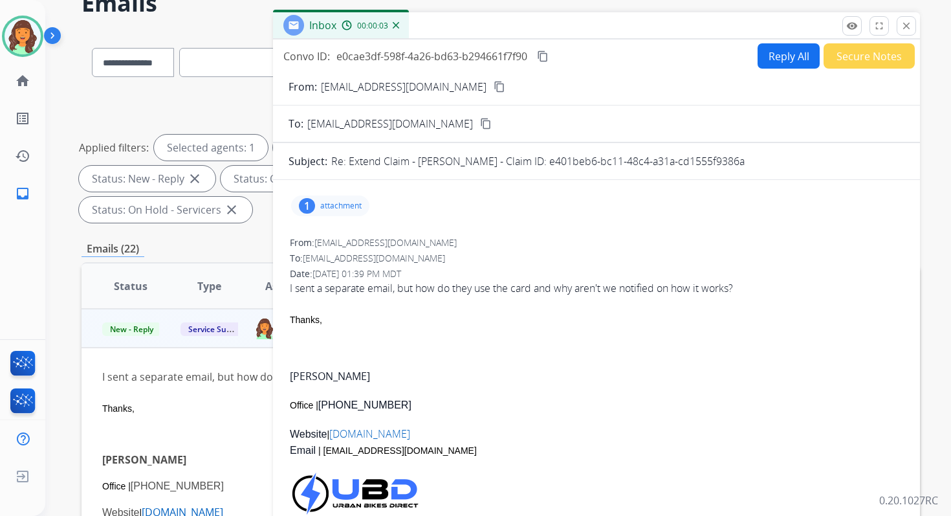
scroll to position [0, 0]
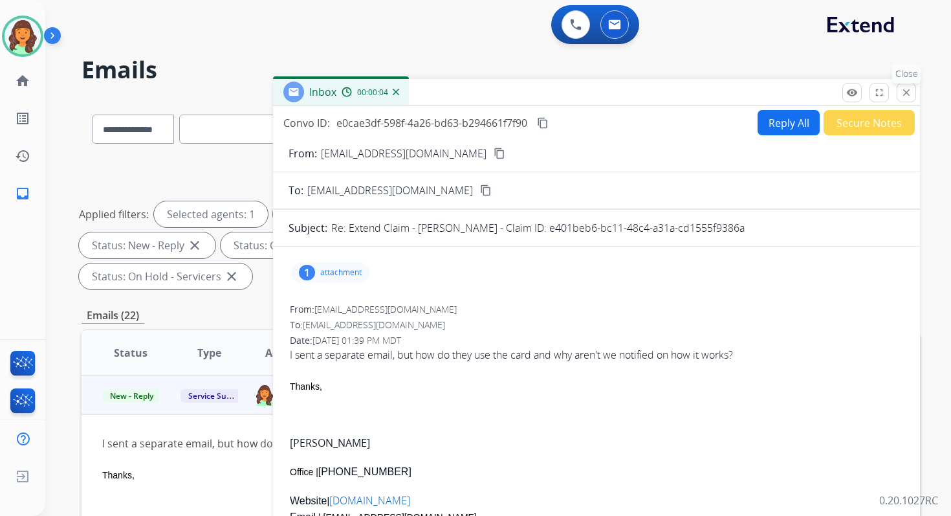
click at [909, 90] on mat-icon "close" at bounding box center [907, 93] width 12 height 12
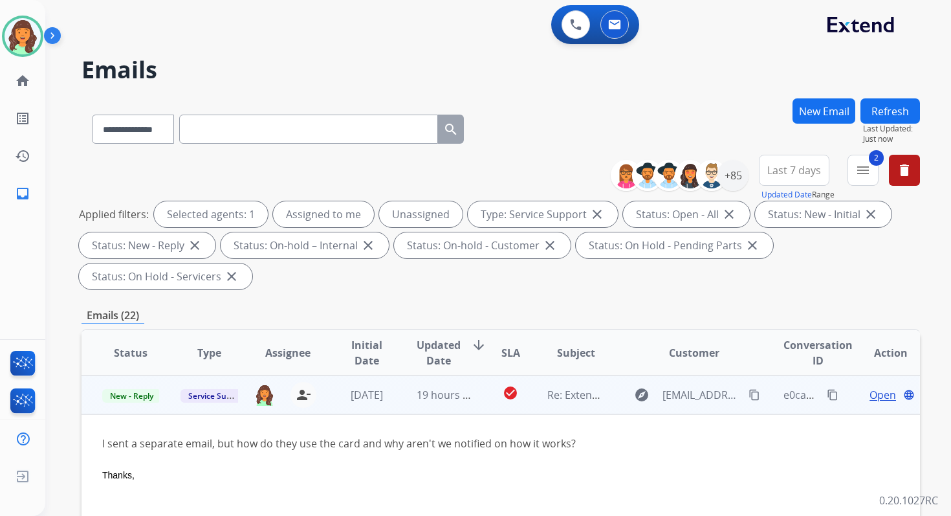
click at [876, 392] on span "Open" at bounding box center [883, 395] width 27 height 16
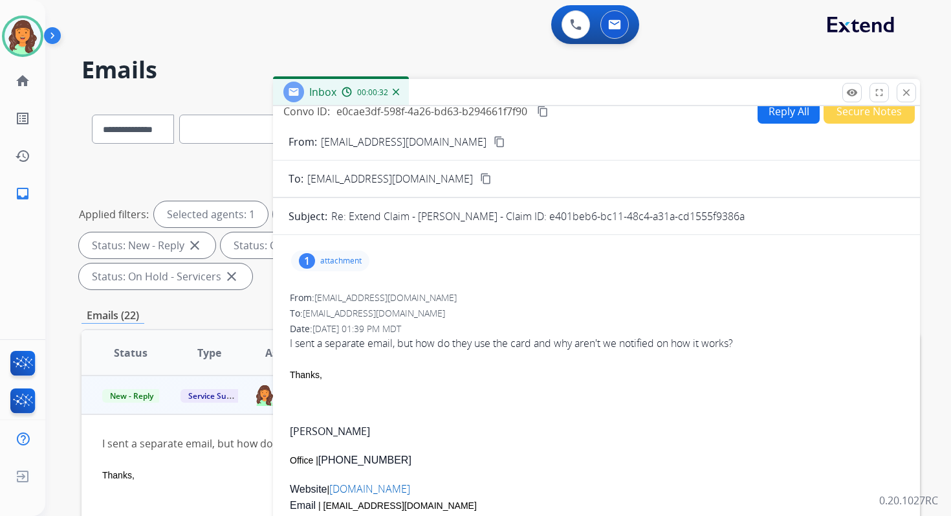
scroll to position [8, 0]
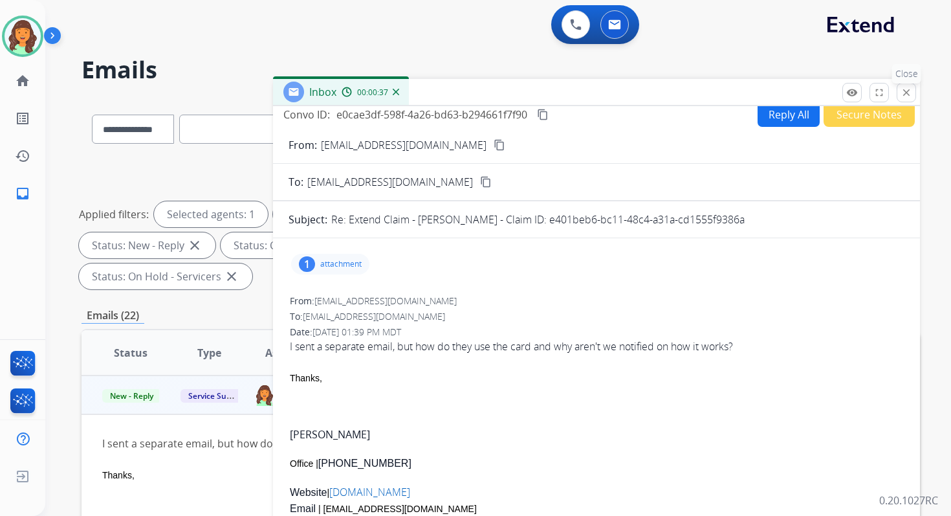
click at [902, 91] on mat-icon "close" at bounding box center [907, 93] width 12 height 12
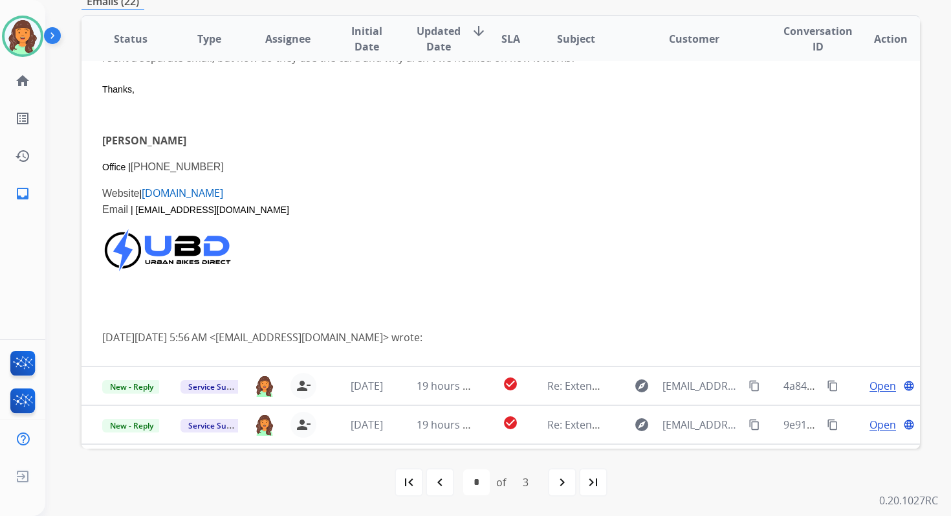
scroll to position [338, 0]
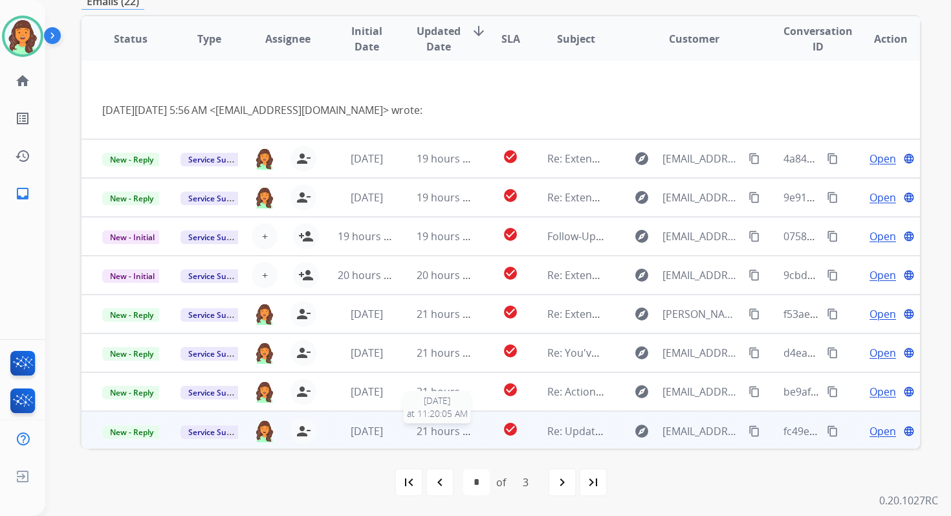
click at [452, 425] on span "21 hours ago" at bounding box center [449, 431] width 64 height 14
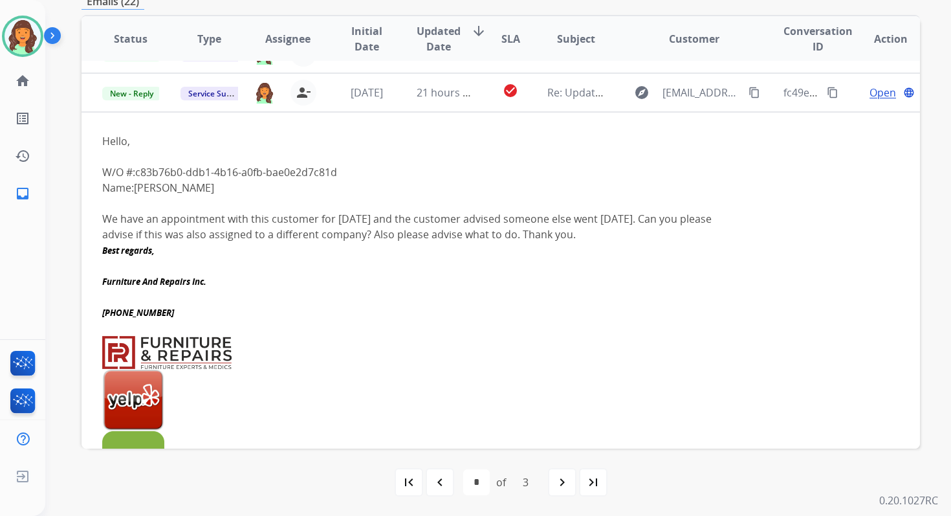
scroll to position [349, 0]
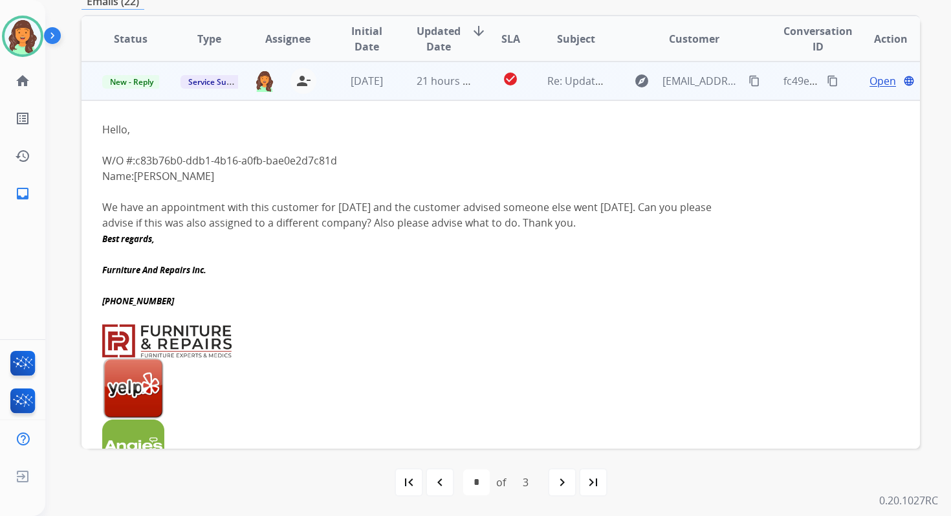
click at [871, 82] on span "Open" at bounding box center [883, 81] width 27 height 16
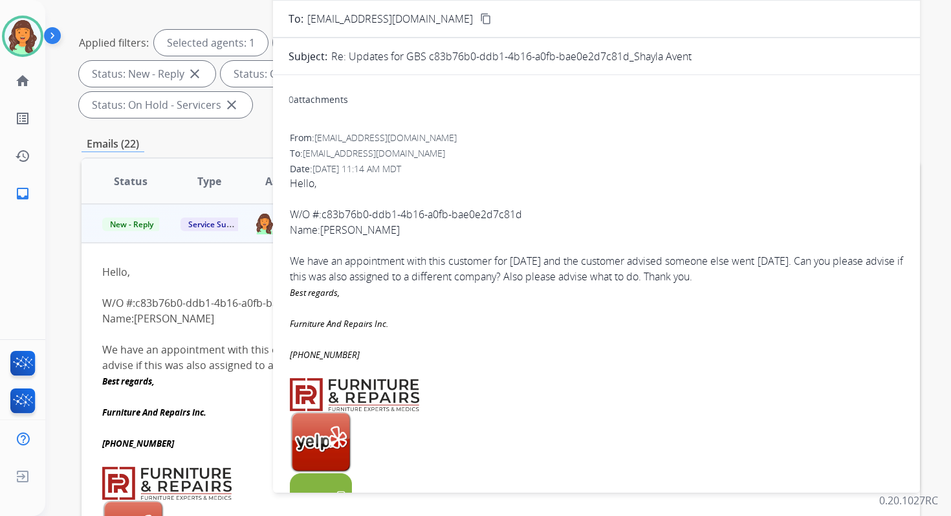
scroll to position [164, 0]
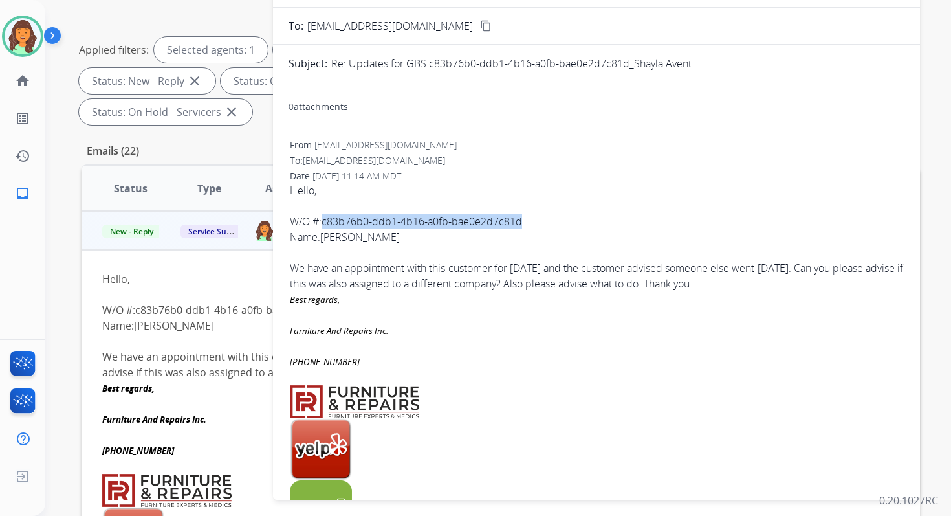
drag, startPoint x: 322, startPoint y: 223, endPoint x: 525, endPoint y: 224, distance: 203.2
click at [525, 224] on div "Hello, W/O #:c83b76b0-ddb1-4b16-a0fb-bae0e2d7c81d Name:[PERSON_NAME] We have an…" at bounding box center [597, 466] width 614 height 567
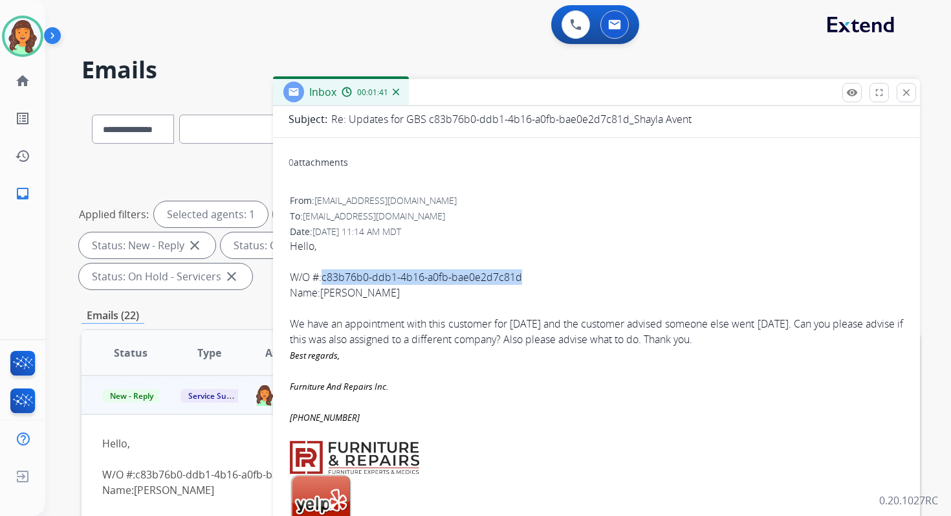
scroll to position [0, 0]
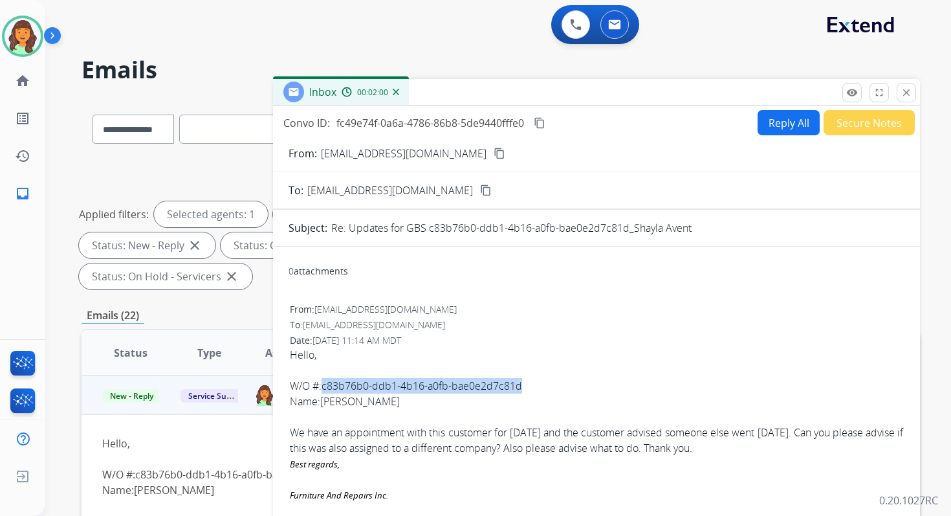
click at [768, 118] on button "Reply All" at bounding box center [789, 122] width 62 height 25
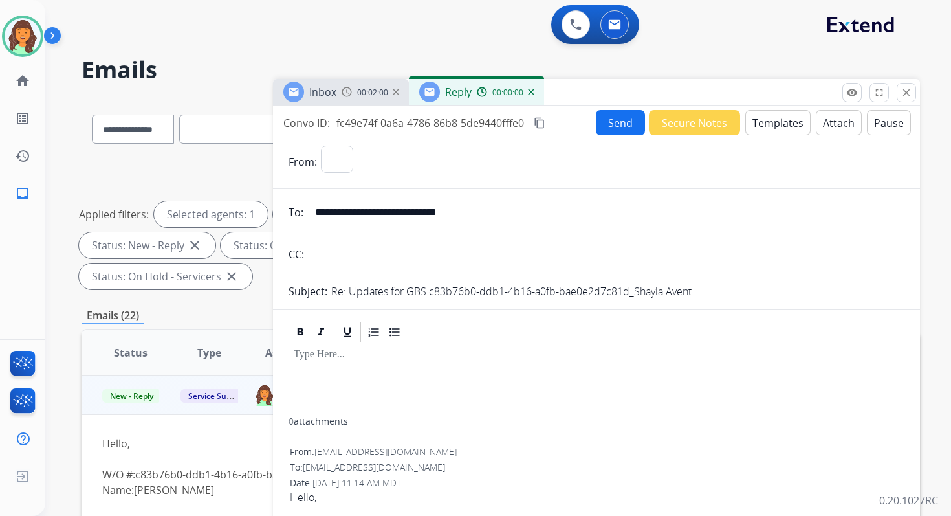
select select "**********"
click at [768, 118] on button "Templates" at bounding box center [778, 122] width 65 height 25
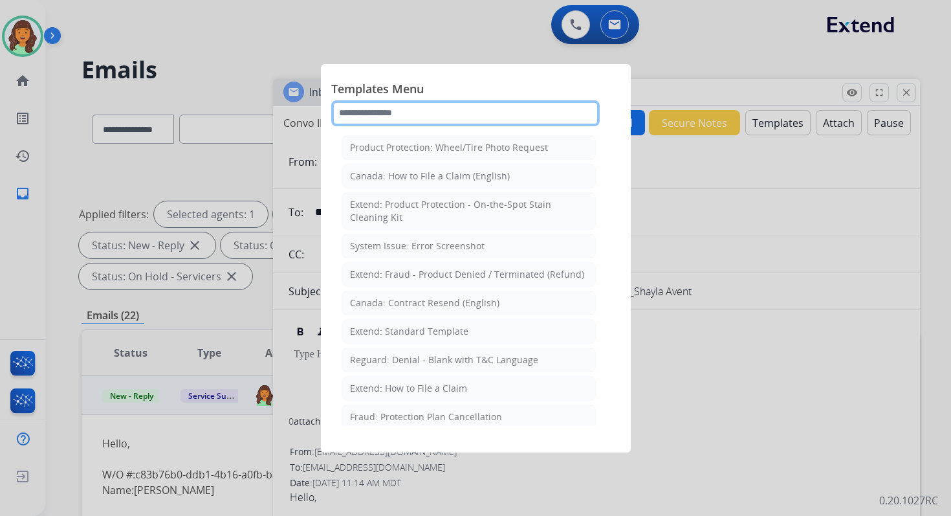
click at [441, 118] on input "text" at bounding box center [465, 113] width 269 height 26
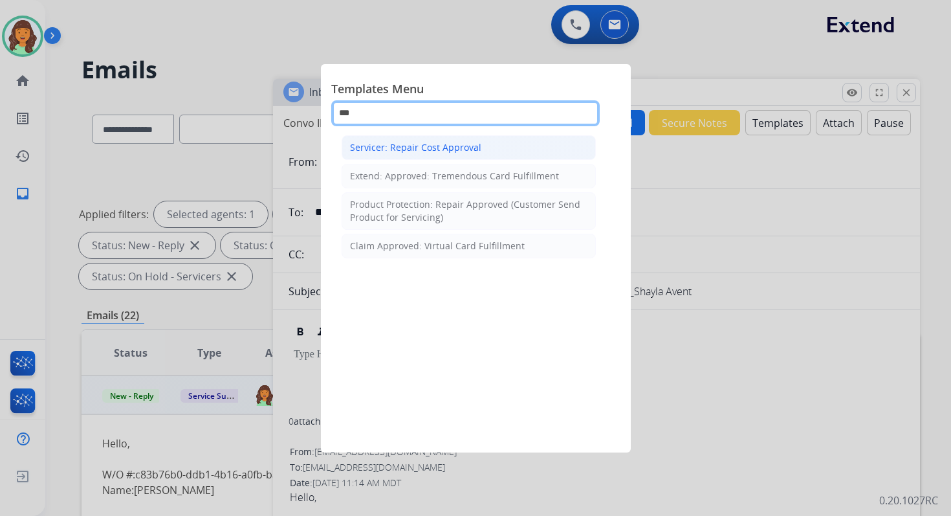
type input "***"
click at [455, 149] on div "Servicer: Repair Cost Approval" at bounding box center [415, 147] width 131 height 13
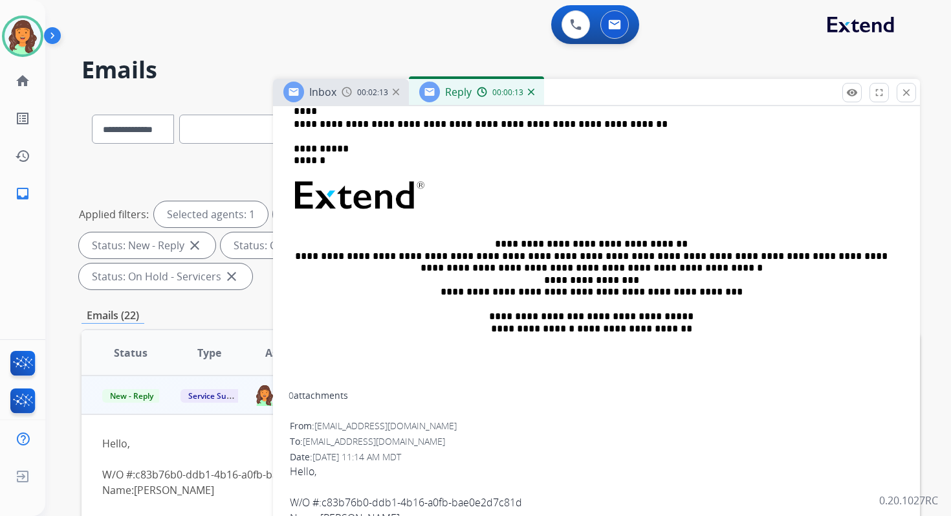
scroll to position [82, 0]
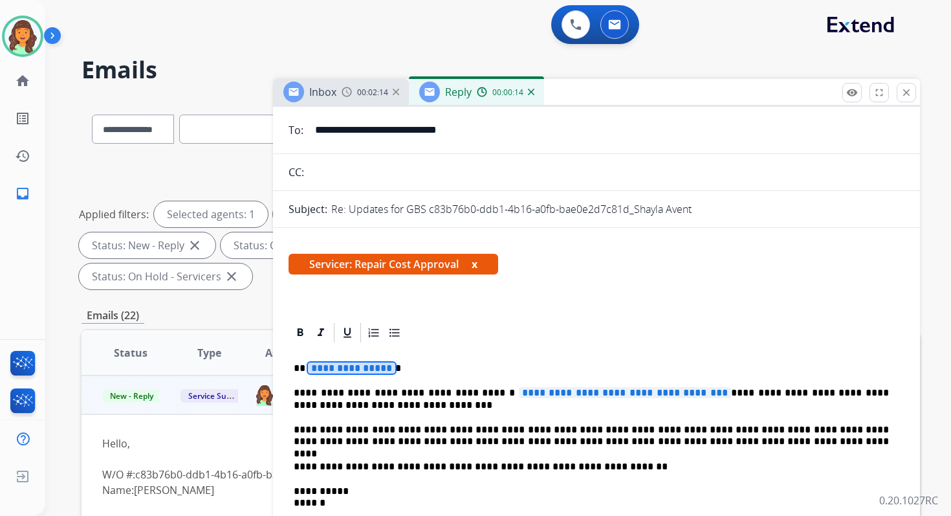
click at [350, 371] on span "**********" at bounding box center [351, 367] width 87 height 11
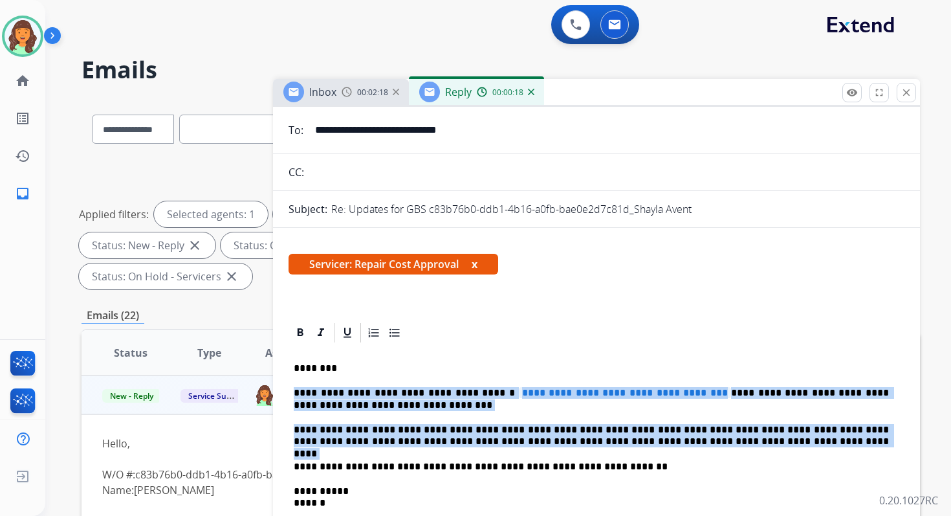
drag, startPoint x: 293, startPoint y: 392, endPoint x: 728, endPoint y: 454, distance: 439.3
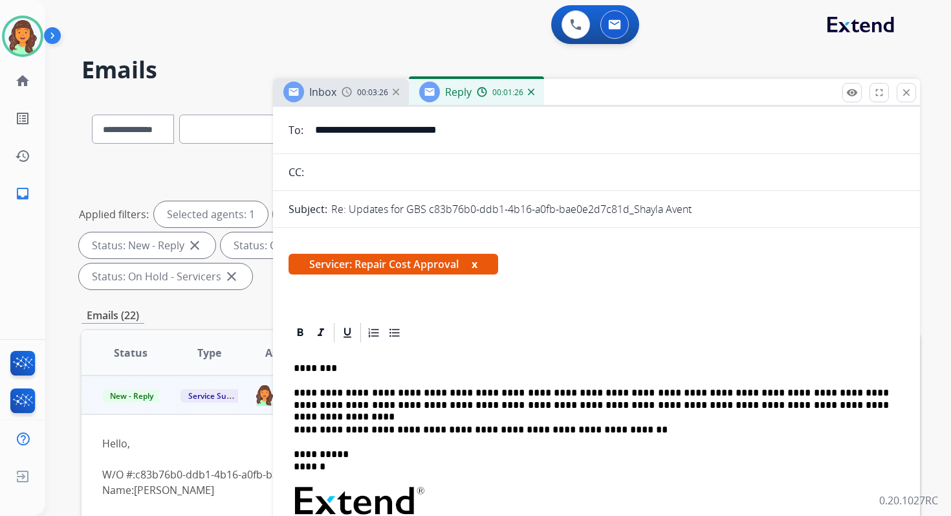
click at [726, 408] on p "**********" at bounding box center [591, 399] width 595 height 24
click at [799, 408] on p "**********" at bounding box center [591, 399] width 595 height 24
click at [700, 408] on p "**********" at bounding box center [591, 399] width 595 height 24
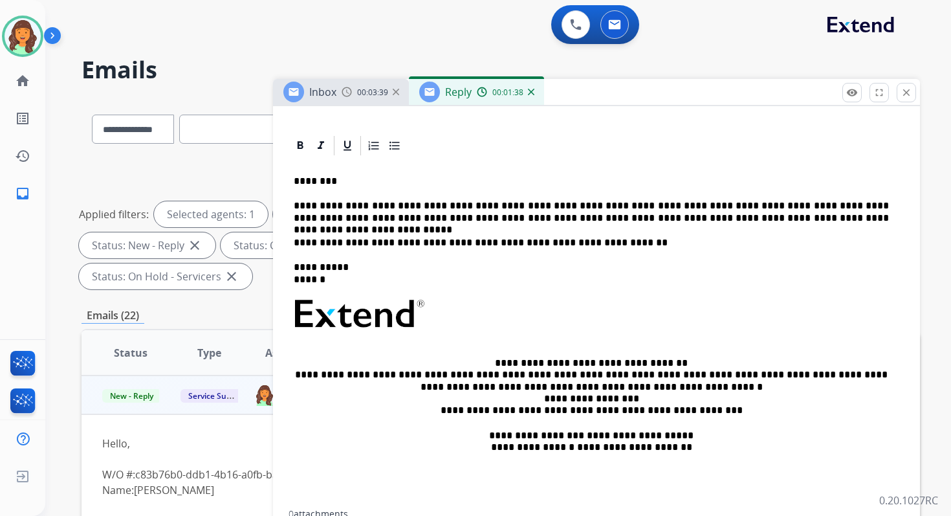
scroll to position [273, 0]
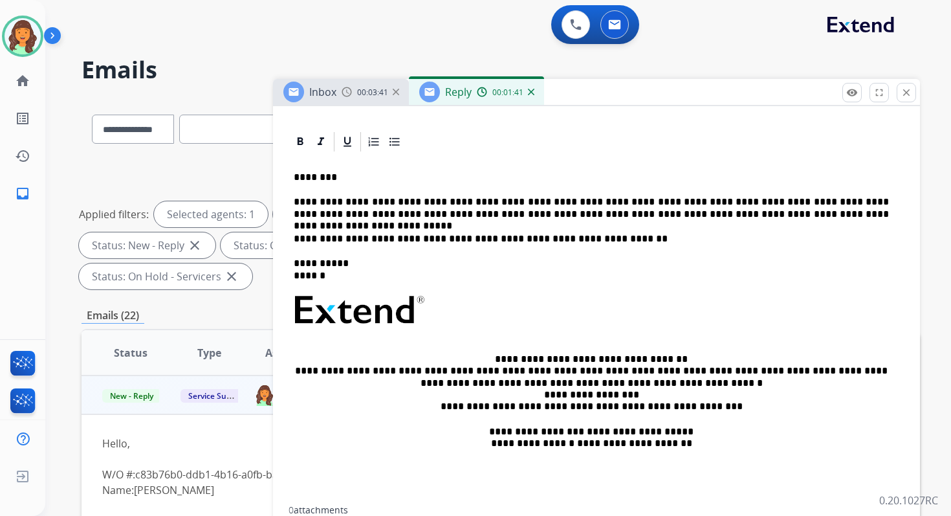
click at [737, 213] on p "**********" at bounding box center [591, 208] width 595 height 24
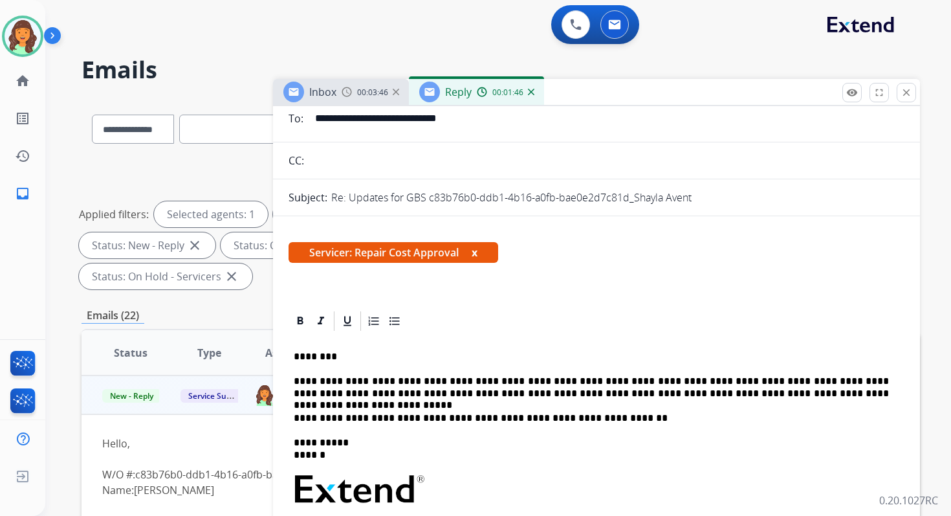
scroll to position [0, 0]
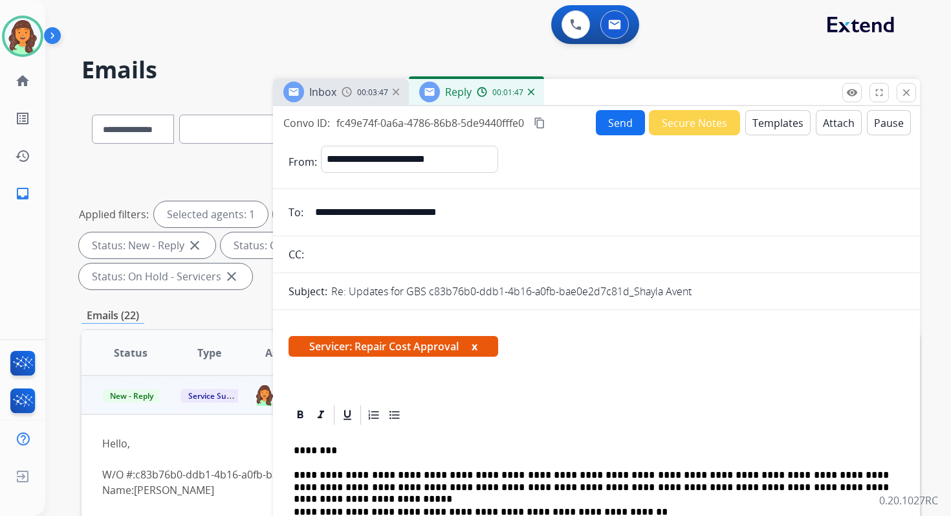
click at [612, 130] on button "Send" at bounding box center [620, 122] width 49 height 25
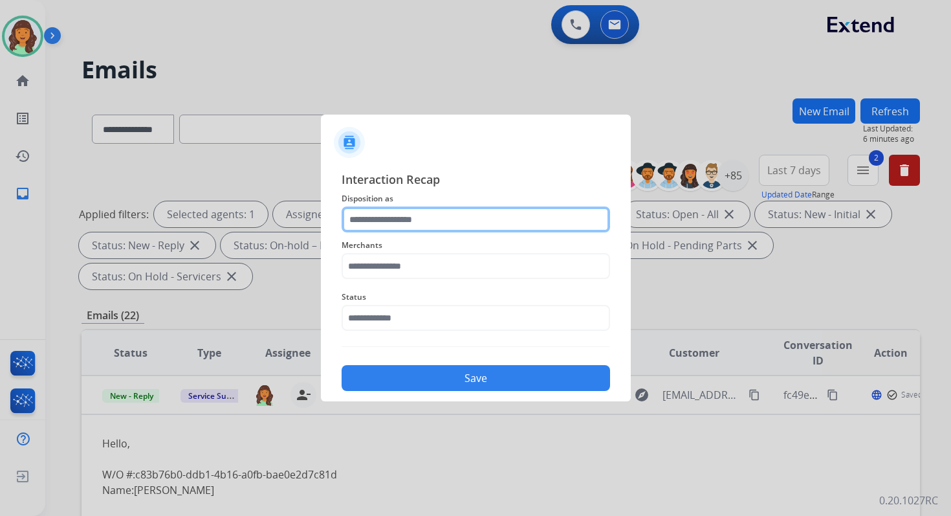
click at [384, 220] on input "text" at bounding box center [476, 219] width 269 height 26
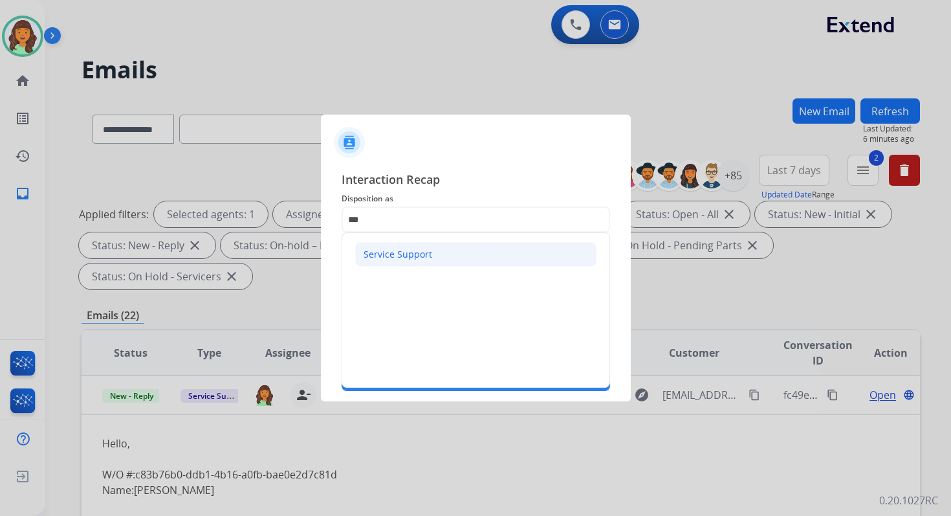
click at [394, 252] on div "Service Support" at bounding box center [398, 254] width 69 height 13
type input "**********"
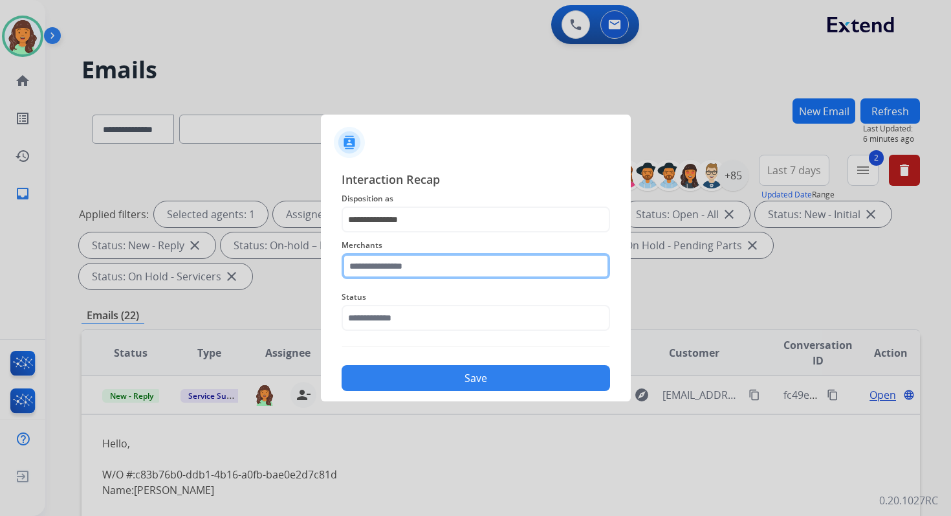
click at [404, 270] on input "text" at bounding box center [476, 266] width 269 height 26
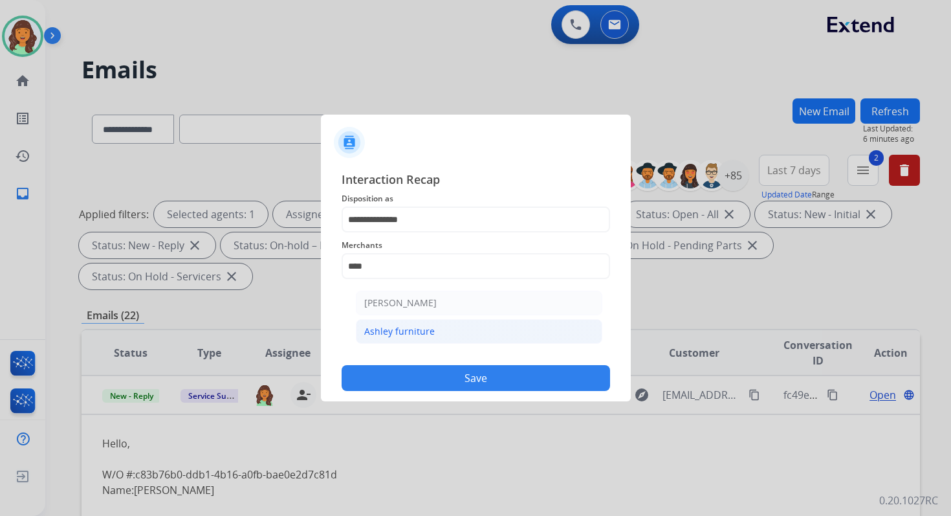
click at [423, 326] on div "Ashley furniture" at bounding box center [399, 331] width 71 height 13
type input "**********"
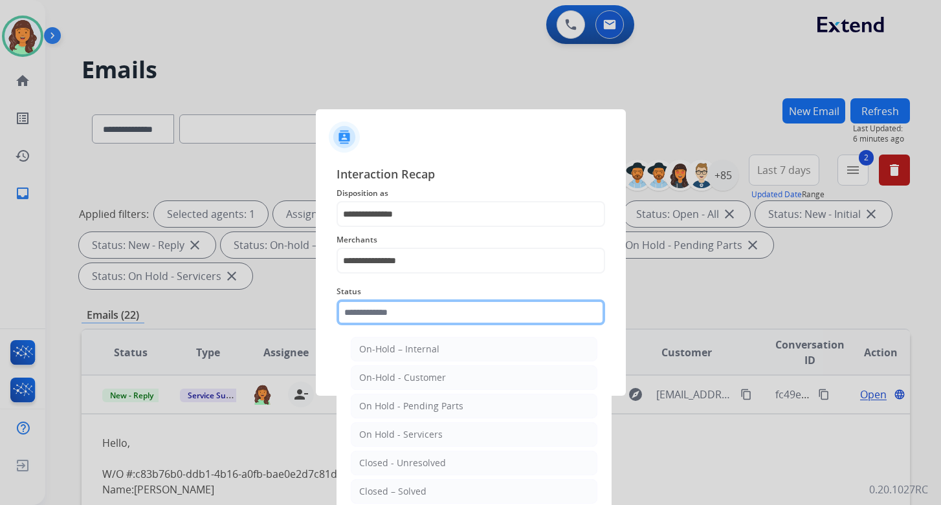
click at [417, 316] on input "text" at bounding box center [471, 313] width 269 height 26
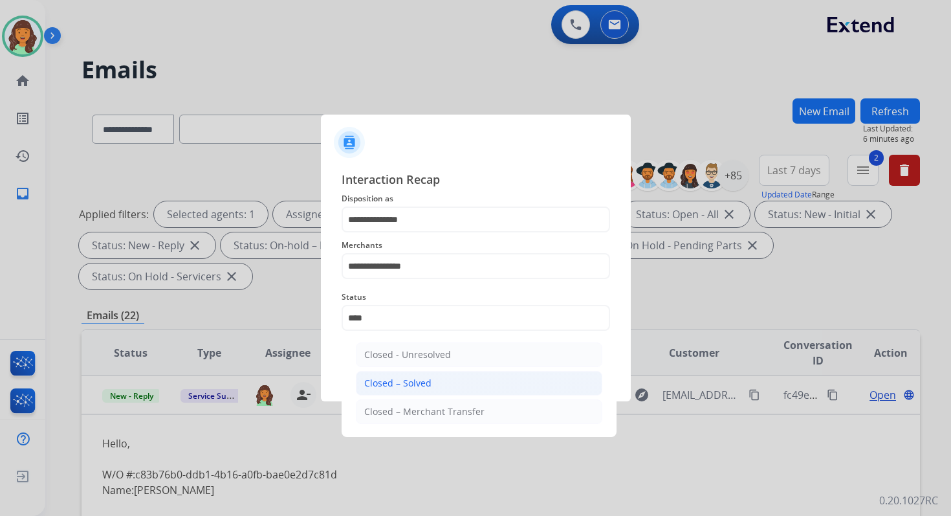
click at [439, 380] on li "Closed – Solved" at bounding box center [479, 383] width 247 height 25
type input "**********"
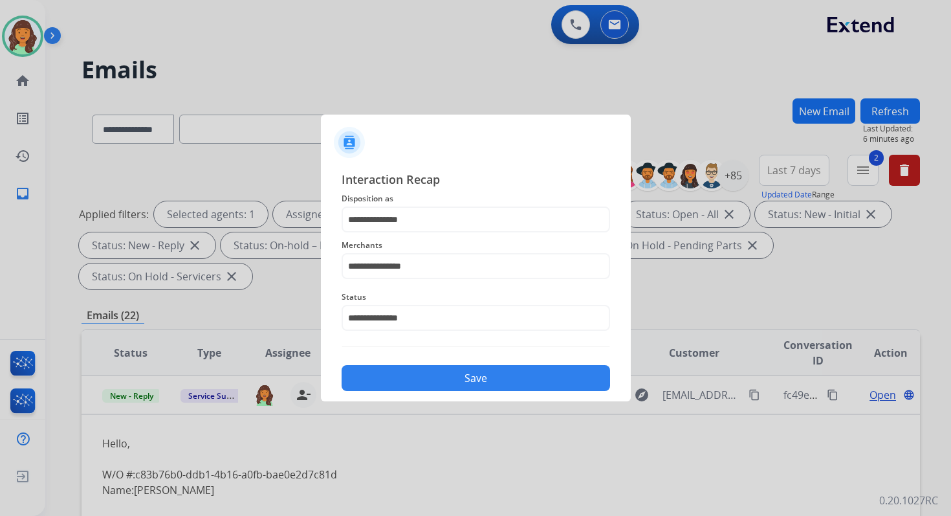
click at [439, 380] on button "Save" at bounding box center [476, 378] width 269 height 26
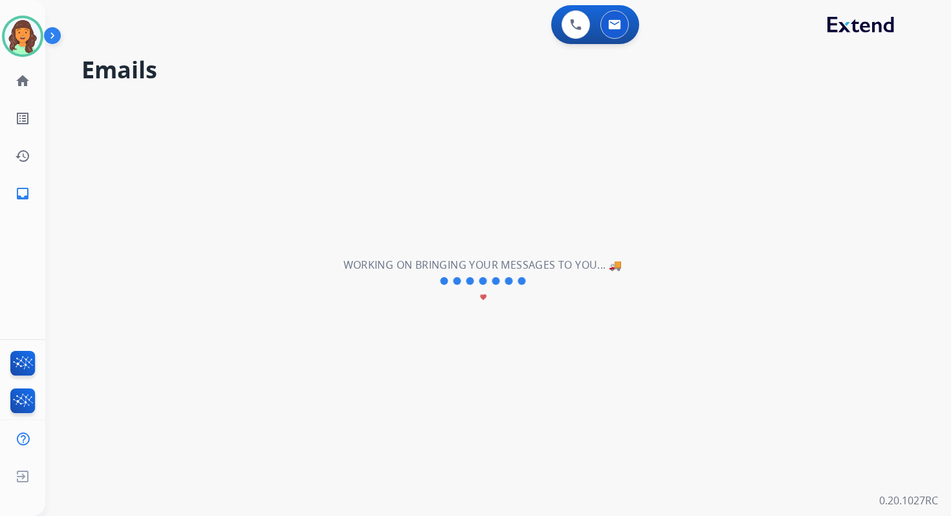
scroll to position [43, 0]
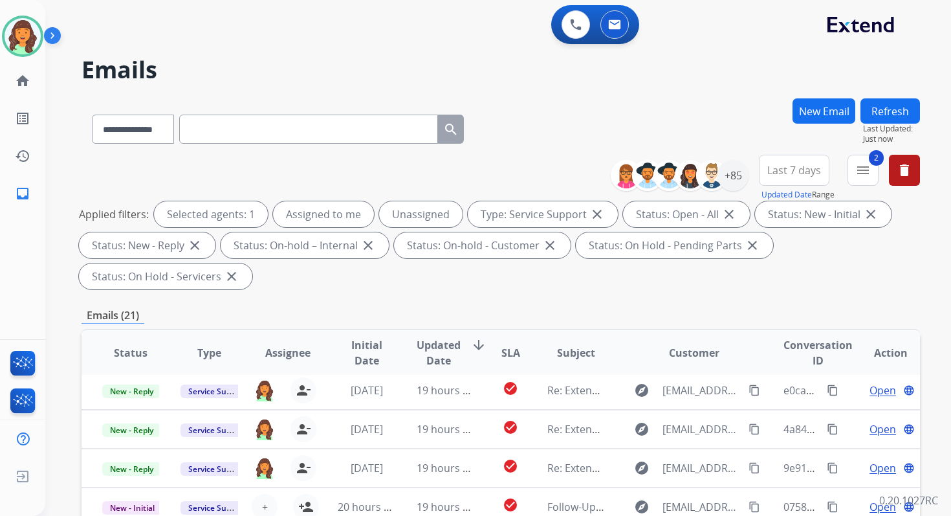
click at [405, 300] on div "**********" at bounding box center [501, 463] width 839 height 731
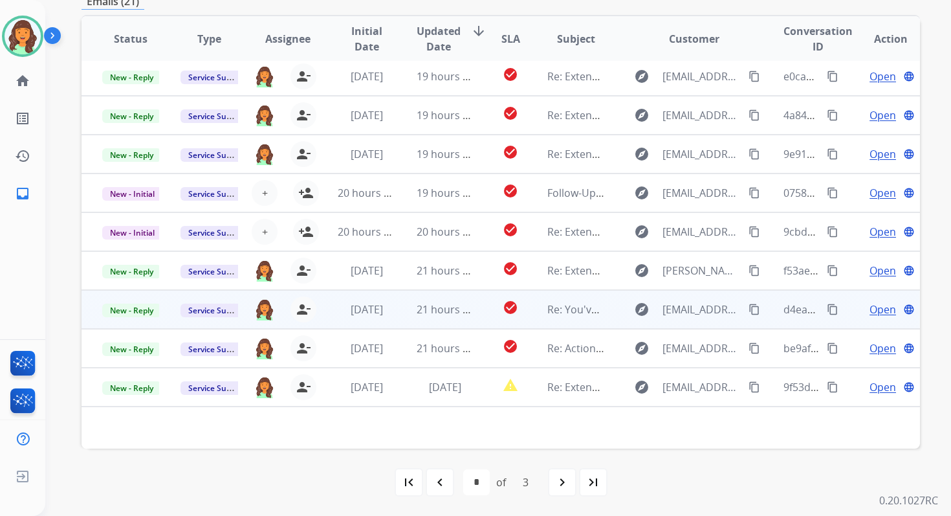
click at [458, 318] on td "21 hours ago" at bounding box center [435, 309] width 78 height 39
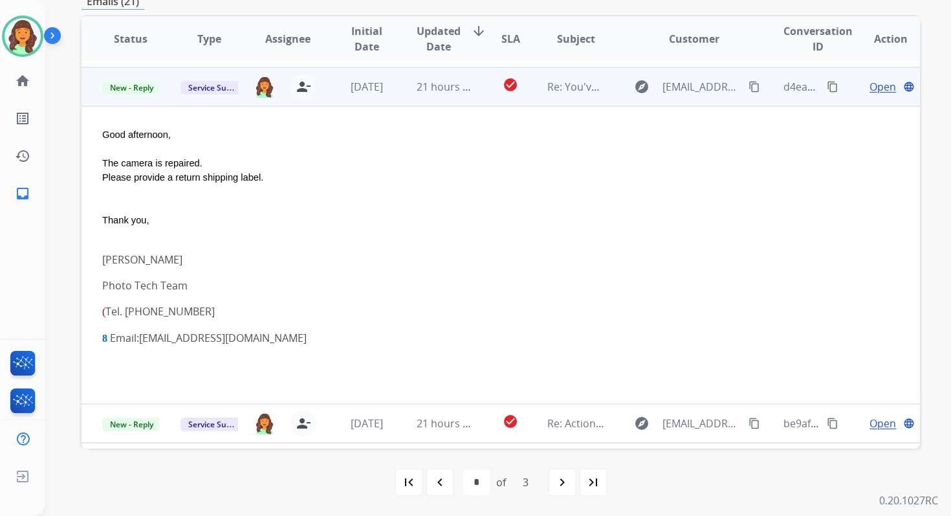
scroll to position [272, 0]
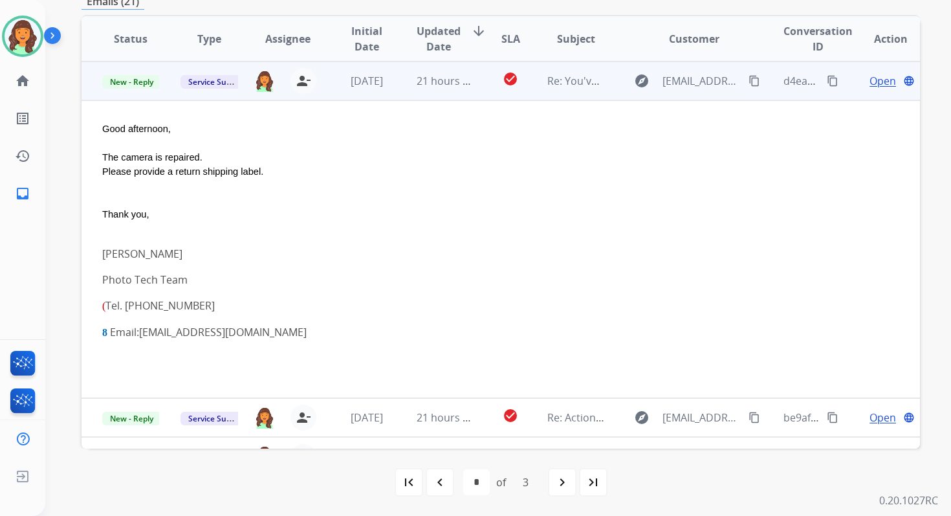
click at [870, 80] on span "Open" at bounding box center [883, 81] width 27 height 16
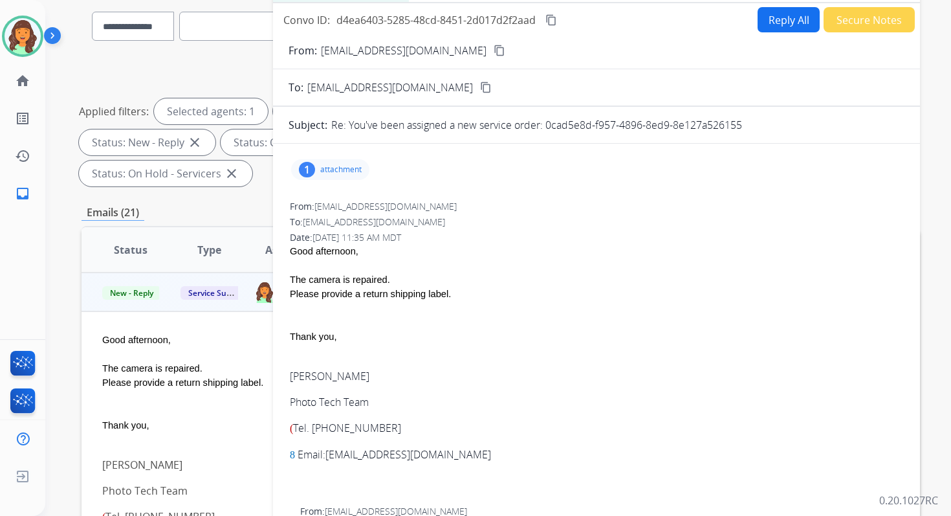
scroll to position [17, 0]
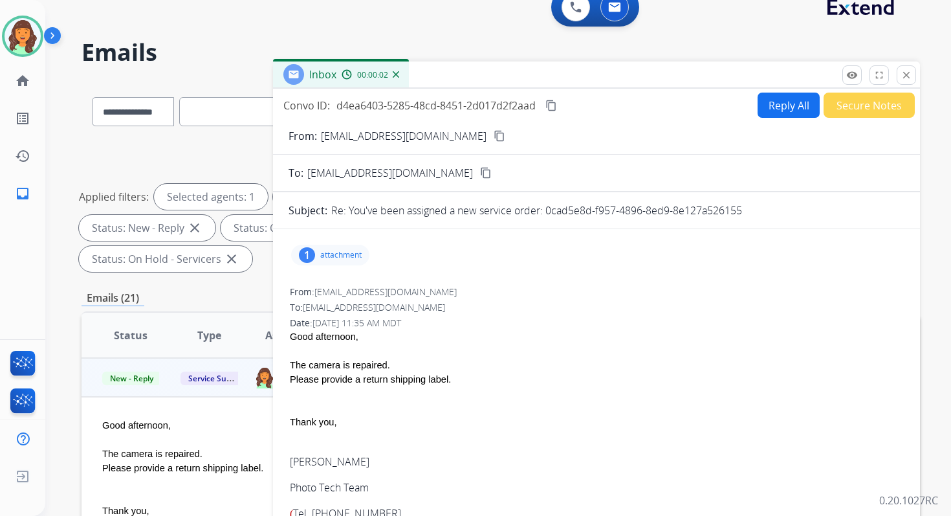
drag, startPoint x: 547, startPoint y: 210, endPoint x: 777, endPoint y: 210, distance: 229.8
click at [777, 210] on div "Re: You've been assigned a new service order: 0cad5e8d-f957-4896-8ed9-8e127a526…" at bounding box center [617, 211] width 573 height 16
click at [783, 102] on button "Reply All" at bounding box center [789, 105] width 62 height 25
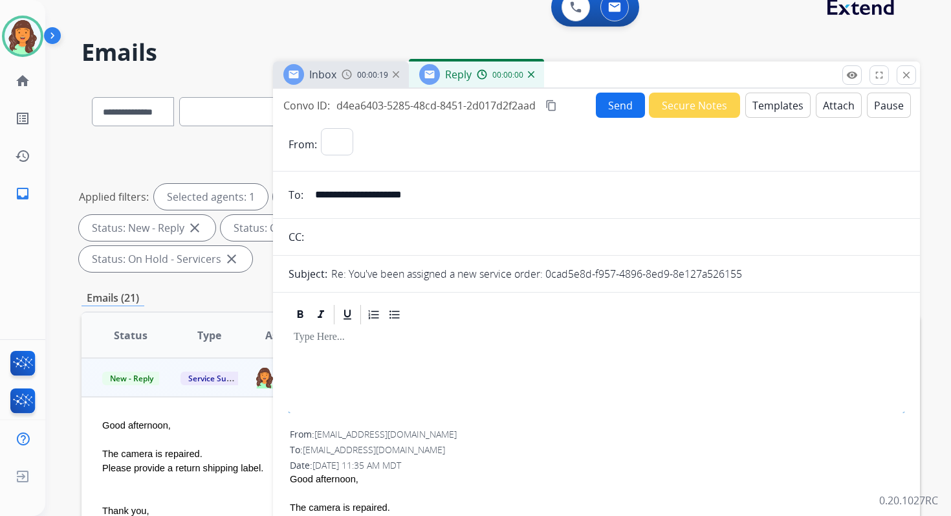
click at [781, 103] on button "Templates" at bounding box center [778, 105] width 65 height 25
select select "**********"
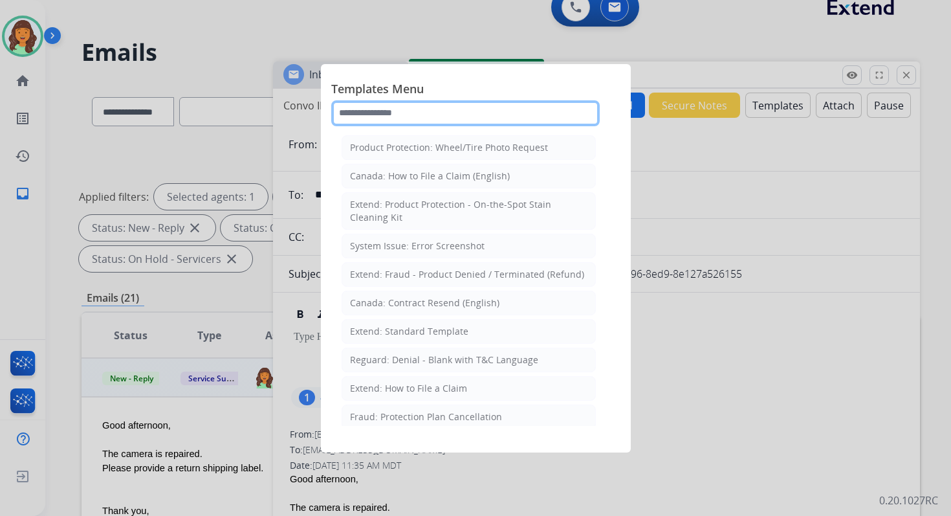
click at [447, 112] on input "text" at bounding box center [465, 113] width 269 height 26
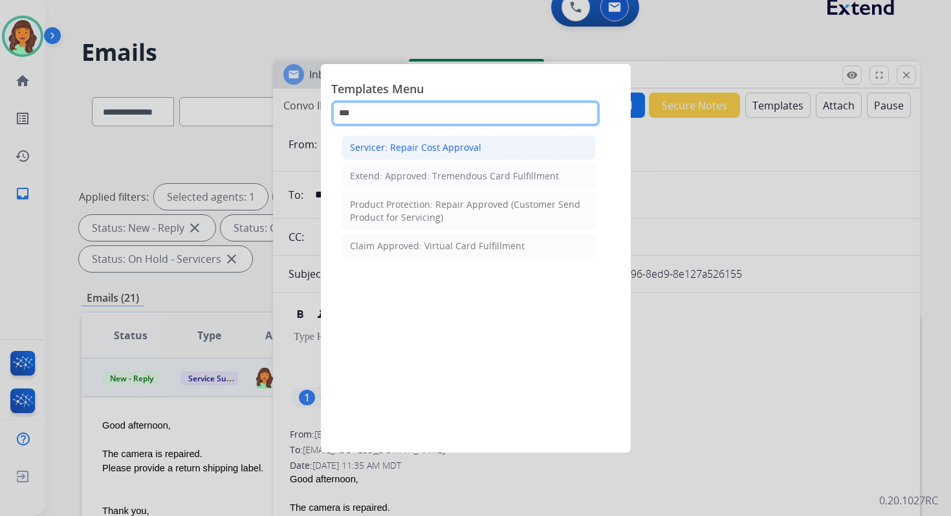
type input "***"
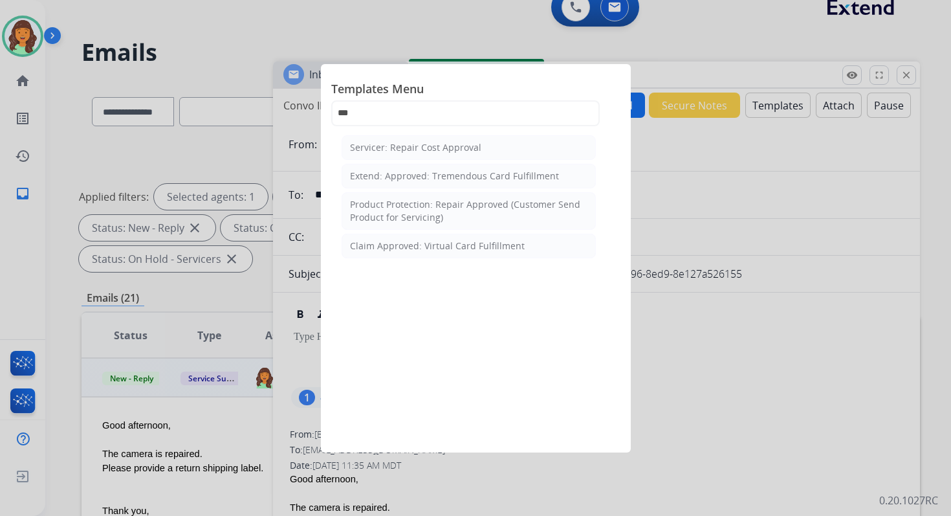
click at [458, 150] on div "Servicer: Repair Cost Approval" at bounding box center [415, 147] width 131 height 13
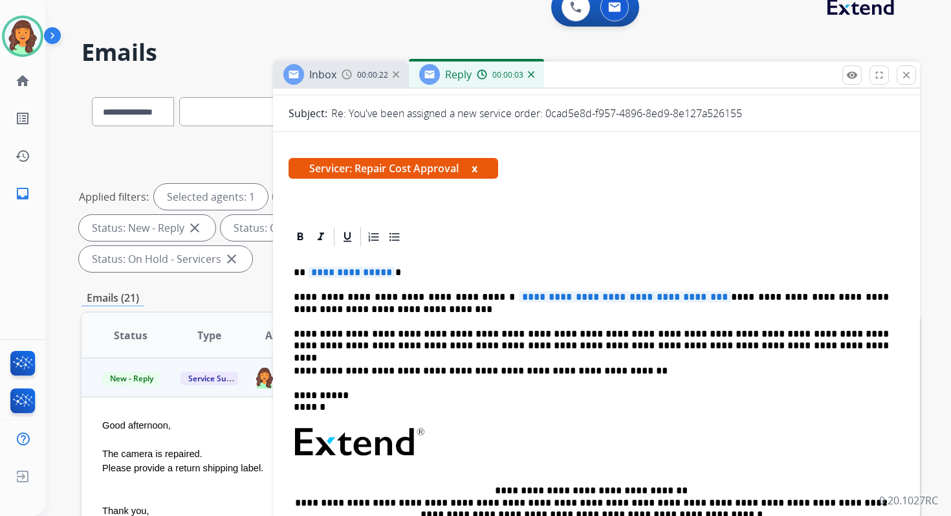
scroll to position [172, 0]
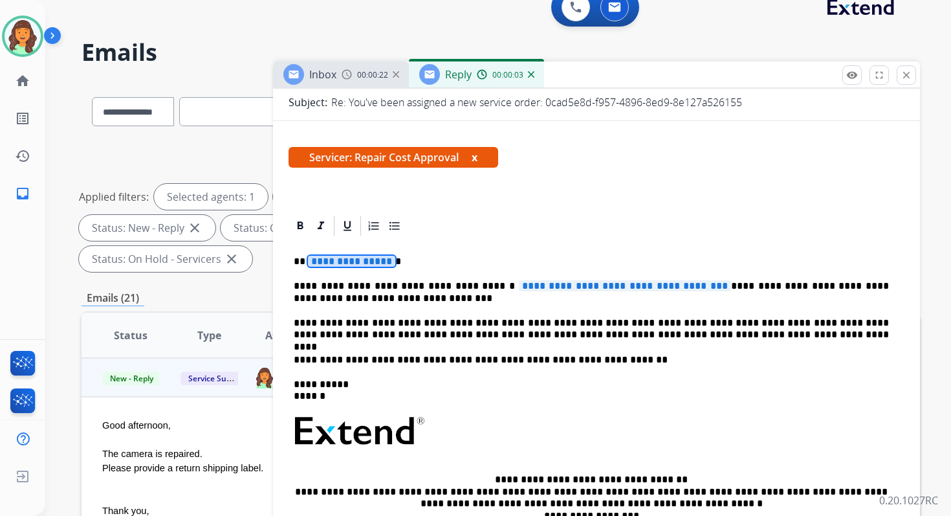
click at [351, 261] on span "**********" at bounding box center [351, 261] width 87 height 11
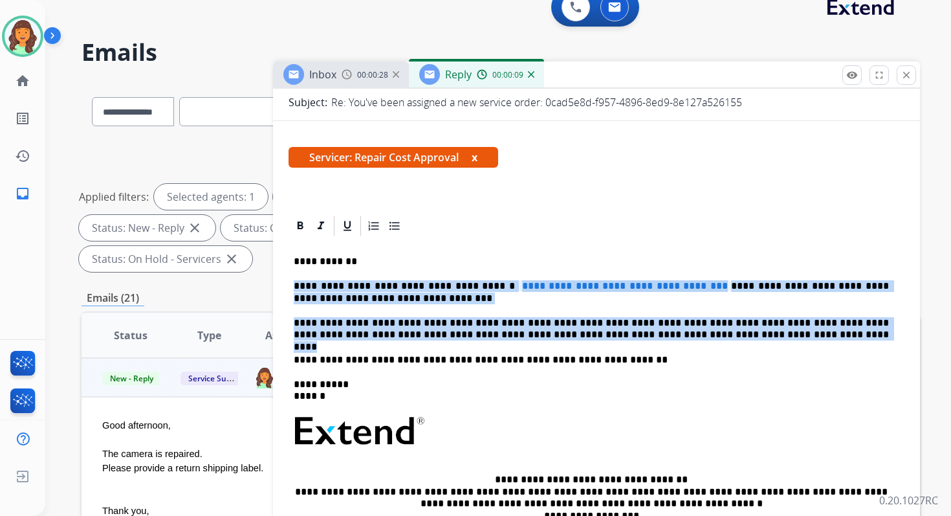
drag, startPoint x: 294, startPoint y: 283, endPoint x: 724, endPoint y: 335, distance: 433.4
click at [724, 335] on div "**********" at bounding box center [597, 425] width 616 height 374
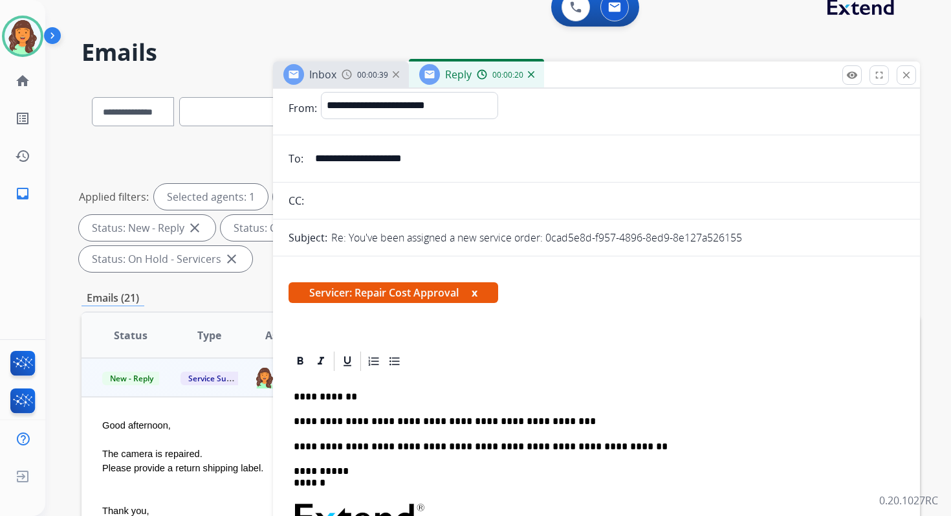
scroll to position [0, 0]
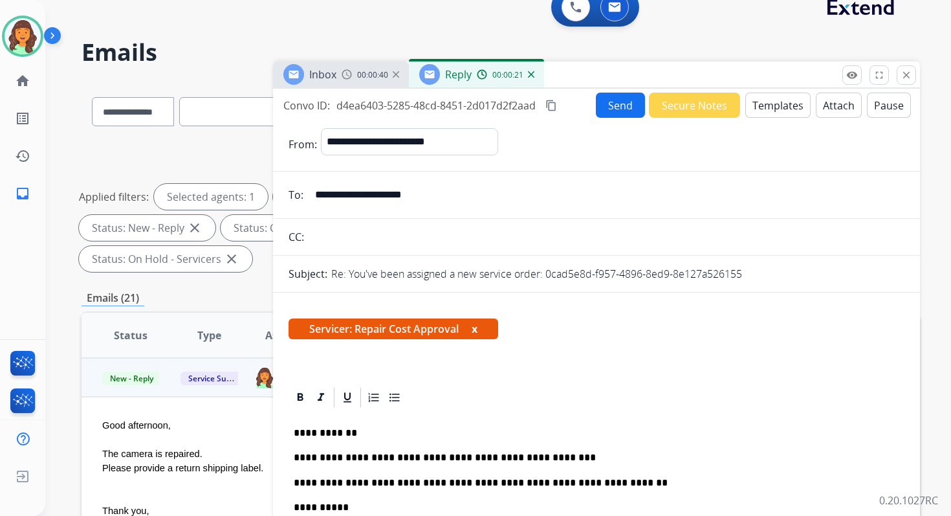
click at [839, 102] on button "Attach" at bounding box center [839, 105] width 46 height 25
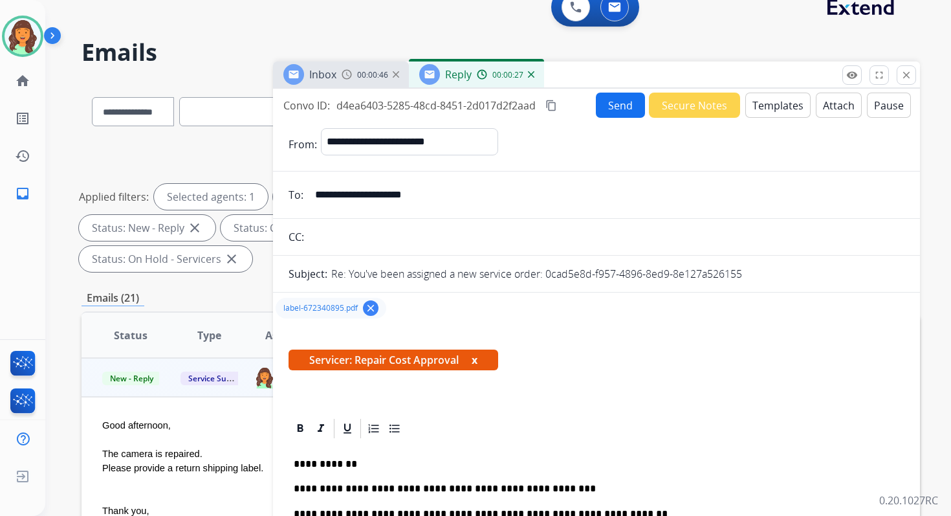
click at [555, 104] on mat-icon "content_copy" at bounding box center [552, 106] width 12 height 12
click at [596, 104] on button "Send" at bounding box center [620, 105] width 49 height 25
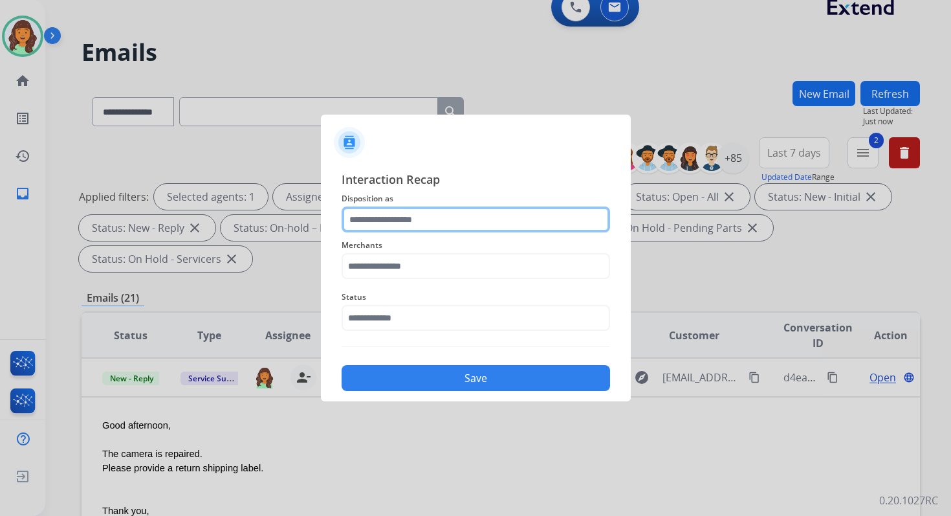
click at [471, 216] on input "text" at bounding box center [476, 219] width 269 height 26
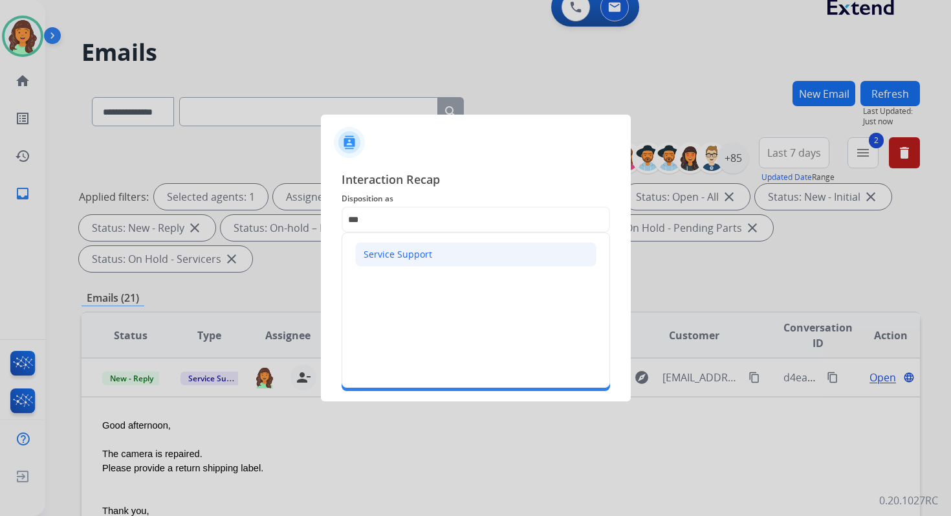
click at [386, 250] on div "Service Support" at bounding box center [398, 254] width 69 height 13
type input "**********"
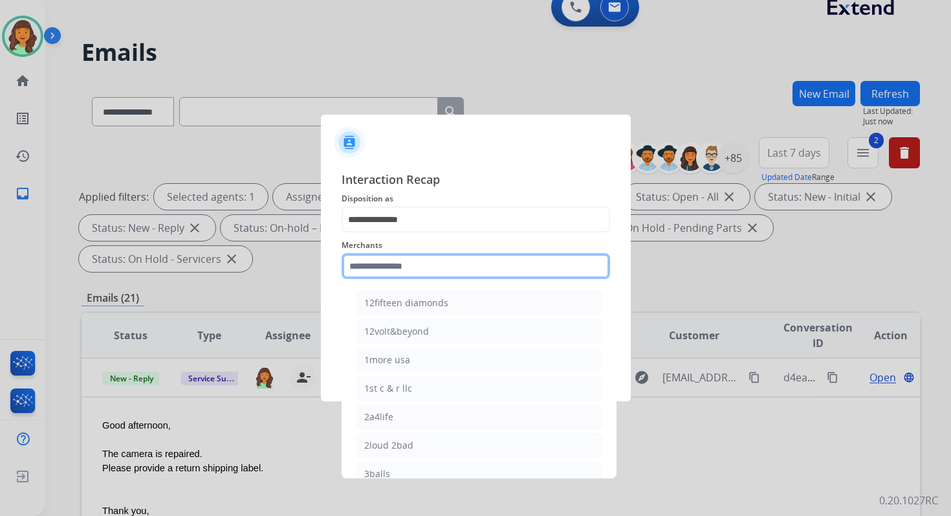
click at [391, 264] on input "text" at bounding box center [476, 266] width 269 height 26
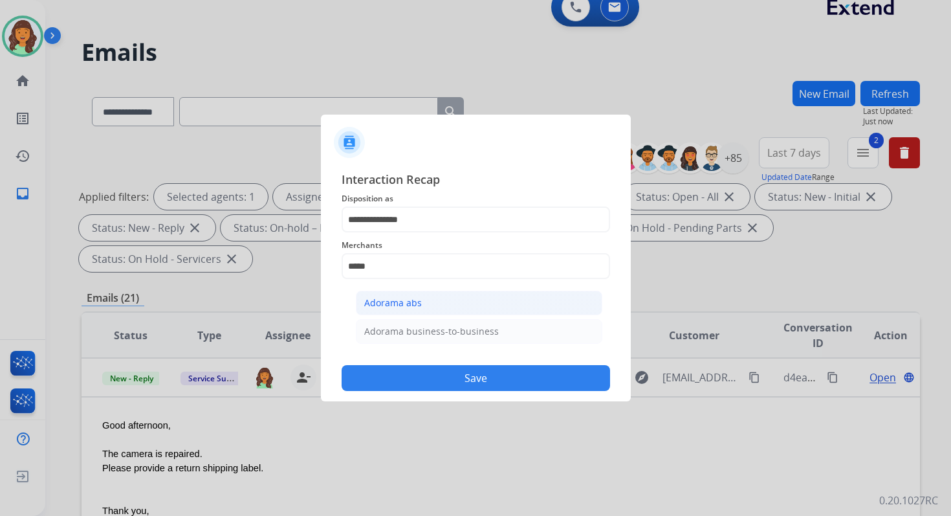
click at [394, 303] on div "Adorama abs" at bounding box center [393, 302] width 58 height 13
type input "**********"
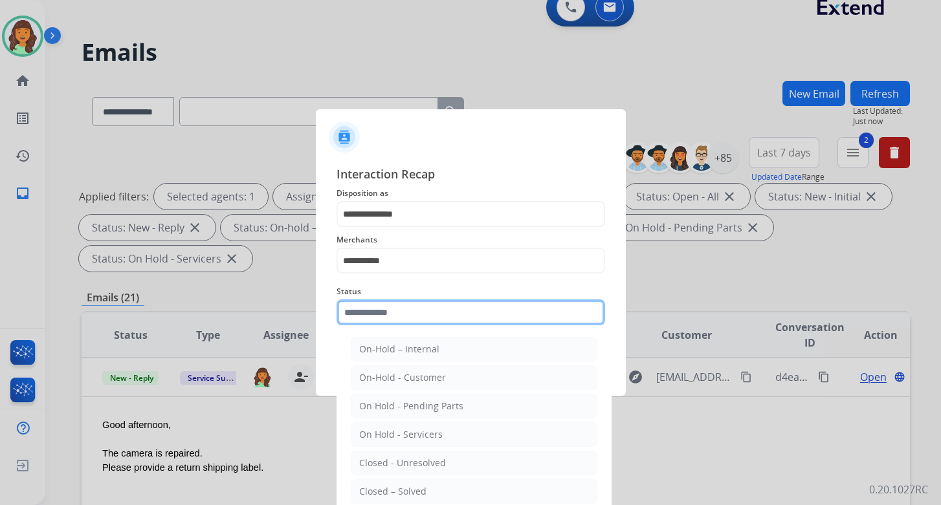
click at [402, 314] on input "text" at bounding box center [471, 313] width 269 height 26
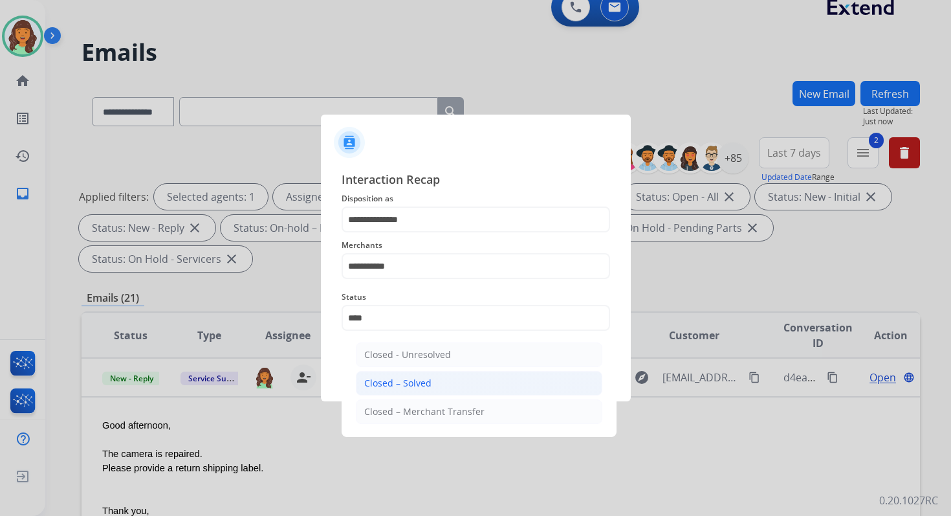
click at [430, 382] on li "Closed – Solved" at bounding box center [479, 383] width 247 height 25
type input "**********"
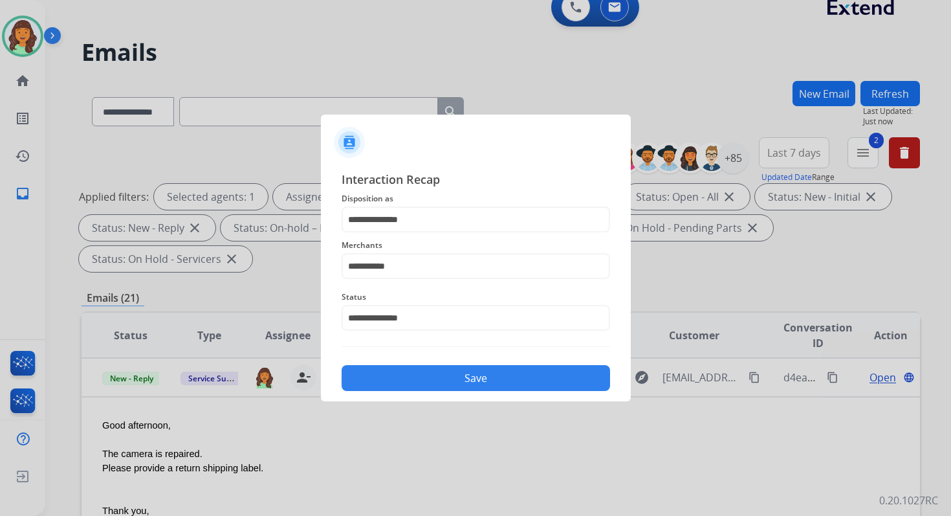
click at [430, 382] on button "Save" at bounding box center [476, 378] width 269 height 26
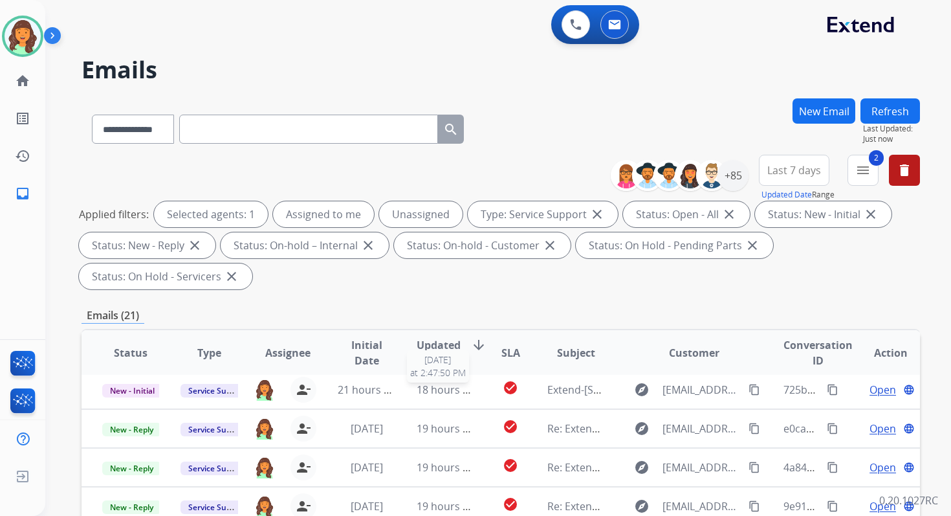
scroll to position [314, 0]
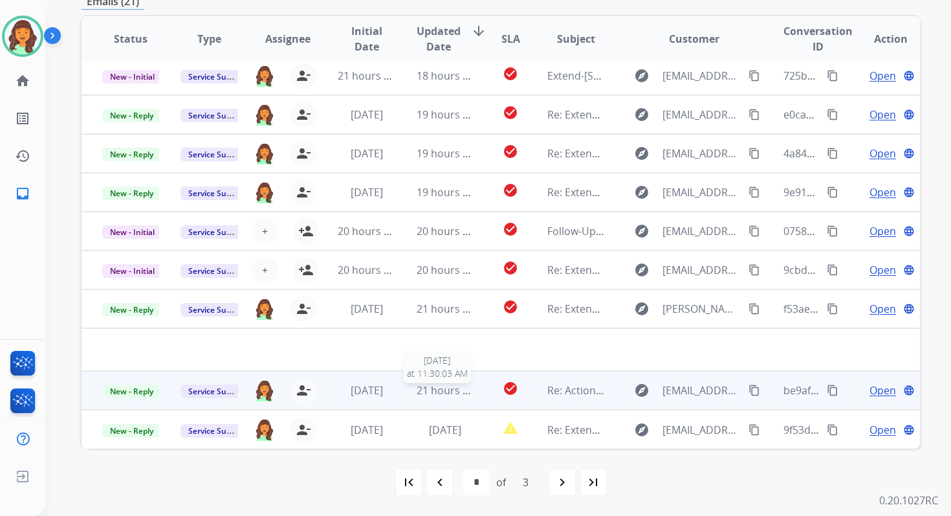
click at [431, 386] on span "21 hours ago" at bounding box center [449, 390] width 64 height 14
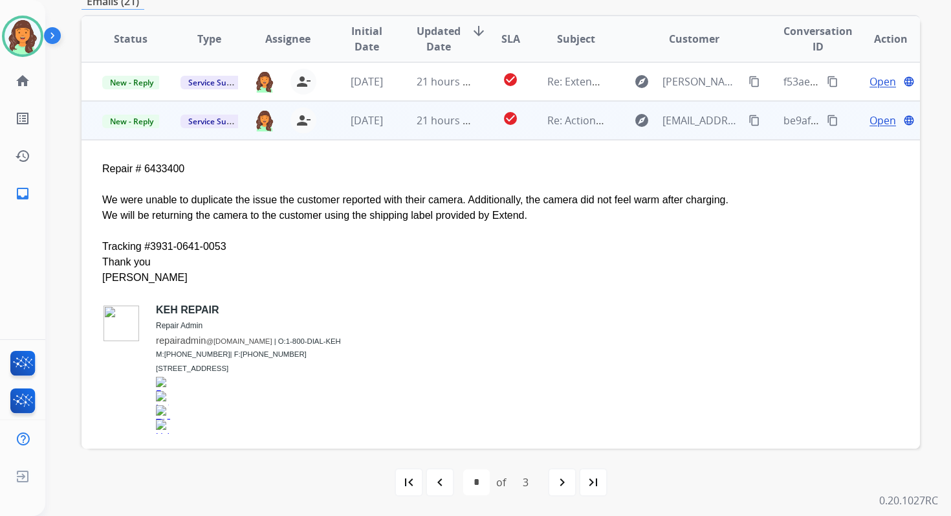
scroll to position [311, 0]
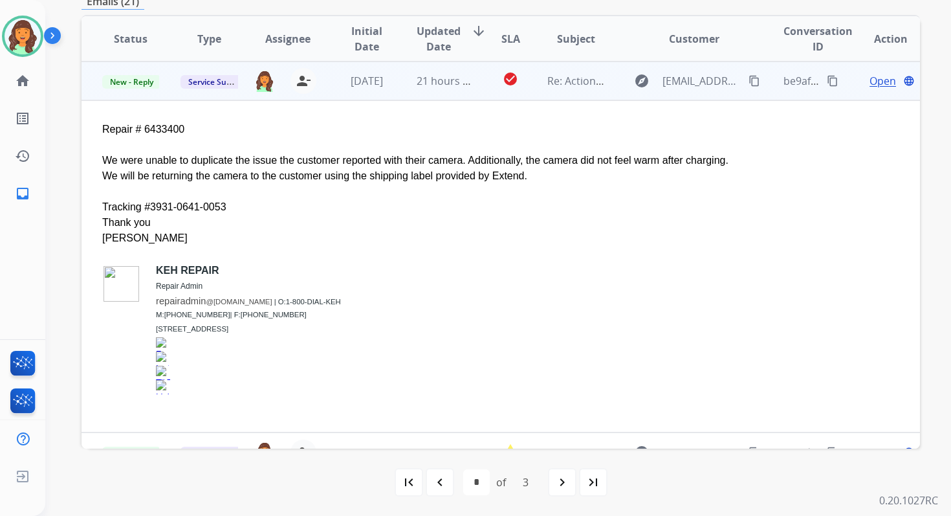
click at [874, 82] on span "Open" at bounding box center [883, 81] width 27 height 16
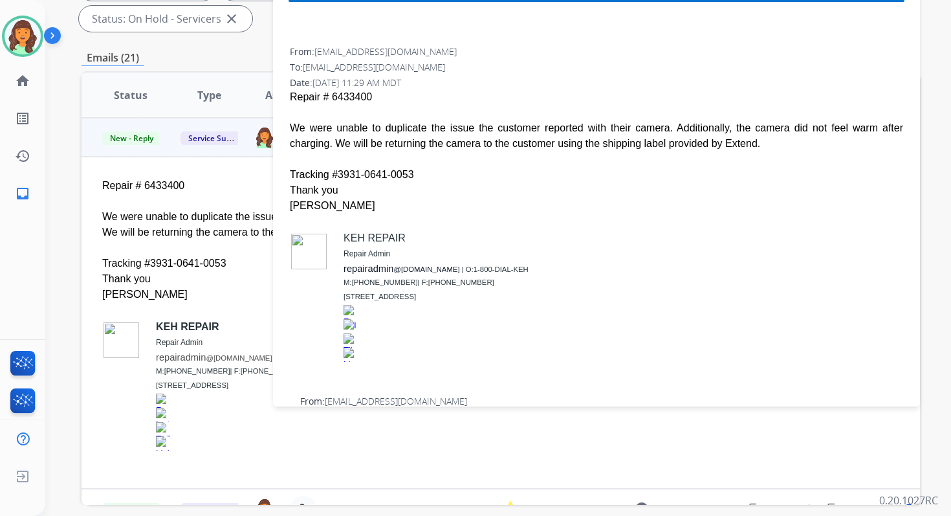
scroll to position [128, 0]
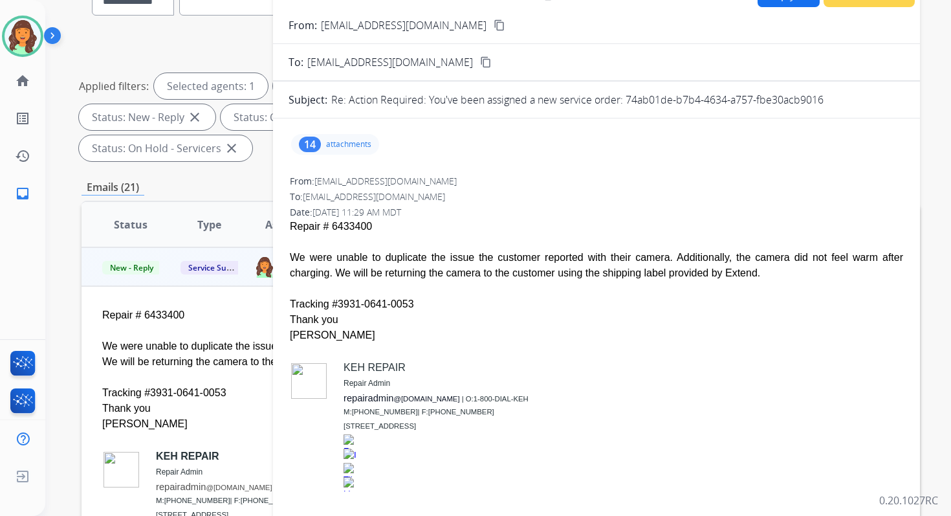
drag, startPoint x: 627, startPoint y: 100, endPoint x: 825, endPoint y: 98, distance: 198.1
click at [825, 98] on div "Re: Action Required: You've been assigned a new service order: 74ab01de-b7b4-46…" at bounding box center [617, 100] width 573 height 16
drag, startPoint x: 291, startPoint y: 252, endPoint x: 771, endPoint y: 274, distance: 480.1
click at [771, 274] on div "We were unable to duplicate the issue the customer reported with their camera. …" at bounding box center [597, 265] width 614 height 31
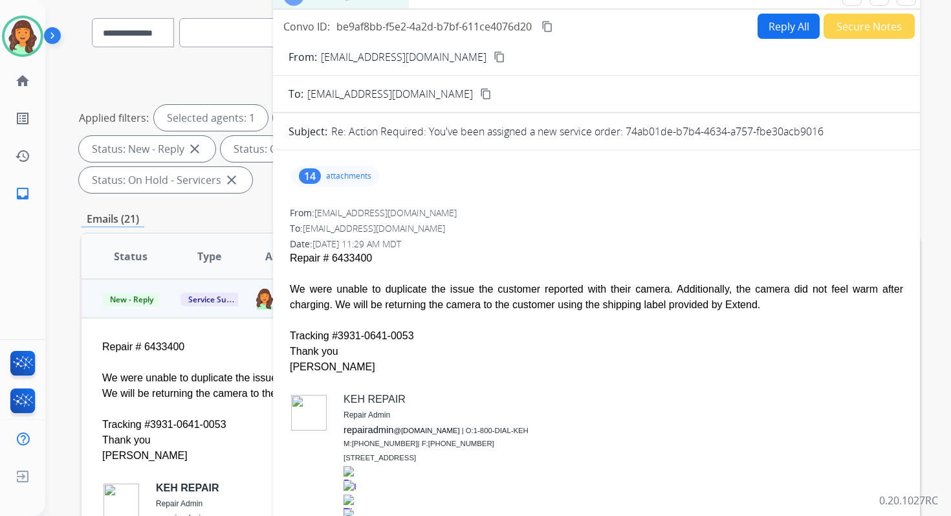
scroll to position [73, 0]
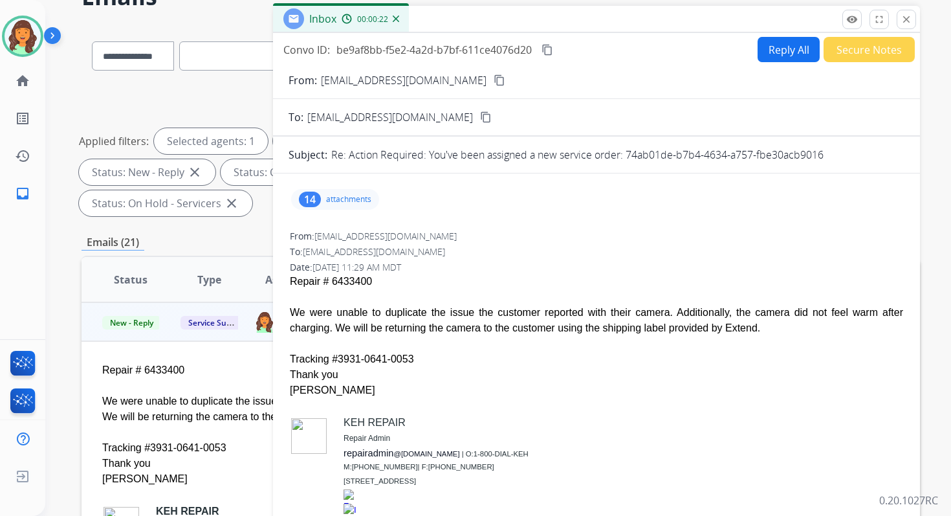
click at [554, 48] on button "content_copy" at bounding box center [548, 50] width 16 height 16
click at [769, 47] on button "Reply All" at bounding box center [789, 49] width 62 height 25
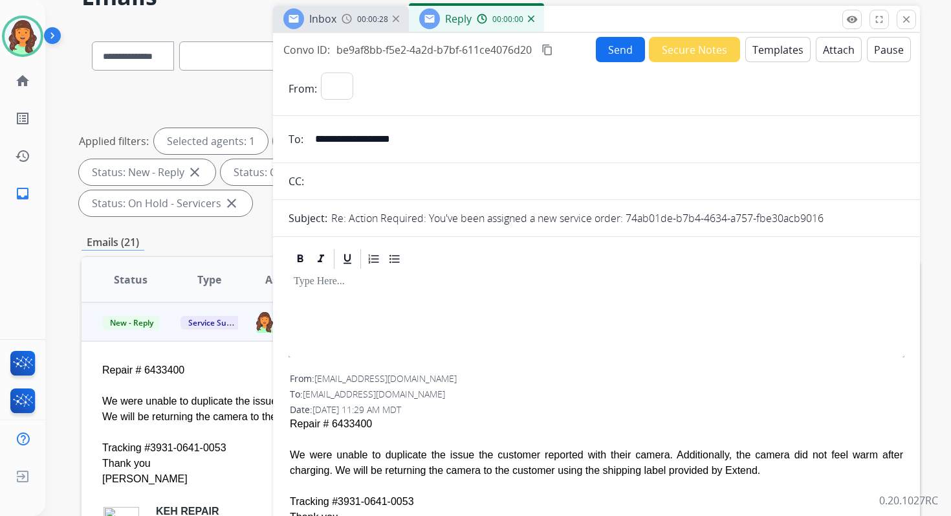
click at [769, 47] on button "Templates" at bounding box center [778, 49] width 65 height 25
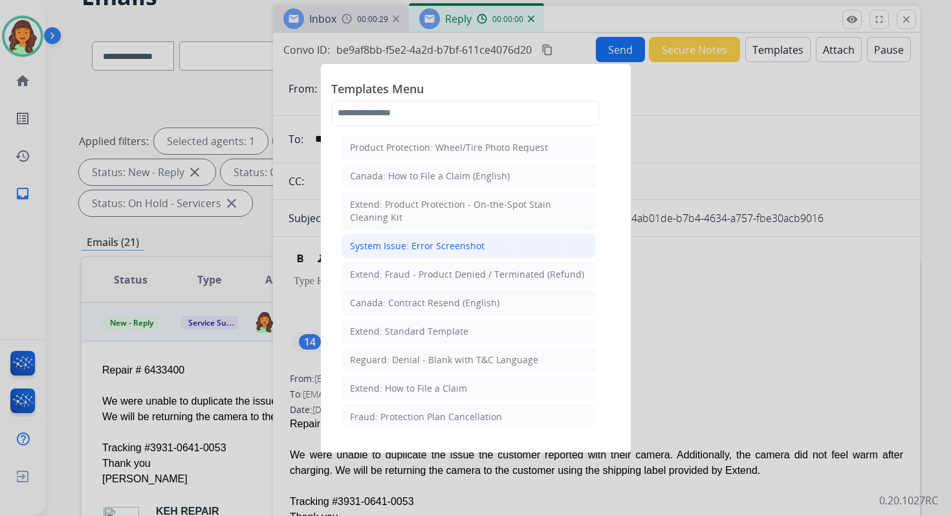
select select "**********"
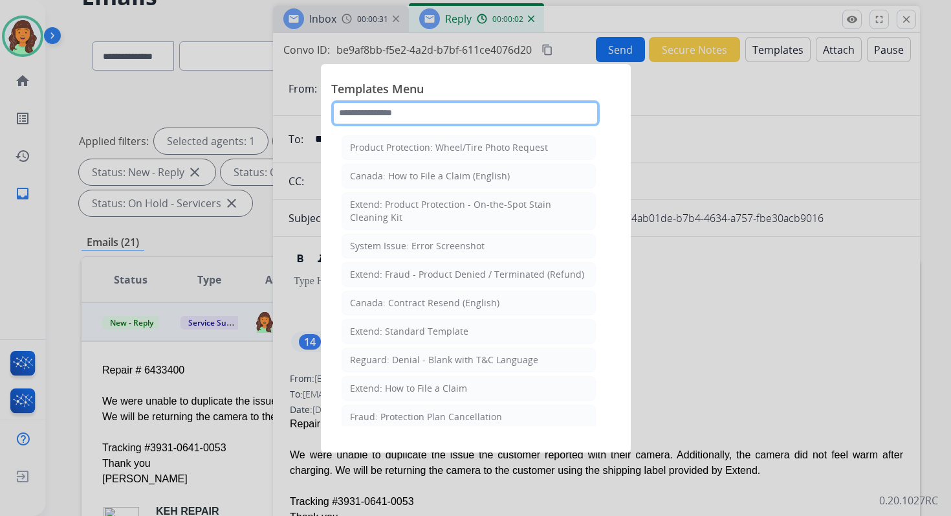
click at [410, 114] on input "text" at bounding box center [465, 113] width 269 height 26
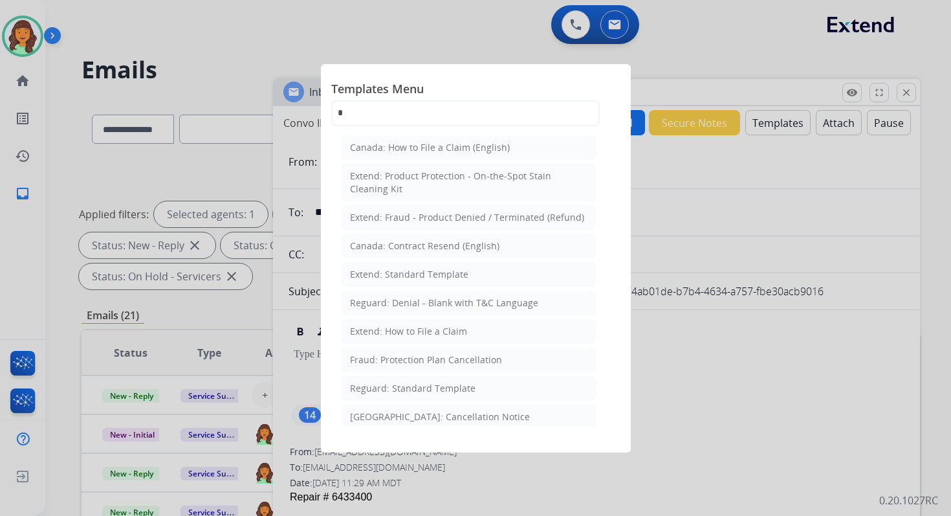
select select "**********"
select select "*"
select select "**********"
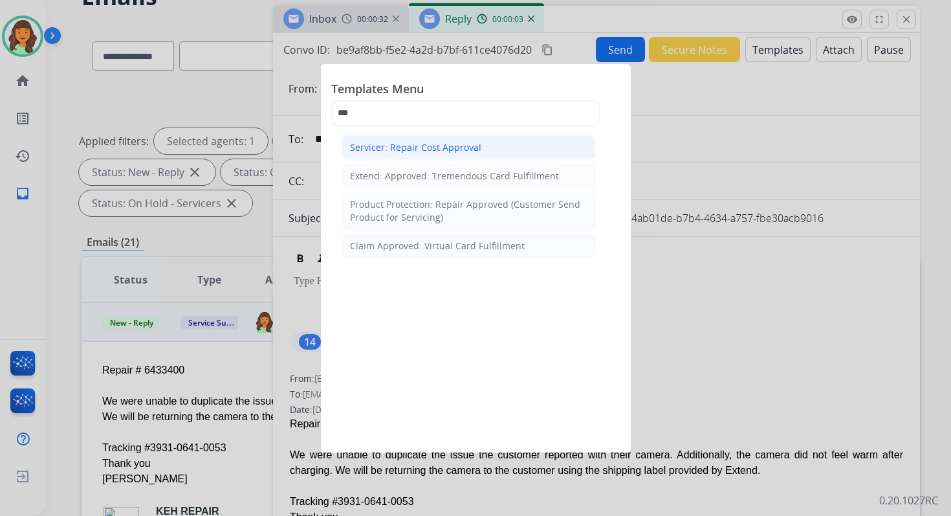
type input "***"
click at [431, 149] on div "Servicer: Repair Cost Approval" at bounding box center [415, 147] width 131 height 13
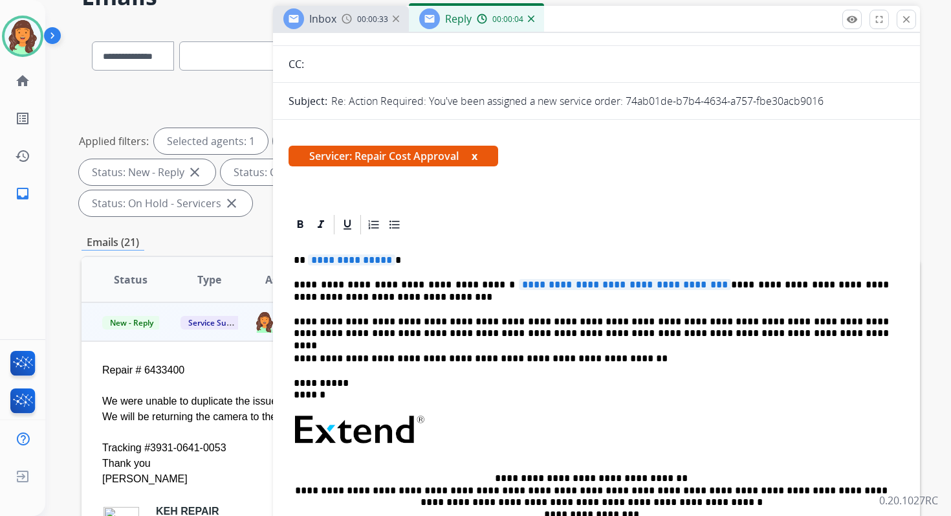
scroll to position [148, 0]
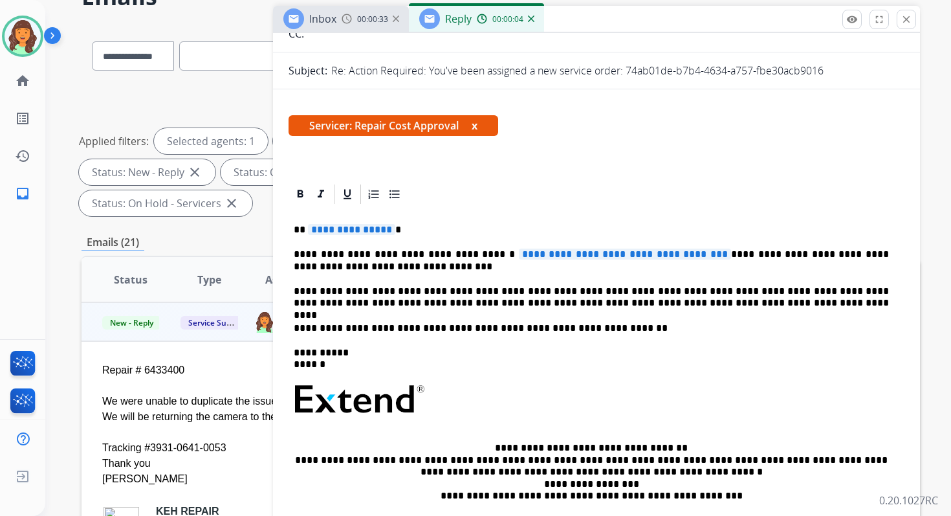
click at [344, 230] on span "**********" at bounding box center [351, 229] width 87 height 11
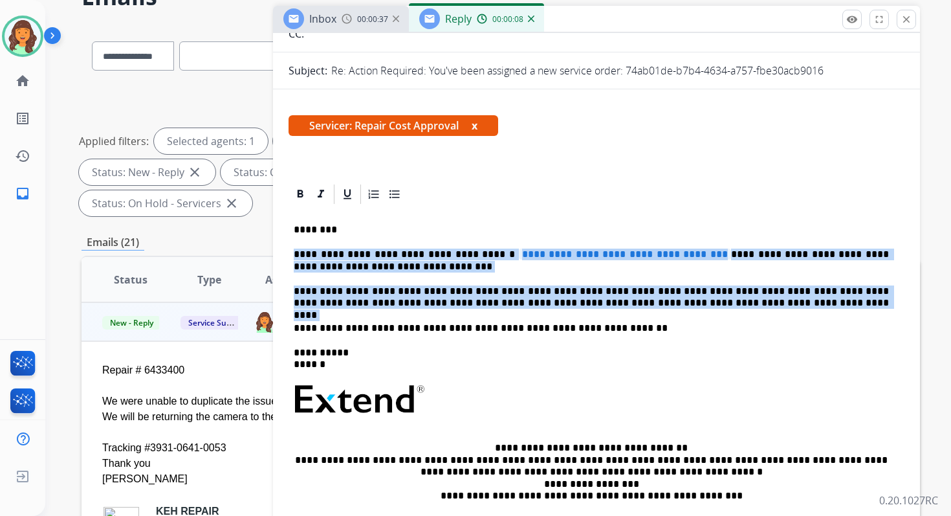
drag, startPoint x: 294, startPoint y: 255, endPoint x: 710, endPoint y: 314, distance: 419.7
click at [710, 314] on div "**********" at bounding box center [597, 393] width 616 height 374
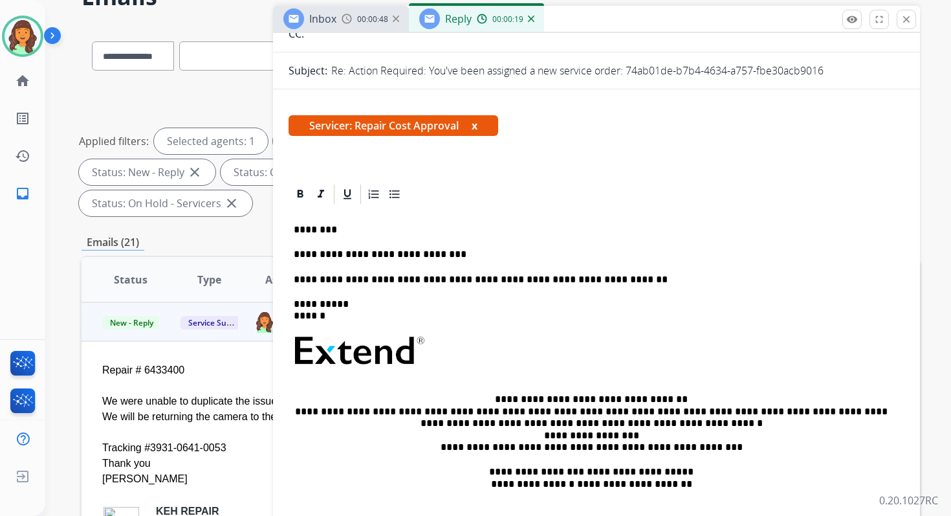
click at [460, 258] on p "**********" at bounding box center [591, 255] width 595 height 12
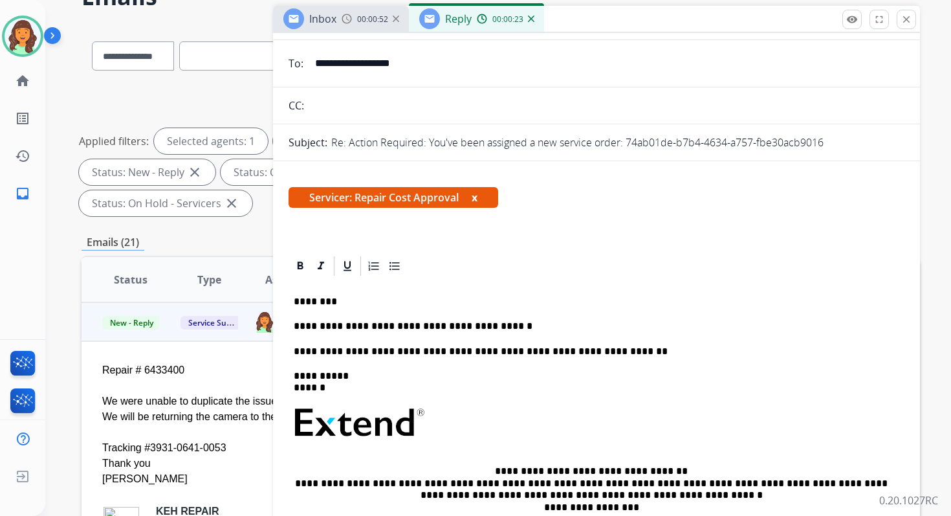
scroll to position [0, 0]
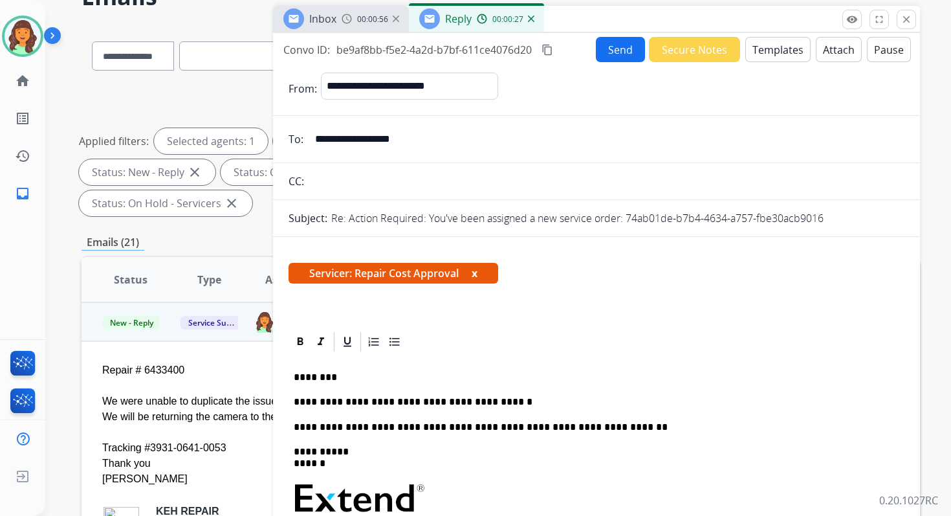
click at [549, 49] on mat-icon "content_copy" at bounding box center [548, 50] width 12 height 12
click at [612, 47] on button "Send" at bounding box center [620, 49] width 49 height 25
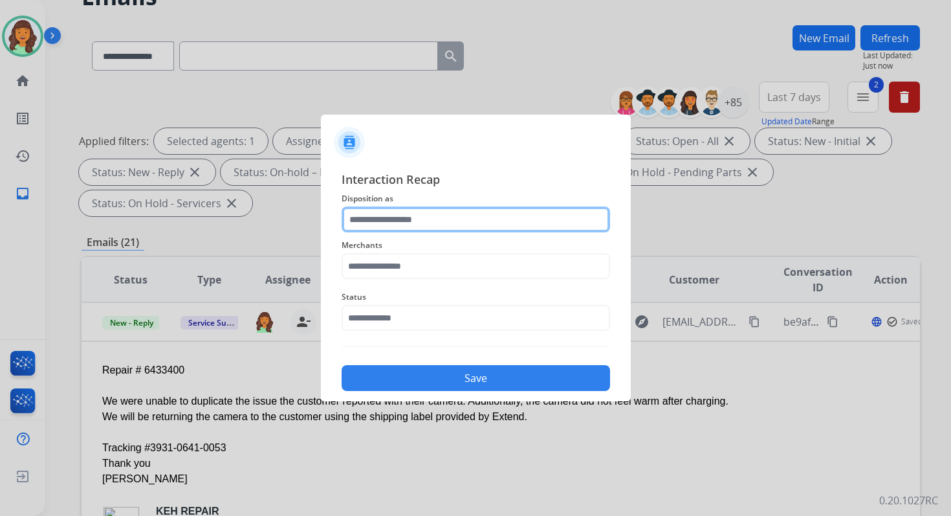
click at [422, 223] on input "text" at bounding box center [476, 219] width 269 height 26
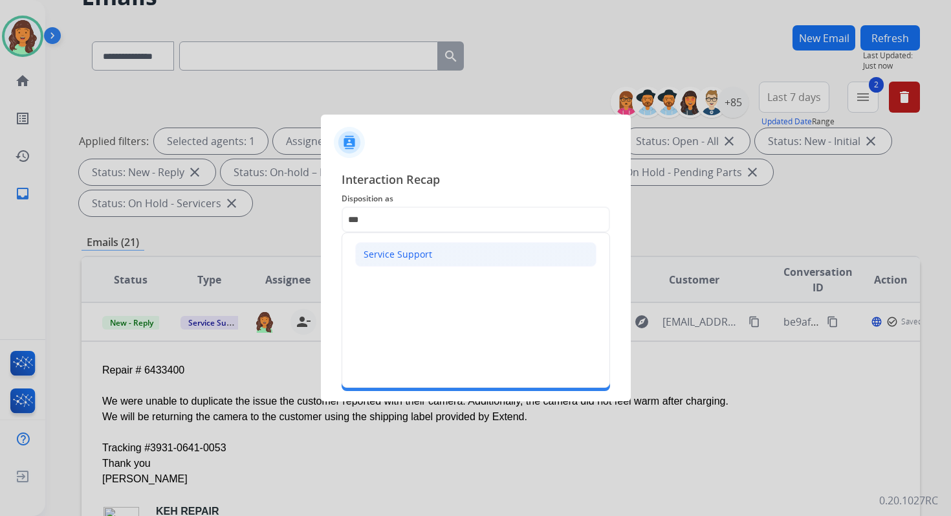
click at [421, 260] on div "Service Support" at bounding box center [398, 254] width 69 height 13
type input "**********"
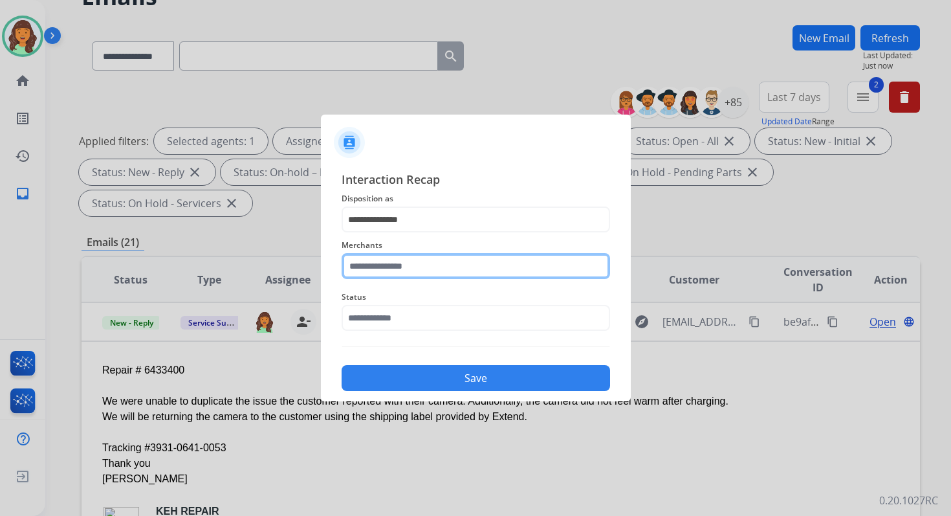
click at [422, 268] on input "text" at bounding box center [476, 266] width 269 height 26
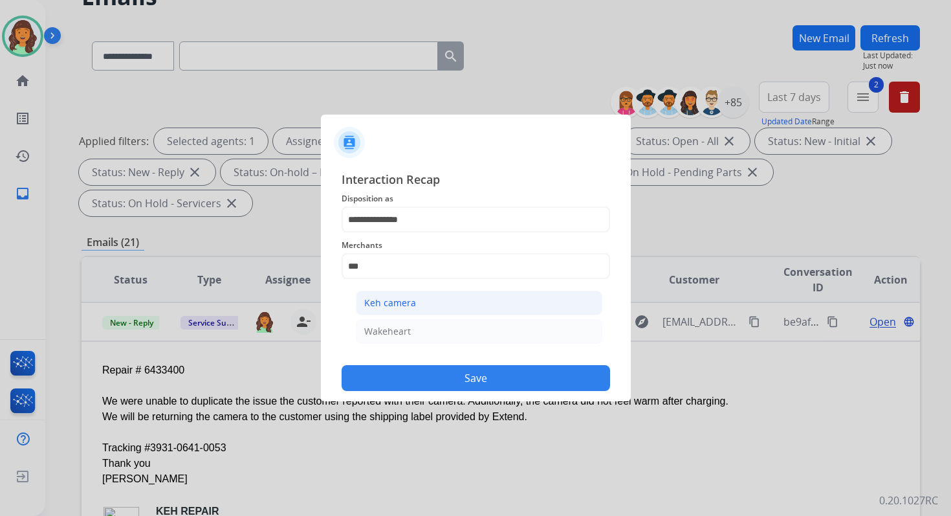
click at [433, 304] on li "Keh camera" at bounding box center [479, 303] width 247 height 25
type input "**********"
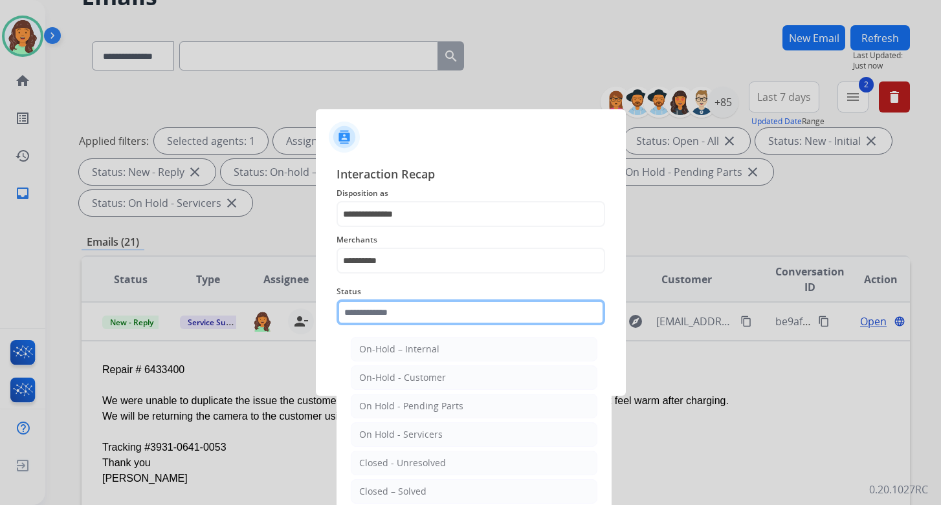
click at [433, 324] on input "text" at bounding box center [471, 313] width 269 height 26
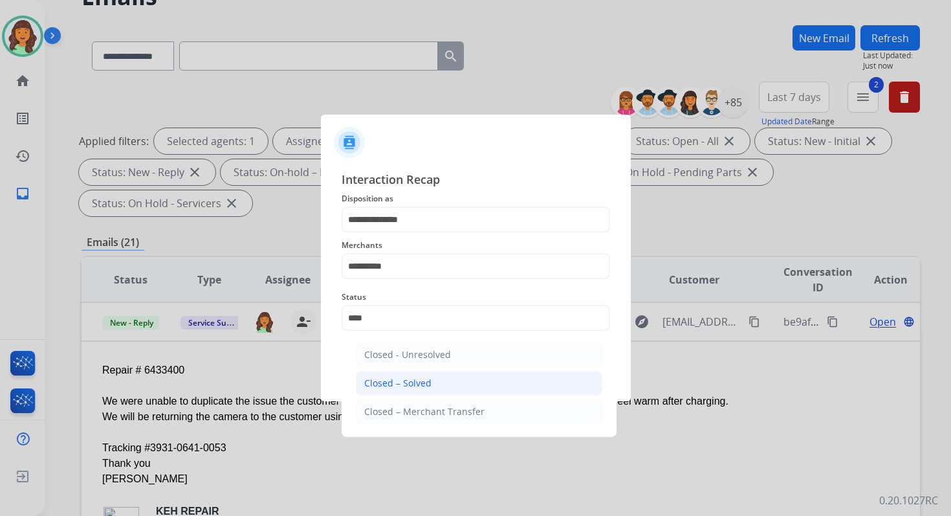
click at [439, 382] on li "Closed – Solved" at bounding box center [479, 383] width 247 height 25
type input "**********"
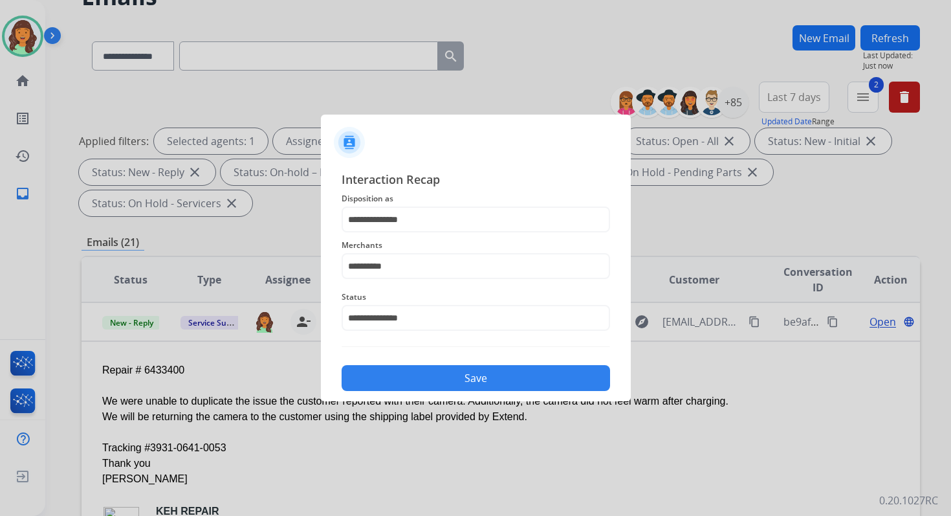
click at [439, 382] on button "Save" at bounding box center [476, 378] width 269 height 26
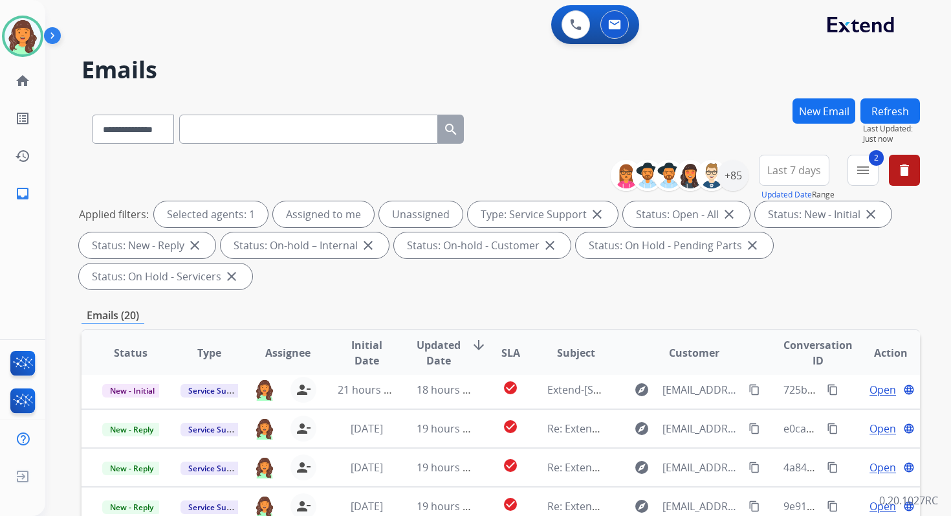
scroll to position [44, 0]
click at [452, 294] on div "**********" at bounding box center [501, 463] width 839 height 731
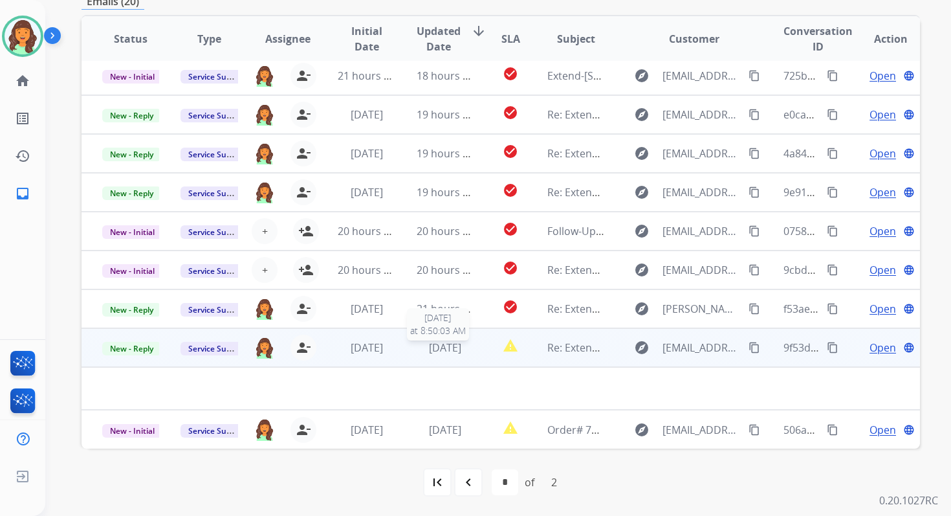
click at [438, 353] on span "[DATE]" at bounding box center [445, 347] width 32 height 14
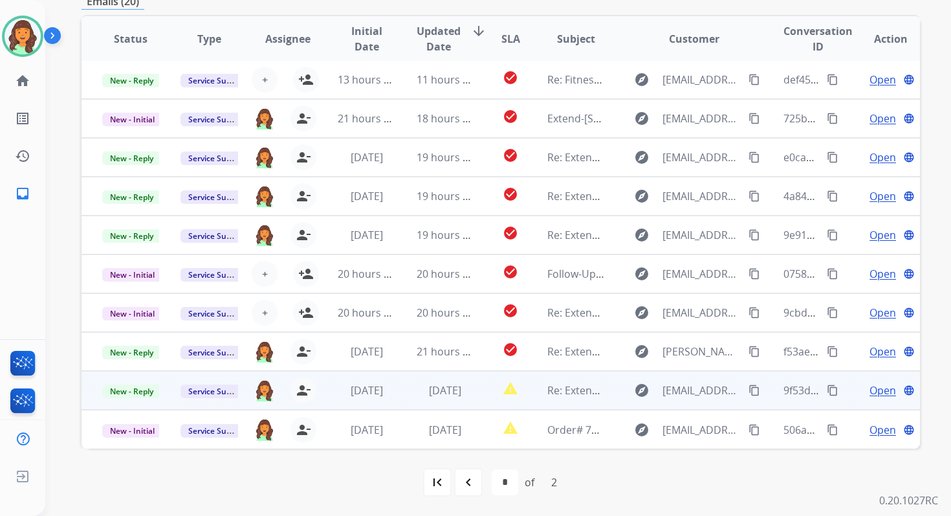
scroll to position [1, 0]
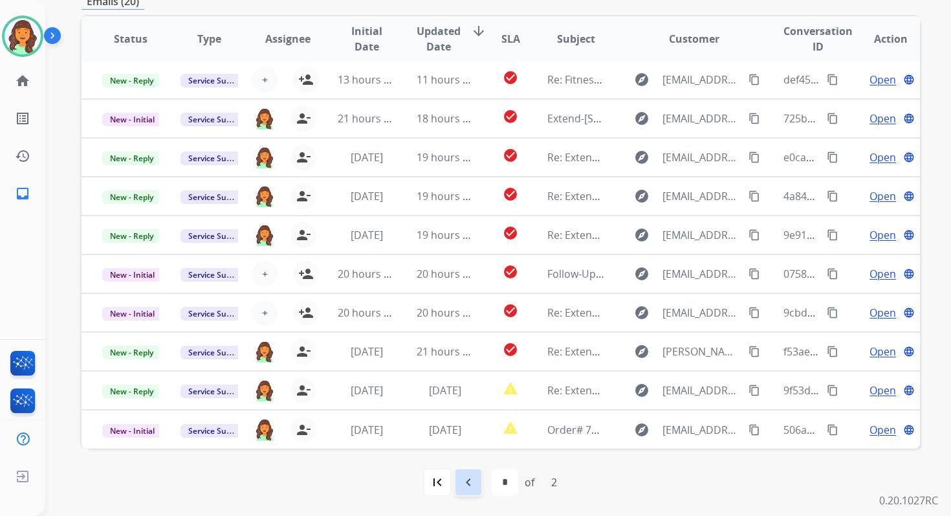
click at [474, 480] on mat-icon "navigate_before" at bounding box center [469, 482] width 16 height 16
select select "*"
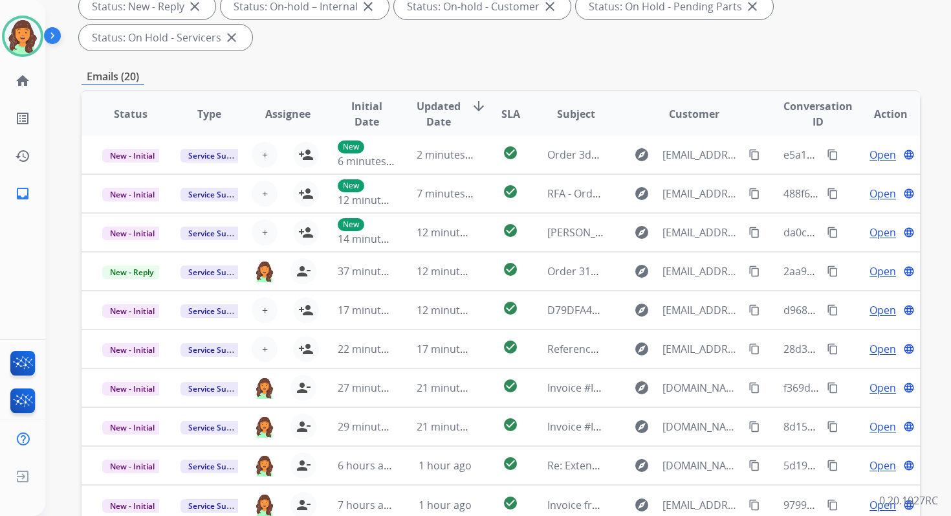
scroll to position [314, 0]
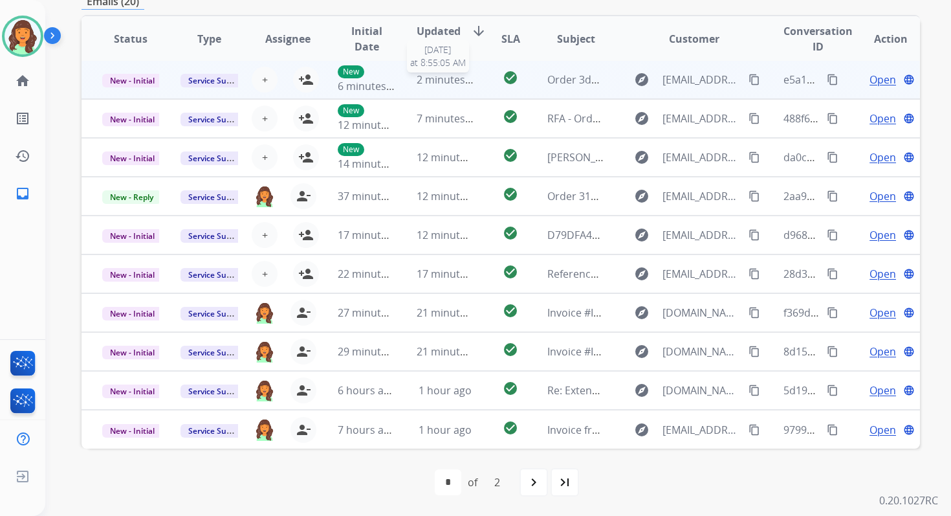
click at [443, 82] on span "2 minutes ago" at bounding box center [451, 79] width 69 height 14
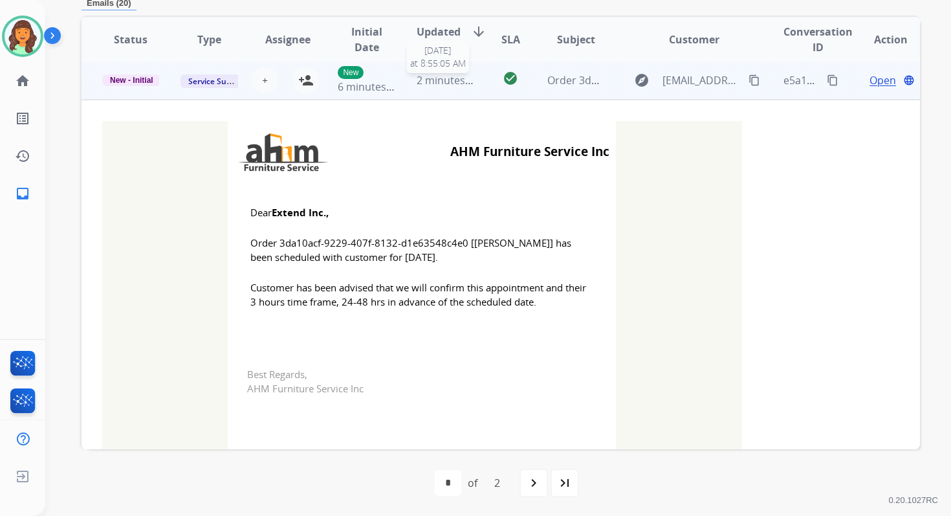
scroll to position [0, 0]
click at [302, 77] on mat-icon "person_add" at bounding box center [306, 82] width 16 height 16
click at [144, 80] on span "New - Initial" at bounding box center [131, 82] width 59 height 12
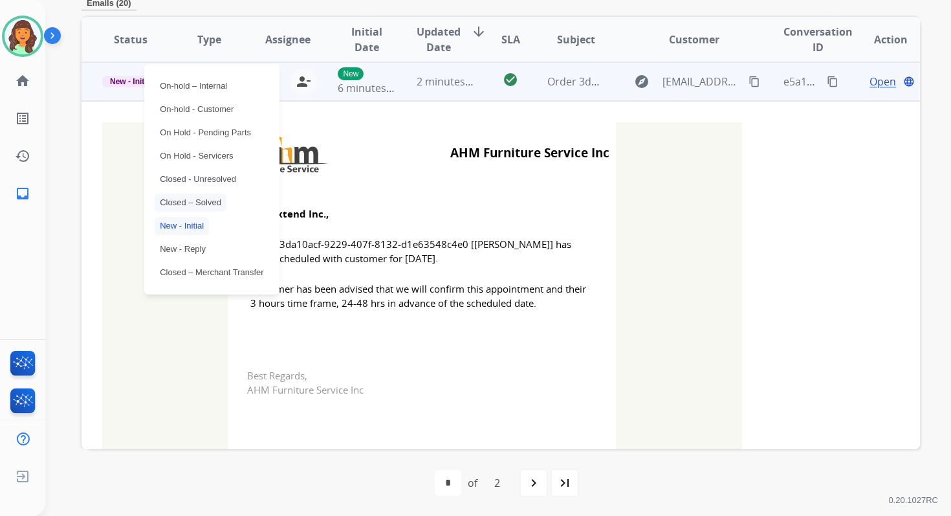
click at [184, 199] on p "Closed – Solved" at bounding box center [191, 203] width 72 height 18
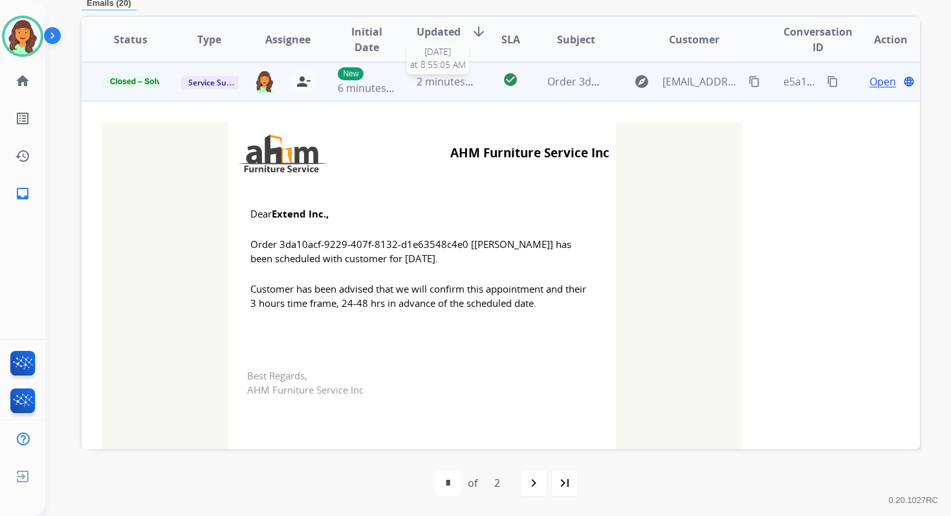
click at [419, 93] on td "2 minutes ago 10/8/2025 at 8:55:05 AM" at bounding box center [435, 81] width 78 height 39
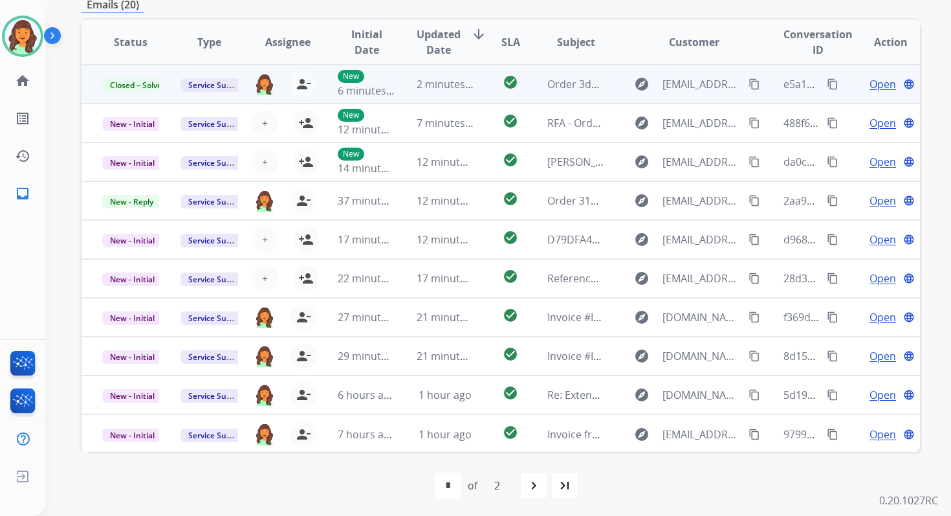
scroll to position [310, 0]
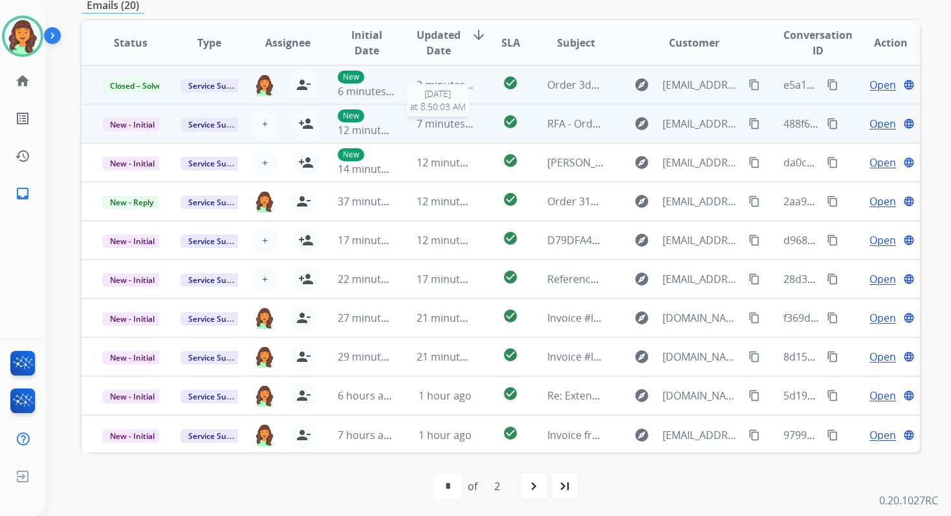
click at [428, 116] on span "7 minutes ago" at bounding box center [451, 123] width 69 height 14
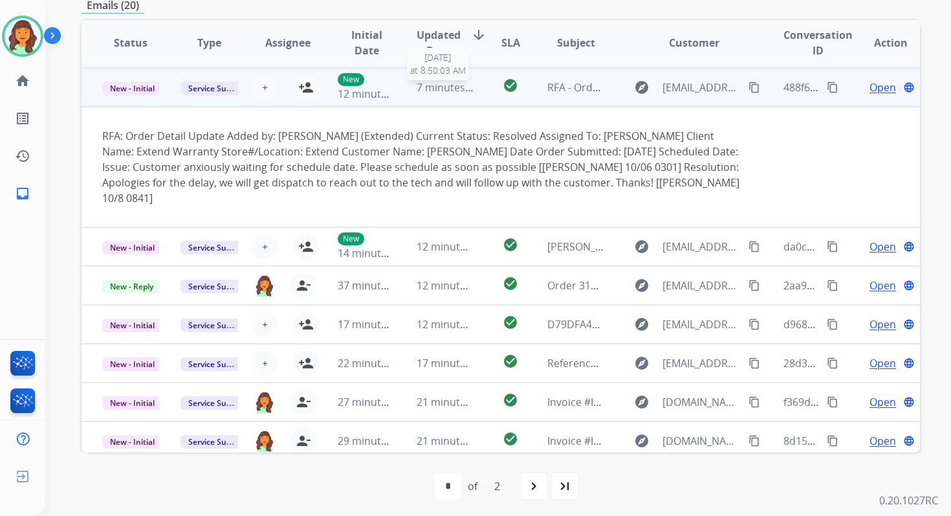
scroll to position [39, 0]
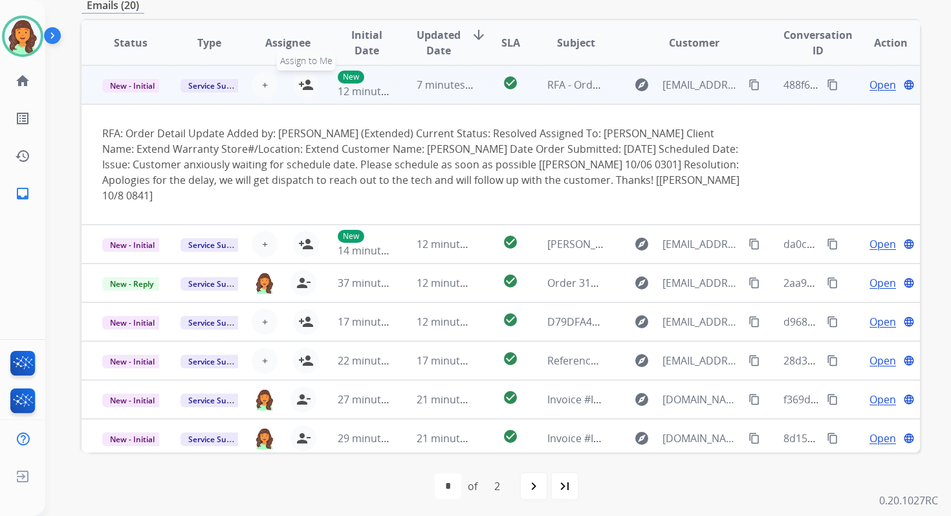
click at [303, 88] on mat-icon "person_add" at bounding box center [306, 85] width 16 height 16
click at [122, 87] on span "New - Initial" at bounding box center [132, 86] width 60 height 14
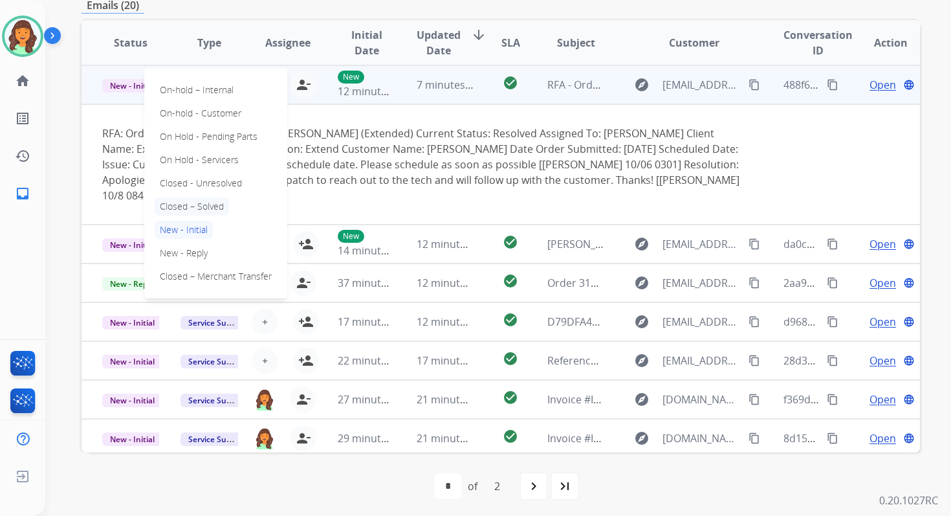
click at [183, 203] on p "Closed – Solved" at bounding box center [192, 206] width 74 height 18
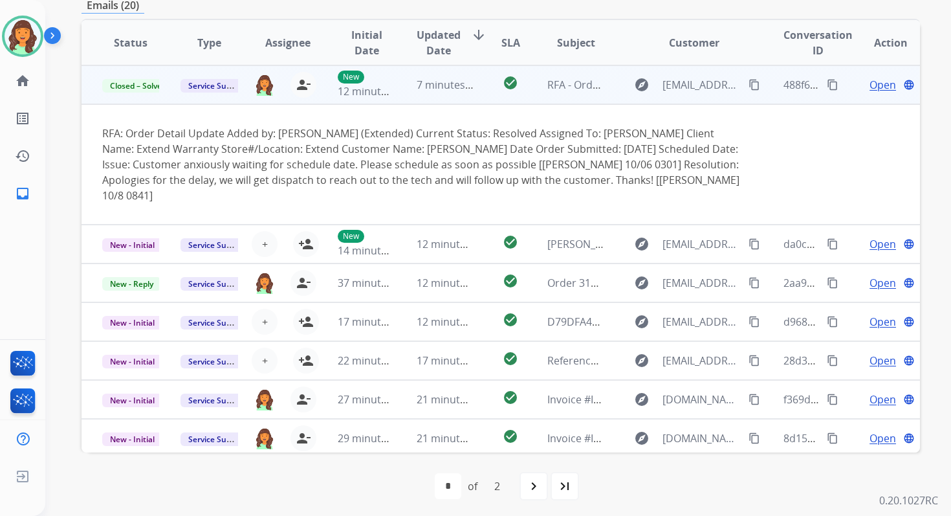
click at [404, 87] on td "7 minutes ago" at bounding box center [435, 84] width 78 height 39
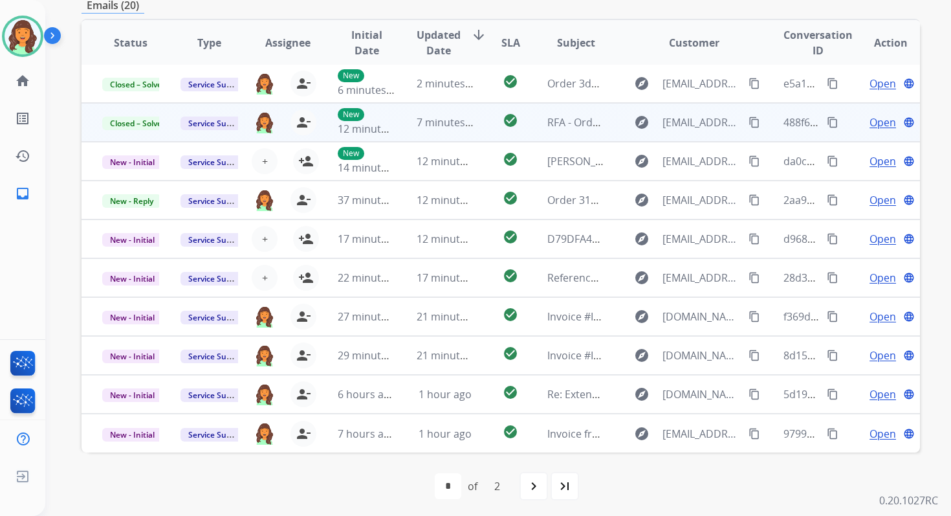
click at [870, 123] on span "Open" at bounding box center [883, 123] width 27 height 16
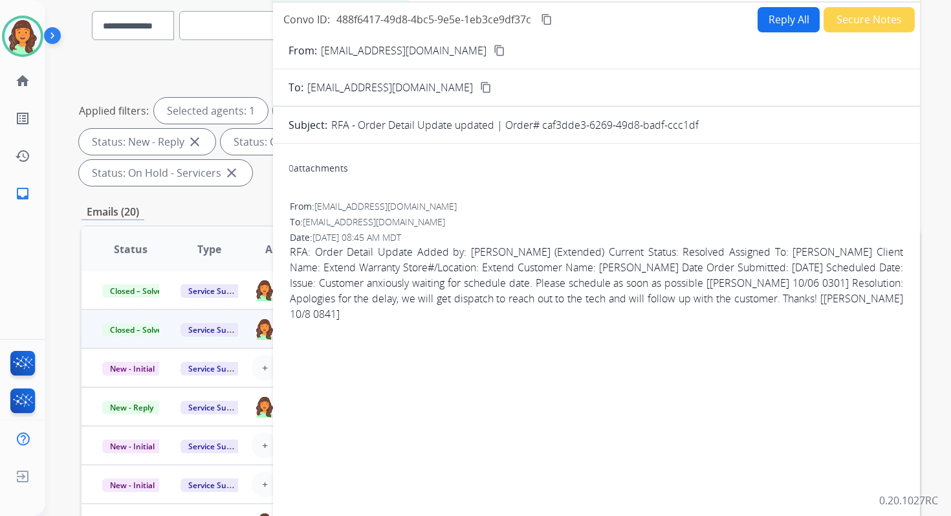
scroll to position [0, 0]
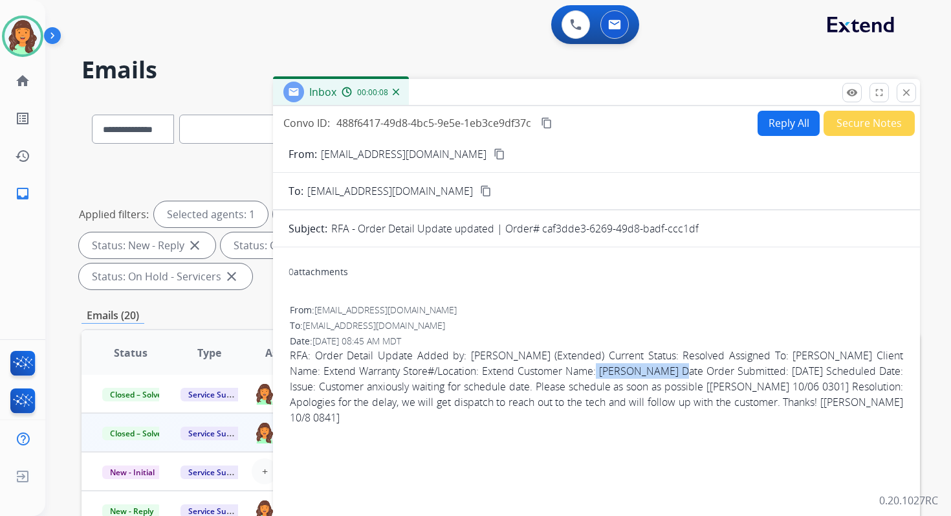
drag, startPoint x: 667, startPoint y: 373, endPoint x: 579, endPoint y: 373, distance: 88.0
click at [579, 373] on span "RFA: Order Detail Update Added by: Derek Coulter (Extended) Current Status: Res…" at bounding box center [597, 387] width 614 height 78
copy span "Courtney Remerez"
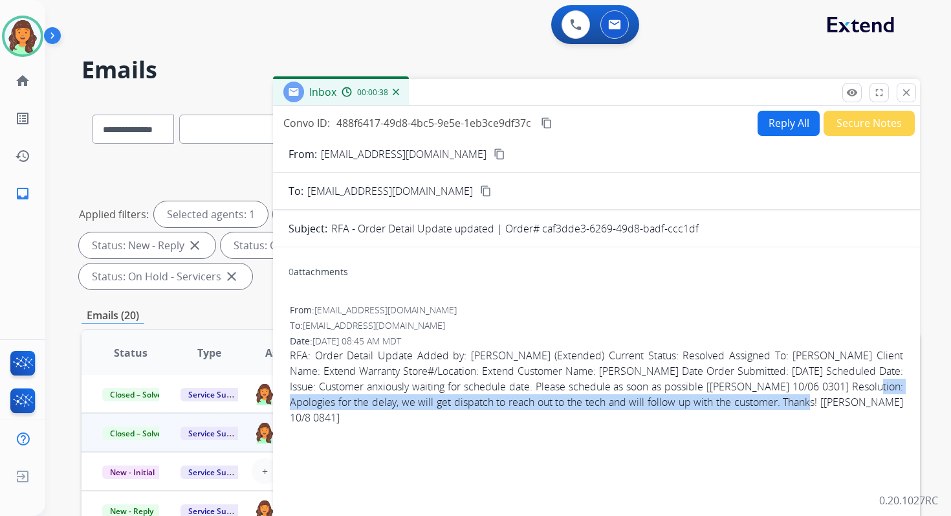
copy span "Resolution: Apologies for the delay, we will get dispatch to reach out to the t…"
drag, startPoint x: 291, startPoint y: 401, endPoint x: 854, endPoint y: 403, distance: 563.7
click at [854, 403] on span "RFA: Order Detail Update Added by: Derek Coulter (Extended) Current Status: Res…" at bounding box center [597, 387] width 614 height 78
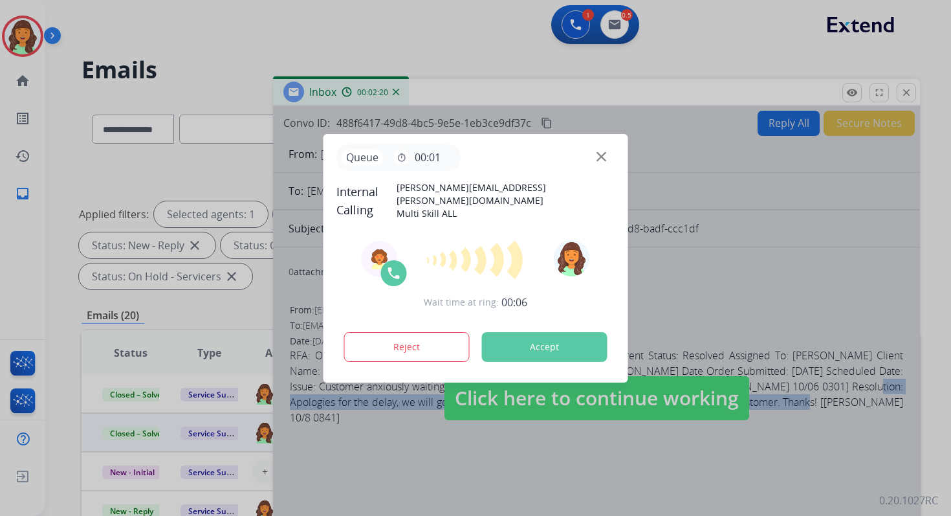
click at [562, 346] on button "Accept" at bounding box center [545, 347] width 126 height 30
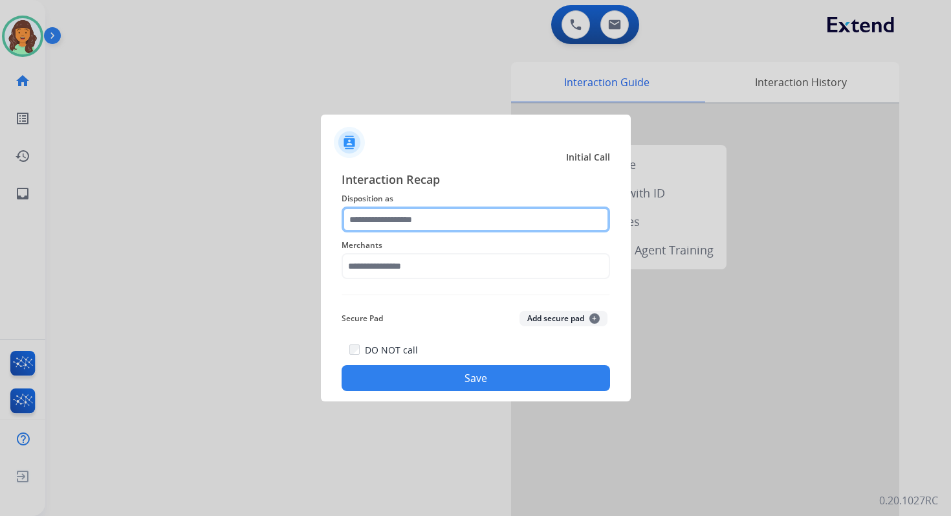
click at [370, 228] on input "text" at bounding box center [476, 219] width 269 height 26
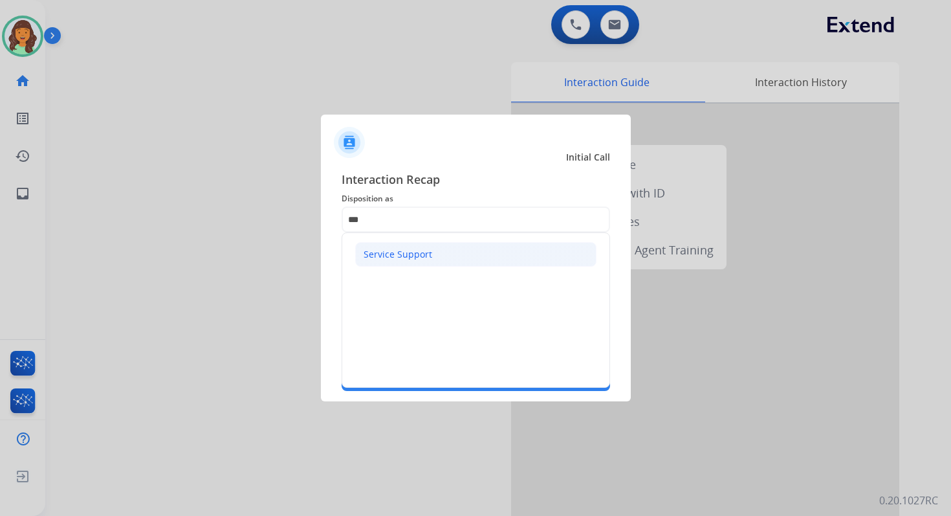
click at [394, 250] on div "Service Support" at bounding box center [398, 254] width 69 height 13
type input "**********"
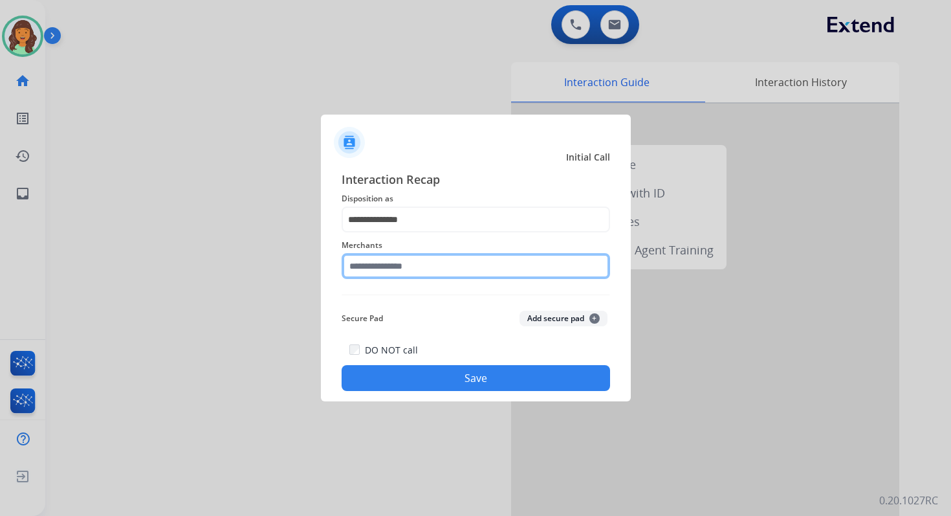
click at [409, 267] on input "text" at bounding box center [476, 266] width 269 height 26
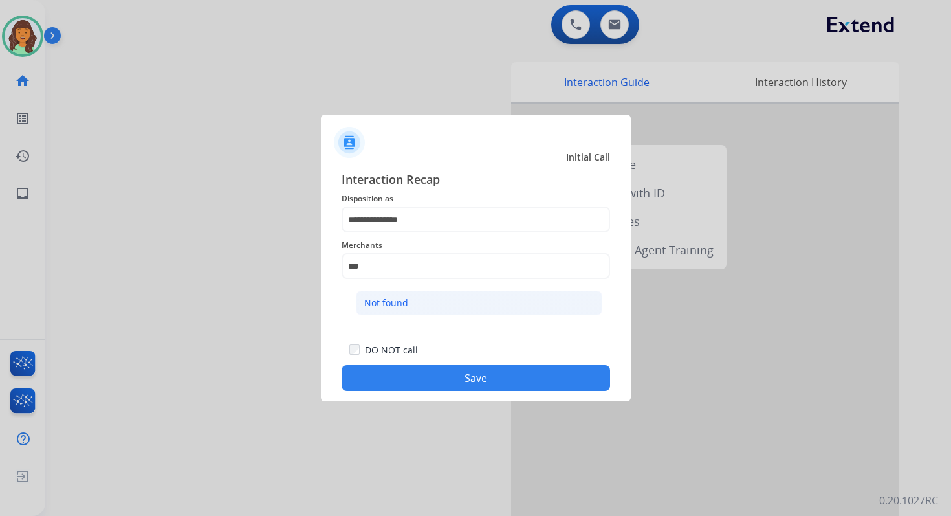
click at [421, 304] on li "Not found" at bounding box center [479, 303] width 247 height 25
type input "*********"
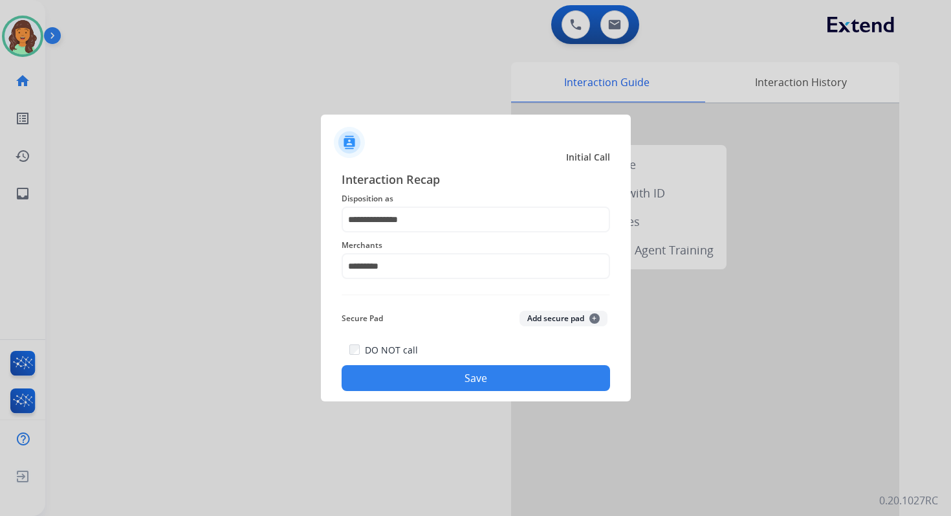
click at [485, 388] on button "Save" at bounding box center [476, 378] width 269 height 26
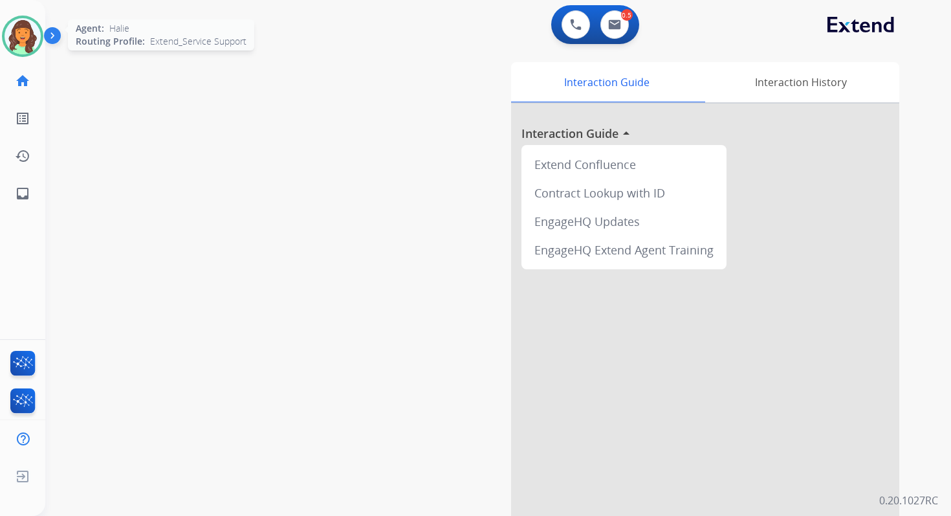
click at [28, 38] on img at bounding box center [23, 36] width 36 height 36
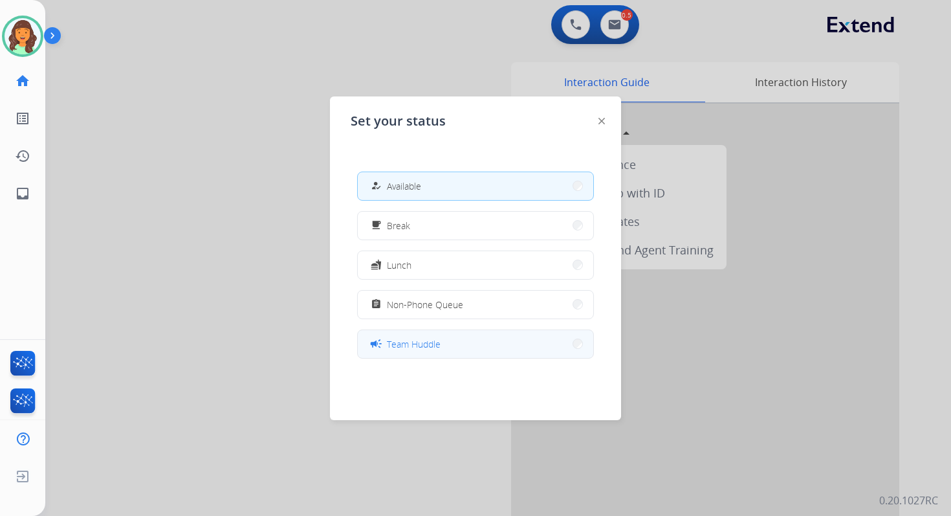
click at [444, 343] on button "campaign Team Huddle" at bounding box center [476, 344] width 236 height 28
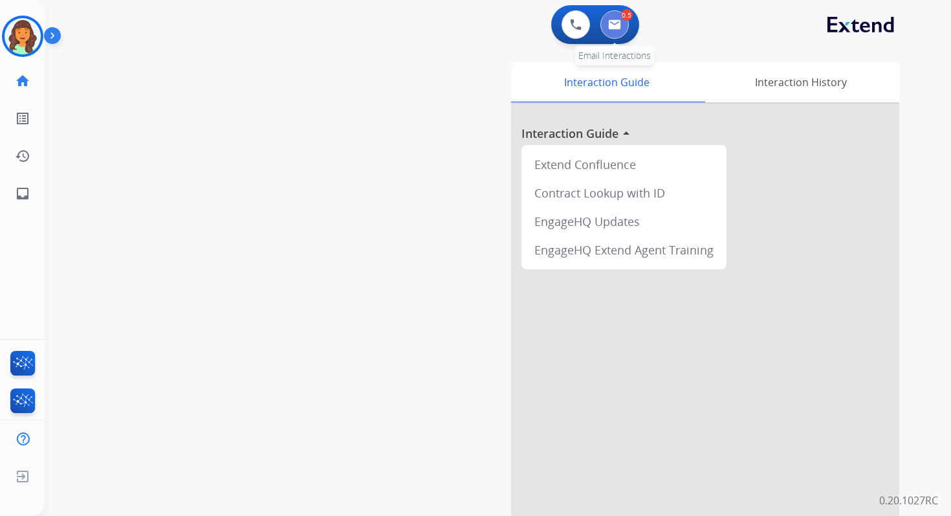
click at [614, 28] on img at bounding box center [614, 24] width 13 height 10
select select "**********"
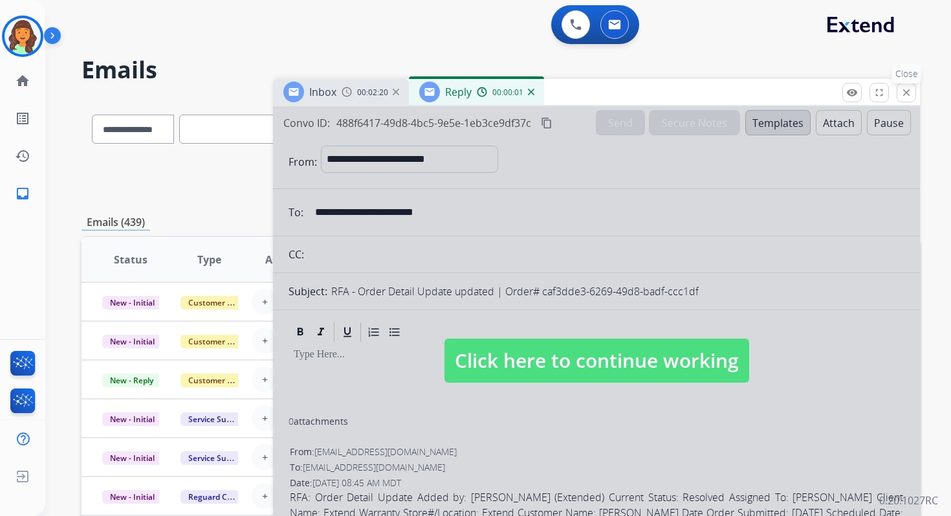
click at [900, 95] on button "close Close" at bounding box center [906, 92] width 19 height 19
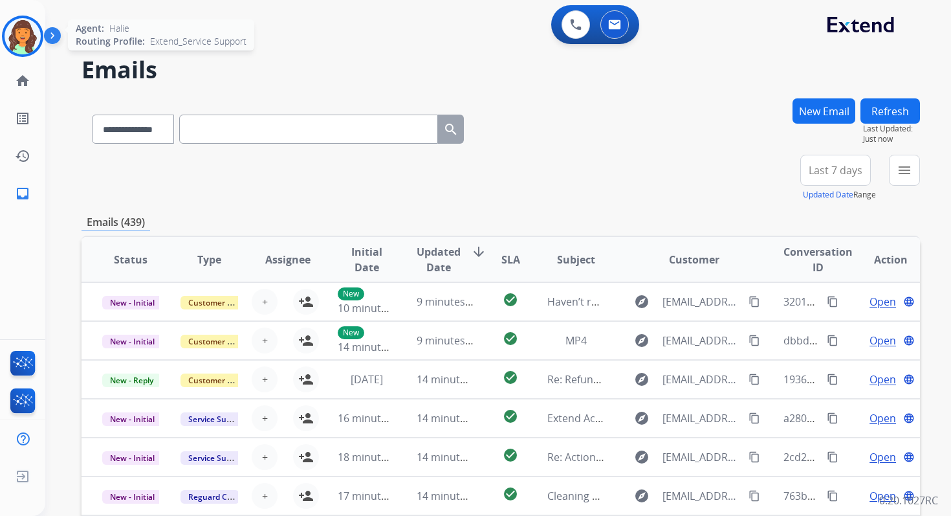
click at [27, 36] on img at bounding box center [23, 36] width 36 height 36
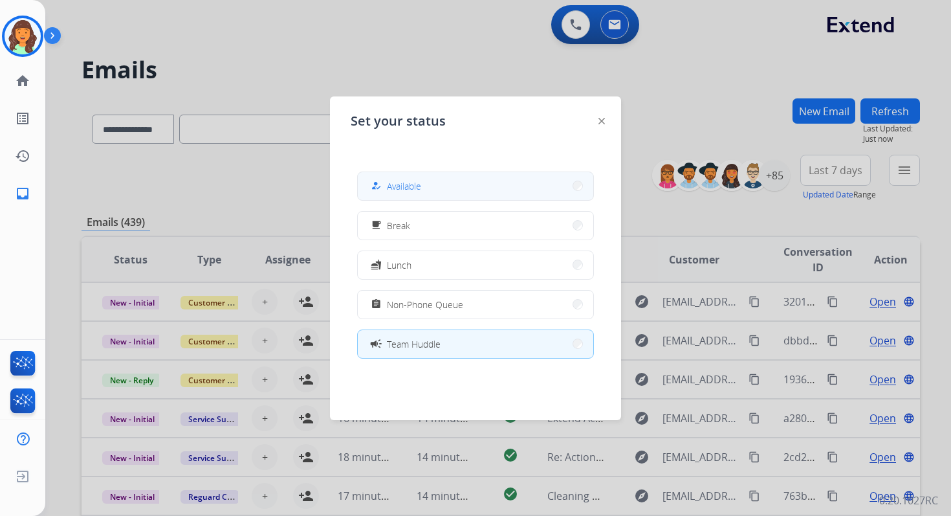
click at [477, 185] on button "how_to_reg Available" at bounding box center [476, 186] width 236 height 28
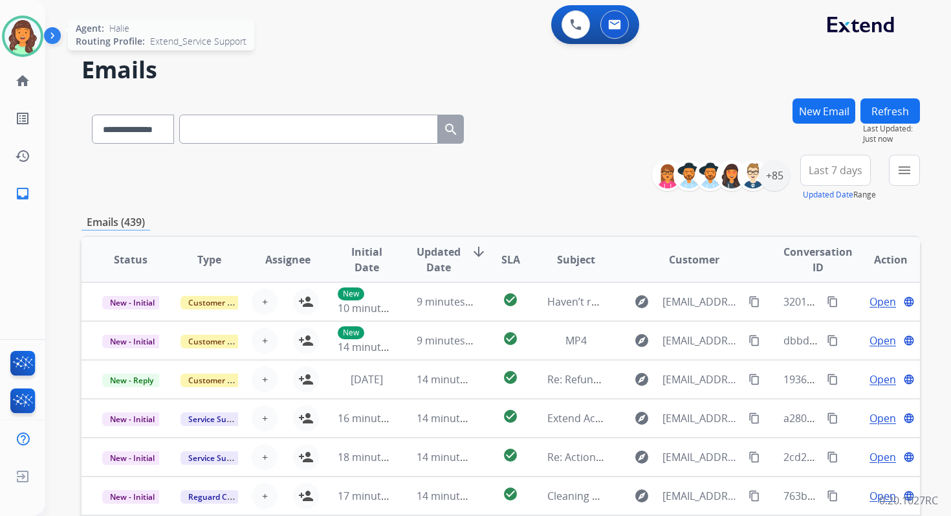
click at [21, 36] on img at bounding box center [23, 36] width 36 height 36
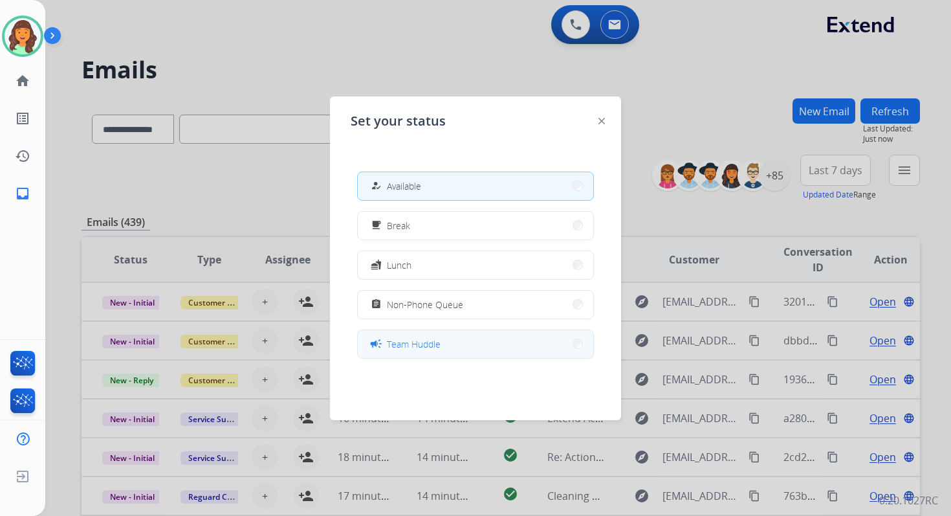
click at [430, 342] on span "Team Huddle" at bounding box center [414, 344] width 54 height 14
